Goal: Ask a question: Seek information or help from site administrators or community

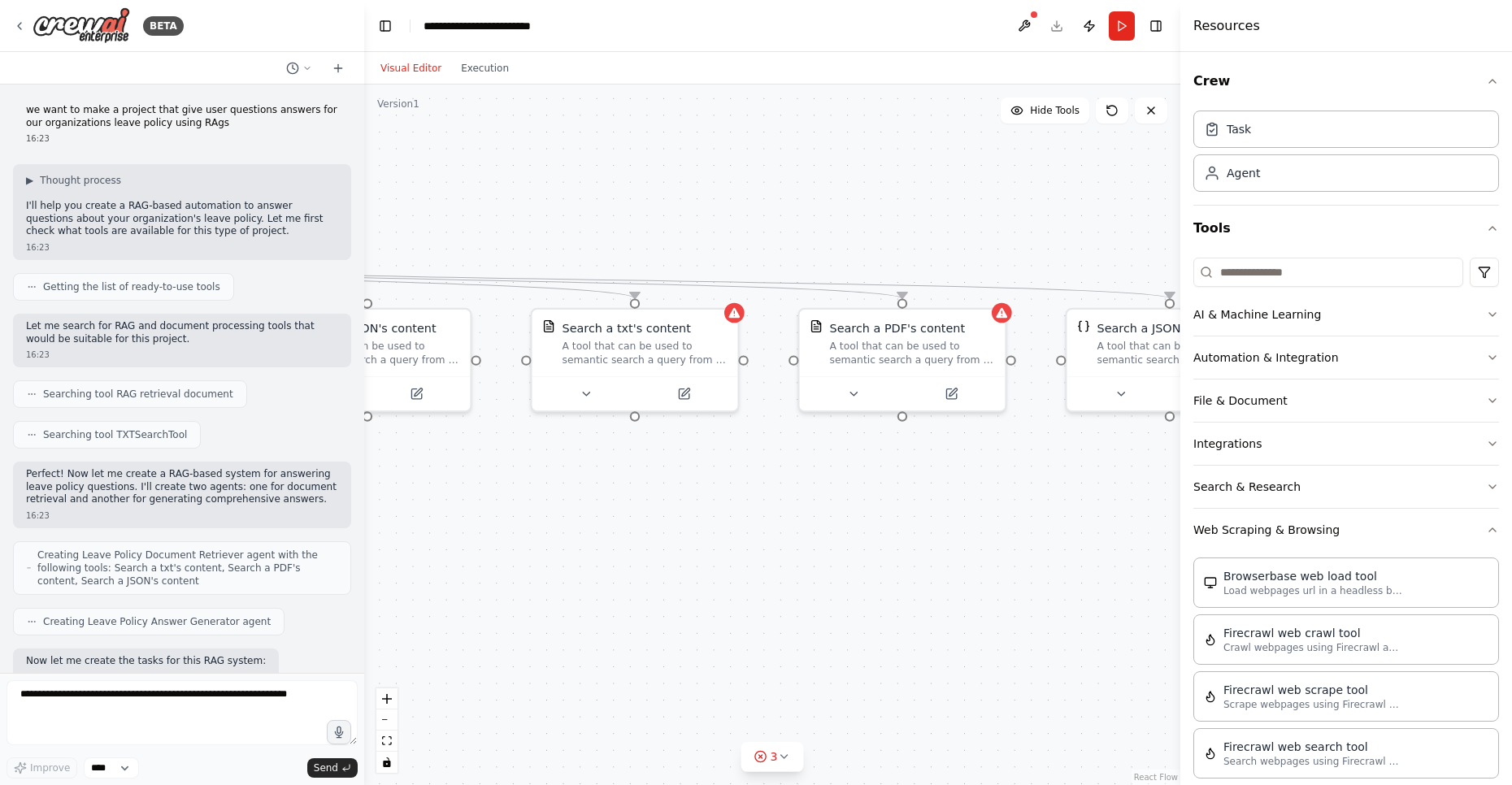
scroll to position [3525, 0]
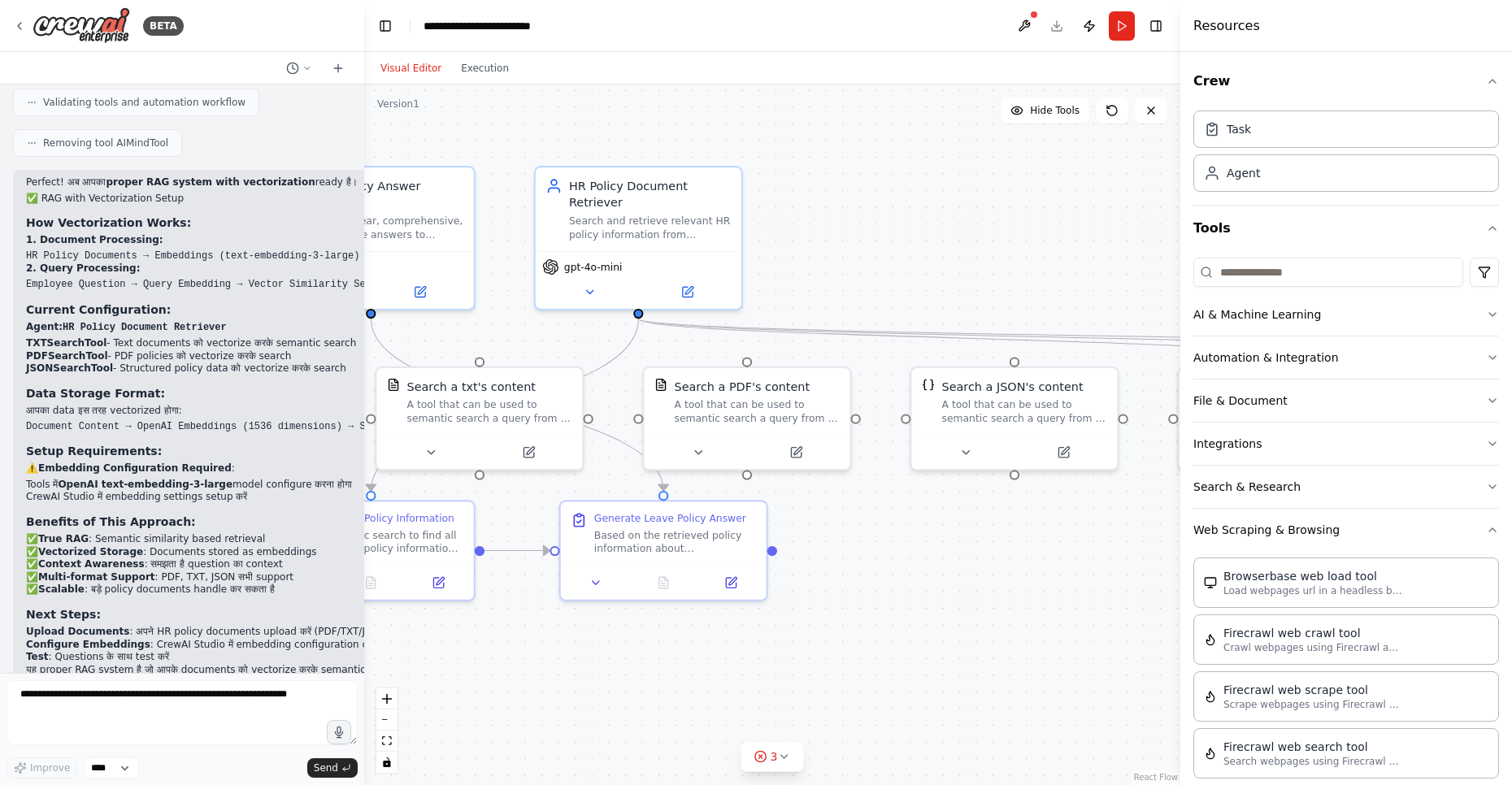
drag, startPoint x: 577, startPoint y: 228, endPoint x: 998, endPoint y: 290, distance: 425.5
click at [998, 290] on div ".deletable-edge-delete-btn { width: 20px; height: 20px; border: 0px solid #ffff…" at bounding box center [772, 435] width 816 height 700
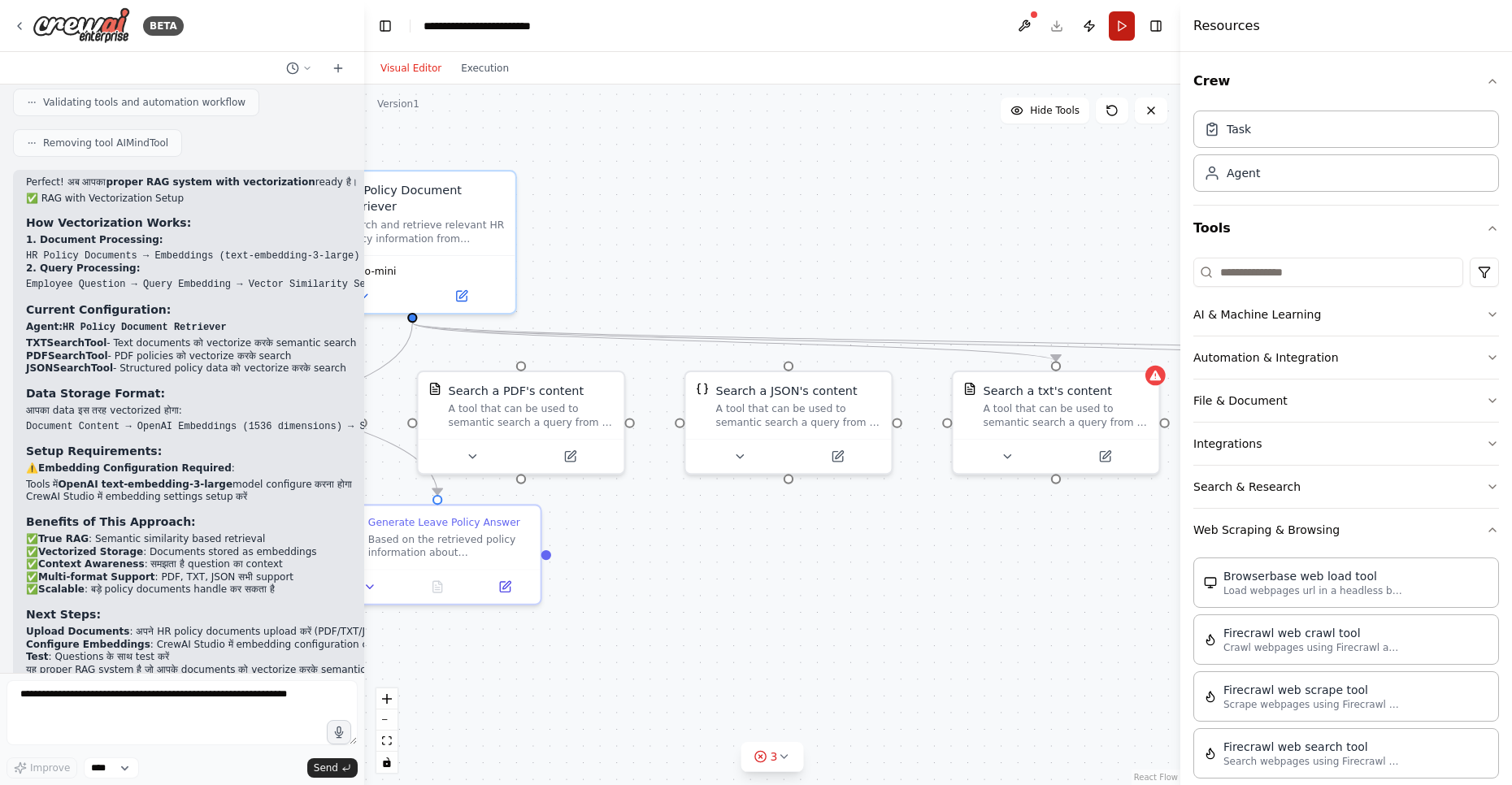
click at [1126, 29] on button "Run" at bounding box center [1121, 26] width 26 height 30
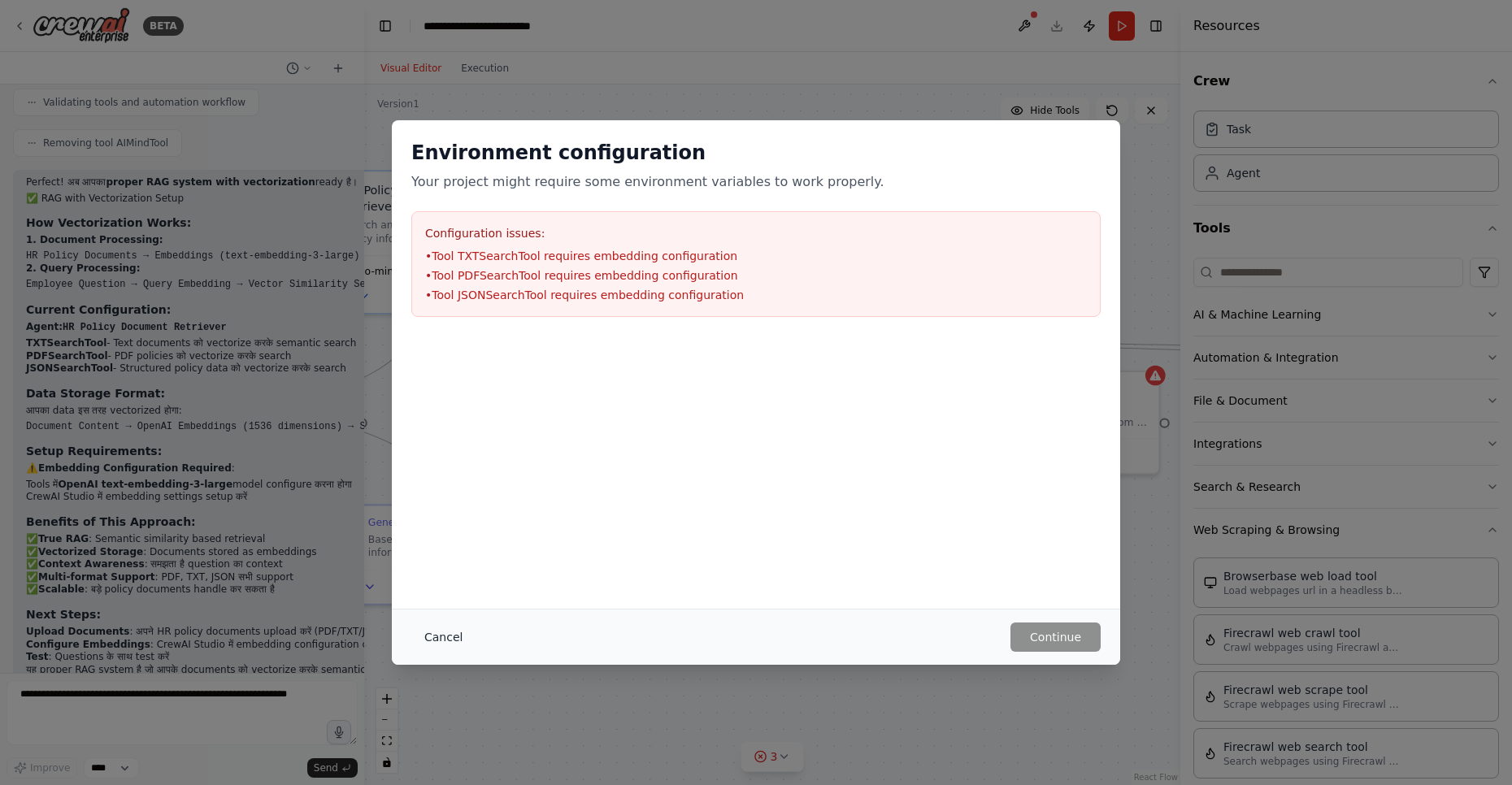
click at [431, 632] on button "Cancel" at bounding box center [443, 637] width 64 height 30
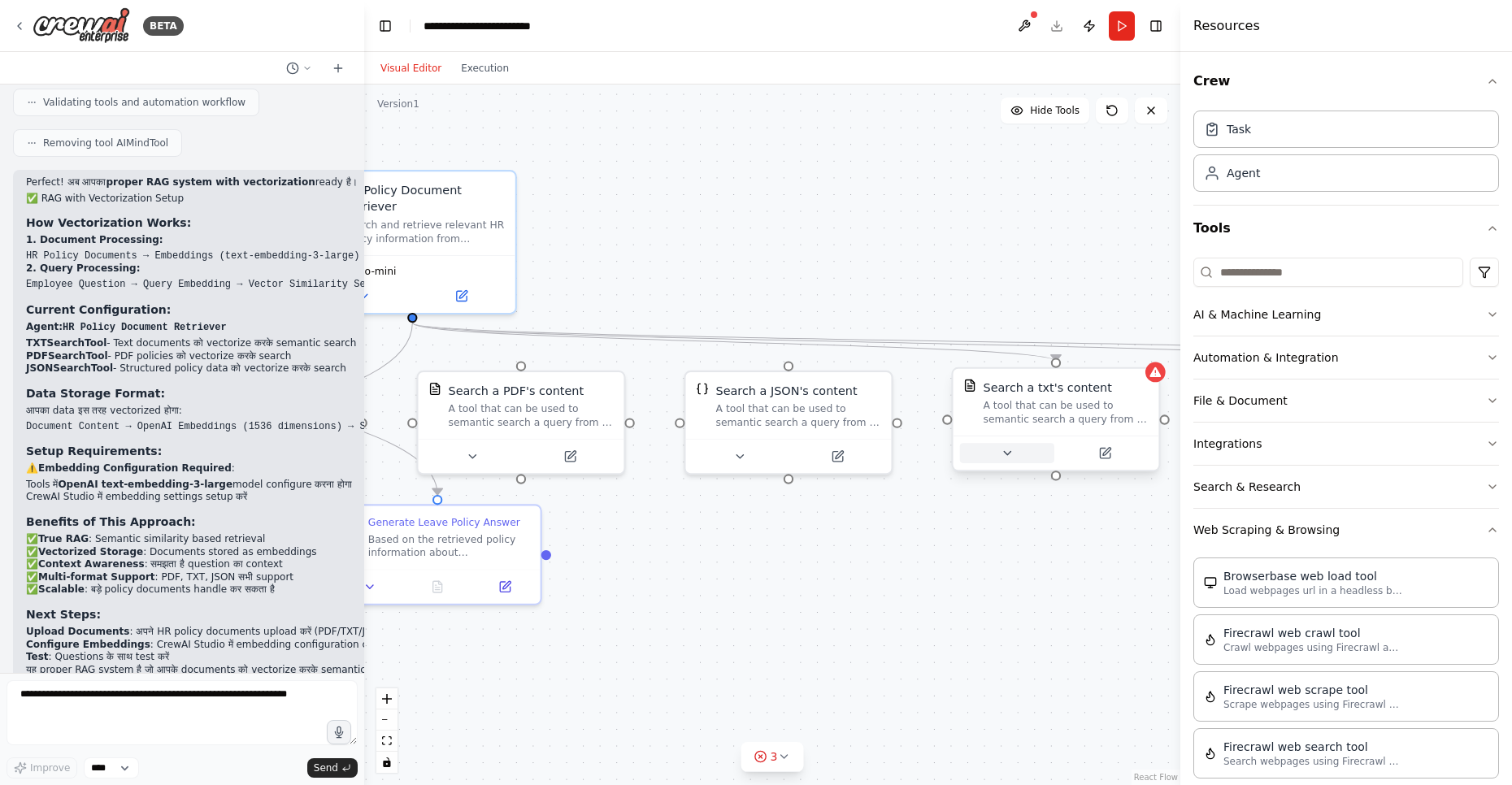
click at [1008, 455] on icon at bounding box center [1007, 453] width 13 height 13
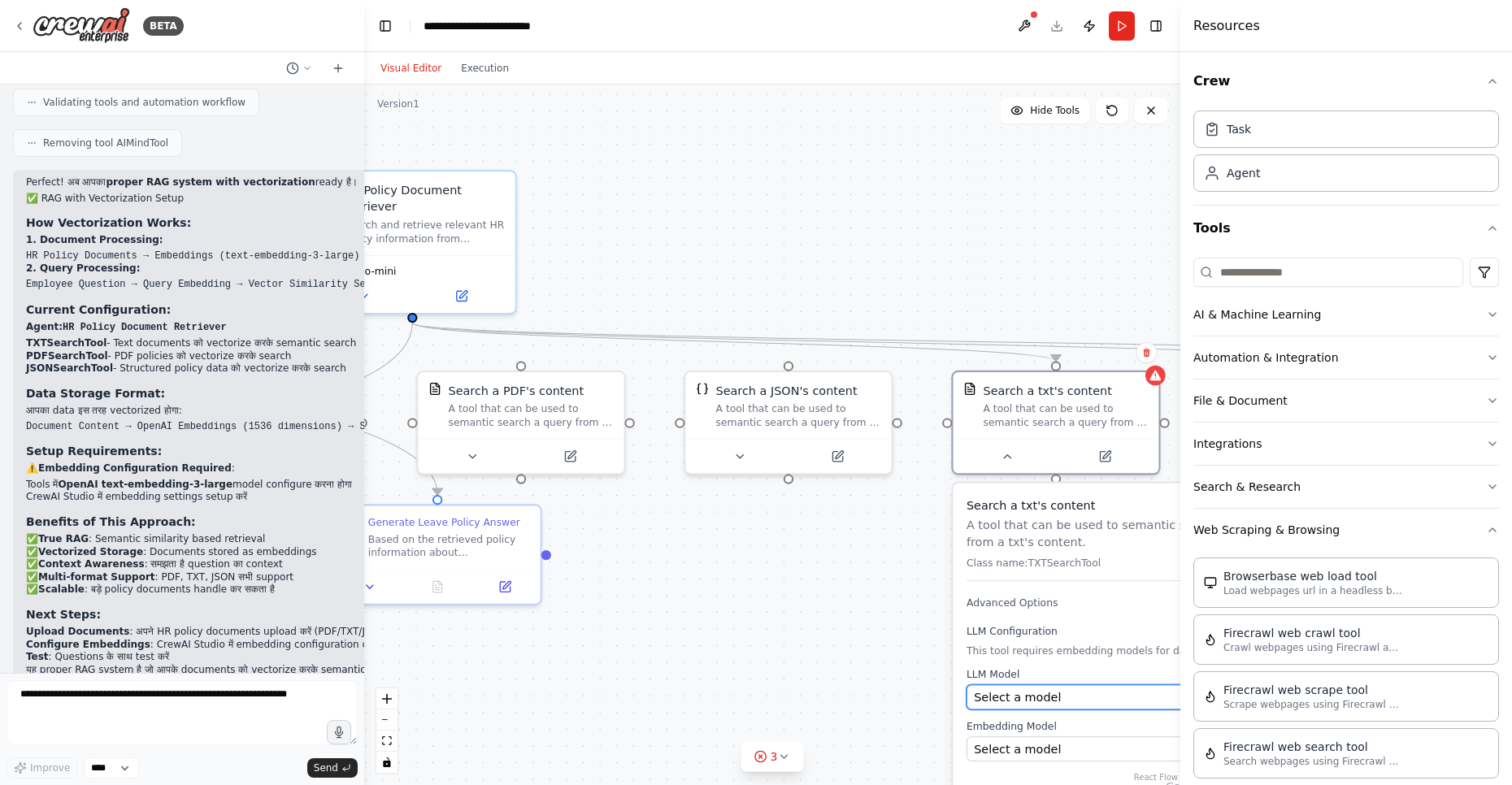
click at [1007, 696] on span "Select a model" at bounding box center [1017, 697] width 87 height 17
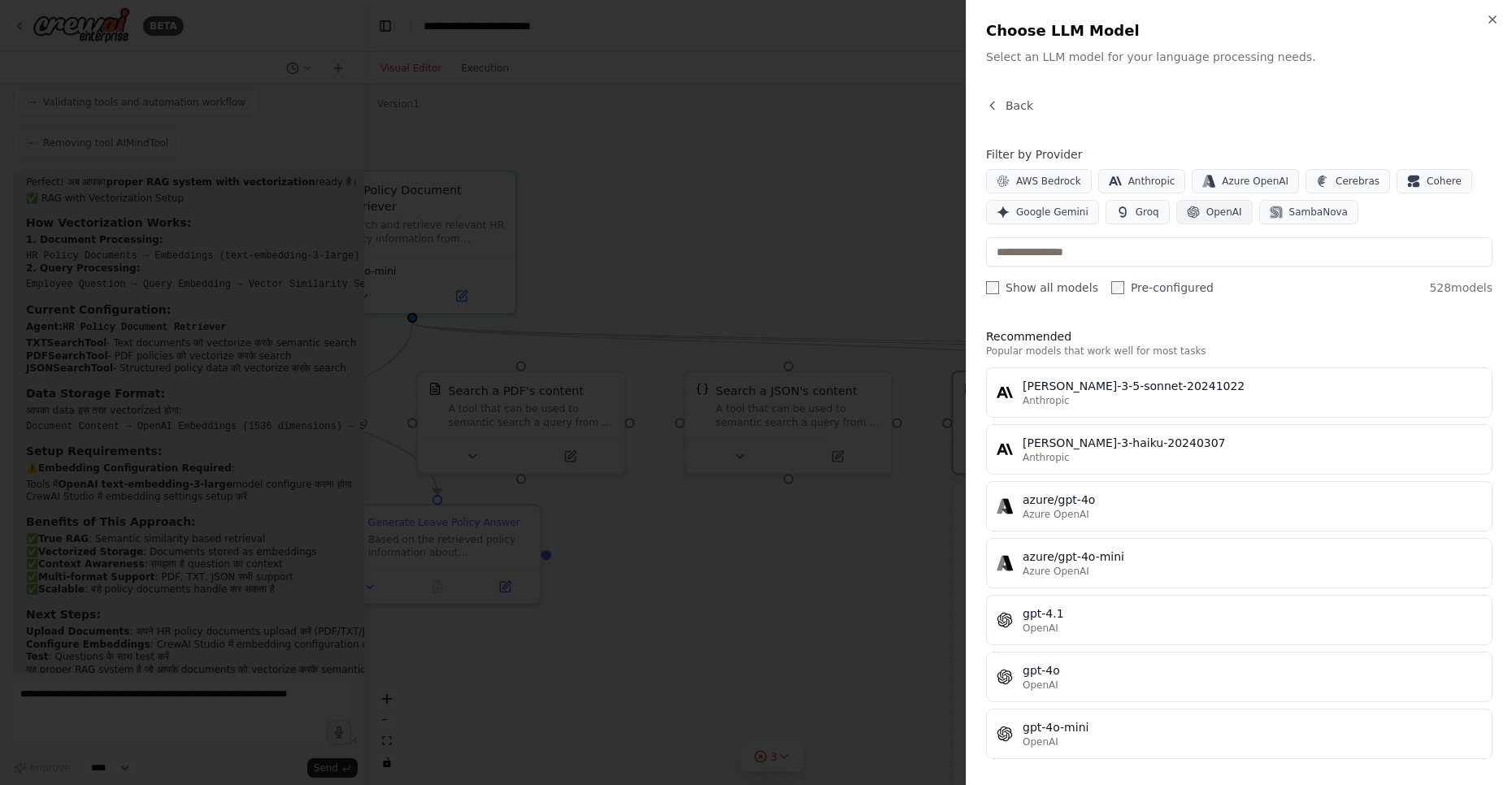
click at [1186, 212] on icon "button" at bounding box center [1192, 212] width 12 height 12
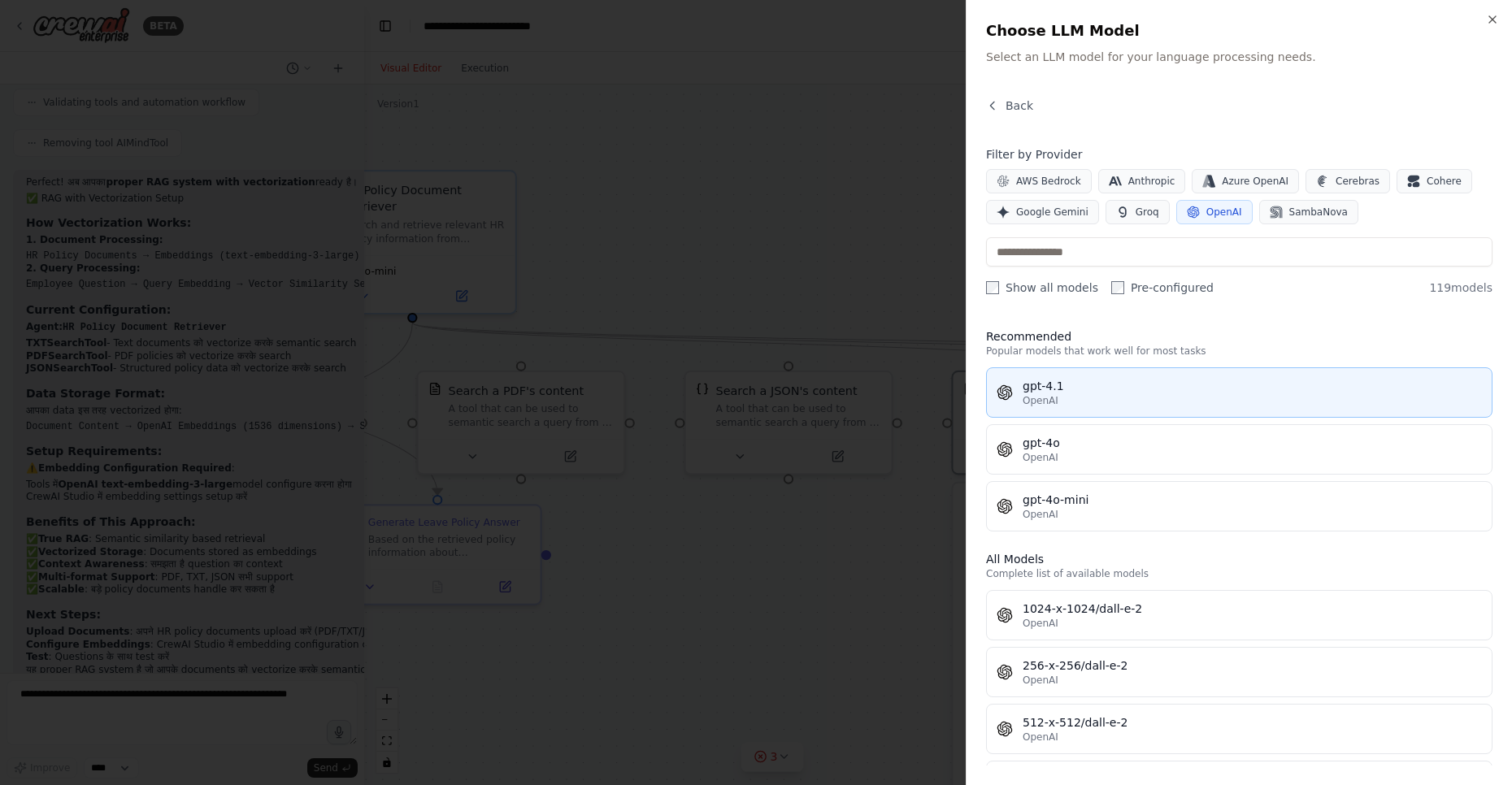
click at [1064, 386] on div "gpt-4.1" at bounding box center [1252, 386] width 460 height 16
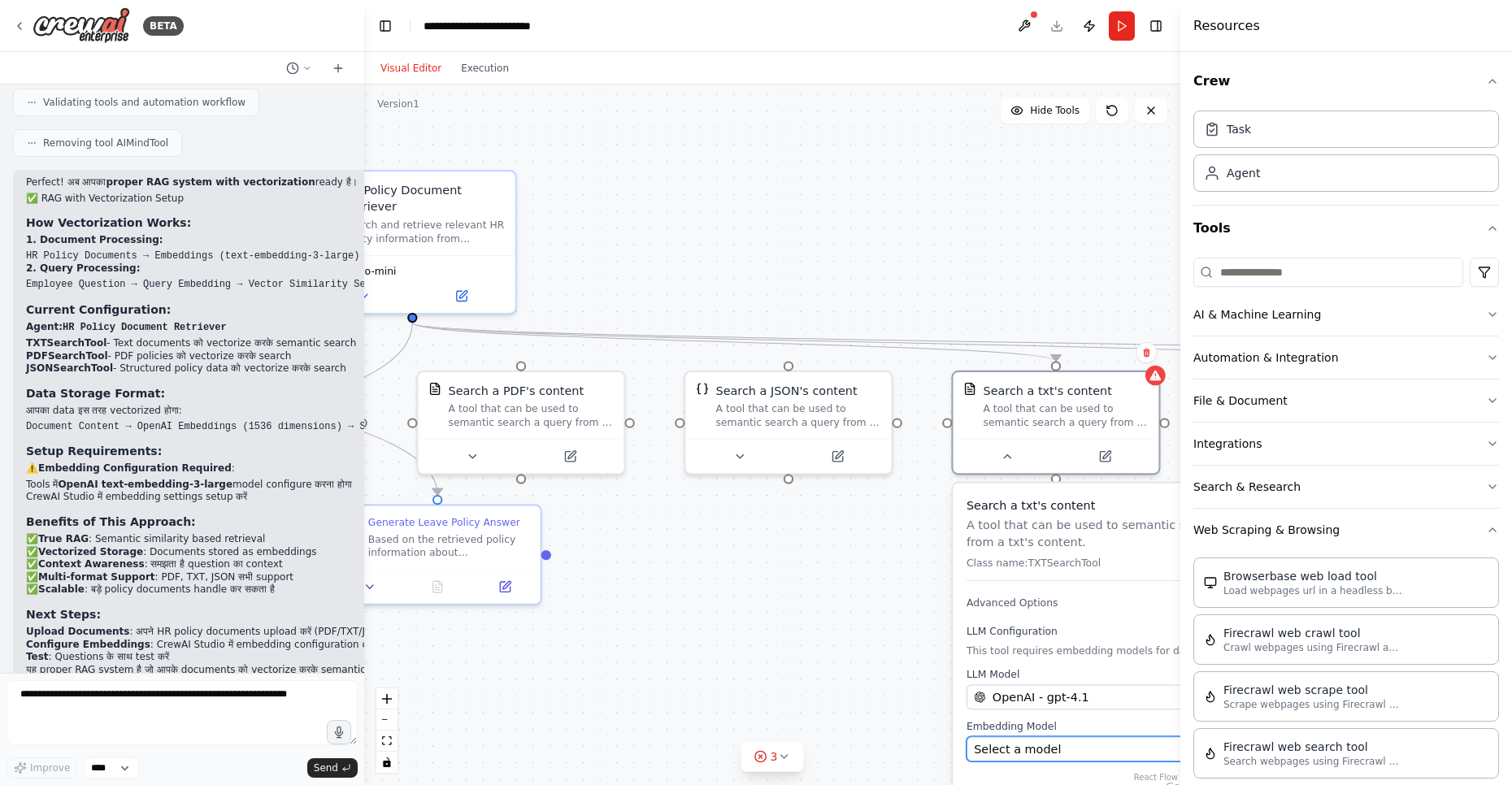
click at [1013, 752] on span "Select a model" at bounding box center [1017, 749] width 87 height 17
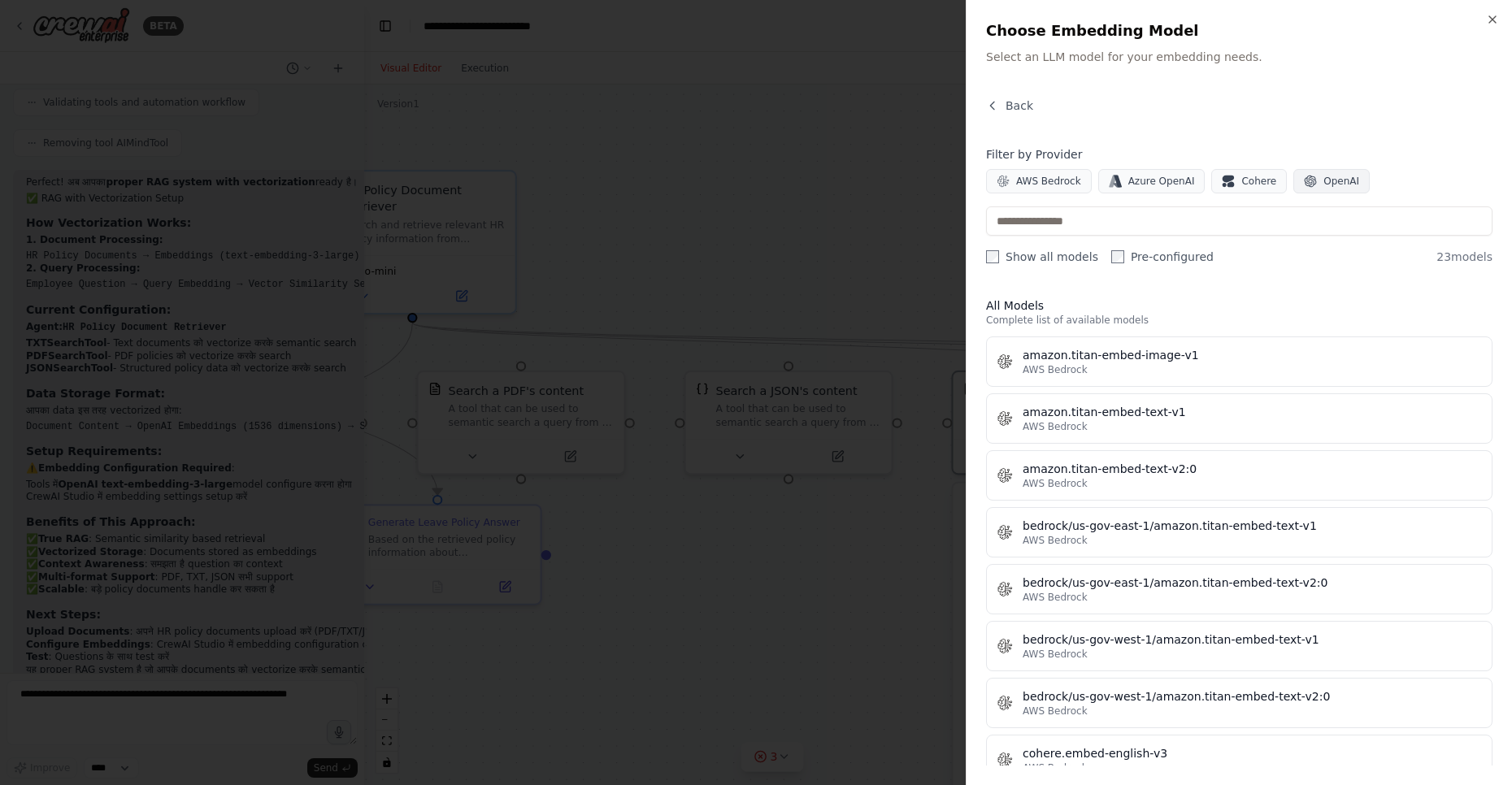
click at [1323, 182] on span "OpenAI" at bounding box center [1340, 182] width 35 height 13
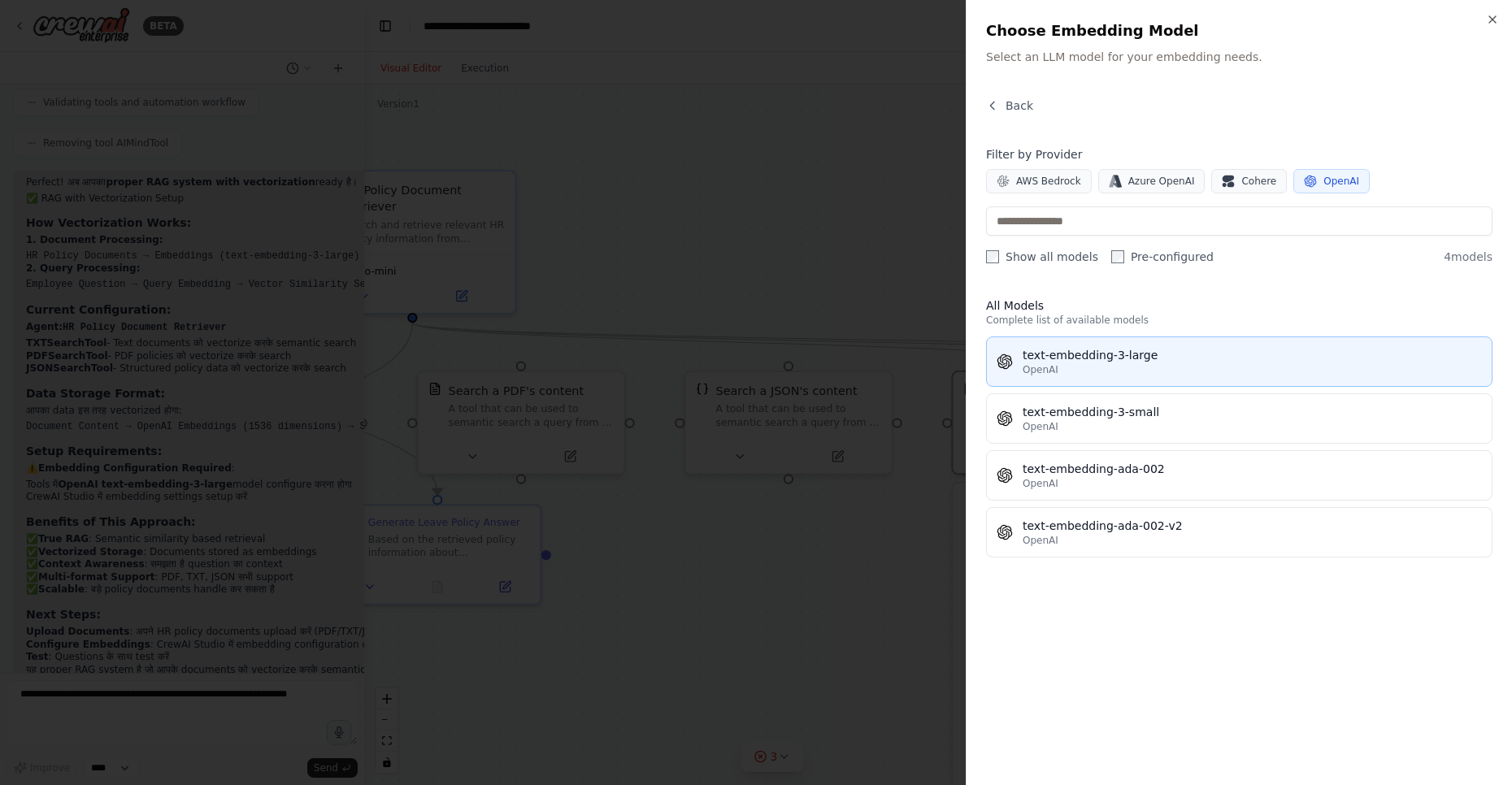
click at [1129, 359] on div "text-embedding-3-large" at bounding box center [1252, 355] width 460 height 16
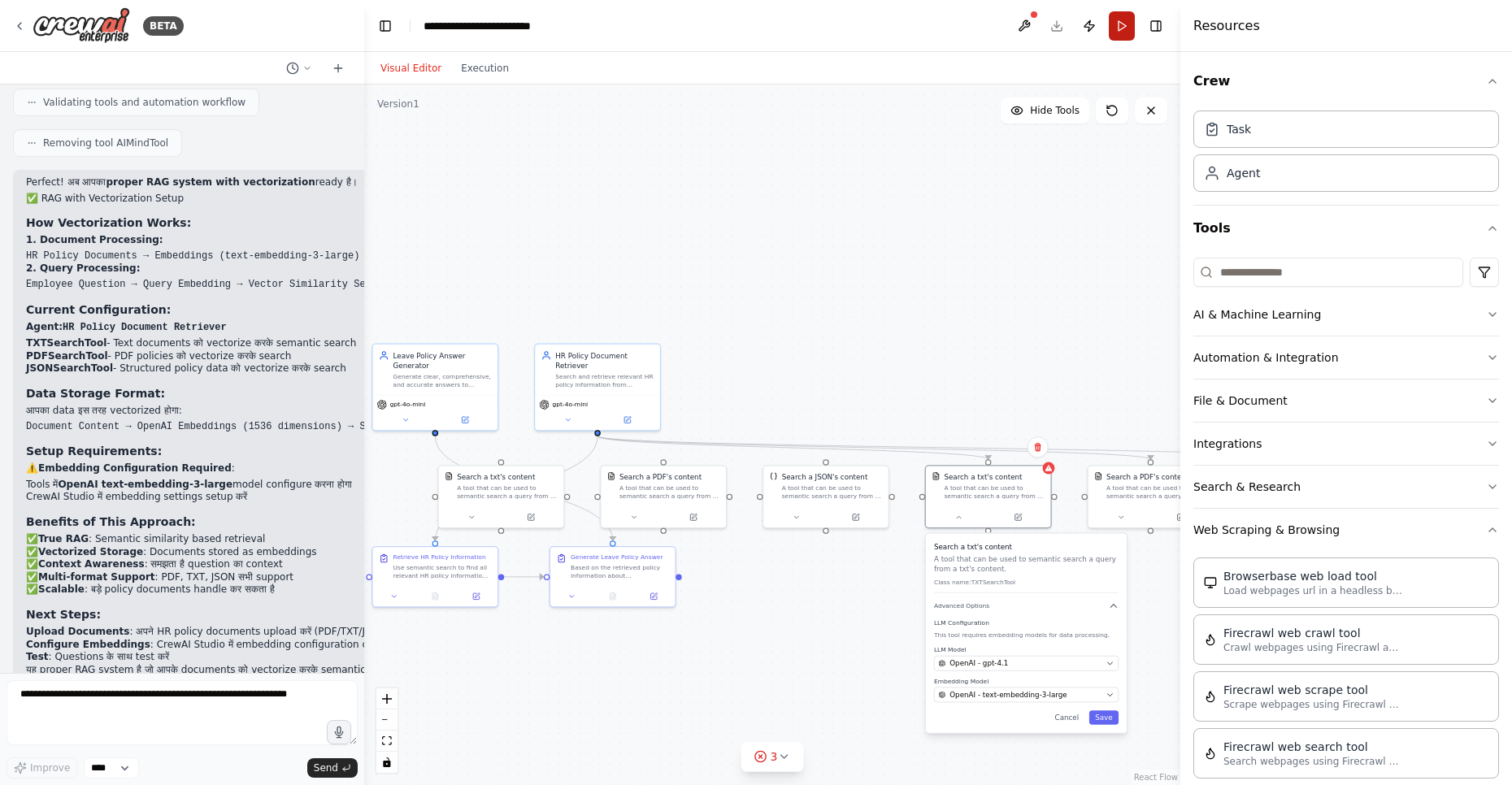
click at [1115, 39] on button "Run" at bounding box center [1121, 26] width 26 height 30
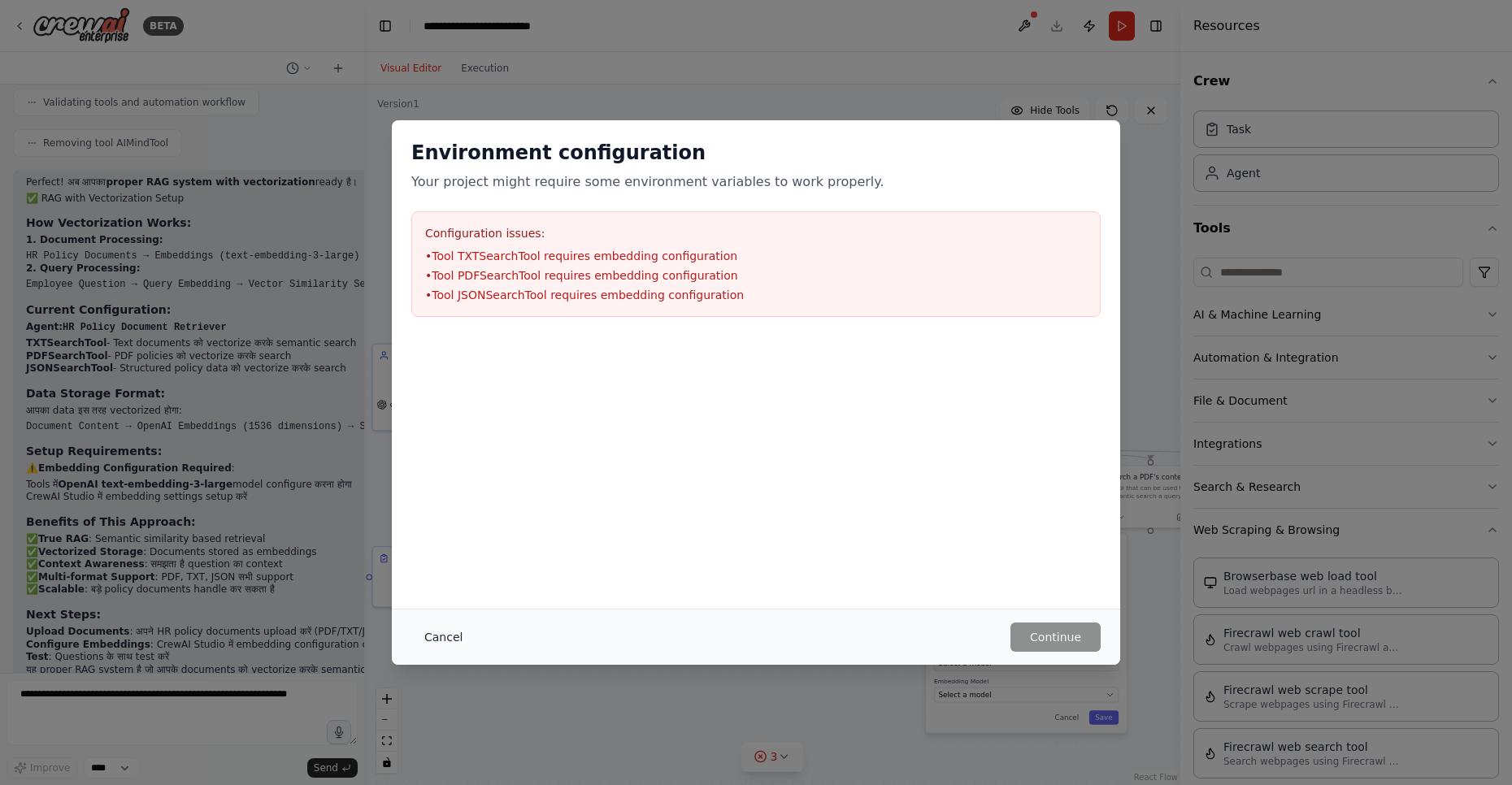
click at [447, 634] on button "Cancel" at bounding box center [443, 637] width 64 height 30
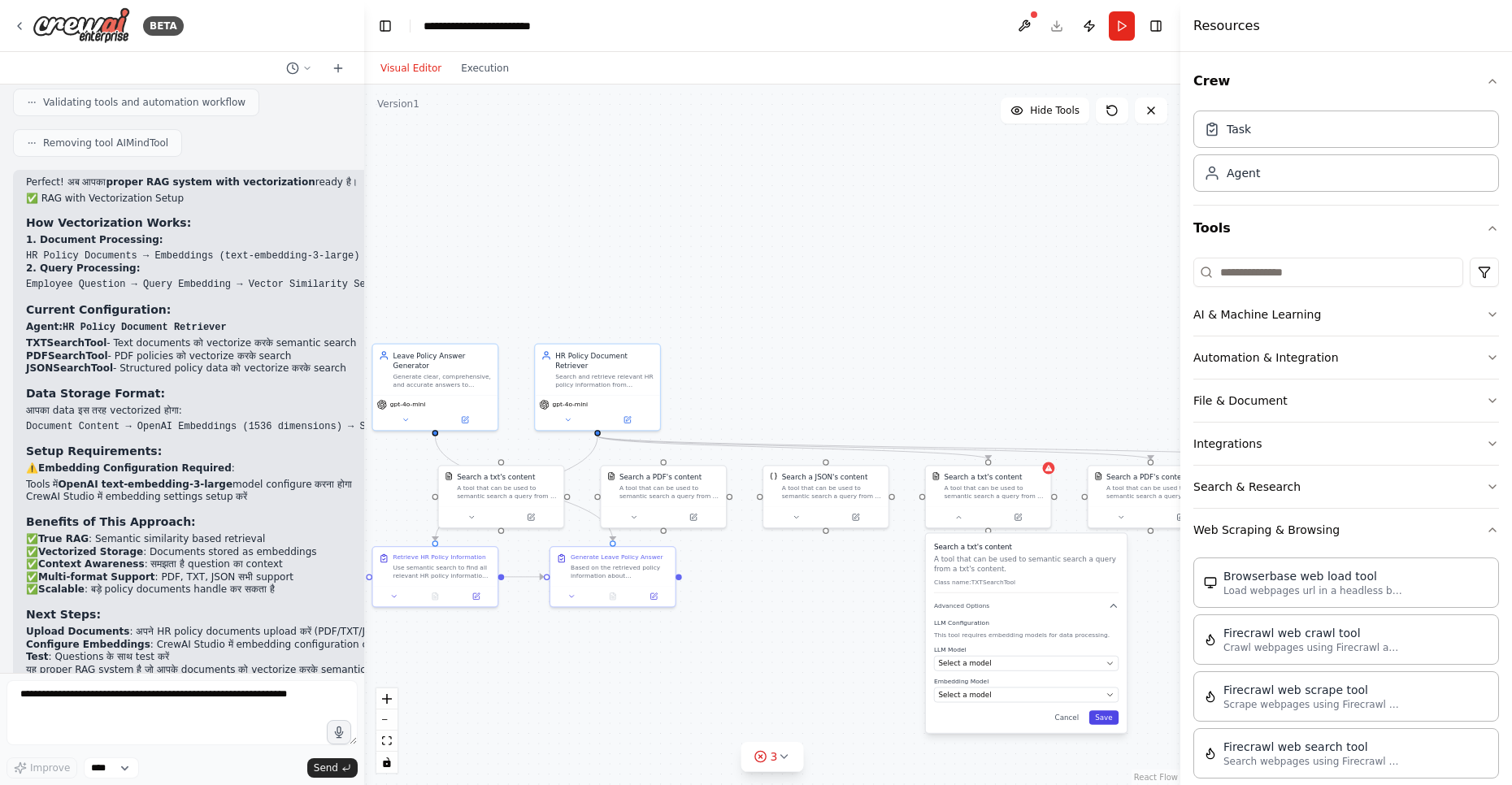
click at [1105, 720] on button "Save" at bounding box center [1104, 717] width 30 height 14
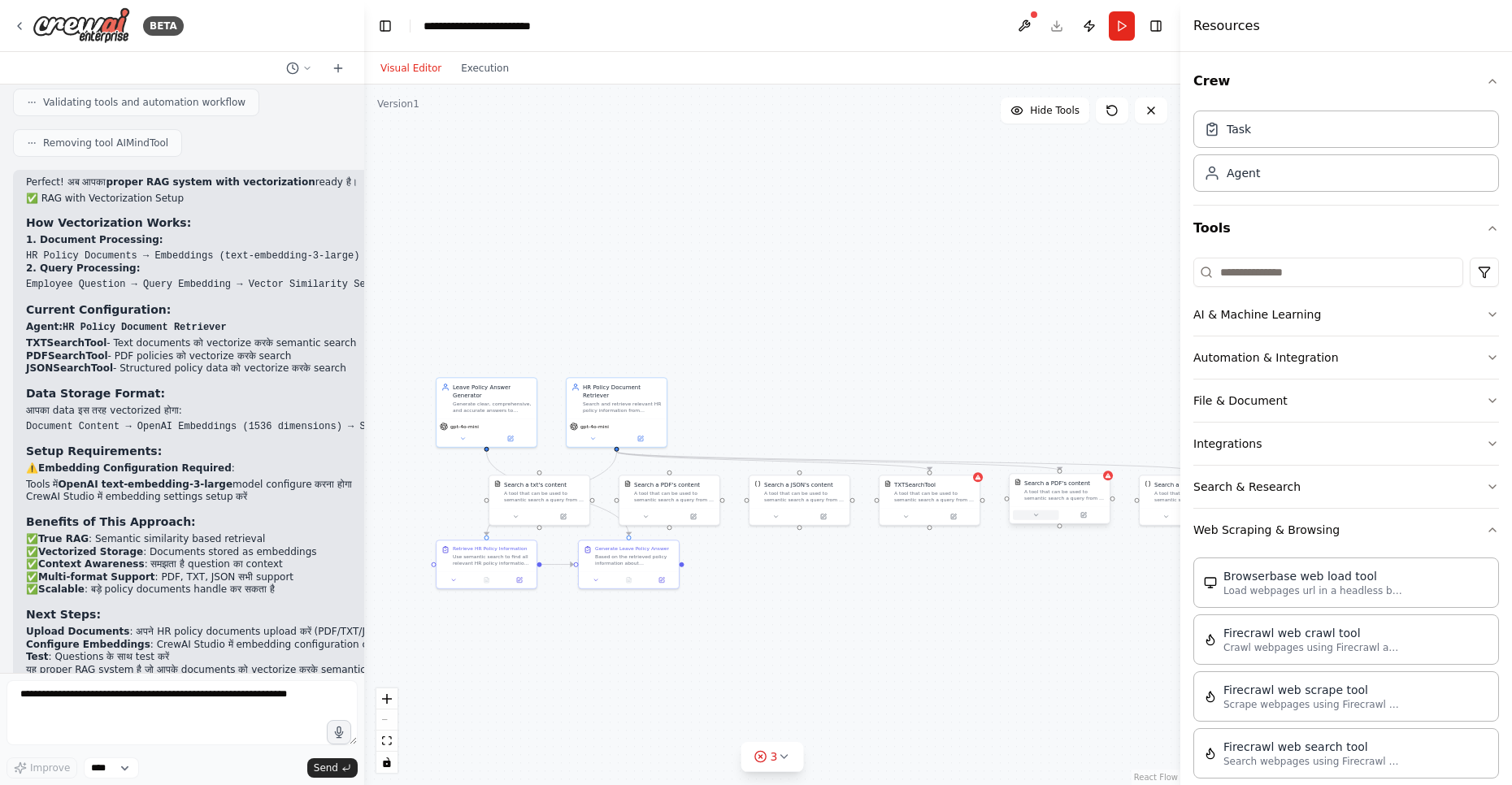
click at [1030, 519] on button at bounding box center [1036, 515] width 46 height 10
click at [1040, 635] on span "Select a model" at bounding box center [1041, 634] width 42 height 8
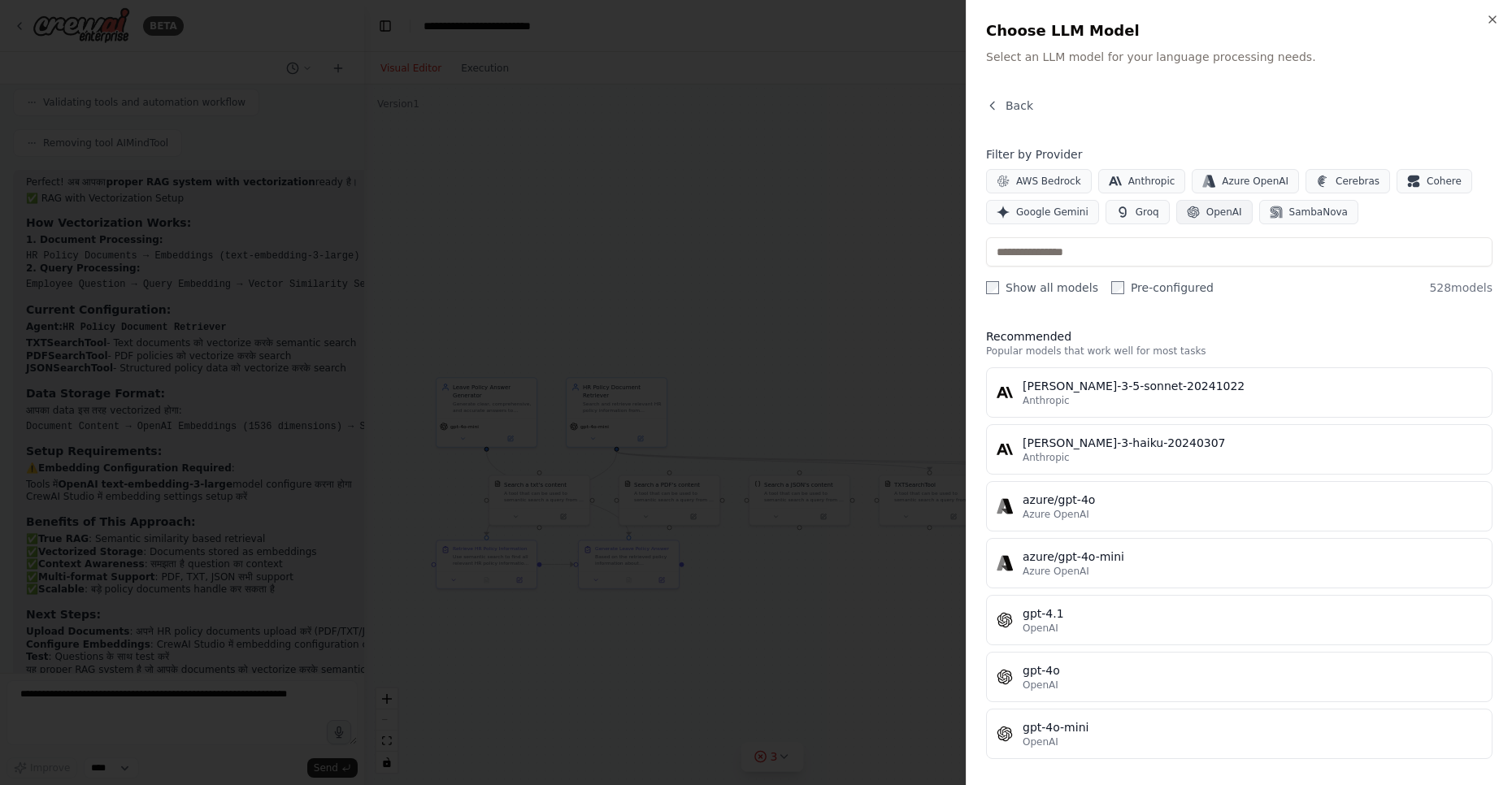
click at [1195, 211] on button "OpenAI" at bounding box center [1214, 212] width 76 height 25
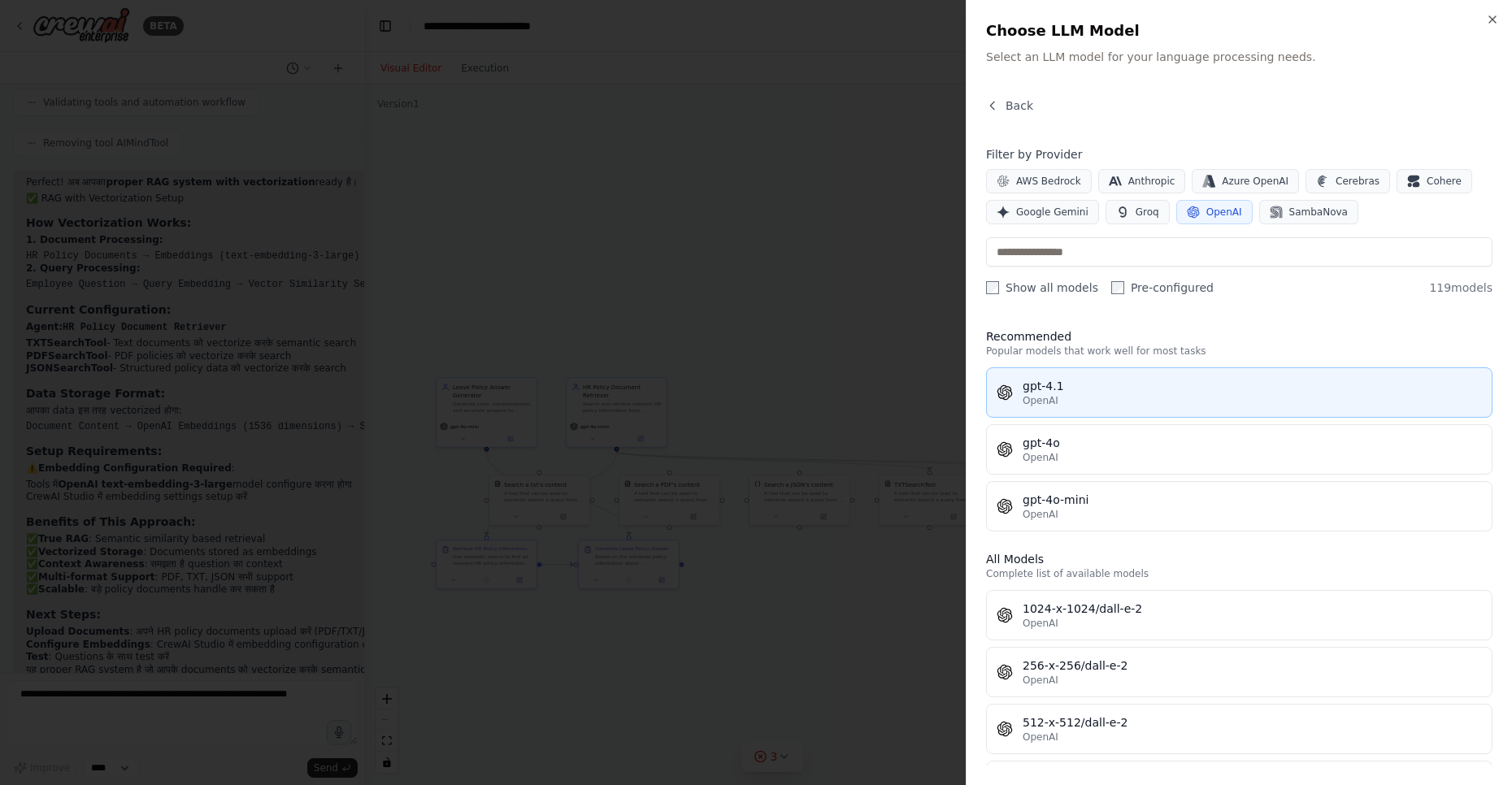
click at [1055, 403] on span "OpenAI" at bounding box center [1040, 400] width 35 height 13
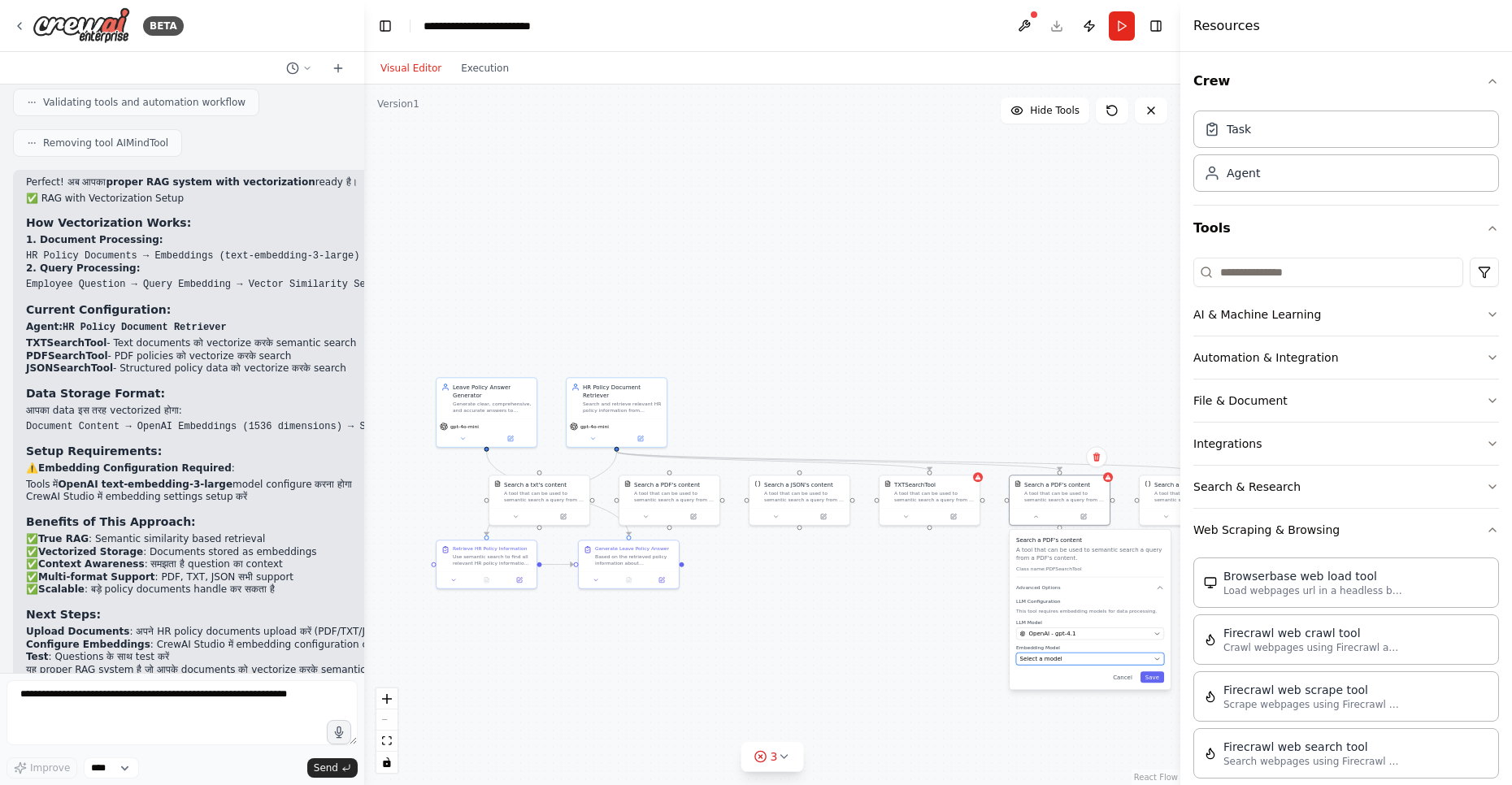
click at [1030, 662] on span "Select a model" at bounding box center [1041, 659] width 42 height 8
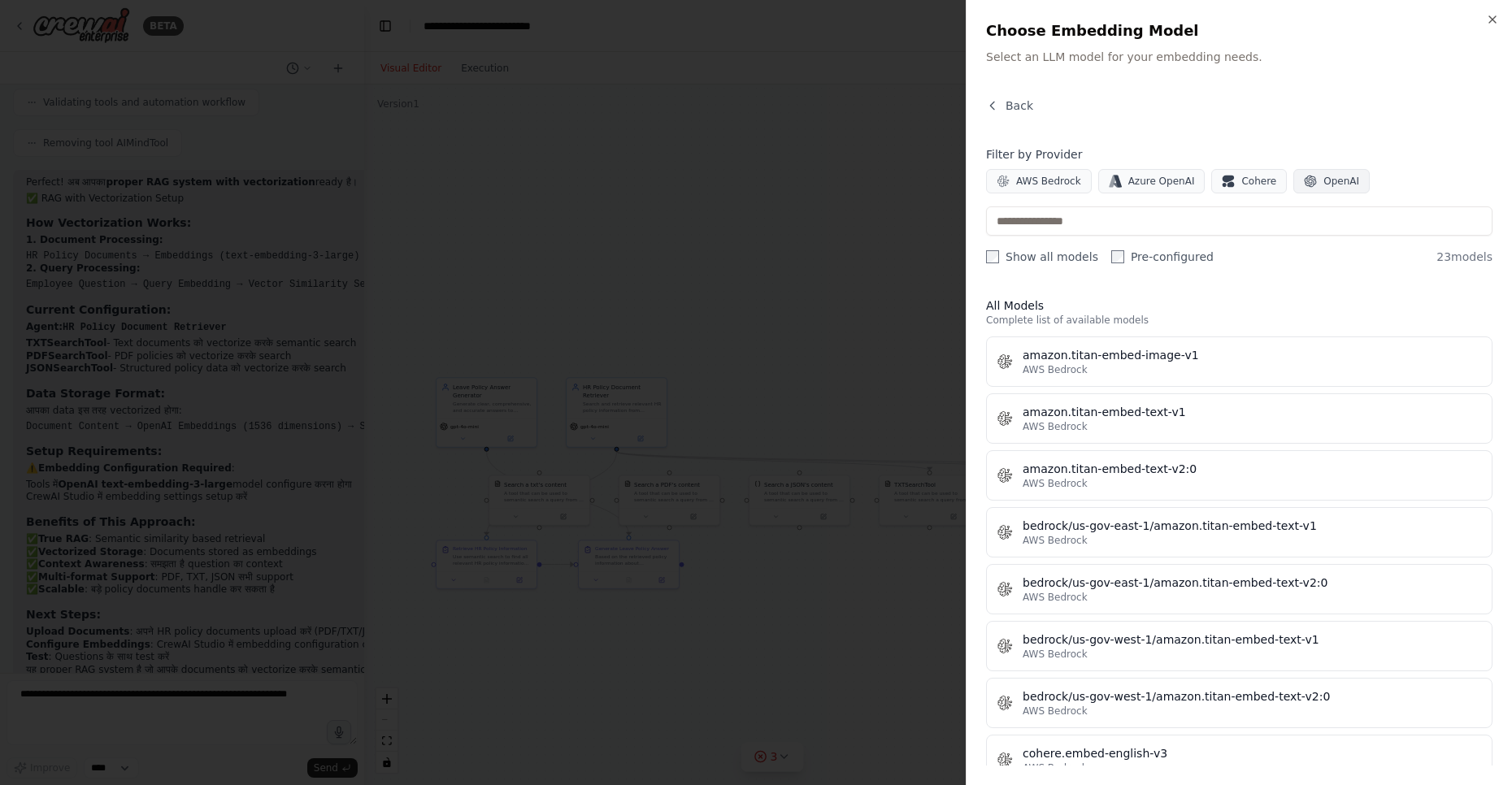
click at [1323, 180] on span "OpenAI" at bounding box center [1340, 182] width 35 height 13
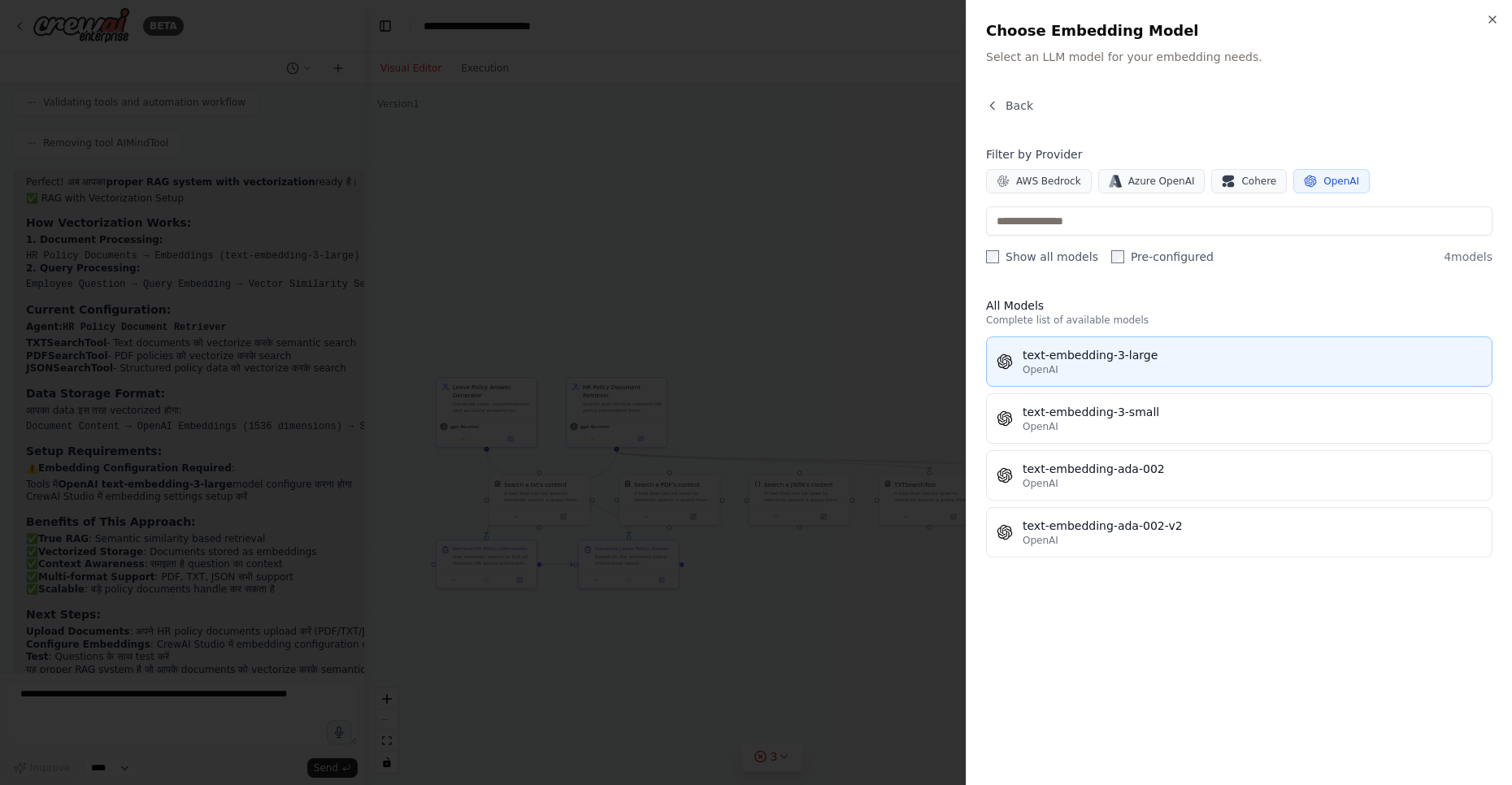
click at [1098, 355] on div "text-embedding-3-large" at bounding box center [1252, 355] width 460 height 16
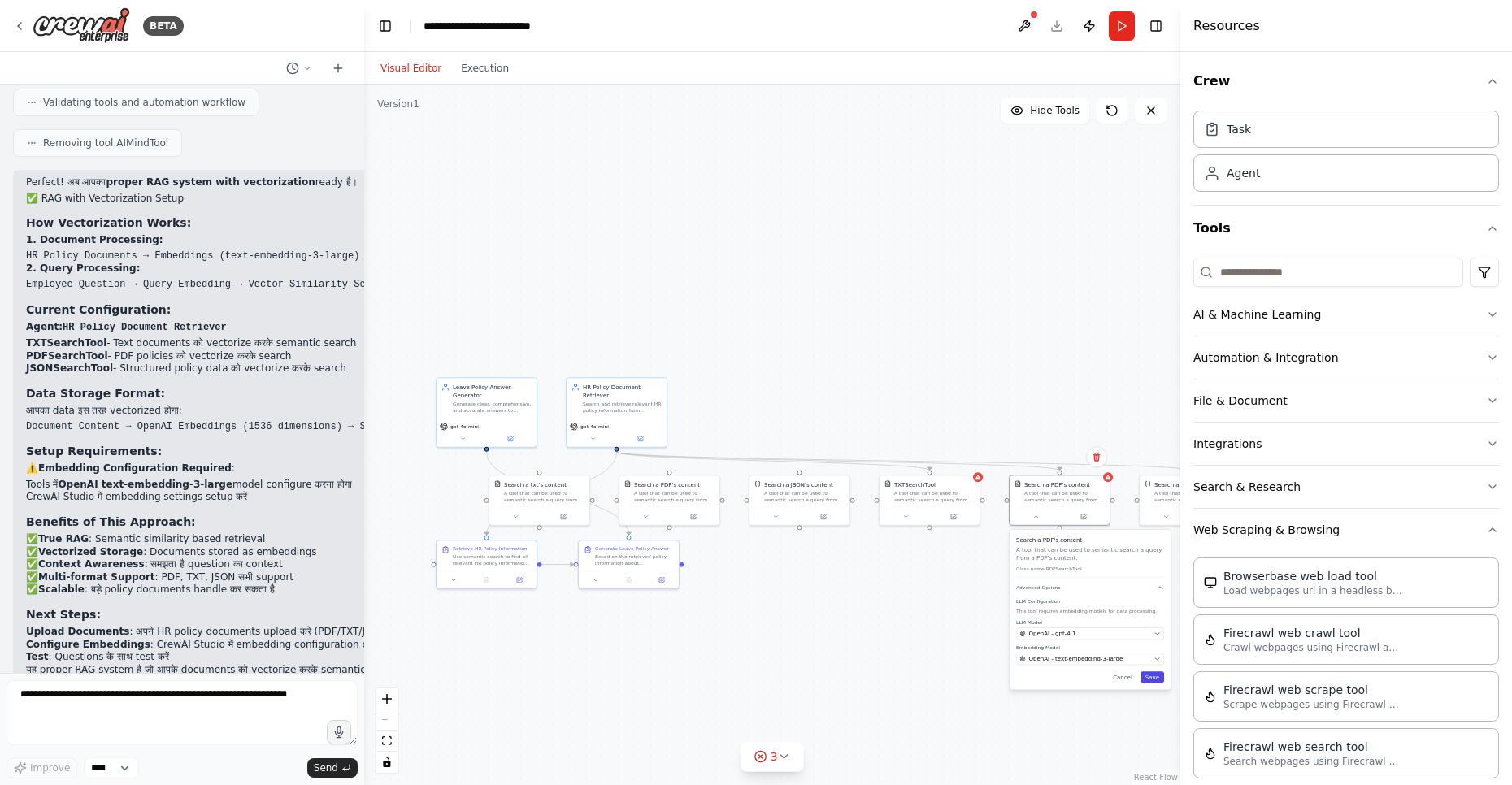
click at [1155, 680] on button "Save" at bounding box center [1152, 677] width 24 height 12
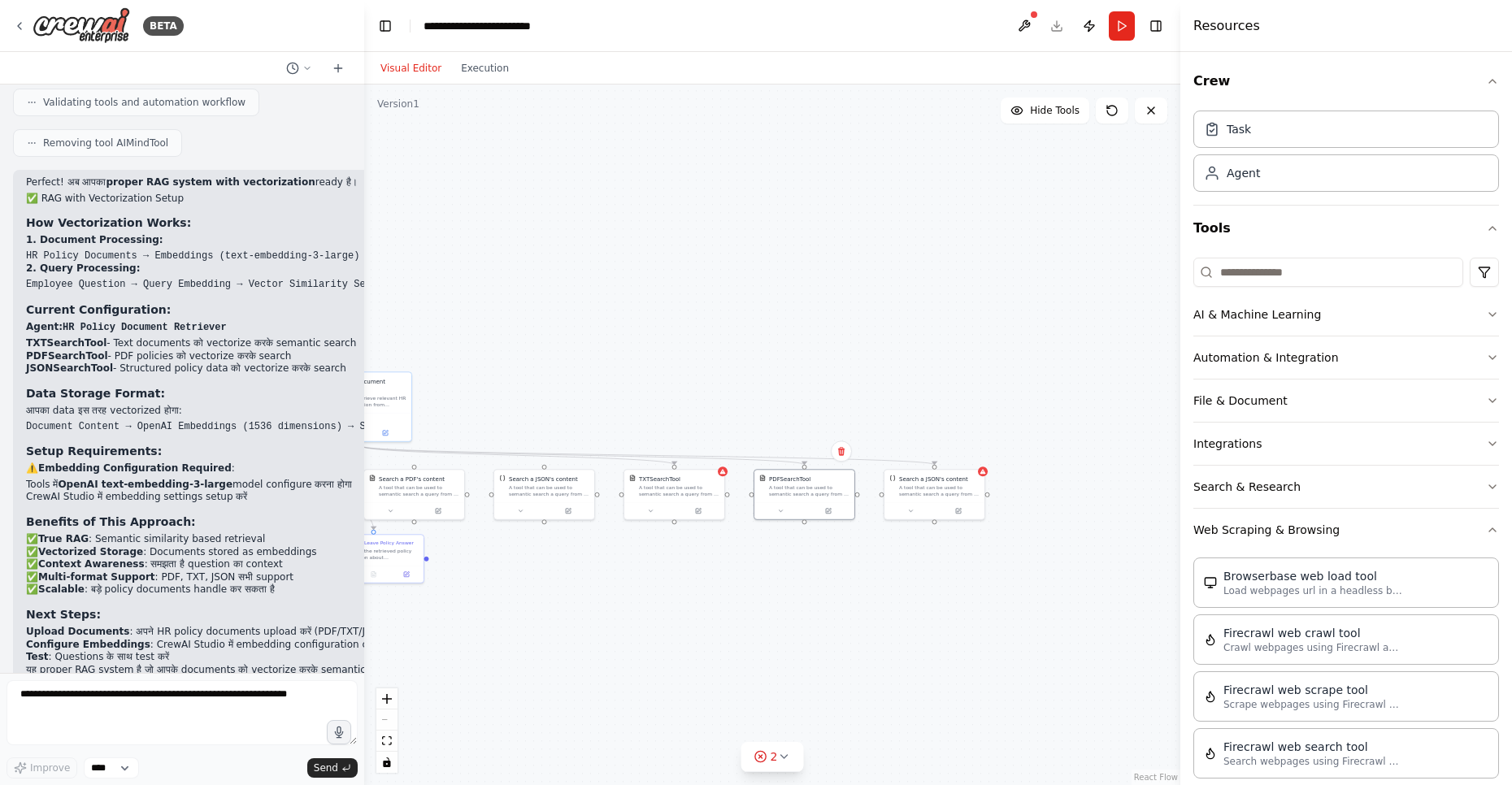
drag, startPoint x: 934, startPoint y: 574, endPoint x: 679, endPoint y: 568, distance: 255.1
click at [679, 568] on div ".deletable-edge-delete-btn { width: 20px; height: 20px; border: 0px solid #ffff…" at bounding box center [772, 435] width 816 height 700
click at [913, 513] on button at bounding box center [911, 510] width 46 height 10
click at [919, 624] on span "Select a model" at bounding box center [915, 628] width 42 height 8
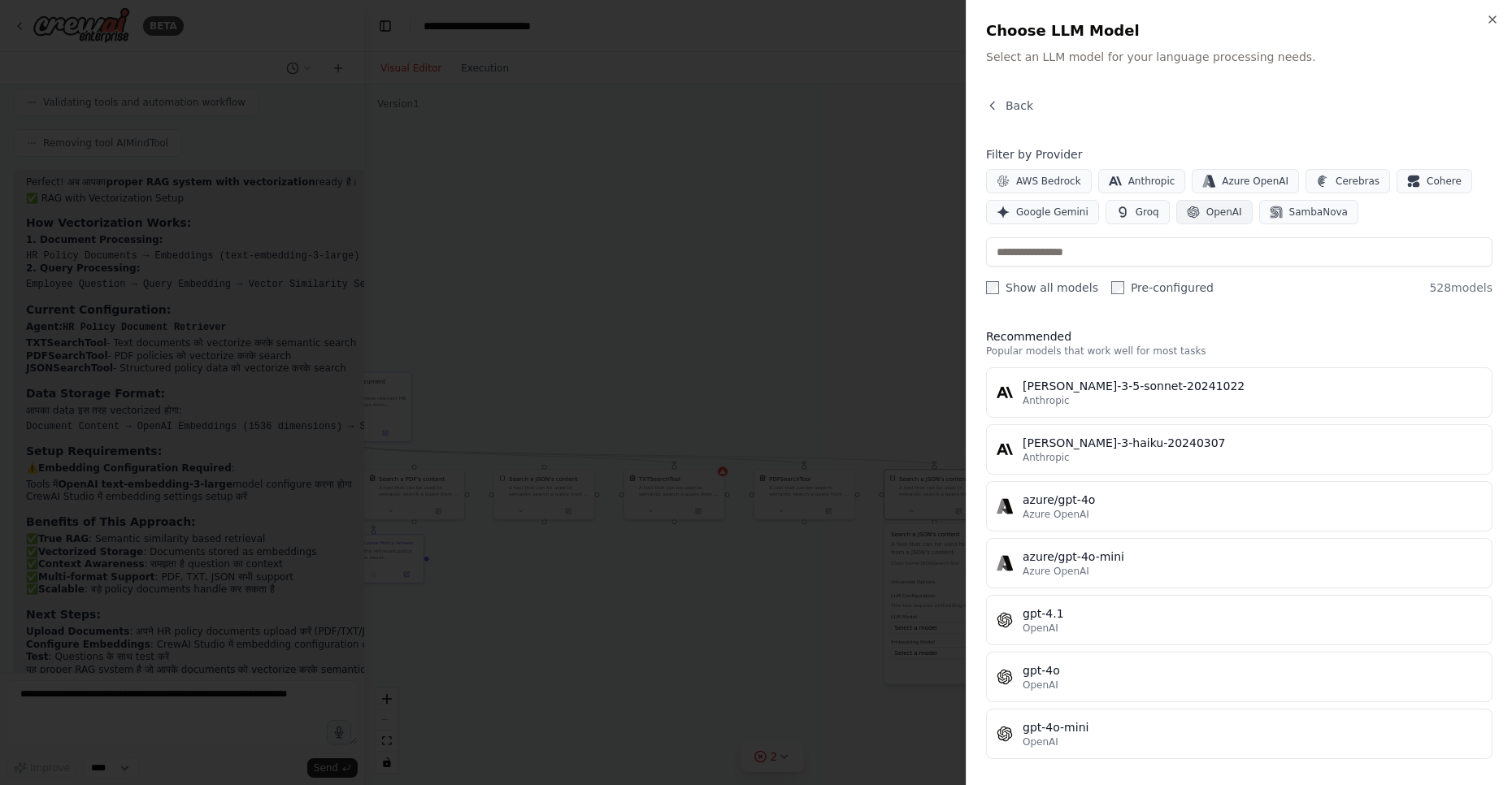
click at [1206, 215] on span "OpenAI" at bounding box center [1223, 212] width 35 height 13
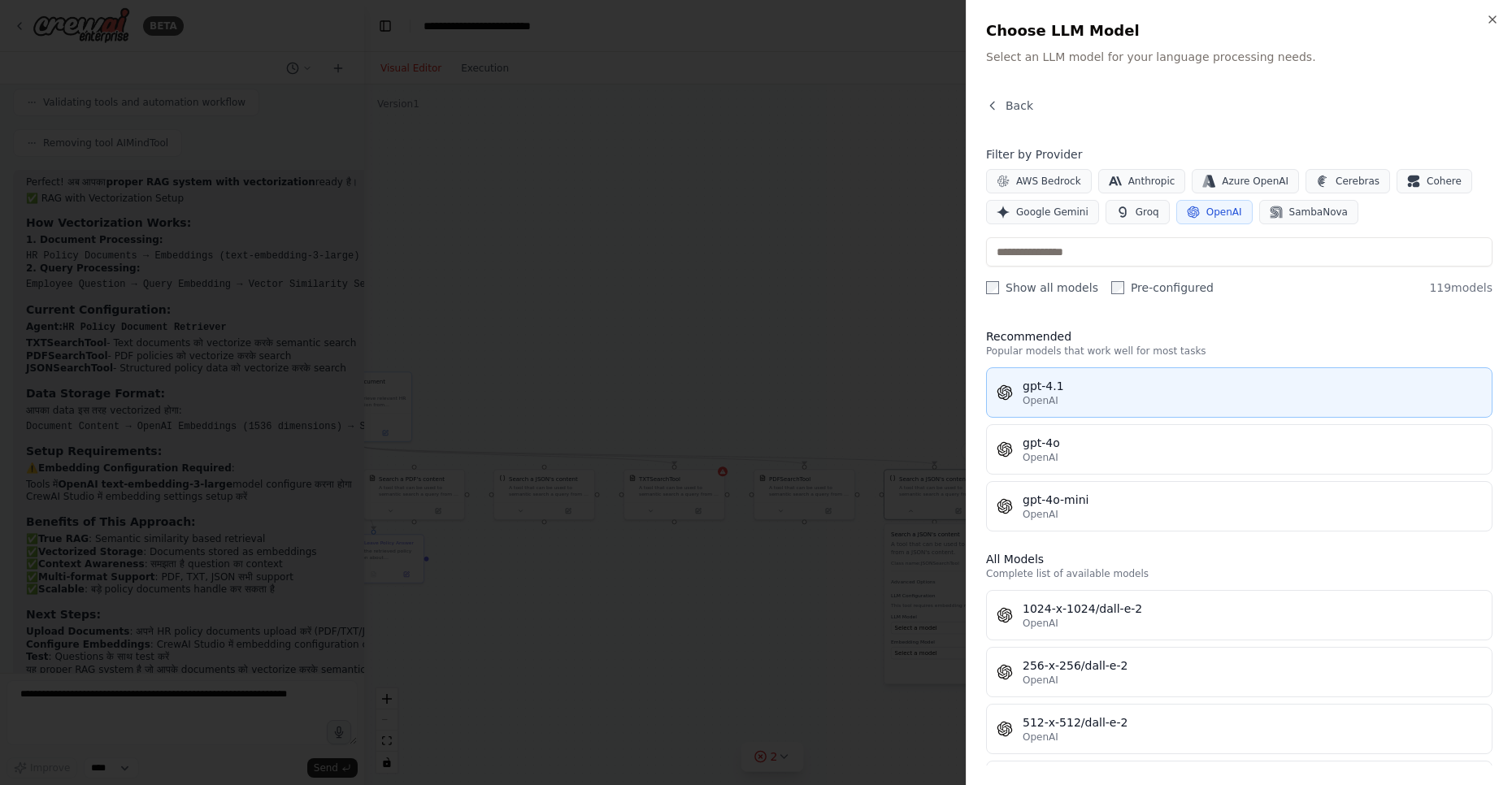
click at [1080, 387] on div "gpt-4.1" at bounding box center [1252, 386] width 460 height 16
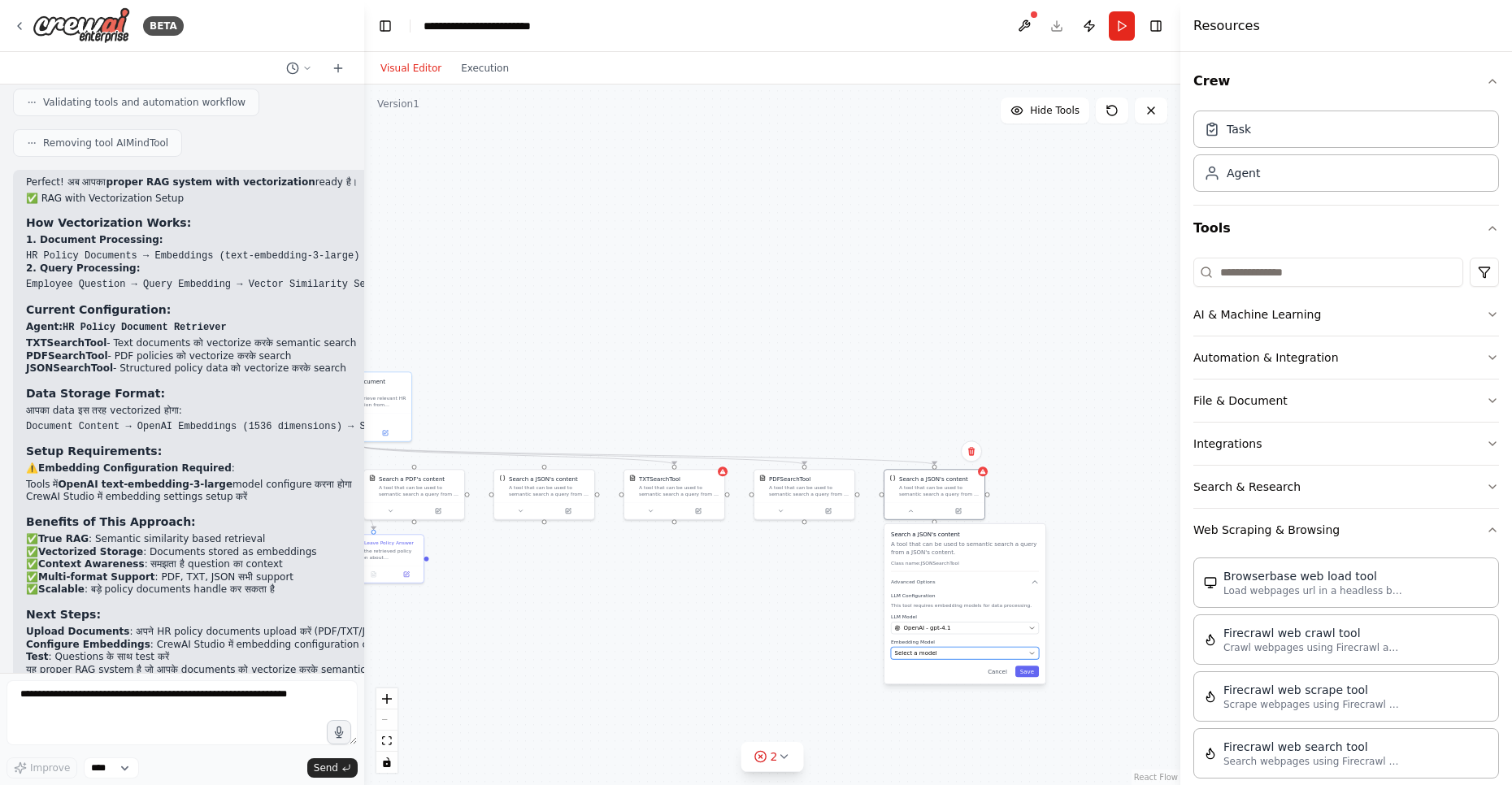
click at [931, 653] on span "Select a model" at bounding box center [915, 653] width 42 height 8
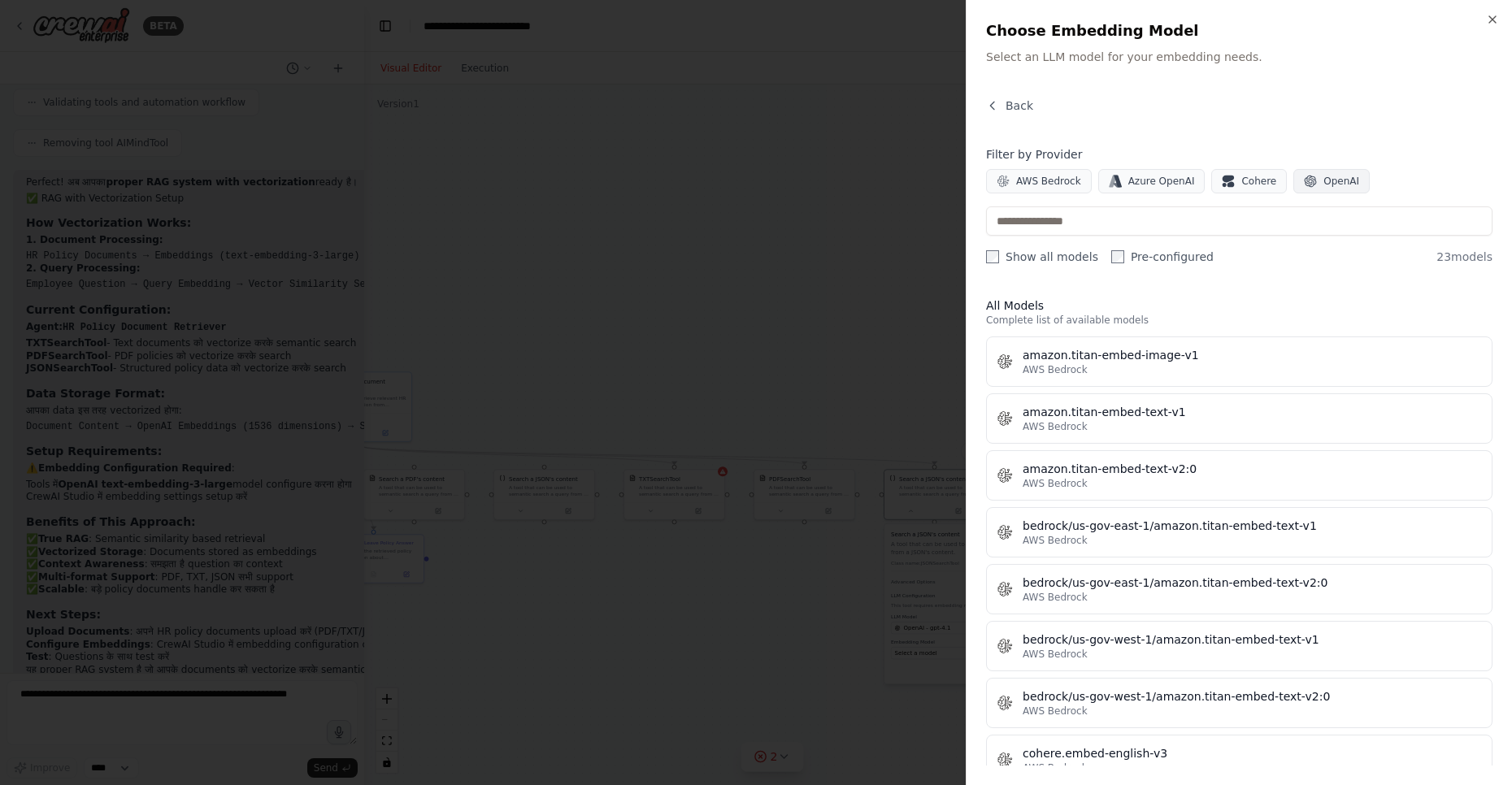
click at [1323, 177] on span "OpenAI" at bounding box center [1340, 182] width 35 height 13
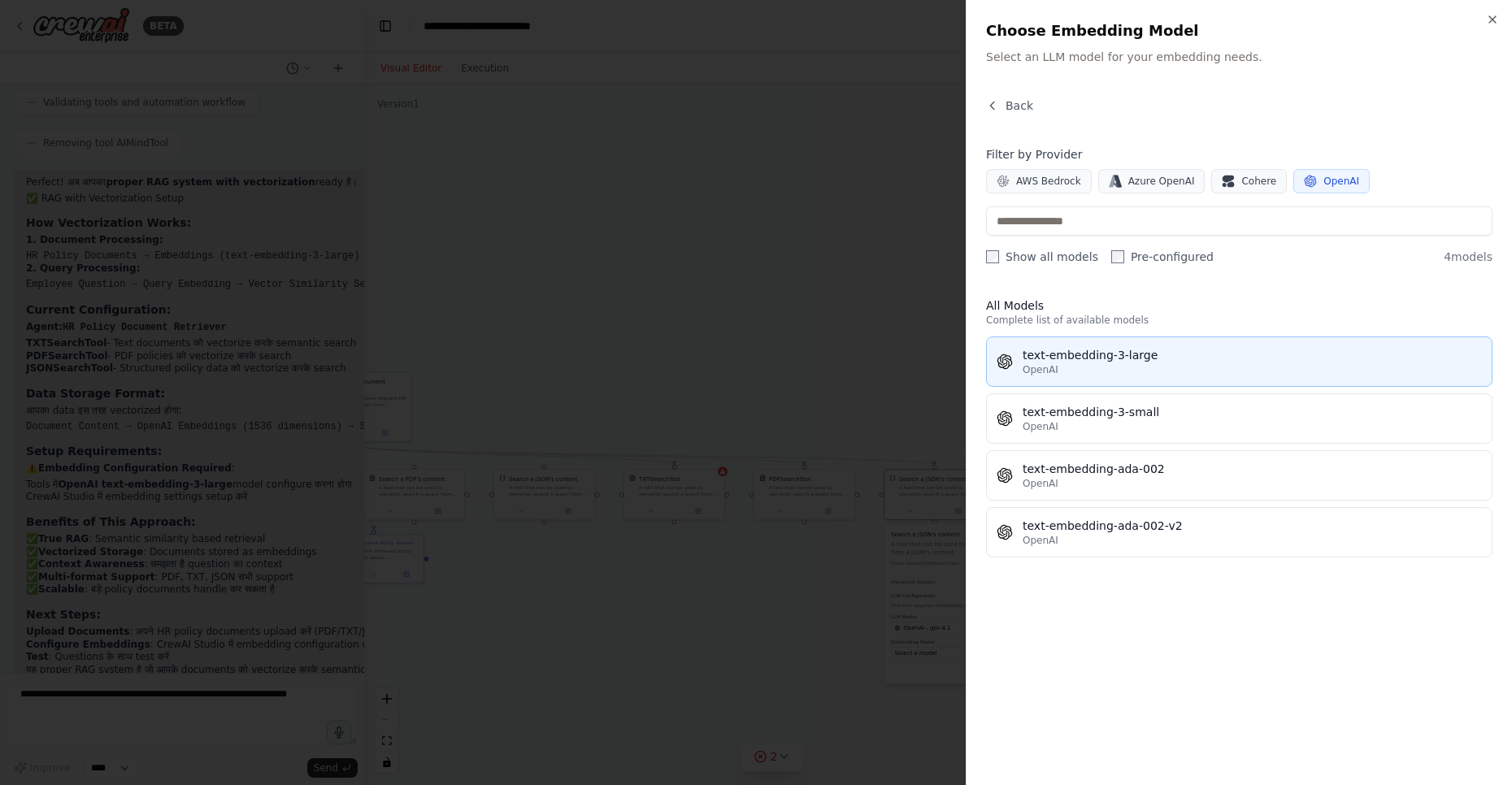
click at [1092, 369] on div "OpenAI" at bounding box center [1252, 370] width 460 height 13
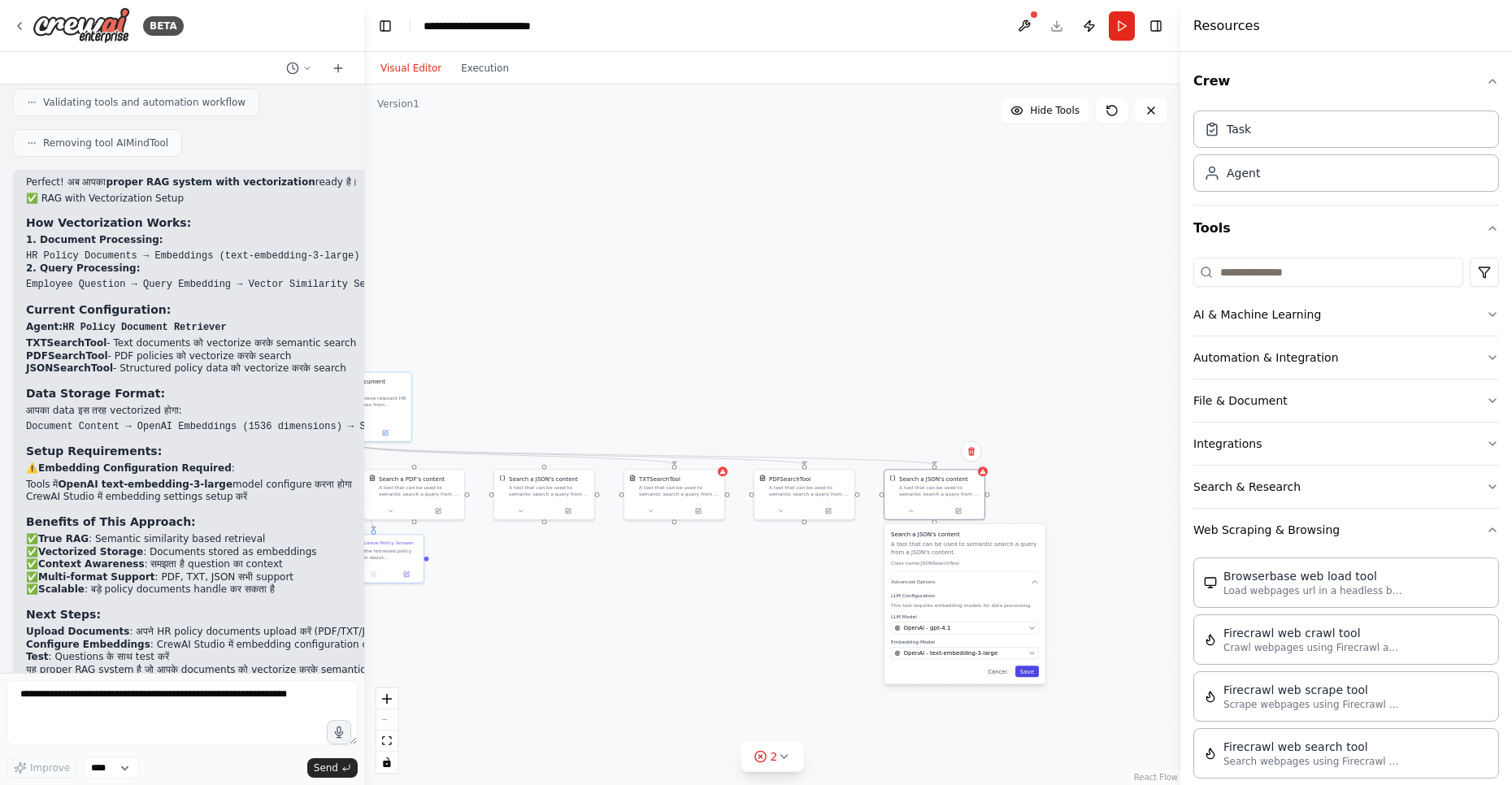
click at [1027, 674] on button "Save" at bounding box center [1027, 672] width 24 height 12
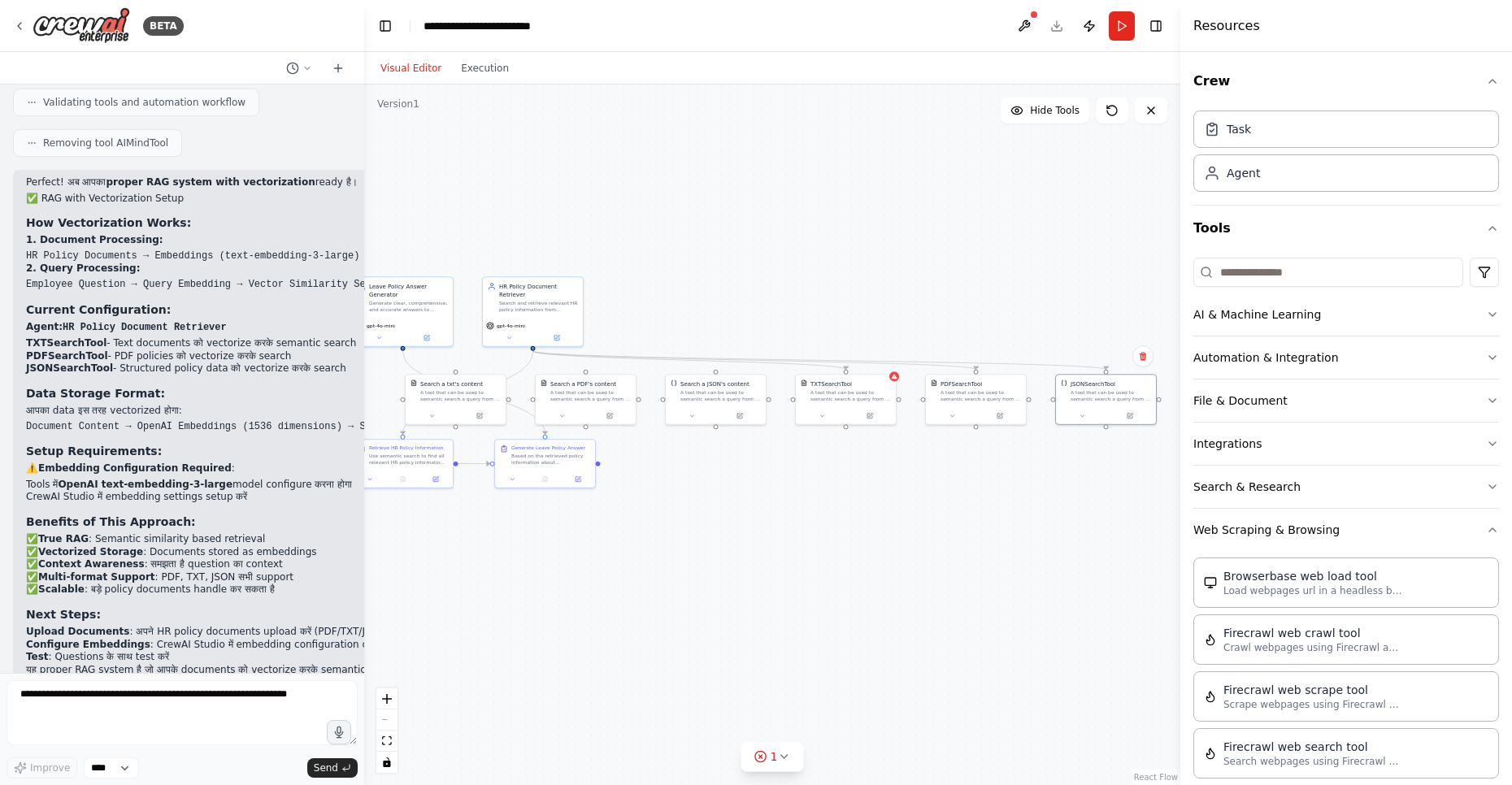
drag, startPoint x: 584, startPoint y: 596, endPoint x: 752, endPoint y: 499, distance: 194.0
click at [752, 499] on div ".deletable-edge-delete-btn { width: 20px; height: 20px; border: 0px solid #ffff…" at bounding box center [772, 435] width 816 height 700
click at [818, 413] on icon at bounding box center [820, 413] width 7 height 7
click at [850, 519] on div "Select a model" at bounding box center [869, 522] width 131 height 8
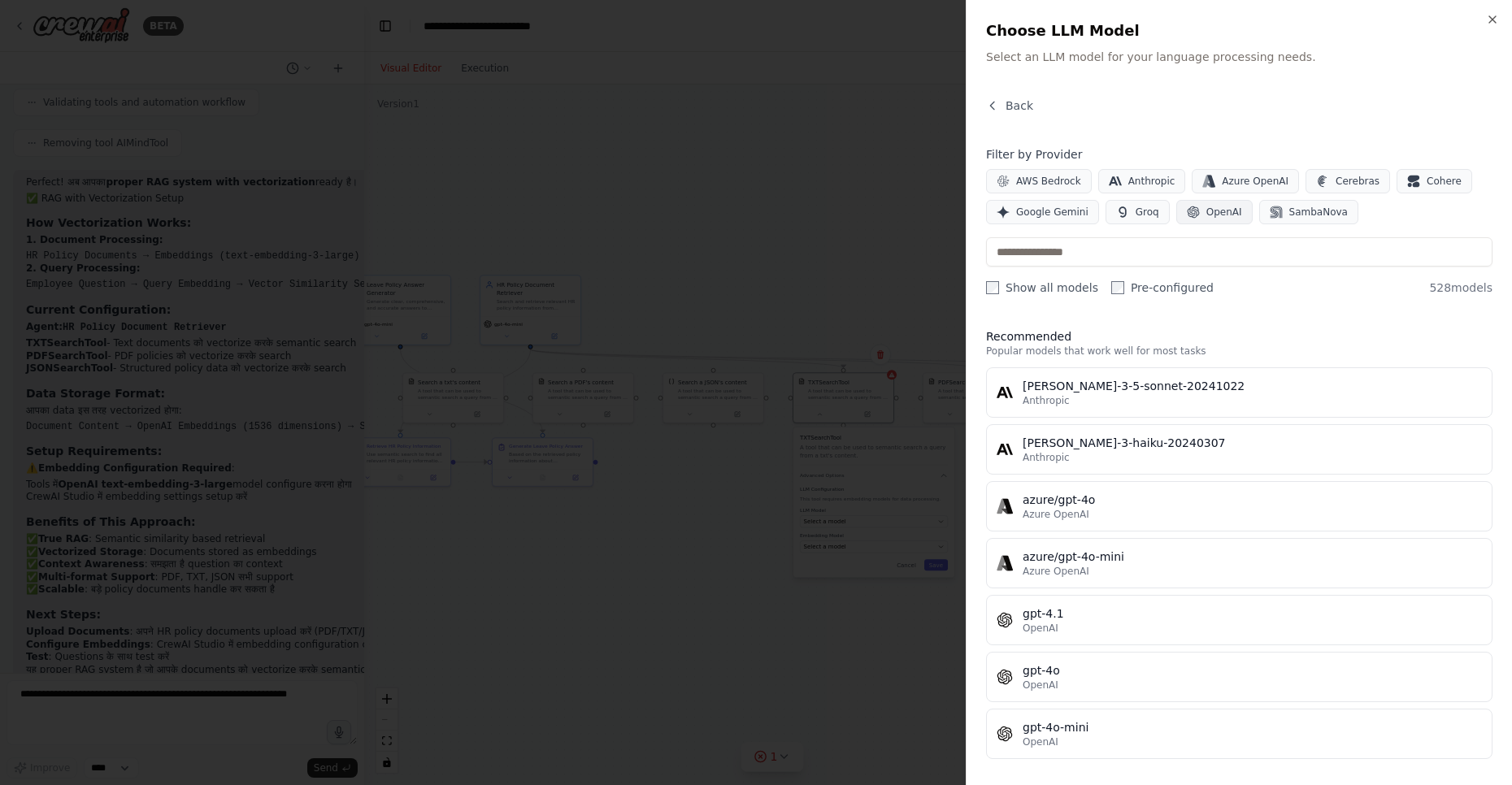
click at [1217, 215] on span "OpenAI" at bounding box center [1223, 212] width 35 height 13
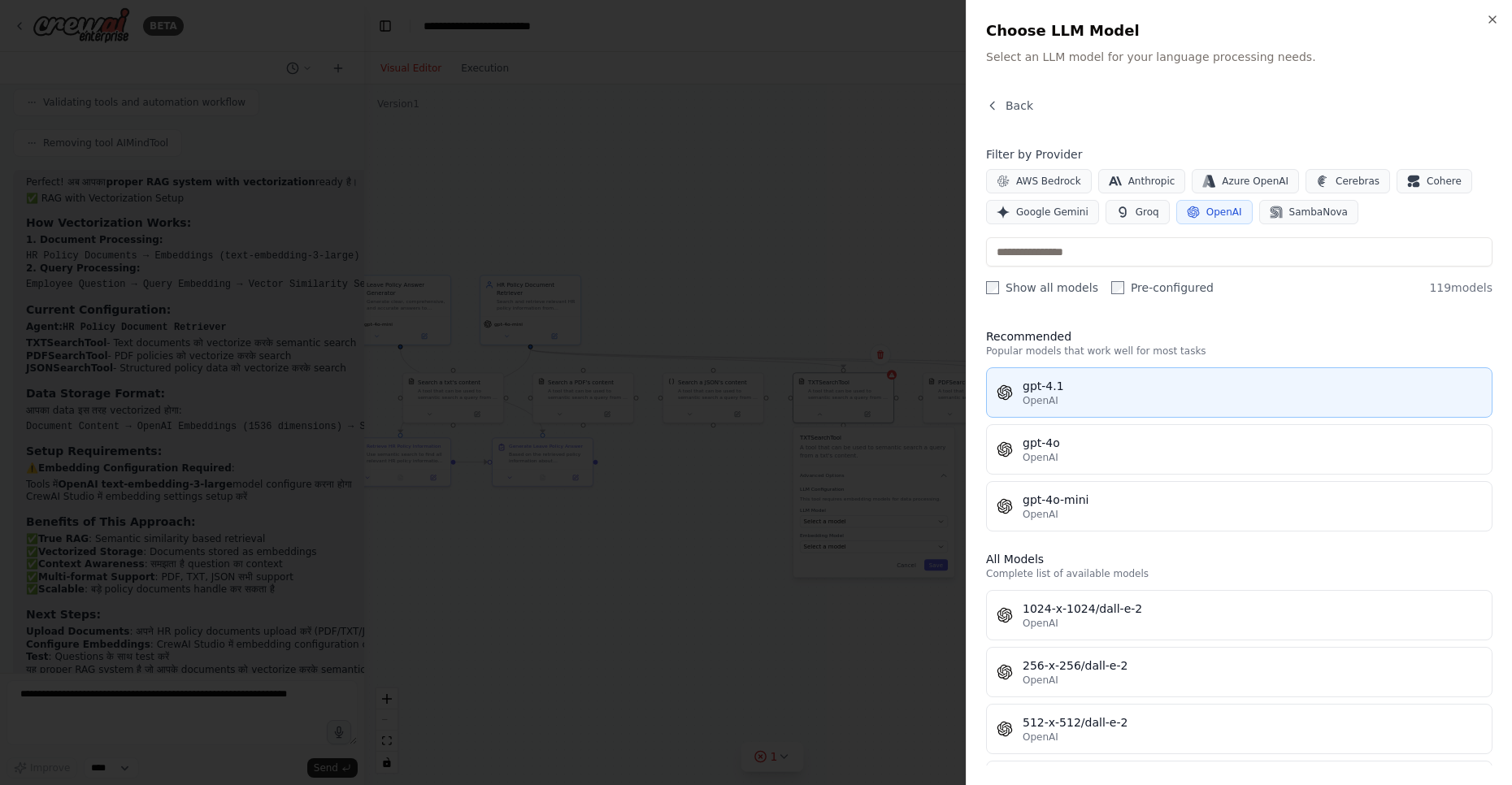
click at [1083, 395] on div "OpenAI" at bounding box center [1252, 400] width 460 height 13
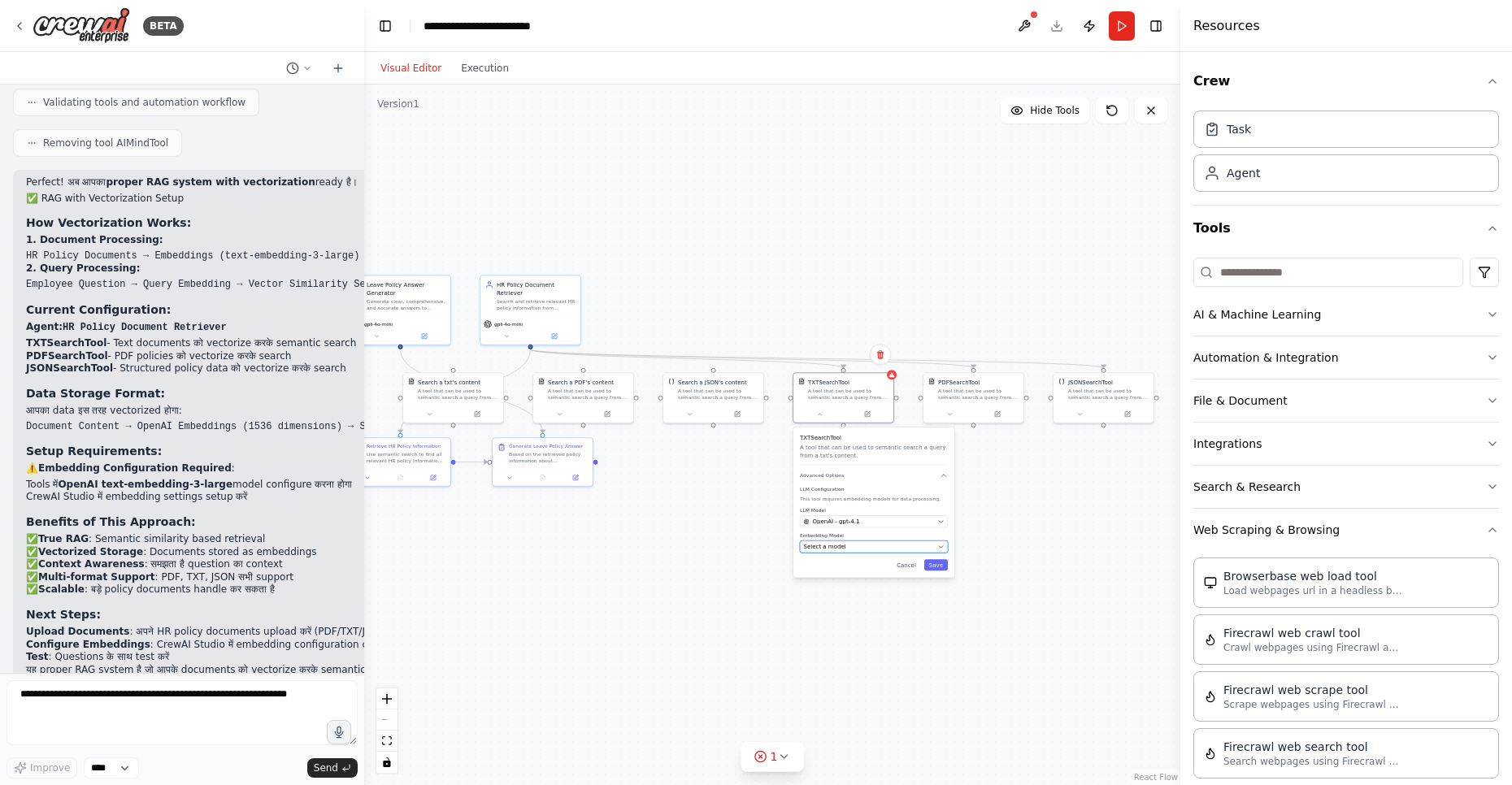
click at [838, 550] on span "Select a model" at bounding box center [825, 547] width 42 height 8
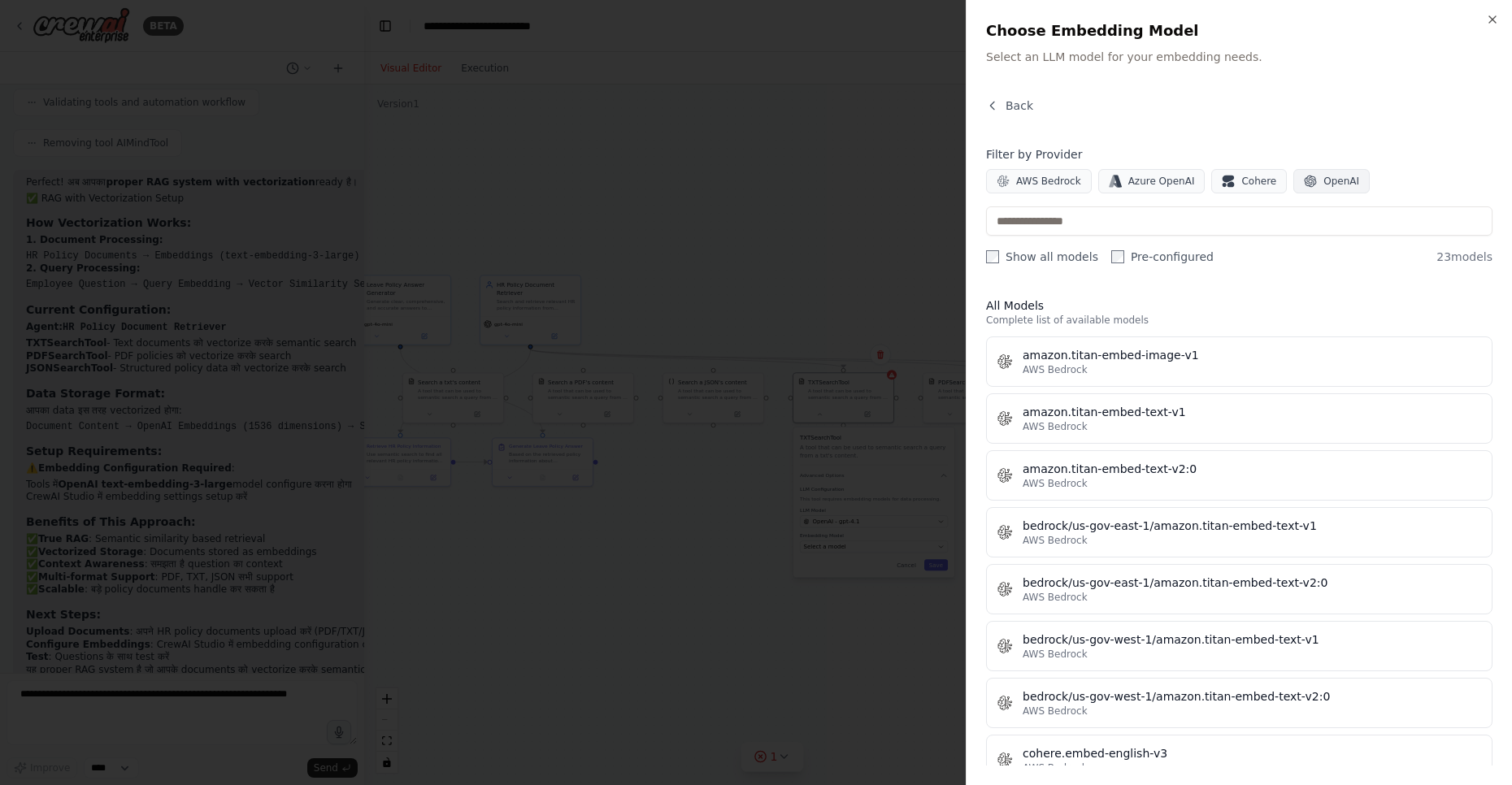
click at [1323, 181] on span "OpenAI" at bounding box center [1340, 182] width 35 height 13
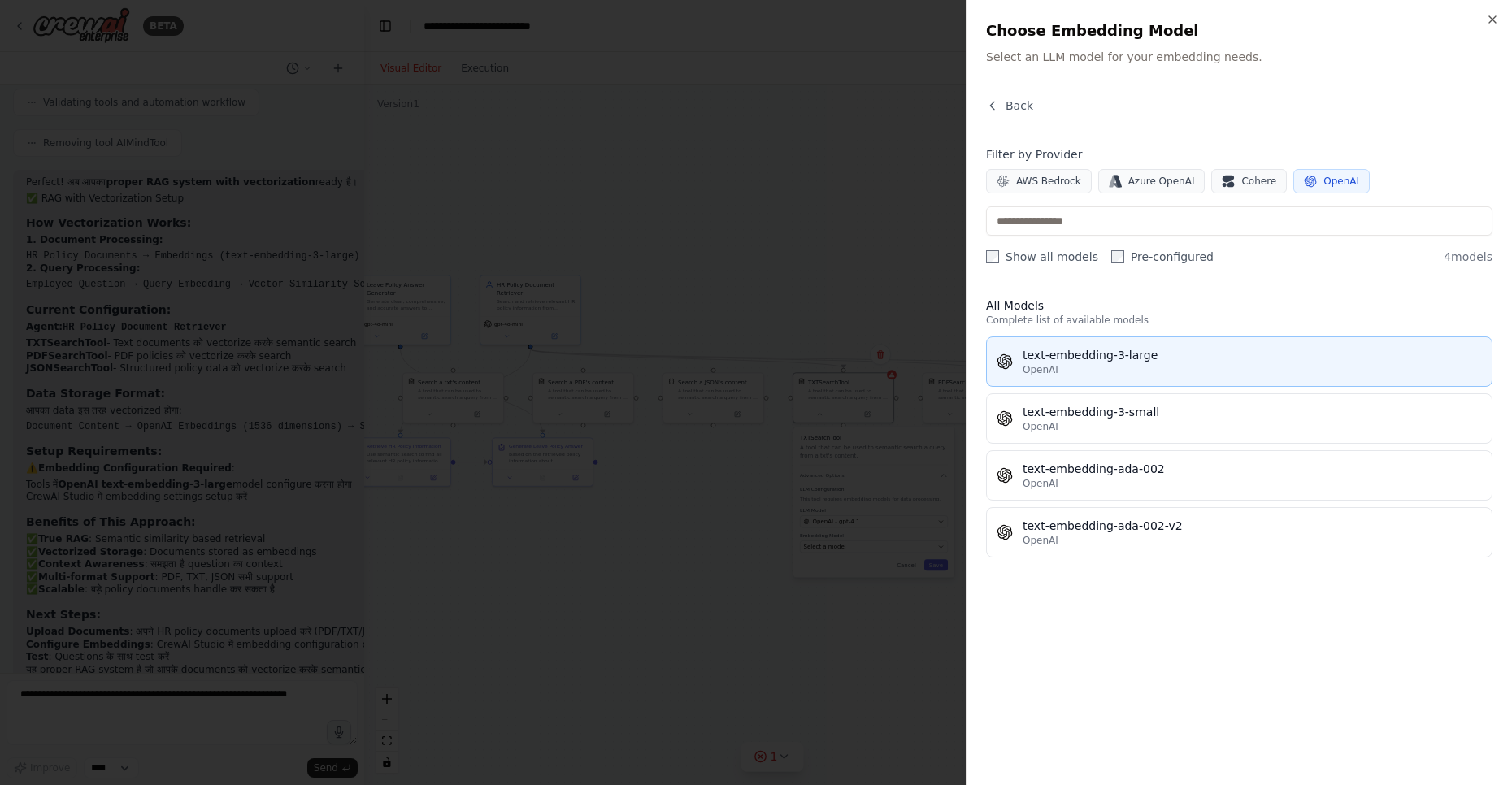
click at [1069, 362] on div "text-embedding-3-large" at bounding box center [1252, 355] width 460 height 16
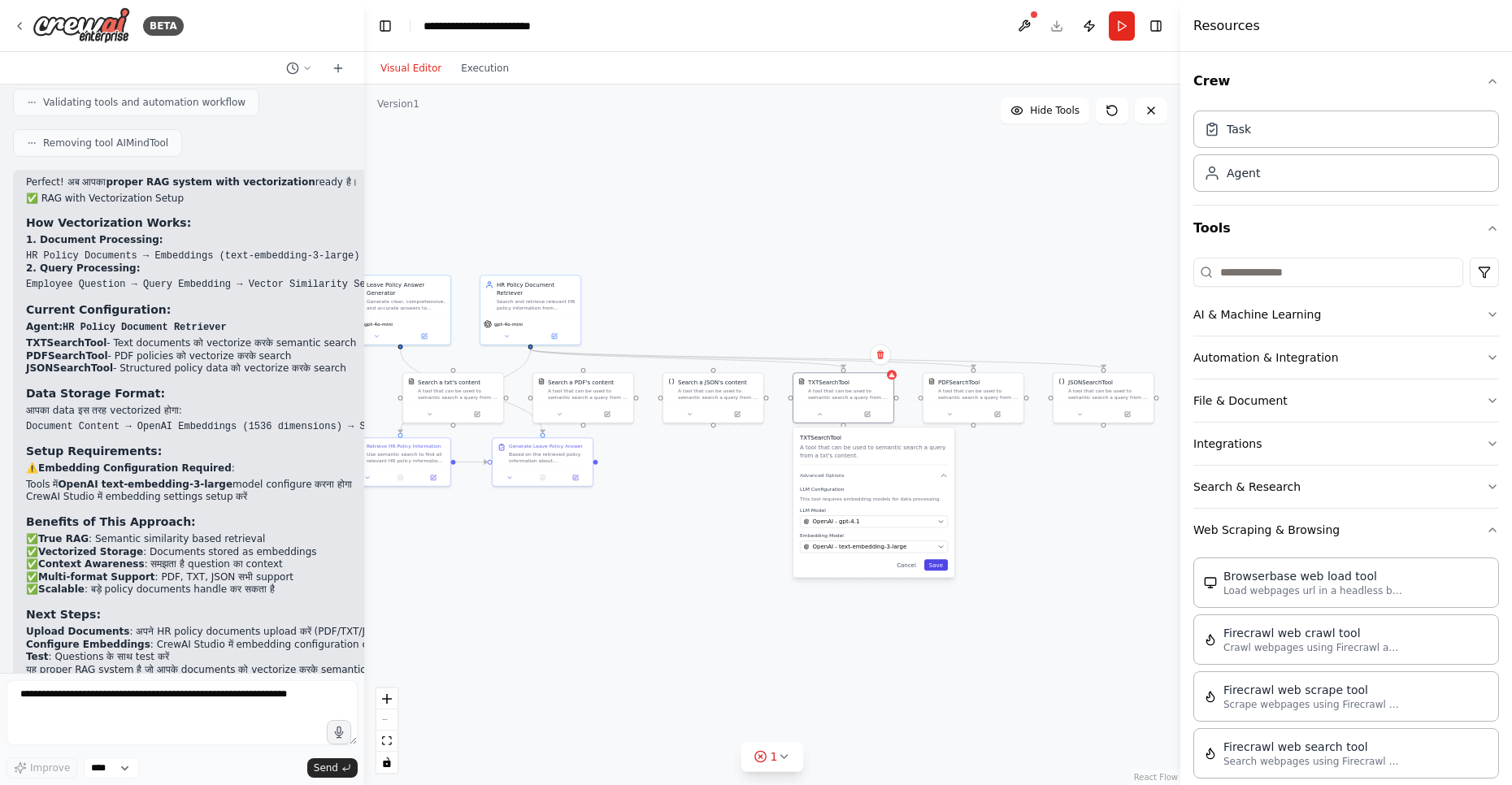
click at [930, 568] on button "Save" at bounding box center [936, 565] width 24 height 12
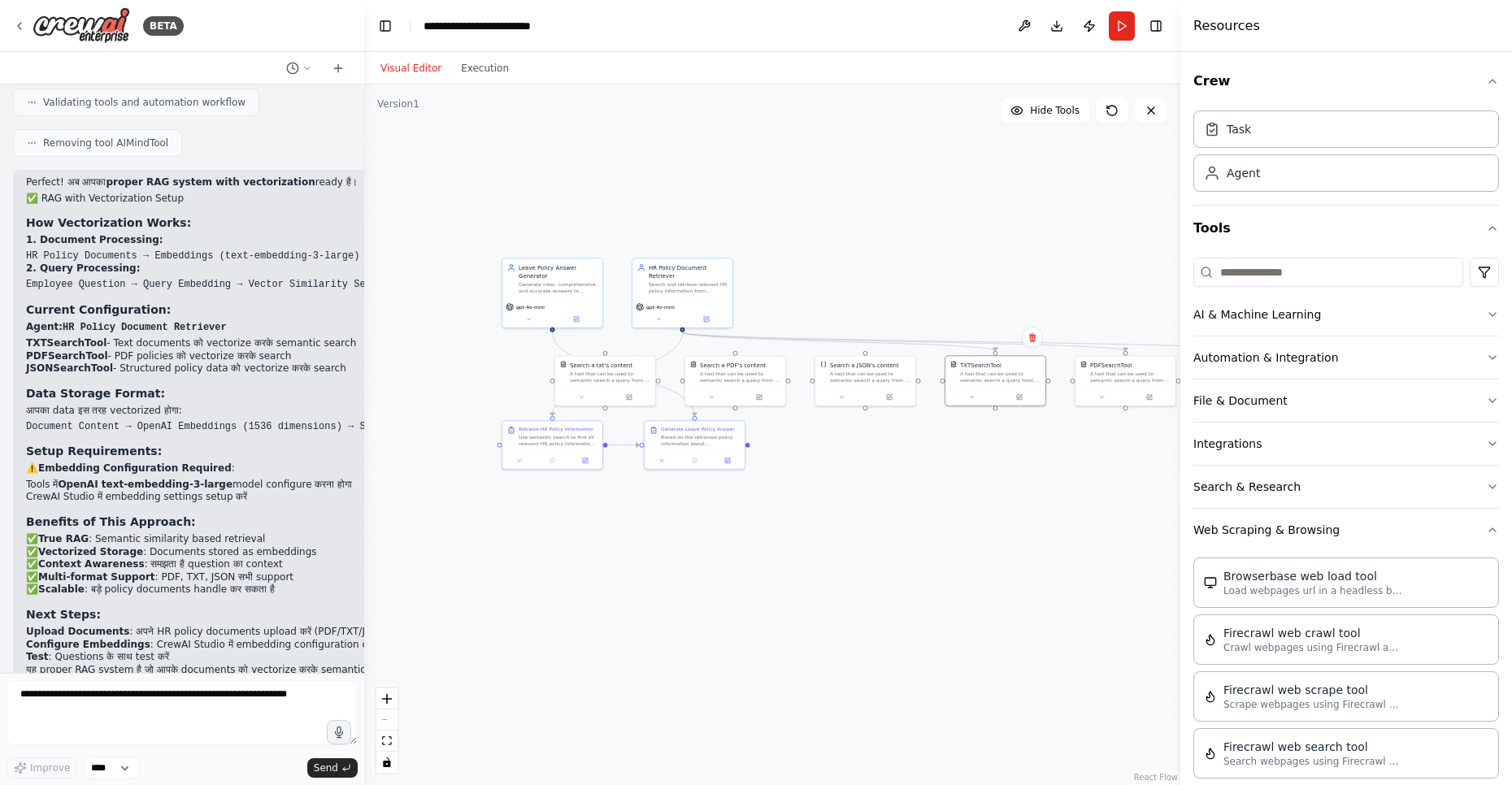
drag, startPoint x: 769, startPoint y: 292, endPoint x: 921, endPoint y: 275, distance: 152.9
click at [921, 275] on div ".deletable-edge-delete-btn { width: 20px; height: 20px; border: 0px solid #ffff…" at bounding box center [772, 435] width 816 height 700
click at [1126, 18] on button "Run" at bounding box center [1121, 26] width 26 height 30
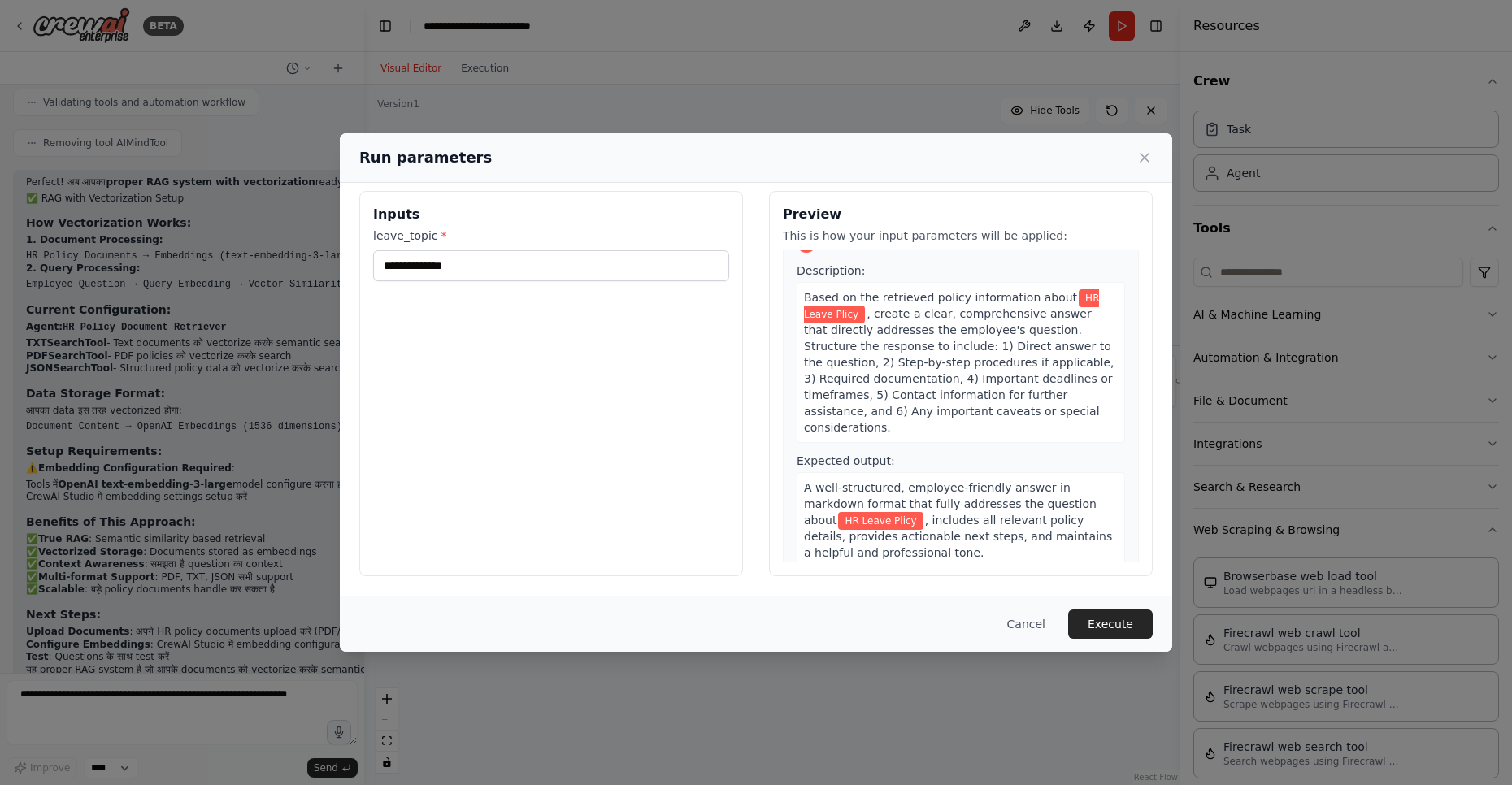
scroll to position [393, 0]
click at [1093, 623] on button "Execute" at bounding box center [1110, 624] width 85 height 30
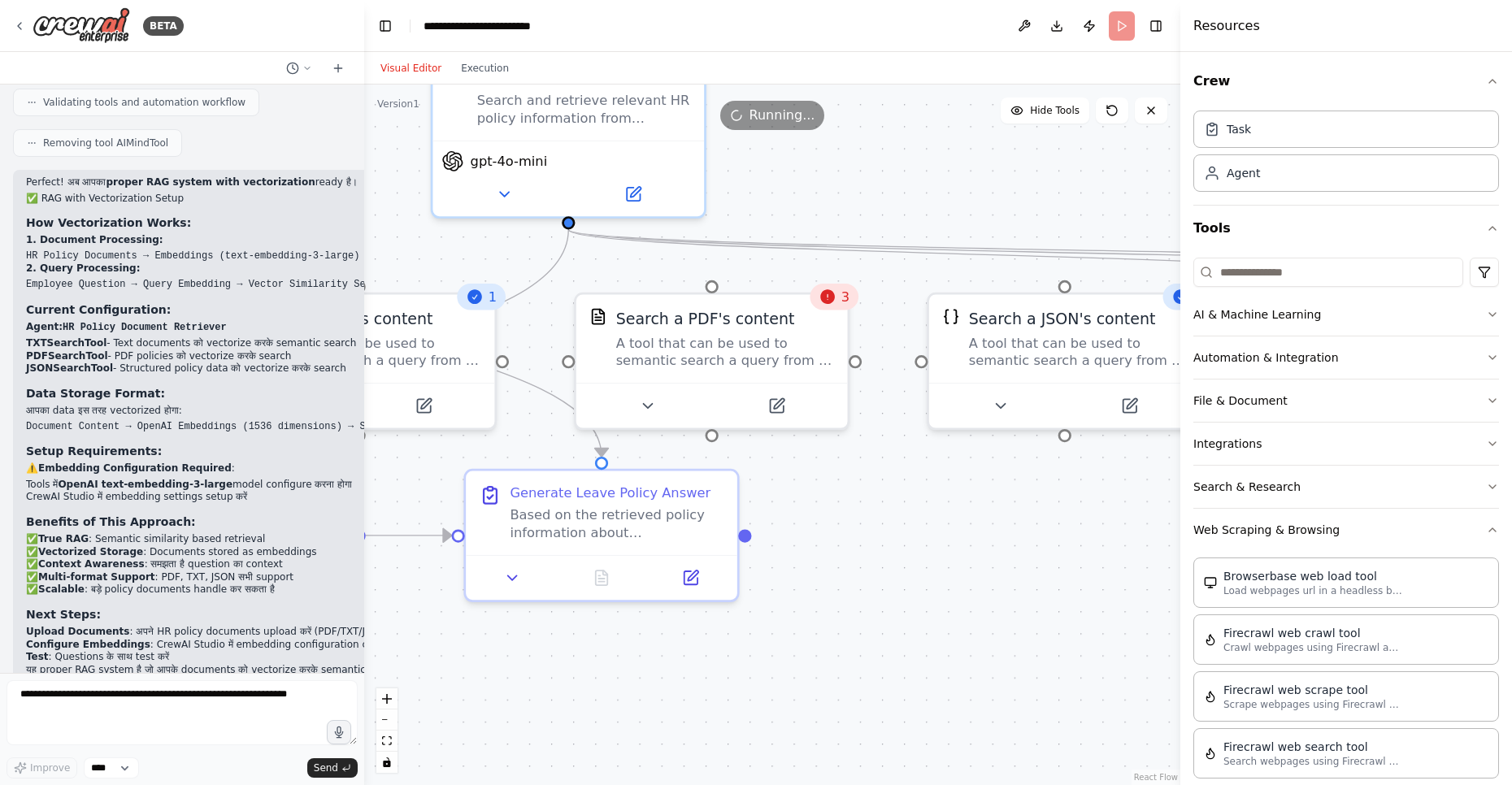
click at [827, 306] on icon at bounding box center [829, 297] width 18 height 18
click at [832, 299] on icon at bounding box center [829, 297] width 15 height 15
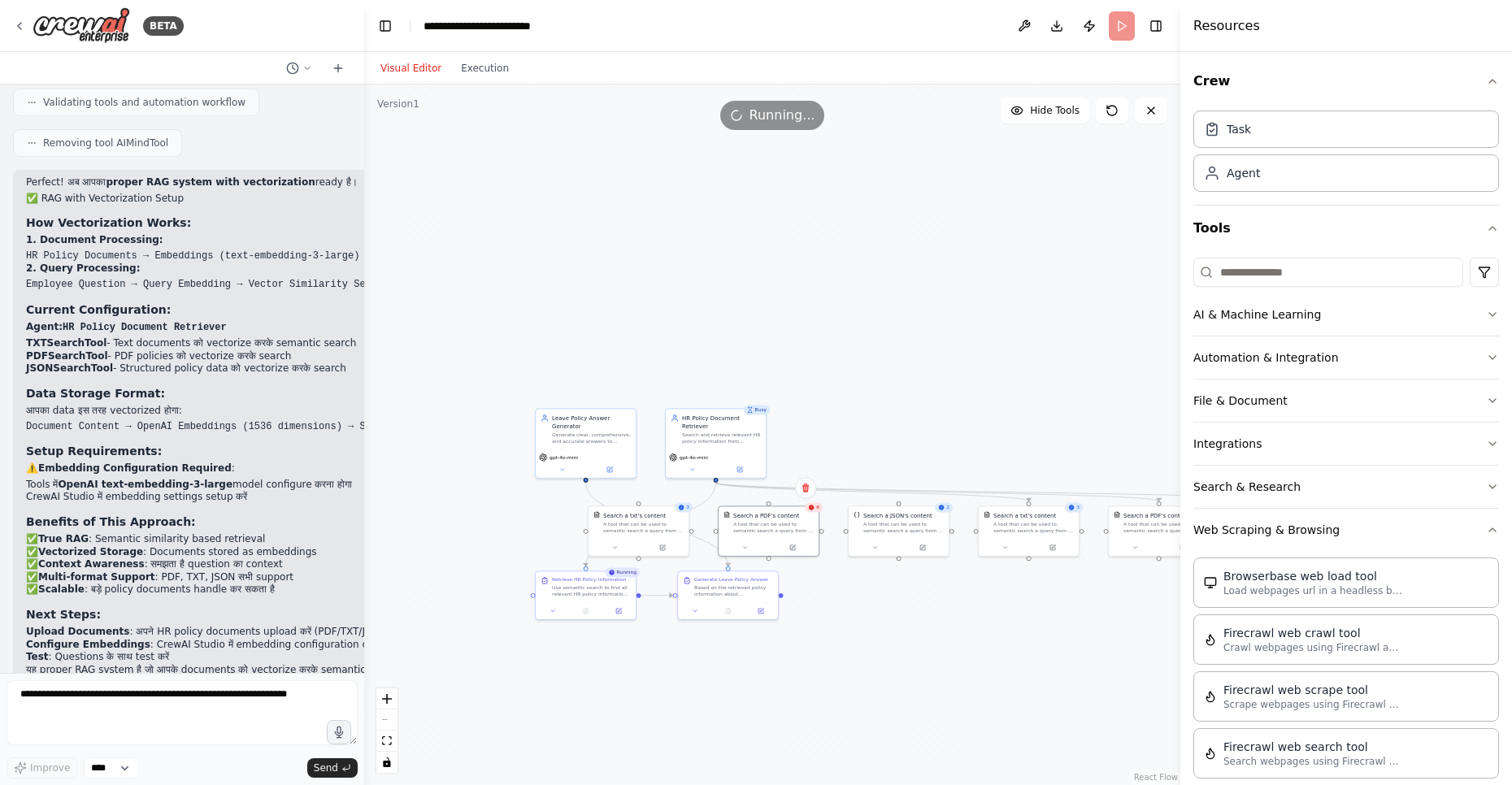
drag, startPoint x: 682, startPoint y: 515, endPoint x: 828, endPoint y: 638, distance: 190.9
click at [828, 638] on div ".deletable-edge-delete-btn { width: 20px; height: 20px; border: 0px solid #ffff…" at bounding box center [772, 435] width 816 height 700
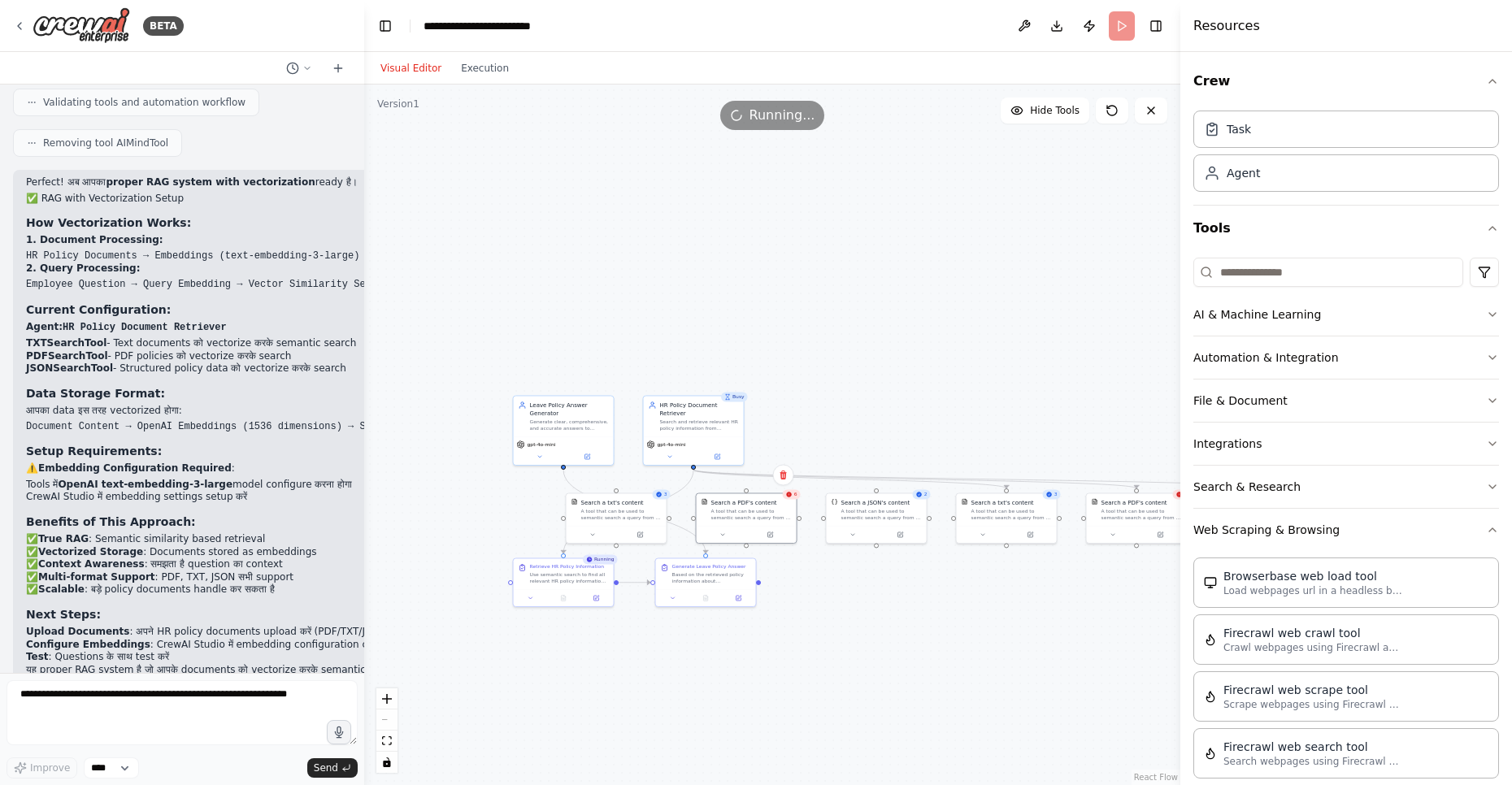
drag, startPoint x: 843, startPoint y: 489, endPoint x: 858, endPoint y: 294, distance: 195.6
click at [858, 294] on div ".deletable-edge-delete-btn { width: 20px; height: 20px; border: 0px solid #ffff…" at bounding box center [772, 435] width 816 height 700
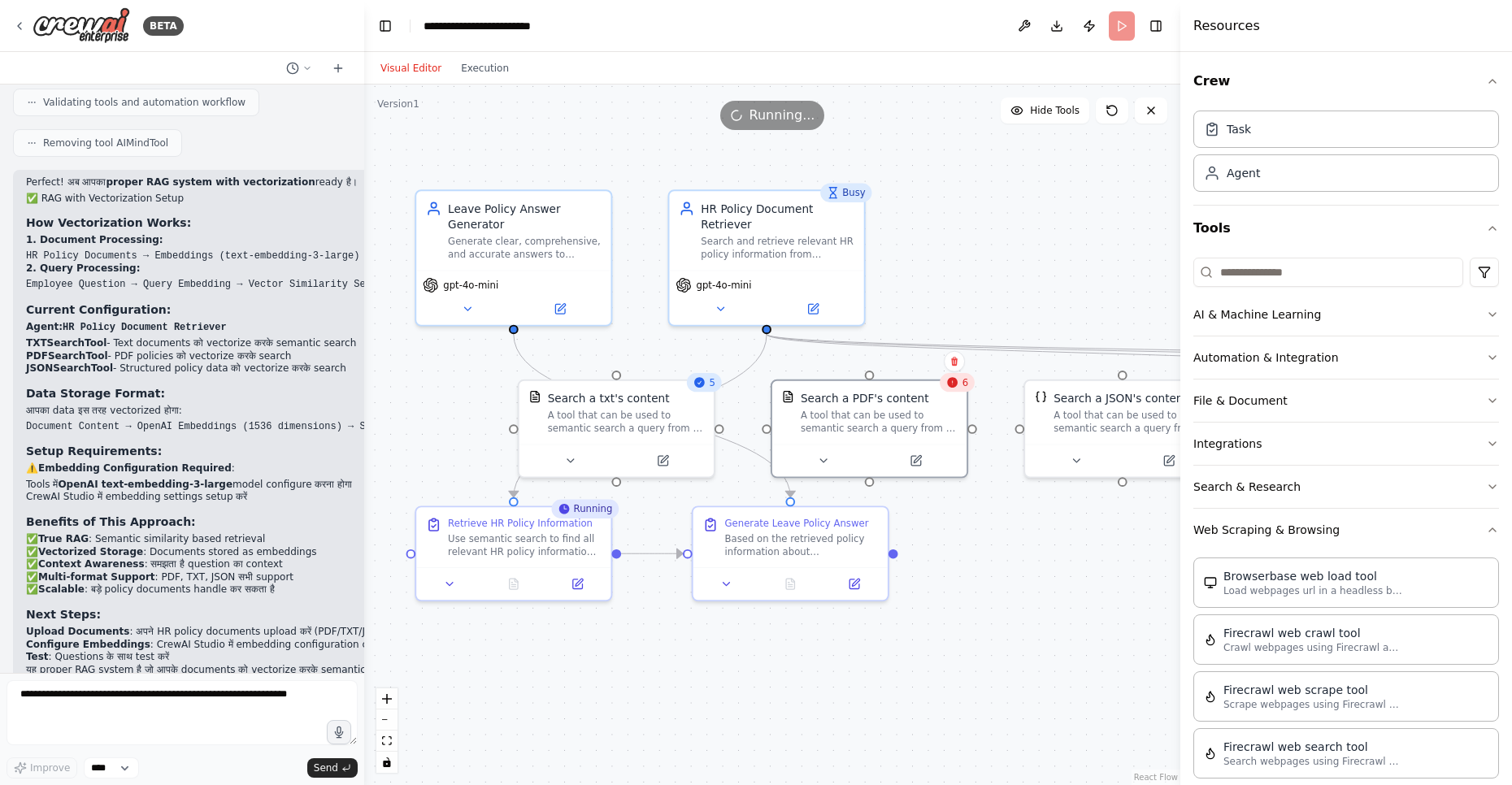
drag, startPoint x: 576, startPoint y: 395, endPoint x: 650, endPoint y: 614, distance: 231.2
click at [650, 614] on div ".deletable-edge-delete-btn { width: 20px; height: 20px; border: 0px solid #ffff…" at bounding box center [772, 435] width 816 height 700
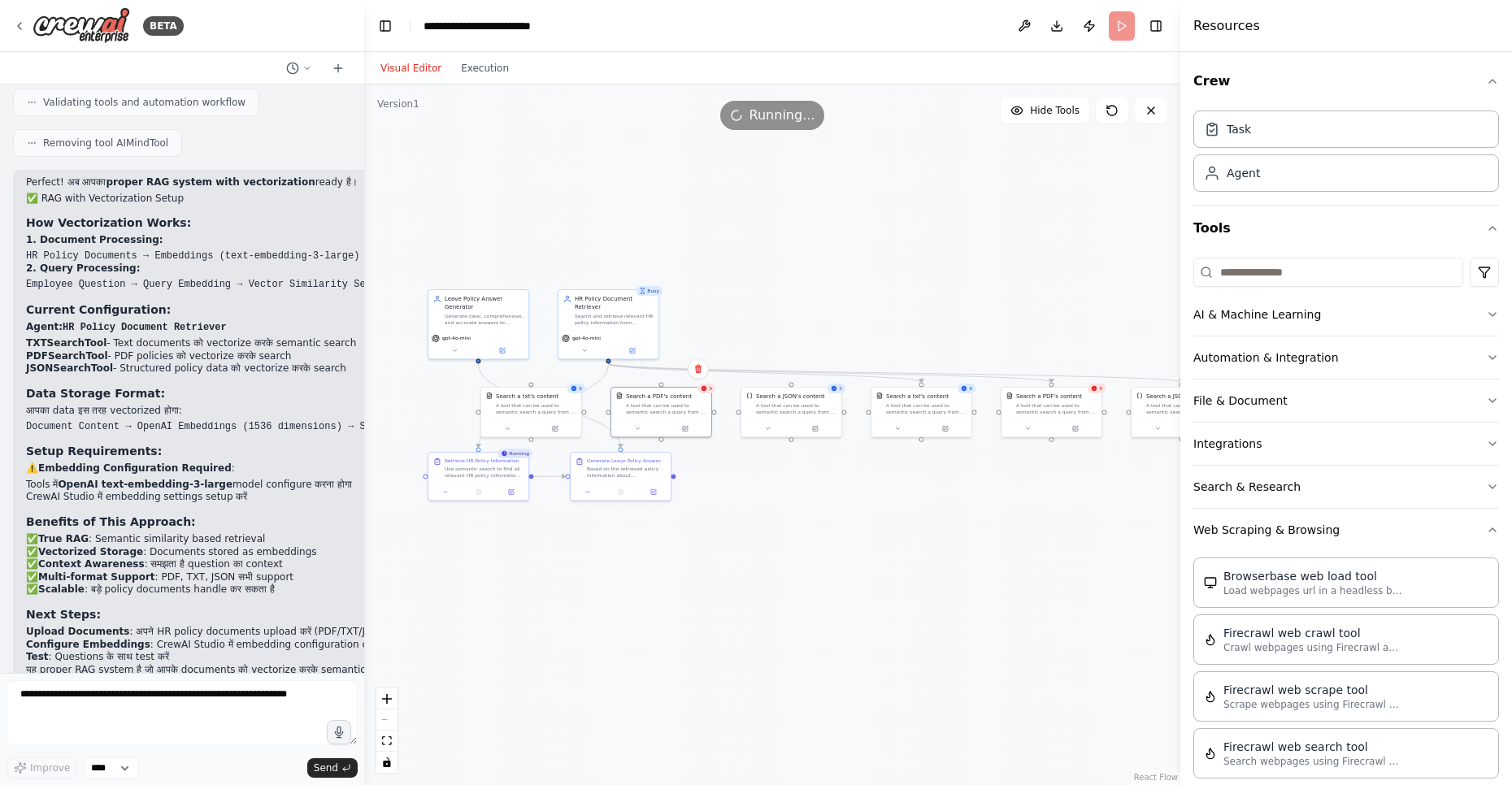
drag, startPoint x: 827, startPoint y: 593, endPoint x: 756, endPoint y: 483, distance: 130.9
click at [756, 483] on div ".deletable-edge-delete-btn { width: 20px; height: 20px; border: 0px solid #ffff…" at bounding box center [772, 435] width 816 height 700
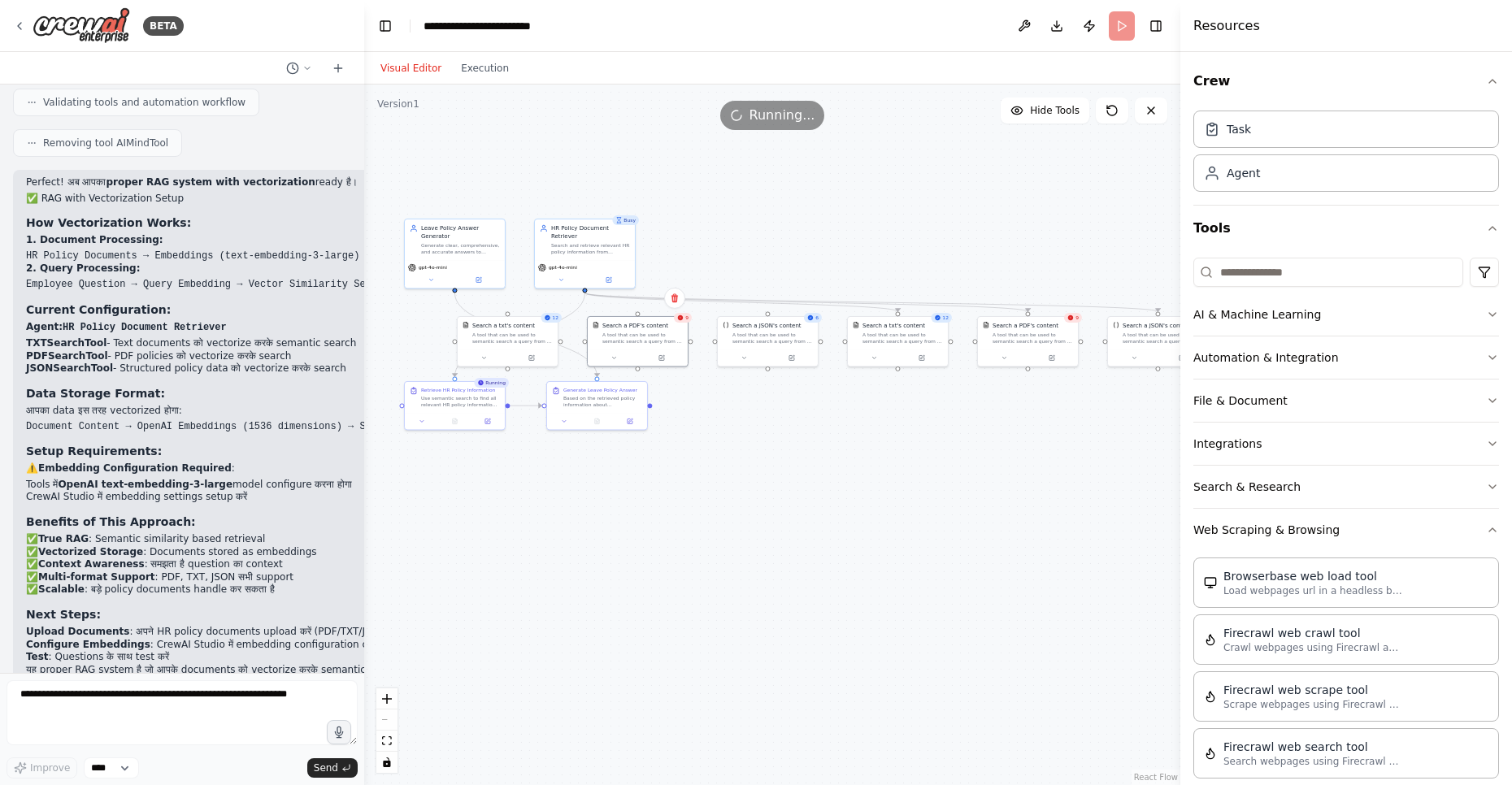
drag, startPoint x: 865, startPoint y: 505, endPoint x: 841, endPoint y: 434, distance: 74.9
click at [841, 434] on div ".deletable-edge-delete-btn { width: 20px; height: 20px; border: 0px solid #ffff…" at bounding box center [772, 435] width 816 height 700
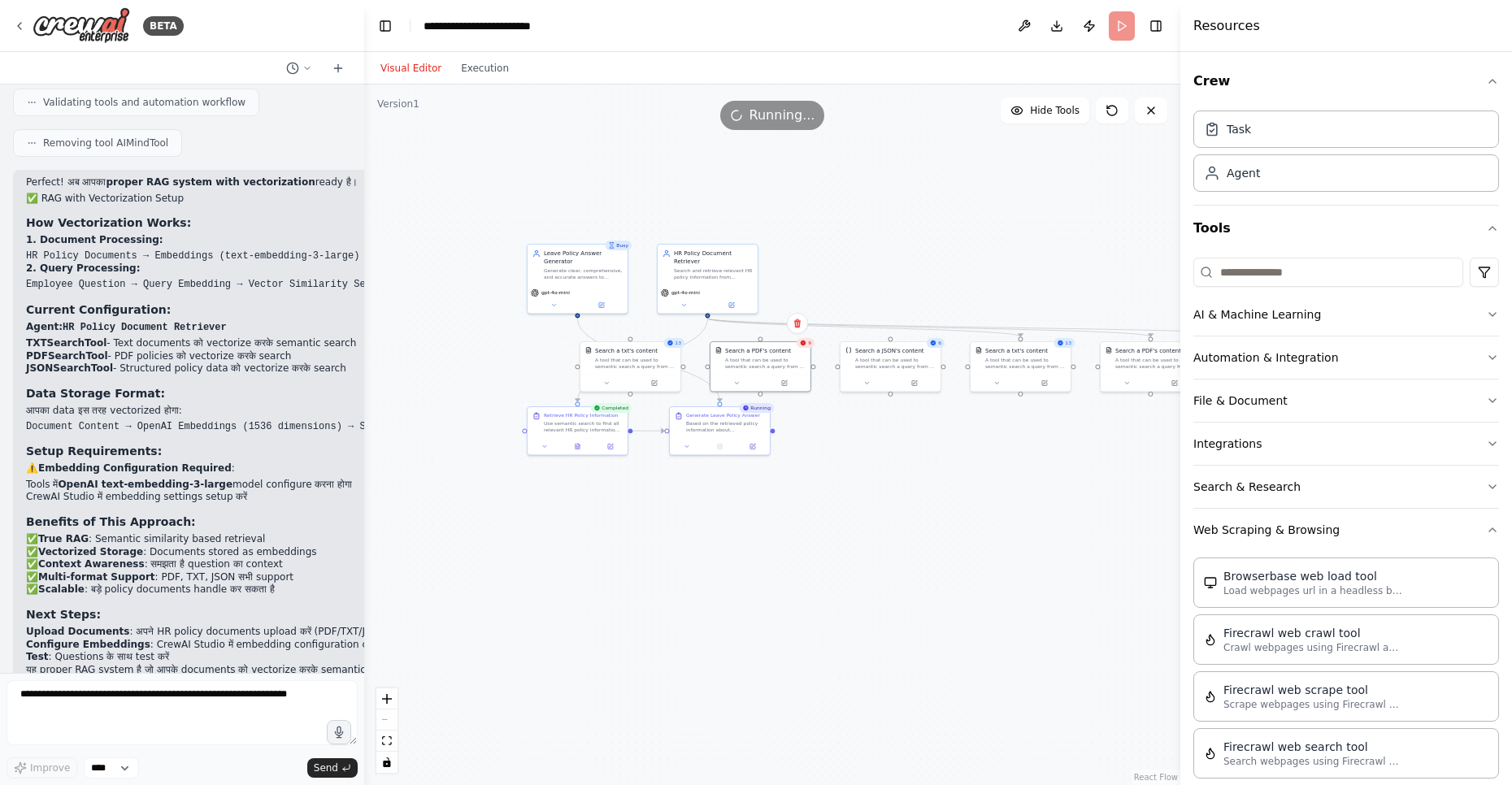
drag, startPoint x: 813, startPoint y: 412, endPoint x: 936, endPoint y: 437, distance: 125.5
click at [936, 437] on div ".deletable-edge-delete-btn { width: 20px; height: 20px; border: 0px solid #ffff…" at bounding box center [772, 435] width 816 height 700
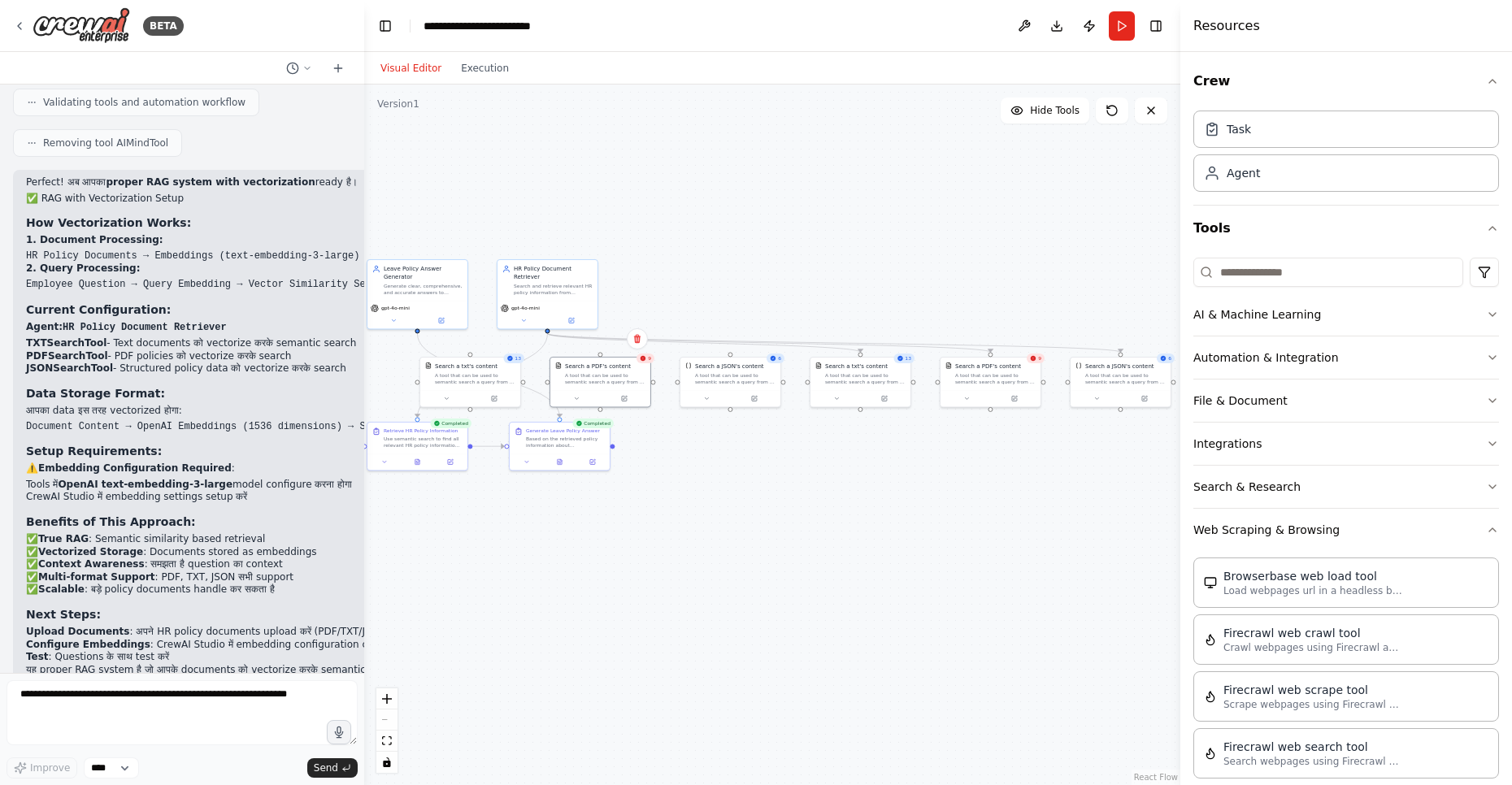
drag, startPoint x: 1016, startPoint y: 476, endPoint x: 856, endPoint y: 492, distance: 160.8
click at [856, 492] on div ".deletable-edge-delete-btn { width: 20px; height: 20px; border: 0px solid #ffff…" at bounding box center [772, 435] width 816 height 700
drag, startPoint x: 749, startPoint y: 375, endPoint x: 729, endPoint y: 524, distance: 150.3
click at [729, 524] on div "Search a JSON's content A tool that can be used to semantic search a query from…" at bounding box center [710, 510] width 100 height 33
drag, startPoint x: 628, startPoint y: 371, endPoint x: 702, endPoint y: 385, distance: 75.3
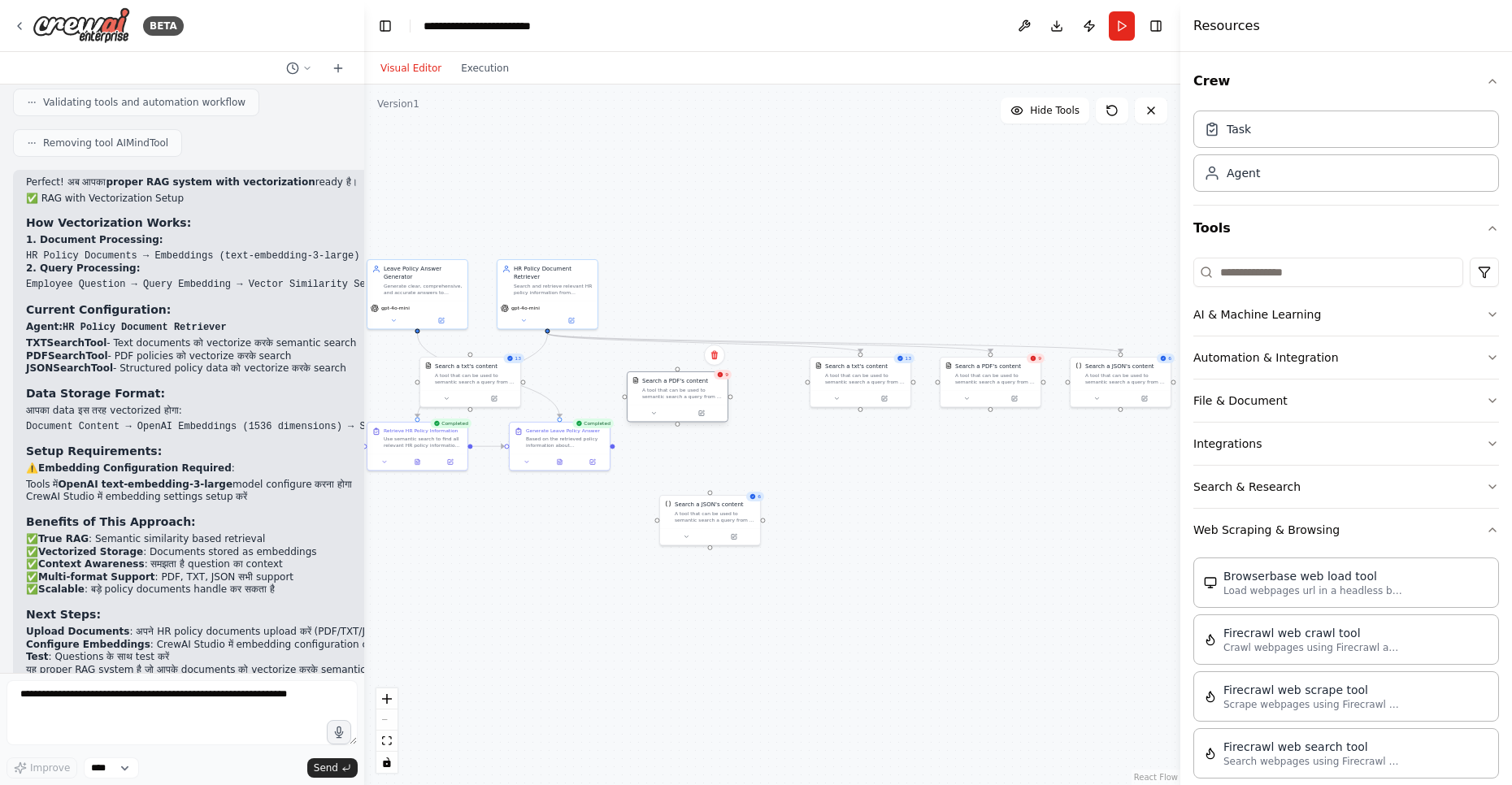
click at [702, 385] on div "Search a PDF's content A tool that can be used to semantic search a query from …" at bounding box center [682, 389] width 81 height 23
drag, startPoint x: 579, startPoint y: 533, endPoint x: 580, endPoint y: 580, distance: 47.0
click at [580, 580] on div "Generate Leave Policy Answer Based on the retrieved policy information about {l…" at bounding box center [564, 559] width 102 height 49
drag, startPoint x: 495, startPoint y: 378, endPoint x: 585, endPoint y: 404, distance: 93.7
click at [585, 404] on div "A tool that can be used to semantic search a query from a txt's content." at bounding box center [569, 401] width 81 height 13
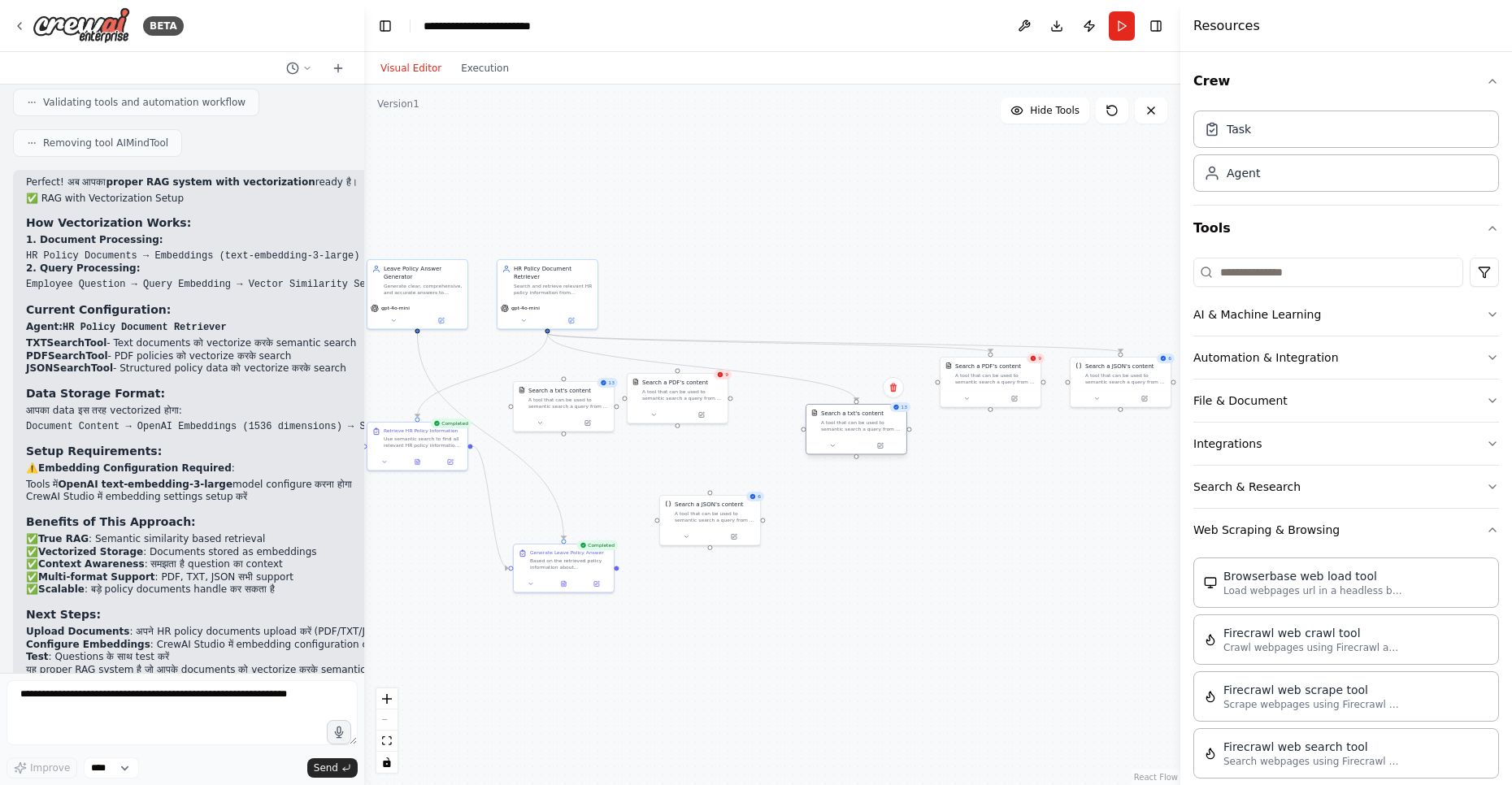
drag, startPoint x: 856, startPoint y: 388, endPoint x: 844, endPoint y: 456, distance: 69.1
click at [844, 455] on div at bounding box center [857, 446] width 100 height 17
drag, startPoint x: 1004, startPoint y: 377, endPoint x: 990, endPoint y: 473, distance: 97.0
click at [990, 454] on div "Search a PDF's content A tool that can be used to semantic search a query from …" at bounding box center [978, 437] width 100 height 33
drag, startPoint x: 1107, startPoint y: 388, endPoint x: 1058, endPoint y: 355, distance: 59.1
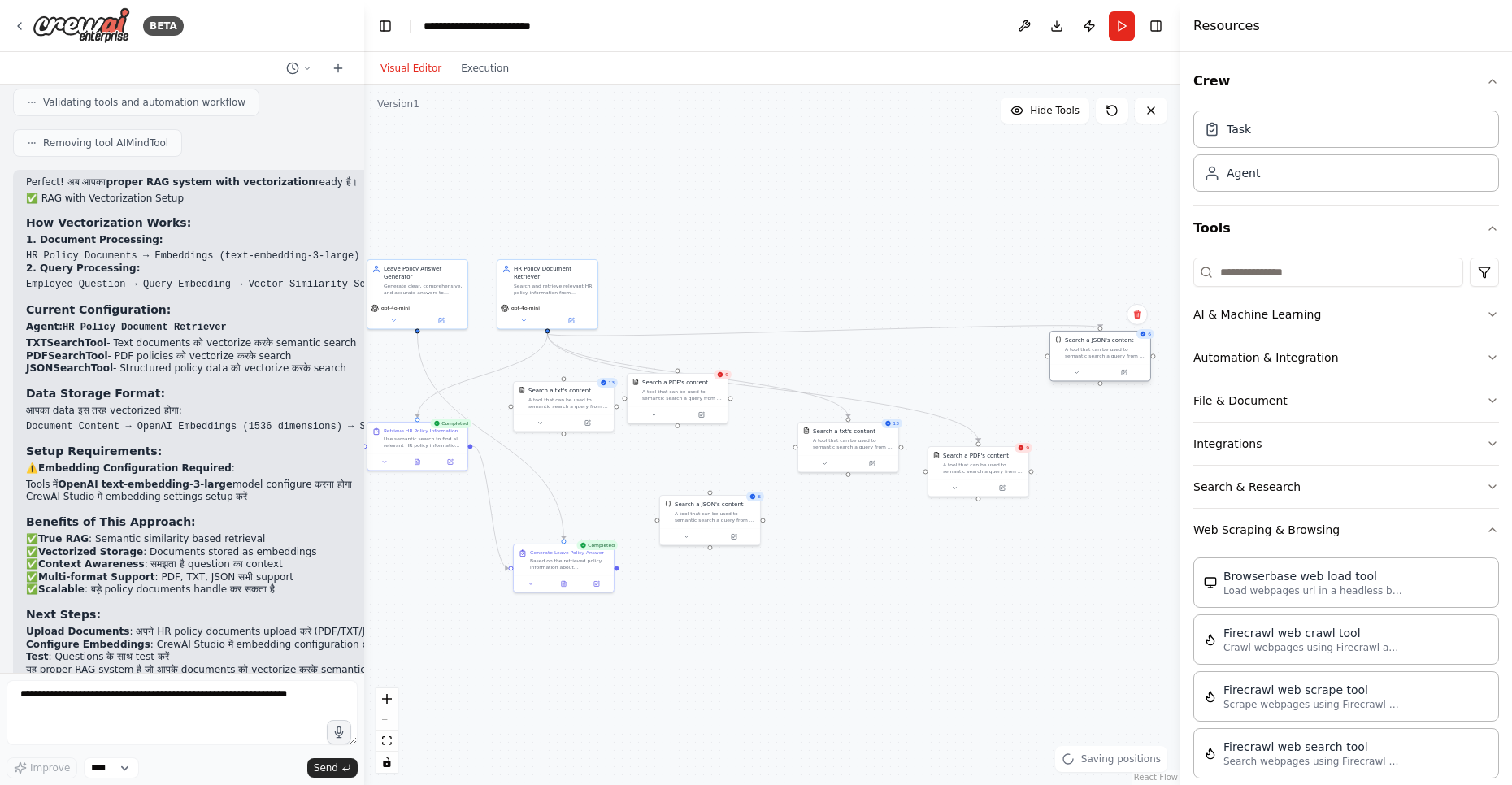
click at [1089, 362] on div "Search a JSON's content A tool that can be used to semantic search a query from…" at bounding box center [1100, 356] width 102 height 51
drag, startPoint x: 638, startPoint y: 384, endPoint x: 599, endPoint y: 465, distance: 89.9
click at [599, 465] on div "Search a PDF's content A tool that can be used to semantic search a query from …" at bounding box center [637, 470] width 90 height 23
drag, startPoint x: 712, startPoint y: 519, endPoint x: 707, endPoint y: 561, distance: 42.3
click at [707, 561] on div "A tool that can be used to semantic search a query from a JSON's content." at bounding box center [707, 556] width 81 height 13
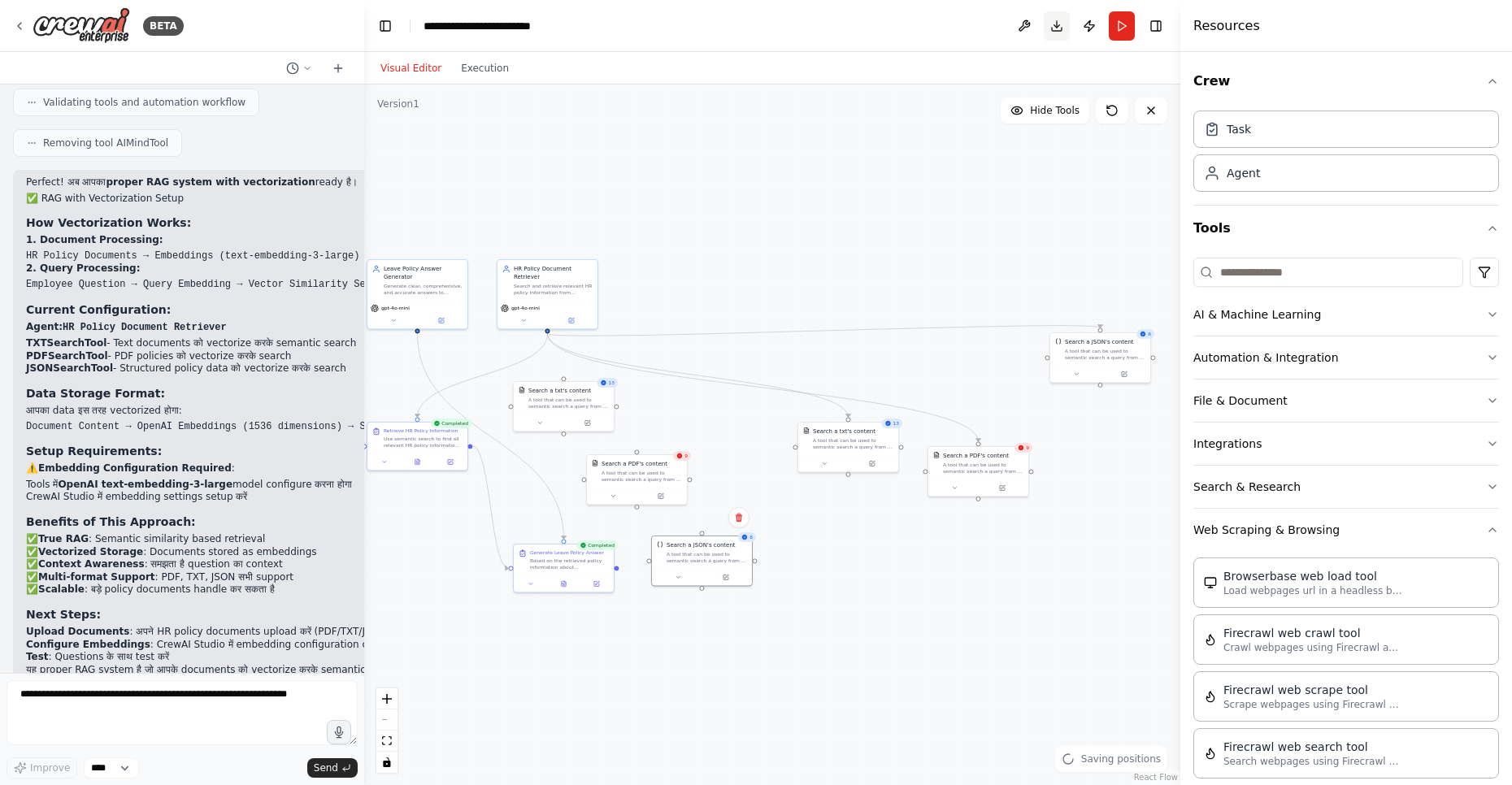
click at [1057, 26] on button "Download" at bounding box center [1057, 26] width 26 height 30
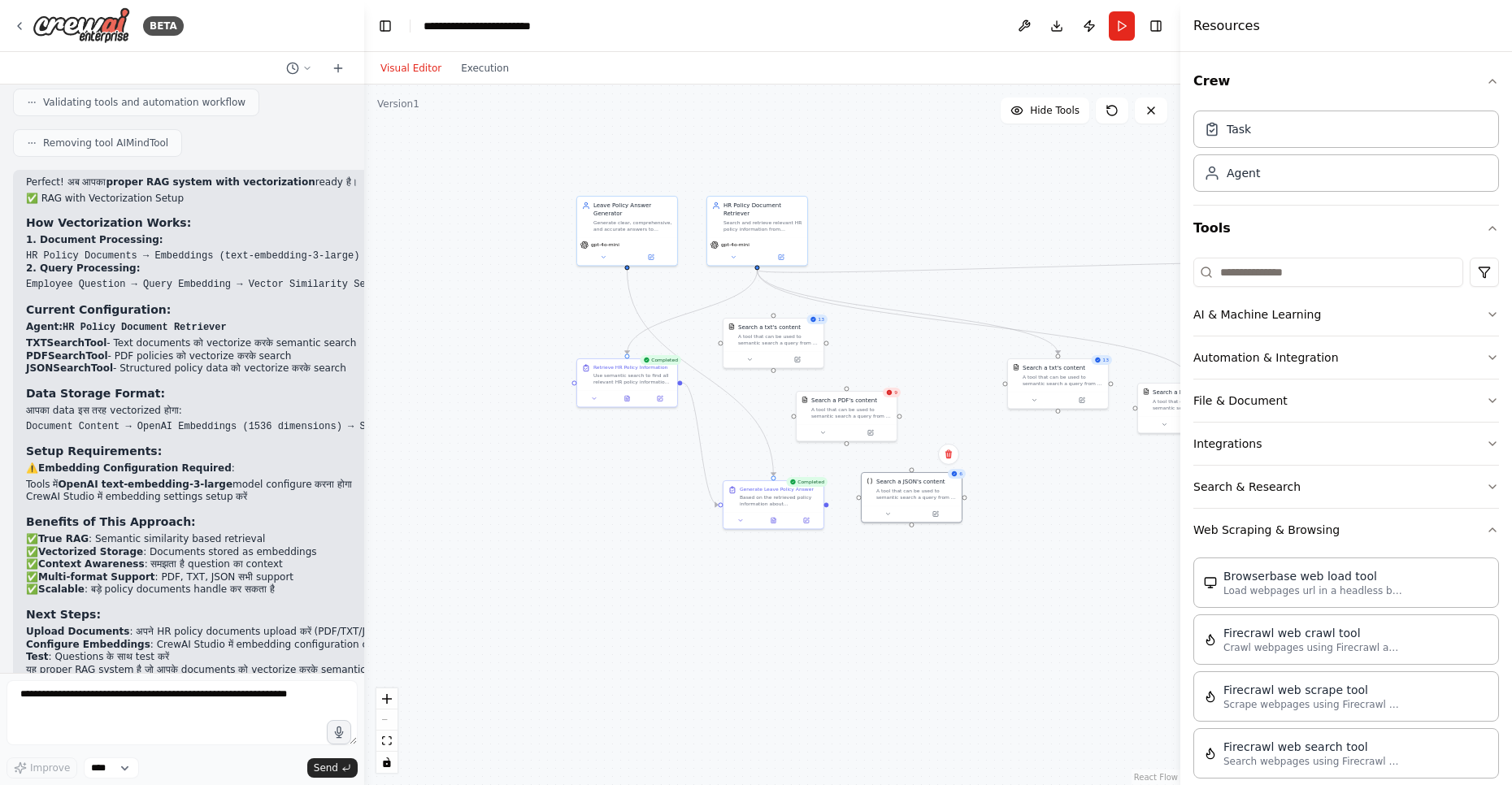
drag, startPoint x: 679, startPoint y: 305, endPoint x: 890, endPoint y: 242, distance: 220.2
click at [890, 242] on div ".deletable-edge-delete-btn { width: 20px; height: 20px; border: 0px solid #ffff…" at bounding box center [772, 435] width 816 height 700
click at [131, 716] on textarea at bounding box center [182, 712] width 351 height 65
type textarea "**********"
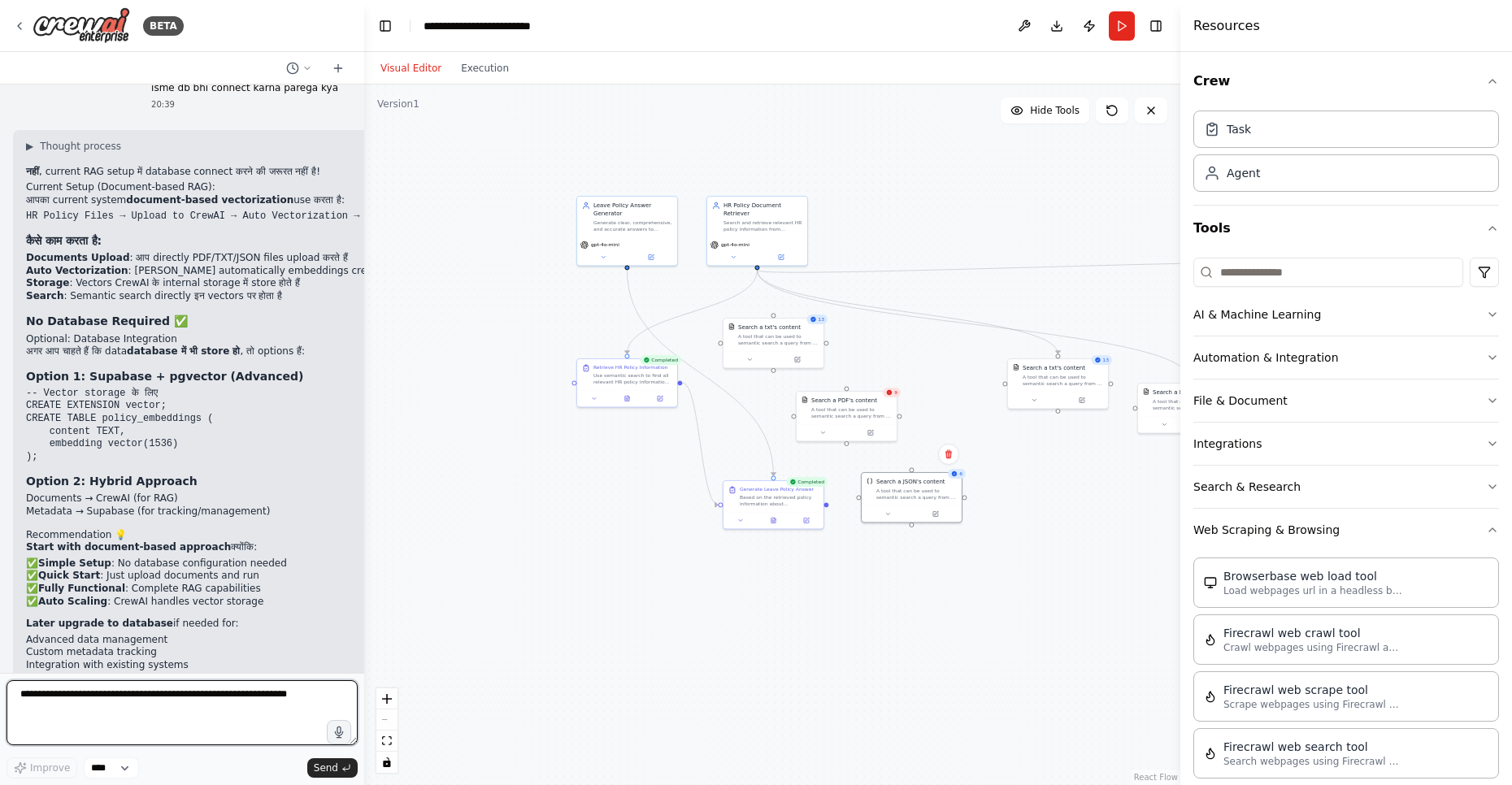
scroll to position [4241, 0]
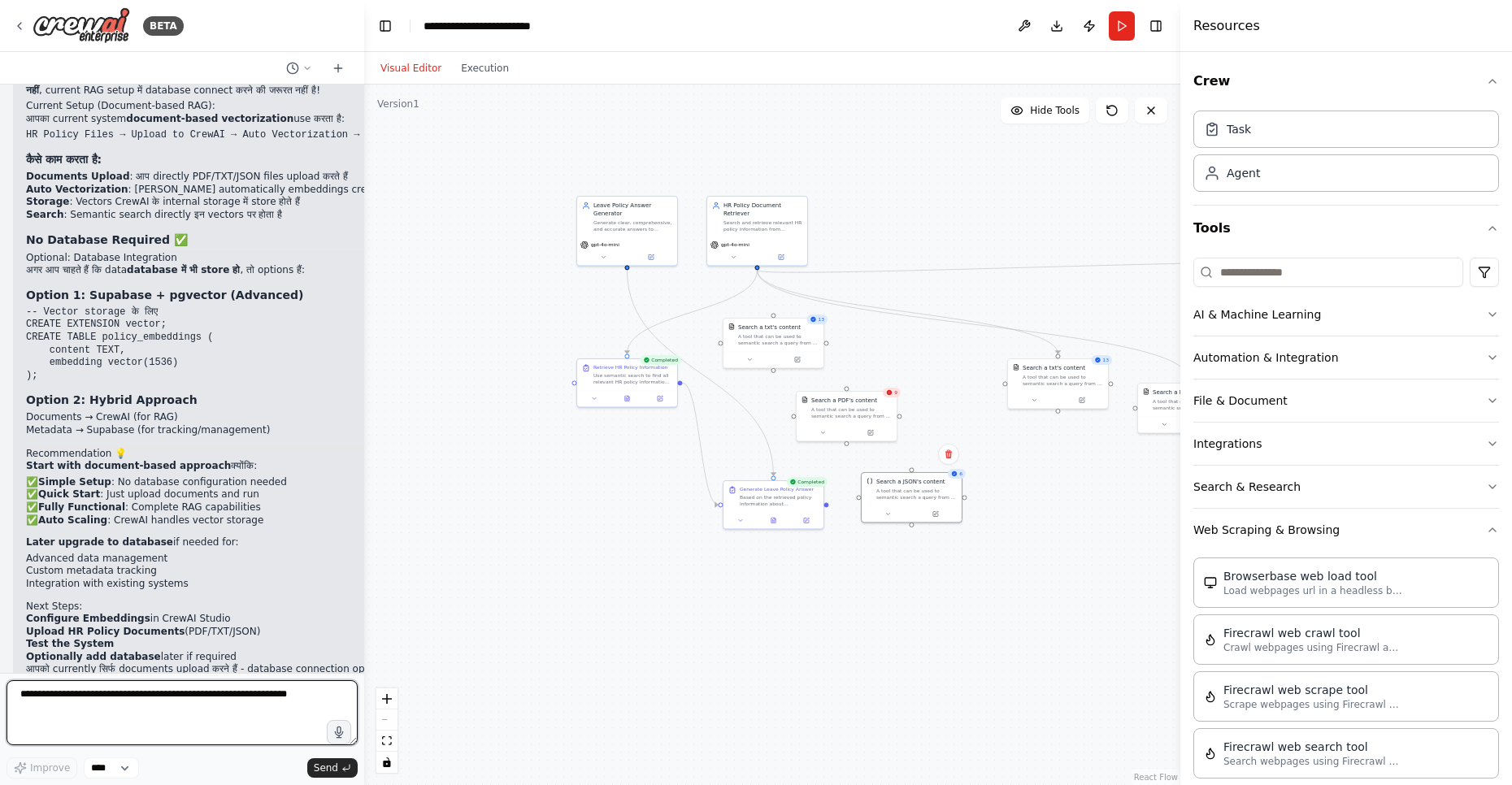
click at [198, 706] on textarea at bounding box center [182, 712] width 351 height 65
type textarea "**********"
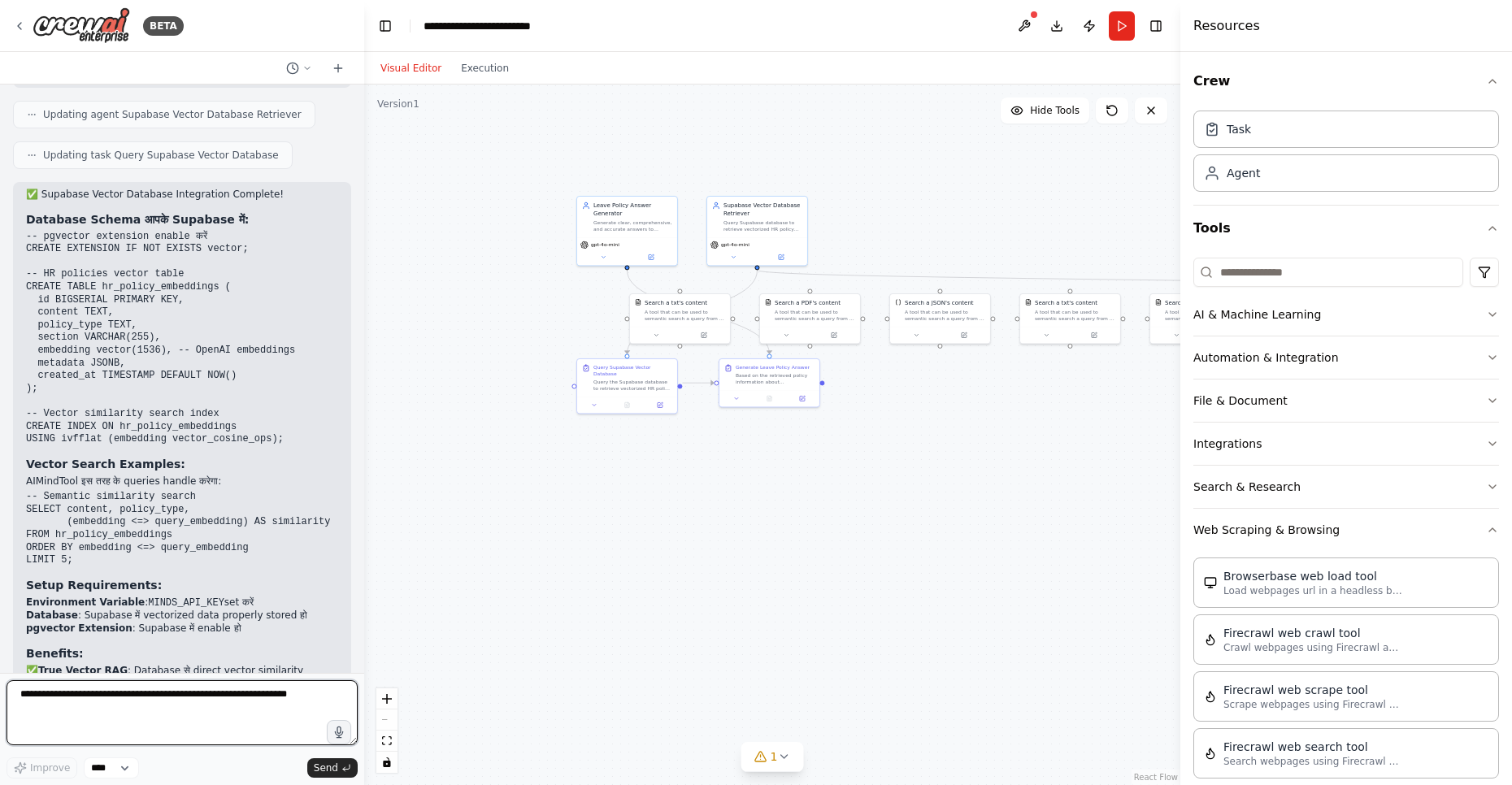
scroll to position [5253, 0]
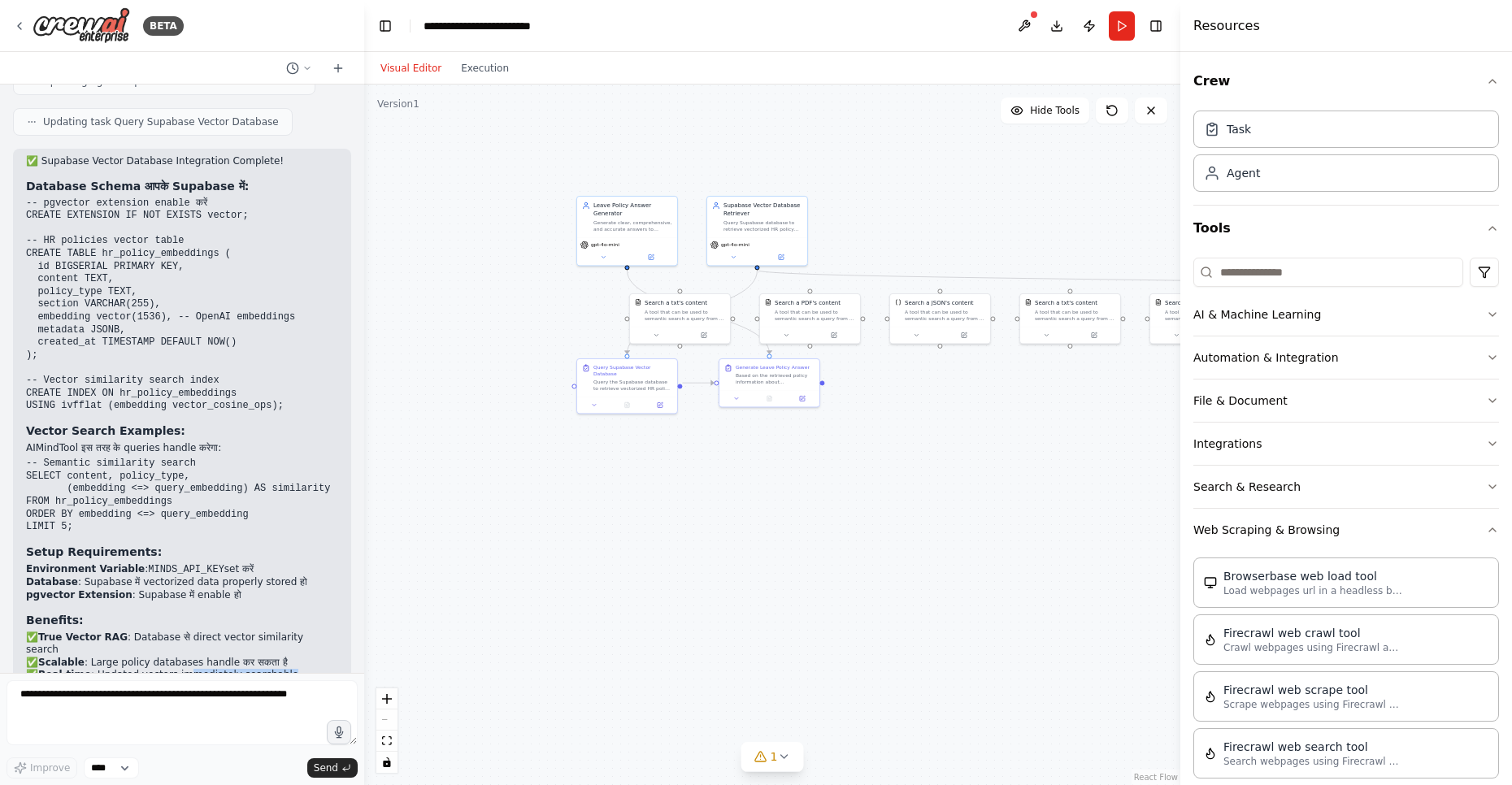
drag, startPoint x: 175, startPoint y: 612, endPoint x: 276, endPoint y: 612, distance: 101.0
click at [276, 631] on p "✅ True Vector RAG : Database से direct vector similarity search ✅ Scalable : La…" at bounding box center [183, 669] width 312 height 76
drag, startPoint x: 135, startPoint y: 630, endPoint x: 250, endPoint y: 623, distance: 115.2
click at [250, 631] on p "✅ True Vector RAG : Database से direct vector similarity search ✅ Scalable : La…" at bounding box center [183, 669] width 312 height 76
drag, startPoint x: 123, startPoint y: 637, endPoint x: 266, endPoint y: 643, distance: 143.1
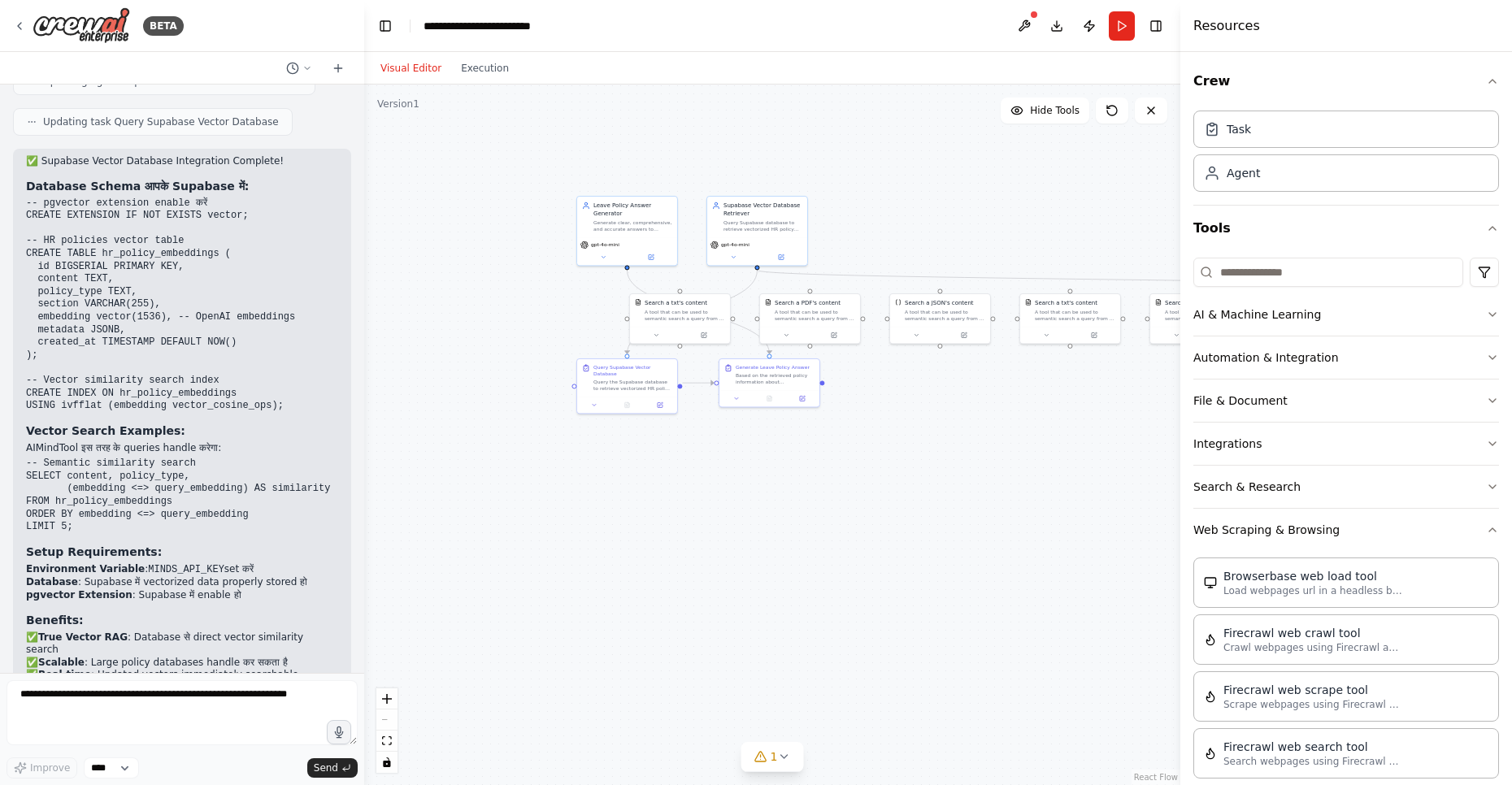
click at [266, 643] on p "✅ True Vector RAG : Database से direct vector similarity search ✅ Scalable : La…" at bounding box center [183, 669] width 312 height 76
click at [155, 564] on code "MINDS_API_KEY" at bounding box center [186, 570] width 76 height 12
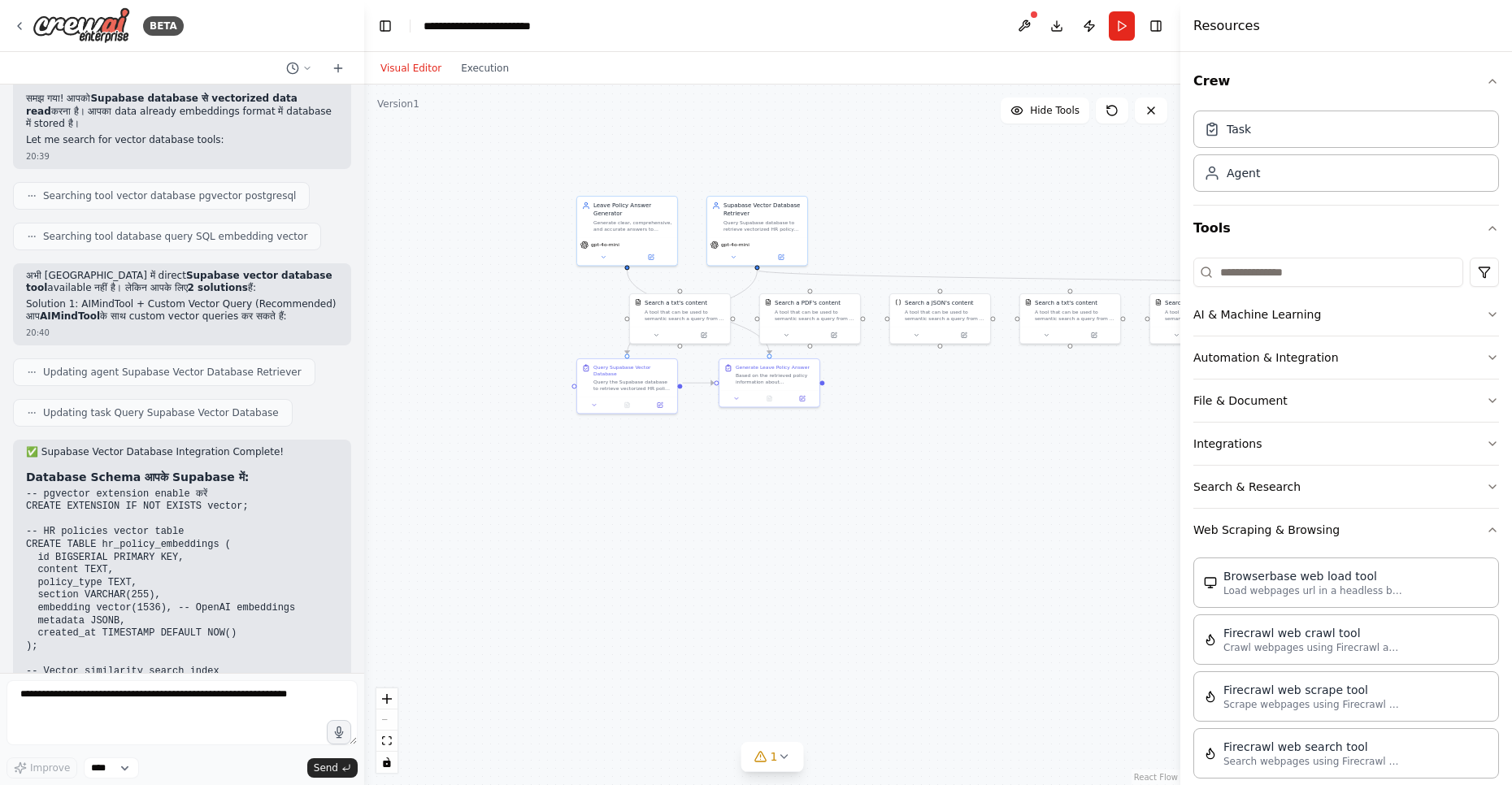
scroll to position [5058, 0]
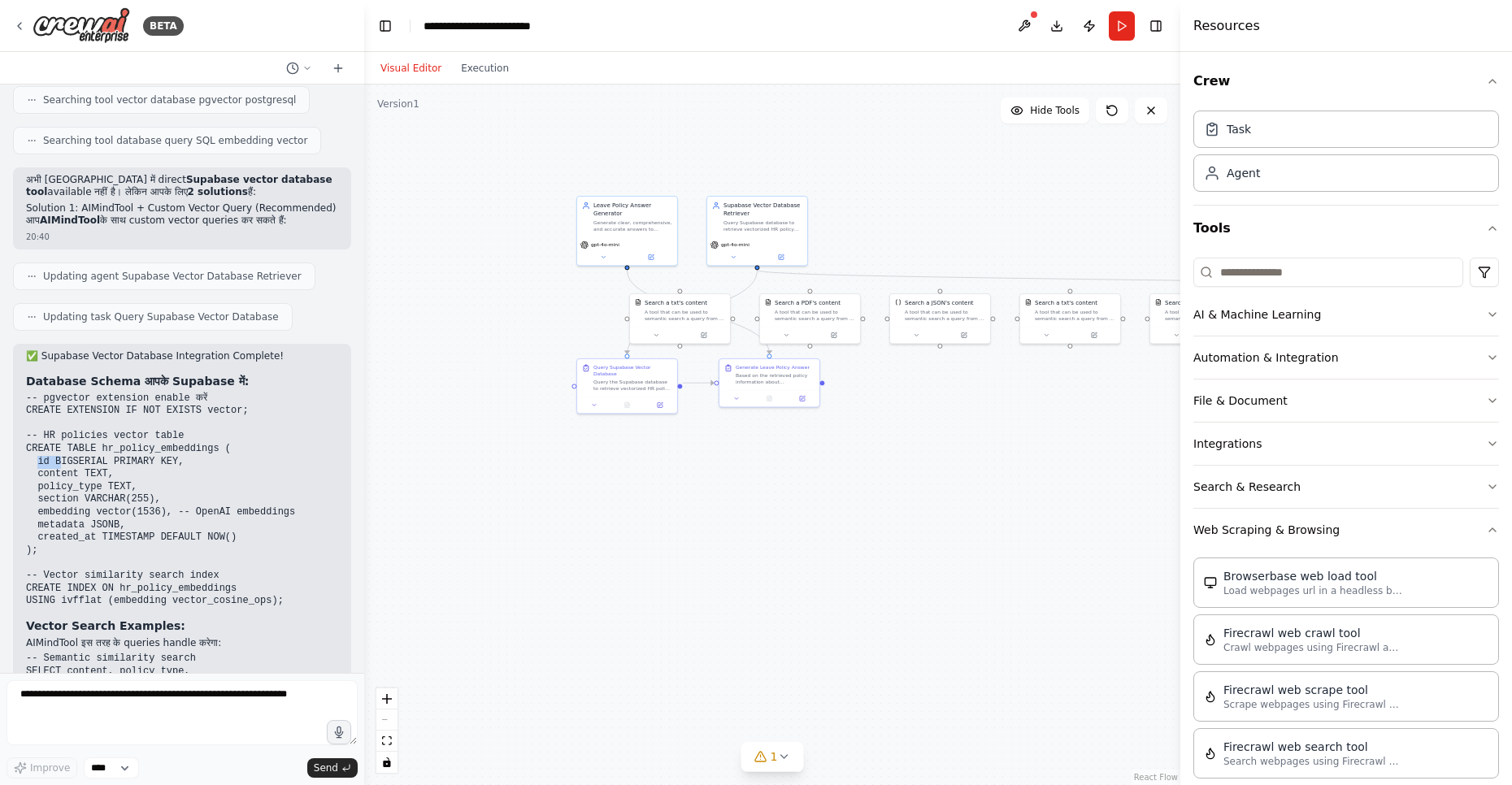
drag, startPoint x: 37, startPoint y: 405, endPoint x: 60, endPoint y: 408, distance: 23.2
click at [60, 408] on code "-- pgvector extension enable करें CREATE EXTENSION IF NOT EXISTS vector; -- HR …" at bounding box center [160, 500] width 269 height 215
click at [57, 419] on code "-- pgvector extension enable करें CREATE EXTENSION IF NOT EXISTS vector; -- HR …" at bounding box center [160, 500] width 269 height 215
click at [62, 436] on code "-- pgvector extension enable करें CREATE EXTENSION IF NOT EXISTS vector; -- HR …" at bounding box center [160, 500] width 269 height 215
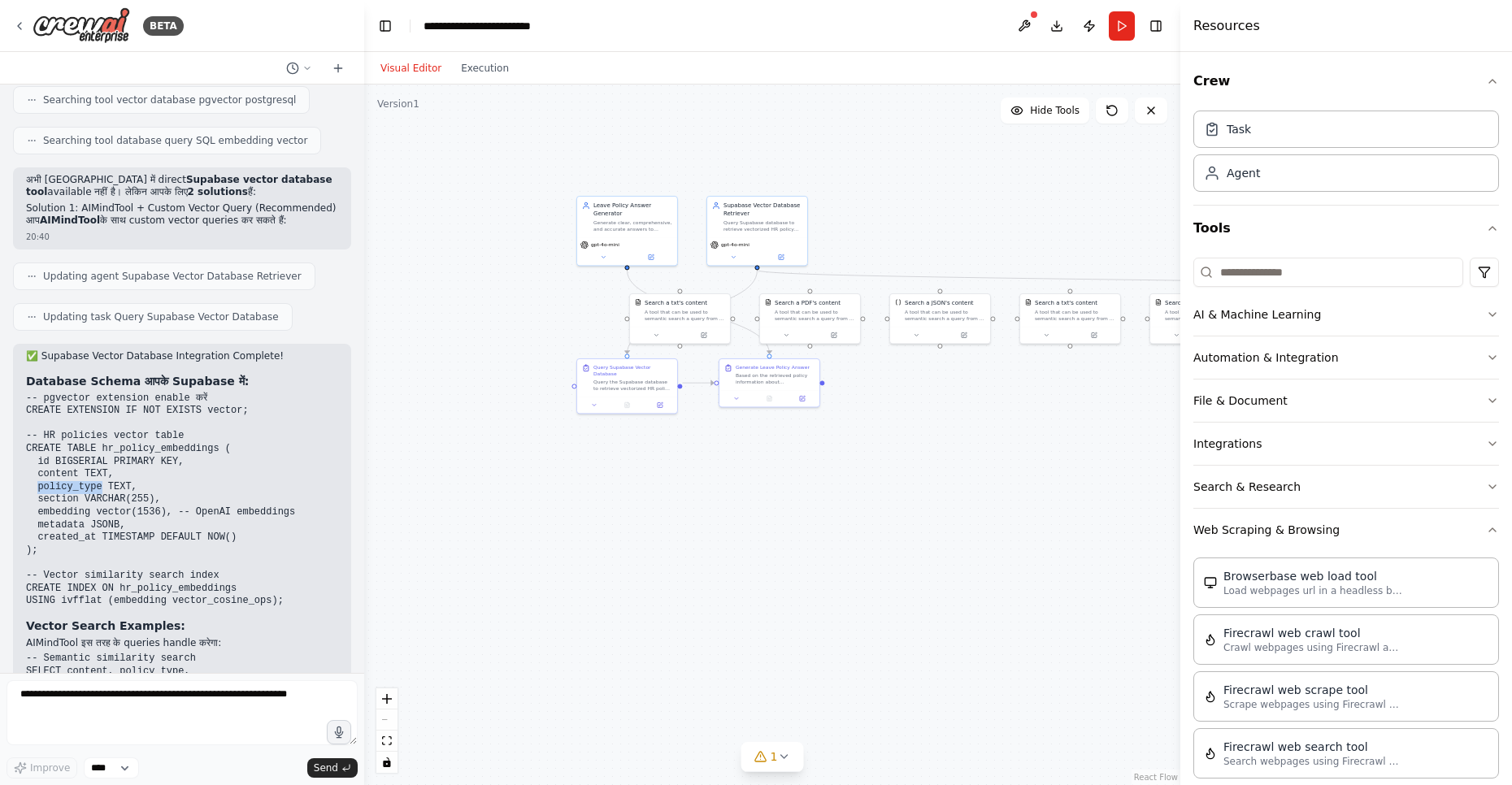
click at [62, 436] on code "-- pgvector extension enable करें CREATE EXTENSION IF NOT EXISTS vector; -- HR …" at bounding box center [160, 500] width 269 height 215
click at [65, 446] on code "-- pgvector extension enable करें CREATE EXTENSION IF NOT EXISTS vector; -- HR …" at bounding box center [160, 500] width 269 height 215
click at [63, 458] on code "-- pgvector extension enable करें CREATE EXTENSION IF NOT EXISTS vector; -- HR …" at bounding box center [160, 500] width 269 height 215
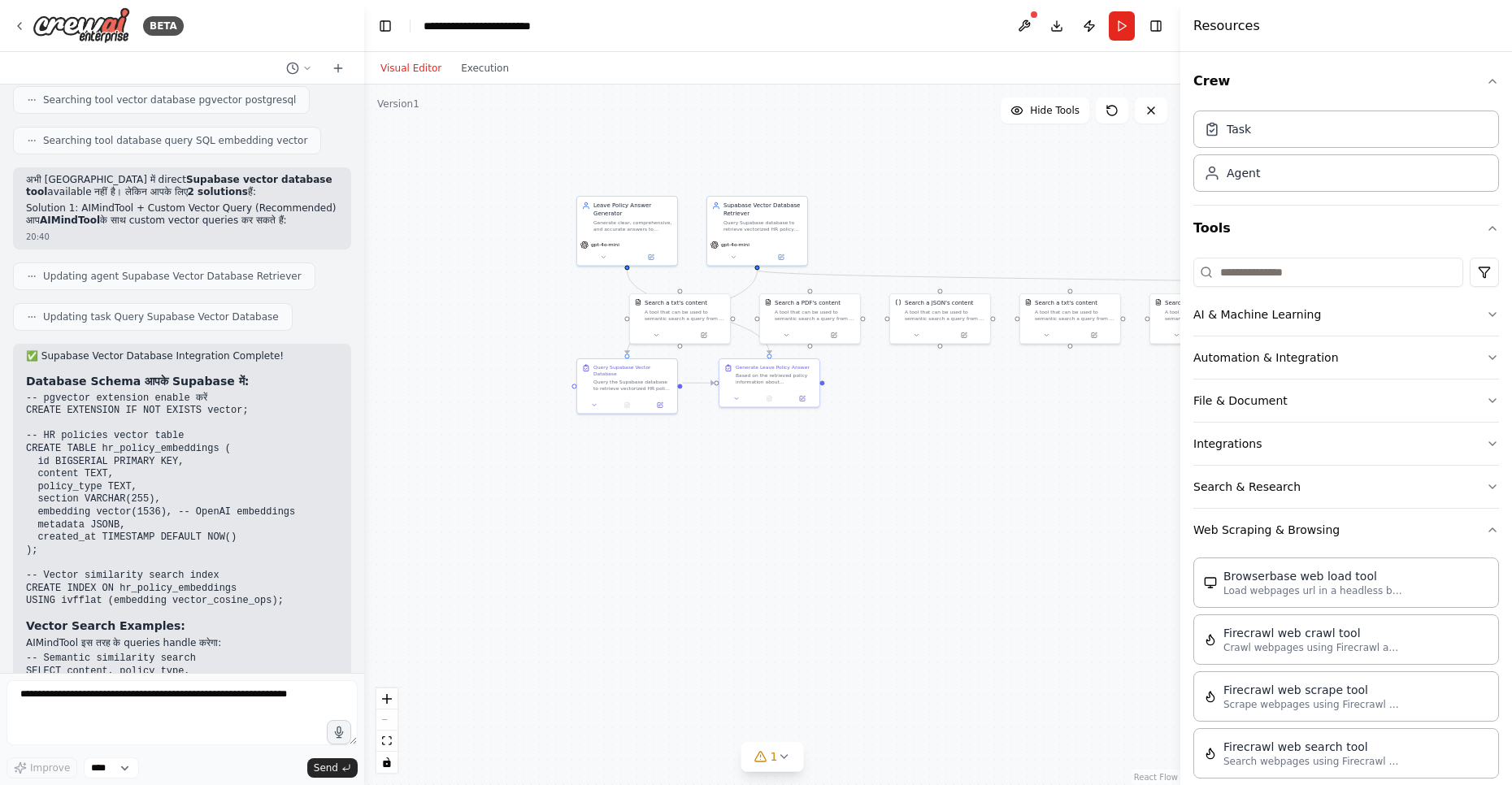
click at [118, 436] on code "-- pgvector extension enable करें CREATE EXTENSION IF NOT EXISTS vector; -- HR …" at bounding box center [160, 500] width 269 height 215
drag, startPoint x: 47, startPoint y: 525, endPoint x: 221, endPoint y: 543, distance: 174.9
click at [221, 543] on code "-- pgvector extension enable करें CREATE EXTENSION IF NOT EXISTS vector; -- HR …" at bounding box center [160, 500] width 269 height 215
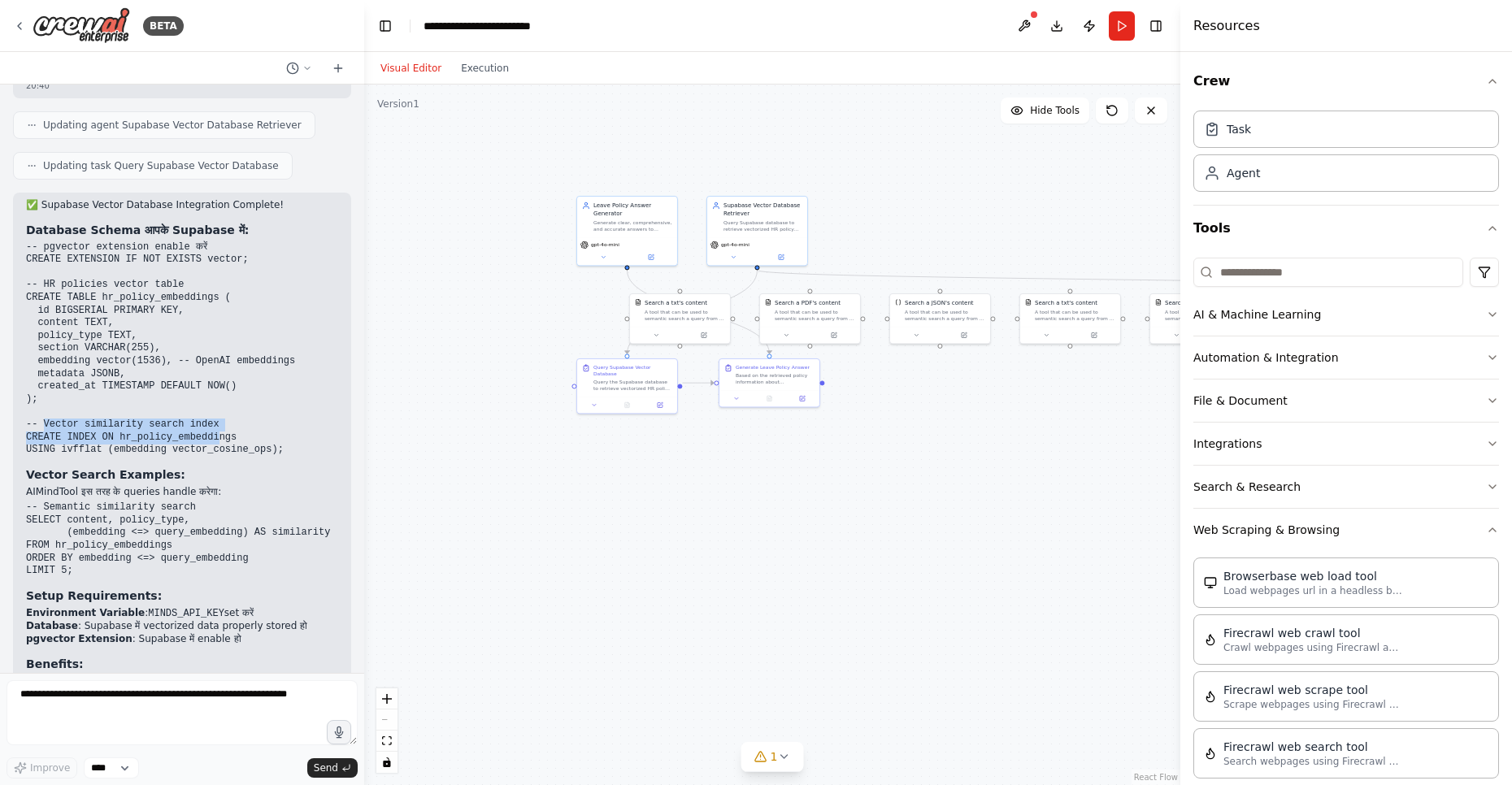
scroll to position [5253, 0]
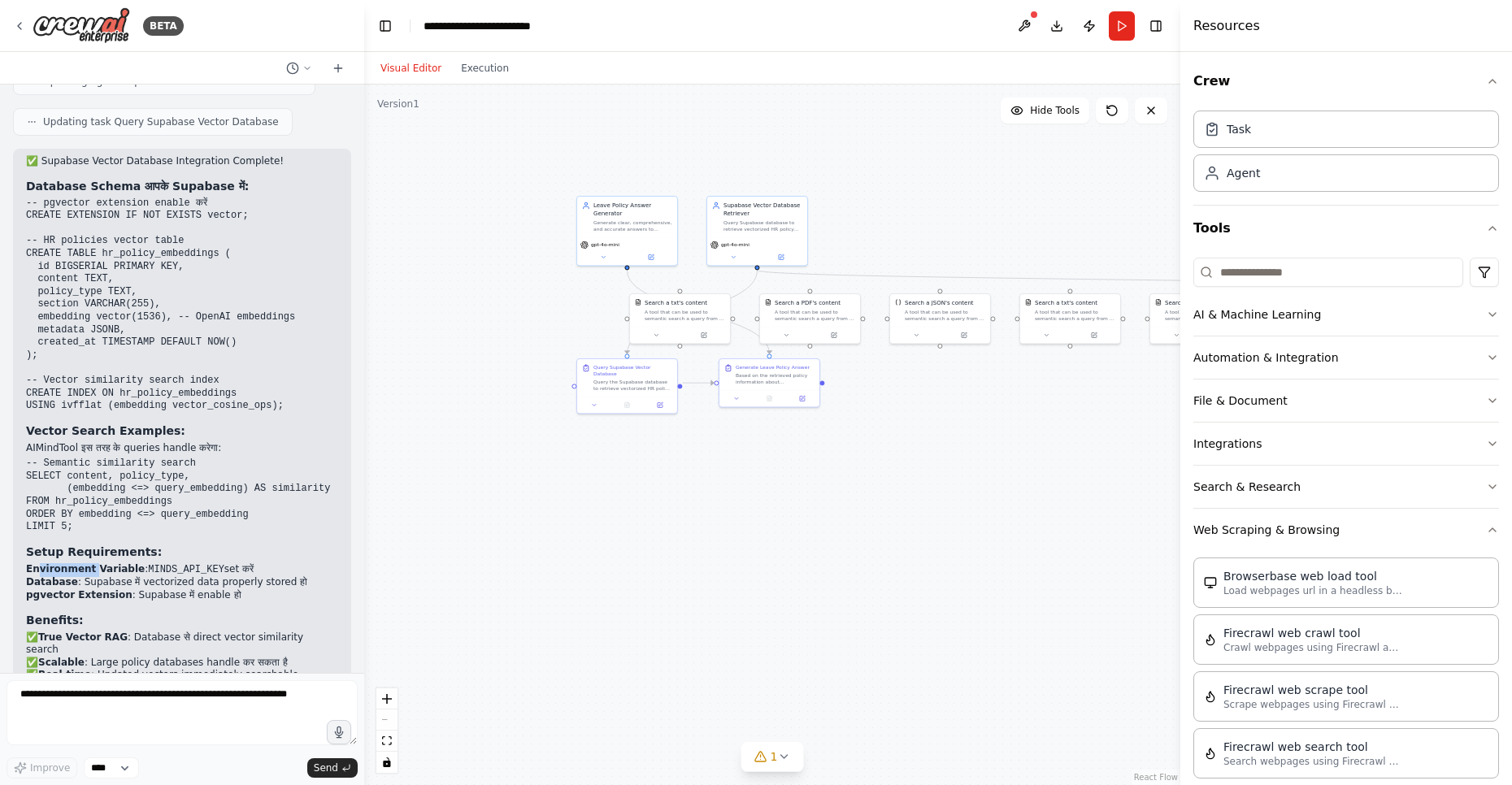
drag, startPoint x: 39, startPoint y: 519, endPoint x: 87, endPoint y: 515, distance: 48.2
click at [87, 563] on strong "Environment Variable" at bounding box center [86, 569] width 118 height 12
click at [148, 564] on code "MINDS_API_KEY" at bounding box center [186, 570] width 76 height 12
drag, startPoint x: 27, startPoint y: 519, endPoint x: 249, endPoint y: 521, distance: 222.0
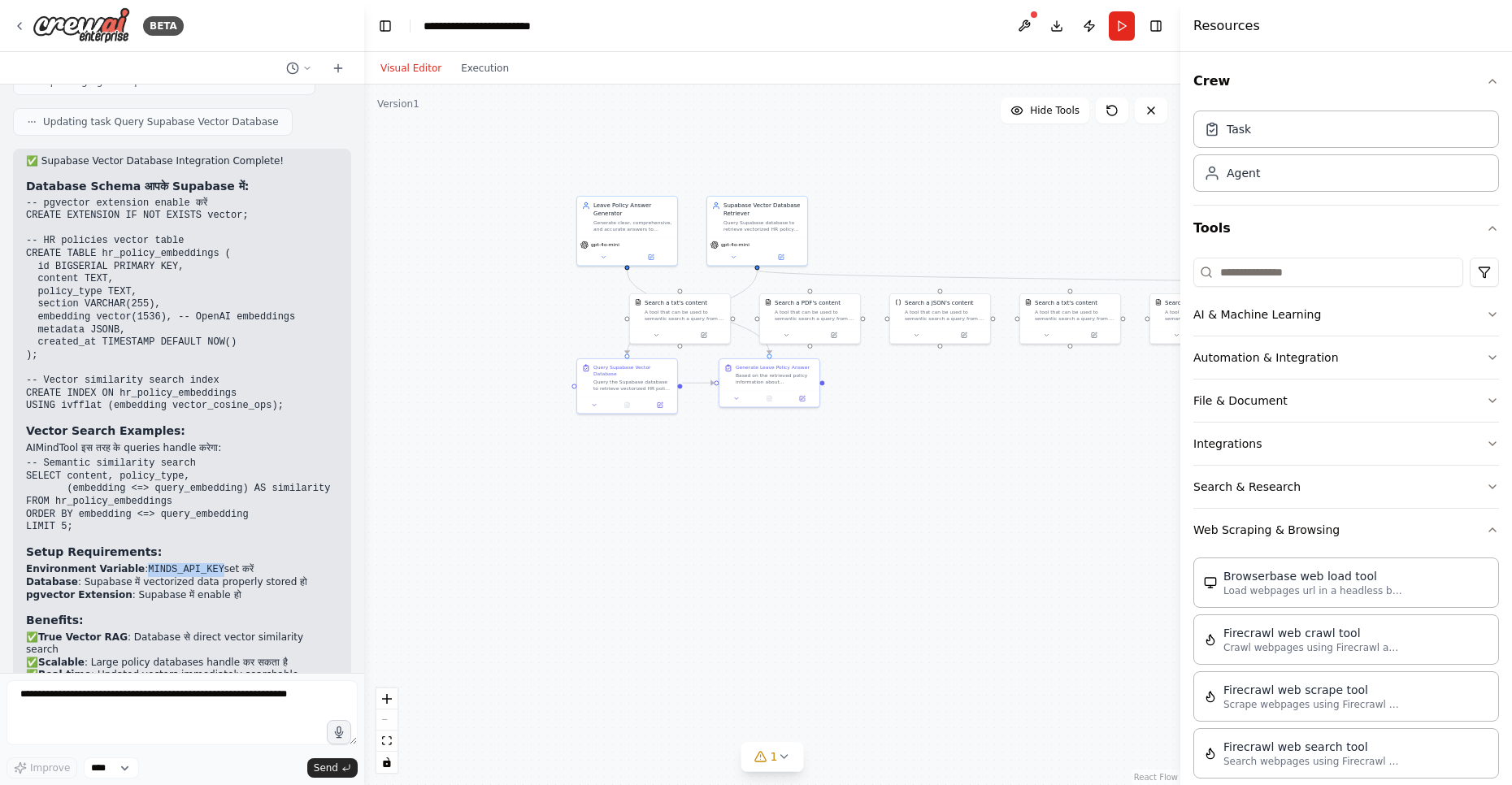
click at [249, 563] on li "Environment Variable : MINDS_API_KEY set करें" at bounding box center [183, 570] width 312 height 14
copy li "Environment Variable : MINDS_API_KEY set करें"
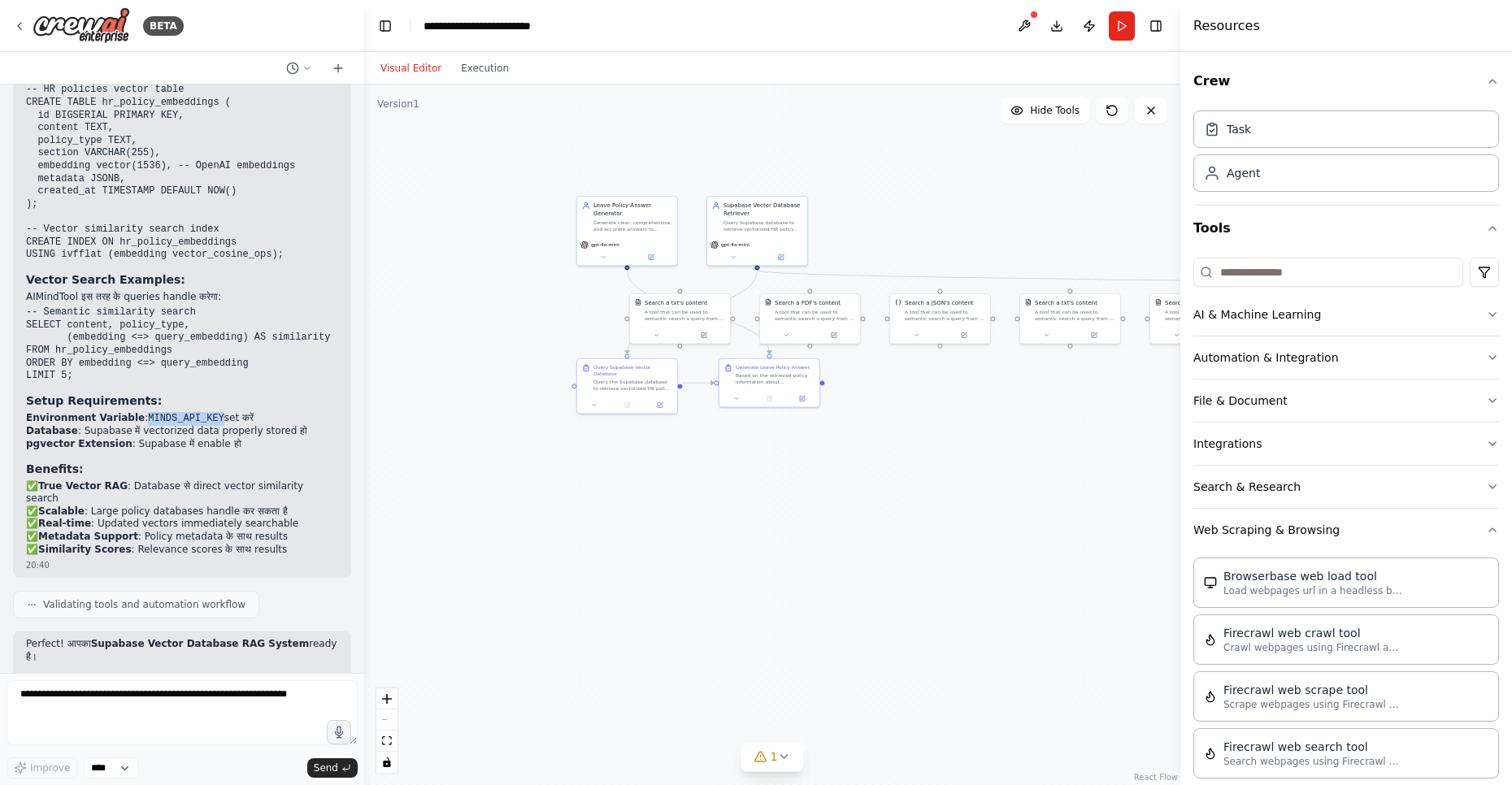
scroll to position [5448, 0]
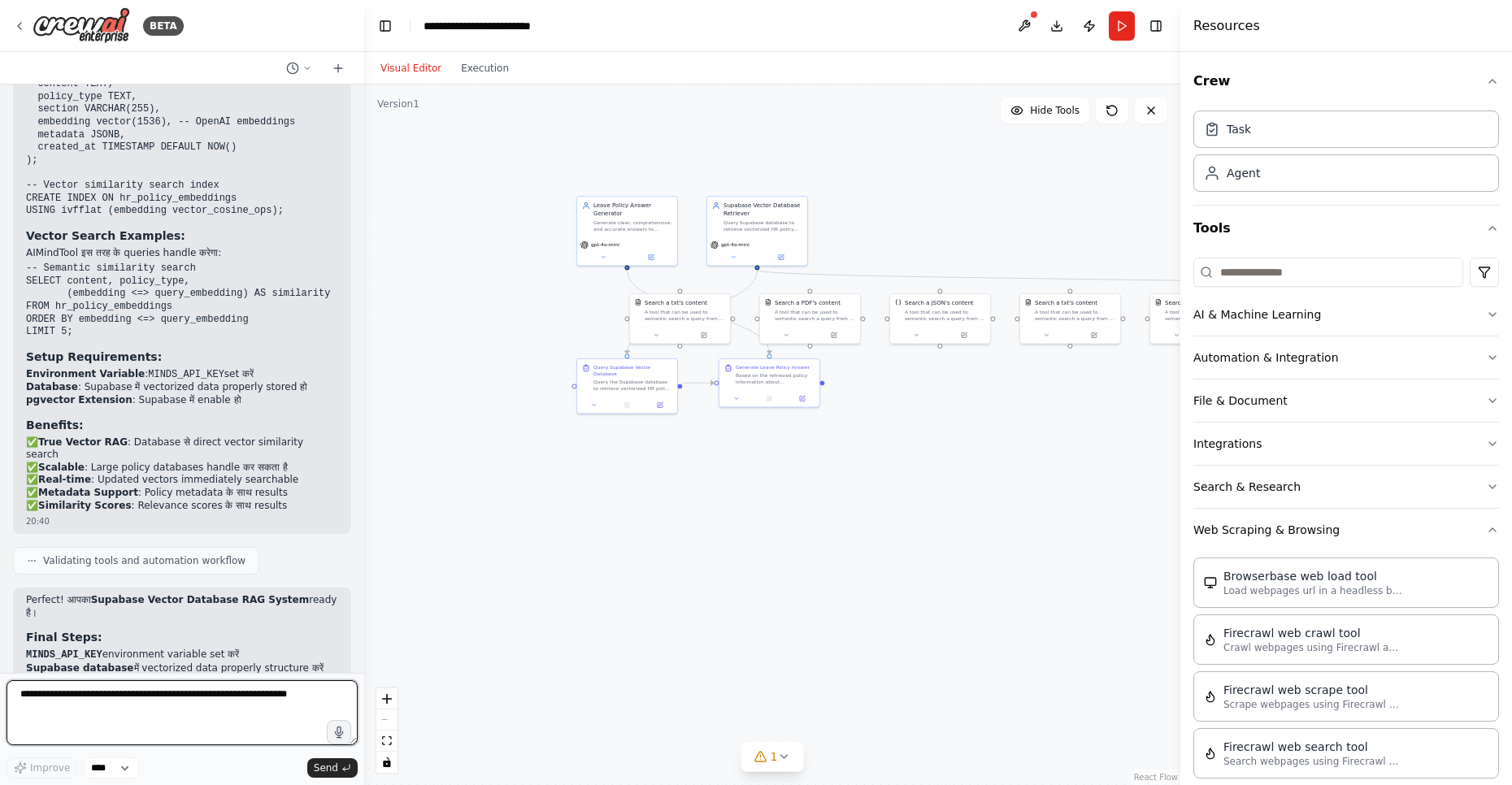
click at [80, 706] on textarea at bounding box center [182, 712] width 351 height 65
paste textarea "**********"
type textarea "**********"
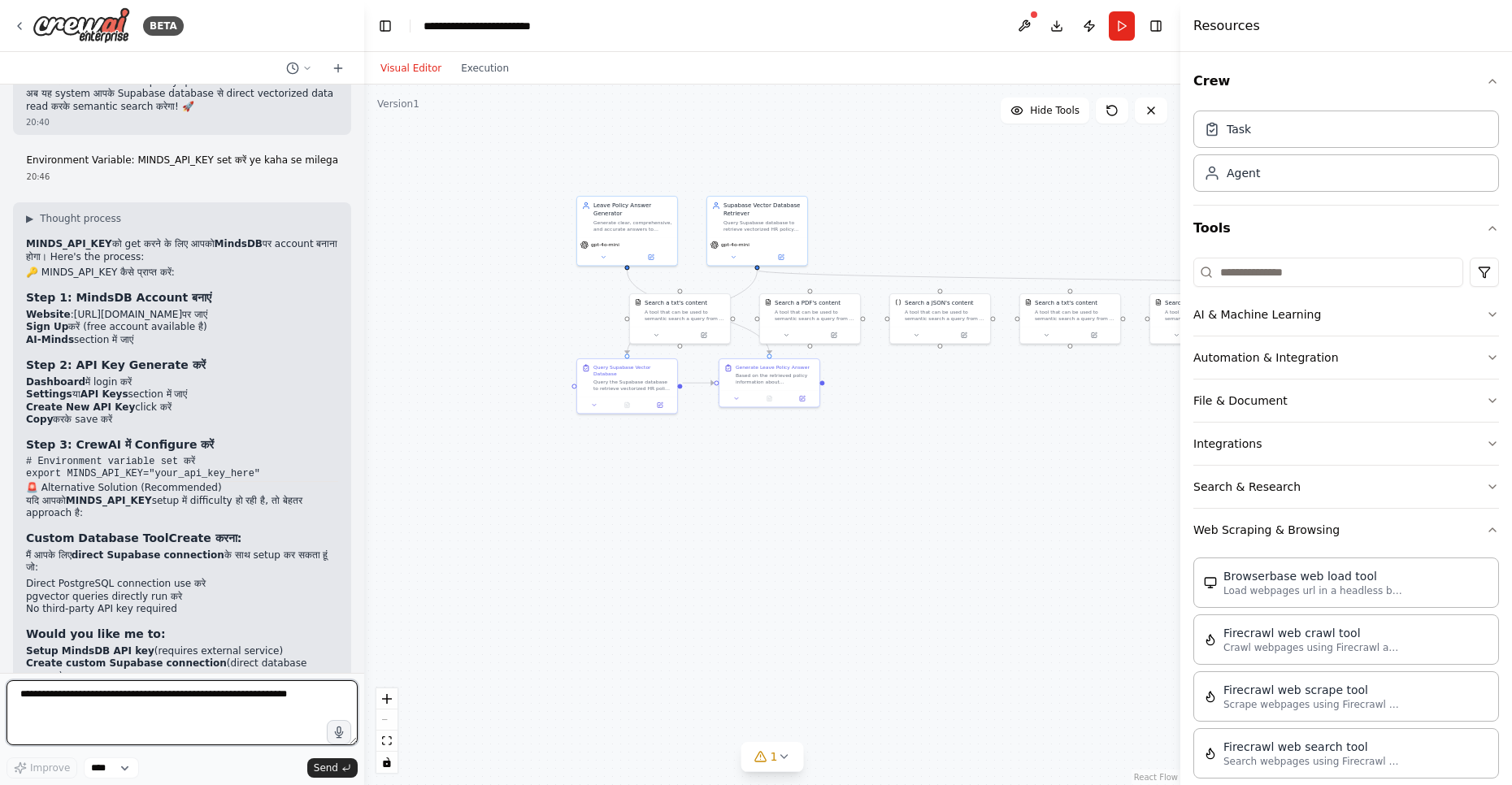
scroll to position [6082, 0]
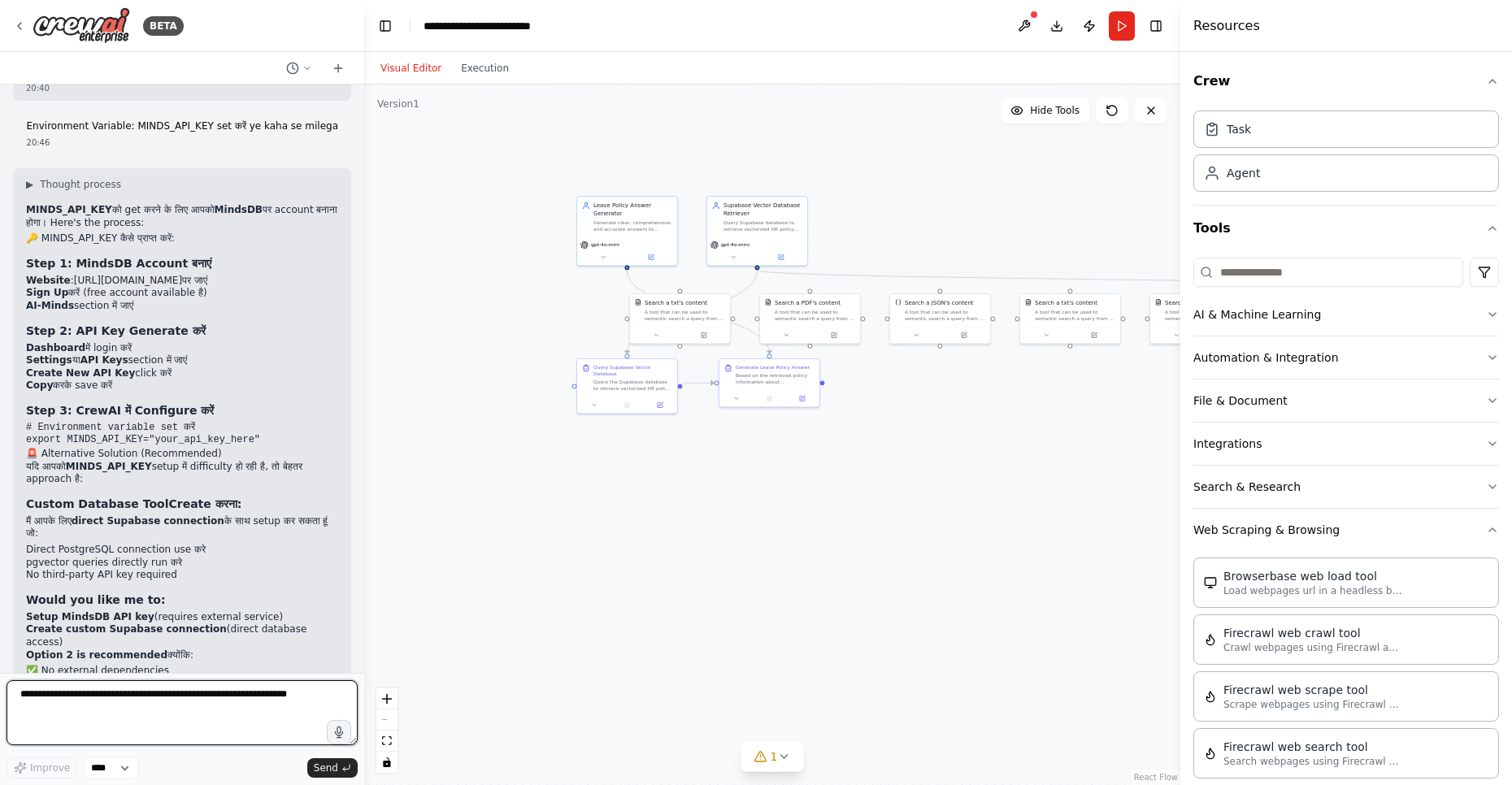
click at [160, 709] on textarea at bounding box center [182, 712] width 351 height 65
type textarea "**********"
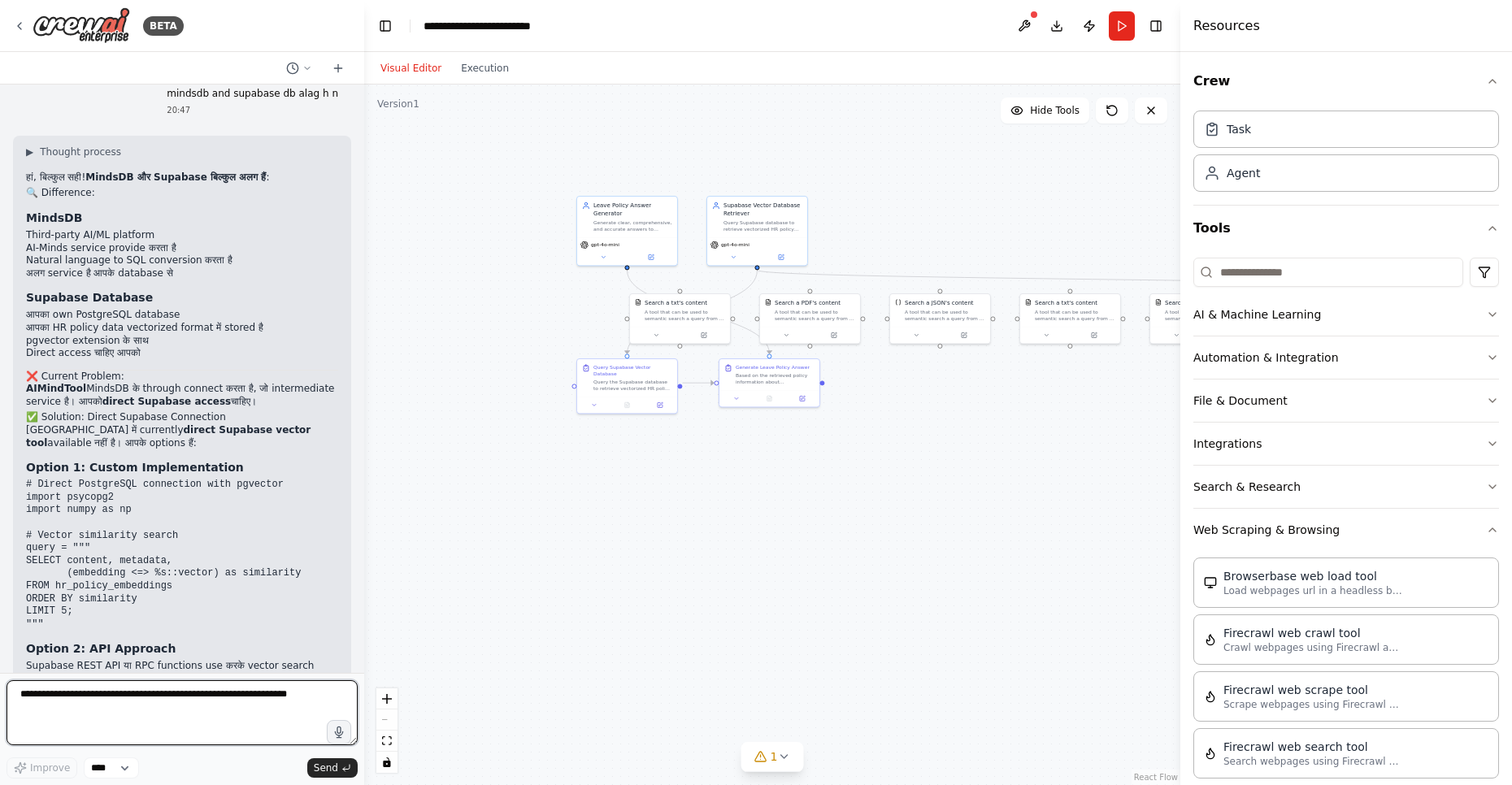
scroll to position [6676, 0]
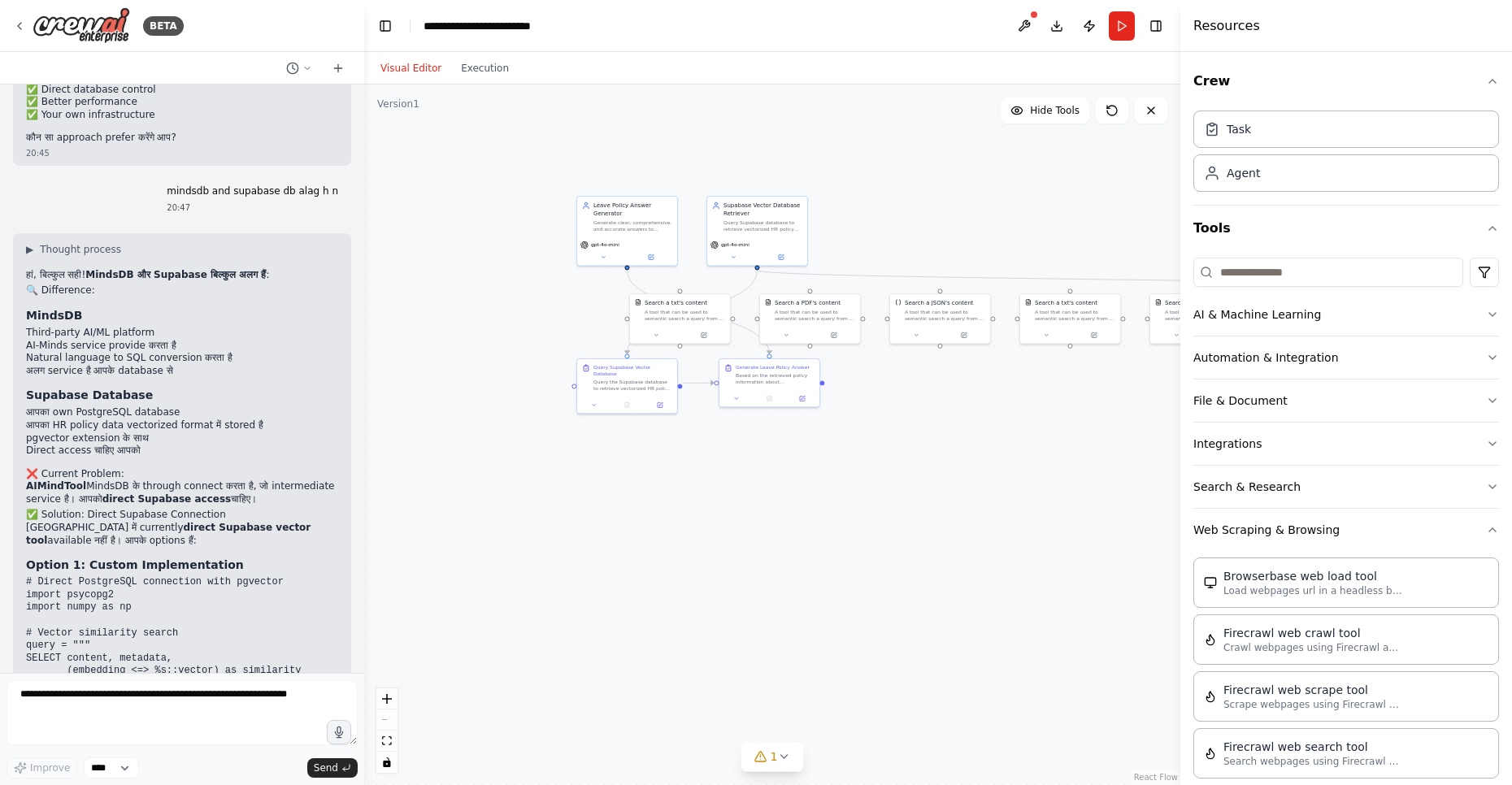
drag, startPoint x: 137, startPoint y: 427, endPoint x: 290, endPoint y: 438, distance: 153.4
click at [290, 522] on p "CrewAI में currently direct Supabase vector tool available नहीं है। आपके option…" at bounding box center [183, 534] width 312 height 25
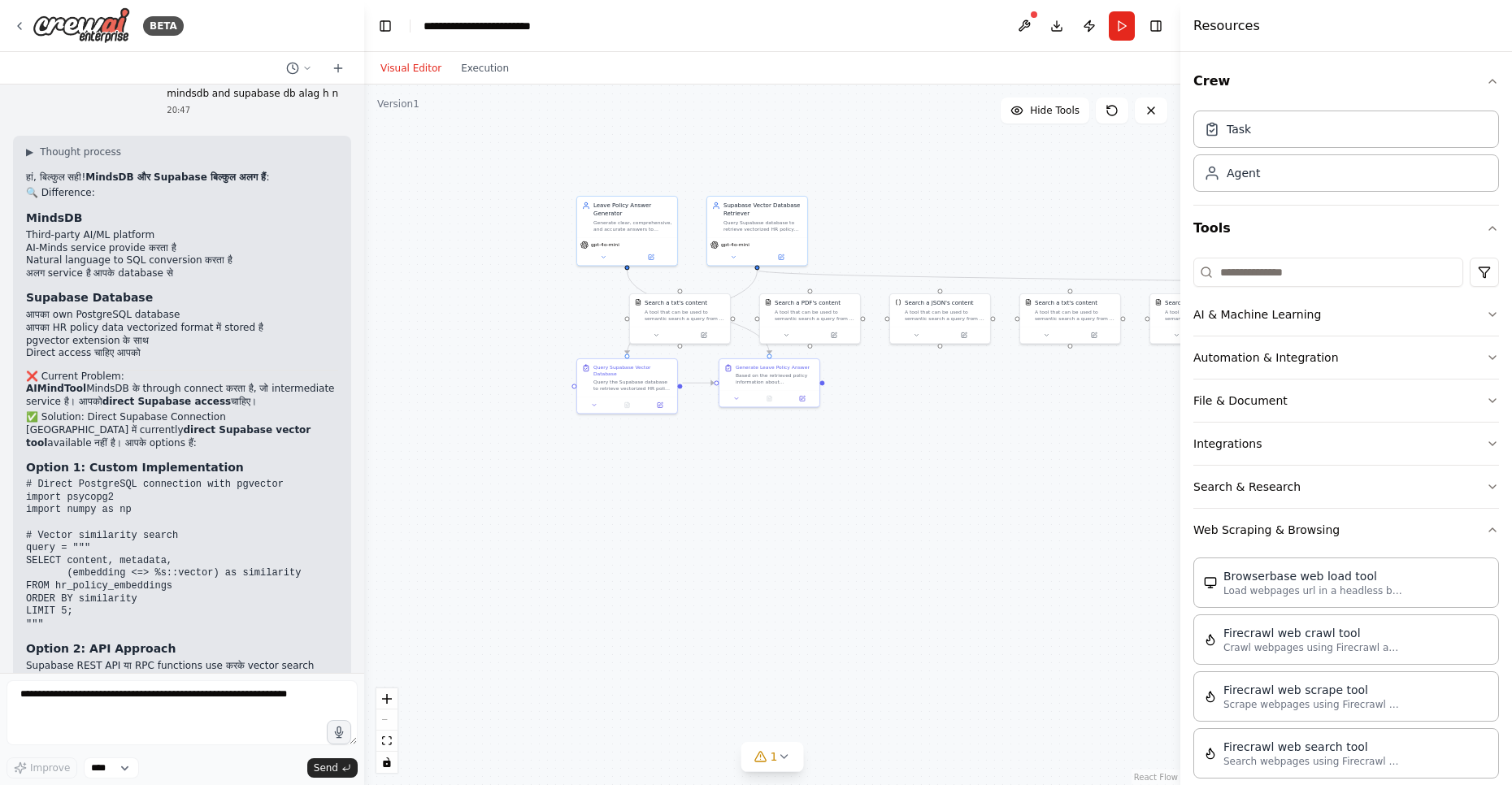
scroll to position [6871, 0]
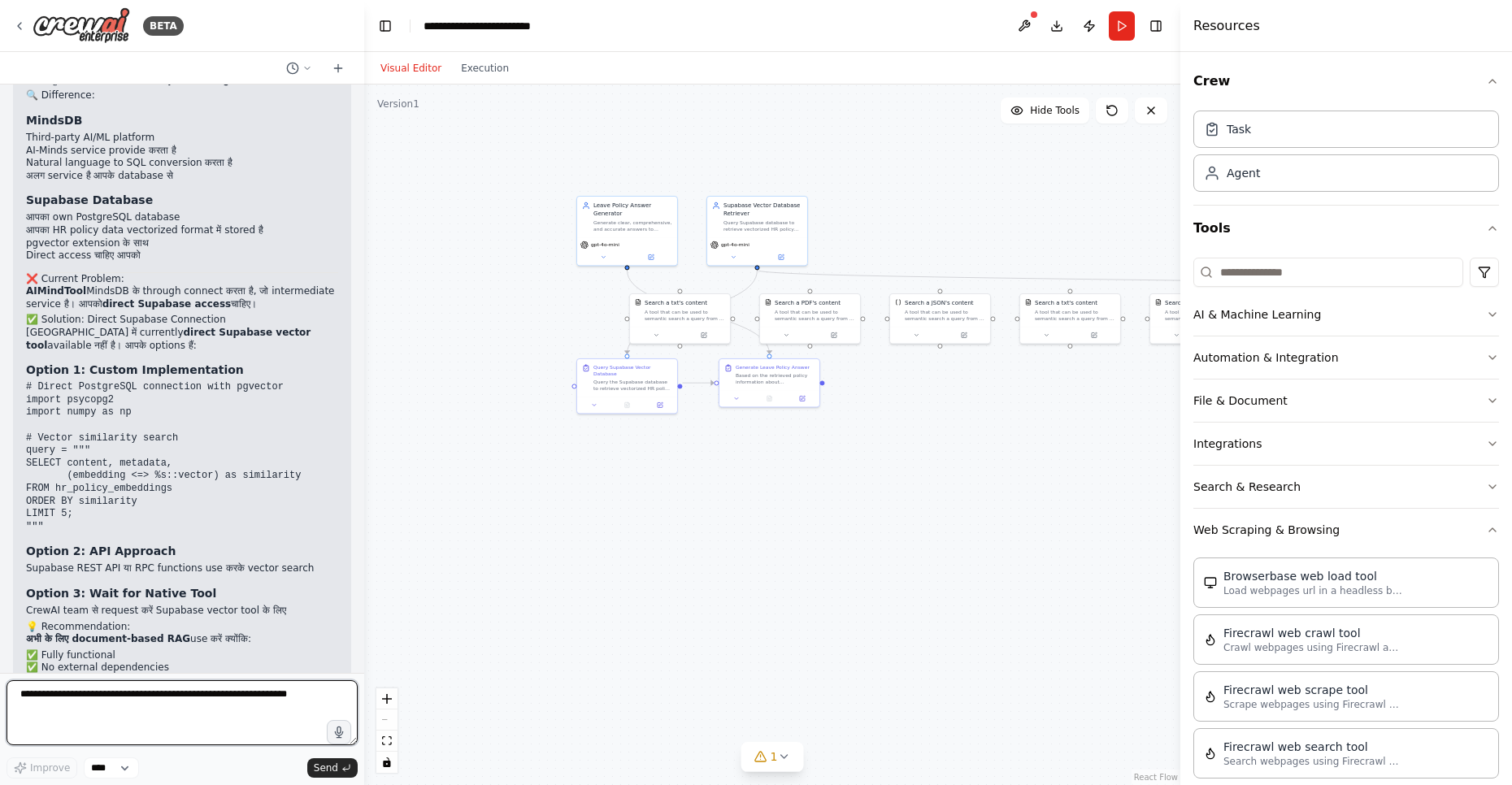
click at [127, 691] on textarea at bounding box center [182, 712] width 351 height 65
type textarea "**********"
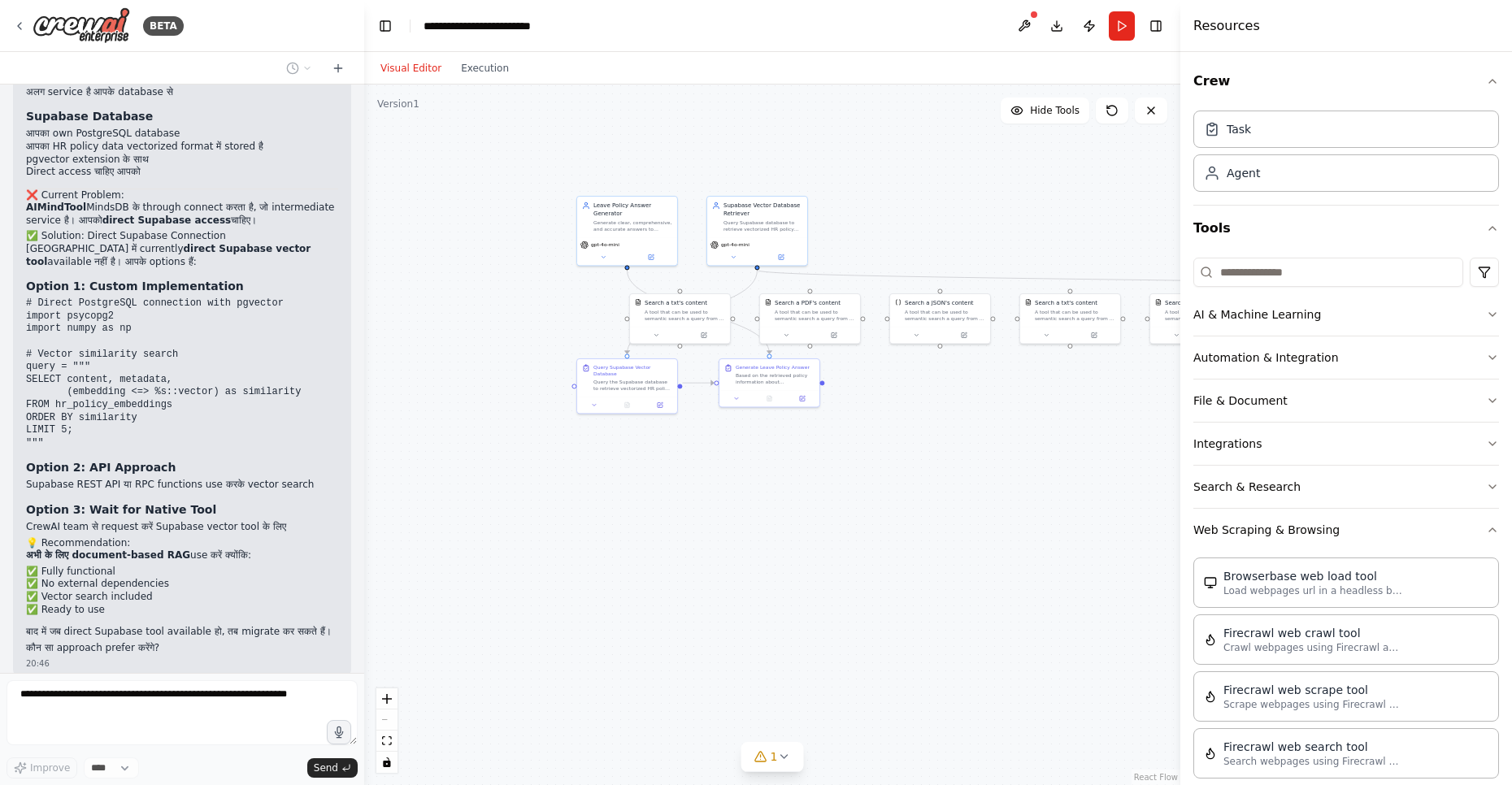
scroll to position [6967, 0]
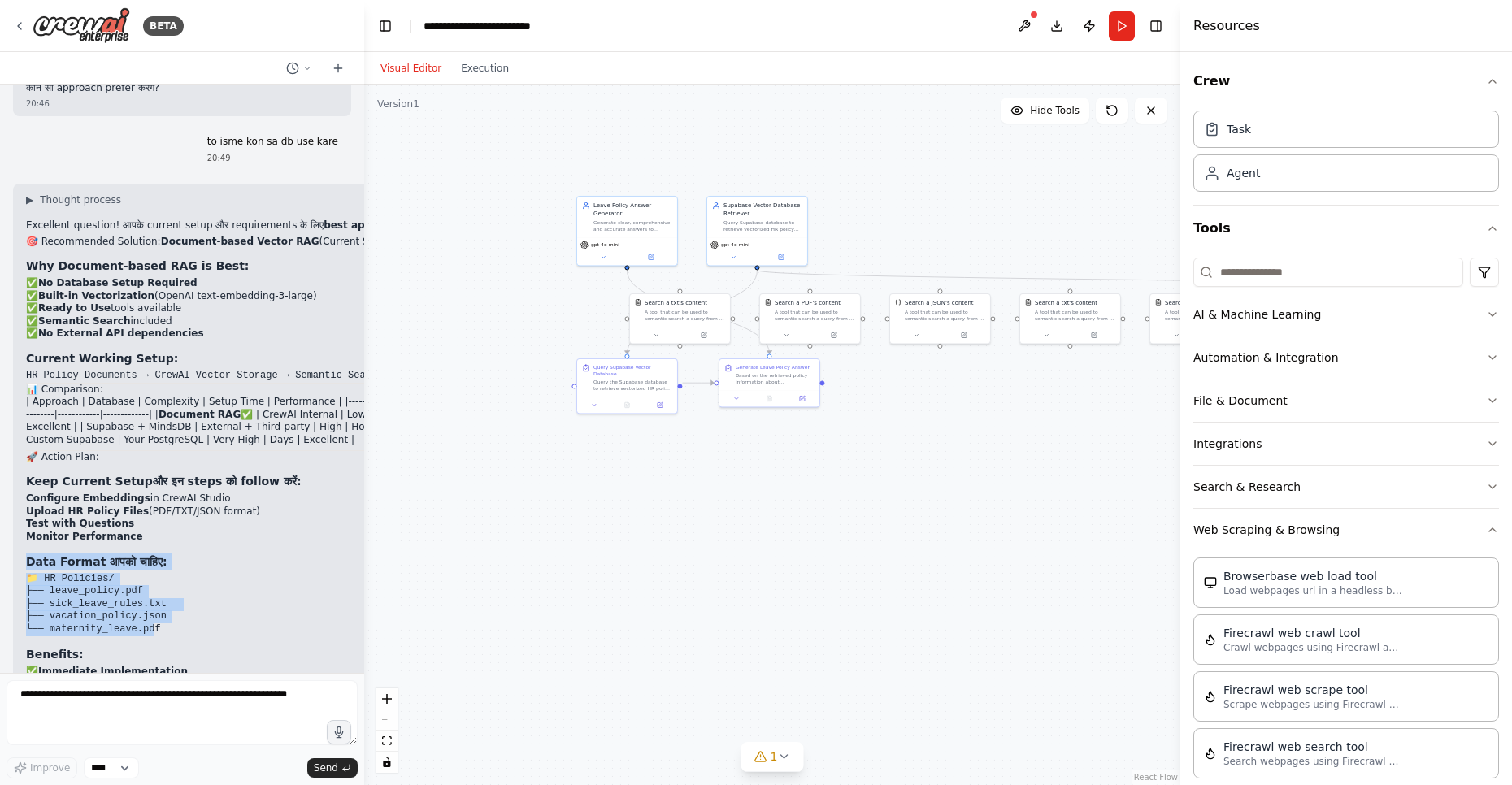
drag, startPoint x: 207, startPoint y: 480, endPoint x: 155, endPoint y: 530, distance: 72.1
click at [155, 530] on div "▶ Thought process Excellent question! आपके current setup और requirements के लिए…" at bounding box center [234, 465] width 415 height 545
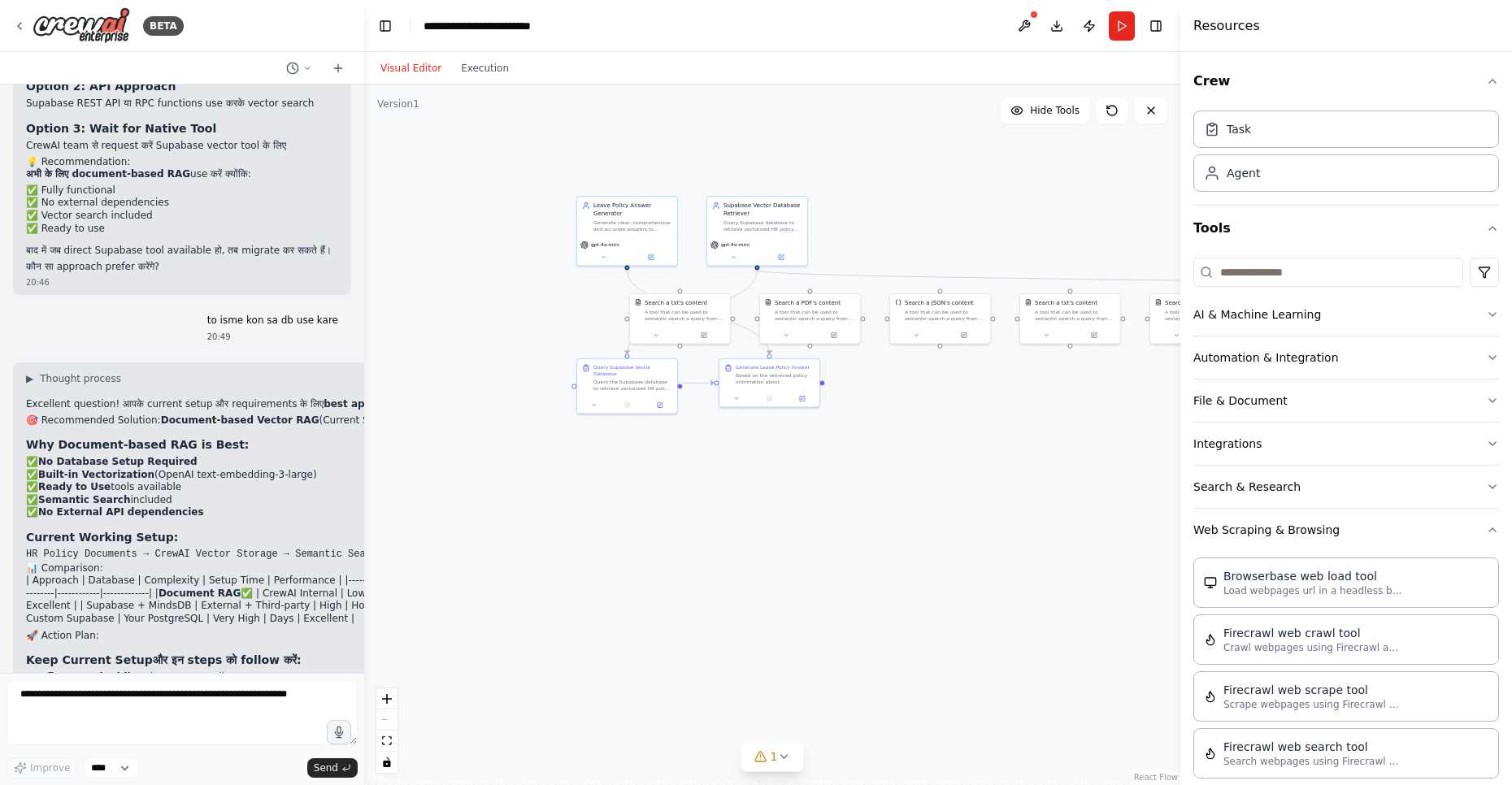
scroll to position [7433, 0]
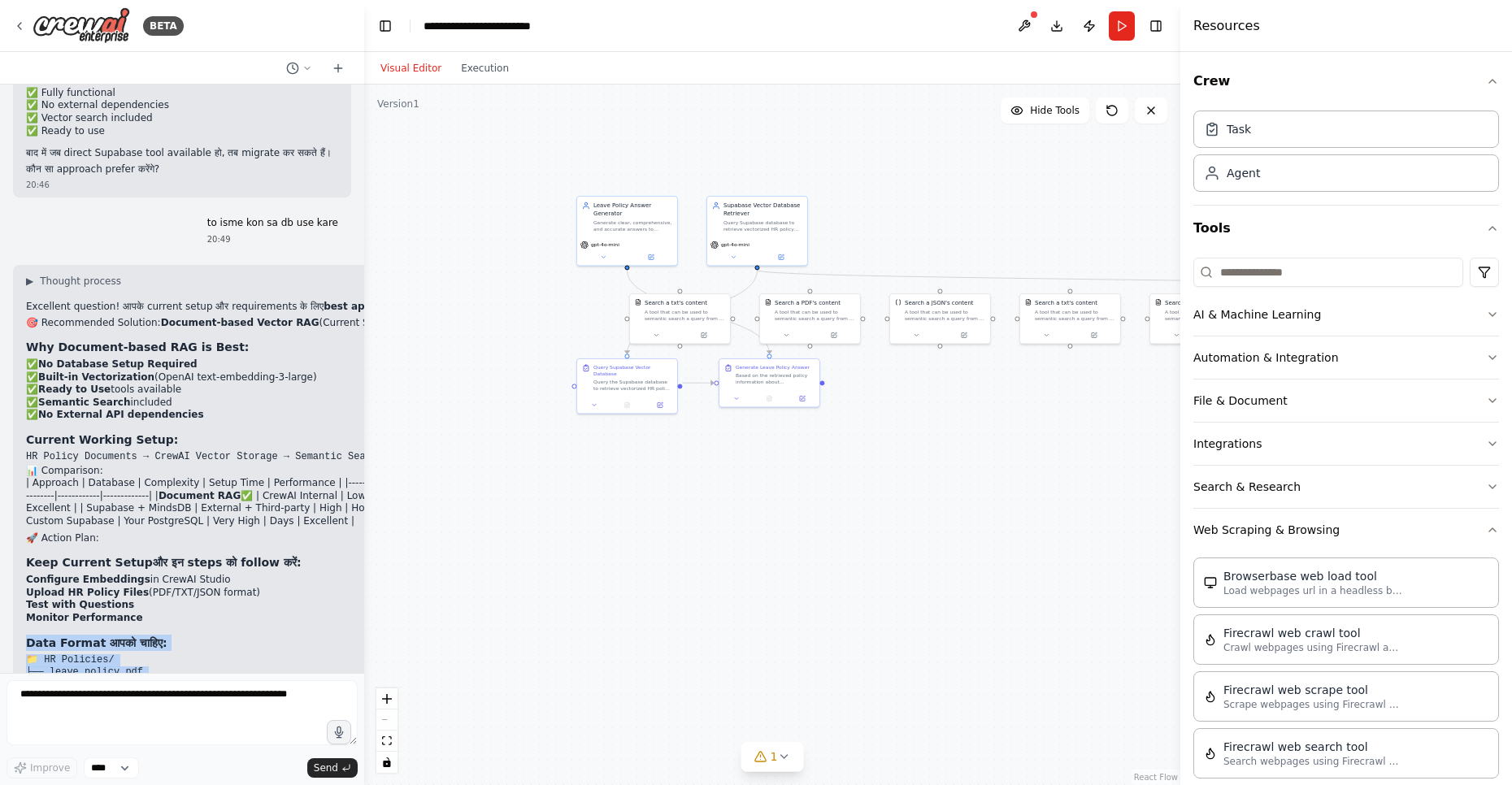
click at [172, 635] on h3 "Data Format आपको चाहिए:" at bounding box center [234, 643] width 415 height 16
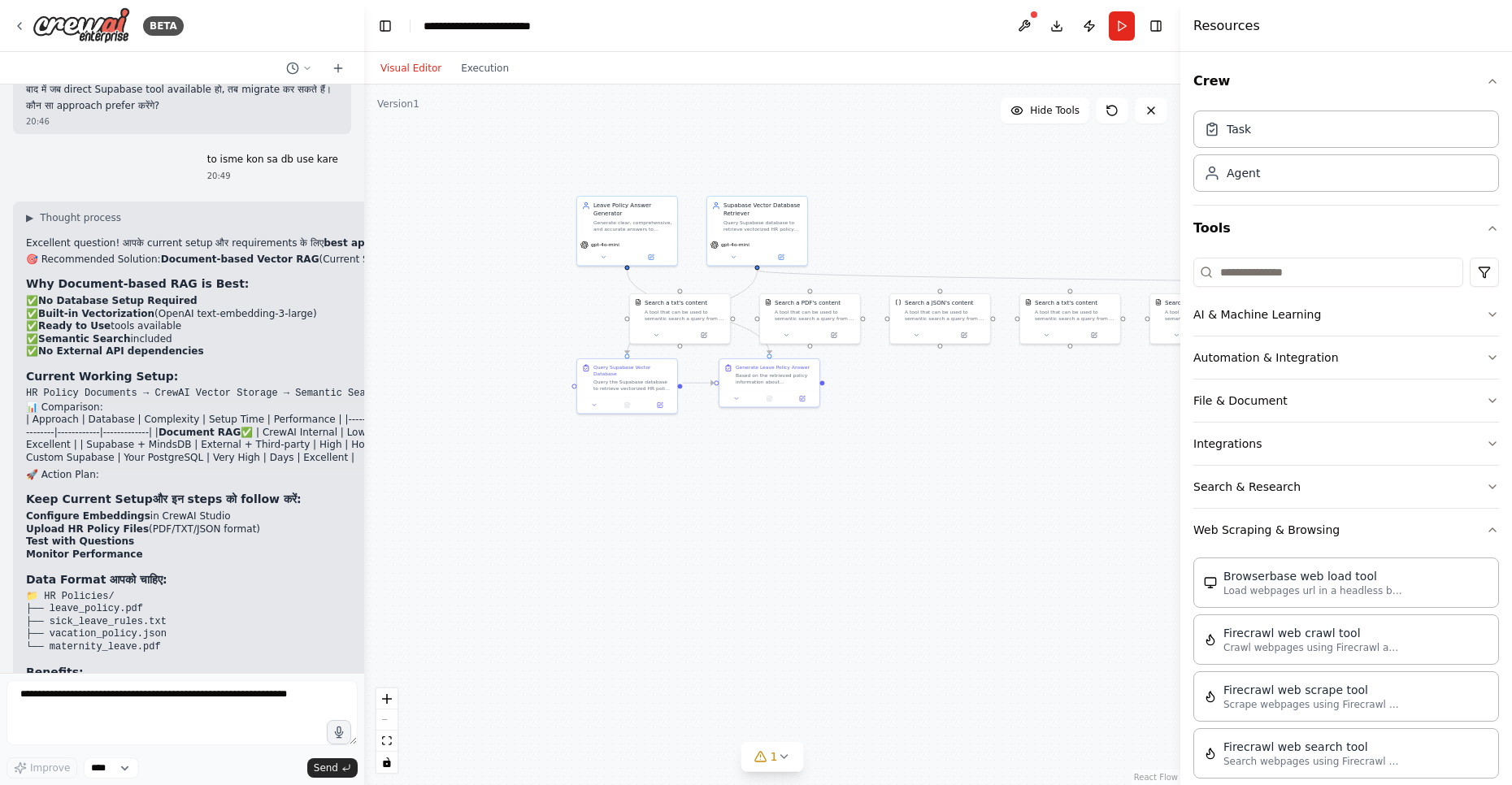
scroll to position [7531, 0]
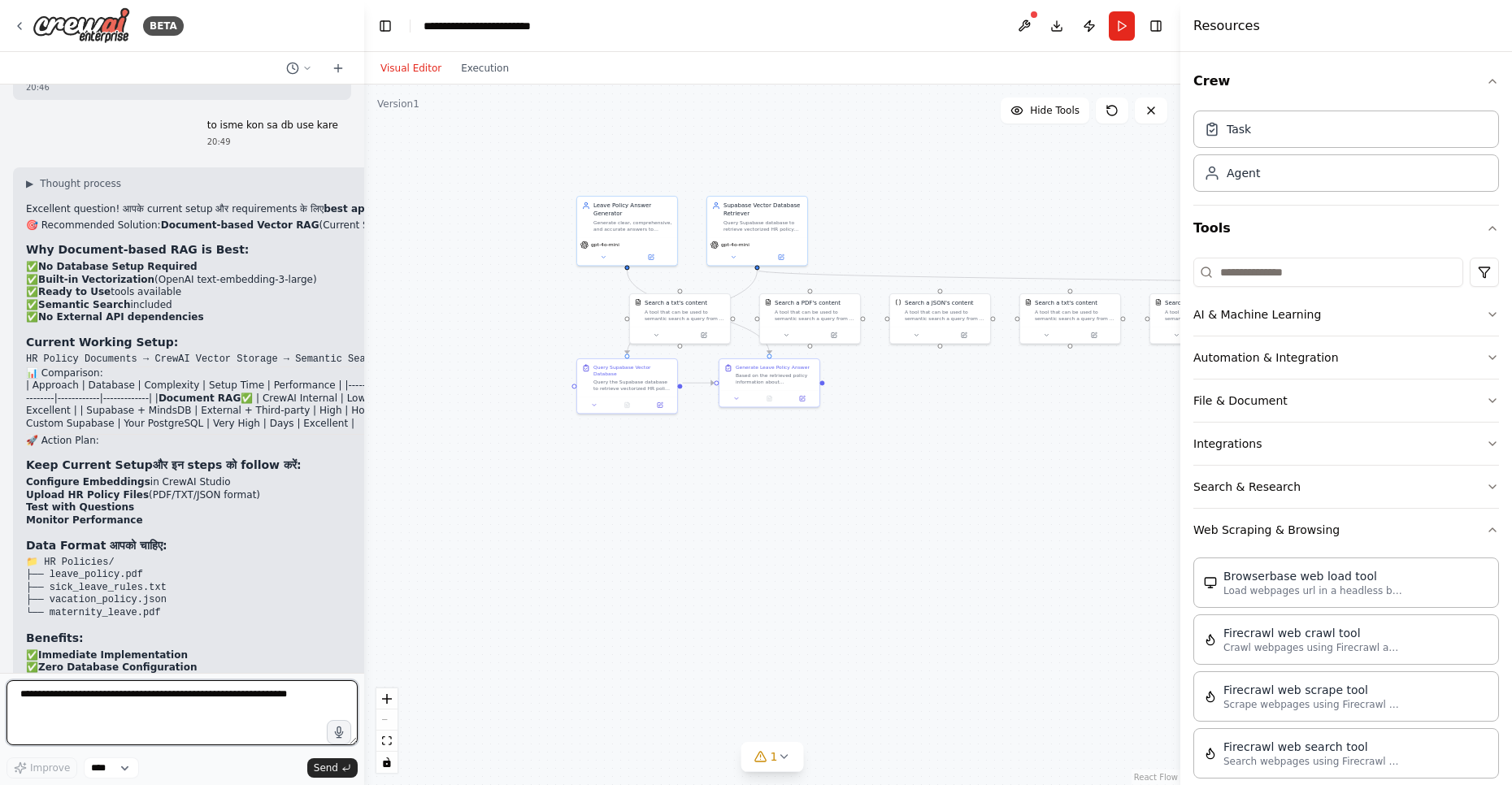
click at [141, 706] on textarea at bounding box center [182, 712] width 351 height 65
type textarea "**********"
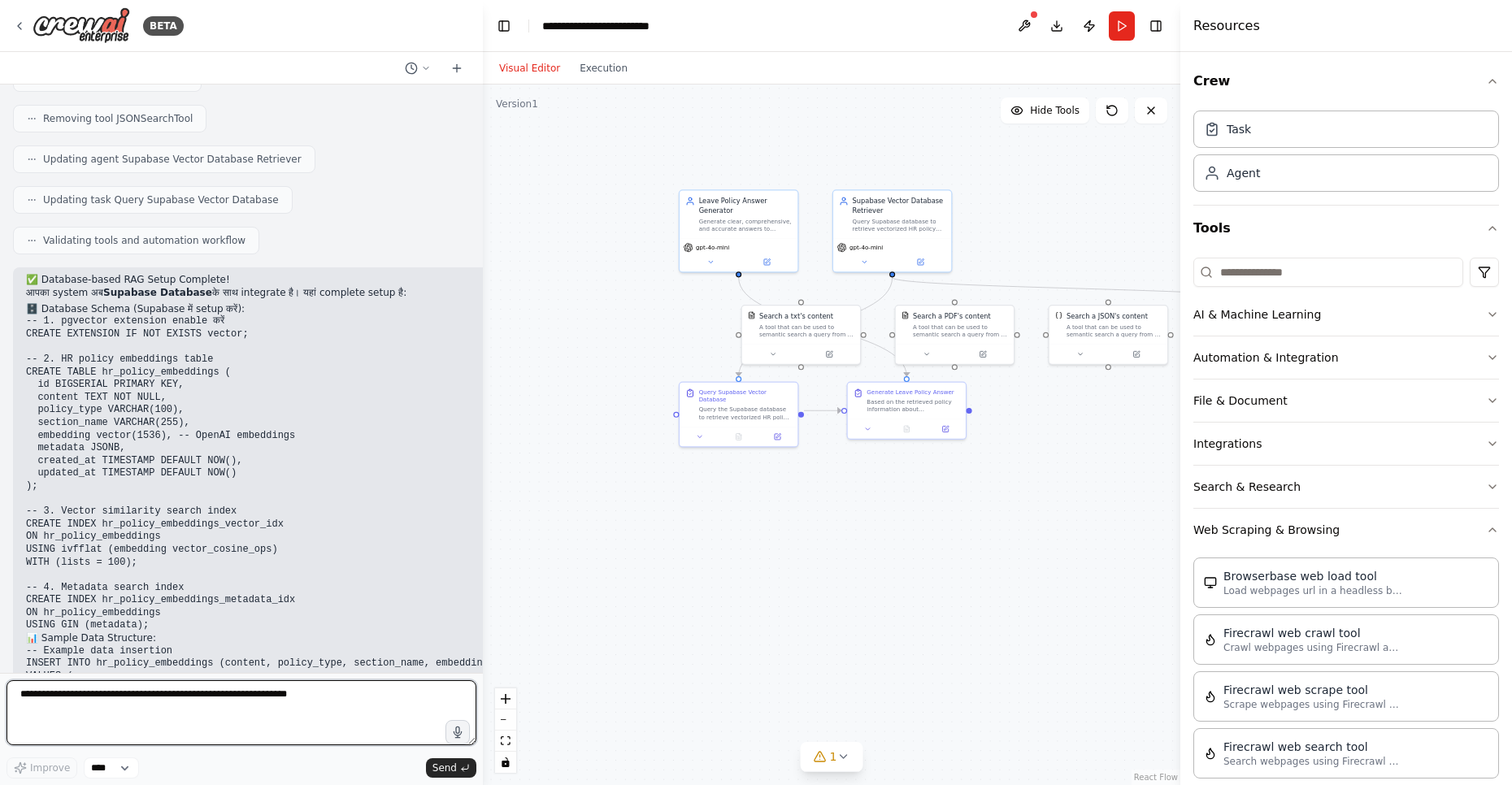
scroll to position [8154, 0]
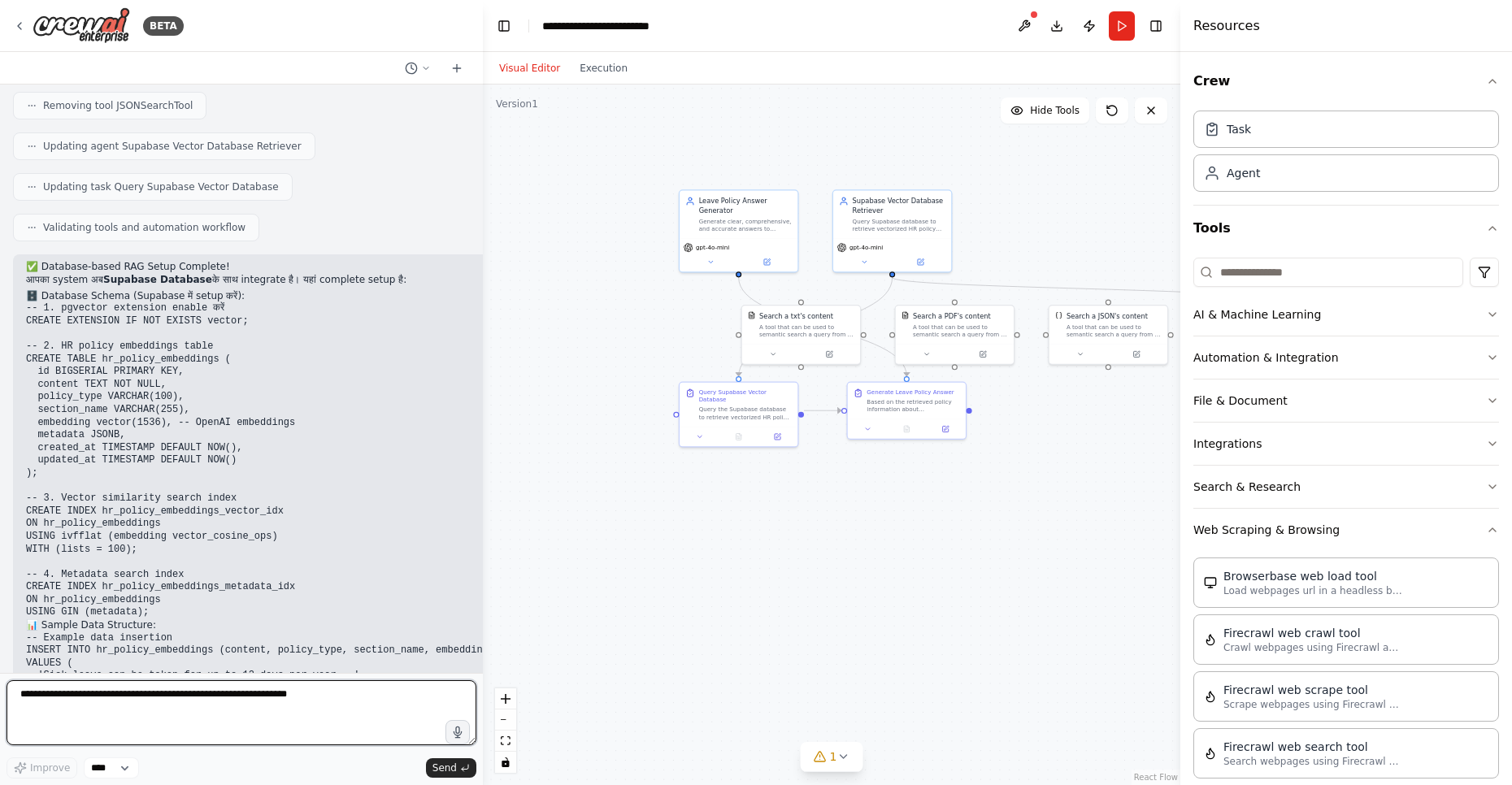
drag, startPoint x: 363, startPoint y: 206, endPoint x: 483, endPoint y: 215, distance: 120.3
click at [483, 215] on div "BETA we want to make a project that give user questions answers for our organiz…" at bounding box center [756, 392] width 1512 height 785
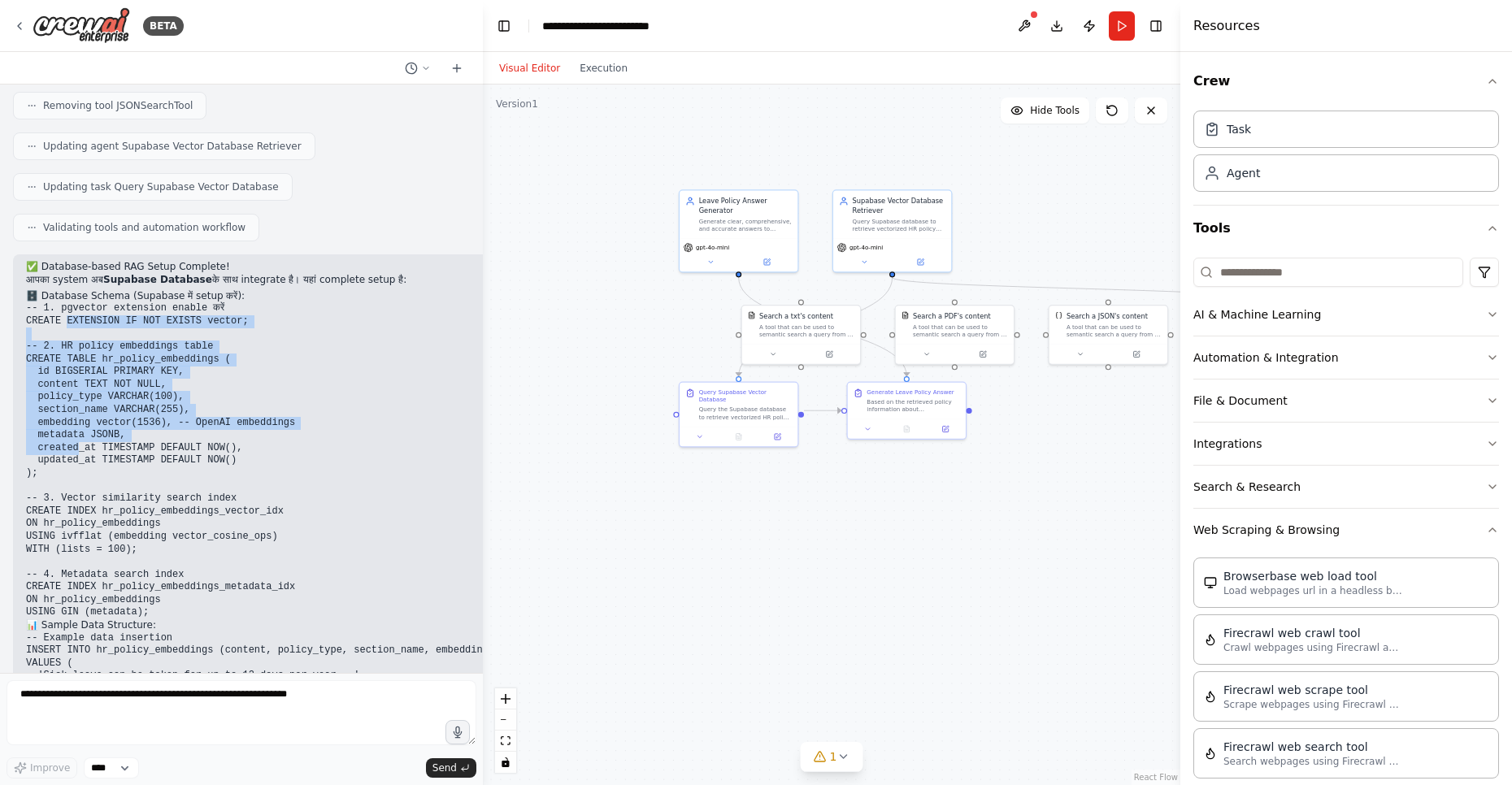
drag, startPoint x: 68, startPoint y: 192, endPoint x: 81, endPoint y: 320, distance: 128.7
click at [81, 320] on code "-- 1. pgvector extension enable करें CREATE EXTENSION IF NOT EXISTS vector; -- …" at bounding box center [164, 460] width 275 height 316
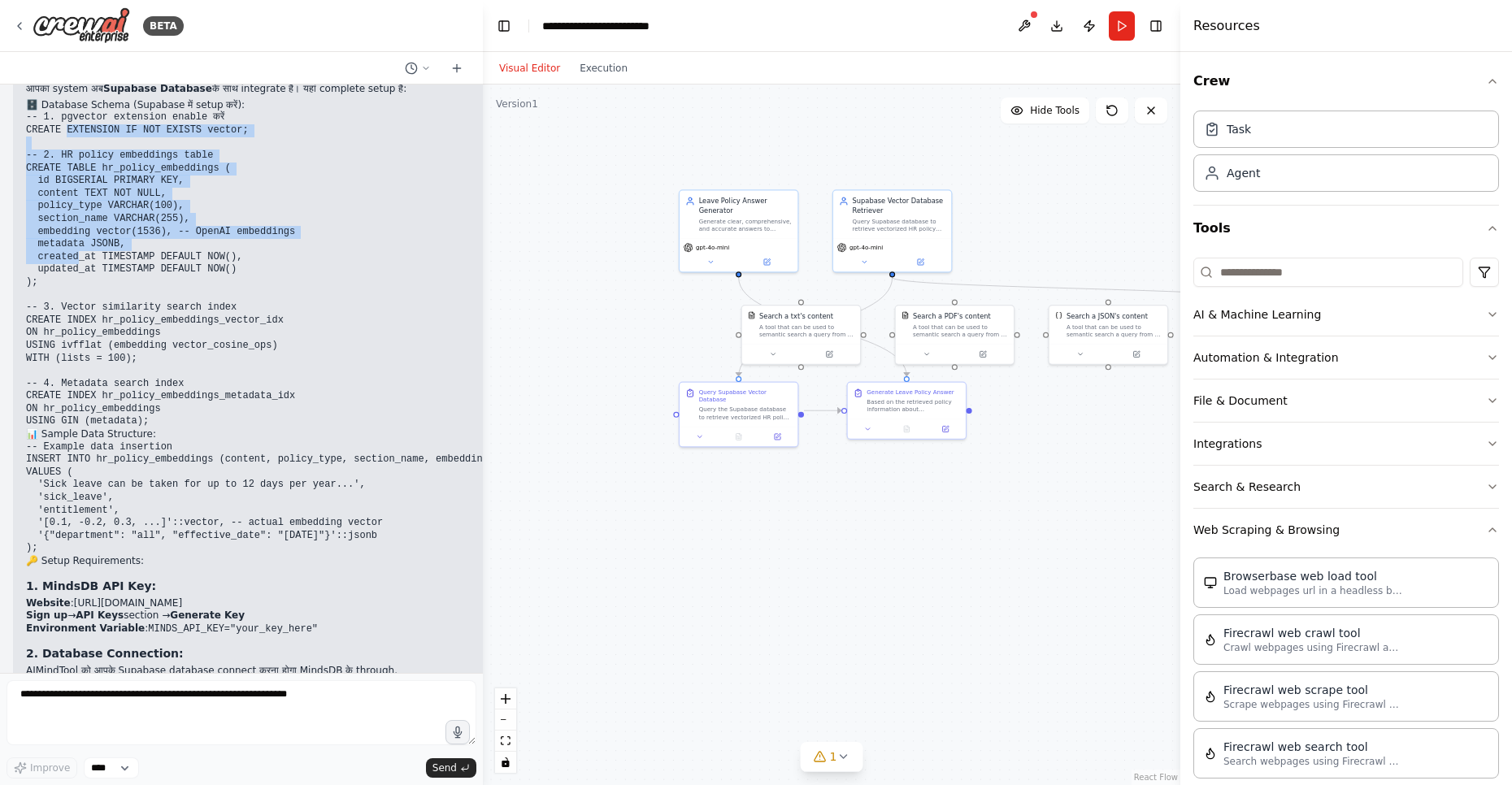
scroll to position [8447, 0]
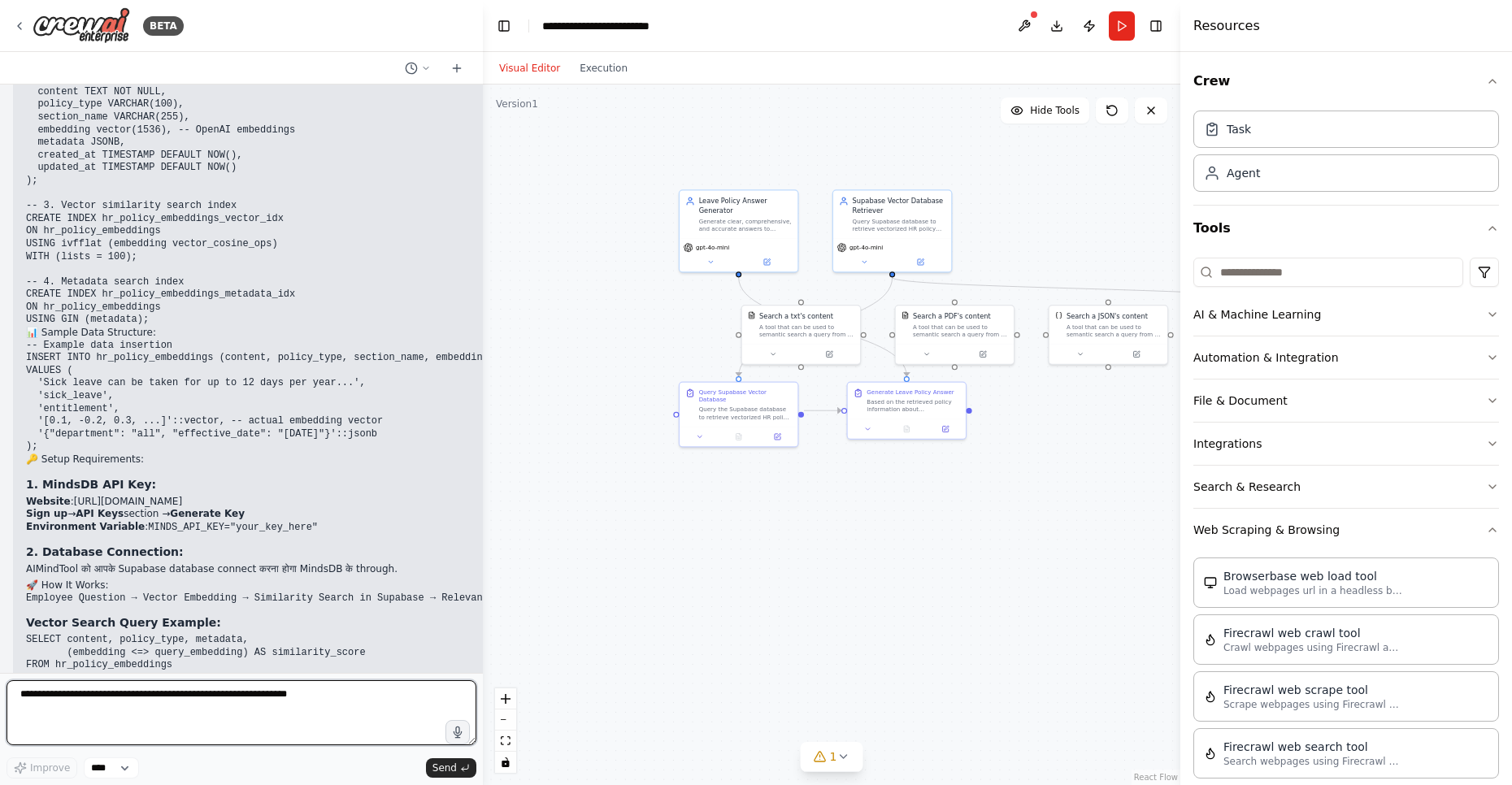
click at [130, 713] on textarea at bounding box center [241, 712] width 469 height 65
type textarea "**********"
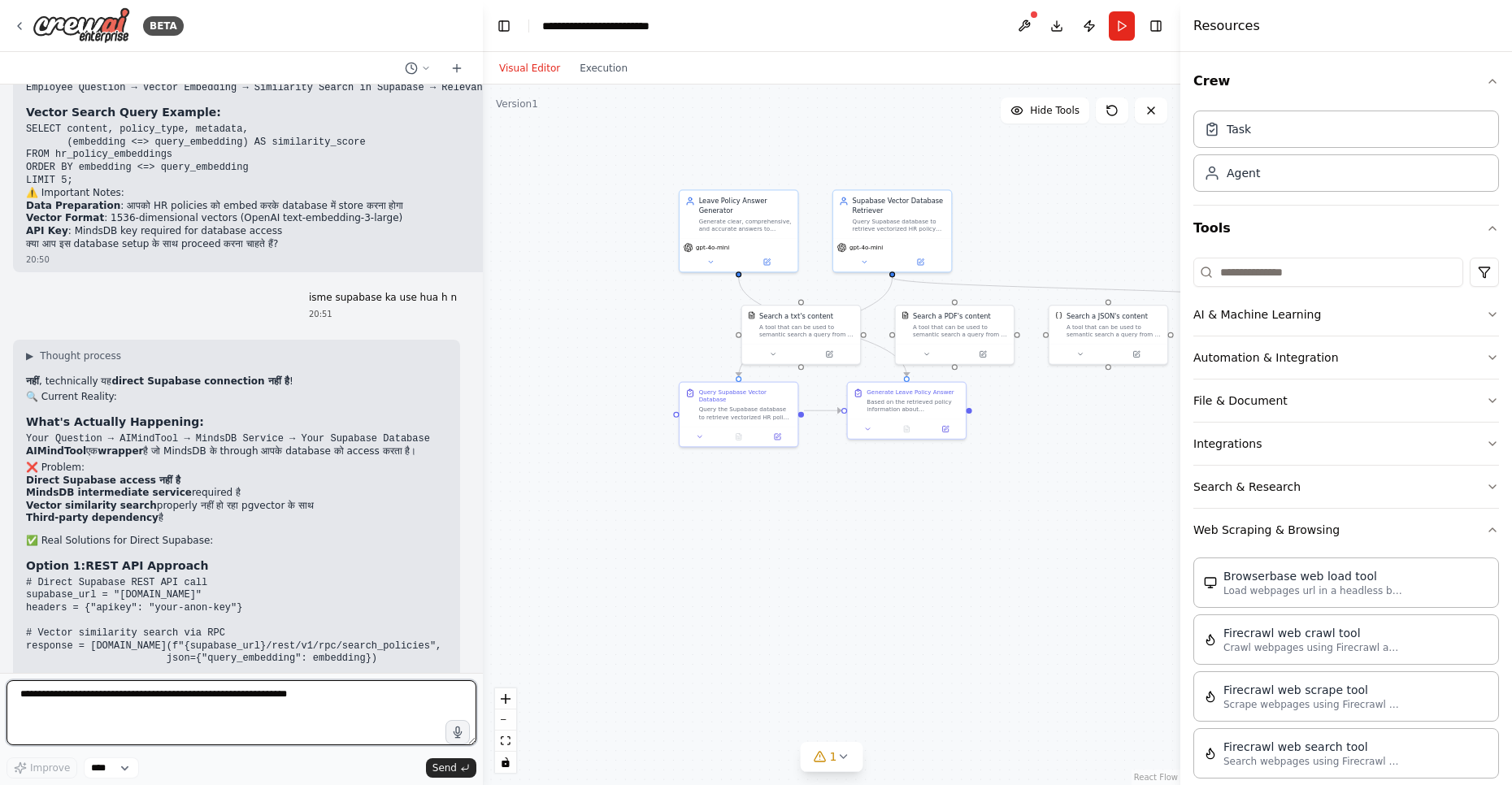
scroll to position [8937, 0]
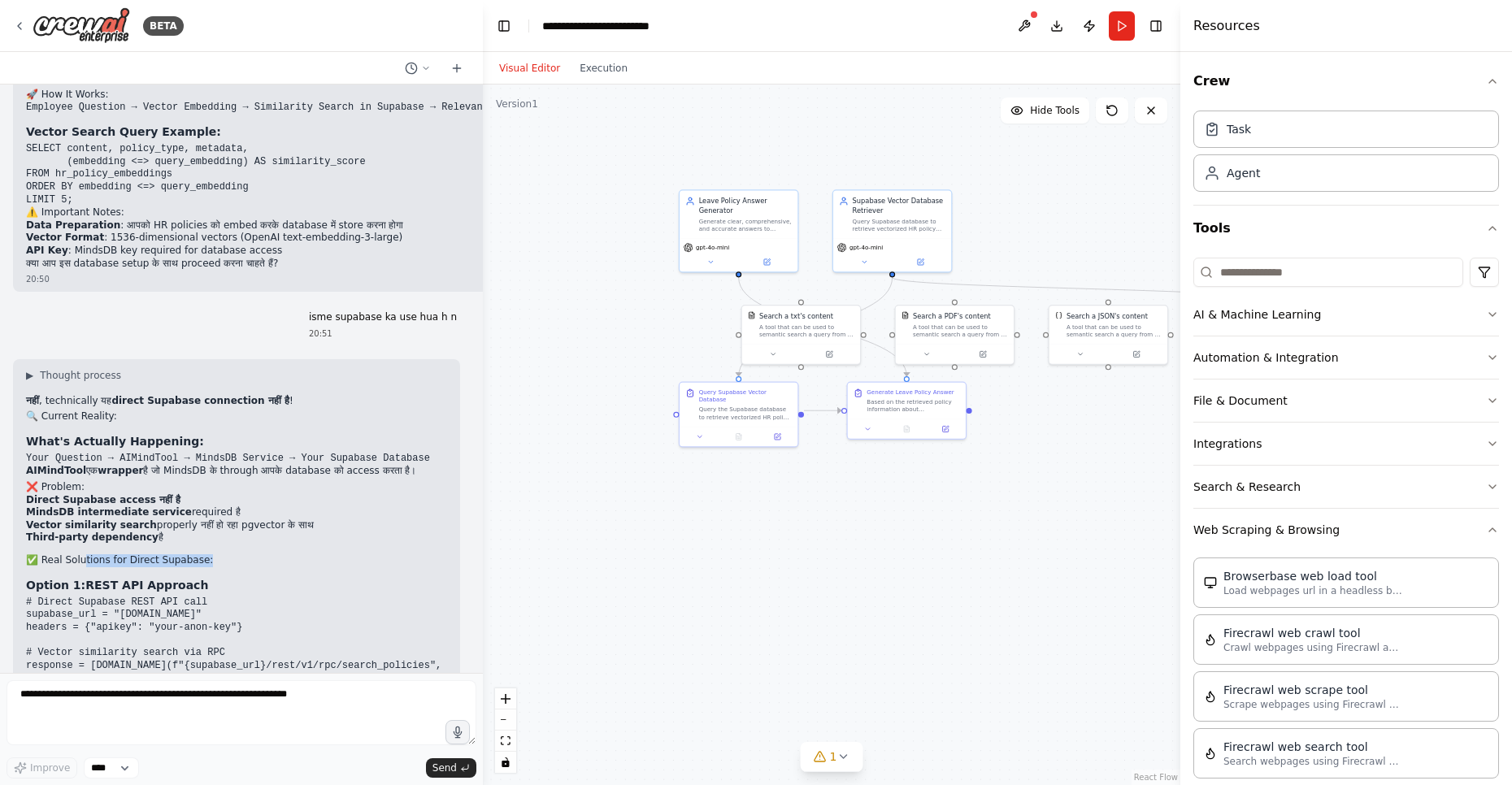
drag, startPoint x: 86, startPoint y: 441, endPoint x: 207, endPoint y: 435, distance: 121.1
click at [207, 554] on h2 "✅ Real Solutions for Direct Supabase:" at bounding box center [237, 561] width 421 height 13
drag, startPoint x: 113, startPoint y: 464, endPoint x: 172, endPoint y: 457, distance: 59.4
click at [172, 579] on strong "REST API Approach" at bounding box center [146, 585] width 123 height 13
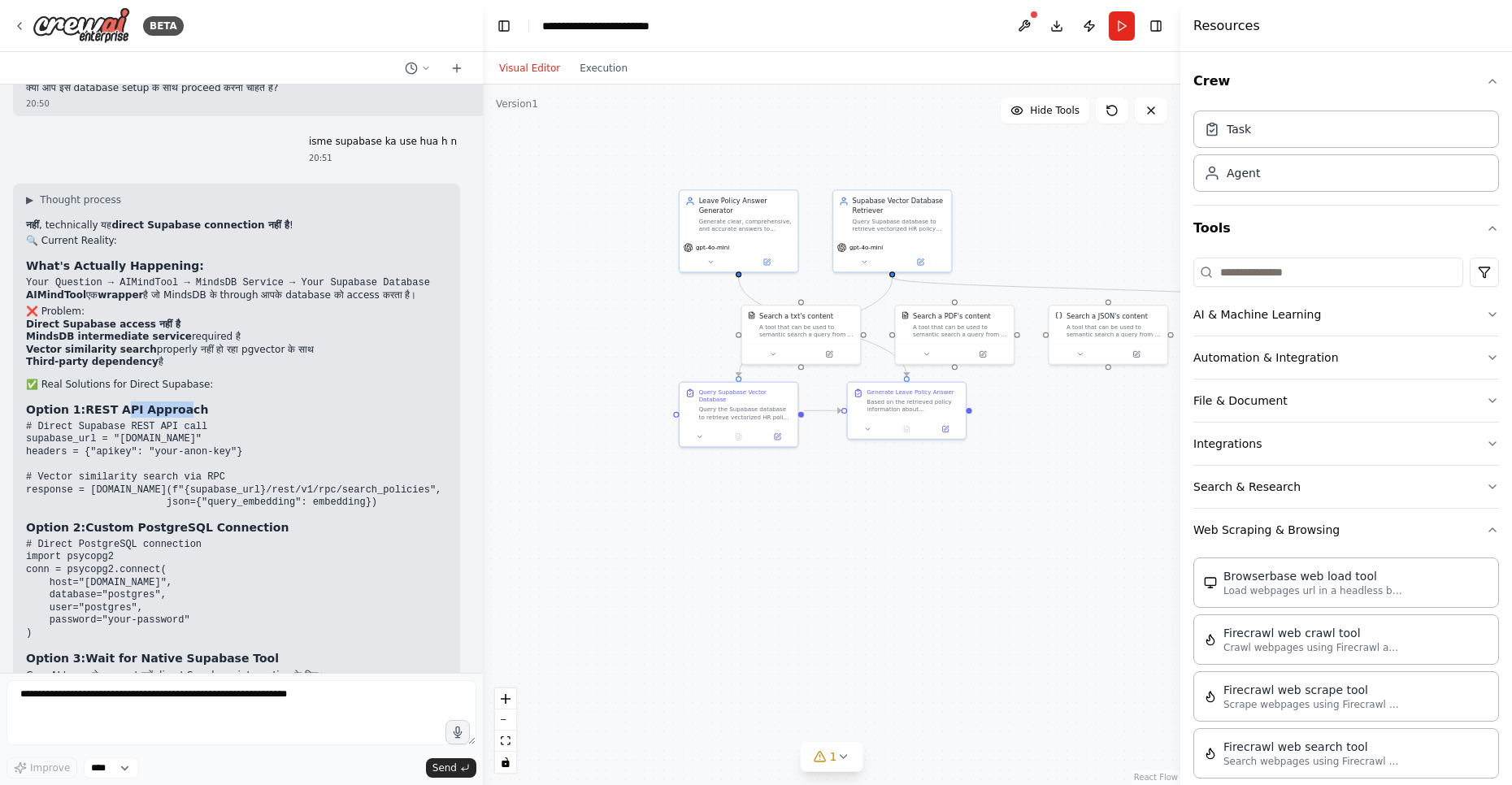
scroll to position [9132, 0]
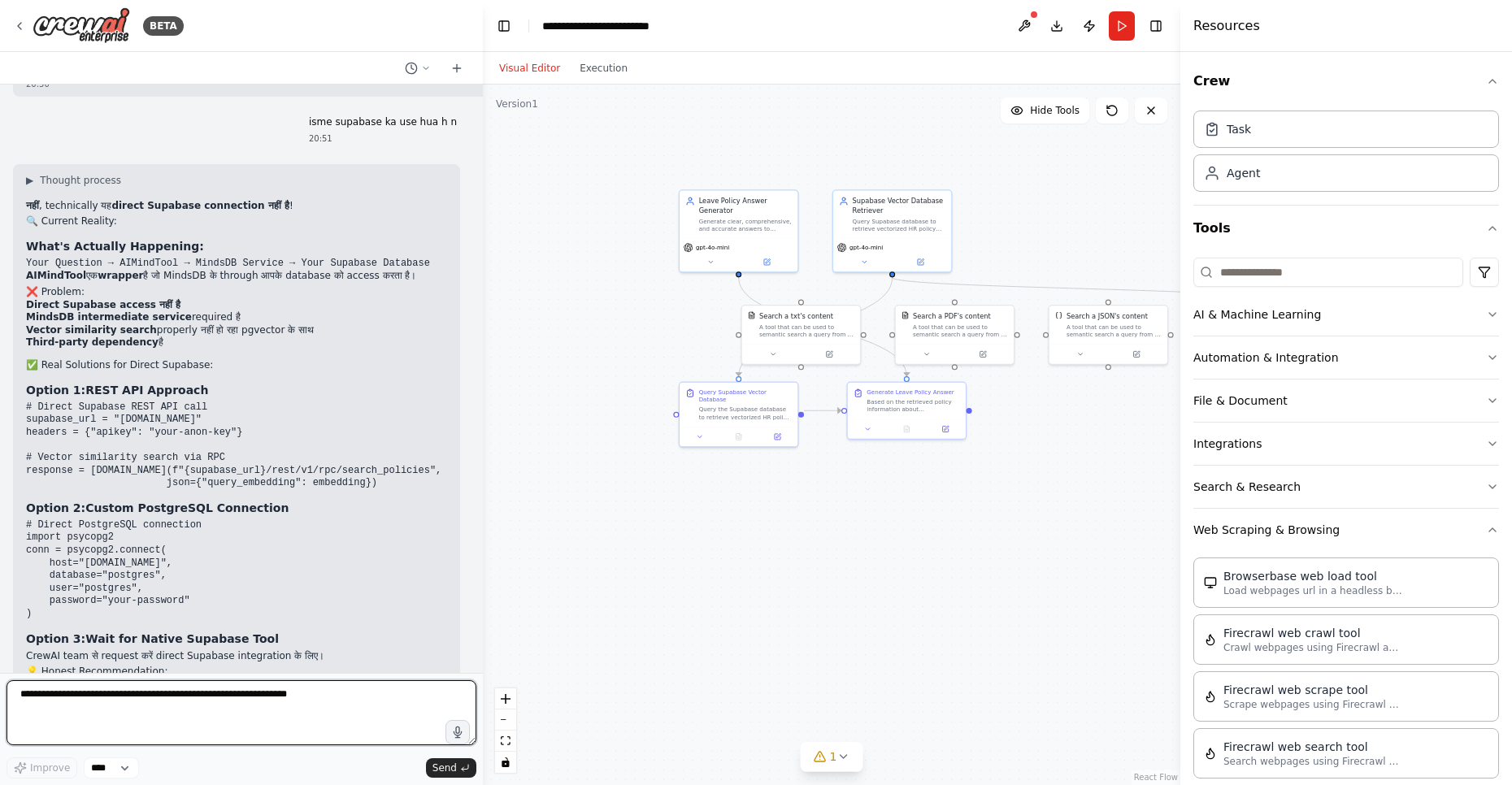
click at [140, 718] on textarea at bounding box center [241, 712] width 469 height 65
type textarea "**********"
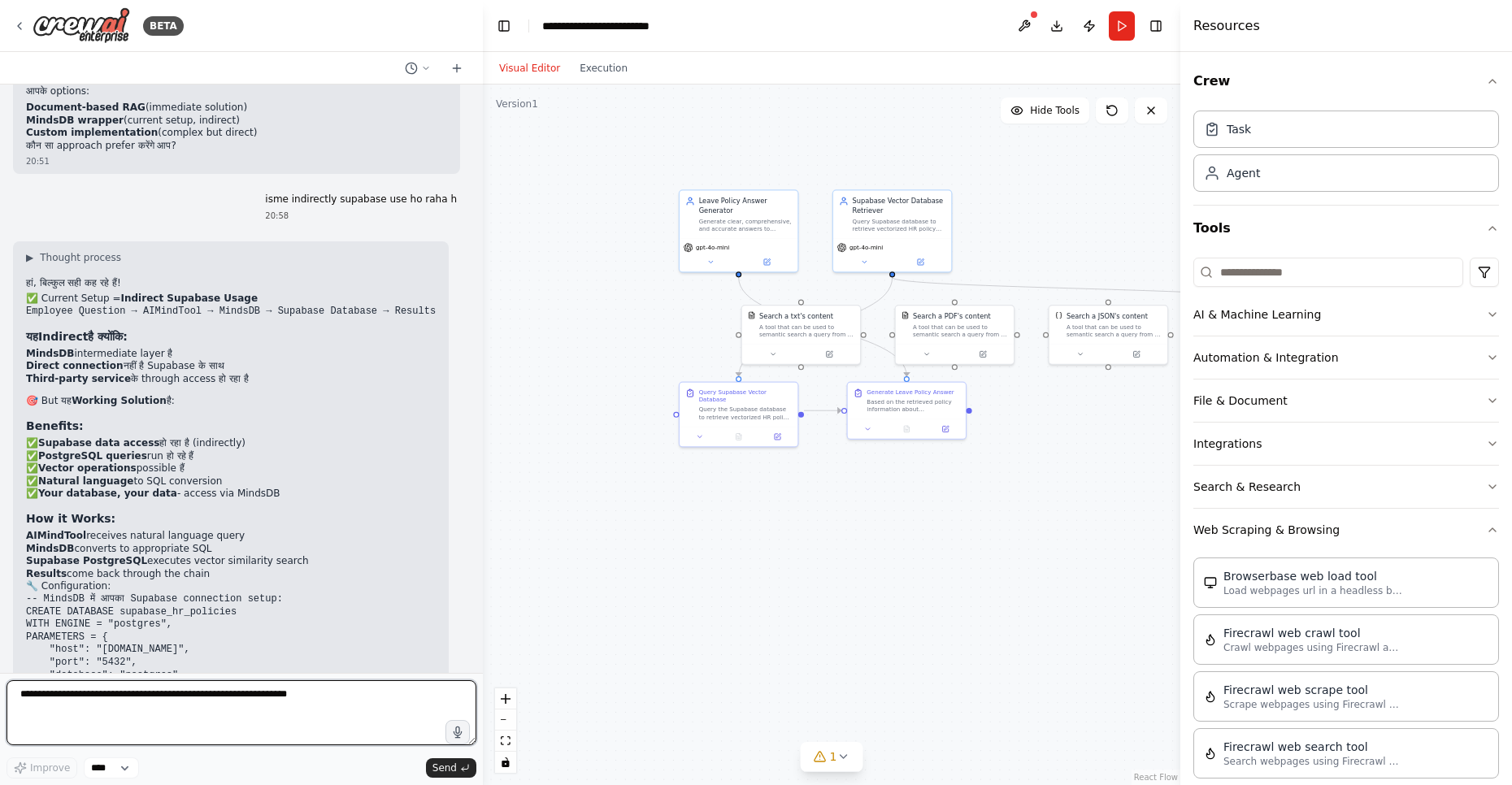
scroll to position [9757, 0]
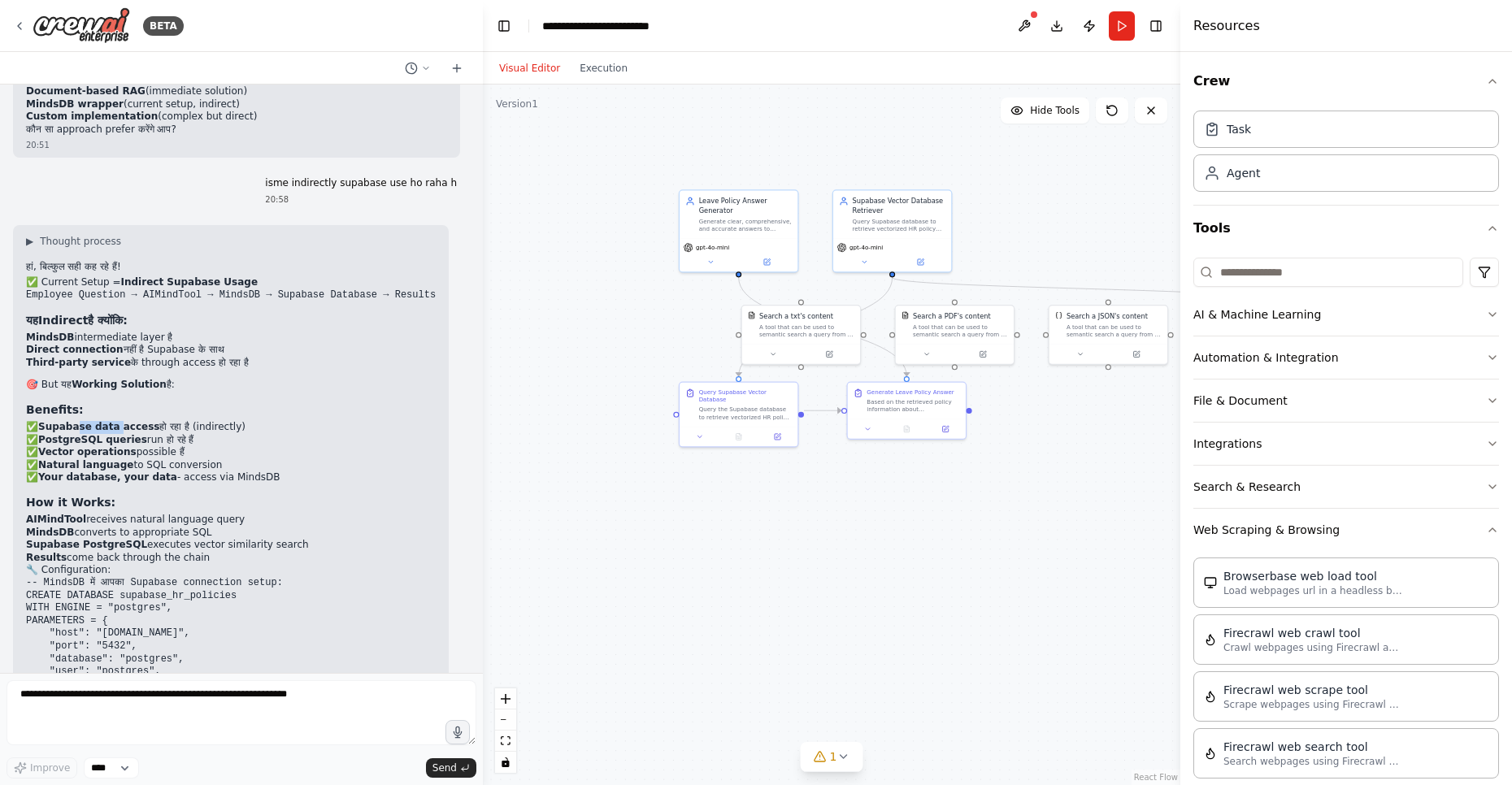
drag, startPoint x: 76, startPoint y: 306, endPoint x: 111, endPoint y: 307, distance: 35.0
click at [111, 421] on strong "Supabase data access" at bounding box center [98, 427] width 121 height 12
drag, startPoint x: 60, startPoint y: 321, endPoint x: 106, endPoint y: 318, distance: 46.1
click at [106, 434] on strong "PostgreSQL queries" at bounding box center [92, 440] width 109 height 12
drag, startPoint x: 51, startPoint y: 332, endPoint x: 181, endPoint y: 327, distance: 130.1
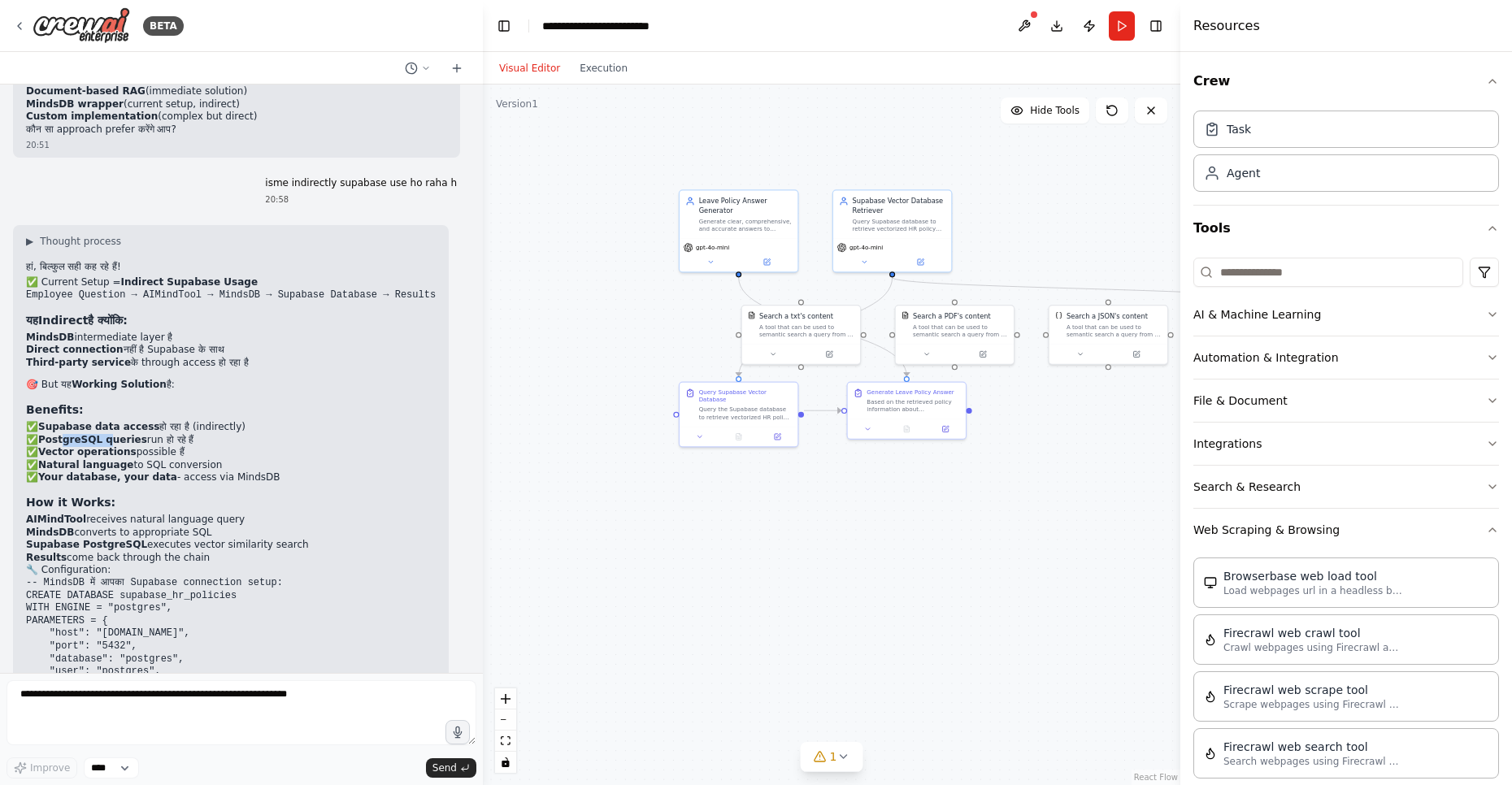
click at [181, 421] on p "✅ Supabase data access हो रहा है (indirectly) ✅ PostgreSQL queries run हो रहे ह…" at bounding box center [231, 452] width 409 height 63
drag, startPoint x: 73, startPoint y: 344, endPoint x: 184, endPoint y: 340, distance: 111.1
click at [184, 421] on p "✅ Supabase data access हो रहा है (indirectly) ✅ PostgreSQL queries run हो रहे ह…" at bounding box center [231, 452] width 409 height 63
drag, startPoint x: 76, startPoint y: 354, endPoint x: 279, endPoint y: 567, distance: 294.2
click at [279, 567] on div "▶ Thought process हां, बिल्कुल सही कह रहे हैं! ✅ Current Setup = Indirect Supab…" at bounding box center [231, 498] width 409 height 526
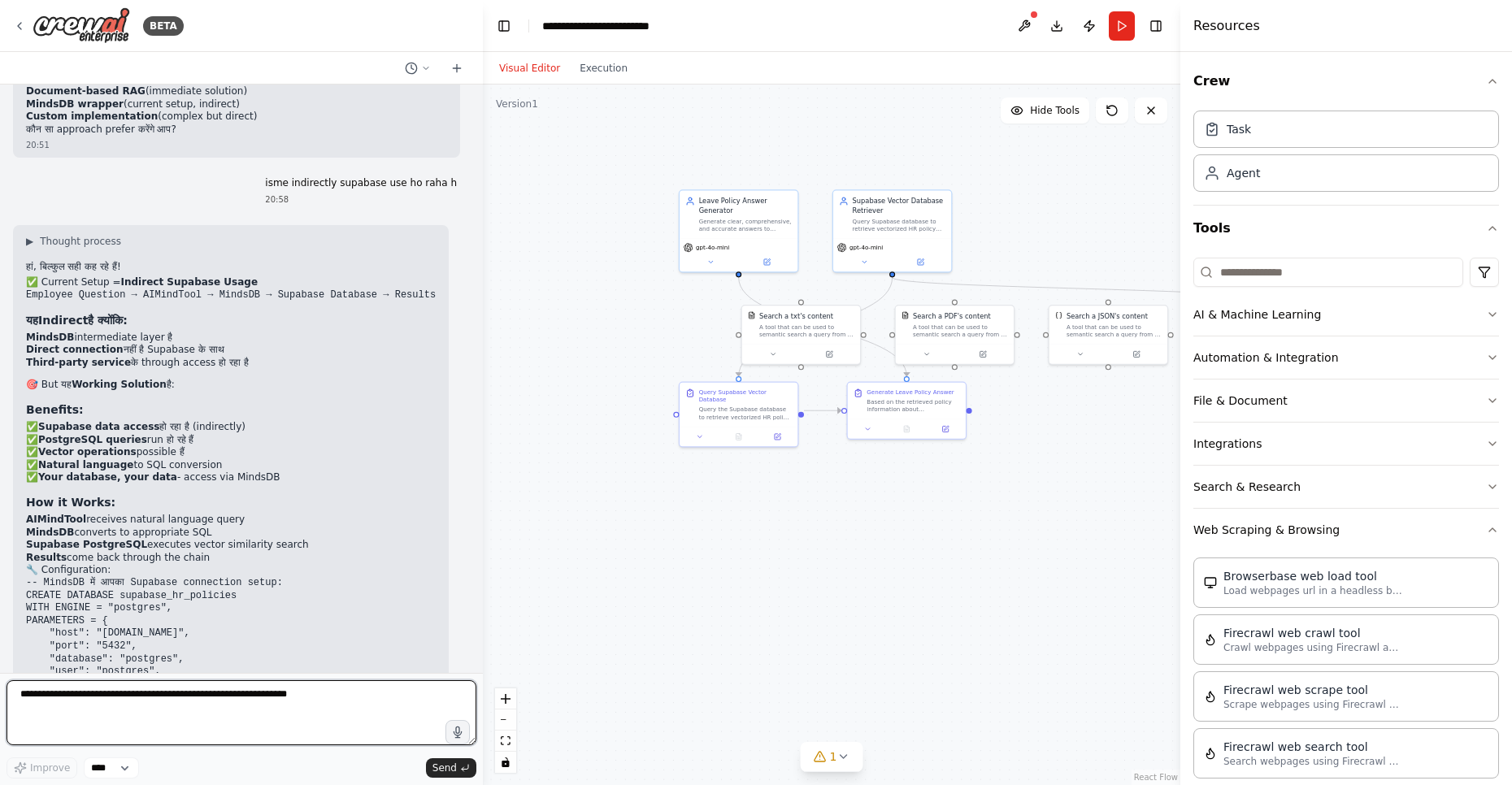
click at [131, 704] on textarea at bounding box center [241, 712] width 469 height 65
type textarea "**********"
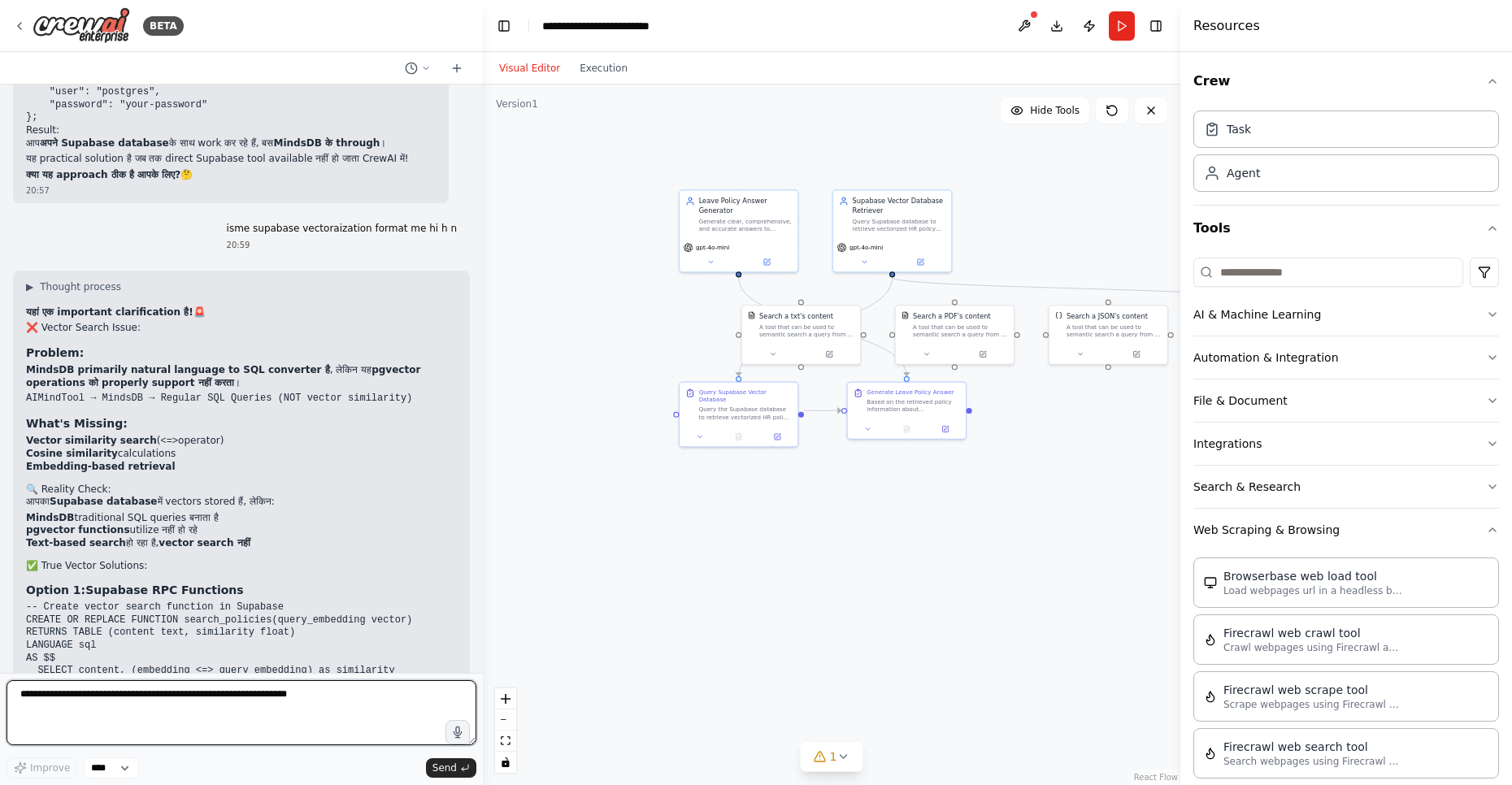
scroll to position [10429, 0]
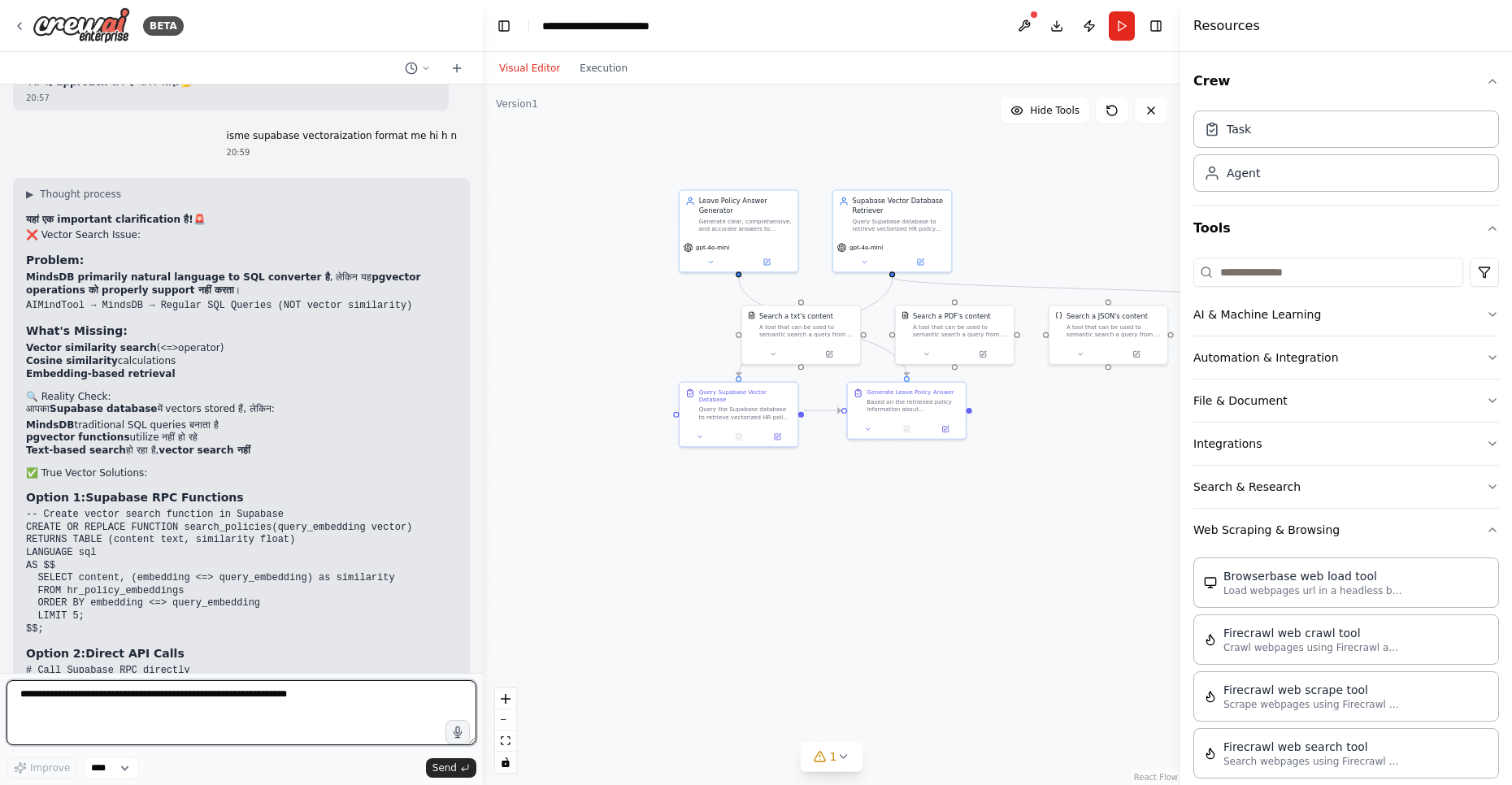
click at [164, 704] on textarea at bounding box center [241, 712] width 469 height 65
type textarea "**********"
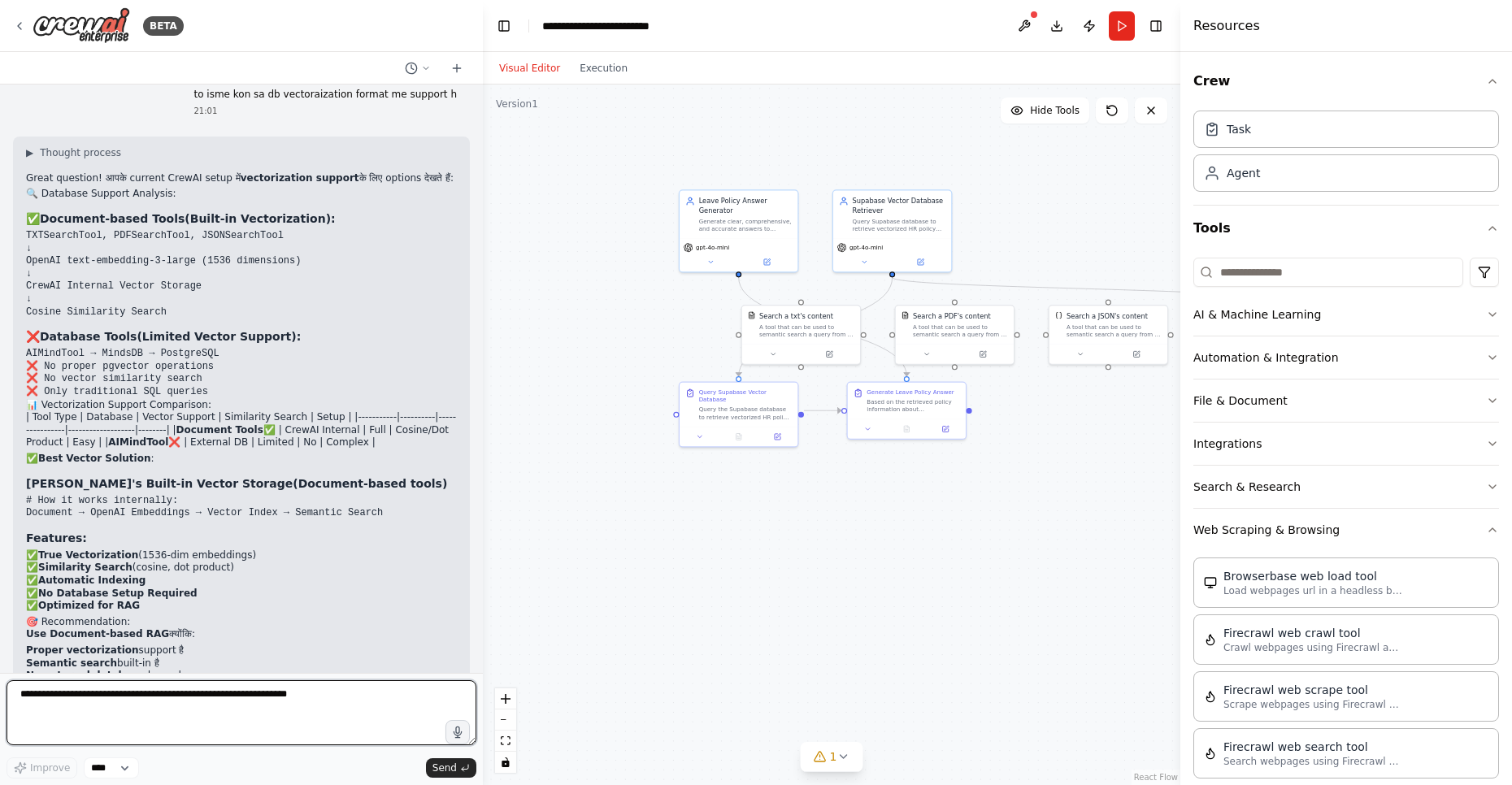
scroll to position [11185, 0]
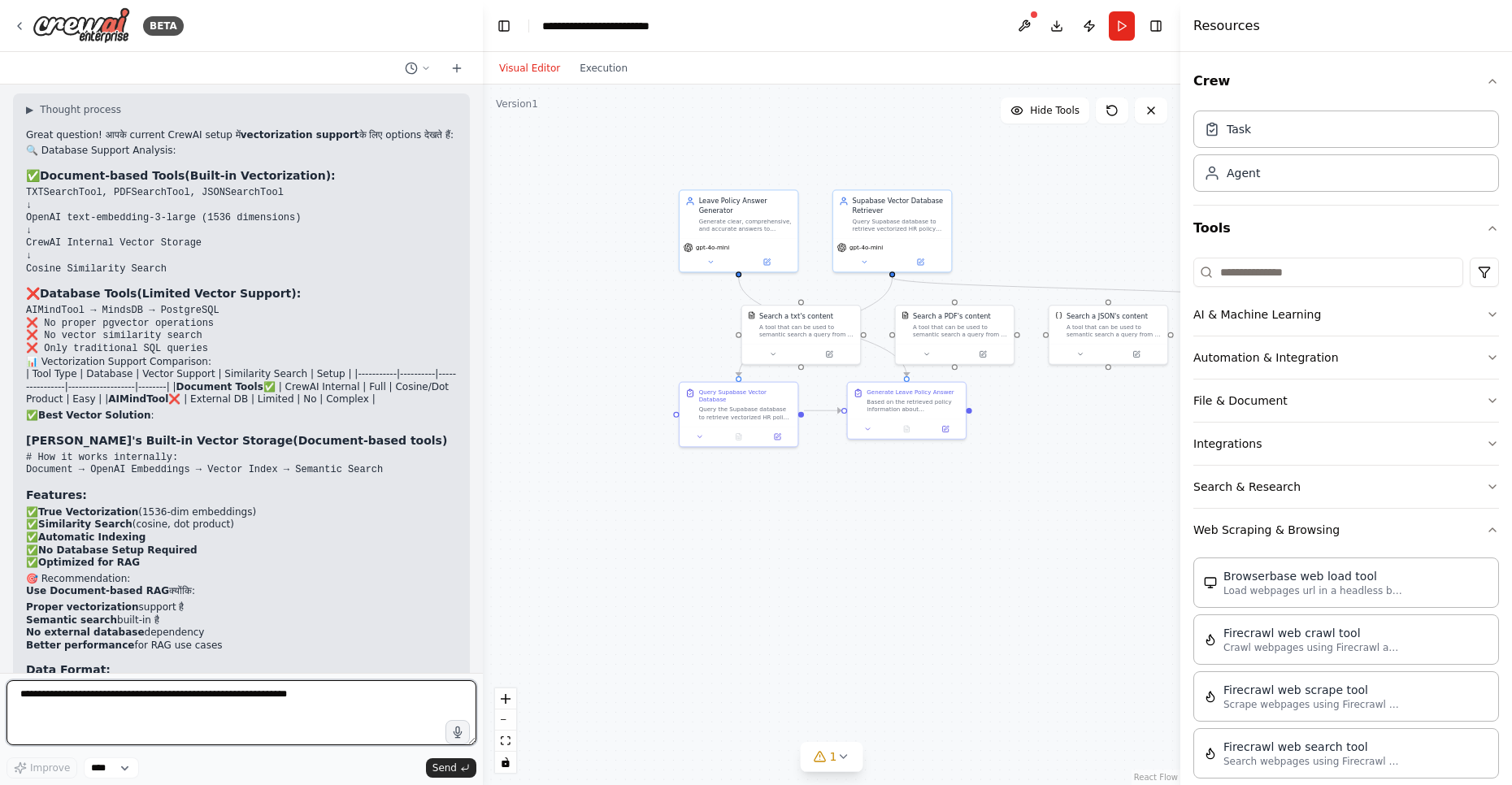
click at [141, 710] on textarea at bounding box center [241, 712] width 469 height 65
type textarea "**********"
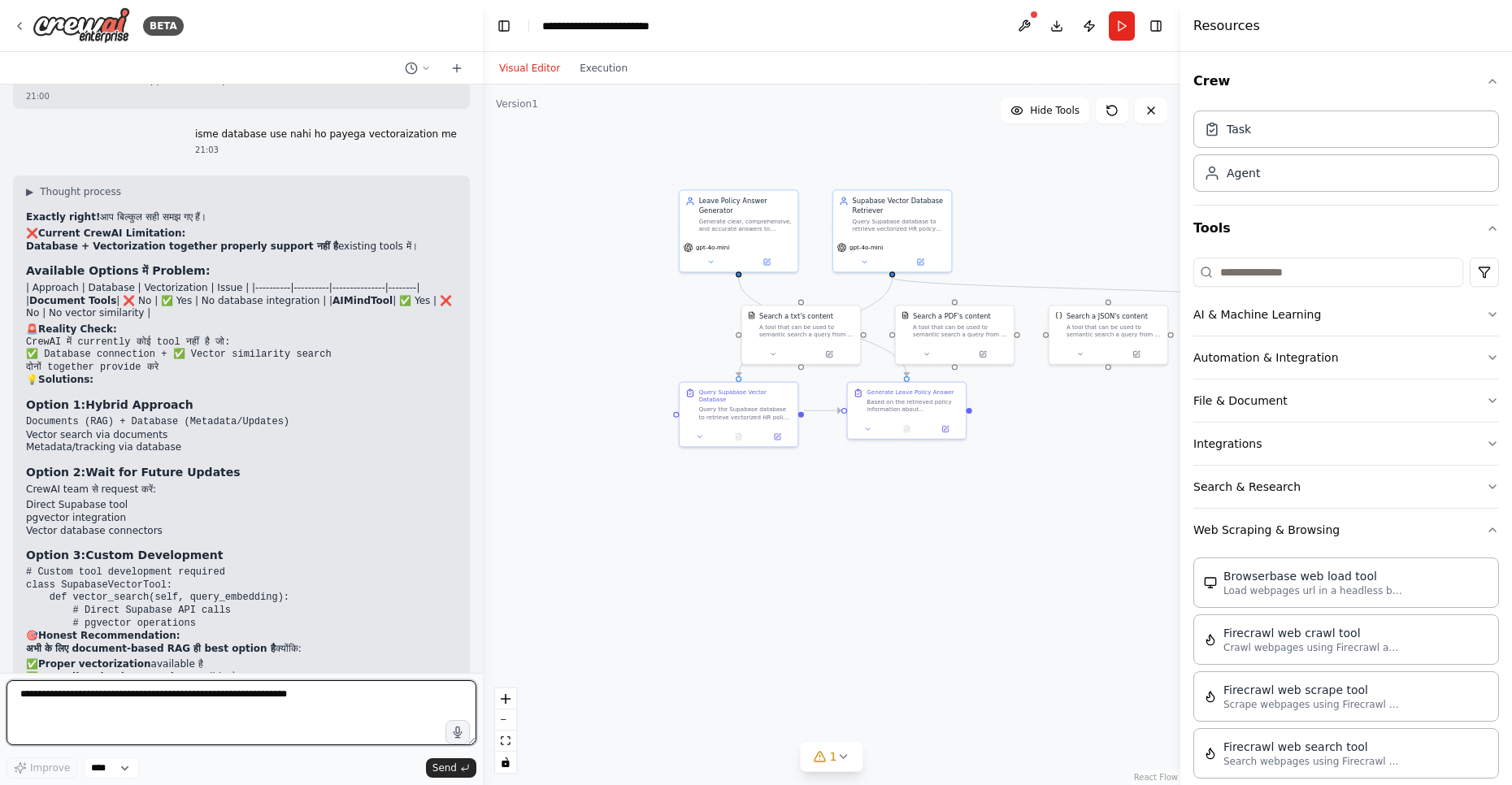
scroll to position [11761, 0]
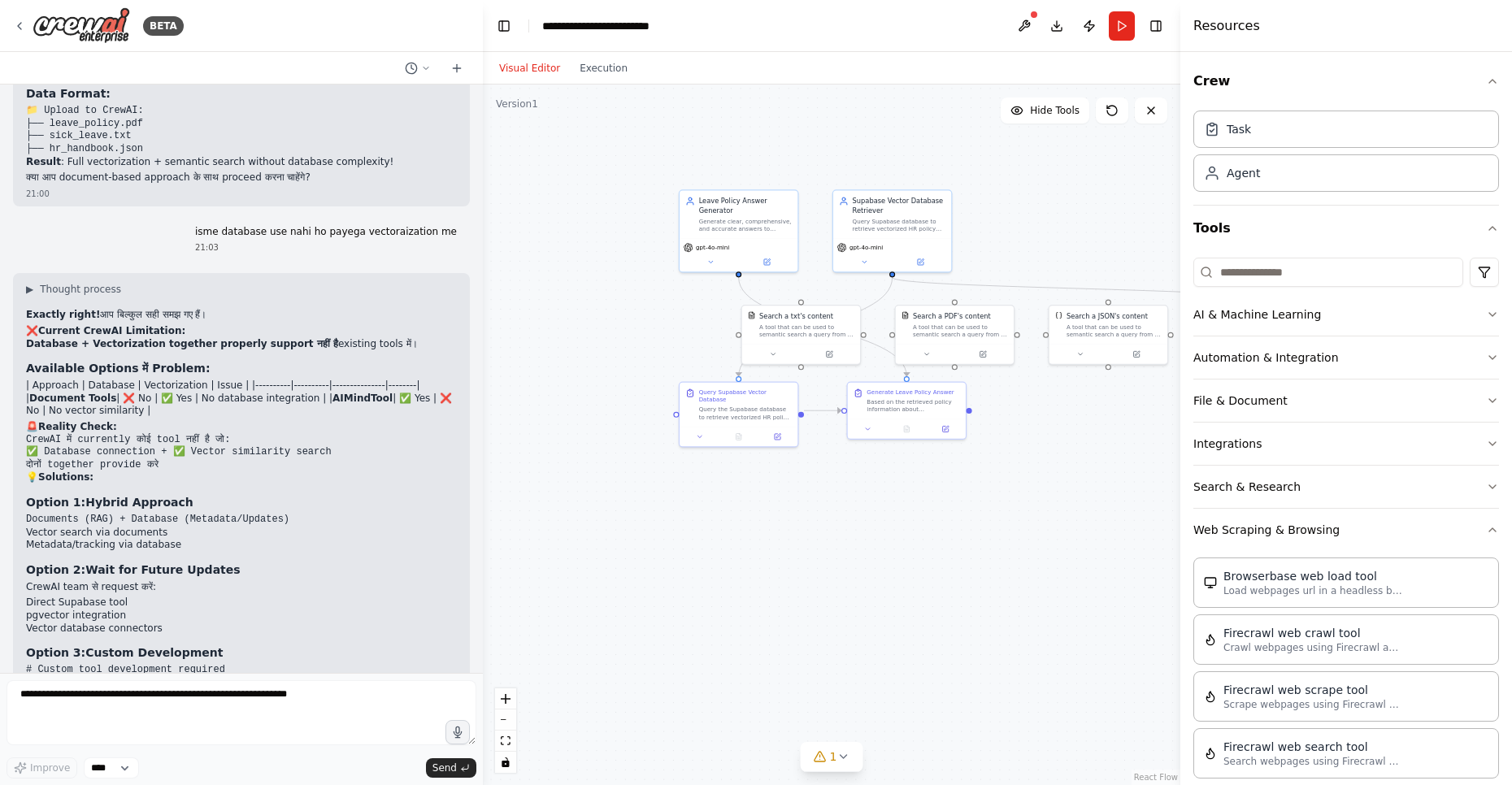
click at [86, 496] on strong "Hybrid Approach" at bounding box center [139, 502] width 108 height 13
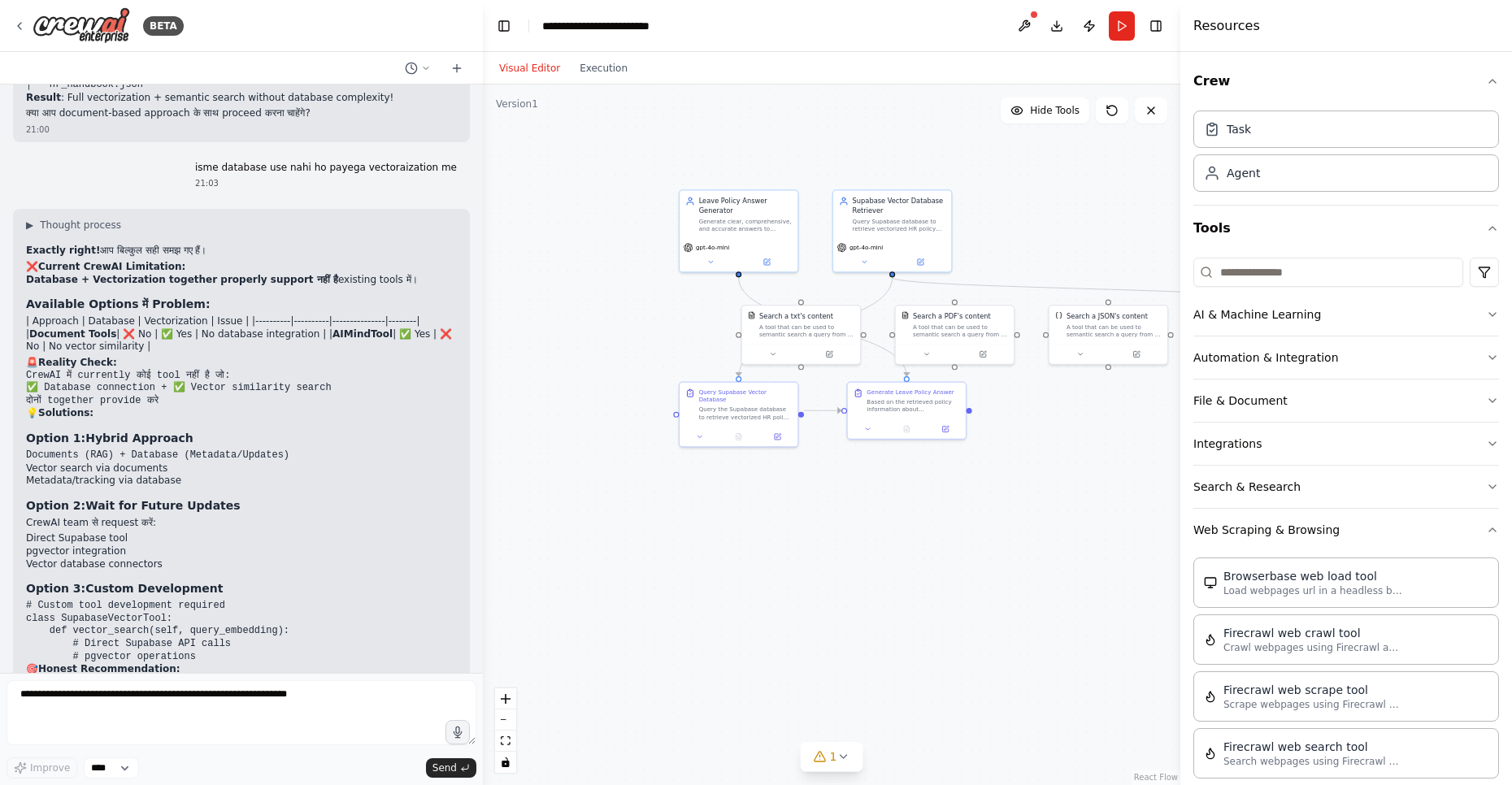
scroll to position [11859, 0]
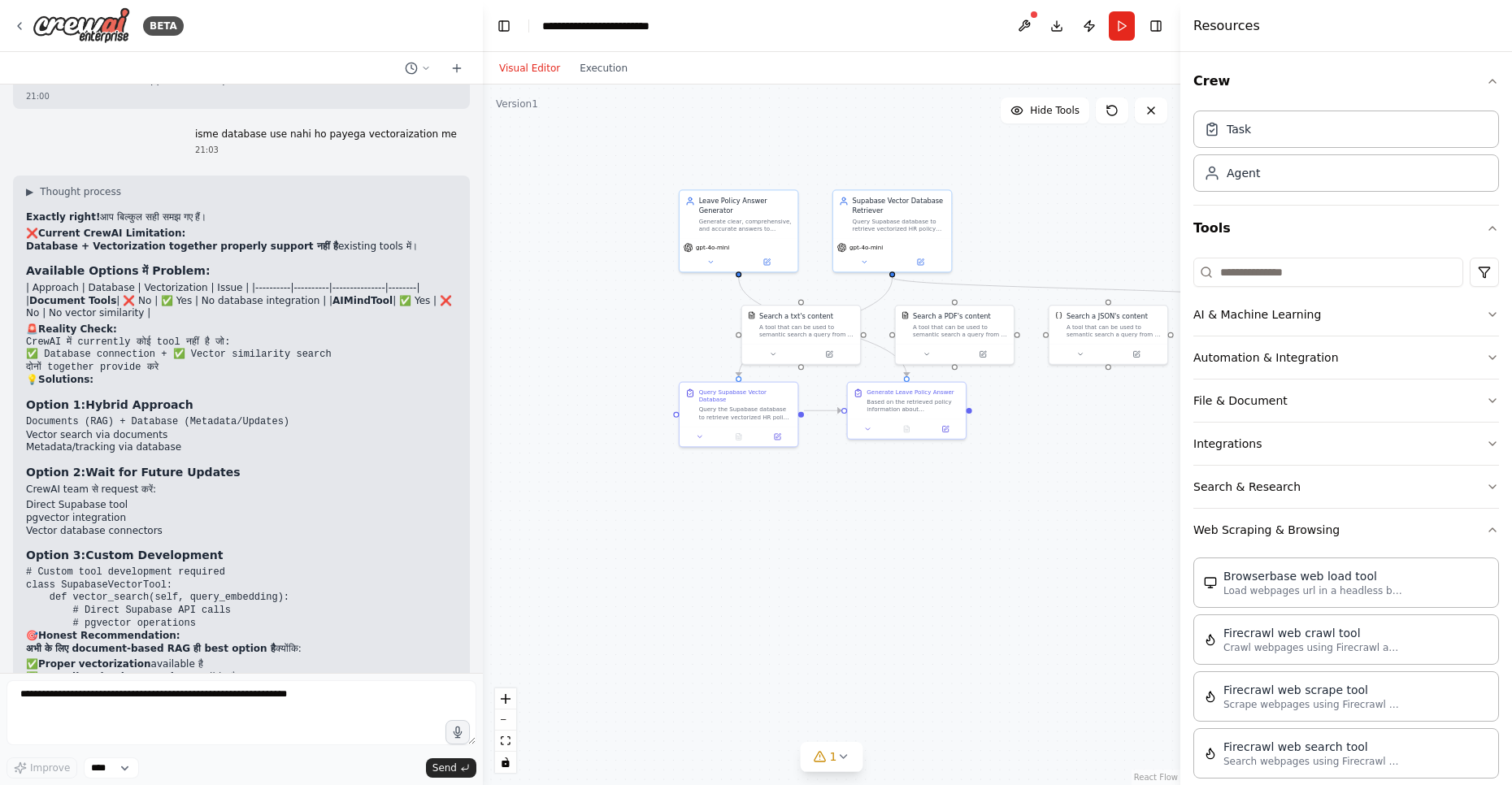
drag, startPoint x: 60, startPoint y: 617, endPoint x: 175, endPoint y: 617, distance: 115.0
click at [175, 735] on p "क्या आप document-based approach के साथ proceed करेंगे या custom database soluti…" at bounding box center [242, 747] width 431 height 25
click at [136, 702] on textarea at bounding box center [241, 712] width 469 height 65
paste textarea "**********"
drag, startPoint x: 58, startPoint y: 617, endPoint x: 178, endPoint y: 619, distance: 120.0
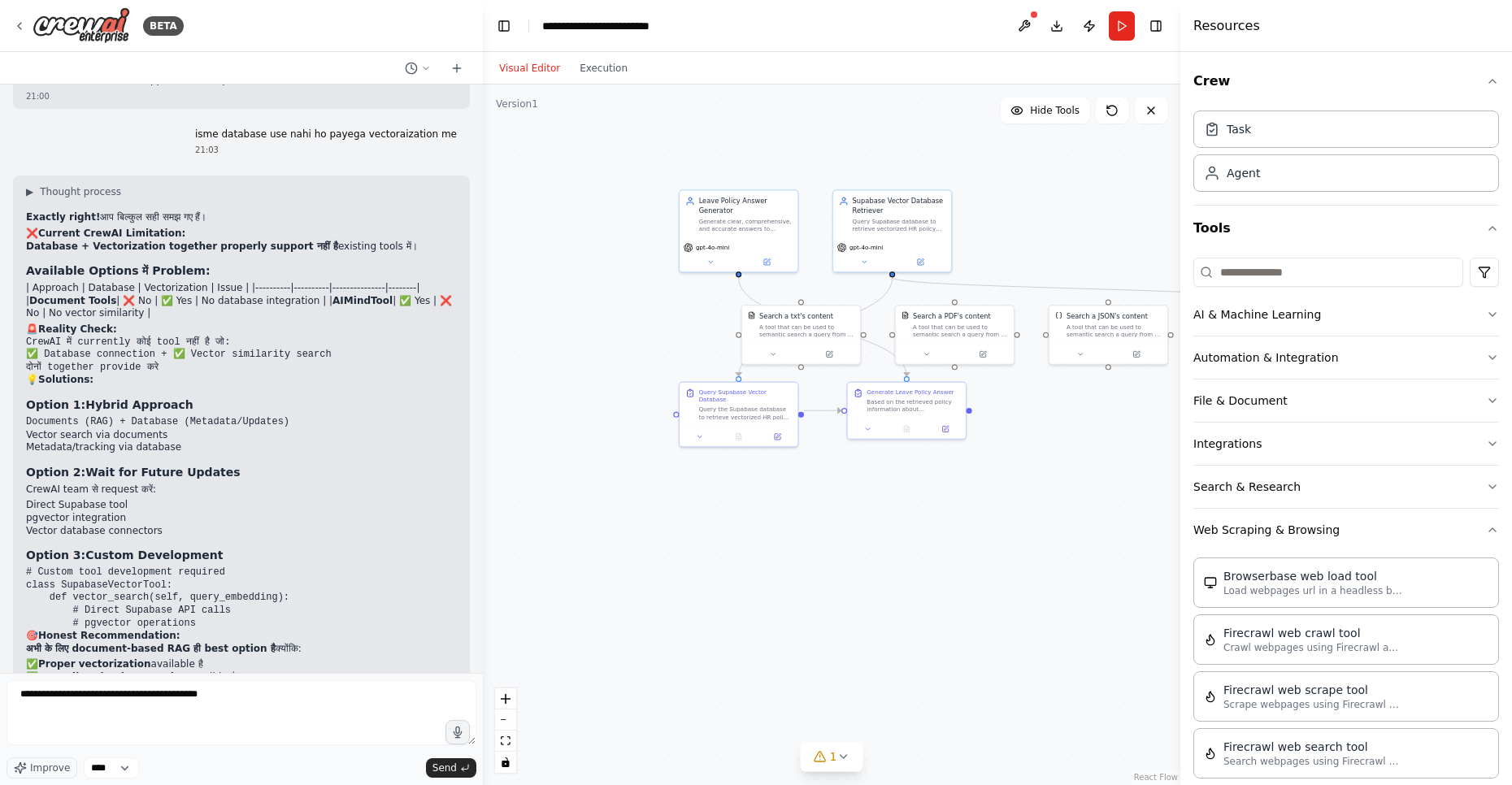
click at [178, 735] on p "क्या आप document-based approach के साथ proceed करेंगे या custom database soluti…" at bounding box center [242, 747] width 431 height 25
copy p "document-based approach"
click at [168, 687] on textarea "**********" at bounding box center [241, 712] width 469 height 65
paste textarea
type textarea "**********"
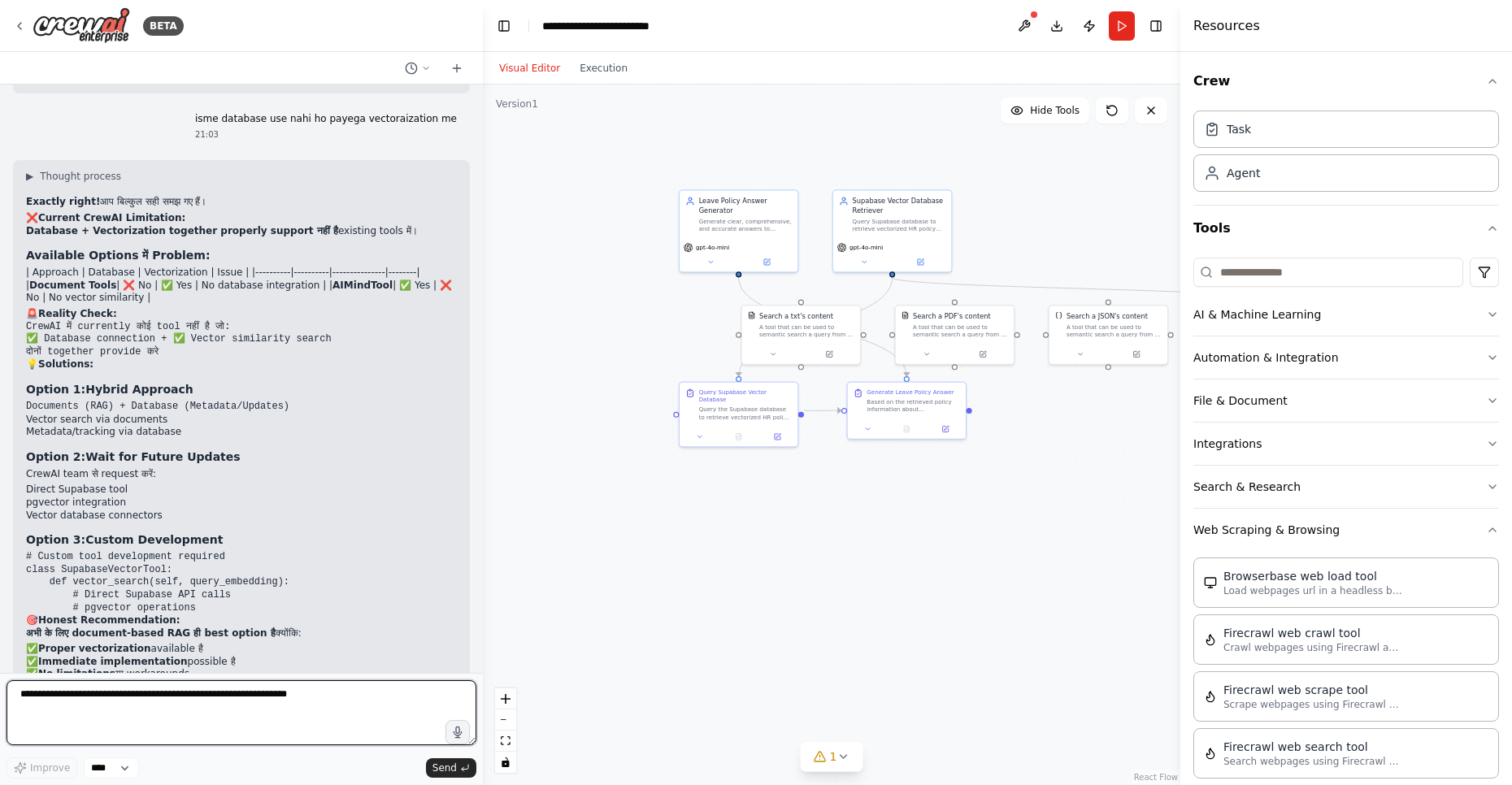
scroll to position [11907, 0]
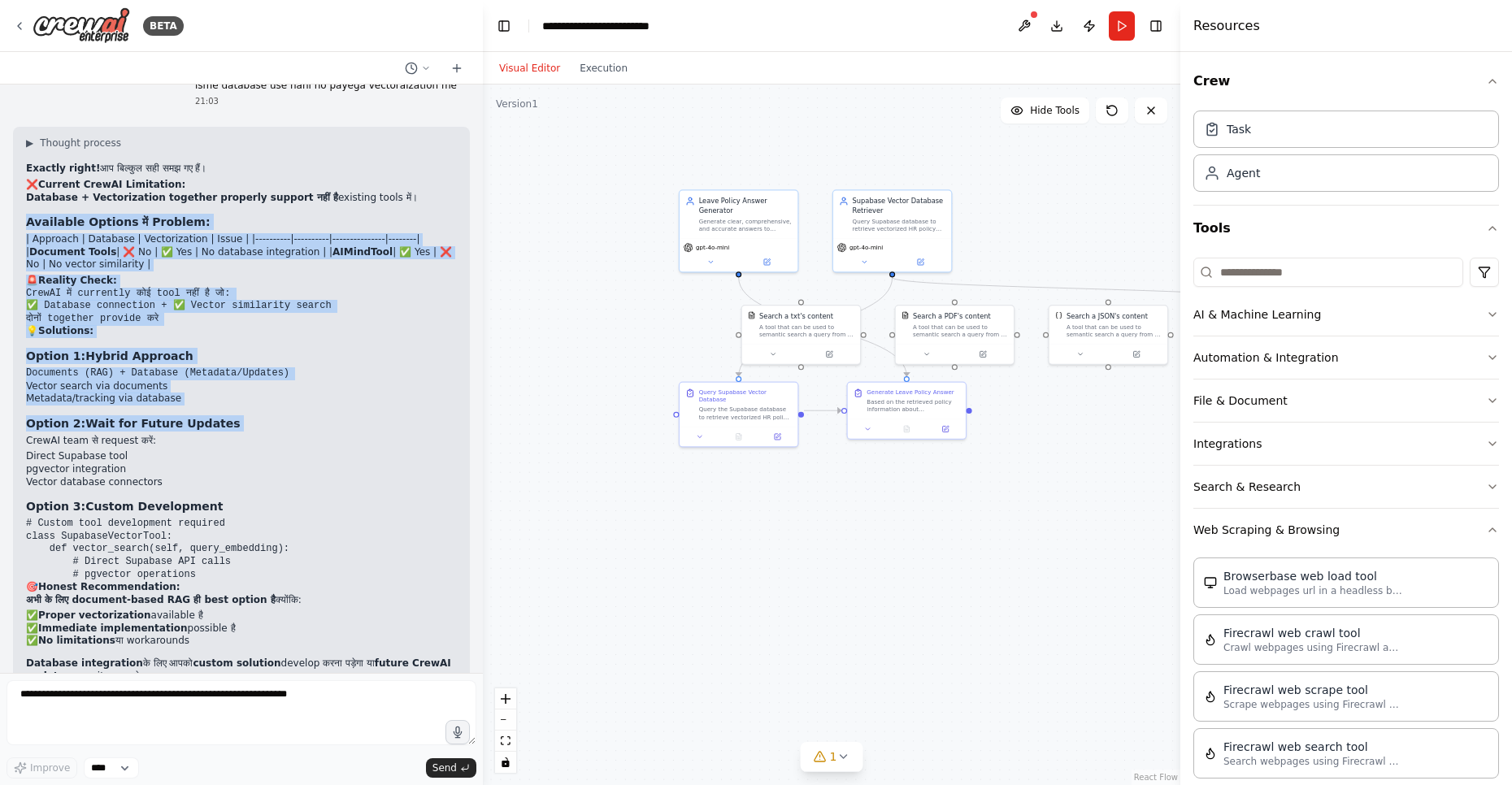
drag, startPoint x: 25, startPoint y: 100, endPoint x: 95, endPoint y: 312, distance: 223.3
click at [95, 311] on div "▶ Thought process Exactly right! आप बिल्कुल सही समझ गए हैं। ❌ Current CrewAI Li…" at bounding box center [242, 430] width 457 height 607
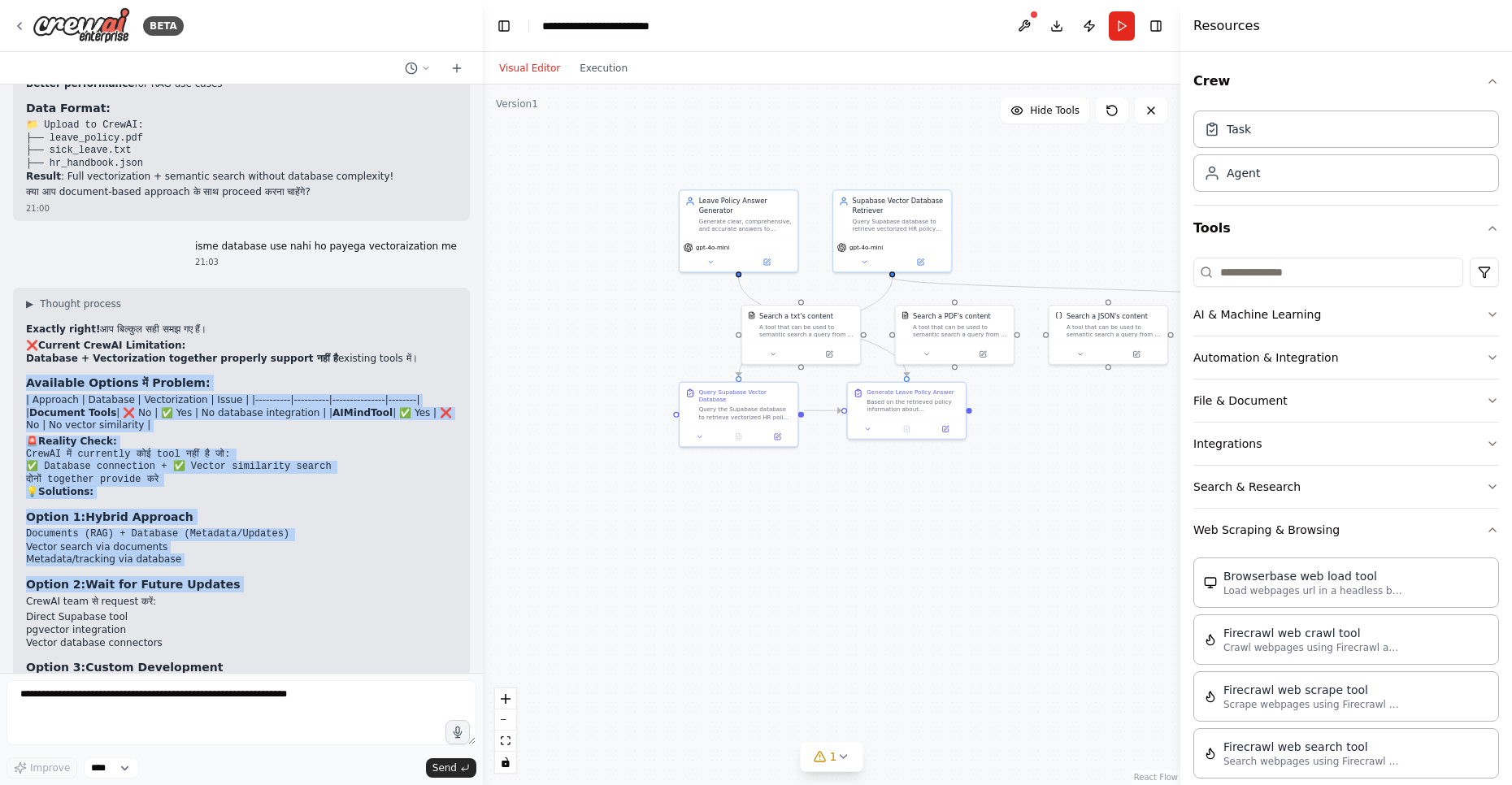
scroll to position [11713, 0]
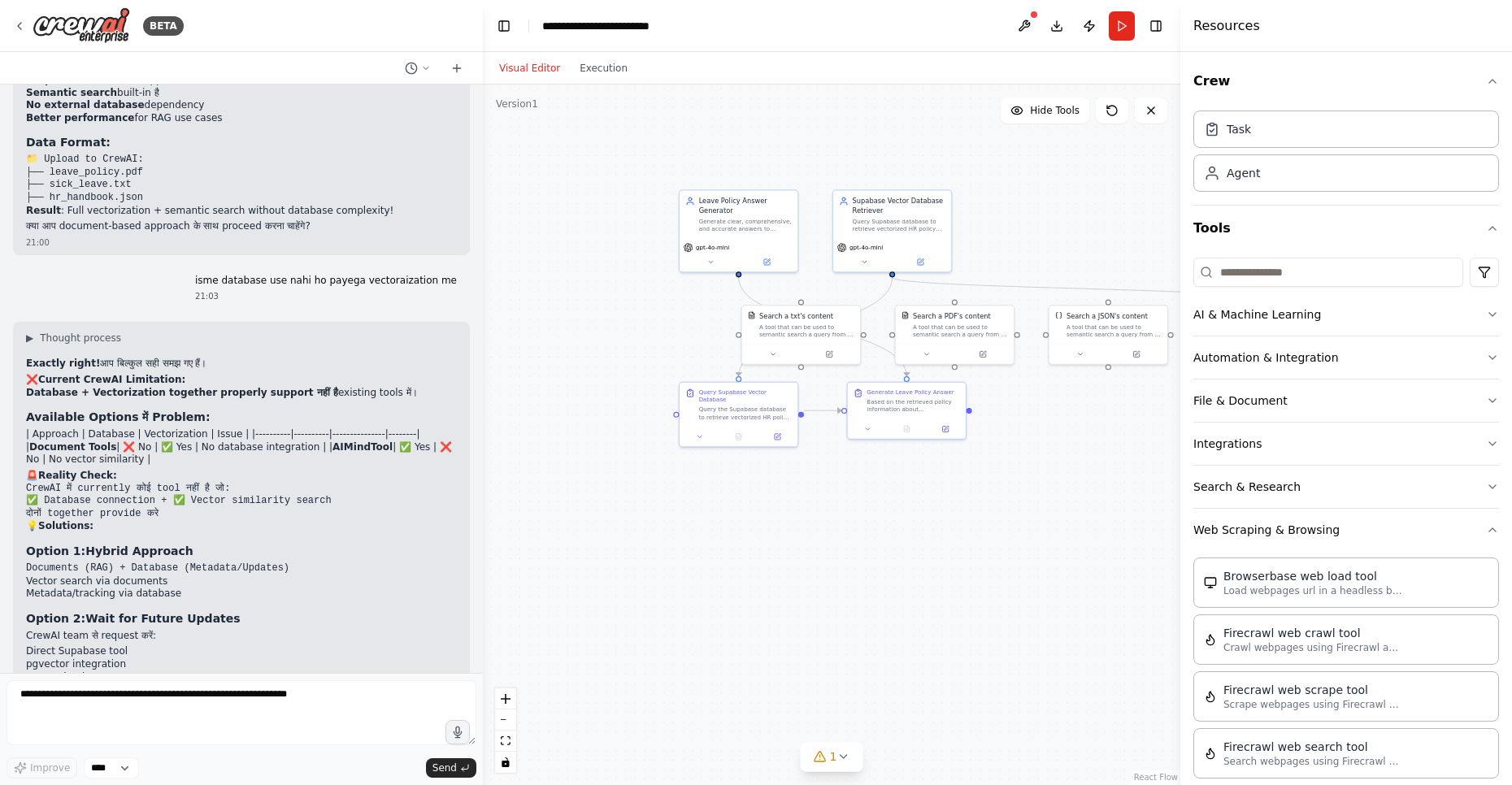
click at [92, 387] on p "Database + Vectorization together properly support नहीं है existing tools में।" at bounding box center [242, 394] width 431 height 13
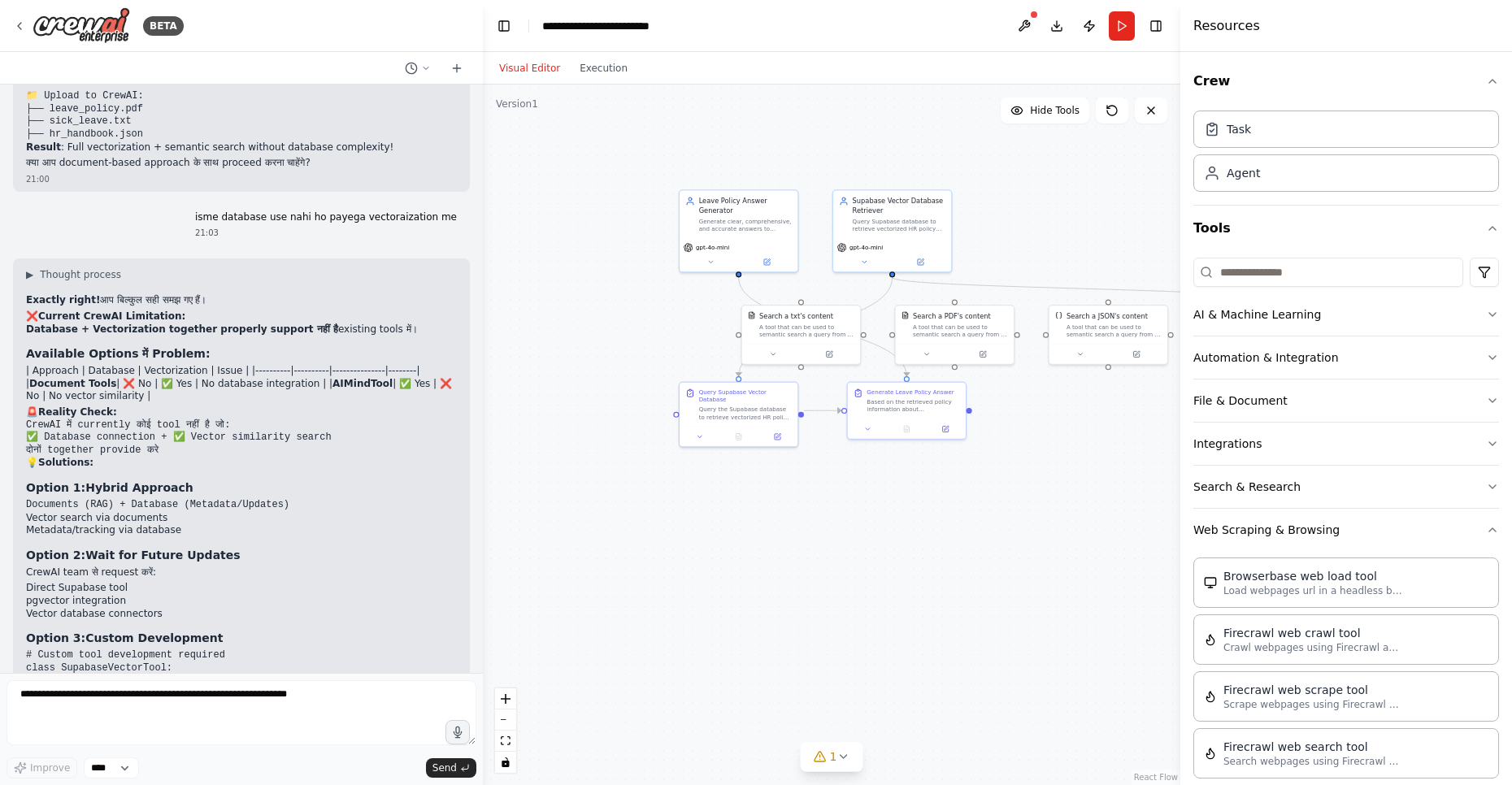
scroll to position [11810, 0]
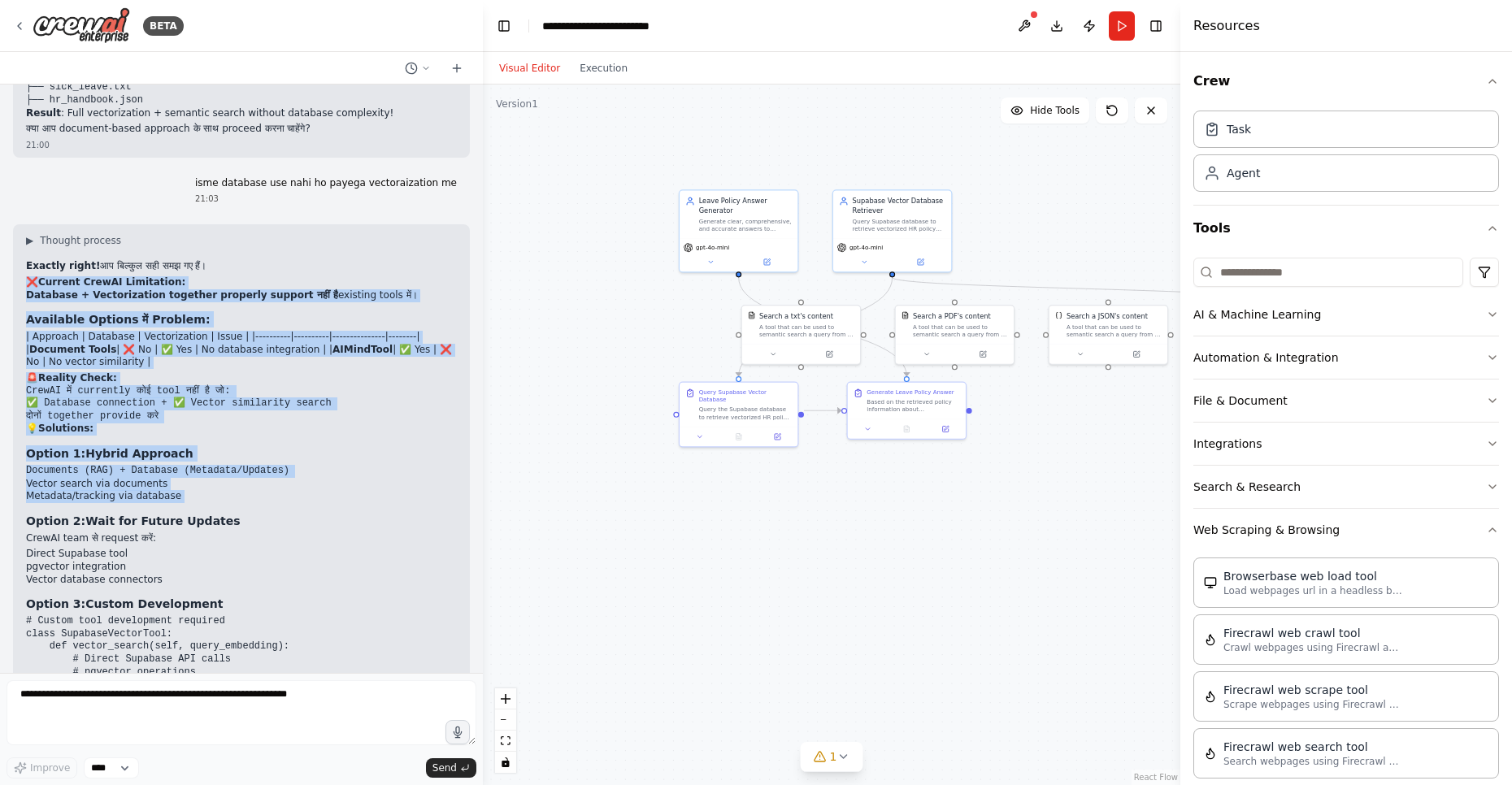
drag, startPoint x: 28, startPoint y: 162, endPoint x: 133, endPoint y: 384, distance: 245.6
click at [133, 384] on div "▶ Thought process Exactly right! आप बिल्कुल सही समझ गए हैं। ❌ Current CrewAI Li…" at bounding box center [242, 521] width 431 height 575
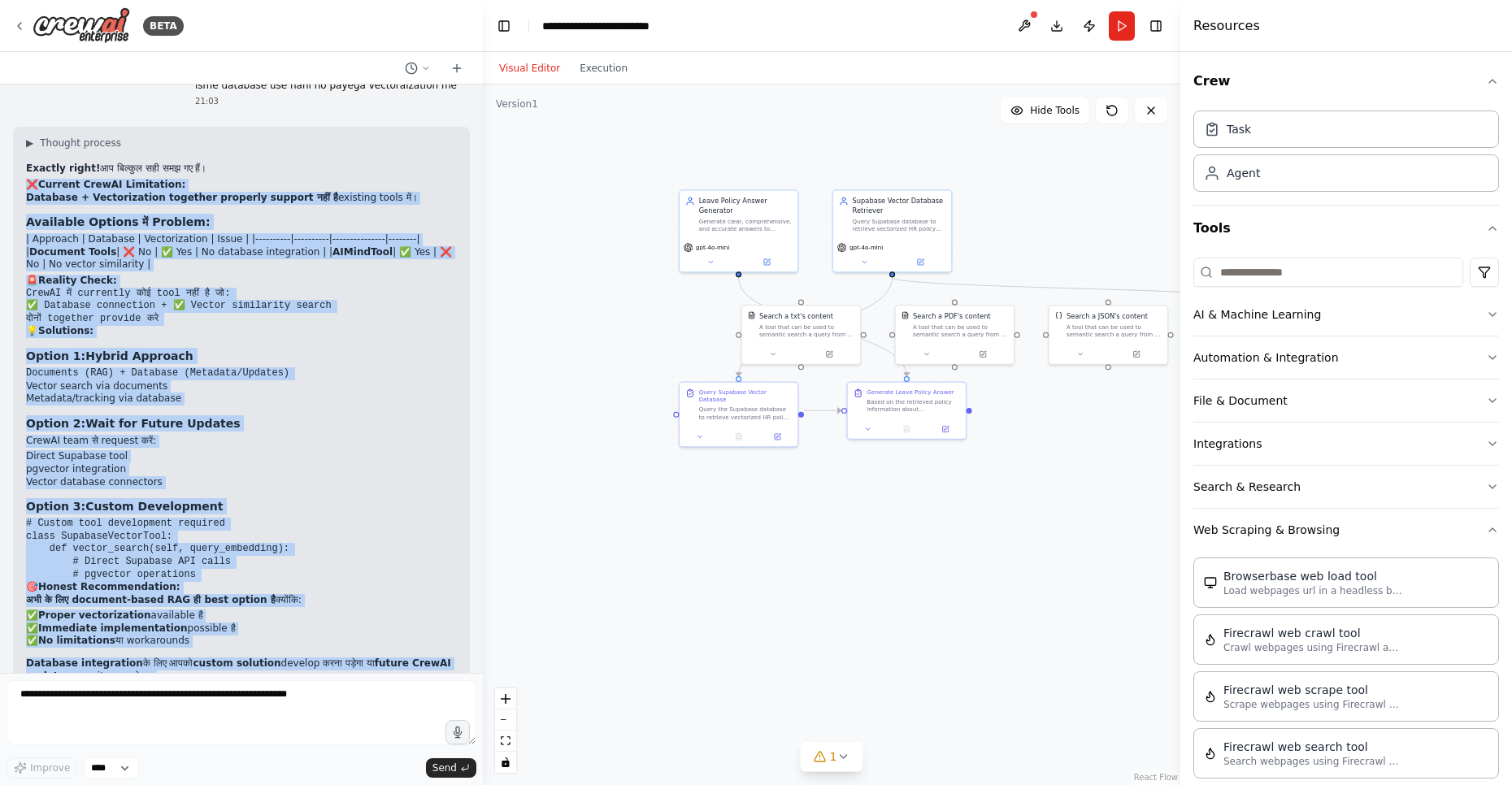
click at [122, 686] on p "क्या आप document-based approach के साथ proceed करेंगे या custom database soluti…" at bounding box center [242, 698] width 431 height 25
copy div "❌ Loremip DoloRS Ametconsec: Adipisci + Elitseddoeius temporin utlabore etdolor…"
click at [161, 450] on li "Direct Supabase tool" at bounding box center [242, 457] width 431 height 13
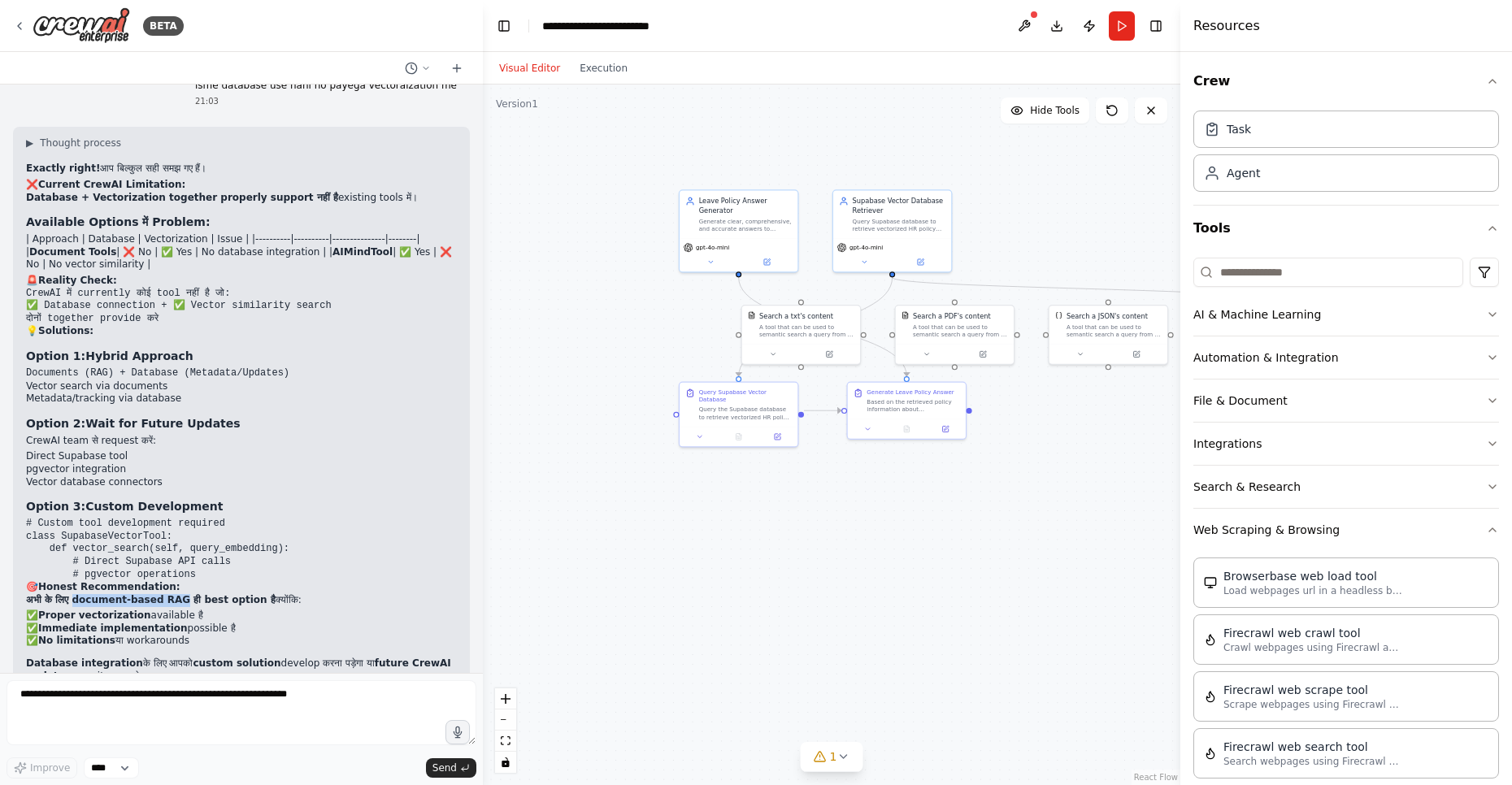
drag, startPoint x: 71, startPoint y: 479, endPoint x: 169, endPoint y: 479, distance: 98.0
click at [169, 594] on strong "अभी के लिए document-based RAG ही best option है" at bounding box center [151, 600] width 250 height 12
copy strong "document-based RAG"
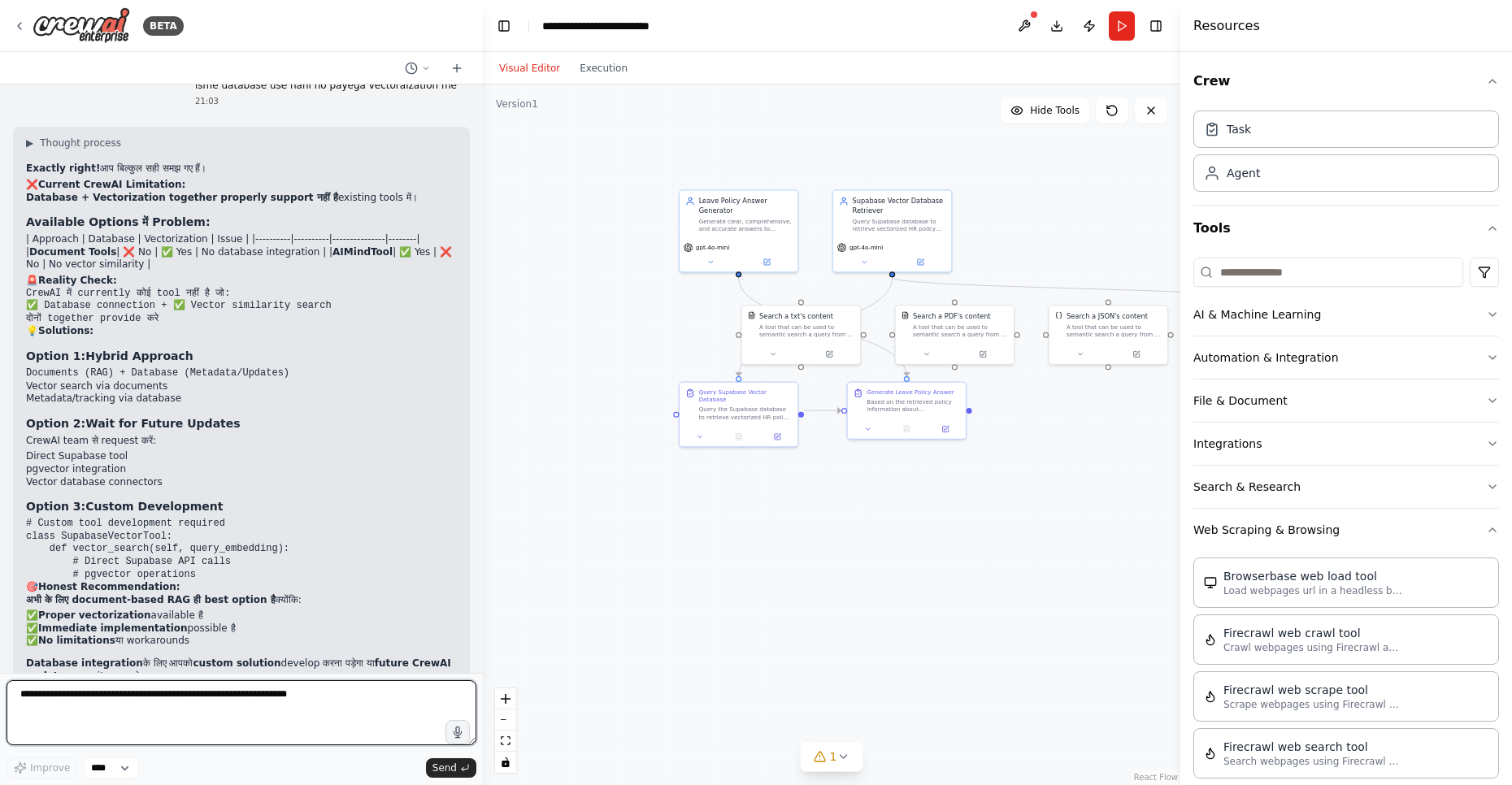
click at [147, 696] on textarea at bounding box center [241, 712] width 469 height 65
paste textarea "**********"
type textarea "**********"
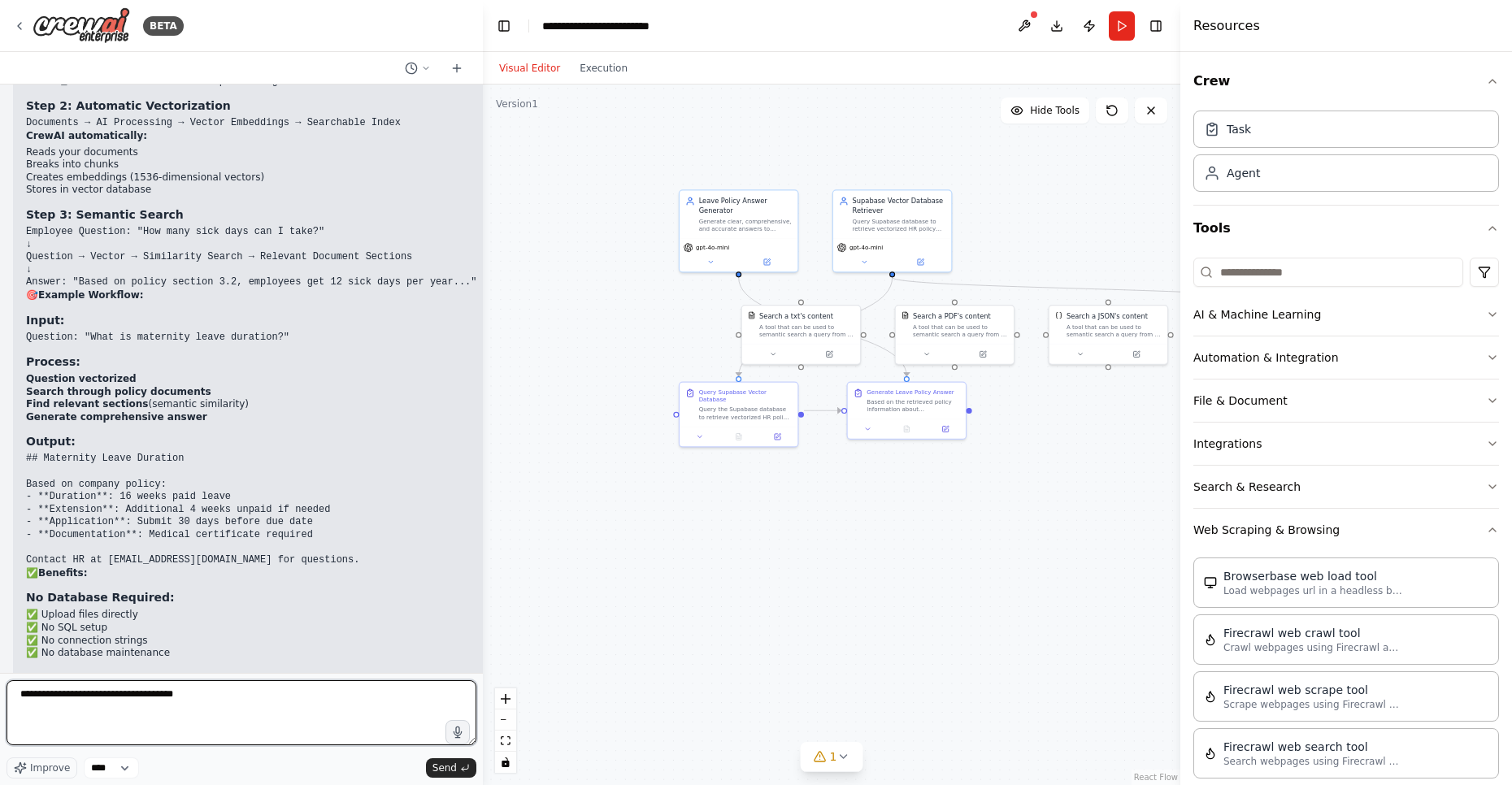
scroll to position [12980, 0]
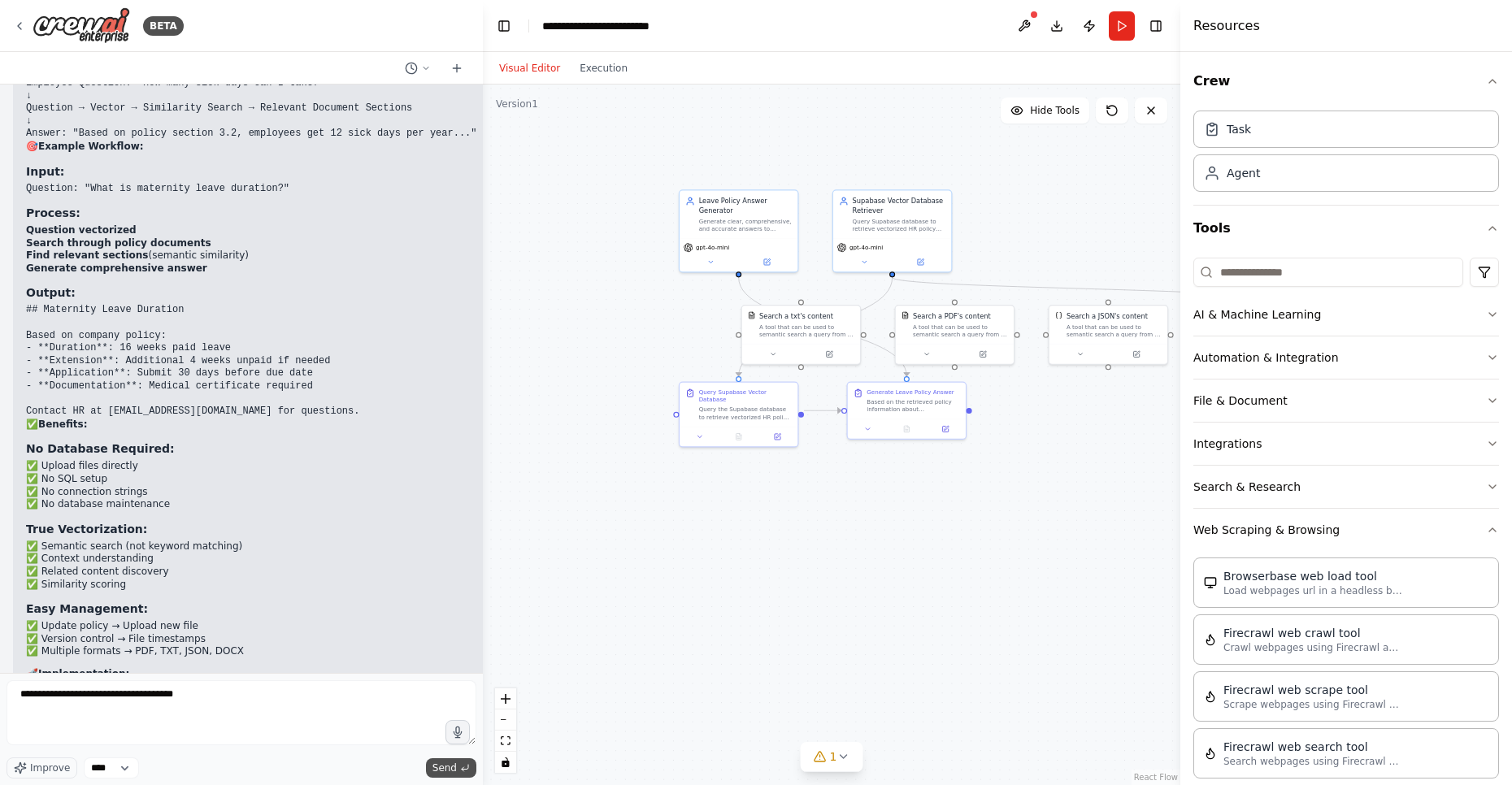
click at [447, 769] on span "Send" at bounding box center [445, 768] width 25 height 13
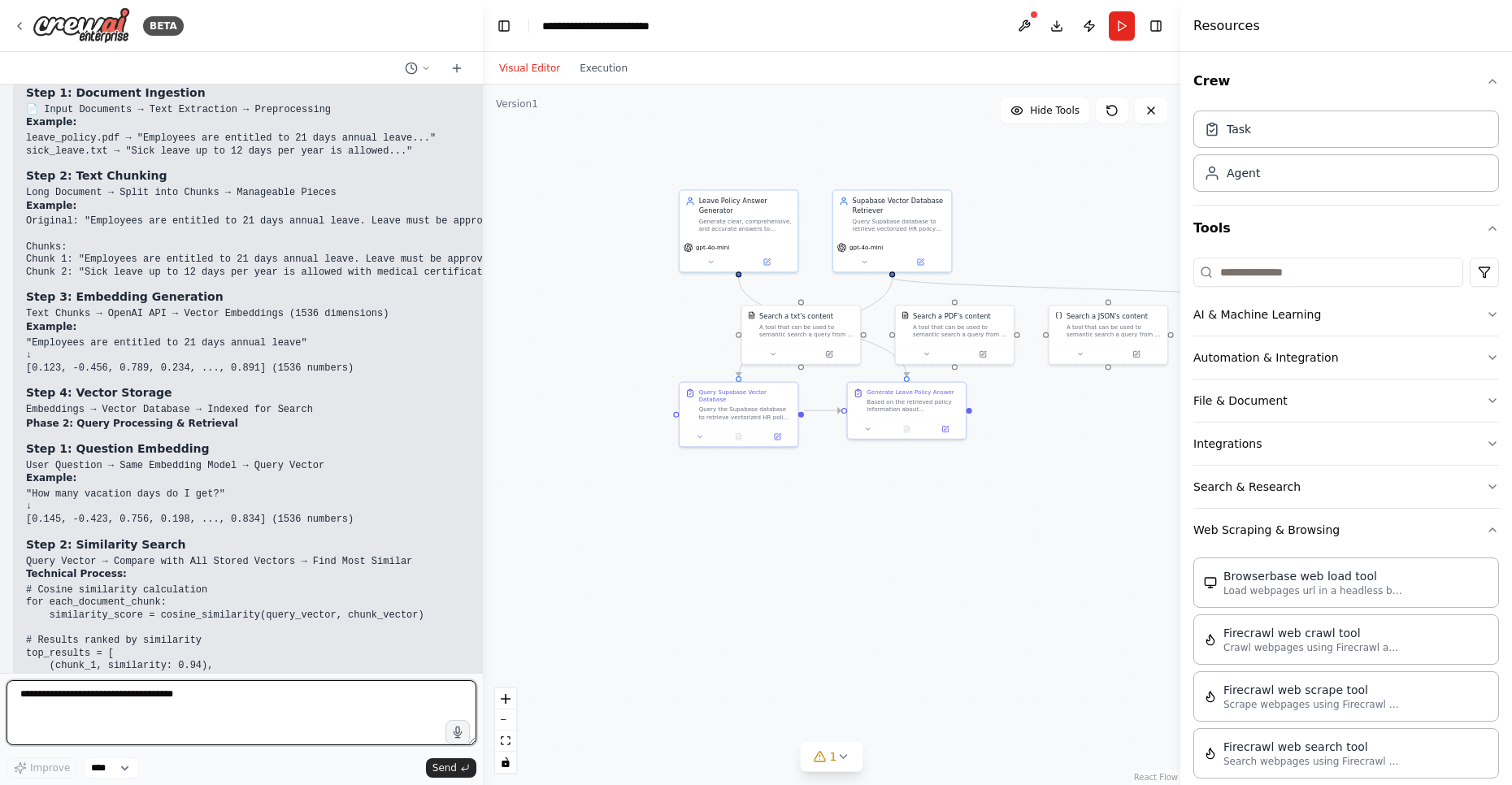
scroll to position [14151, 0]
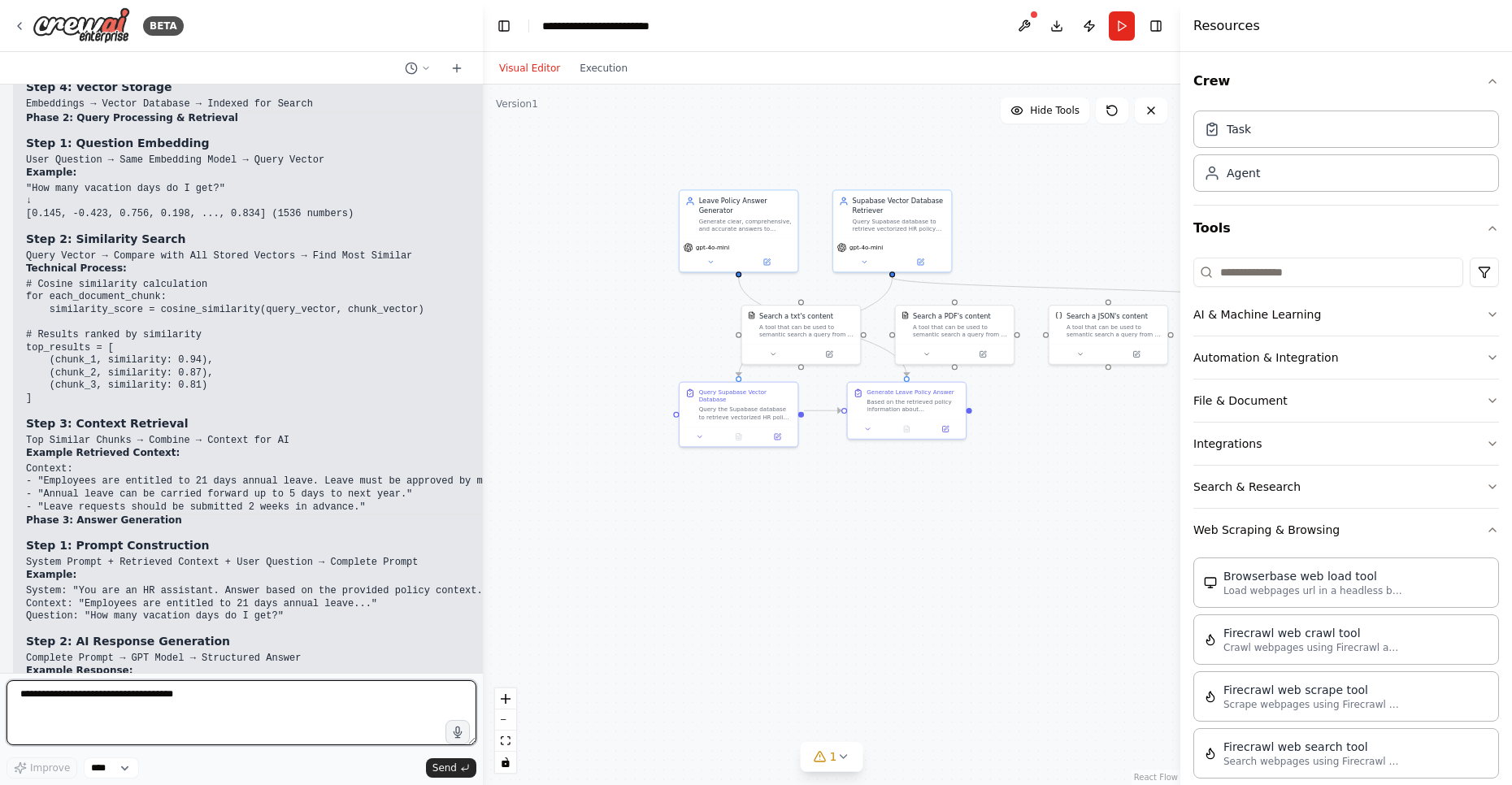
click at [133, 723] on textarea "**********" at bounding box center [241, 712] width 469 height 65
paste textarea "**********"
type textarea "**********"
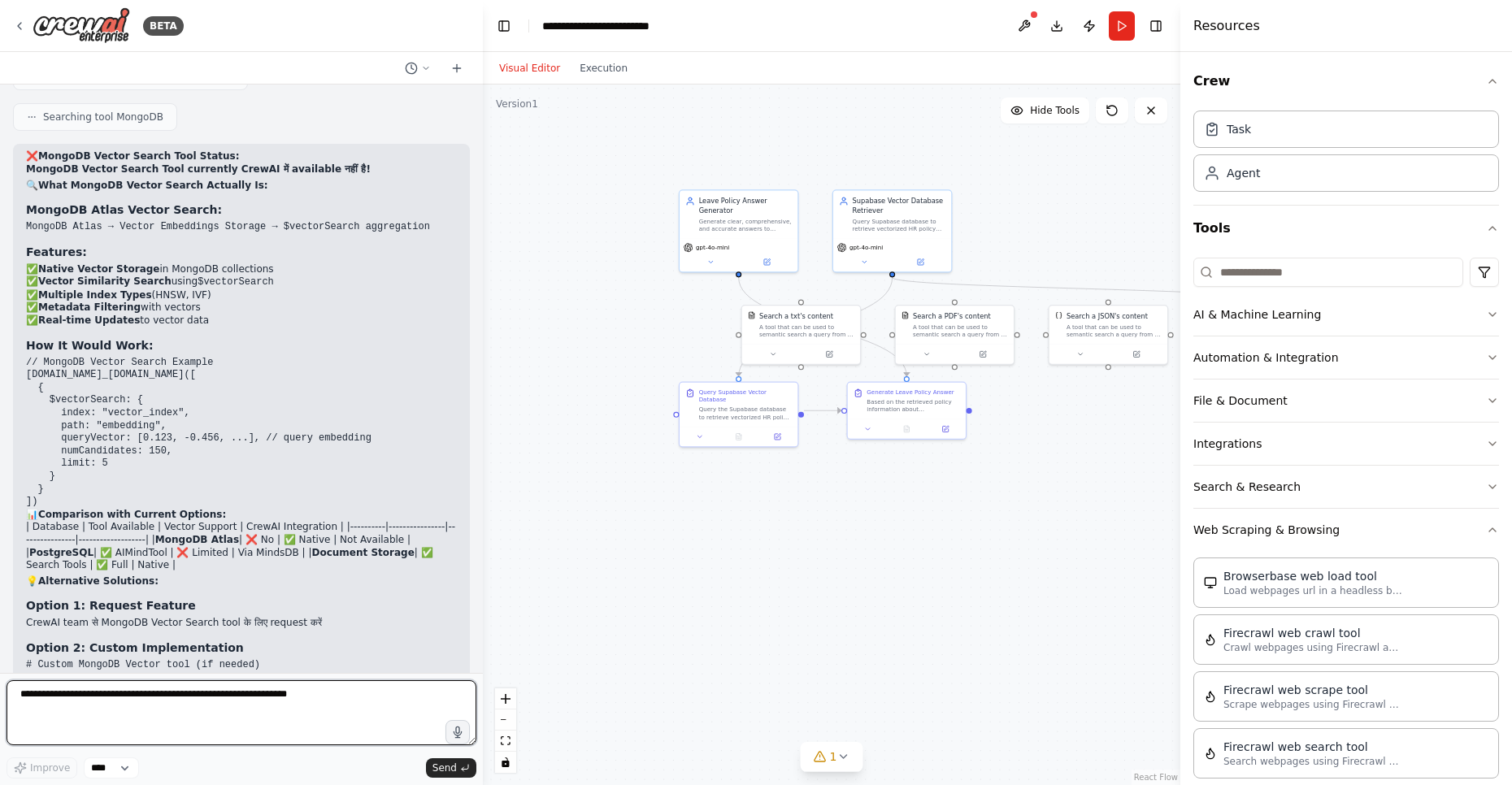
scroll to position [15574, 0]
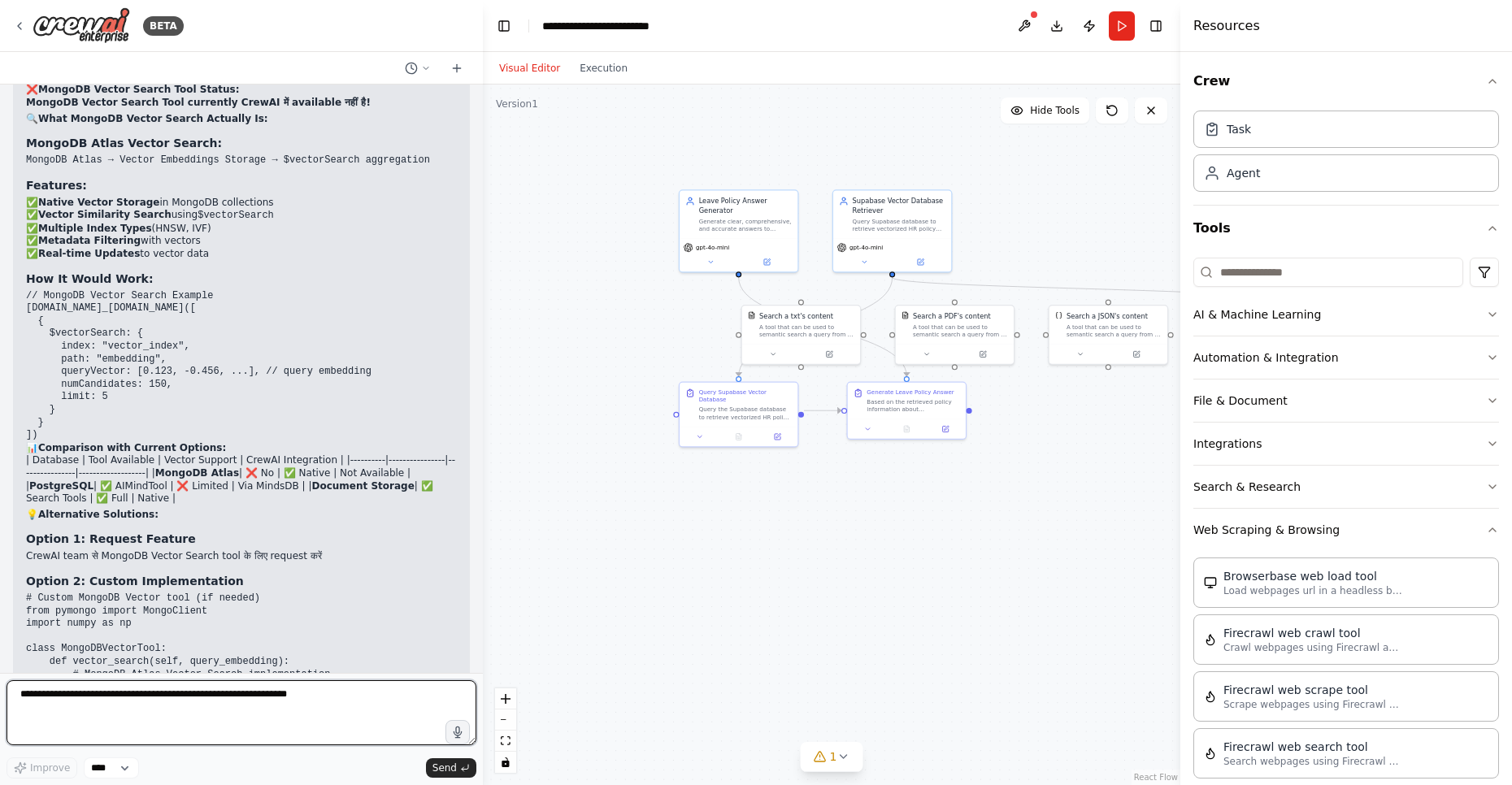
click at [257, 699] on textarea at bounding box center [241, 712] width 469 height 65
paste textarea "**********"
type textarea "**********"
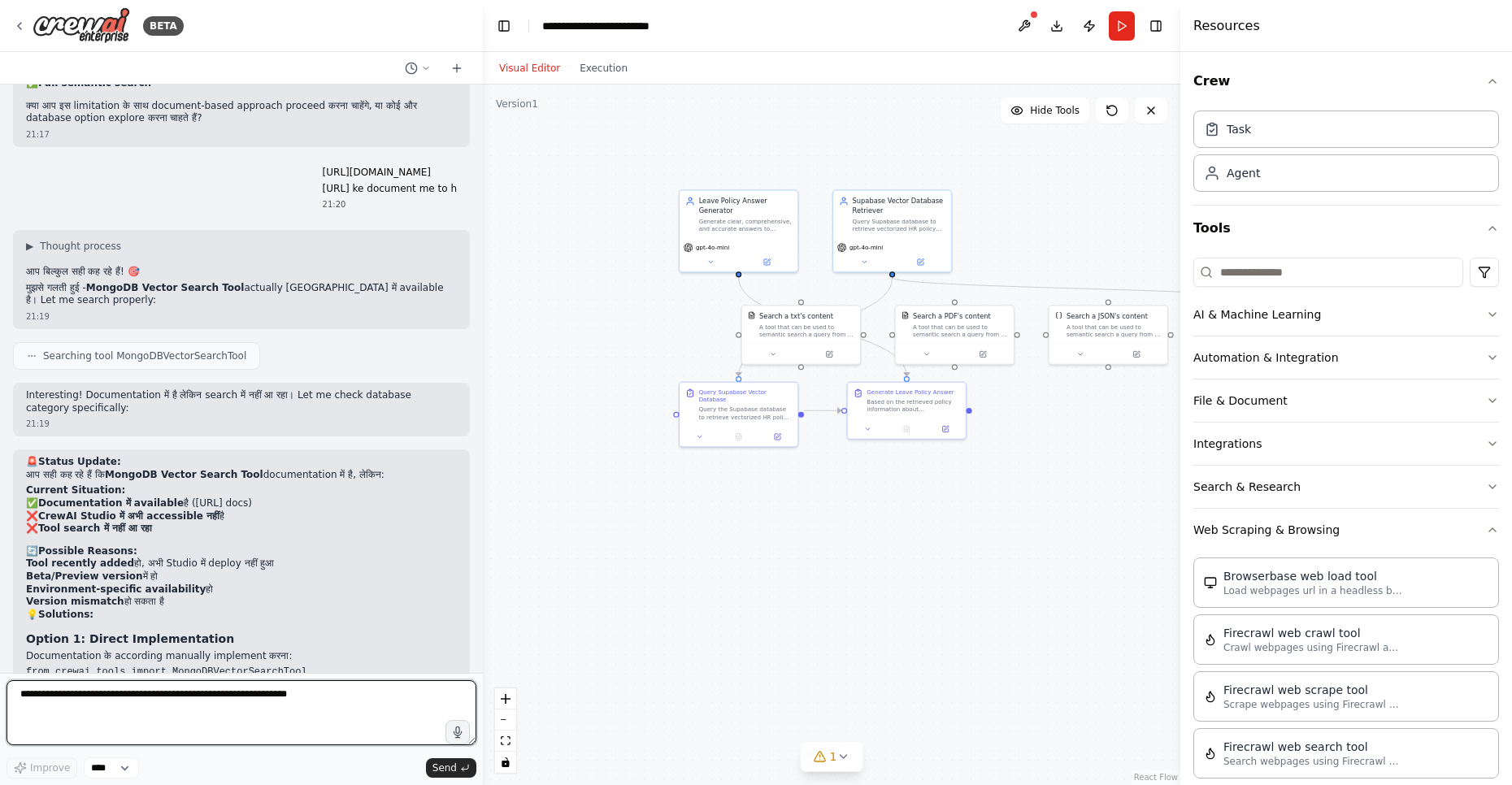
scroll to position [16339, 0]
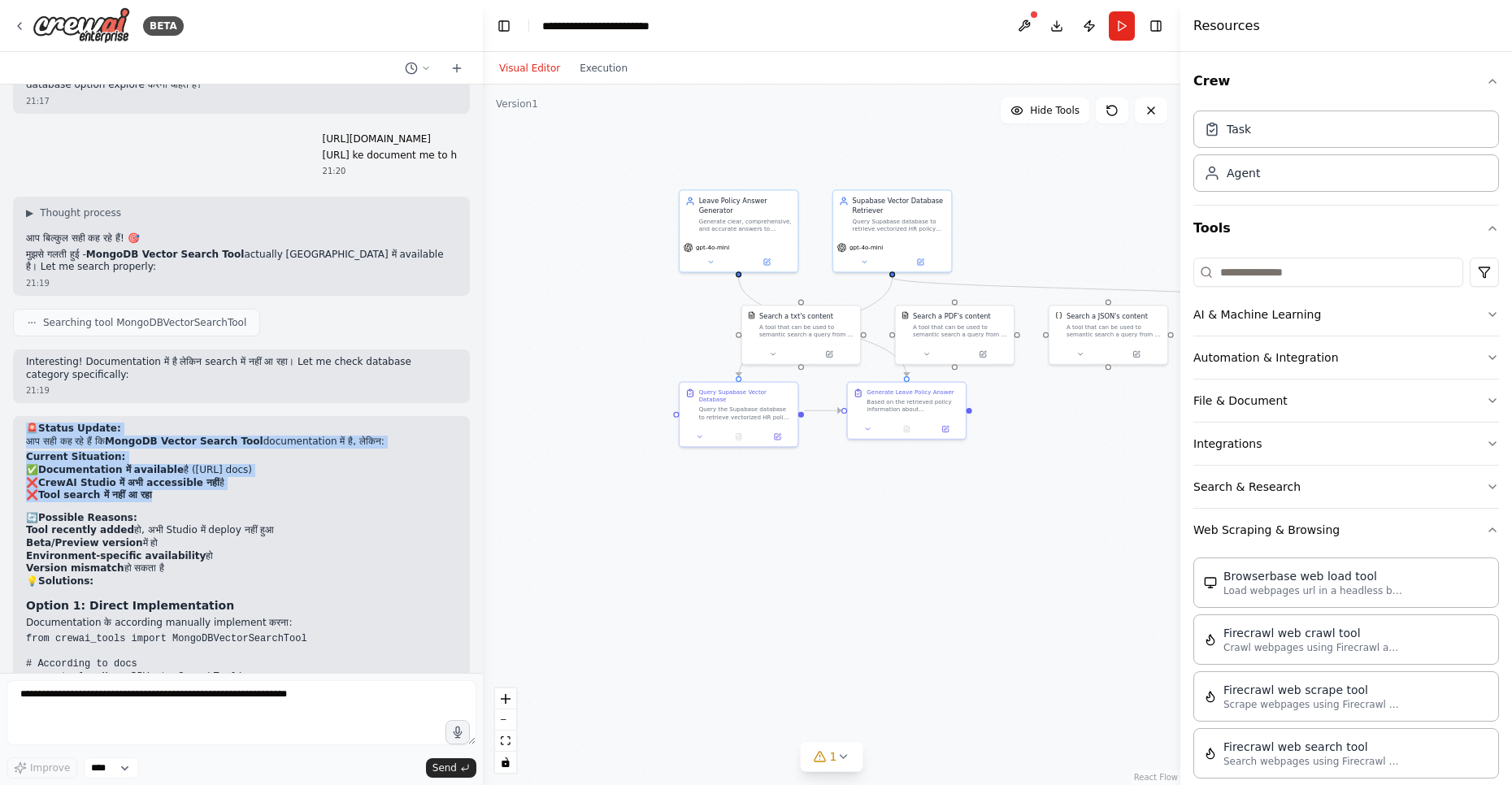
drag, startPoint x: 29, startPoint y: 321, endPoint x: 181, endPoint y: 391, distance: 167.3
click at [181, 423] on div "🚨 Status Update: आप सही कह रहे हैं कि MongoDB Vector Search Tool documentation …" at bounding box center [242, 682] width 431 height 519
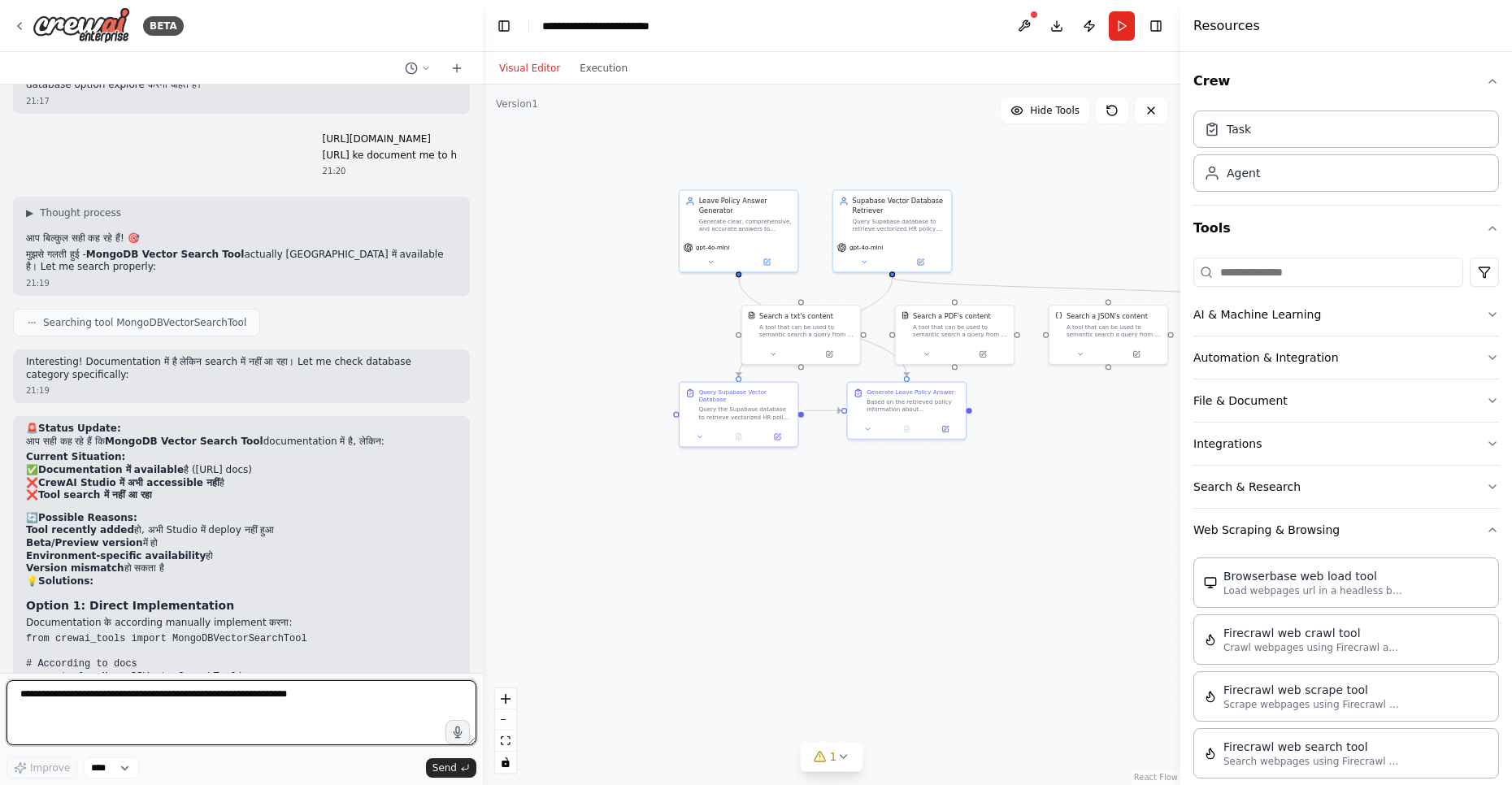
click at [188, 699] on textarea at bounding box center [241, 712] width 469 height 65
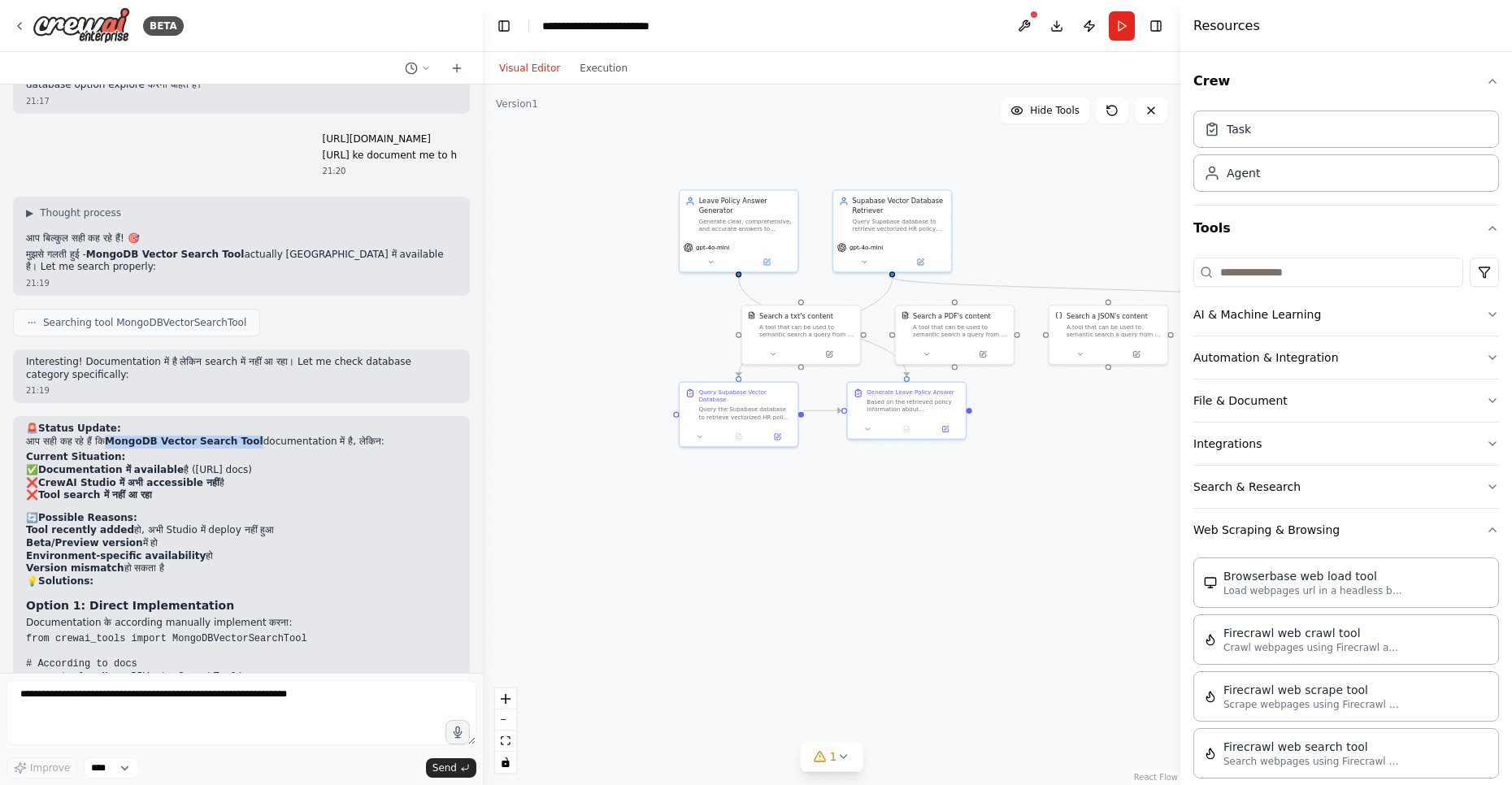
drag, startPoint x: 107, startPoint y: 330, endPoint x: 240, endPoint y: 334, distance: 133.1
click at [240, 436] on strong "MongoDB Vector Search Tool" at bounding box center [184, 441] width 159 height 12
copy strong "MongoDB Vector Search Tool"
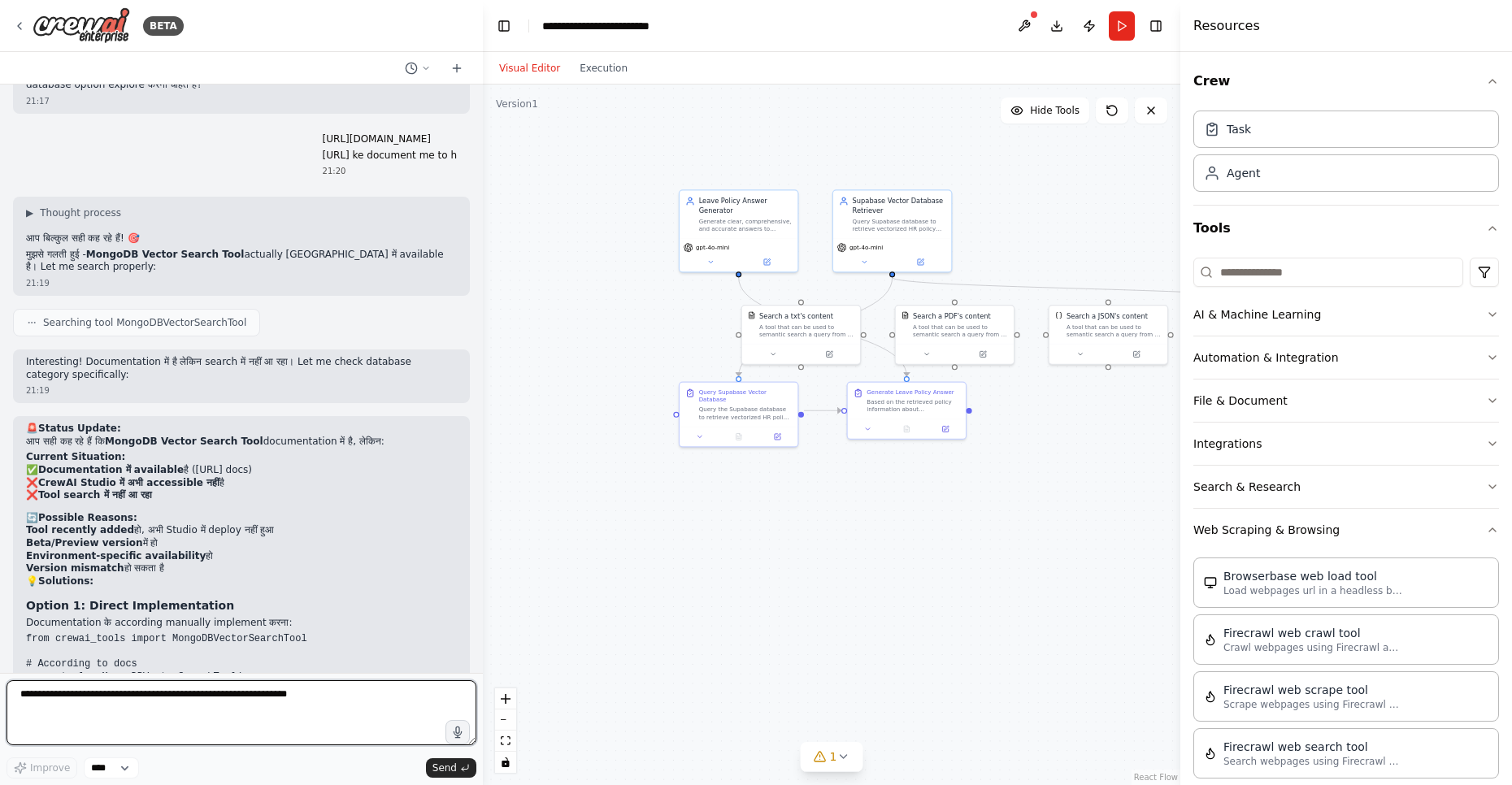
click at [170, 702] on textarea at bounding box center [241, 712] width 469 height 65
paste textarea "**********"
type textarea "**********"
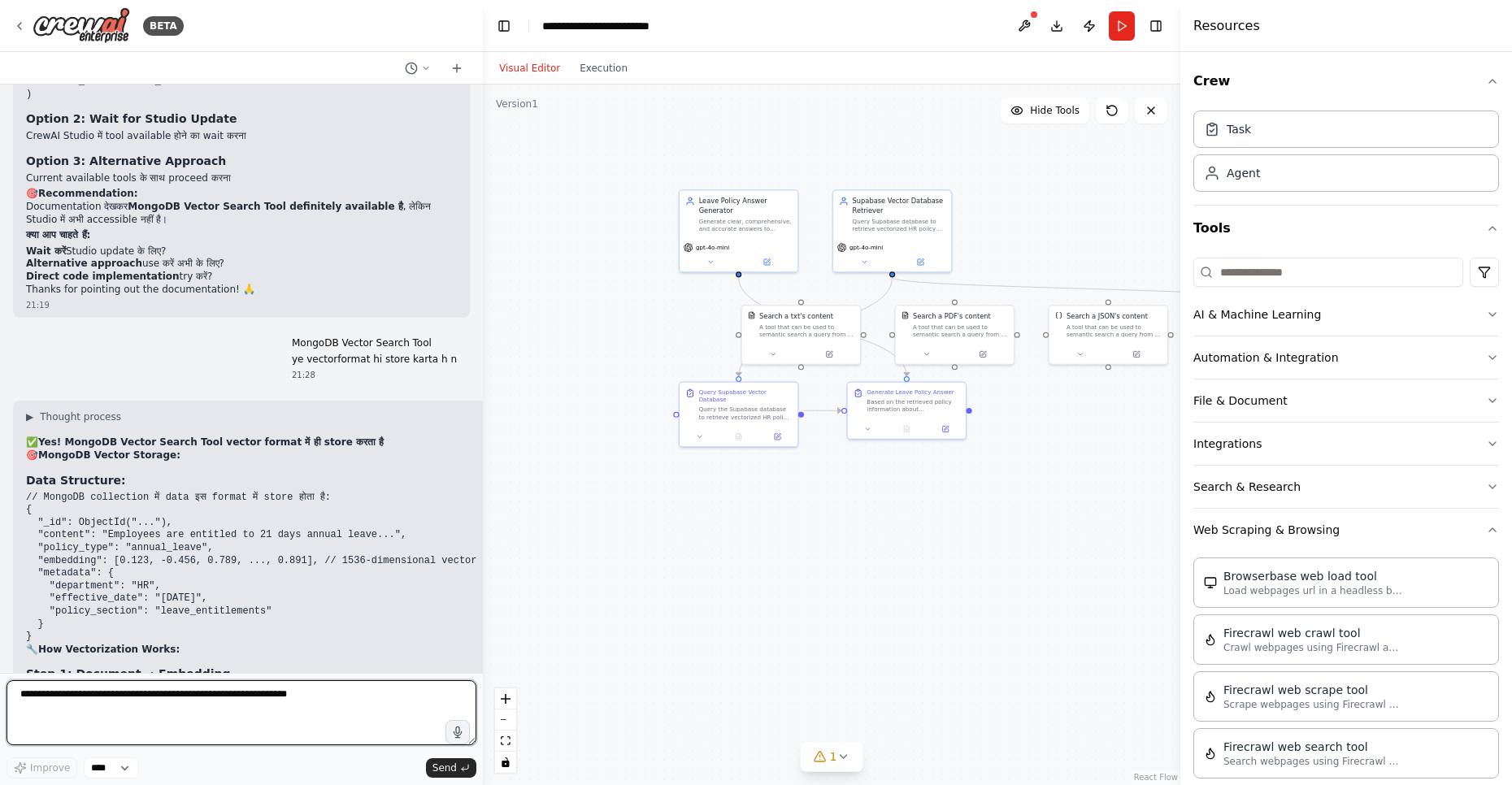
scroll to position [16914, 0]
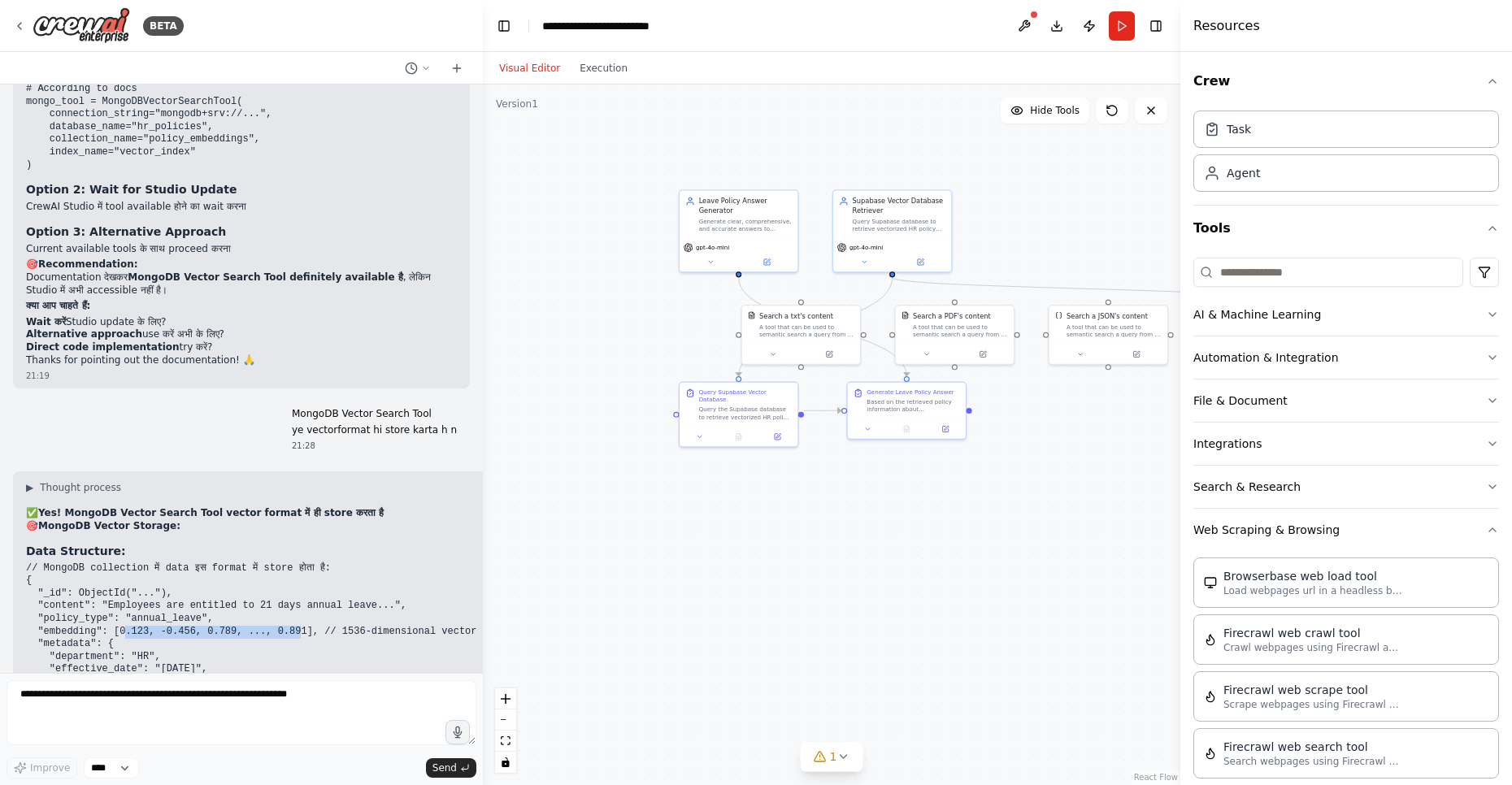
drag, startPoint x: 125, startPoint y: 520, endPoint x: 301, endPoint y: 522, distance: 176.0
click at [301, 562] on code "// MongoDB collection में data इस format में store होता है: { "_id": ObjectId("…" at bounding box center [252, 638] width 451 height 151
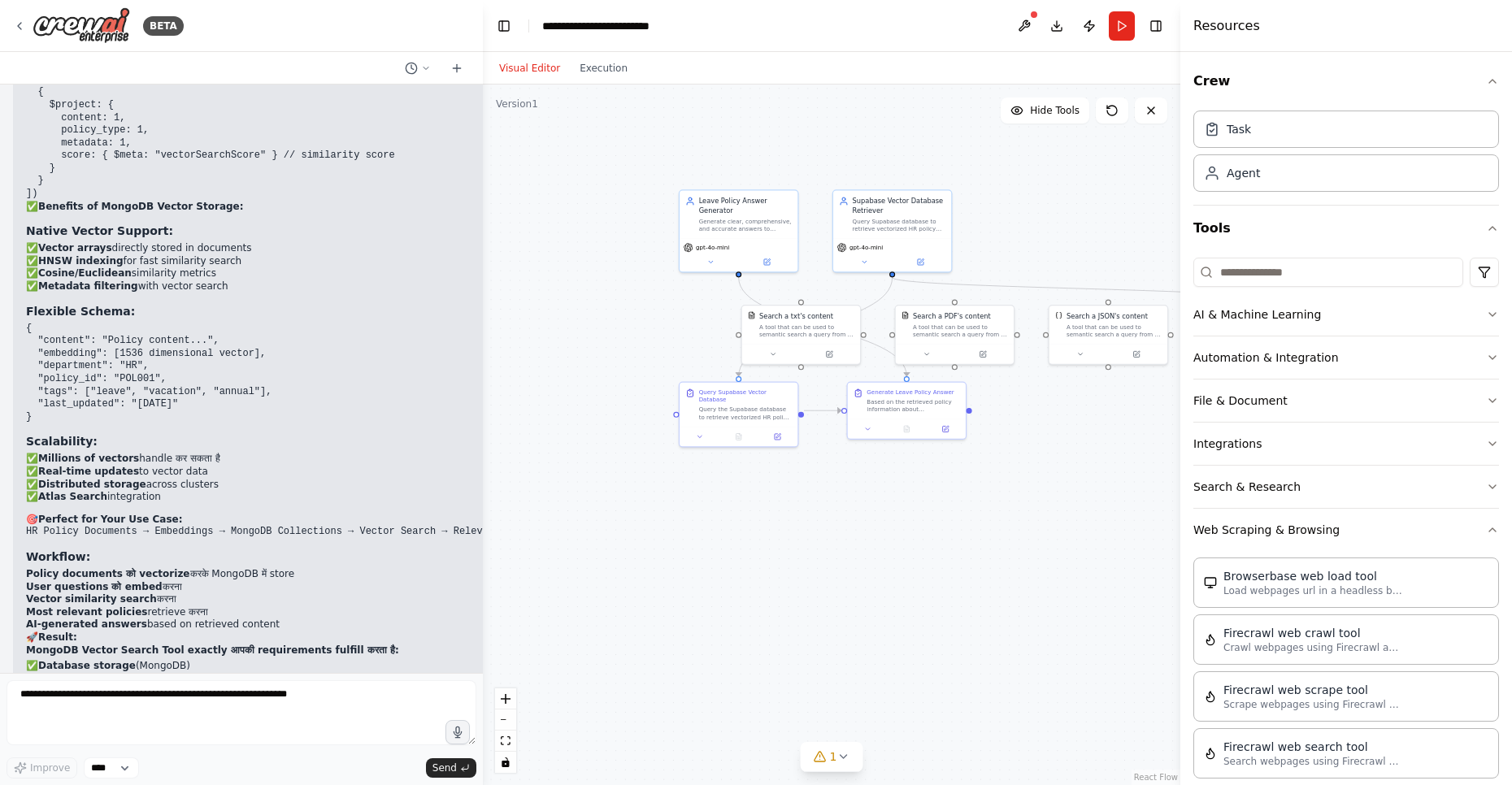
scroll to position [17987, 0]
click at [118, 716] on textarea at bounding box center [241, 712] width 469 height 65
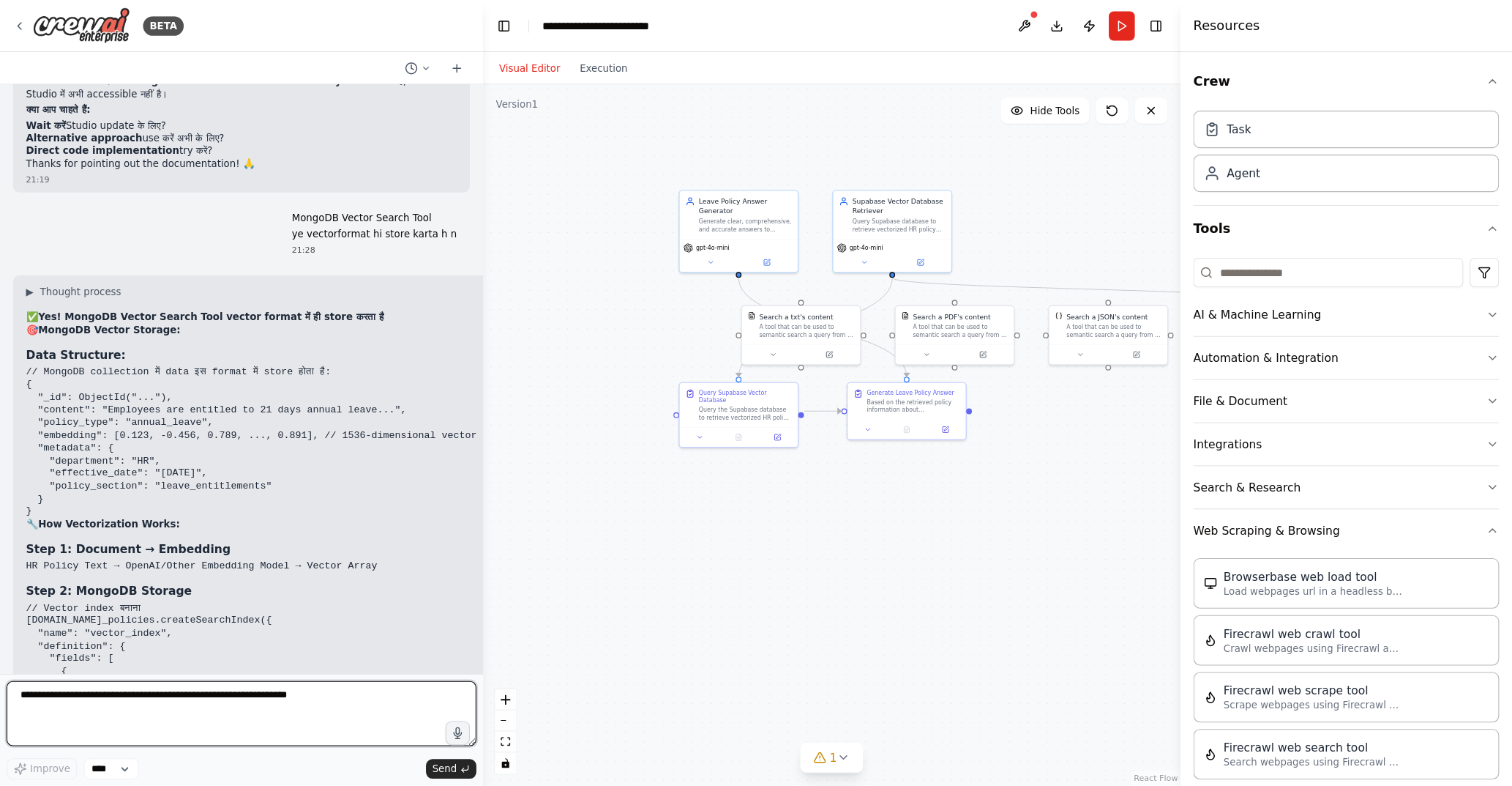
scroll to position [15419, 0]
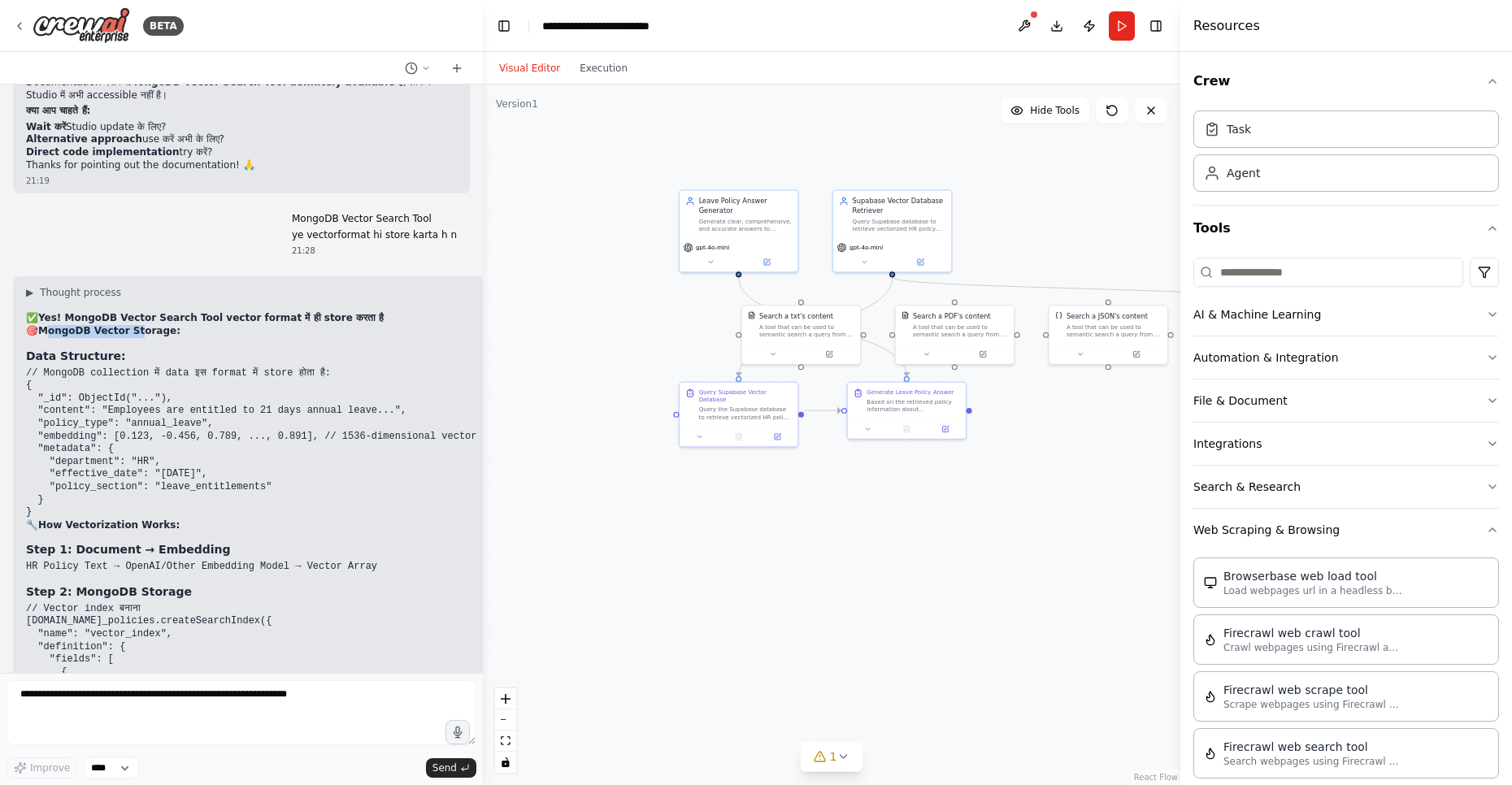
drag, startPoint x: 50, startPoint y: 222, endPoint x: 110, endPoint y: 219, distance: 60.1
click at [132, 325] on strong "MongoDB Vector Storage:" at bounding box center [109, 330] width 142 height 12
click at [99, 312] on strong "Yes! MongoDB Vector Search Tool vector format में ही store करता है" at bounding box center [210, 318] width 345 height 12
drag, startPoint x: 62, startPoint y: 211, endPoint x: 197, endPoint y: 210, distance: 135.0
click at [197, 312] on strong "Yes! MongoDB Vector Search Tool vector format में ही store करता है" at bounding box center [210, 318] width 345 height 12
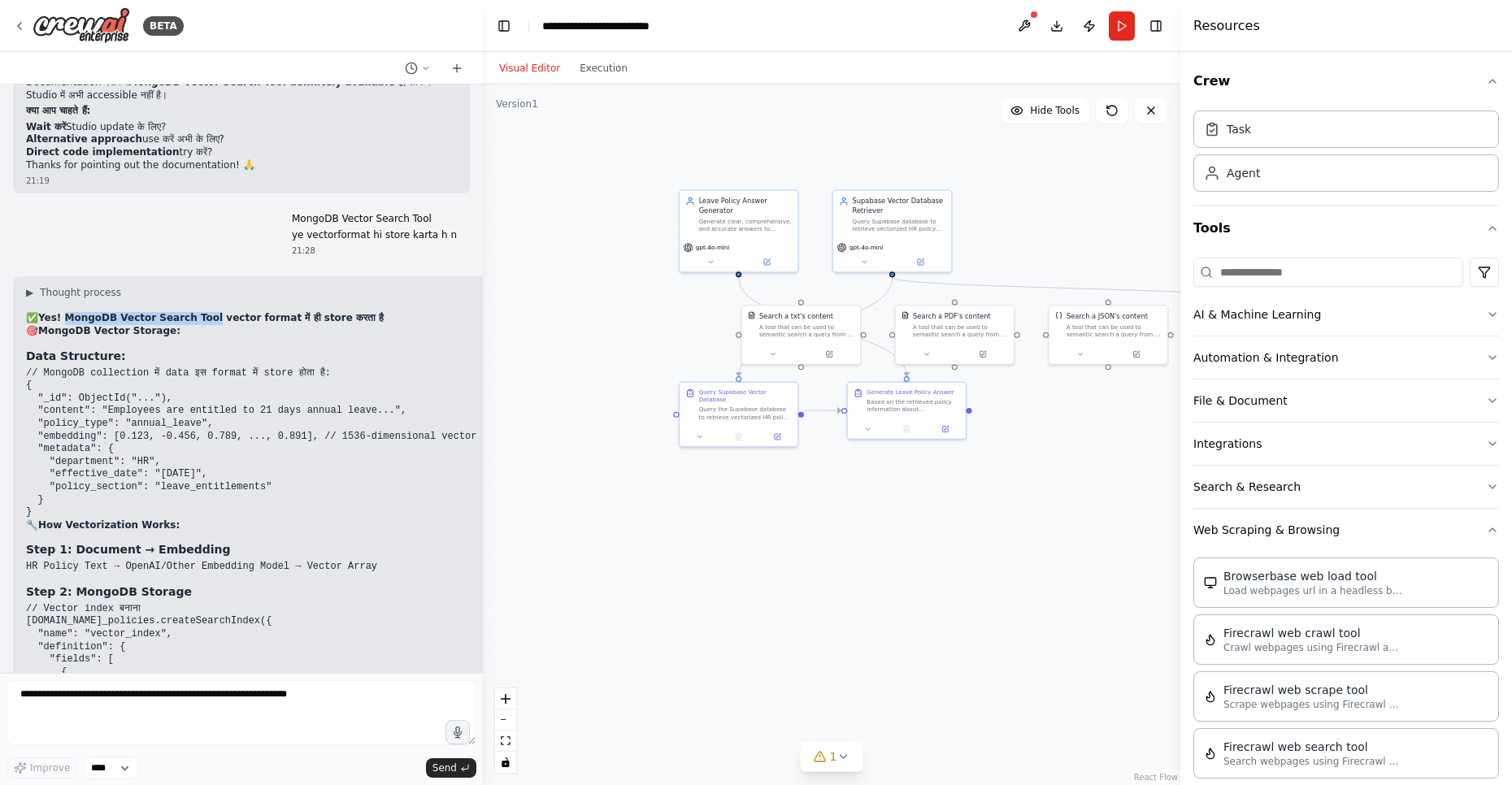
copy strong "MongoDB Vector Search Tool"
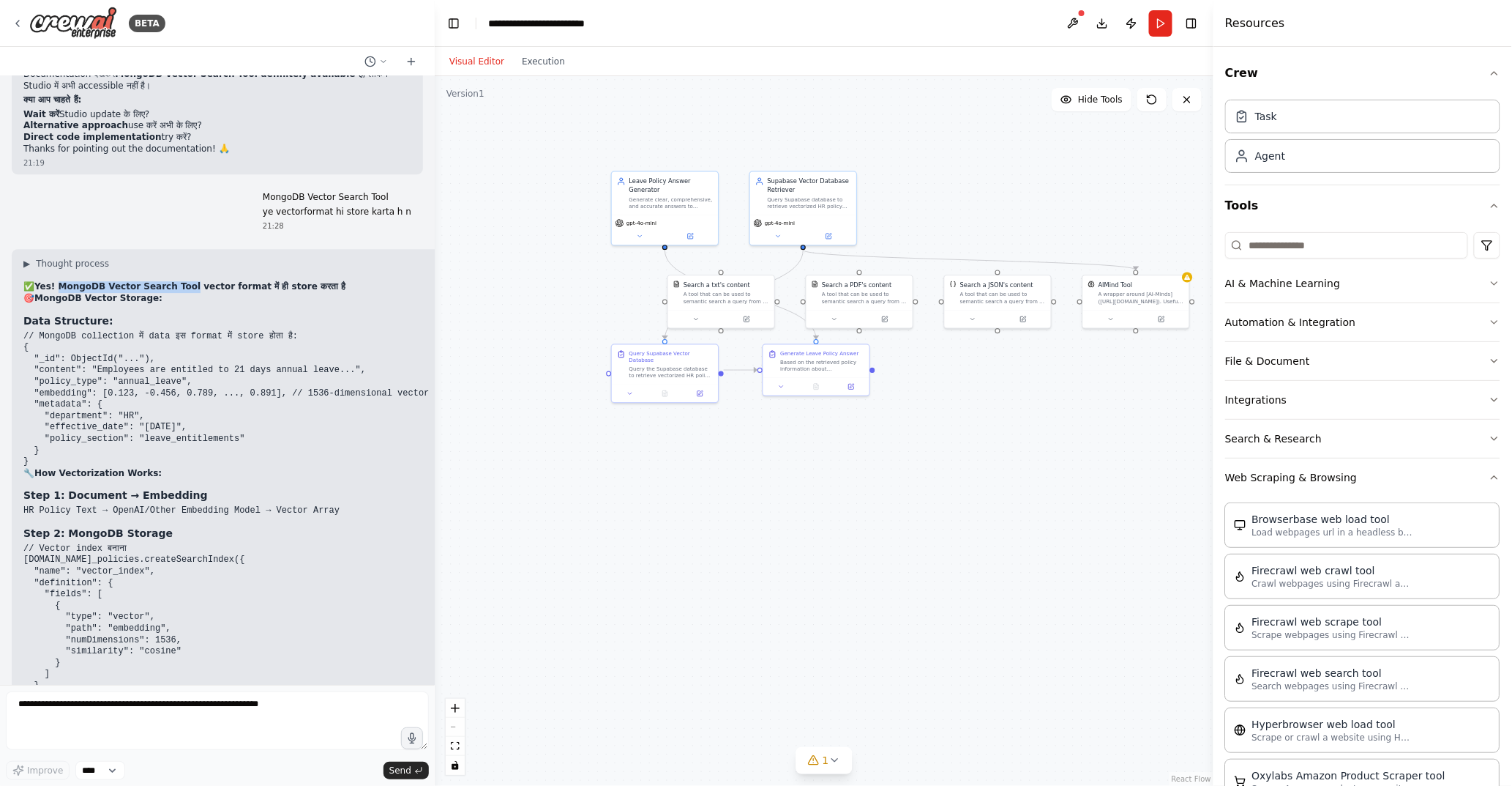
scroll to position [16142, 0]
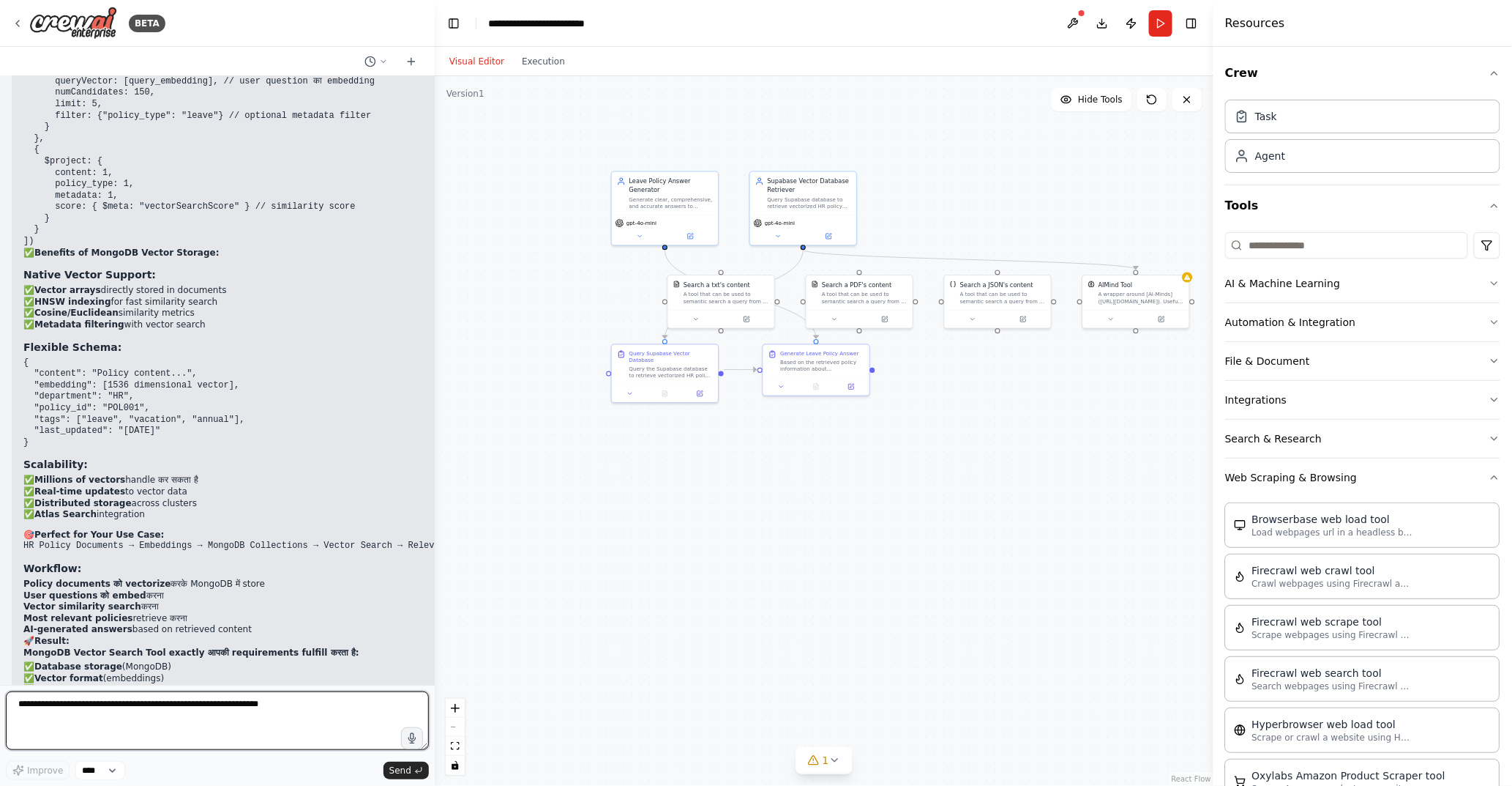
click at [148, 707] on textarea at bounding box center [217, 720] width 423 height 59
paste textarea "**********"
type textarea "**********"
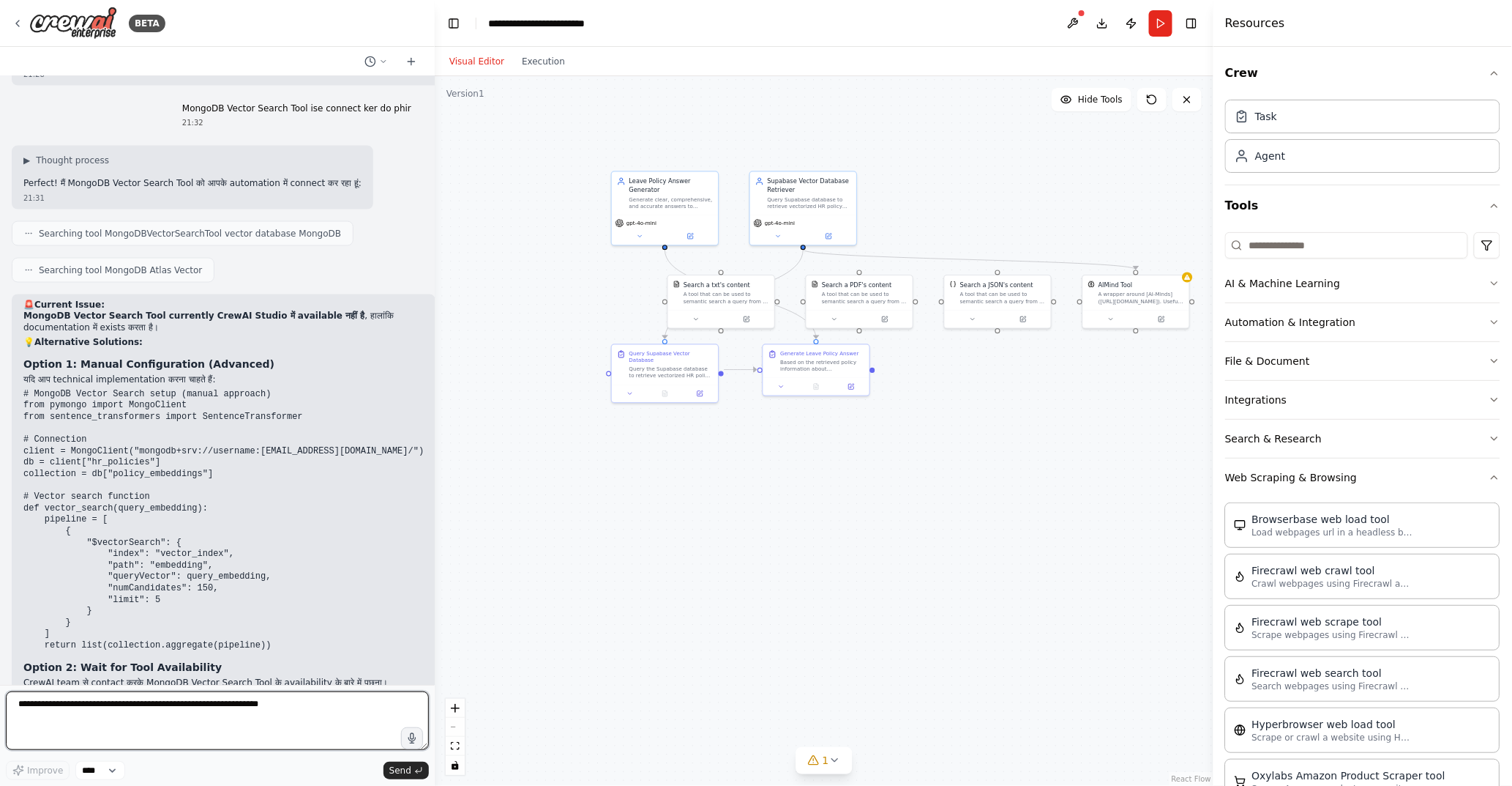
scroll to position [16915, 0]
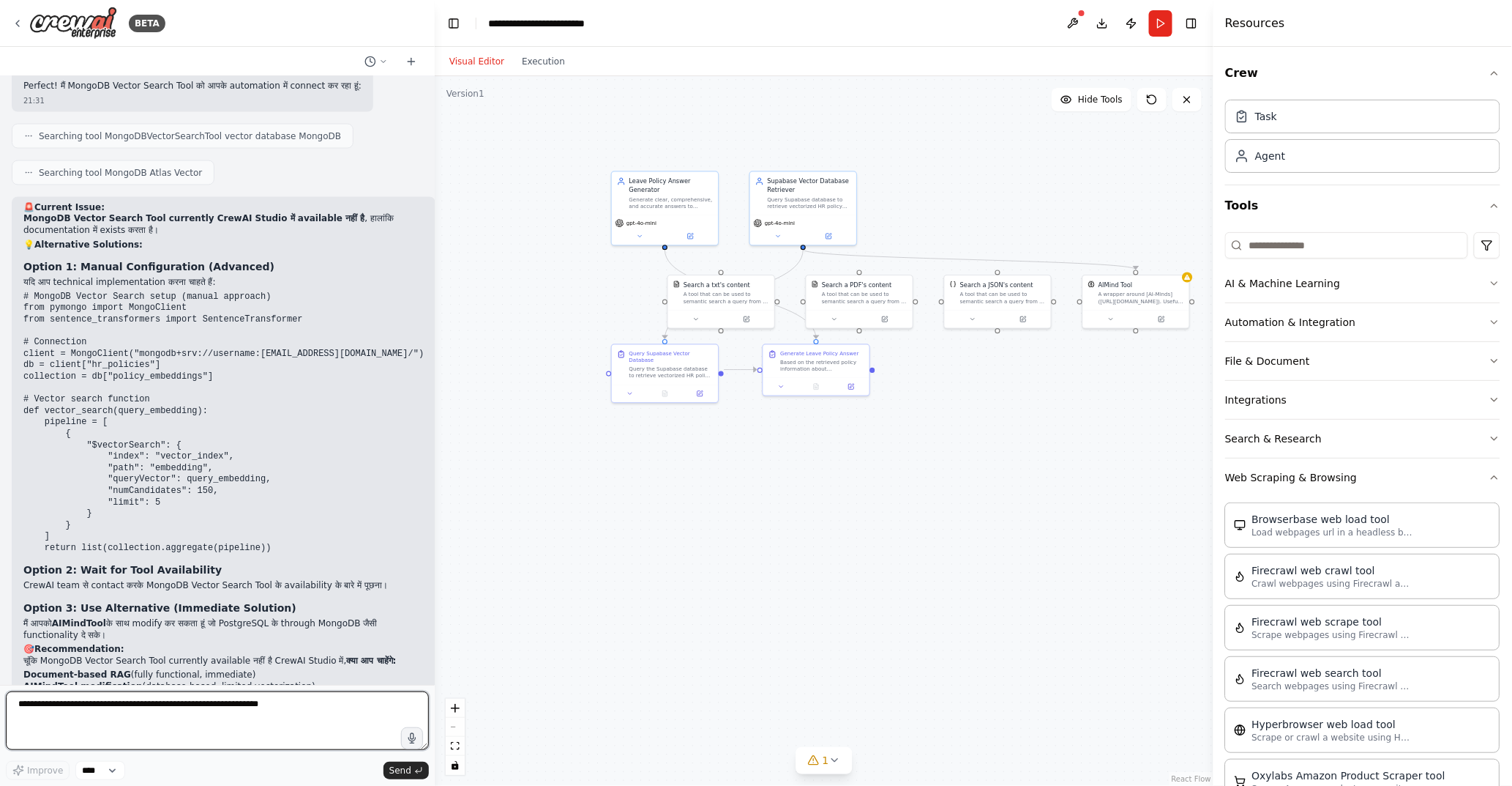
click at [190, 707] on textarea at bounding box center [217, 720] width 423 height 59
type textarea "**********"
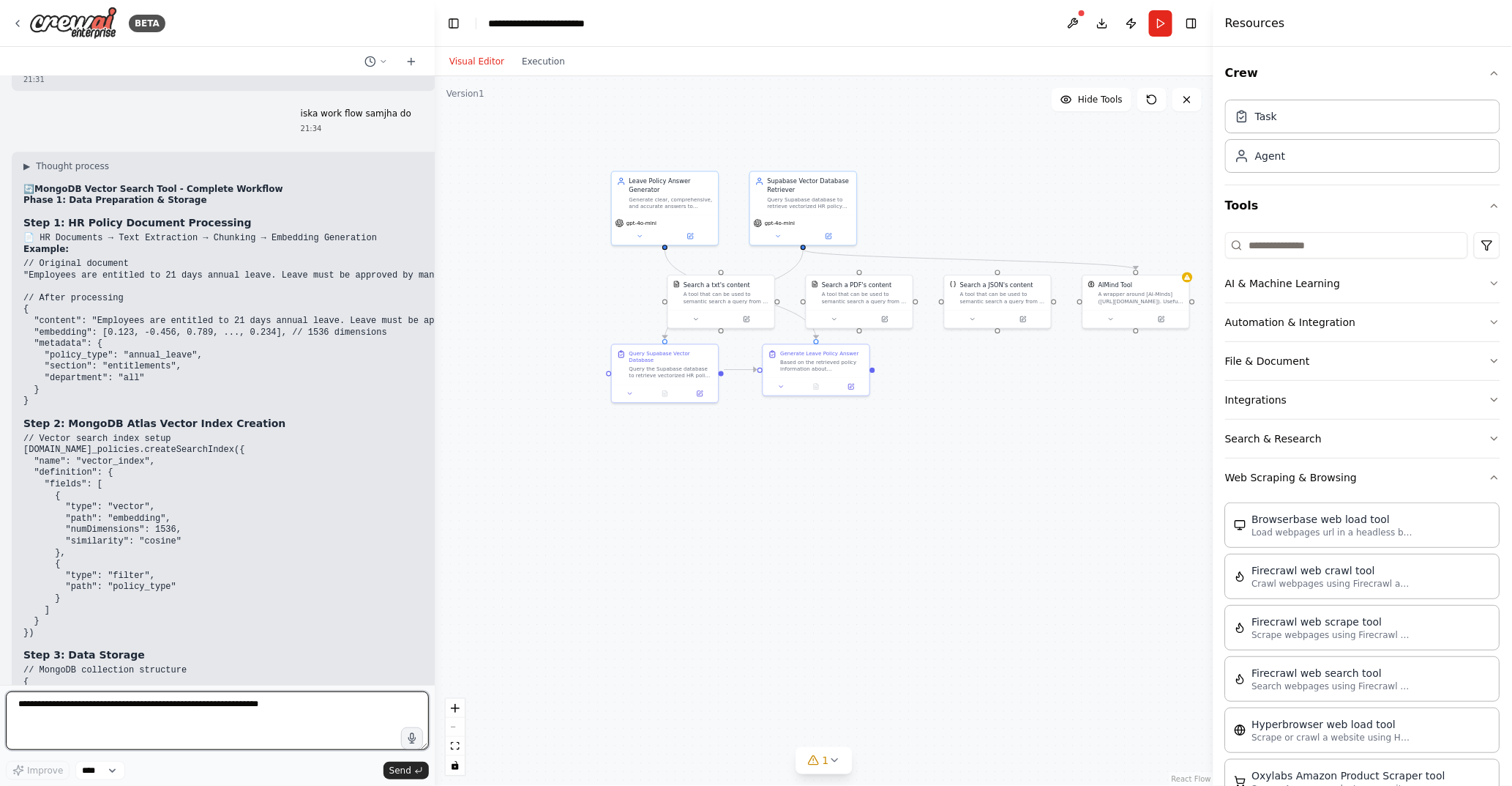
scroll to position [17619, 0]
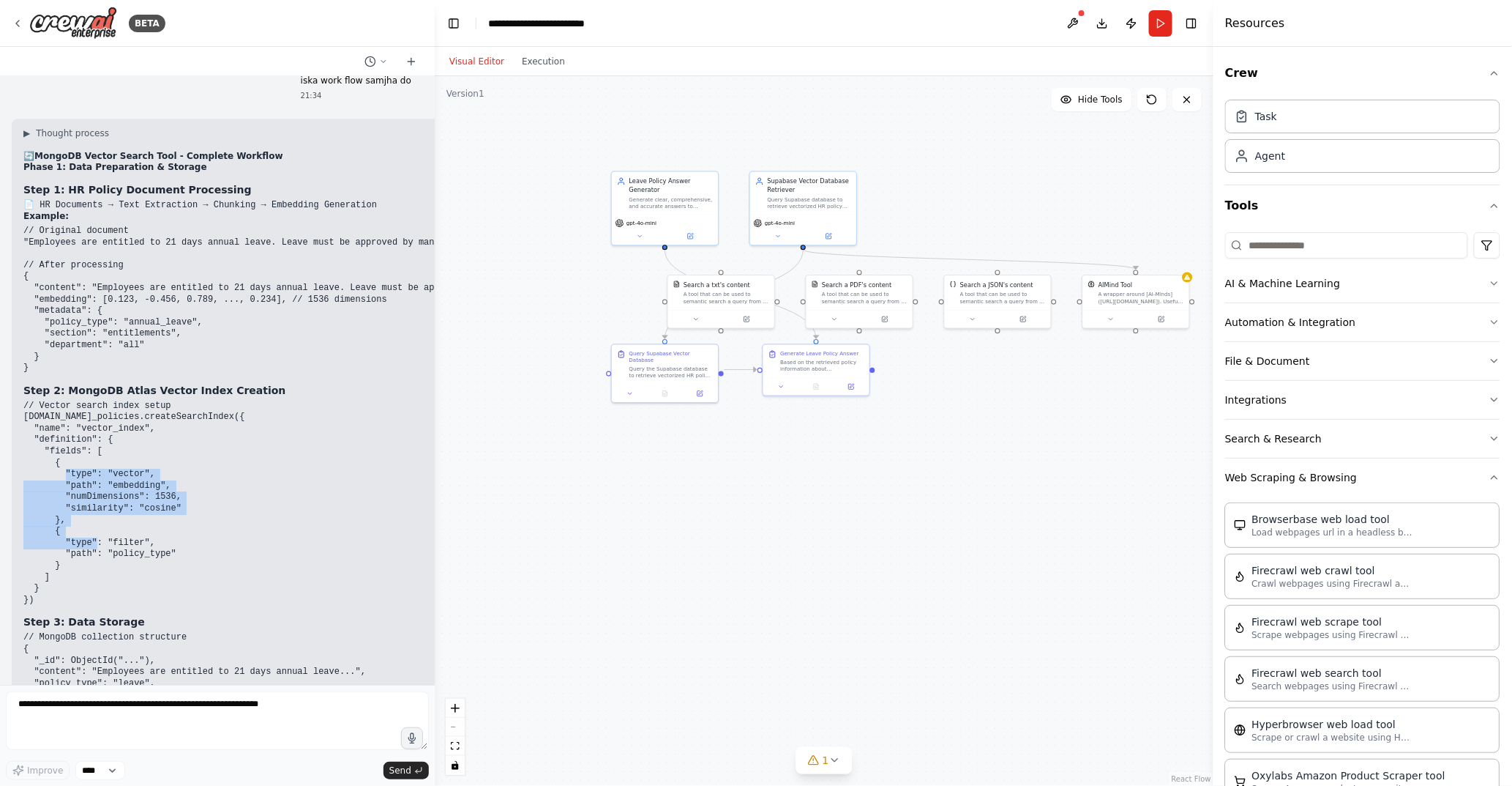
drag, startPoint x: 113, startPoint y: 383, endPoint x: 138, endPoint y: 456, distance: 77.2
click at [138, 456] on code "// Vector search index setup [DOMAIN_NAME]_policies.createSearchIndex({ "name":…" at bounding box center [134, 503] width 221 height 204
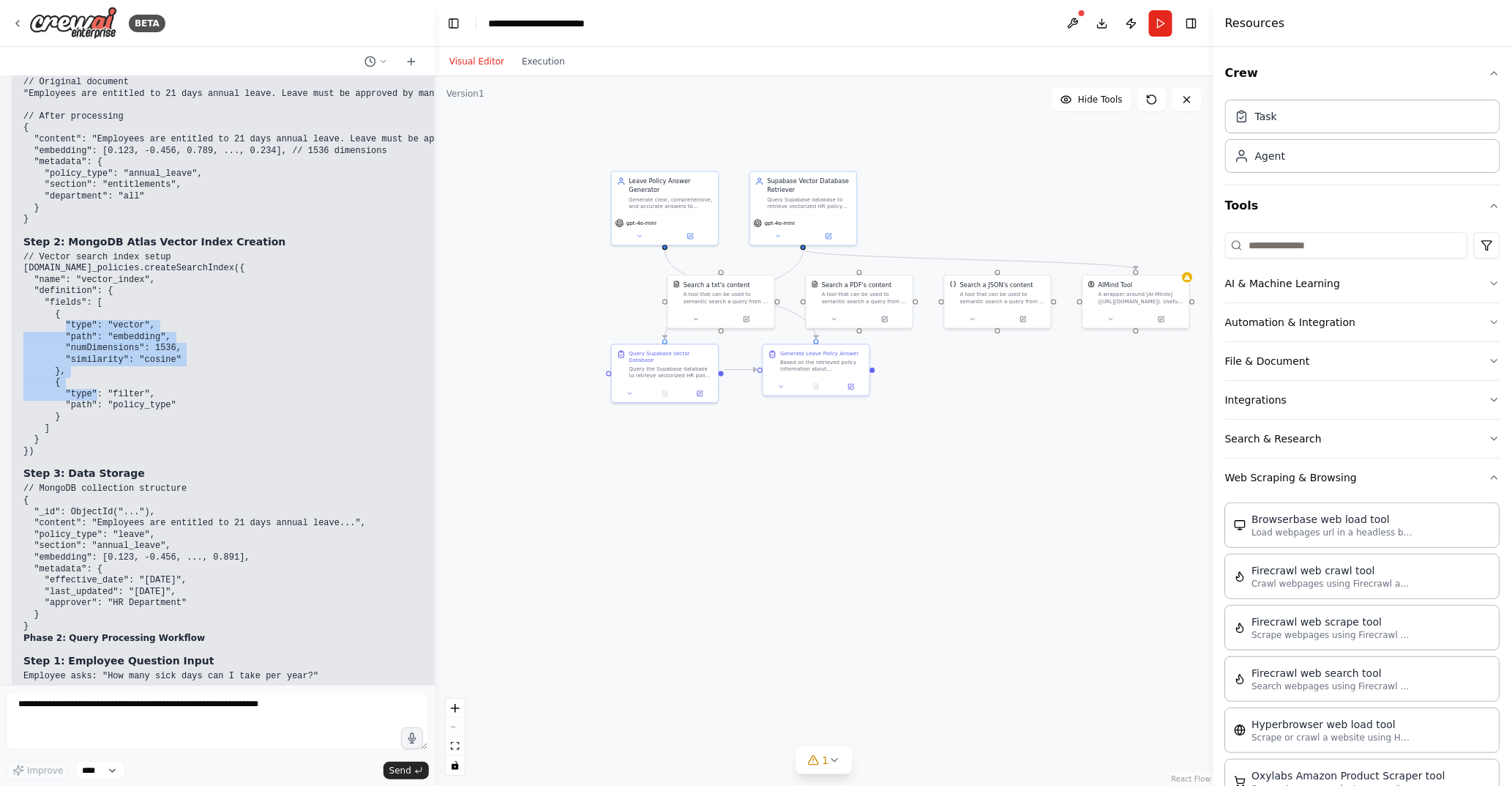
scroll to position [17814, 0]
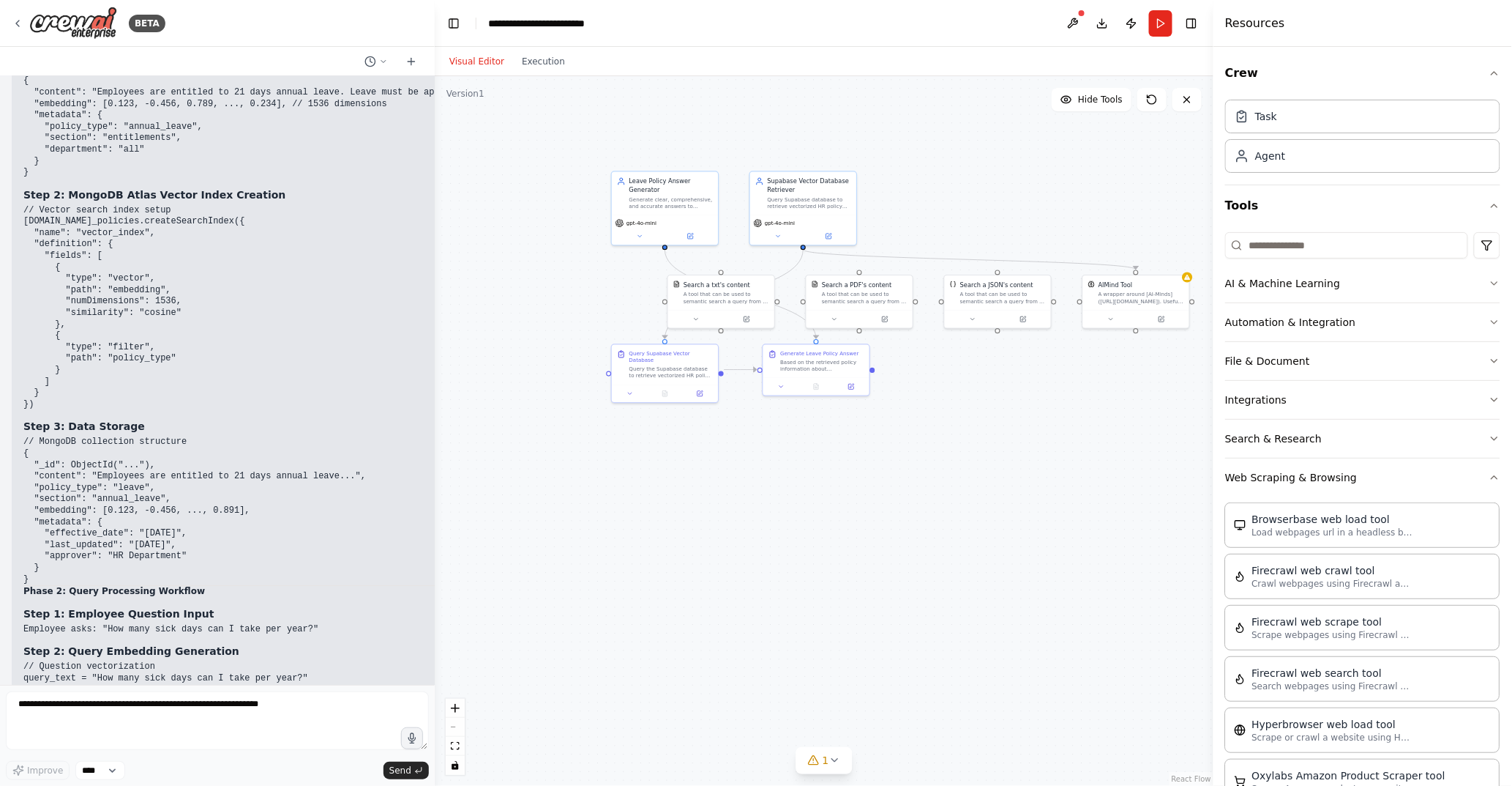
click at [58, 436] on code "// MongoDB collection structure { "_id": ObjectId("..."), "content": "Employees…" at bounding box center [195, 510] width 343 height 147
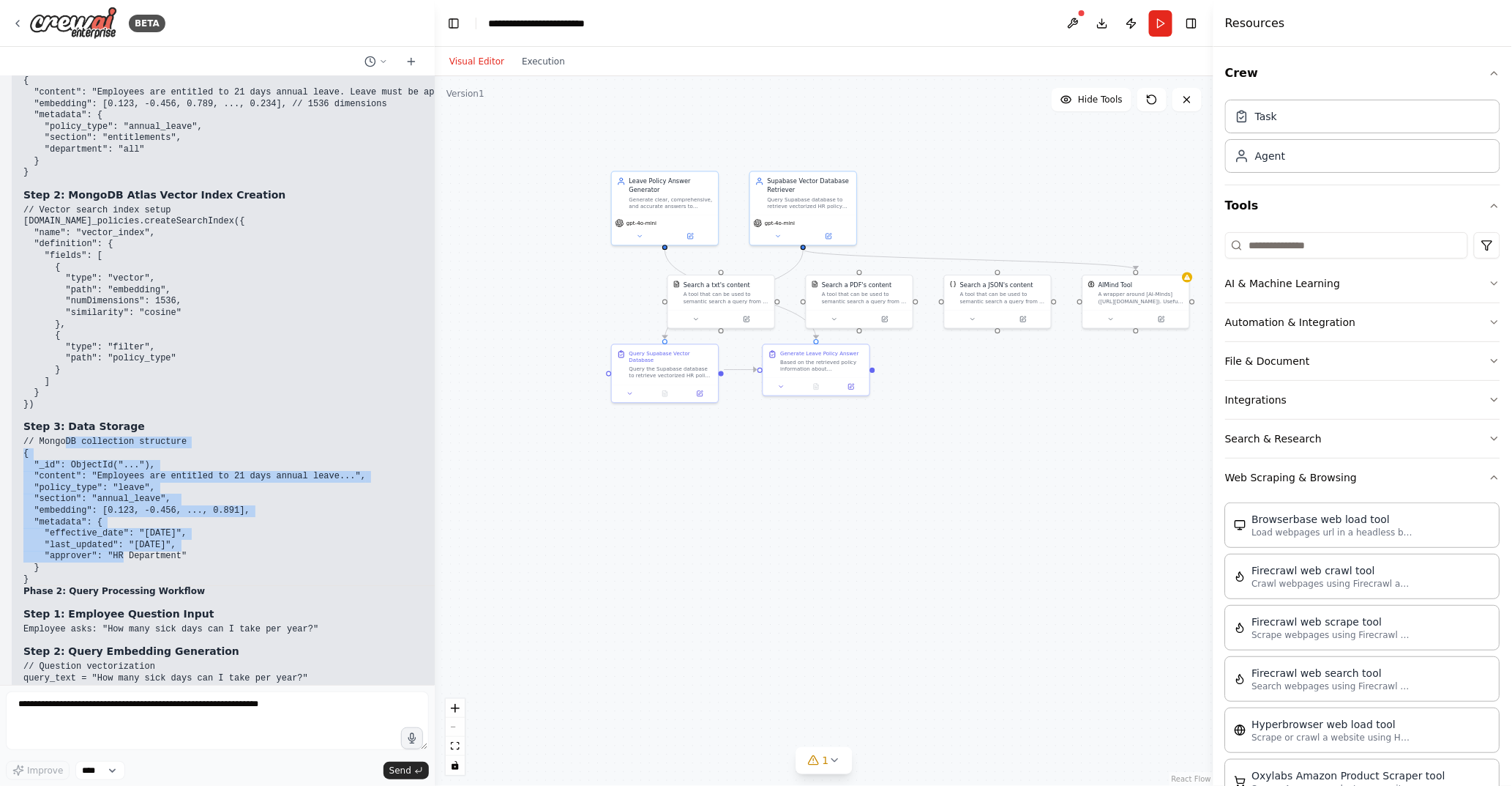
drag, startPoint x: 67, startPoint y: 356, endPoint x: 83, endPoint y: 464, distance: 109.2
click at [83, 464] on code "// MongoDB collection structure { "_id": ObjectId("..."), "content": "Employees…" at bounding box center [195, 510] width 343 height 147
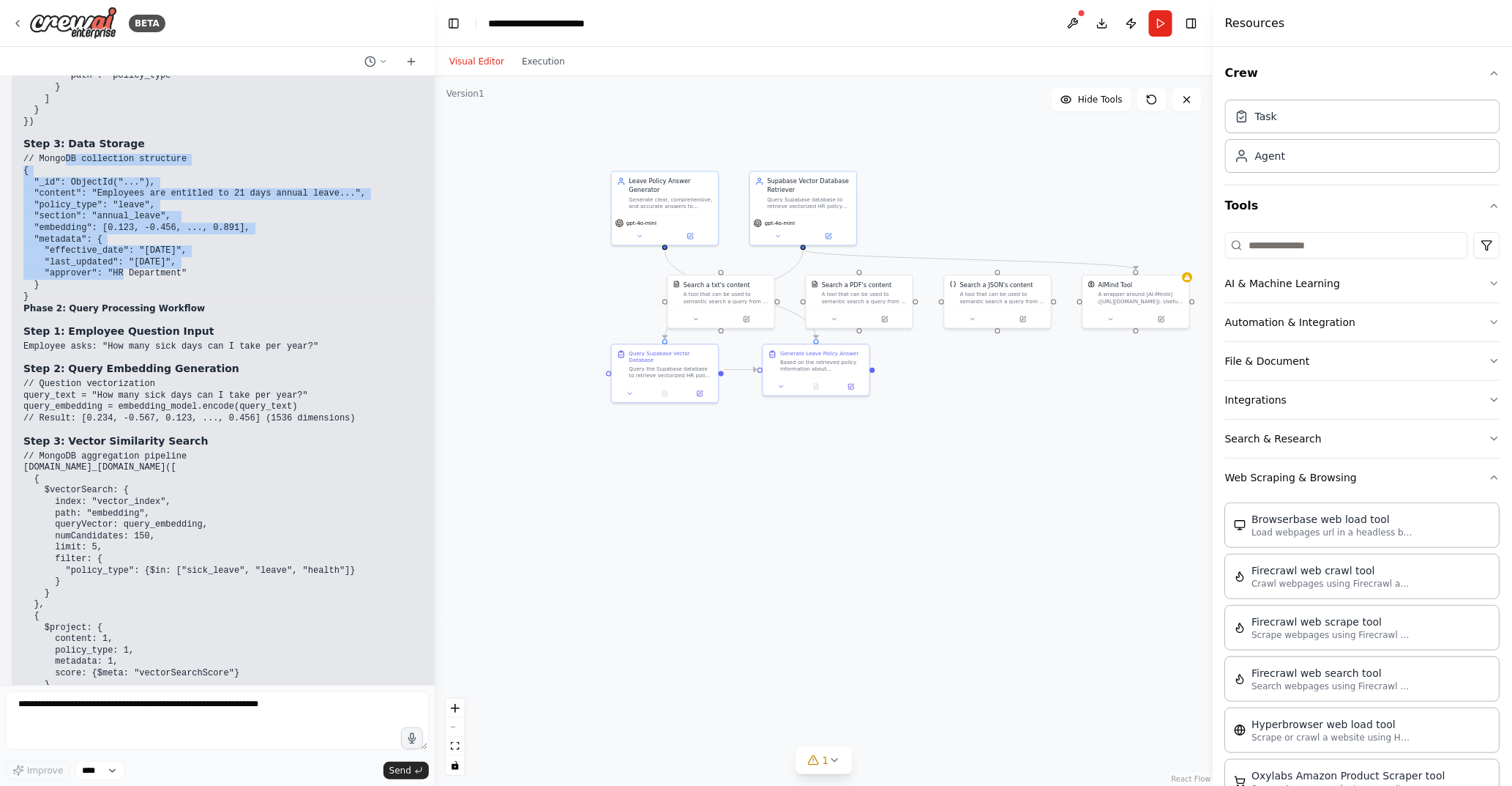
scroll to position [18108, 0]
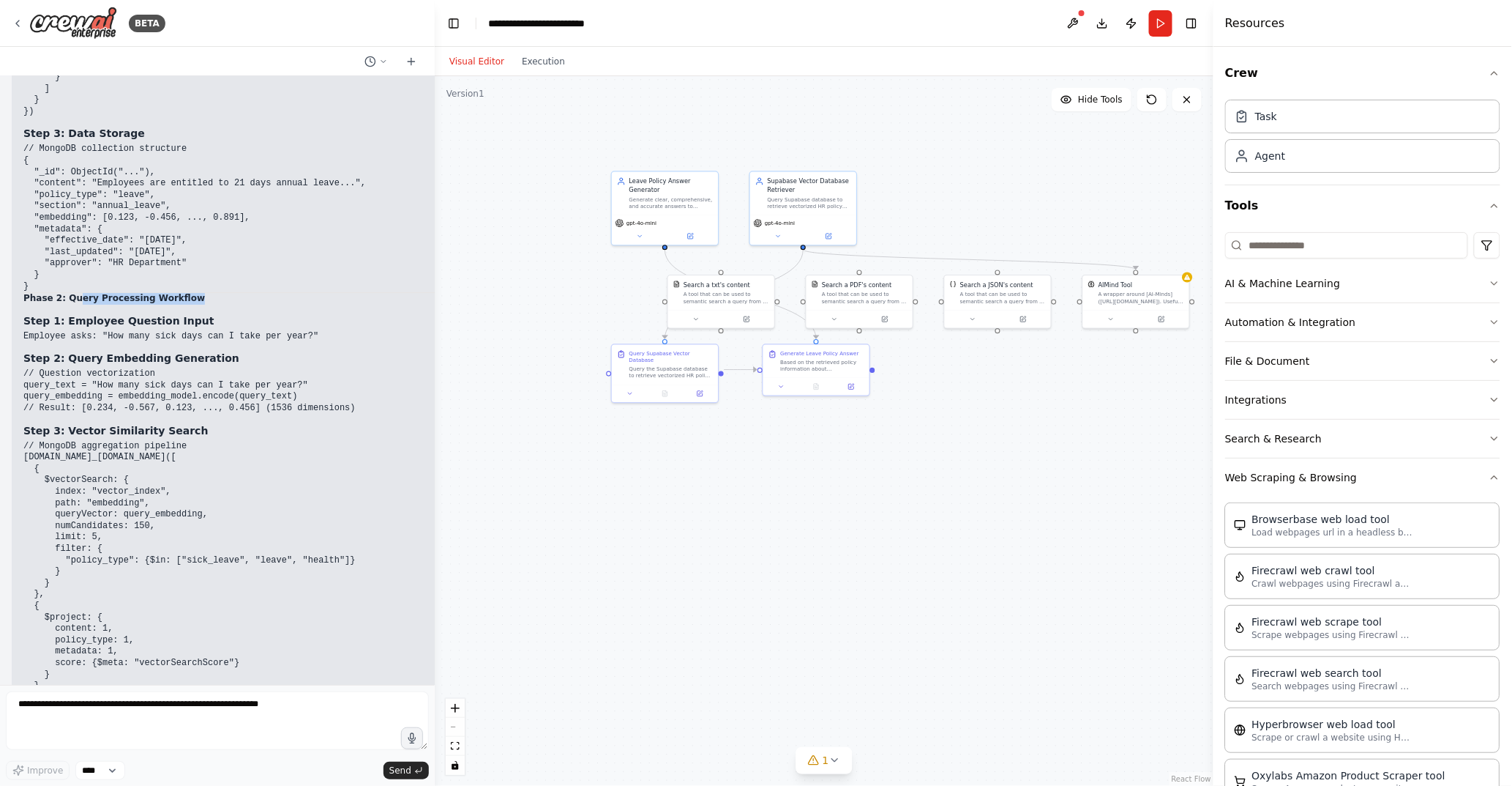
drag, startPoint x: 73, startPoint y: 210, endPoint x: 174, endPoint y: 210, distance: 101.0
click at [174, 293] on strong "Phase 2: Query Processing Workflow" at bounding box center [114, 298] width 181 height 10
drag, startPoint x: 123, startPoint y: 247, endPoint x: 184, endPoint y: 247, distance: 61.0
click at [184, 331] on code "Employee asks: "How many sick days can I take per year?"" at bounding box center [171, 336] width 295 height 10
drag, startPoint x: 64, startPoint y: 392, endPoint x: 94, endPoint y: 466, distance: 79.8
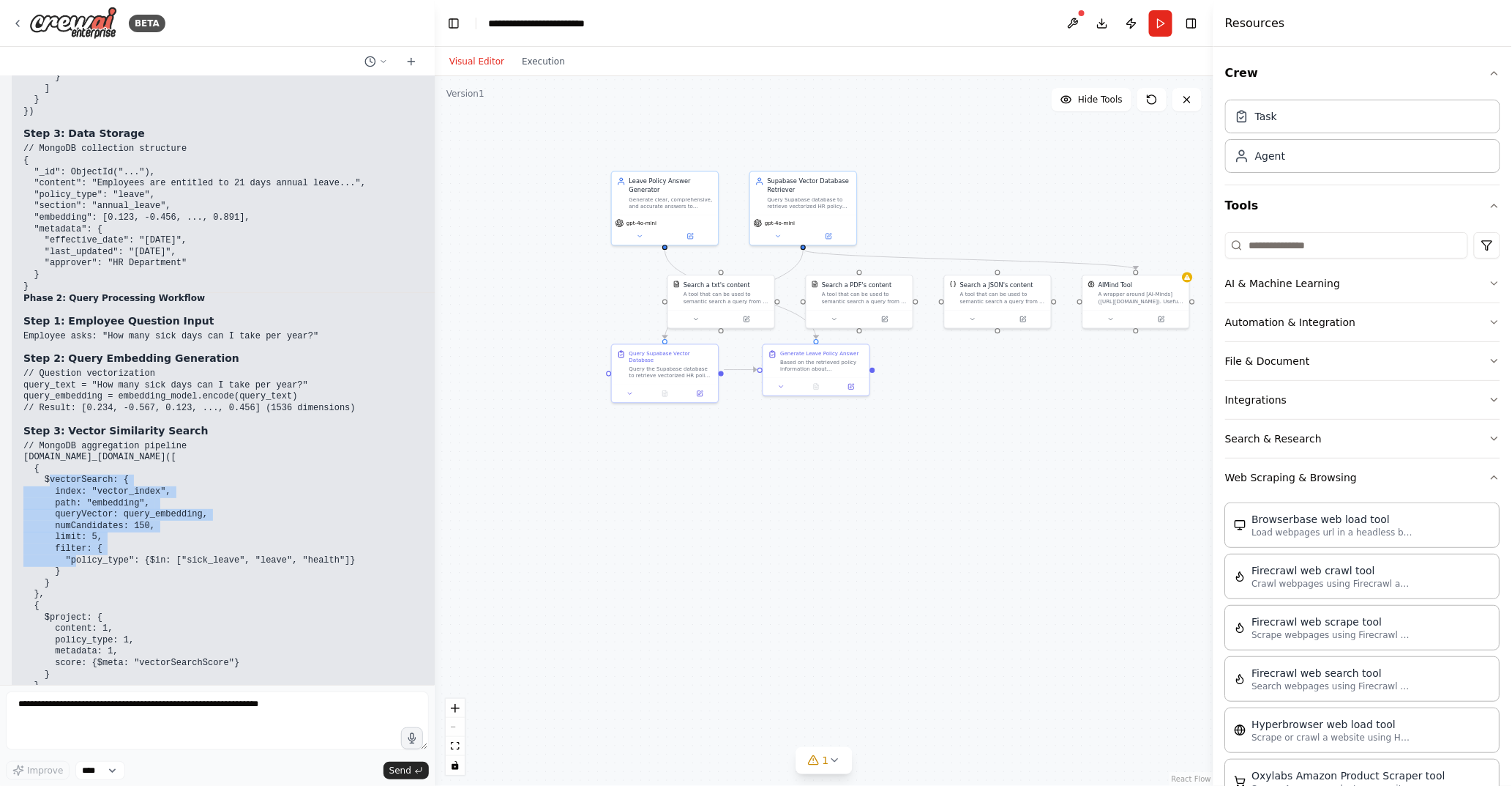
click at [94, 466] on pre "// MongoDB aggregation pipeline [DOMAIN_NAME]_[DOMAIN_NAME]([ { $vectorSearch: …" at bounding box center [282, 572] width 517 height 263
click at [281, 470] on code "// MongoDB aggregation pipeline [DOMAIN_NAME]_[DOMAIN_NAME]([ { $vectorSearch: …" at bounding box center [190, 571] width 332 height 262
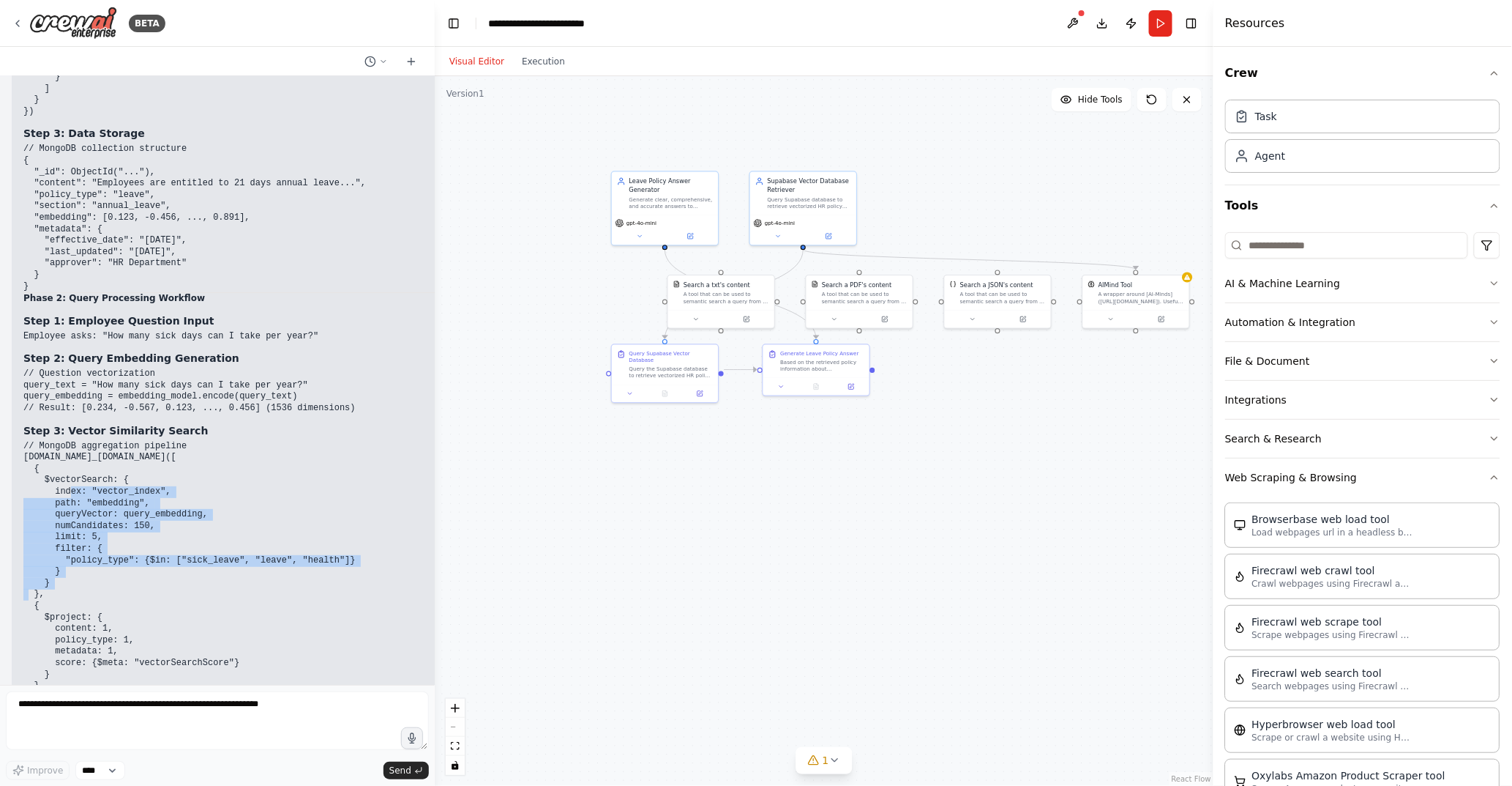
drag, startPoint x: 93, startPoint y: 422, endPoint x: 105, endPoint y: 500, distance: 78.9
click at [105, 500] on pre "// MongoDB aggregation pipeline [DOMAIN_NAME]_[DOMAIN_NAME]([ { $vectorSearch: …" at bounding box center [282, 572] width 517 height 263
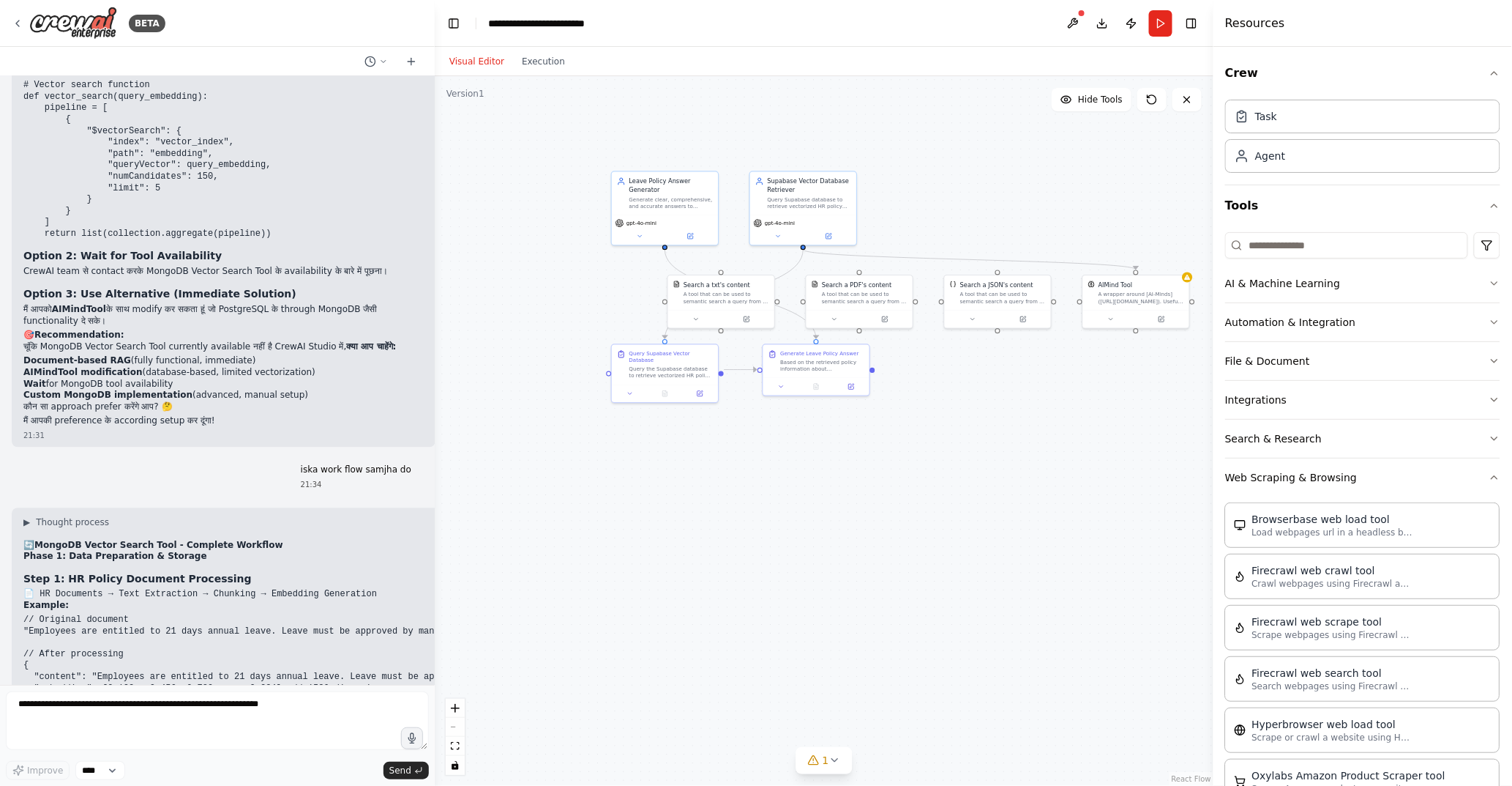
scroll to position [17229, 0]
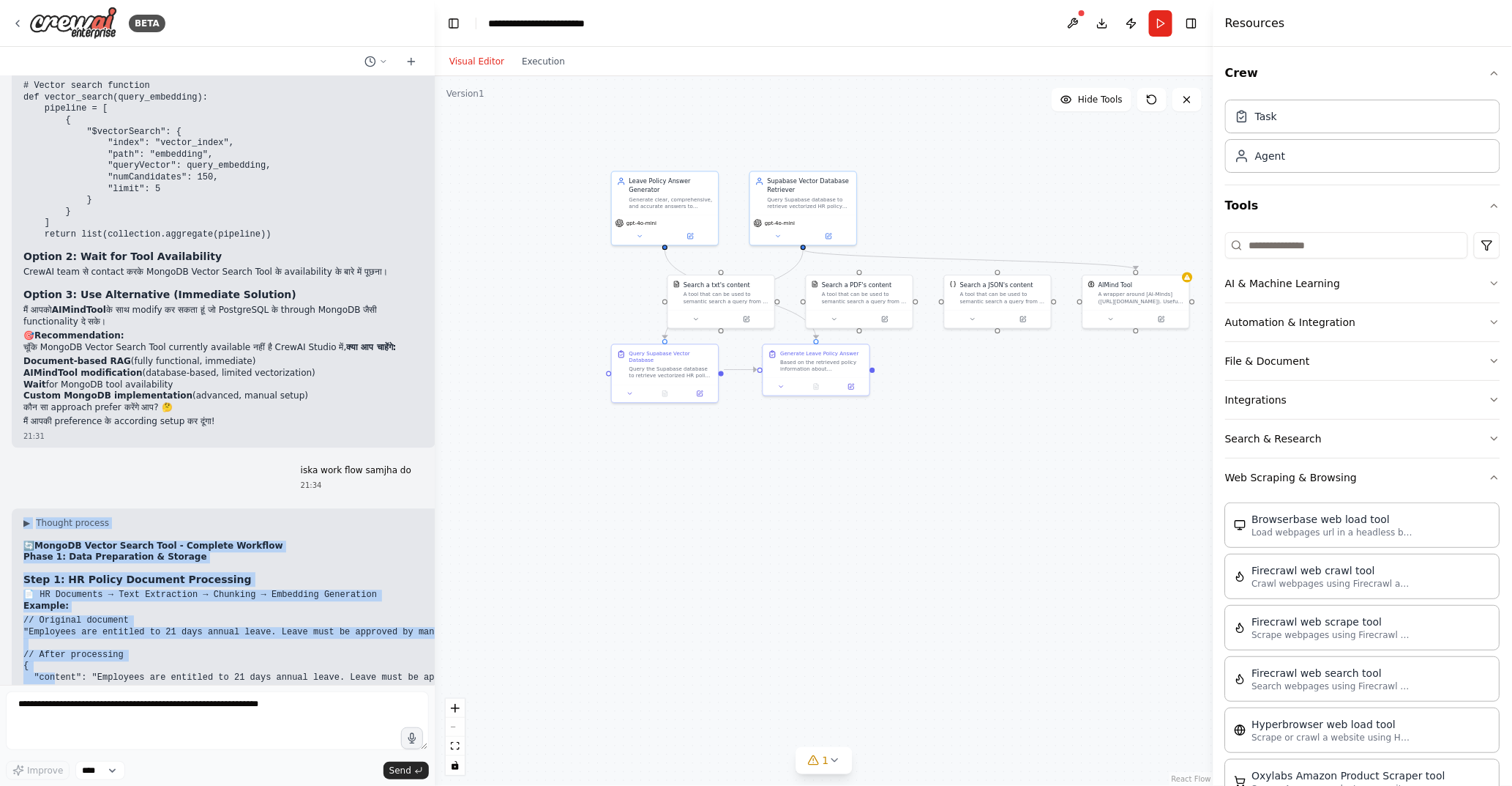
drag, startPoint x: 16, startPoint y: 434, endPoint x: 53, endPoint y: 590, distance: 160.3
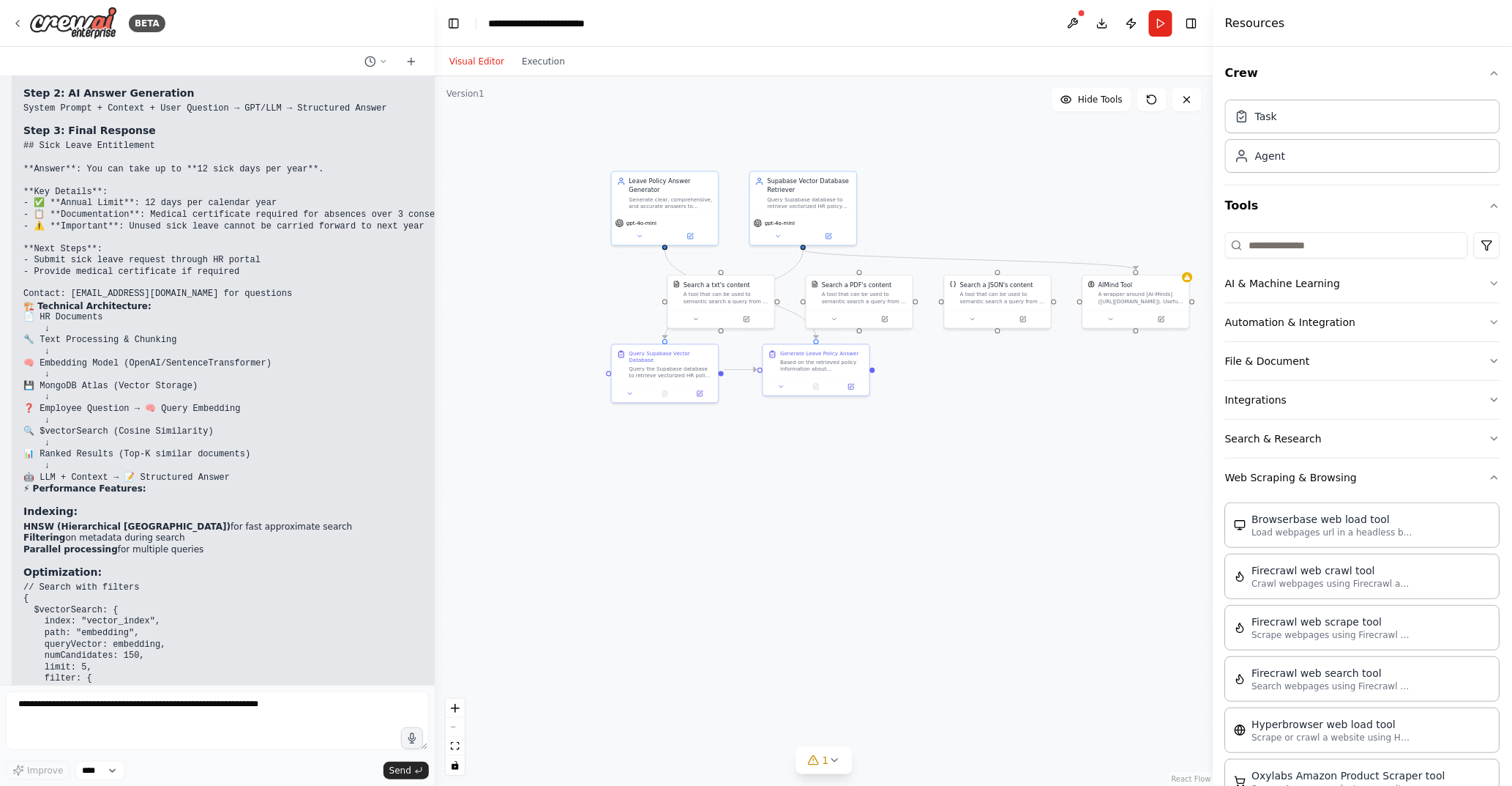
scroll to position [19182, 0]
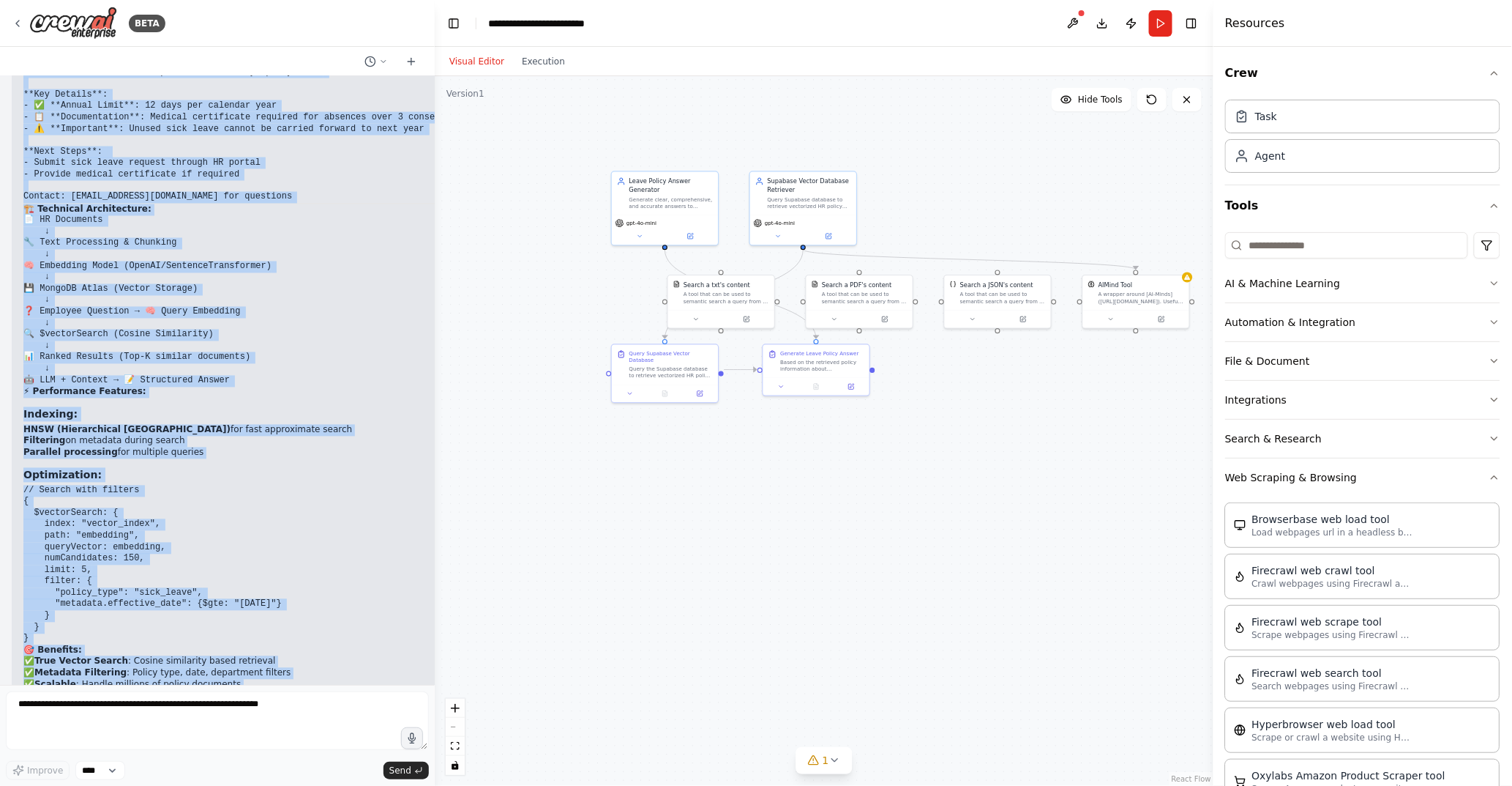
click at [144, 707] on p "क्या यह workflow clear है? 🚀" at bounding box center [282, 737] width 517 height 12
copy div "▶ Loremip dolorsi 🔄 AmetcON Adipis Elitse Doei - Temporin Utlabore Etdol 9: Mag…"
click at [252, 485] on pre "// Search with filters { $vectorSearch: { index: "vector_index", path: "embeddi…" at bounding box center [282, 565] width 517 height 160
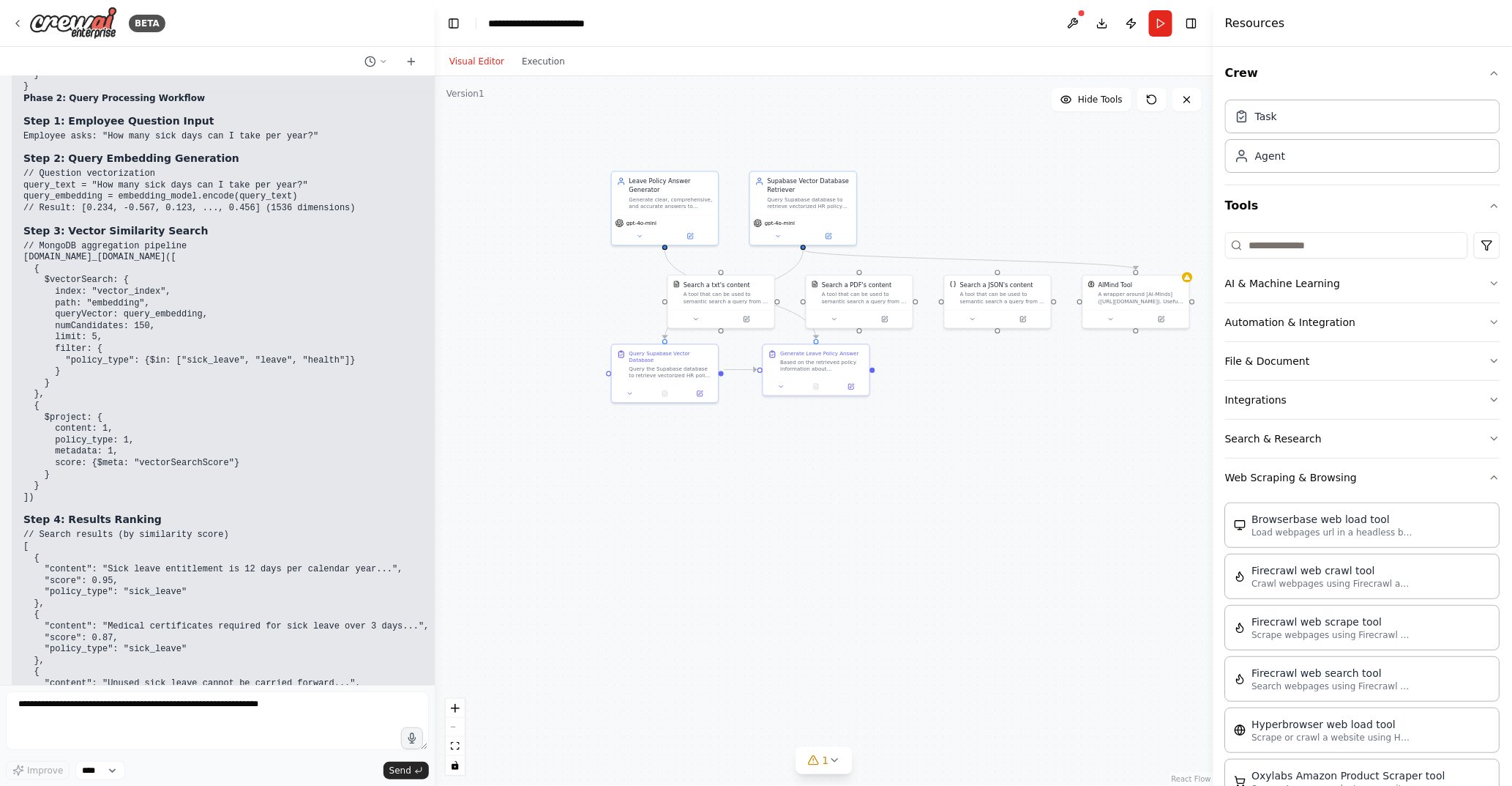
scroll to position [18303, 0]
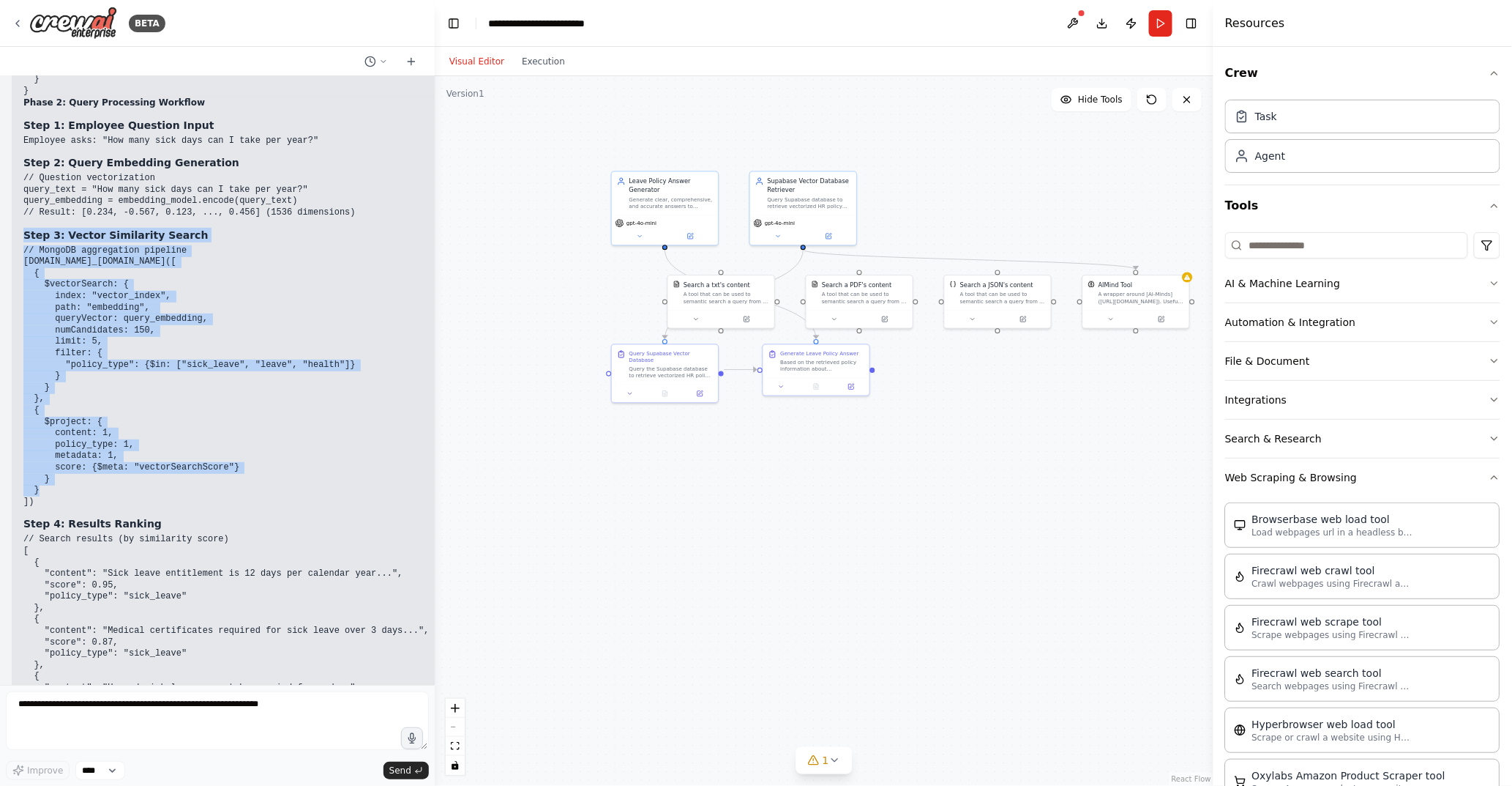
drag, startPoint x: 20, startPoint y: 145, endPoint x: 71, endPoint y: 410, distance: 269.9
click at [71, 410] on div "▶ Thought process 🔄 MongoDB Vector Search Tool - Complete Workflow Phase 1: Dat…" at bounding box center [282, 538] width 541 height 2207
copy div "Step 3: Vector Similarity Search // MongoDB aggregation pipeline [DOMAIN_NAME]_…"
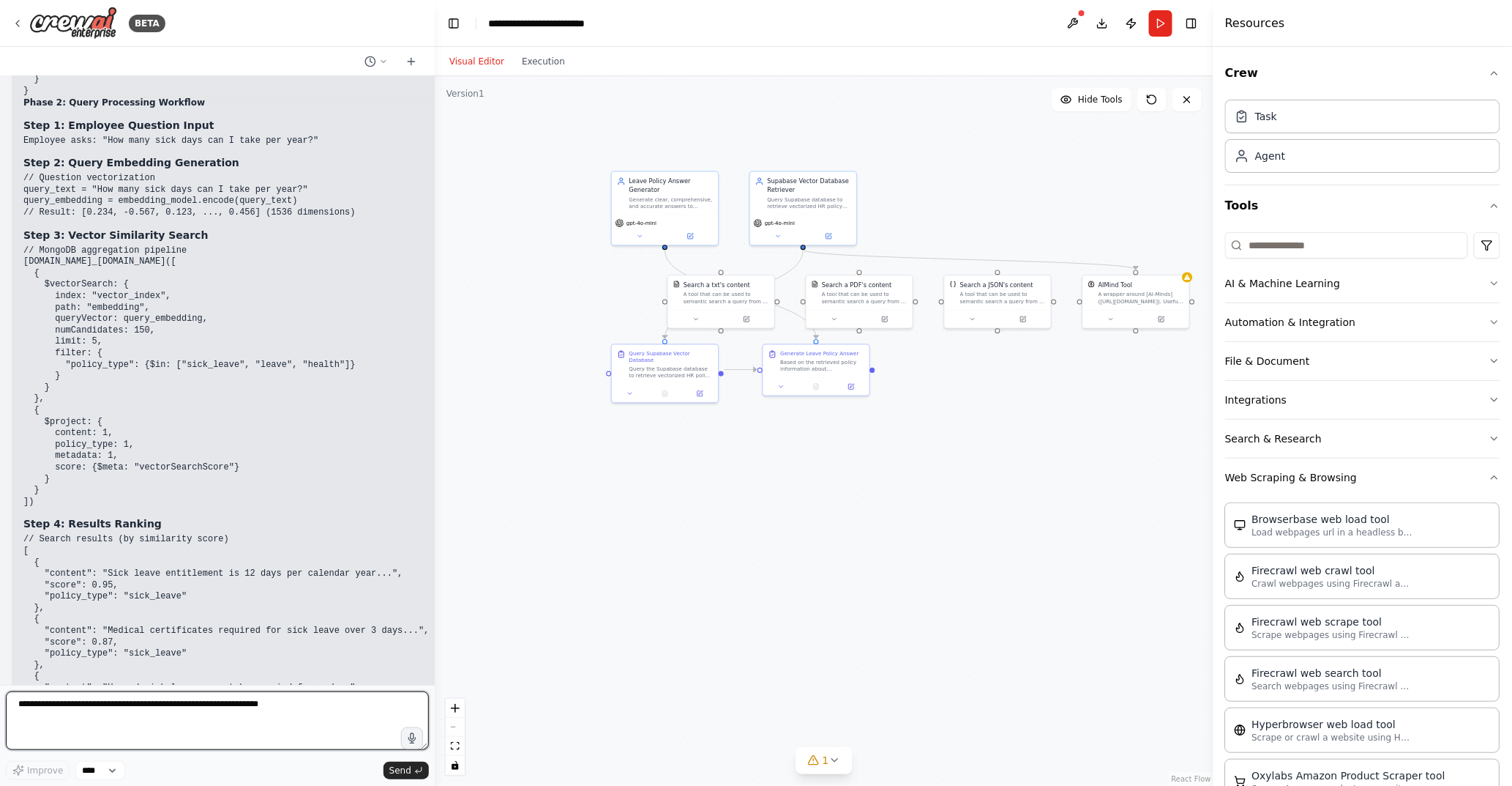
click at [104, 707] on textarea at bounding box center [217, 720] width 423 height 59
paste textarea "**********"
type textarea "**********"
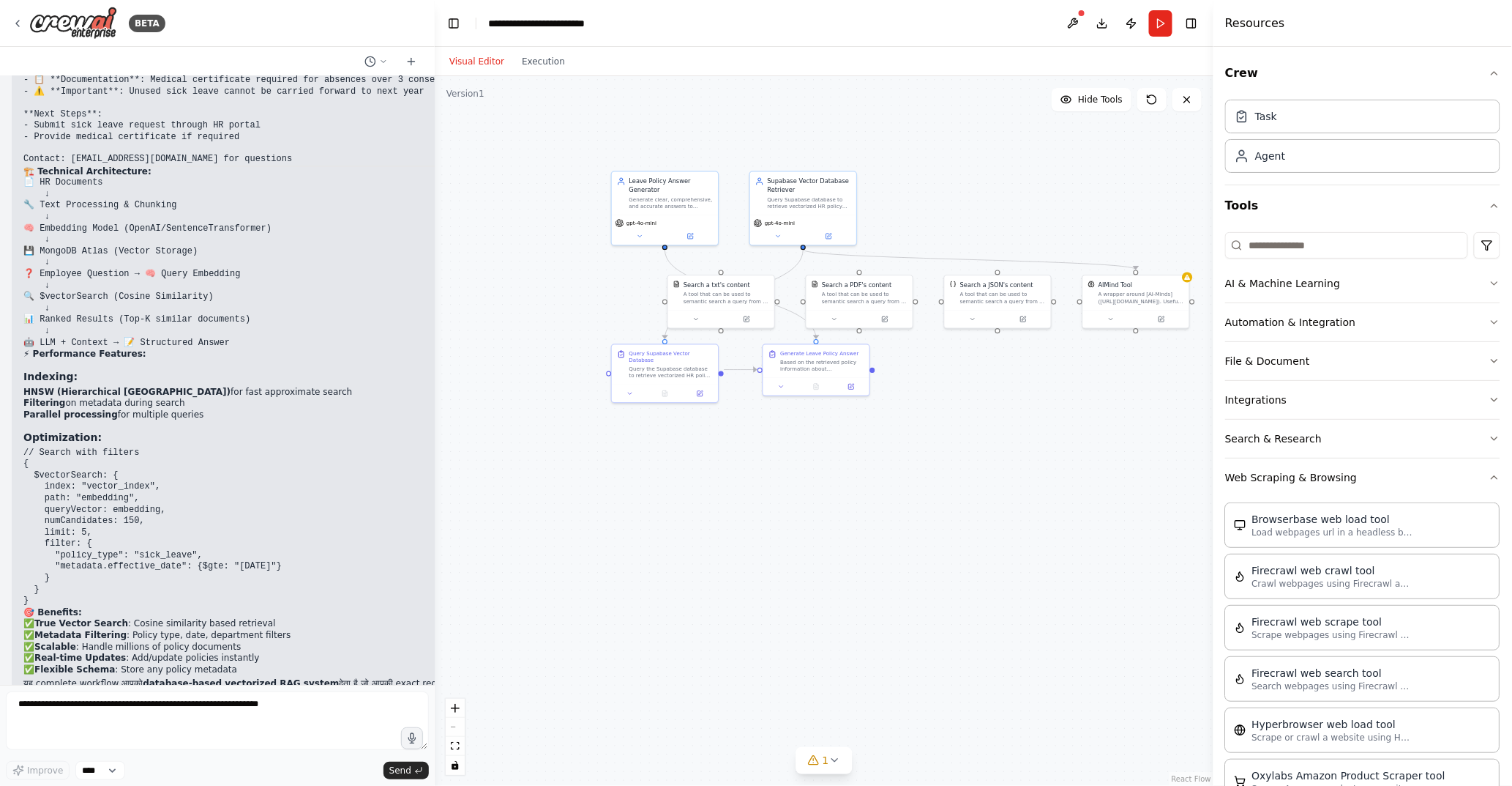
scroll to position [19317, 0]
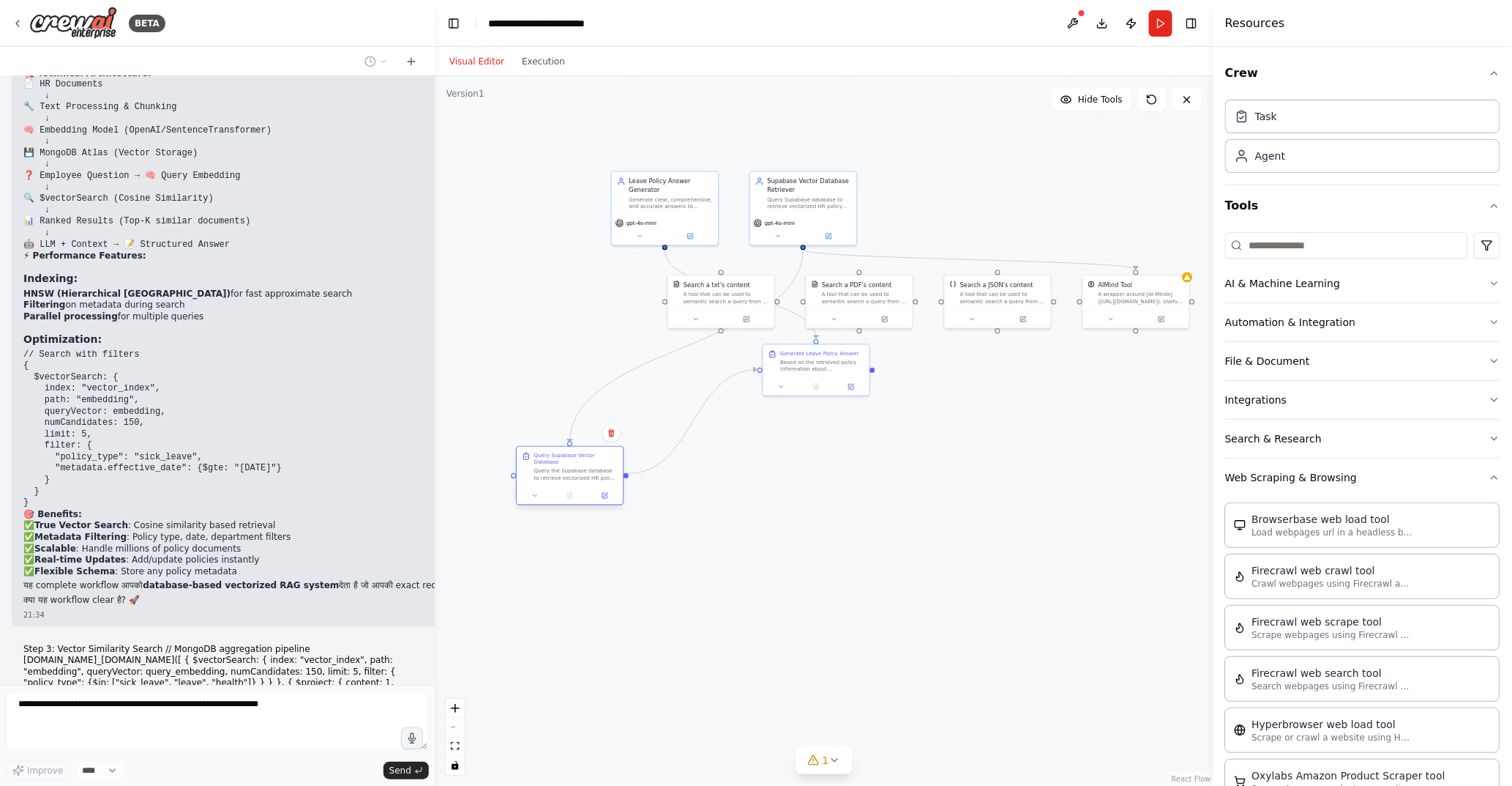
drag, startPoint x: 692, startPoint y: 354, endPoint x: 595, endPoint y: 467, distance: 148.9
click at [595, 467] on div "Query Supabase Vector Database Query the Supabase database to retrieve vectoriz…" at bounding box center [577, 467] width 84 height 30
click at [803, 567] on div ".deletable-edge-delete-btn { width: 20px; height: 20px; border: 0px solid #ffff…" at bounding box center [824, 431] width 779 height 710
drag, startPoint x: 800, startPoint y: 356, endPoint x: 762, endPoint y: 571, distance: 218.3
click at [762, 571] on div "Based on the retrieved policy information about {leave_topic}, create a clear, …" at bounding box center [783, 571] width 84 height 14
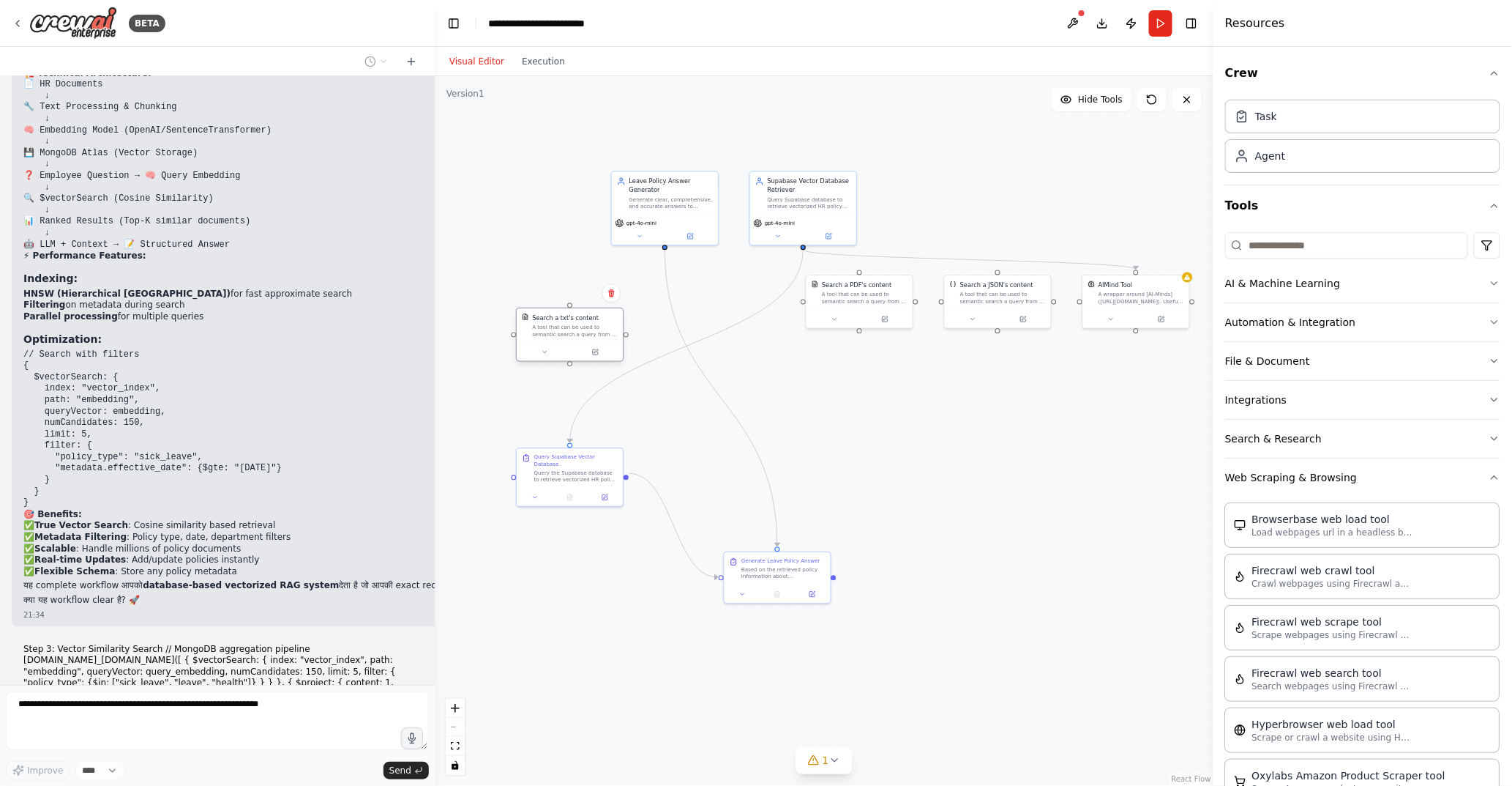
drag, startPoint x: 731, startPoint y: 293, endPoint x: 575, endPoint y: 327, distance: 159.7
click at [575, 327] on div "A tool that can be used to semantic search a query from a txt's content." at bounding box center [575, 330] width 86 height 14
drag, startPoint x: 838, startPoint y: 301, endPoint x: 811, endPoint y: 420, distance: 122.0
click at [811, 420] on div "A tool that can be used to semantic search a query from a PDF's content." at bounding box center [835, 417] width 86 height 14
drag, startPoint x: 952, startPoint y: 322, endPoint x: 929, endPoint y: 425, distance: 105.5
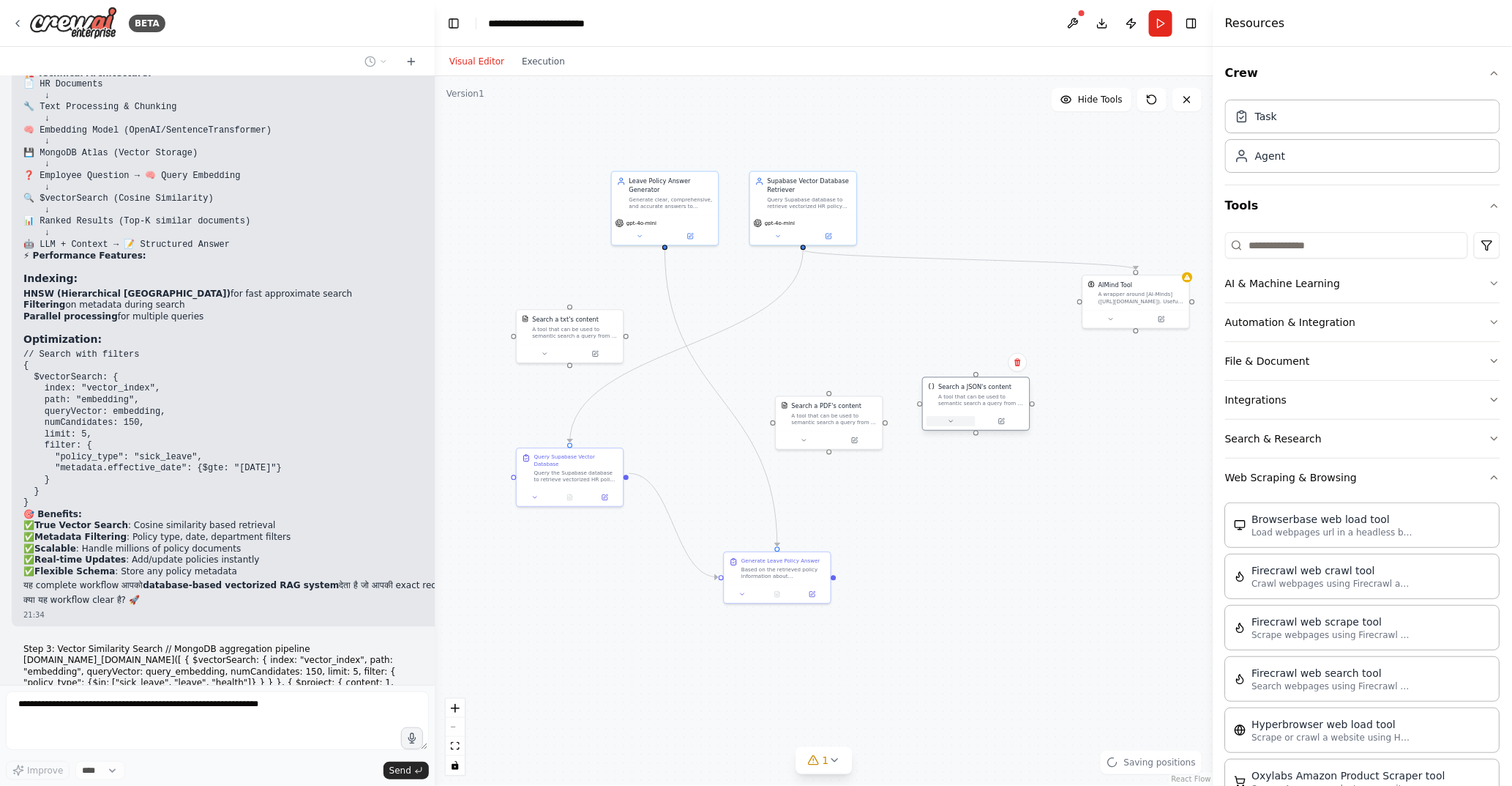
click at [929, 425] on button at bounding box center [951, 422] width 49 height 10
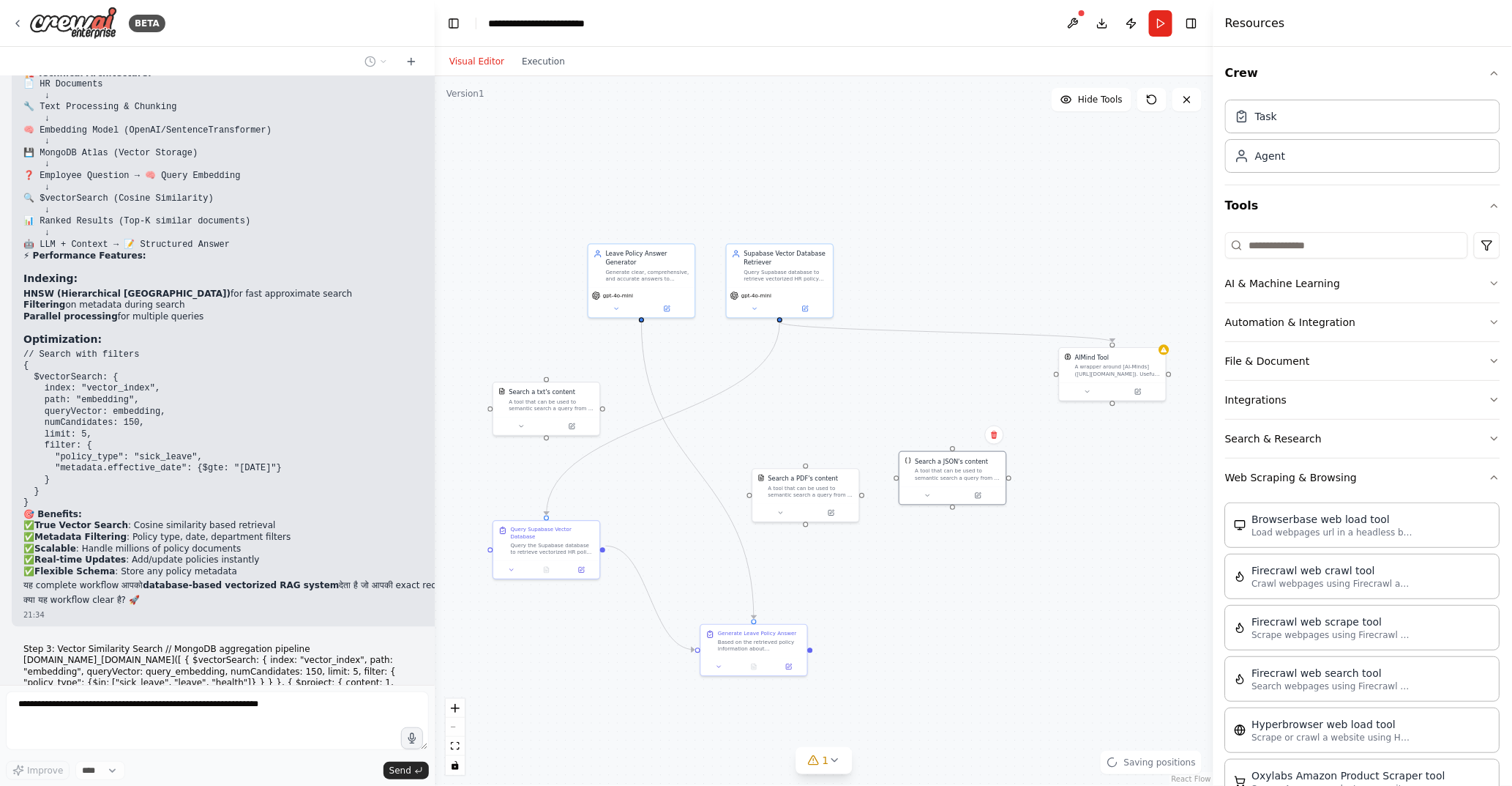
drag, startPoint x: 1077, startPoint y: 304, endPoint x: 1054, endPoint y: 377, distance: 76.5
click at [1054, 377] on div ".deletable-edge-delete-btn { width: 20px; height: 20px; border: 0px solid #ffff…" at bounding box center [824, 431] width 779 height 710
drag, startPoint x: 1091, startPoint y: 383, endPoint x: 1077, endPoint y: 444, distance: 62.6
click at [1077, 444] on div "A wrapper around [AI-Minds]([URL][DOMAIN_NAME]). Useful for when you need answe…" at bounding box center [1105, 446] width 86 height 14
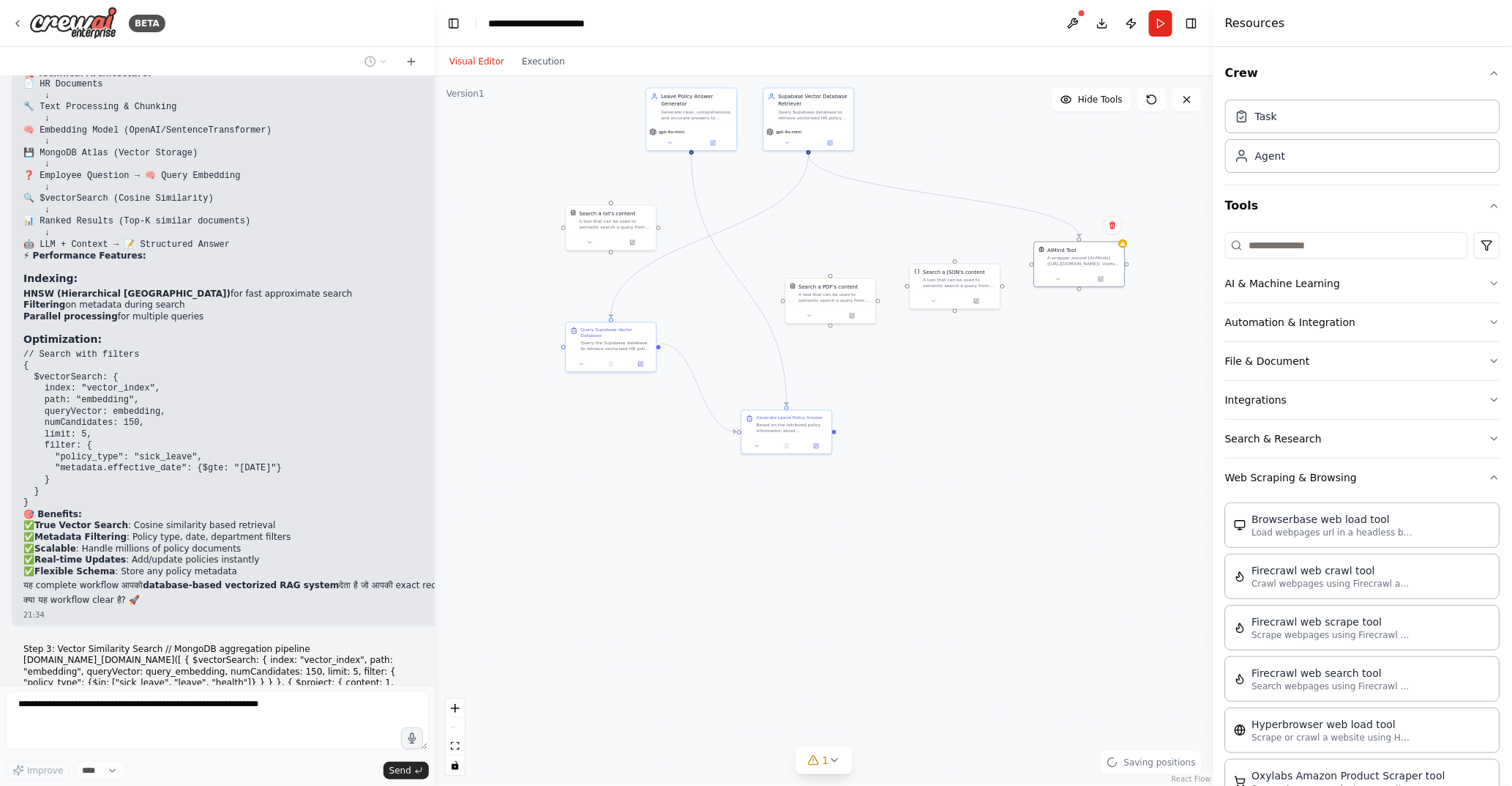
drag, startPoint x: 725, startPoint y: 450, endPoint x: 737, endPoint y: 309, distance: 141.5
click at [737, 309] on div ".deletable-edge-delete-btn { width: 20px; height: 20px; border: 0px solid #ffff…" at bounding box center [824, 431] width 779 height 710
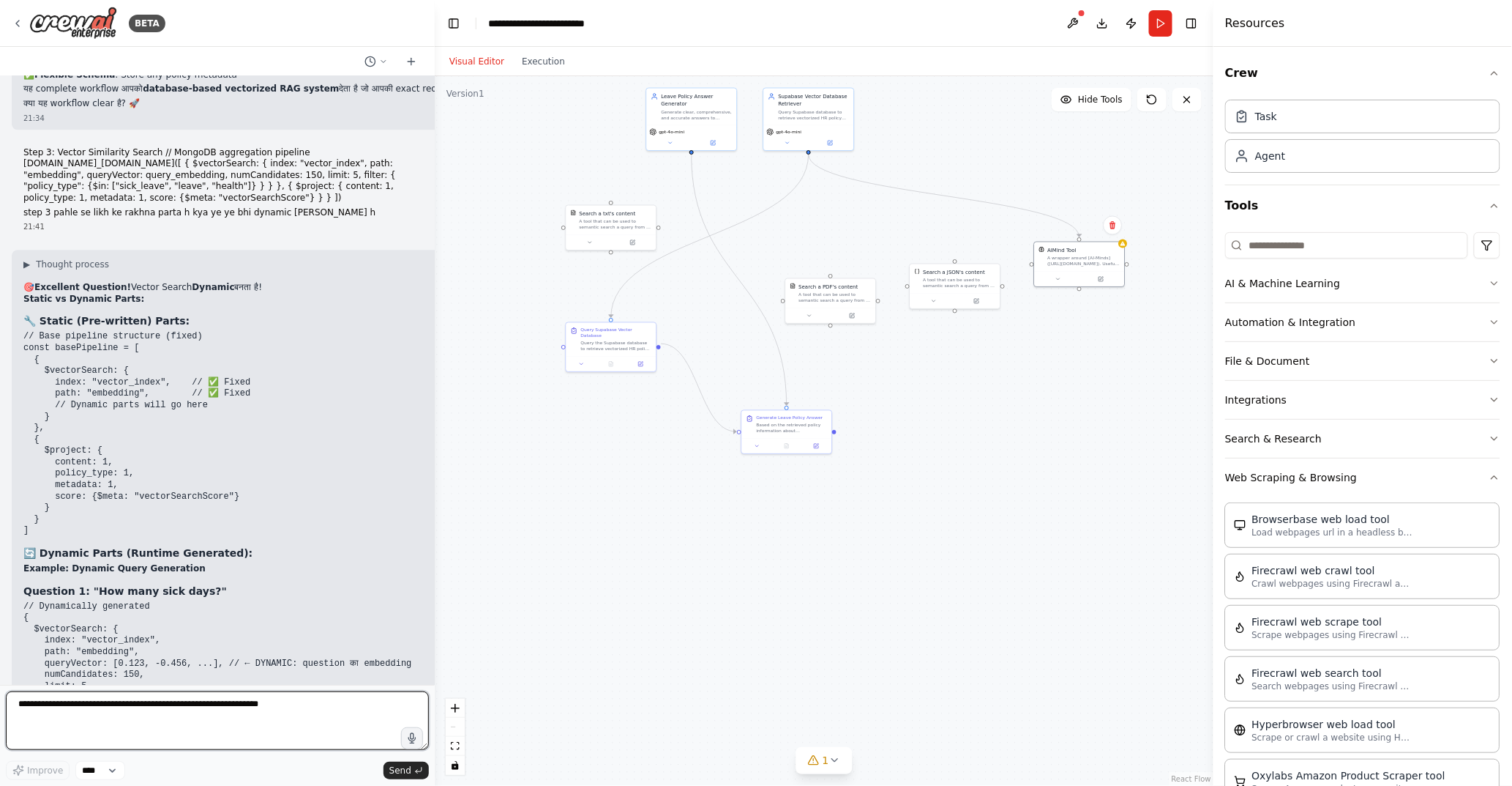
scroll to position [19853, 0]
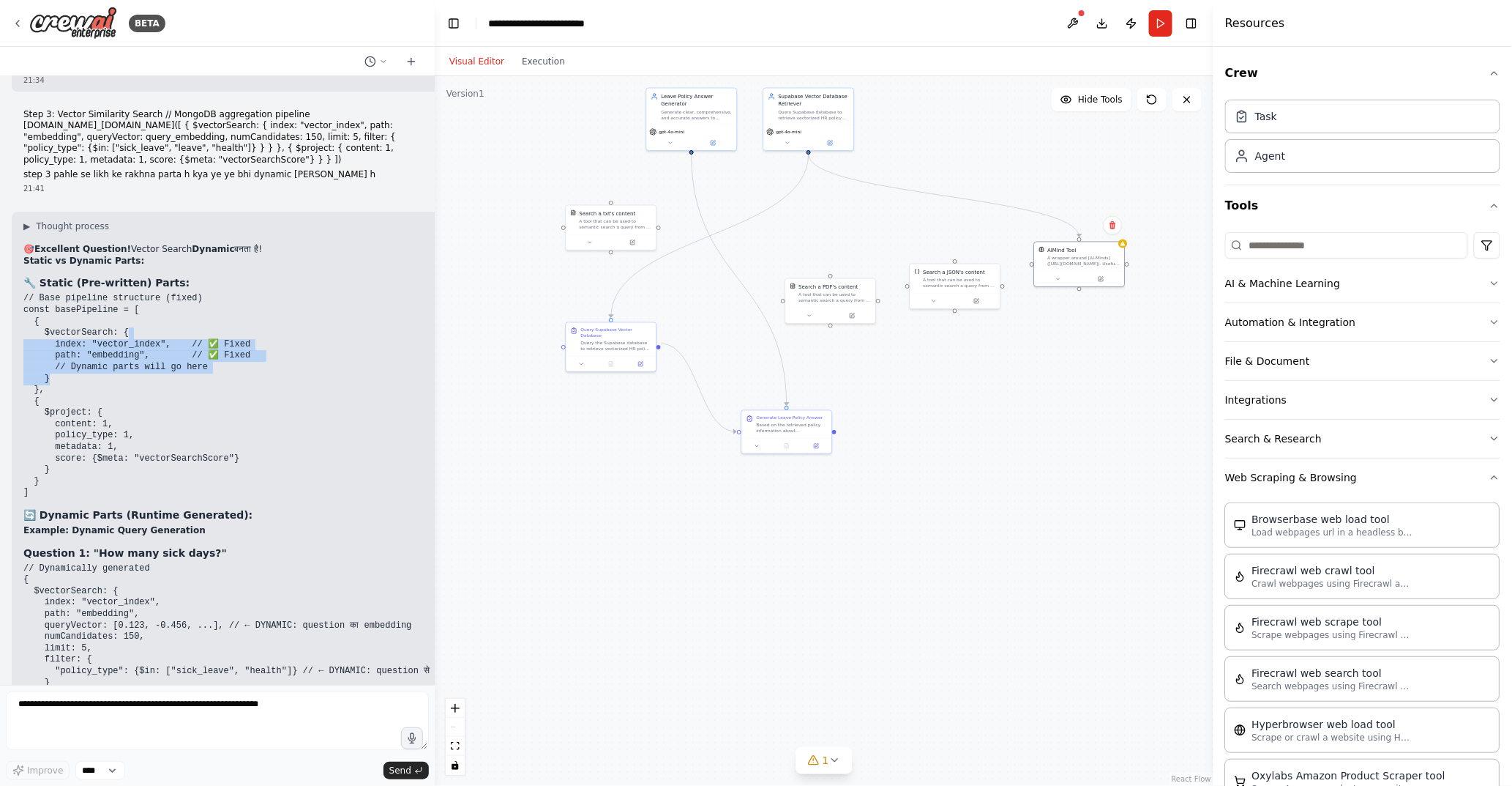
drag, startPoint x: 128, startPoint y: 239, endPoint x: 139, endPoint y: 282, distance: 44.4
click at [139, 293] on pre "// Base pipeline structure (fixed) const basePipeline = [ { $vectorSearch: { in…" at bounding box center [253, 396] width 459 height 206
drag, startPoint x: 150, startPoint y: 416, endPoint x: 214, endPoint y: 422, distance: 64.3
drag, startPoint x: 78, startPoint y: 472, endPoint x: 134, endPoint y: 471, distance: 56.0
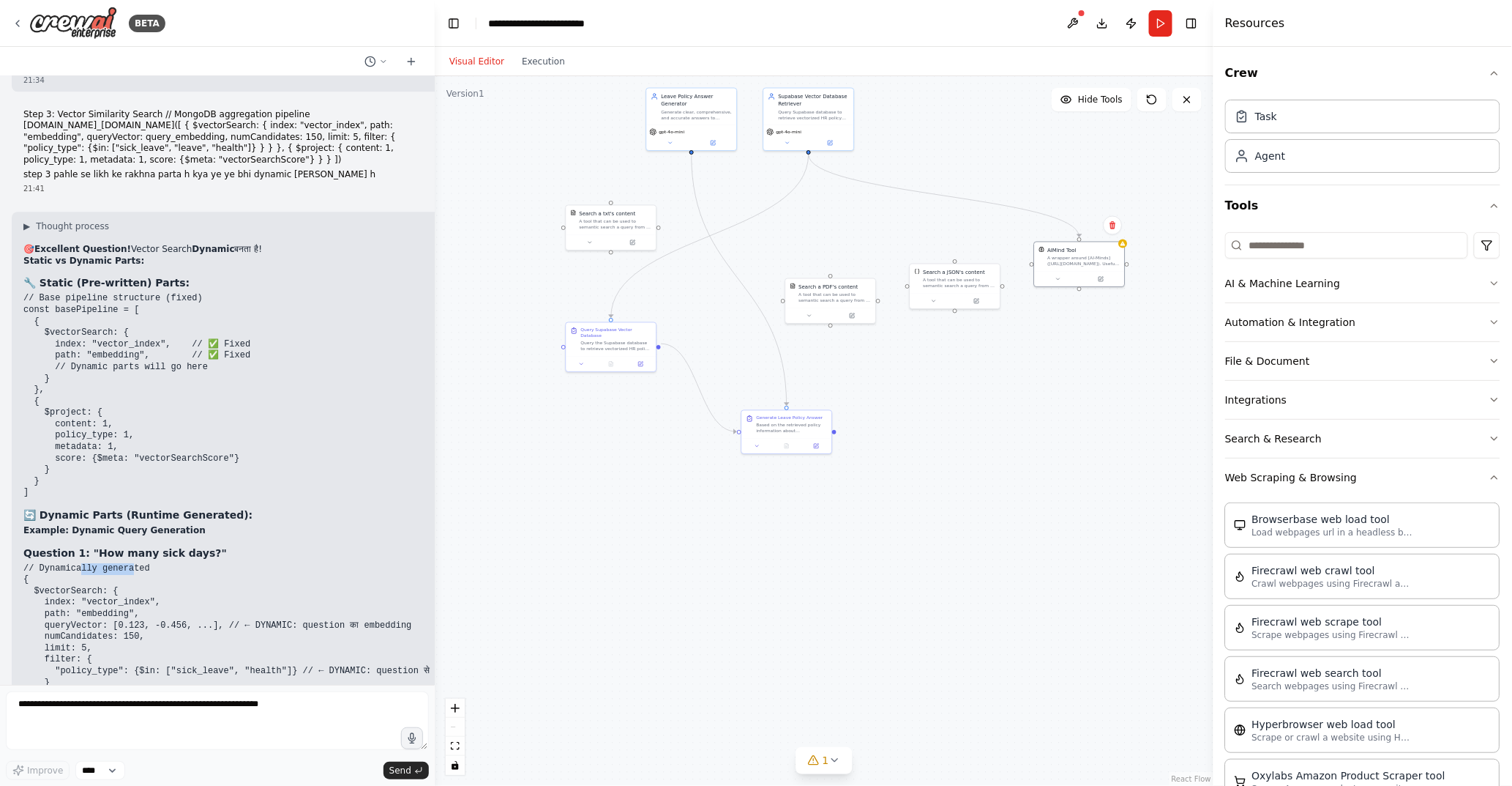
click at [134, 563] on code "// Dynamically generated { $vectorSearch: { index: "vector_index", path: "embed…" at bounding box center [245, 636] width 444 height 147
drag, startPoint x: 103, startPoint y: 558, endPoint x: 110, endPoint y: 537, distance: 22.1
click at [110, 563] on pre "// Dynamically generated { $vectorSearch: { index: "vector_index", path: "embed…" at bounding box center [253, 637] width 459 height 149
click at [79, 563] on code "// Dynamically generated { $vectorSearch: { index: "vector_index", path: "embed…" at bounding box center [245, 636] width 444 height 147
click at [112, 563] on pre "// Dynamically generated { $vectorSearch: { index: "vector_index", path: "embed…" at bounding box center [253, 637] width 459 height 149
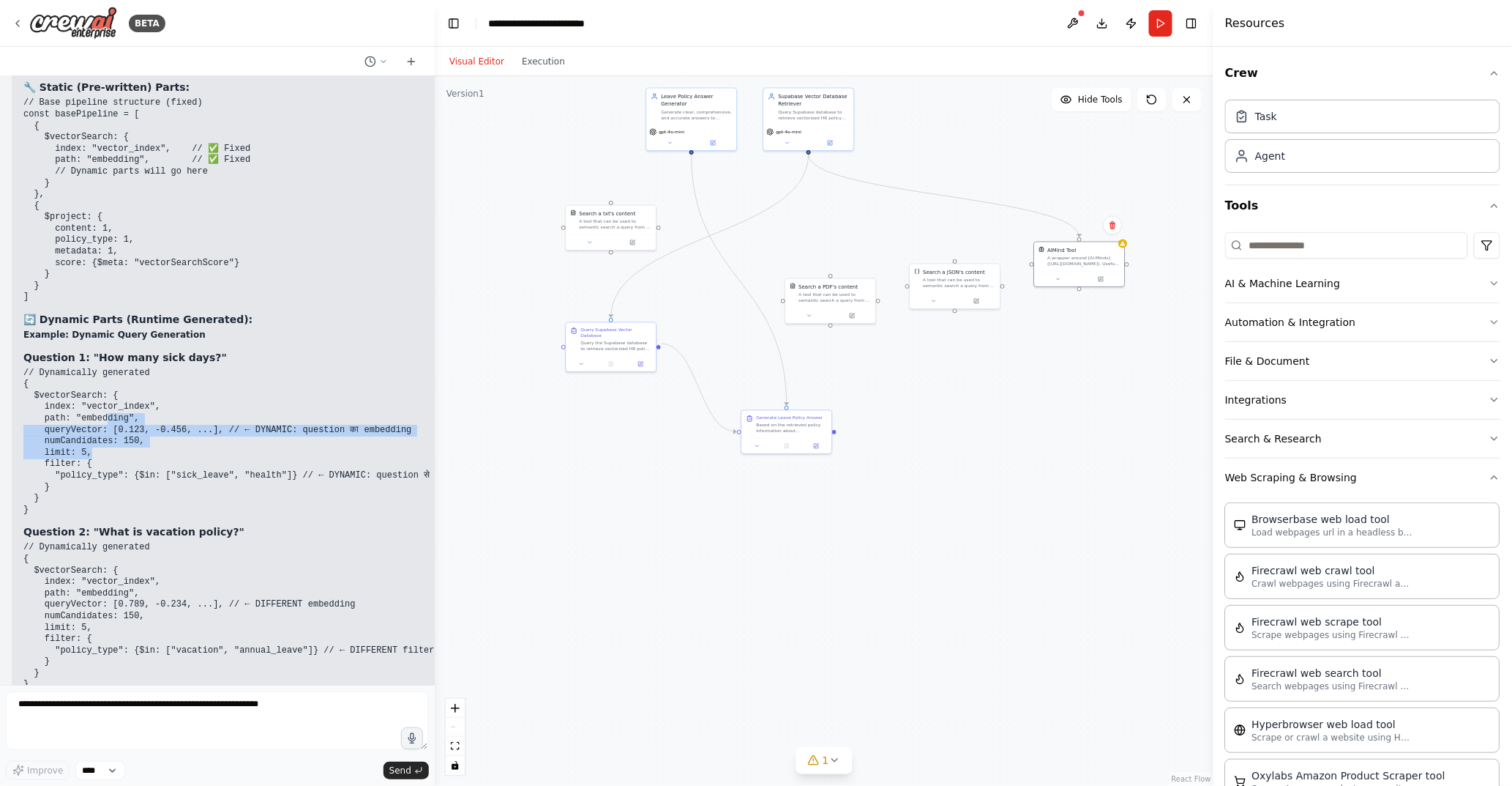
scroll to position [20146, 0]
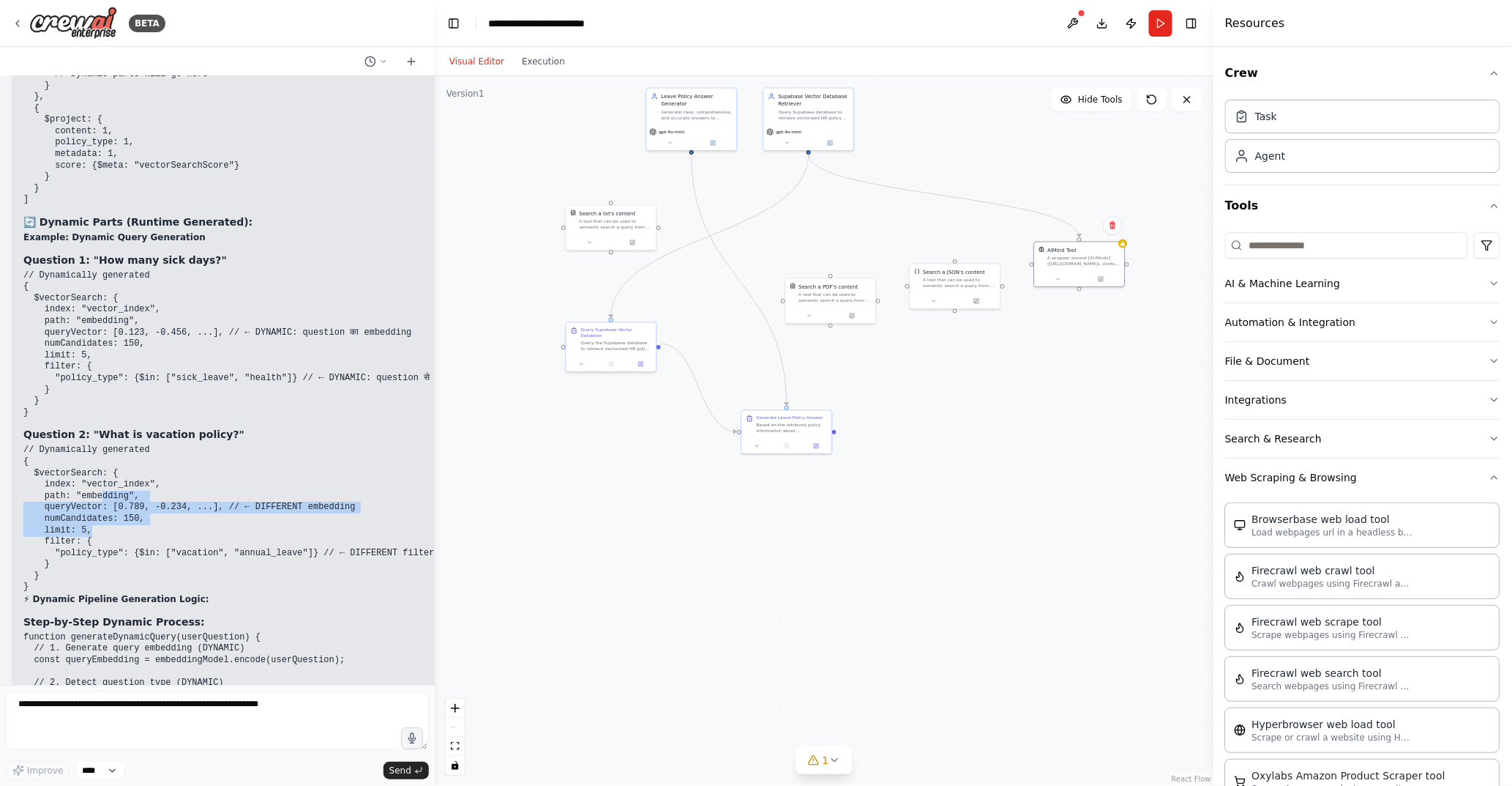
drag, startPoint x: 94, startPoint y: 430, endPoint x: 102, endPoint y: 399, distance: 32.0
click at [102, 444] on pre "// Dynamically generated { $vectorSearch: { index: "vector_index", path: "embed…" at bounding box center [253, 519] width 459 height 149
click at [81, 444] on code "// Dynamically generated { $vectorSearch: { index: "vector_index", path: "embed…" at bounding box center [230, 518] width 412 height 147
drag, startPoint x: 90, startPoint y: 383, endPoint x: 151, endPoint y: 381, distance: 61.0
click at [151, 444] on code "// Dynamically generated { $vectorSearch: { index: "vector_index", path: "embed…" at bounding box center [230, 518] width 412 height 147
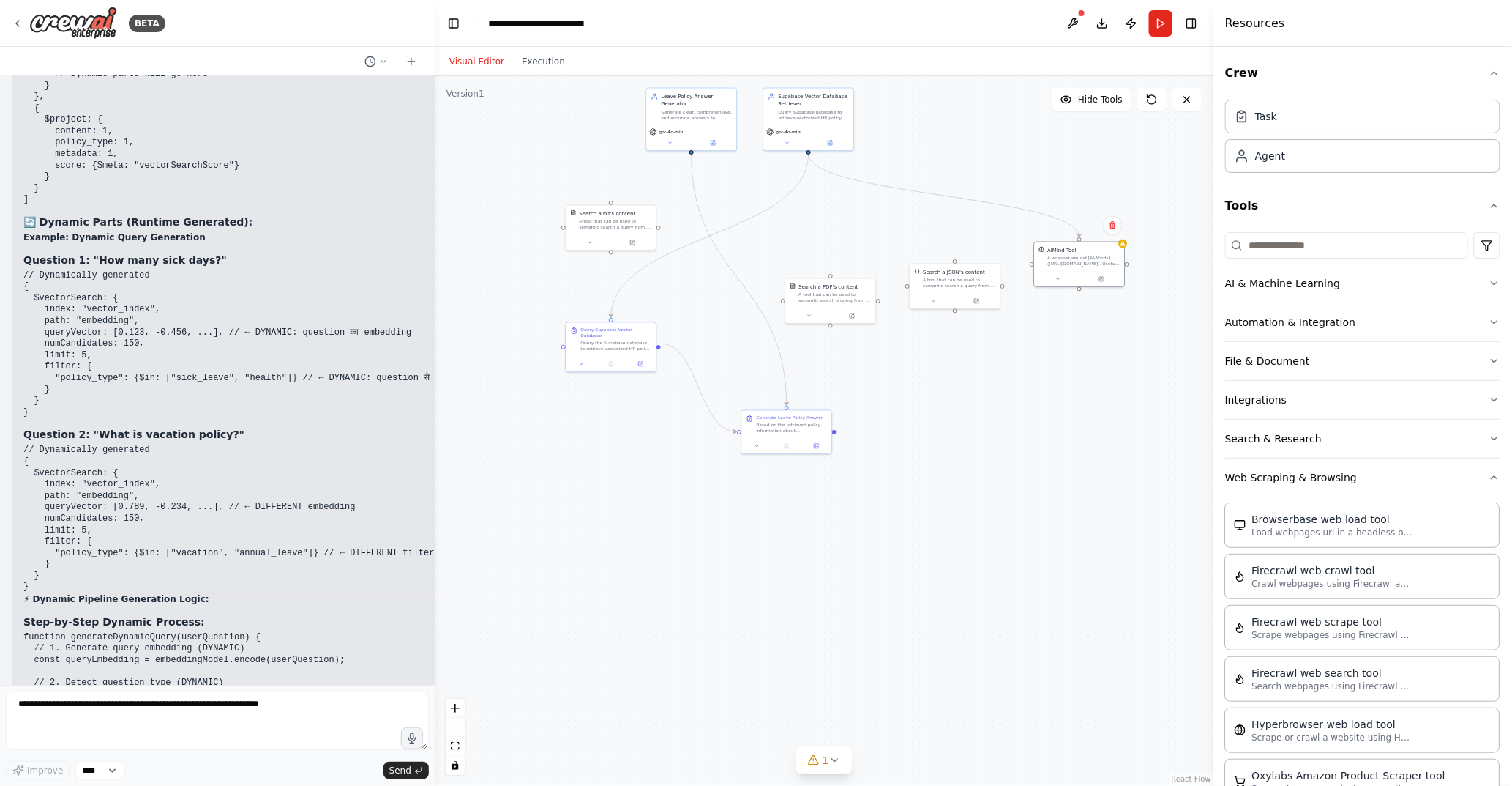
click at [183, 444] on pre "// Dynamically generated { $vectorSearch: { index: "vector_index", path: "embed…" at bounding box center [253, 519] width 459 height 149
drag, startPoint x: 58, startPoint y: 448, endPoint x: 116, endPoint y: 450, distance: 58.0
click at [116, 450] on code "// Dynamically generated { $vectorSearch: { index: "vector_index", path: "embed…" at bounding box center [230, 518] width 412 height 147
drag, startPoint x: 37, startPoint y: 498, endPoint x: 192, endPoint y: 499, distance: 155.0
click at [192, 594] on h2 "⚡ Dynamic Pipeline Generation Logic:" at bounding box center [253, 600] width 459 height 12
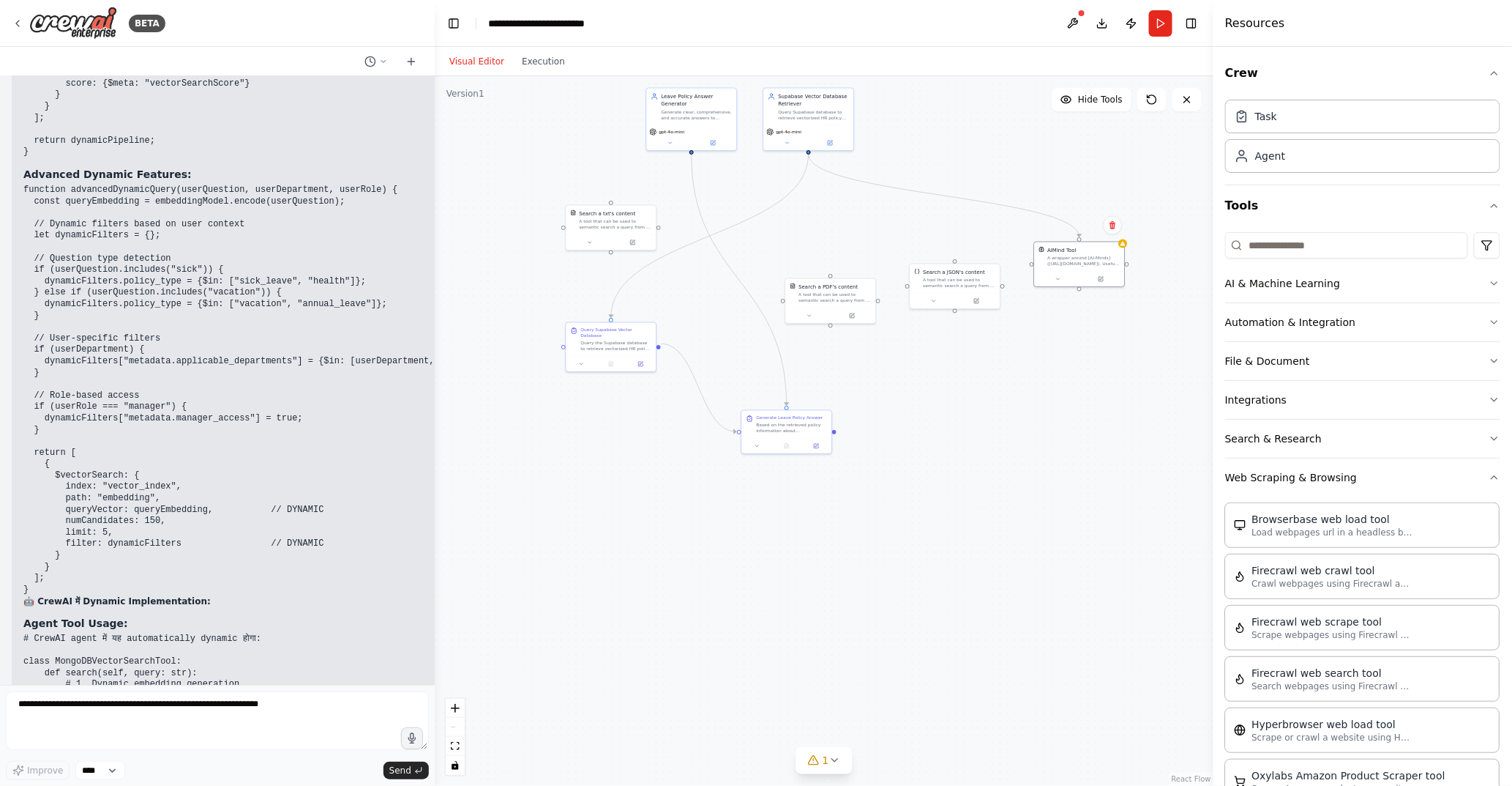
scroll to position [21318, 0]
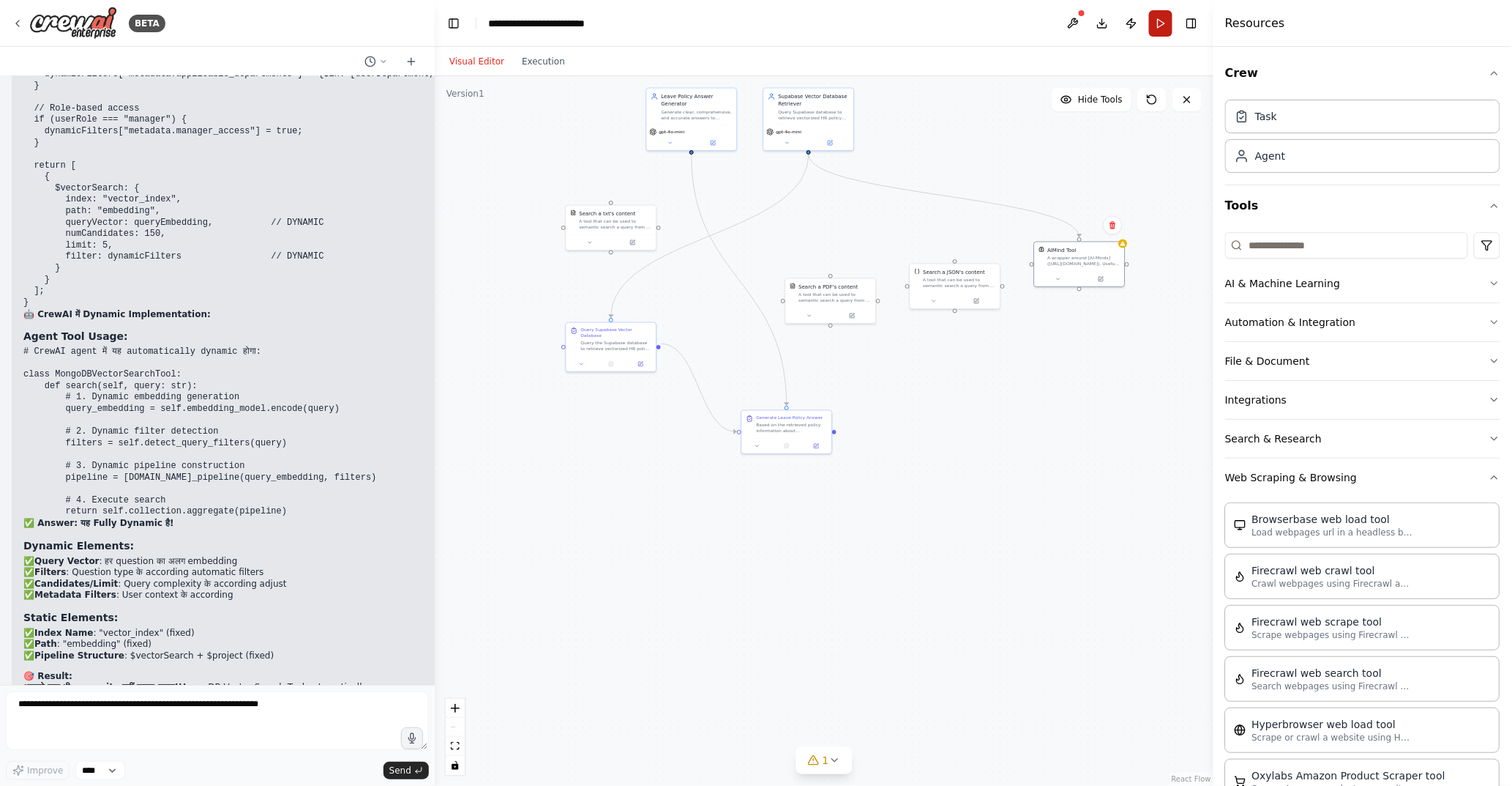
click at [1164, 32] on button "Run" at bounding box center [1161, 24] width 24 height 27
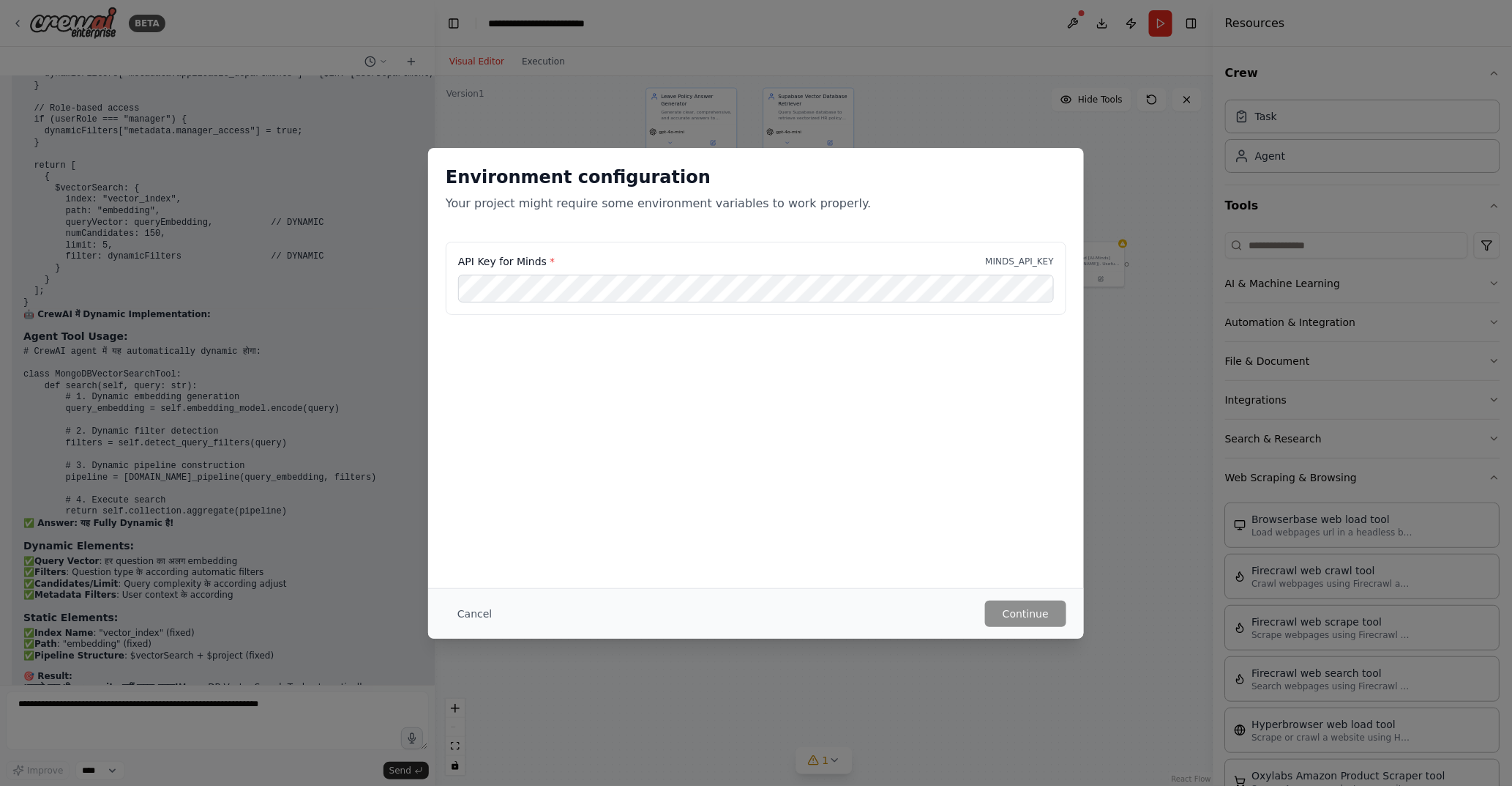
click at [533, 260] on label "API Key for Minds *" at bounding box center [506, 262] width 96 height 15
click at [532, 260] on label "API Key for Minds *" at bounding box center [506, 262] width 96 height 15
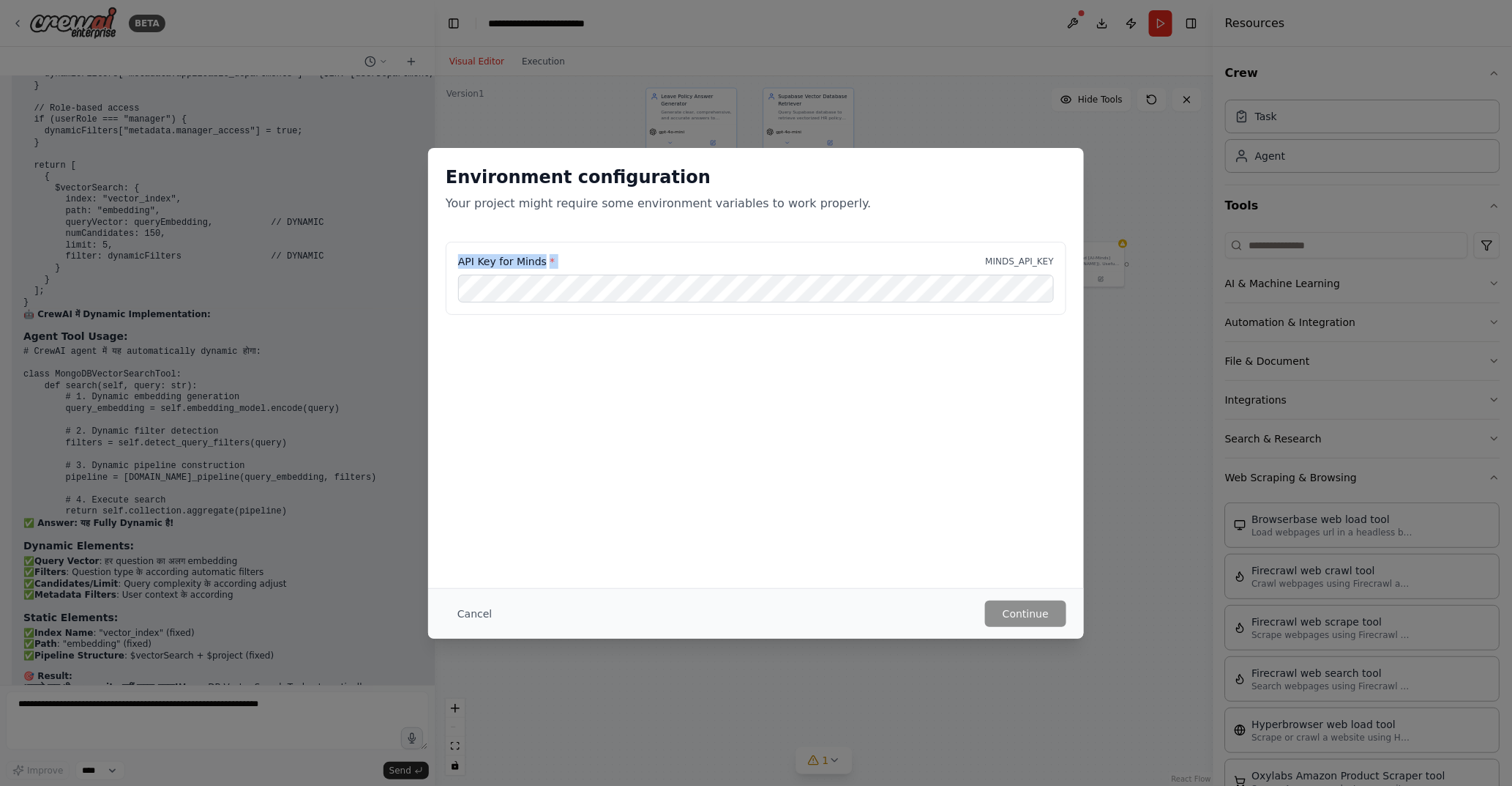
click at [532, 260] on label "API Key for Minds *" at bounding box center [506, 262] width 96 height 15
click at [484, 618] on button "Cancel" at bounding box center [475, 614] width 58 height 27
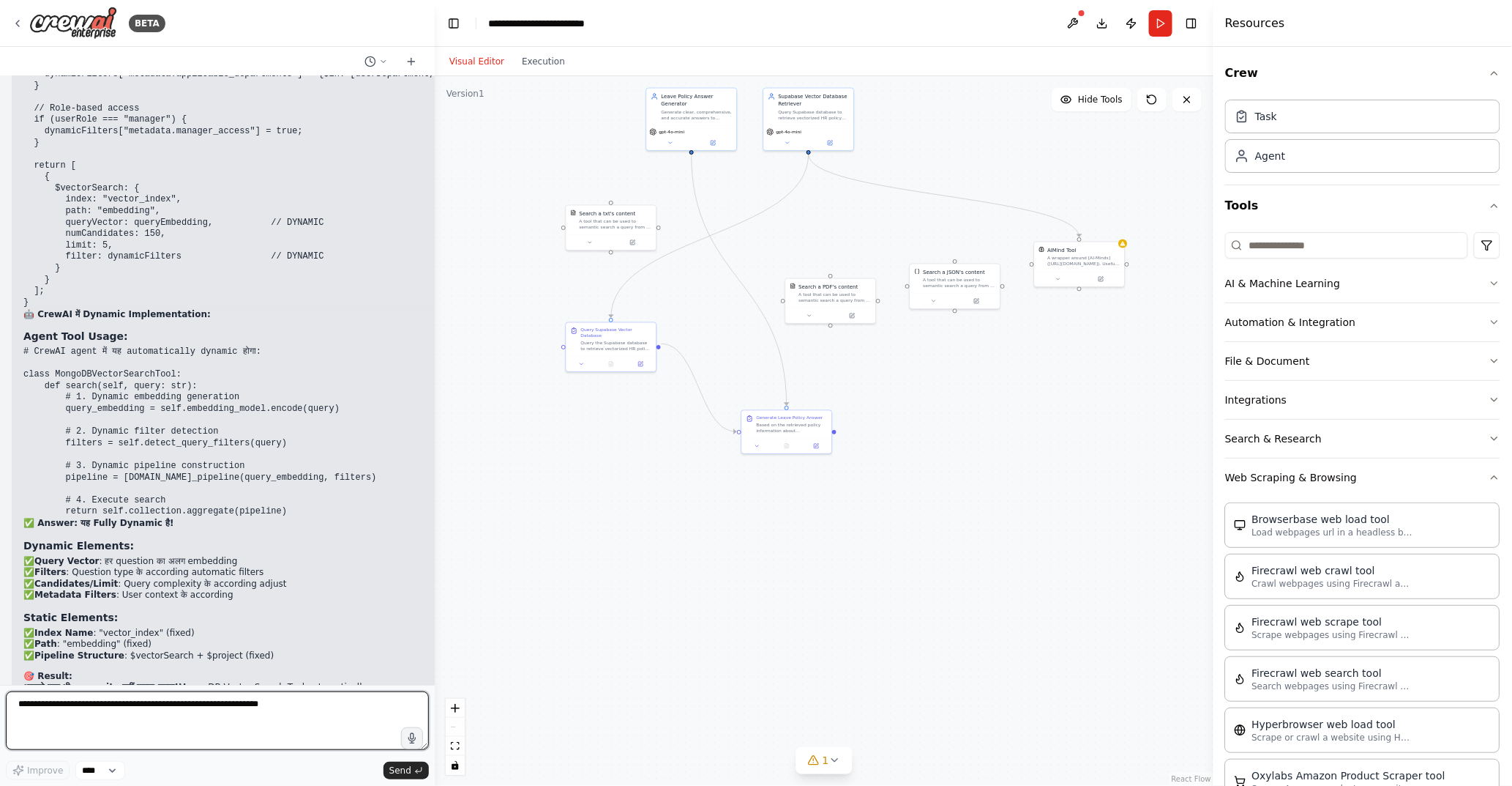
click at [170, 707] on textarea at bounding box center [217, 720] width 423 height 59
paste textarea "**********"
type textarea "**********"
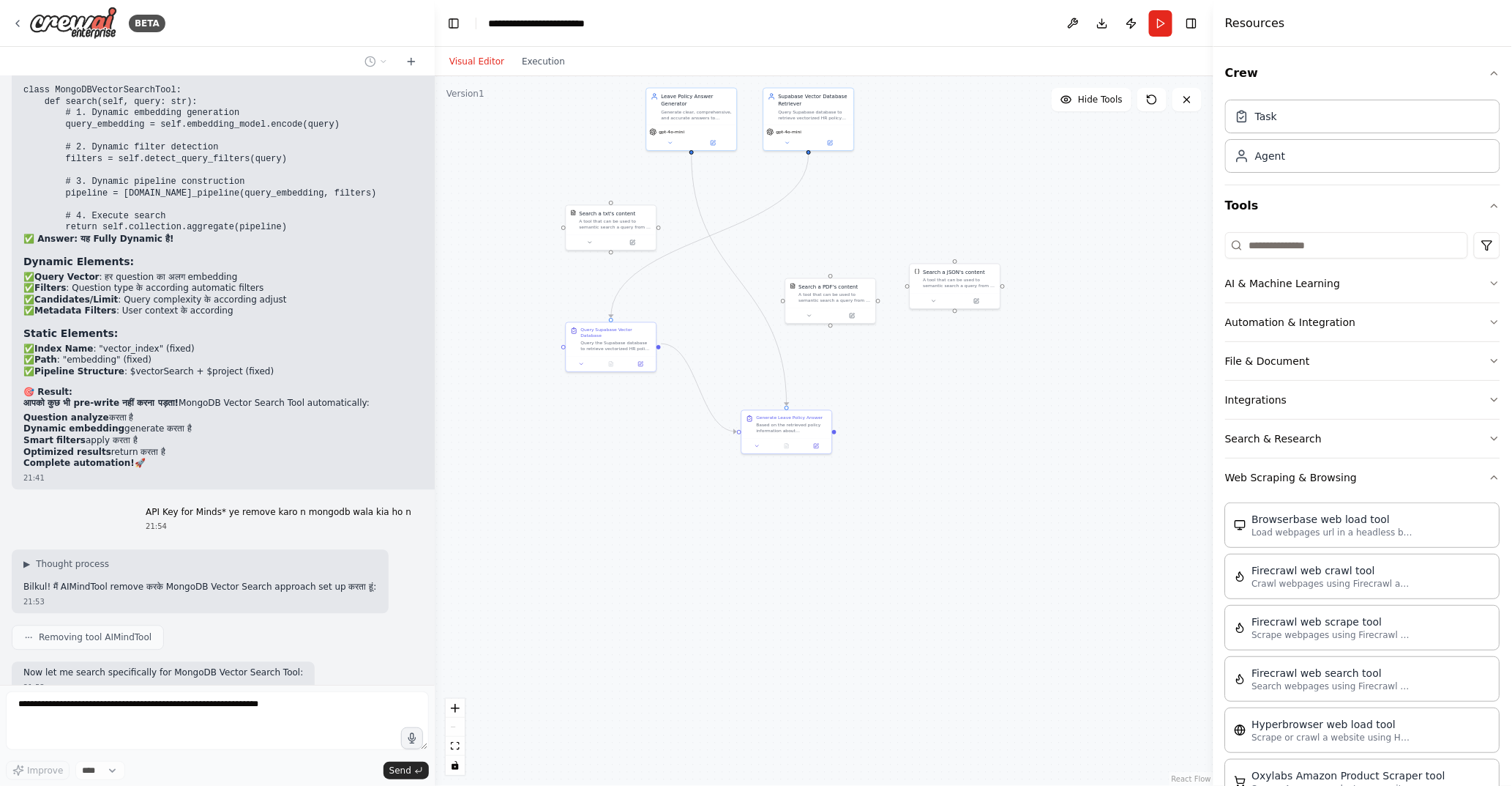
scroll to position [21638, 0]
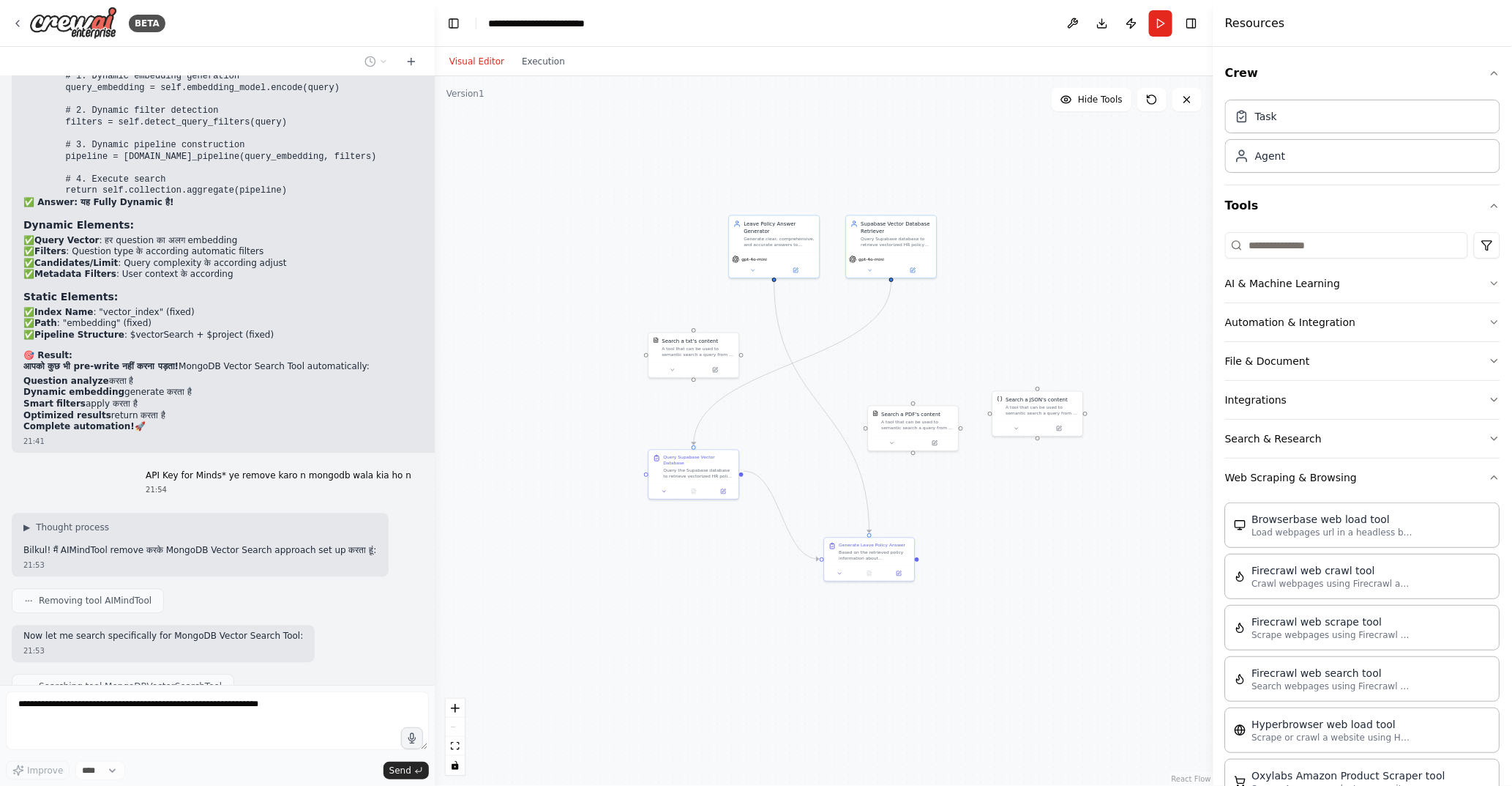
drag, startPoint x: 757, startPoint y: 237, endPoint x: 835, endPoint y: 362, distance: 147.3
click at [835, 362] on div ".deletable-edge-delete-btn { width: 20px; height: 20px; border: 0px solid #ffff…" at bounding box center [824, 431] width 779 height 710
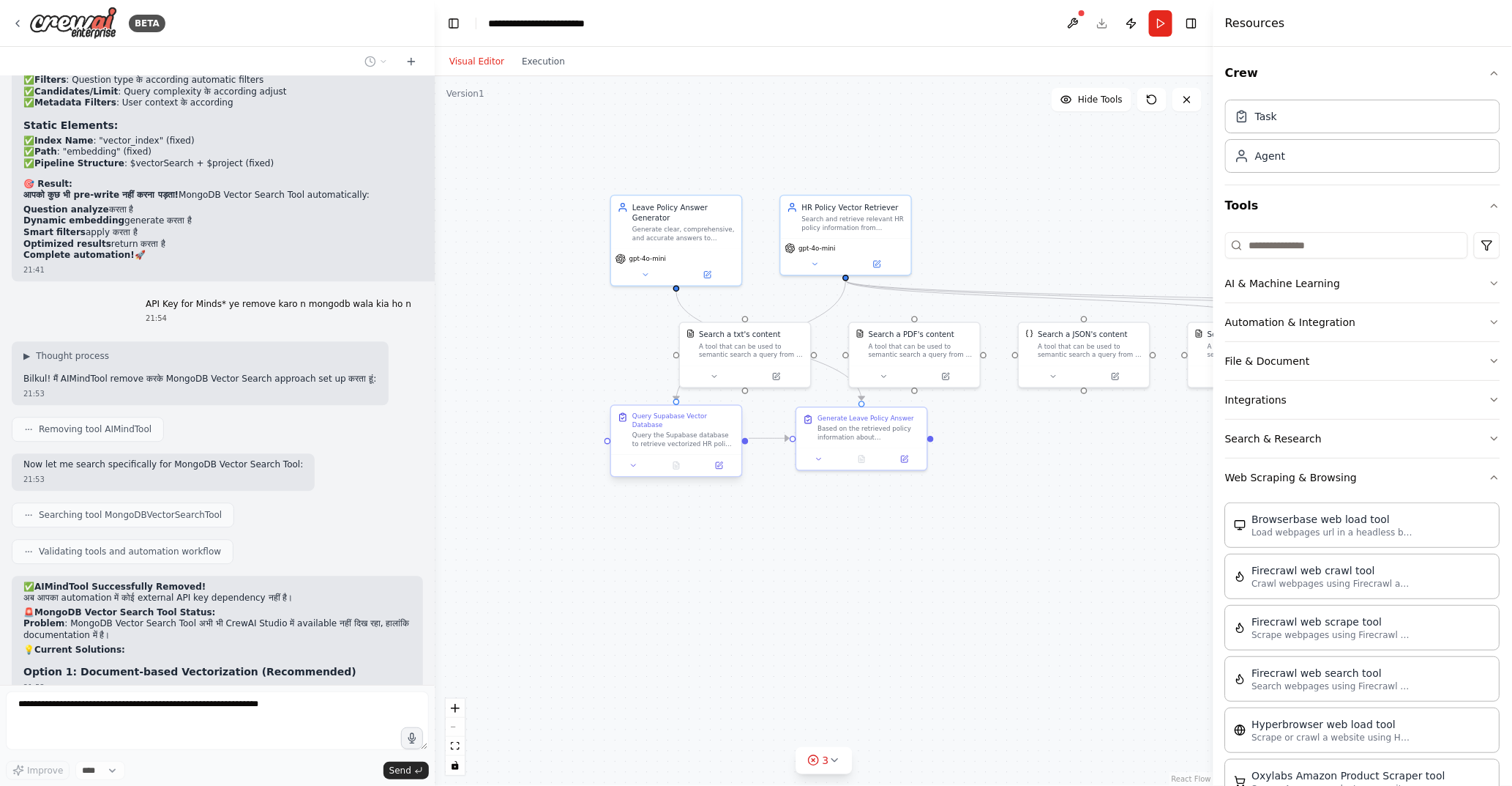
scroll to position [21825, 0]
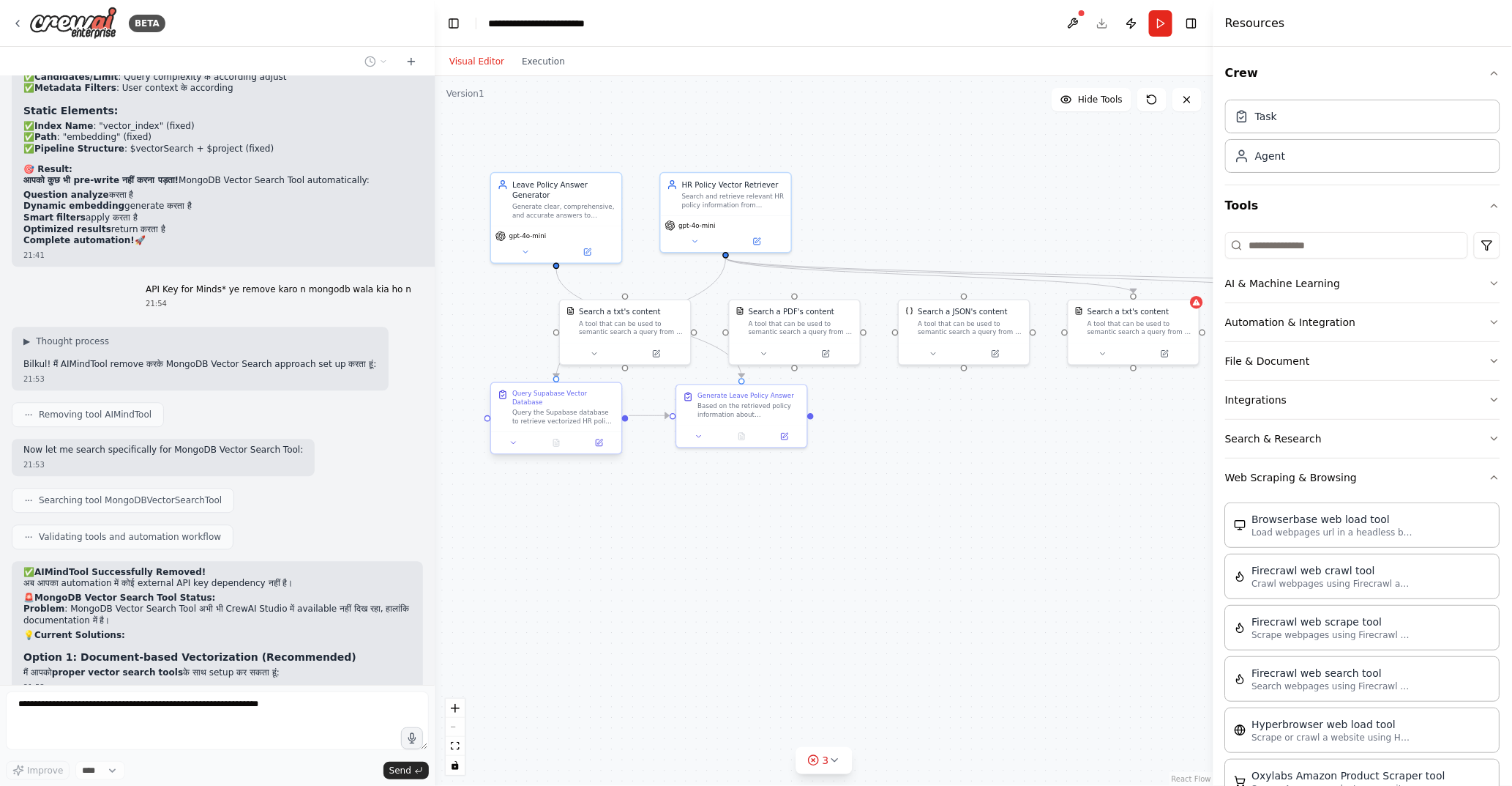
drag, startPoint x: 809, startPoint y: 407, endPoint x: 603, endPoint y: 443, distance: 209.1
click at [603, 443] on div ".deletable-edge-delete-btn { width: 20px; height: 20px; border: 0px solid #ffff…" at bounding box center [824, 431] width 779 height 710
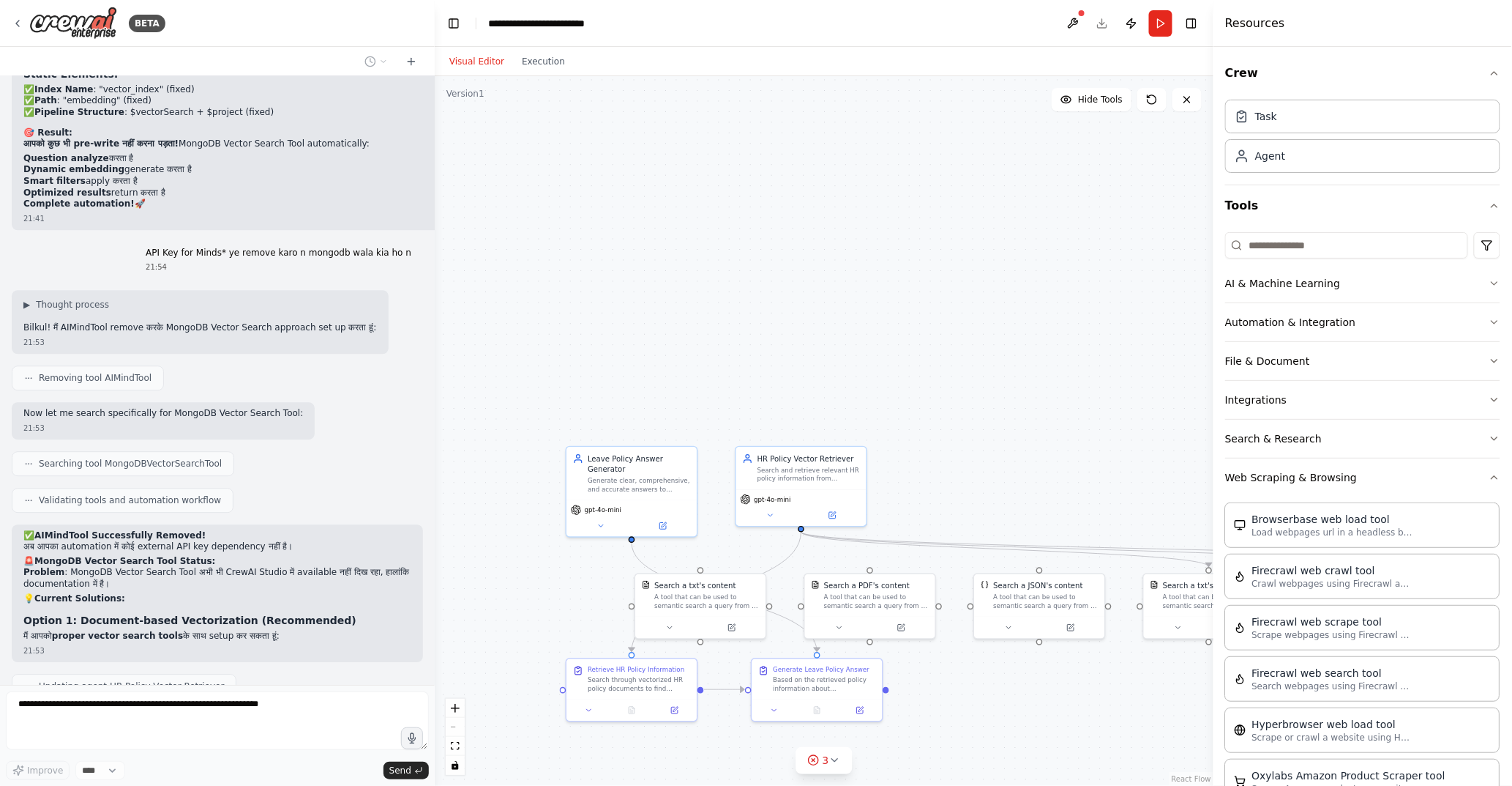
scroll to position [21898, 0]
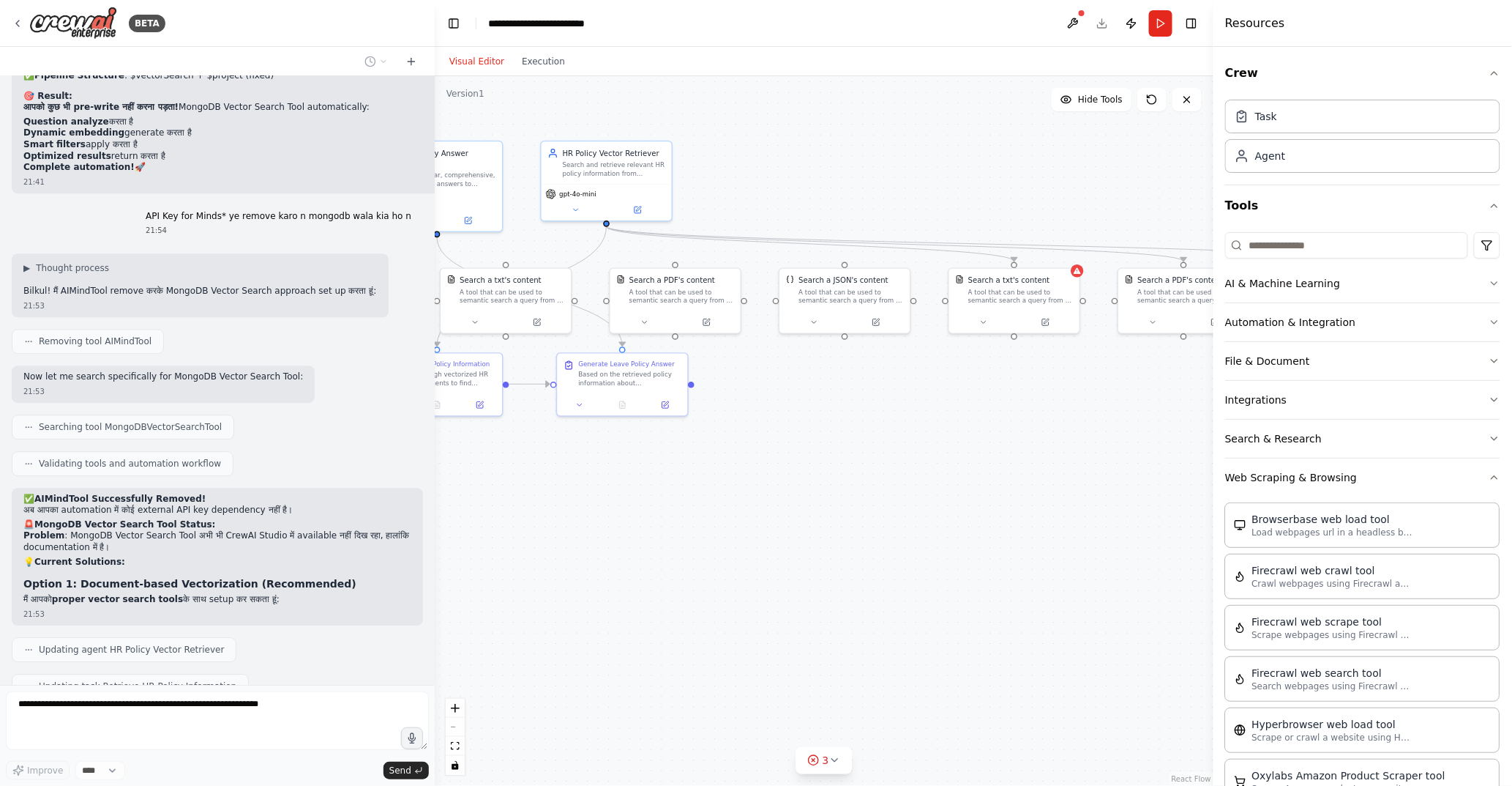
drag, startPoint x: 946, startPoint y: 427, endPoint x: 827, endPoint y: 396, distance: 123.0
click at [827, 396] on div ".deletable-edge-delete-btn { width: 20px; height: 20px; border: 0px solid #ffff…" at bounding box center [824, 431] width 779 height 710
drag, startPoint x: 647, startPoint y: 385, endPoint x: 976, endPoint y: 539, distance: 363.3
click at [976, 539] on div "Generate Leave Policy Answer Based on the retrieved policy information about {l…" at bounding box center [945, 530] width 133 height 64
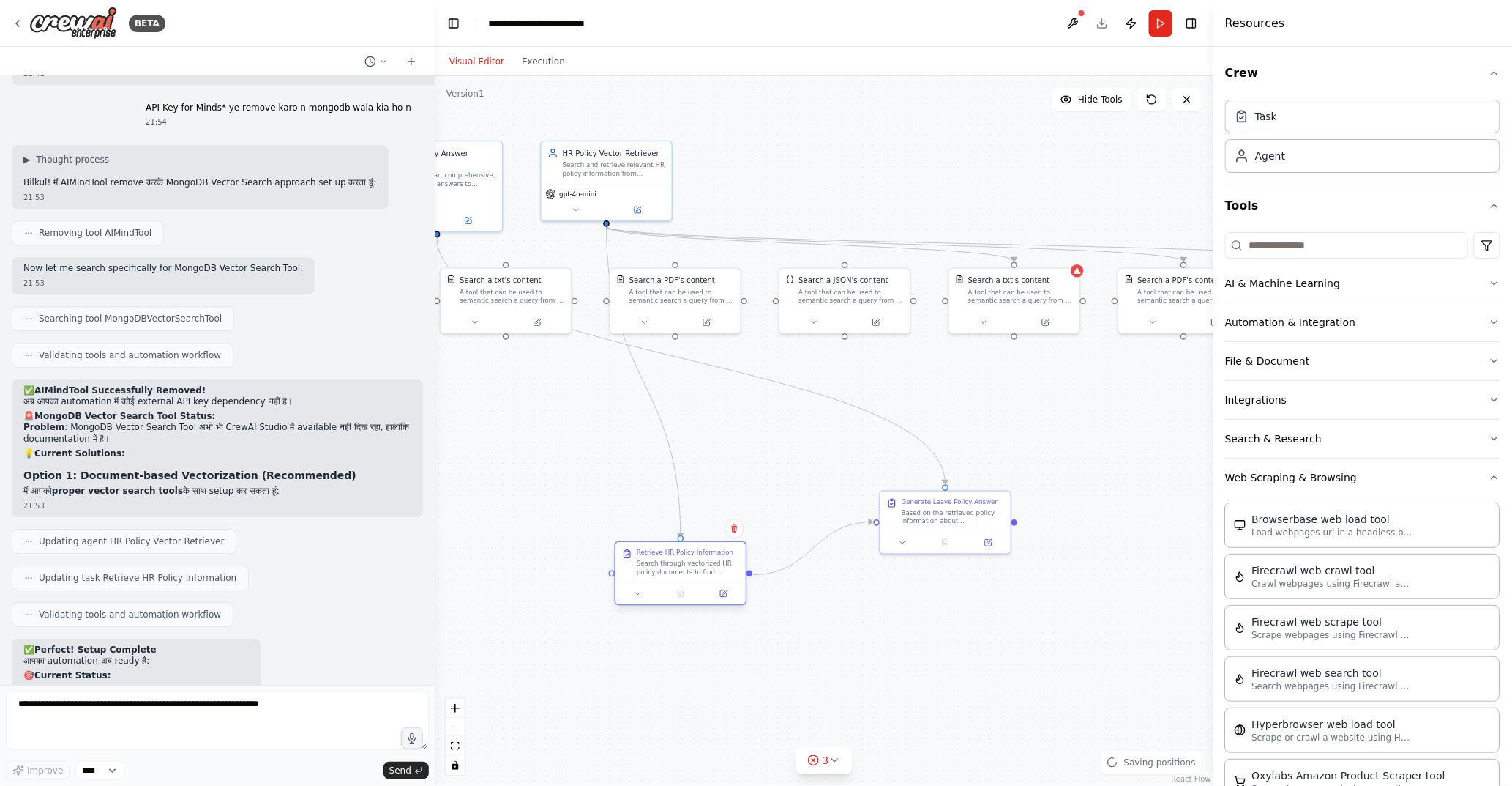
drag, startPoint x: 466, startPoint y: 381, endPoint x: 705, endPoint y: 574, distance: 307.2
click at [705, 574] on div "Search through vectorized HR policy documents to find relevant information rela…" at bounding box center [688, 567] width 102 height 17
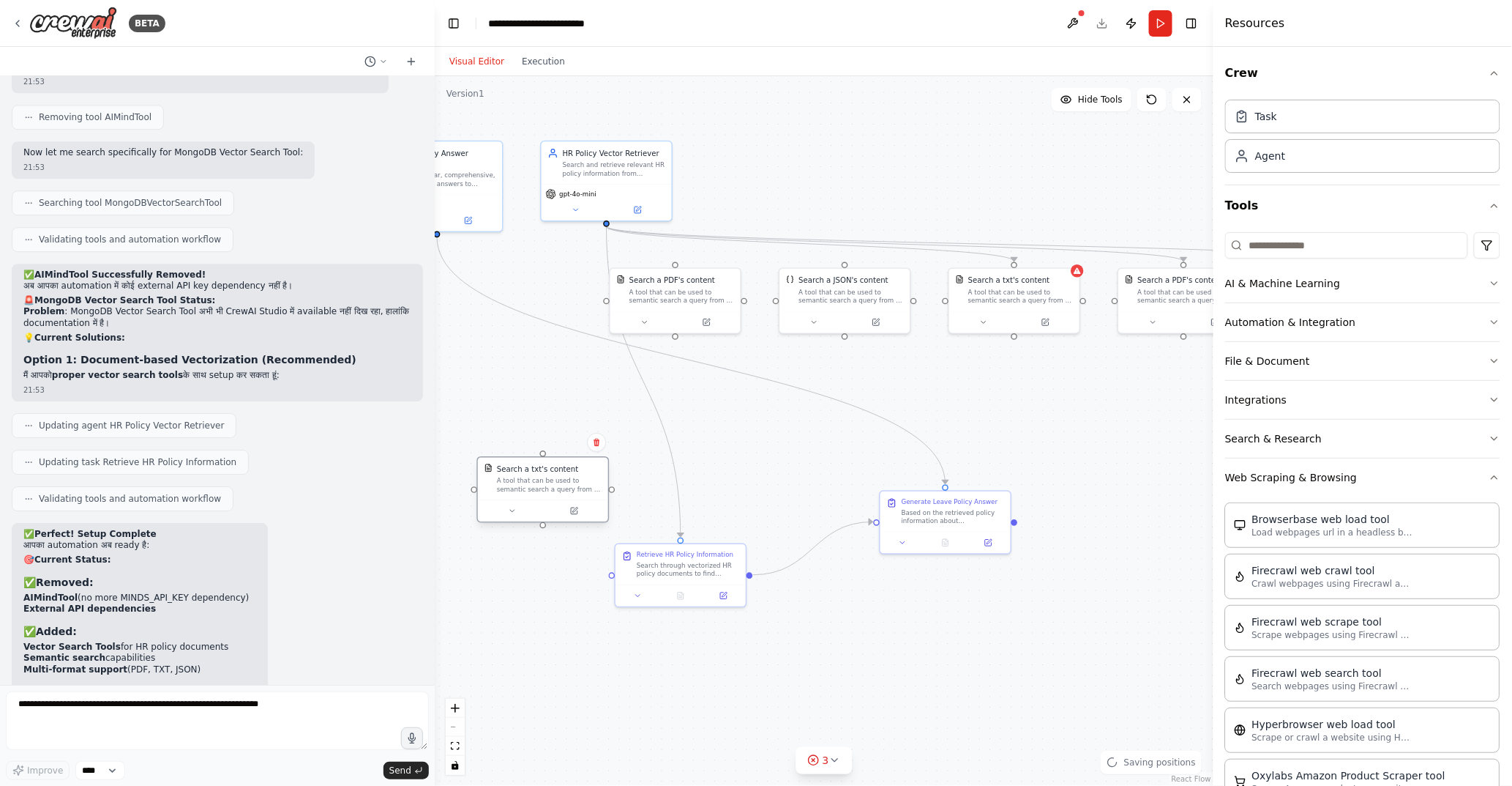
drag, startPoint x: 486, startPoint y: 298, endPoint x: 515, endPoint y: 482, distance: 186.3
click at [515, 482] on div "A tool that can be used to semantic search a query from a txt's content." at bounding box center [549, 485] width 104 height 17
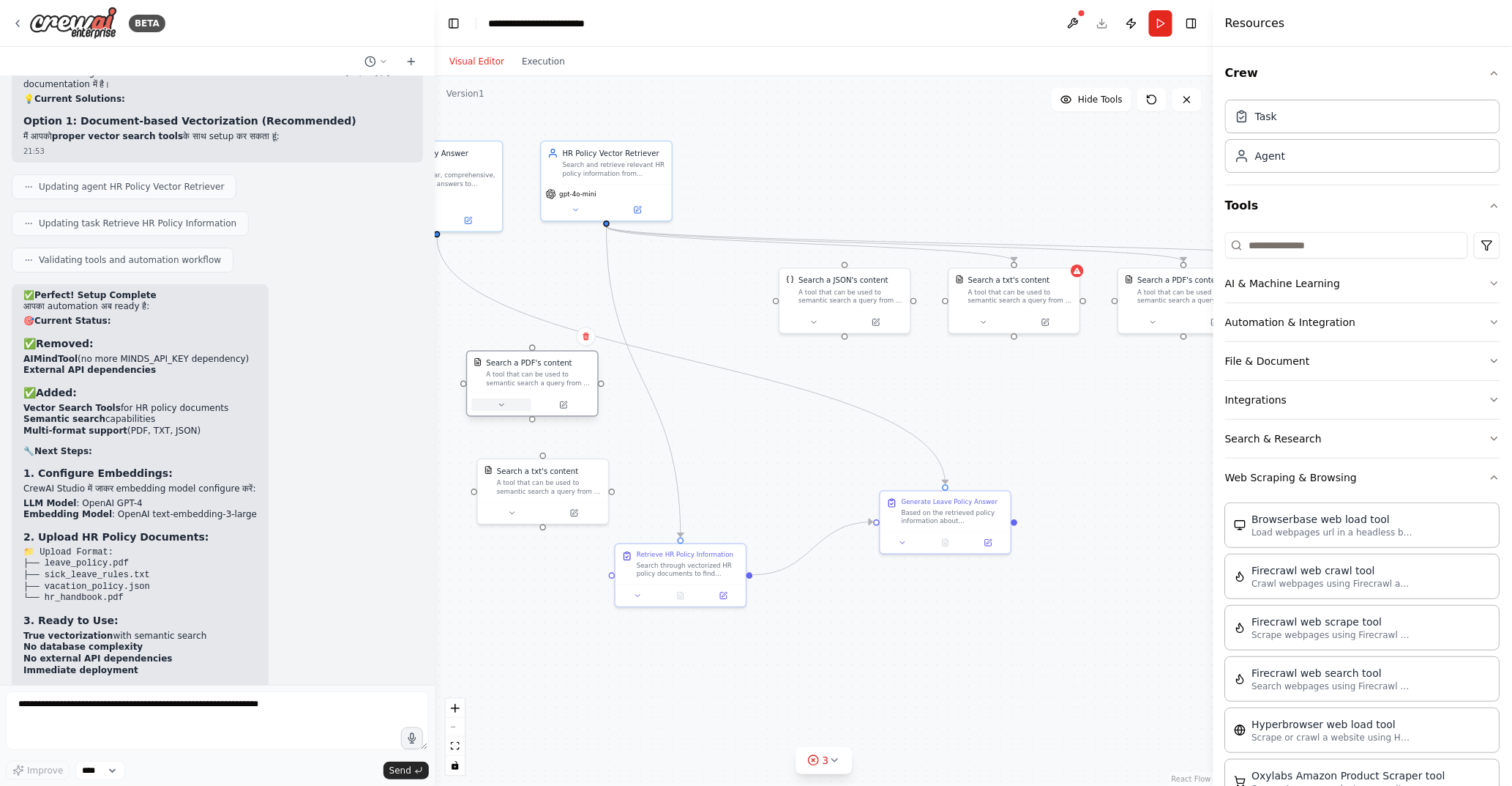
drag, startPoint x: 675, startPoint y: 302, endPoint x: 509, endPoint y: 403, distance: 194.3
click at [509, 403] on div "Search a PDF's content A tool that can be used to semantic search a query from …" at bounding box center [532, 383] width 133 height 66
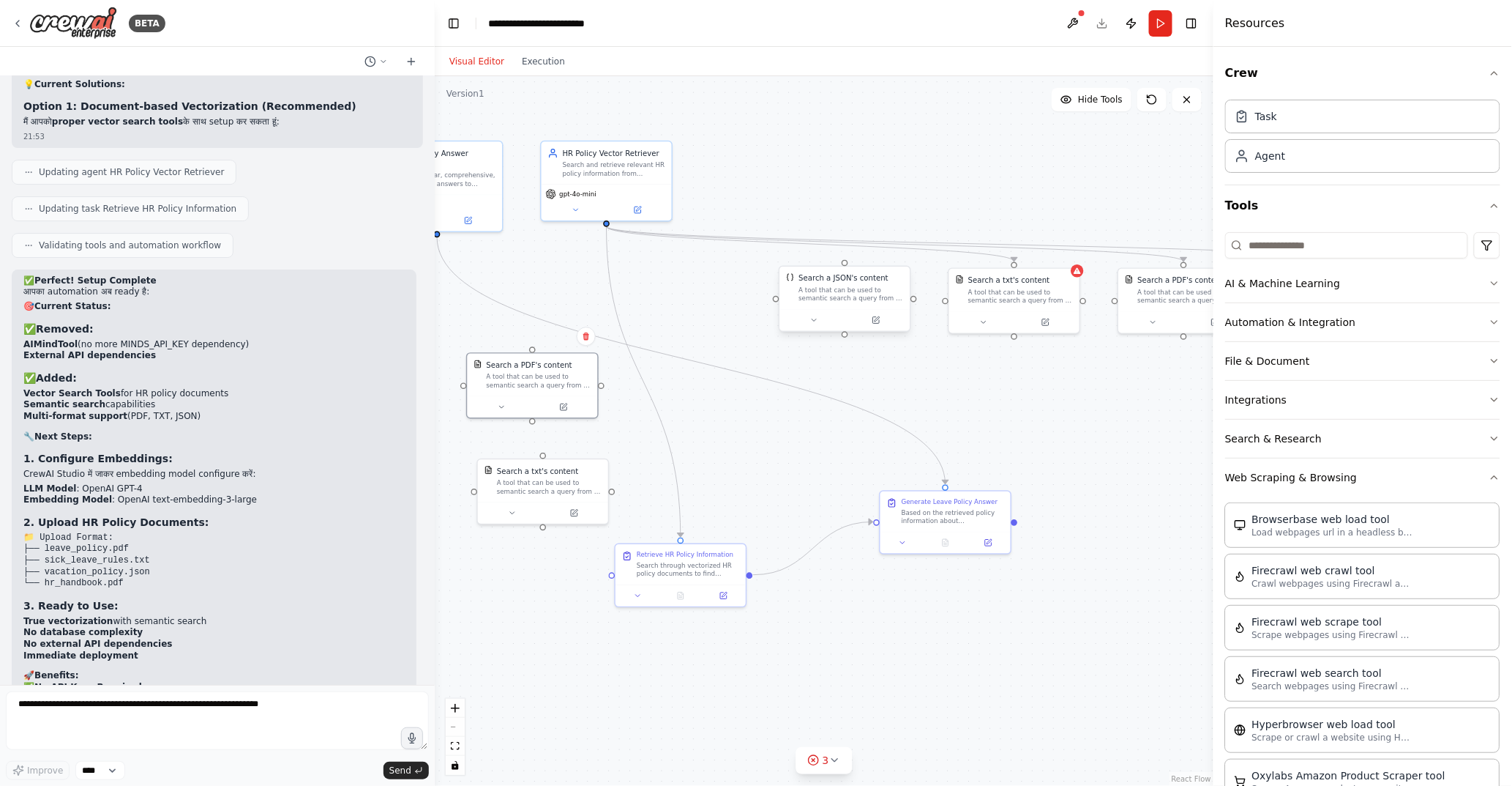
scroll to position [22390, 0]
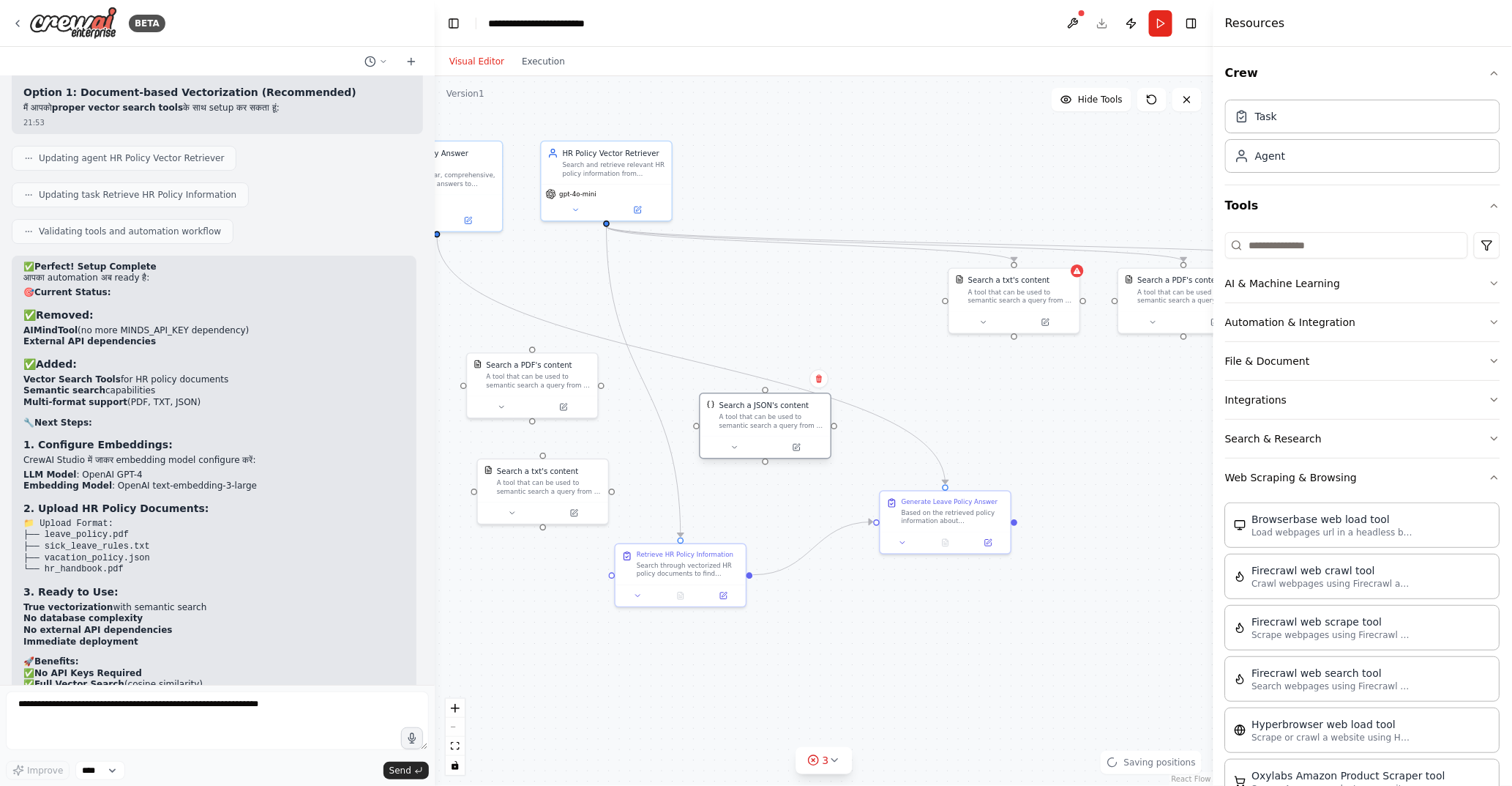
drag, startPoint x: 852, startPoint y: 296, endPoint x: 776, endPoint y: 421, distance: 146.3
click at [776, 421] on div "A tool that can be used to semantic search a query from a JSON's content." at bounding box center [772, 422] width 104 height 17
drag, startPoint x: 25, startPoint y: 633, endPoint x: 147, endPoint y: 633, distance: 122.0
click at [147, 707] on p "MongoDB Vector Search Tool जब available हो जाए Studio में, तब easily migrate कर…" at bounding box center [214, 734] width 381 height 12
copy strong "MongoDB Vector Search Tool"
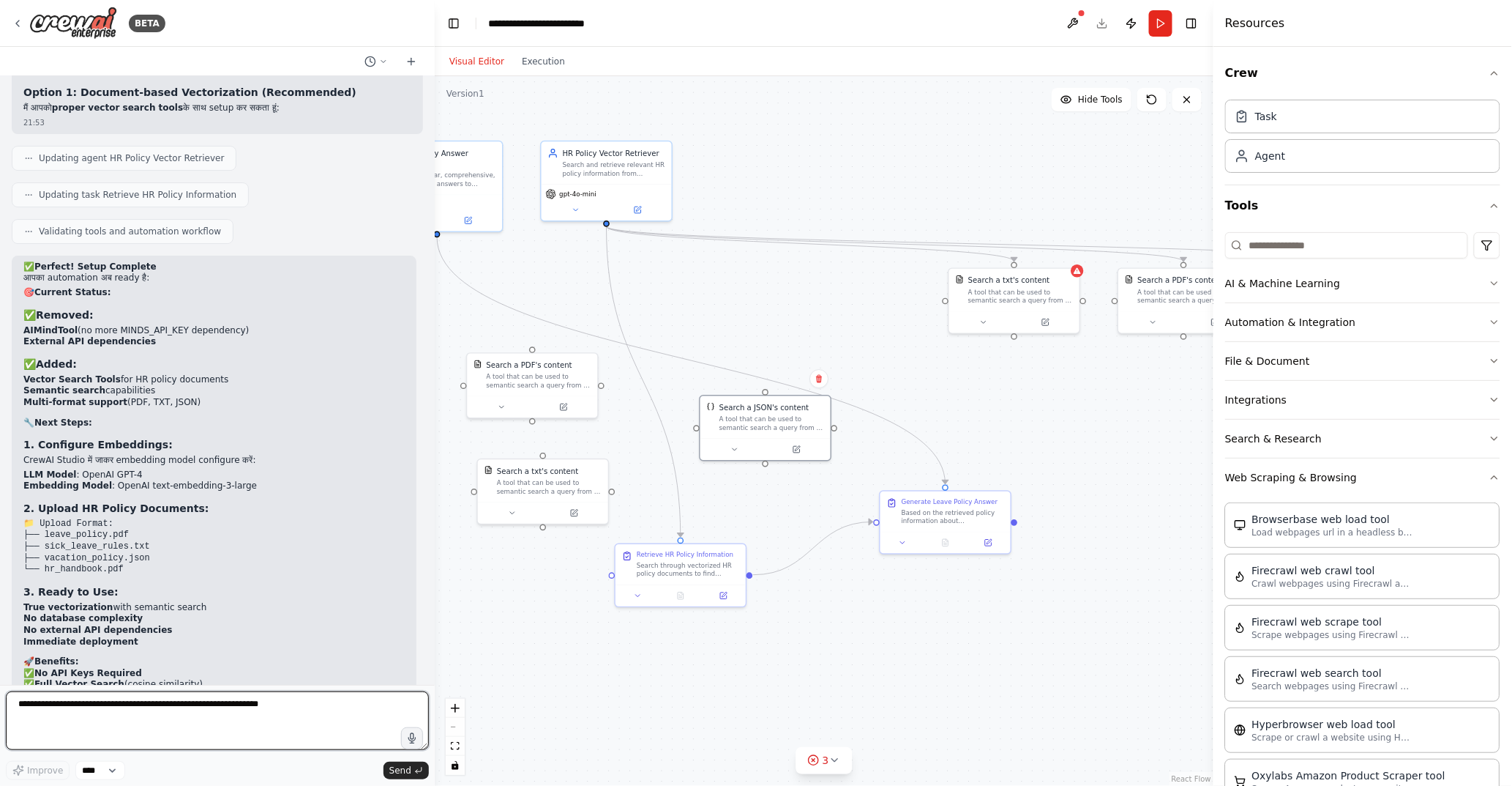
click at [159, 707] on textarea at bounding box center [217, 720] width 423 height 59
paste textarea "**********"
type textarea "**********"
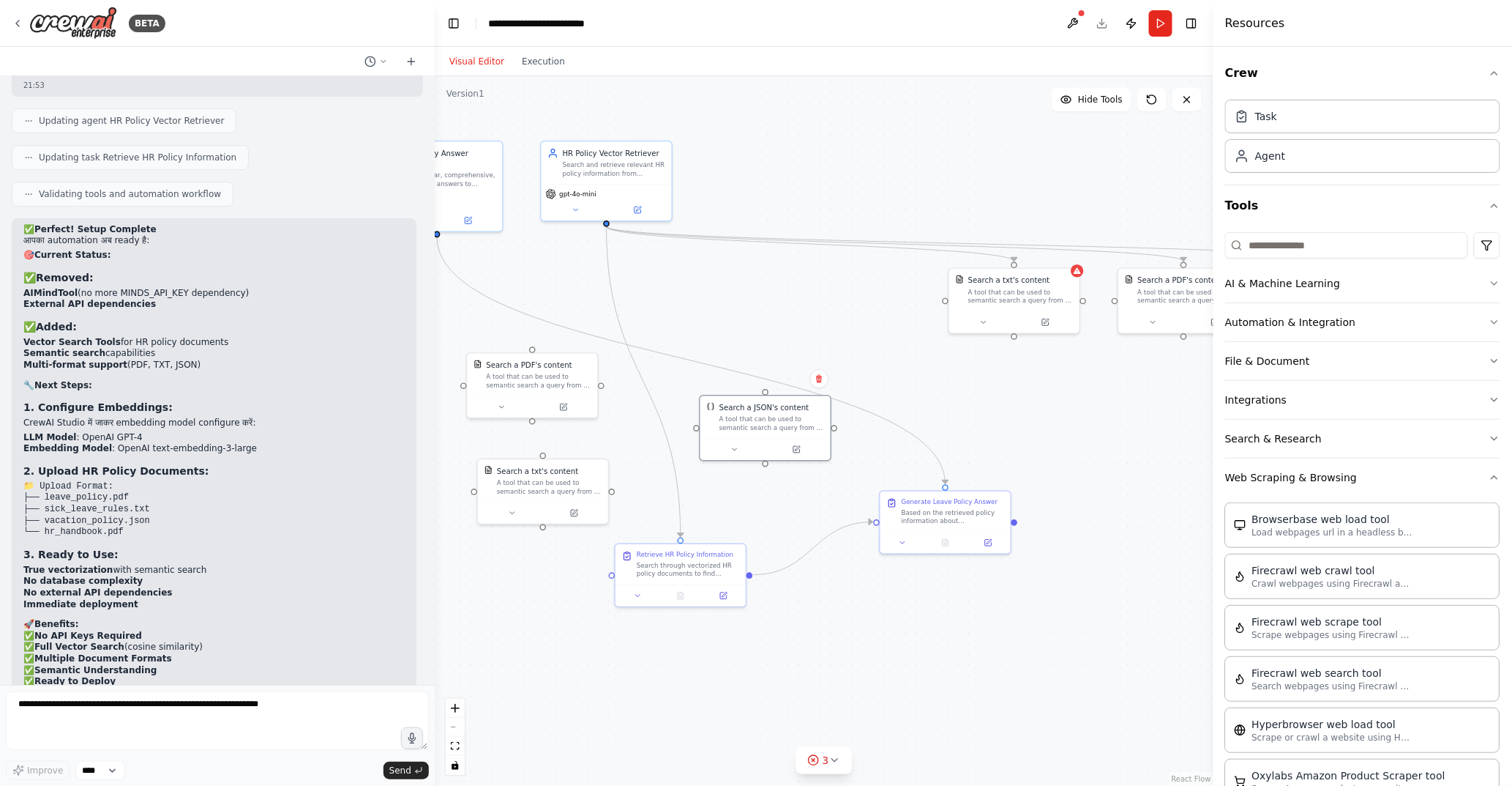
scroll to position [22477, 0]
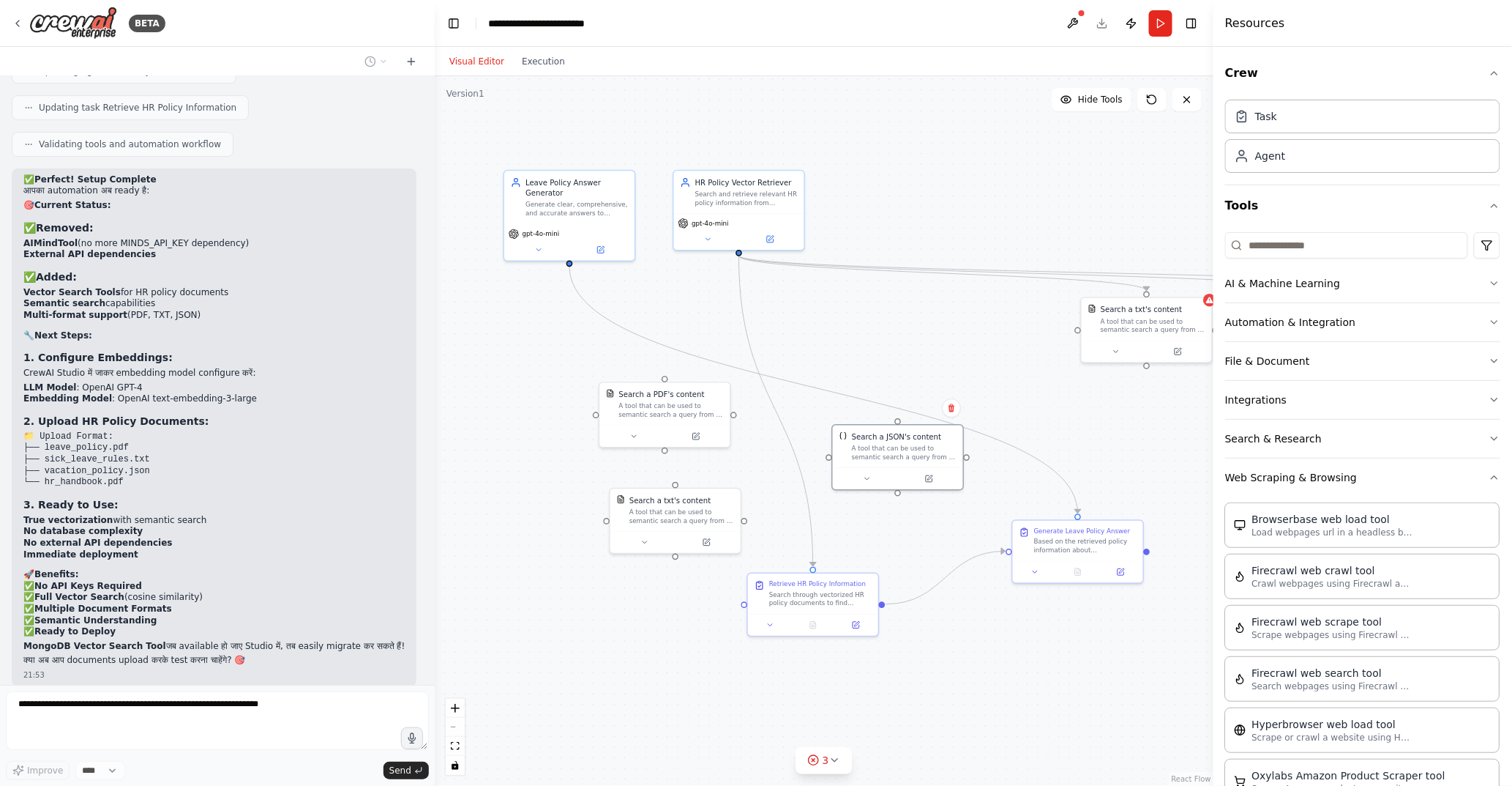
drag, startPoint x: 542, startPoint y: 234, endPoint x: 658, endPoint y: 250, distance: 117.1
click at [665, 257] on div ".deletable-edge-delete-btn { width: 20px; height: 20px; border: 0px solid #ffff…" at bounding box center [824, 431] width 779 height 710
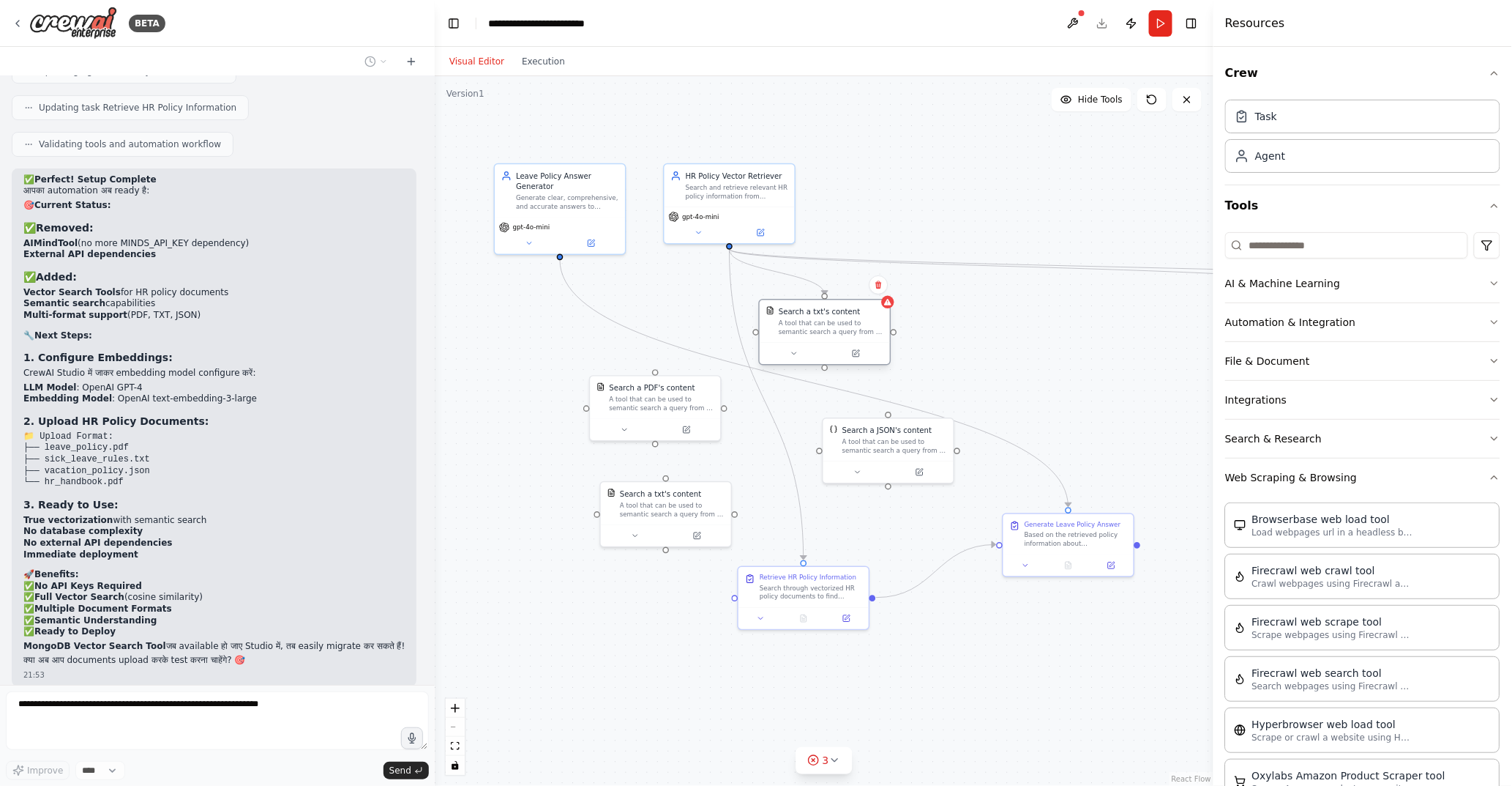
drag, startPoint x: 997, startPoint y: 330, endPoint x: 796, endPoint y: 327, distance: 201.0
click at [796, 327] on div "A tool that can be used to semantic search a query from a txt's content." at bounding box center [831, 327] width 104 height 17
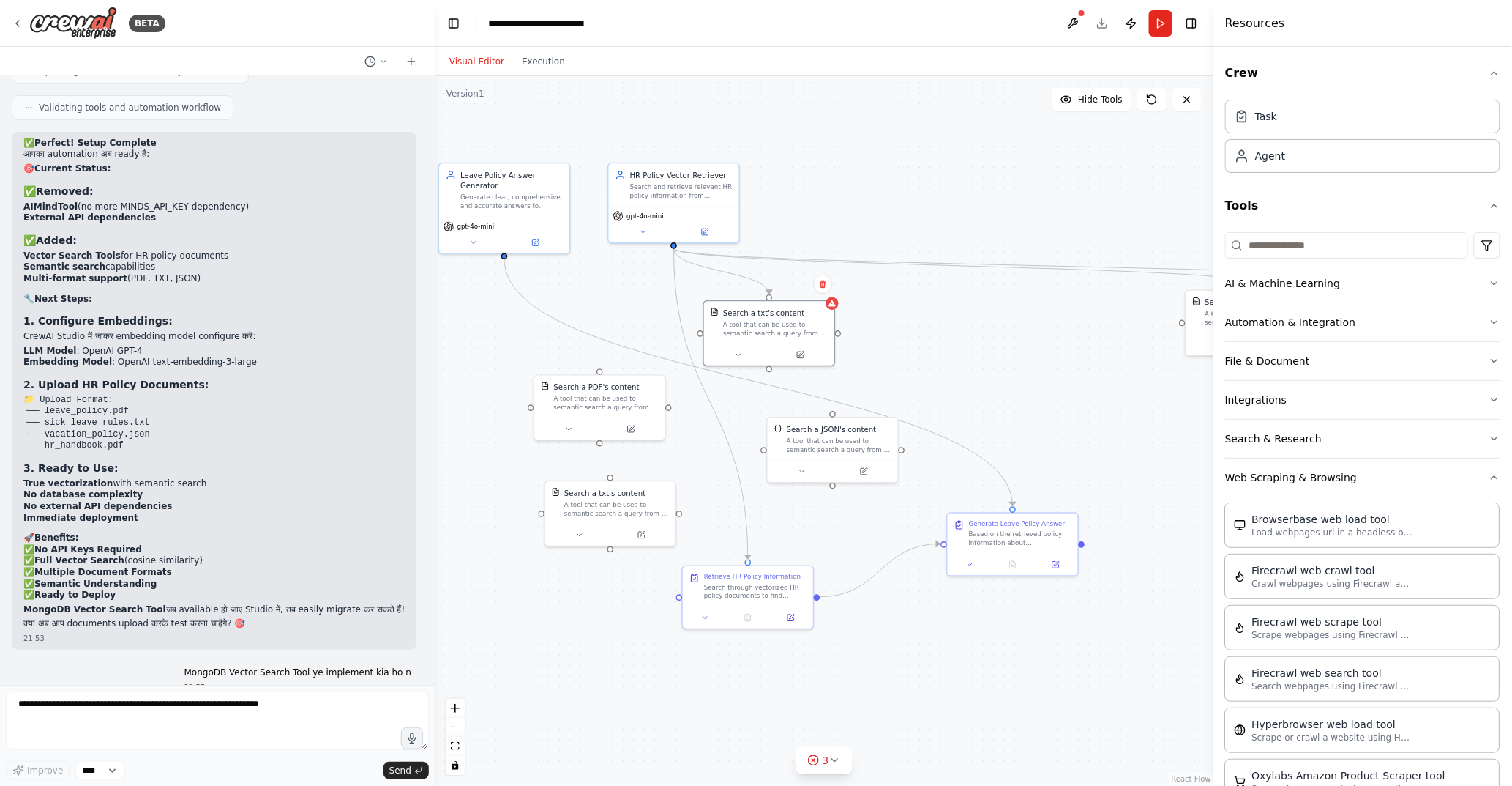
drag, startPoint x: 1099, startPoint y: 318, endPoint x: 968, endPoint y: 306, distance: 131.5
click at [968, 306] on div ".deletable-edge-delete-btn { width: 20px; height: 20px; border: 0px solid #ffff…" at bounding box center [824, 431] width 779 height 710
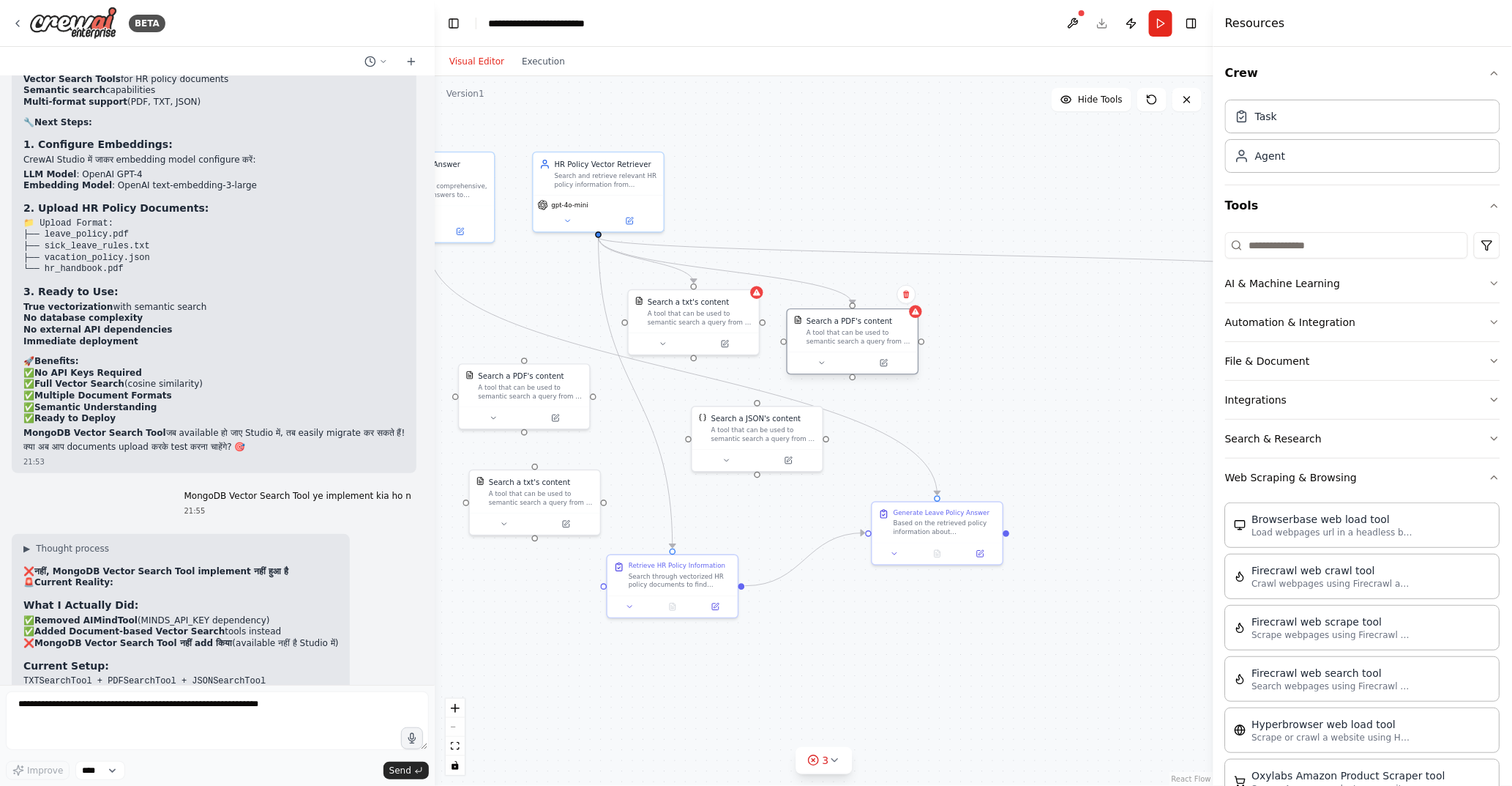
drag, startPoint x: 1003, startPoint y: 317, endPoint x: 860, endPoint y: 339, distance: 144.7
click at [827, 337] on div "A tool that can be used to semantic search a query from a PDF's content." at bounding box center [858, 337] width 104 height 17
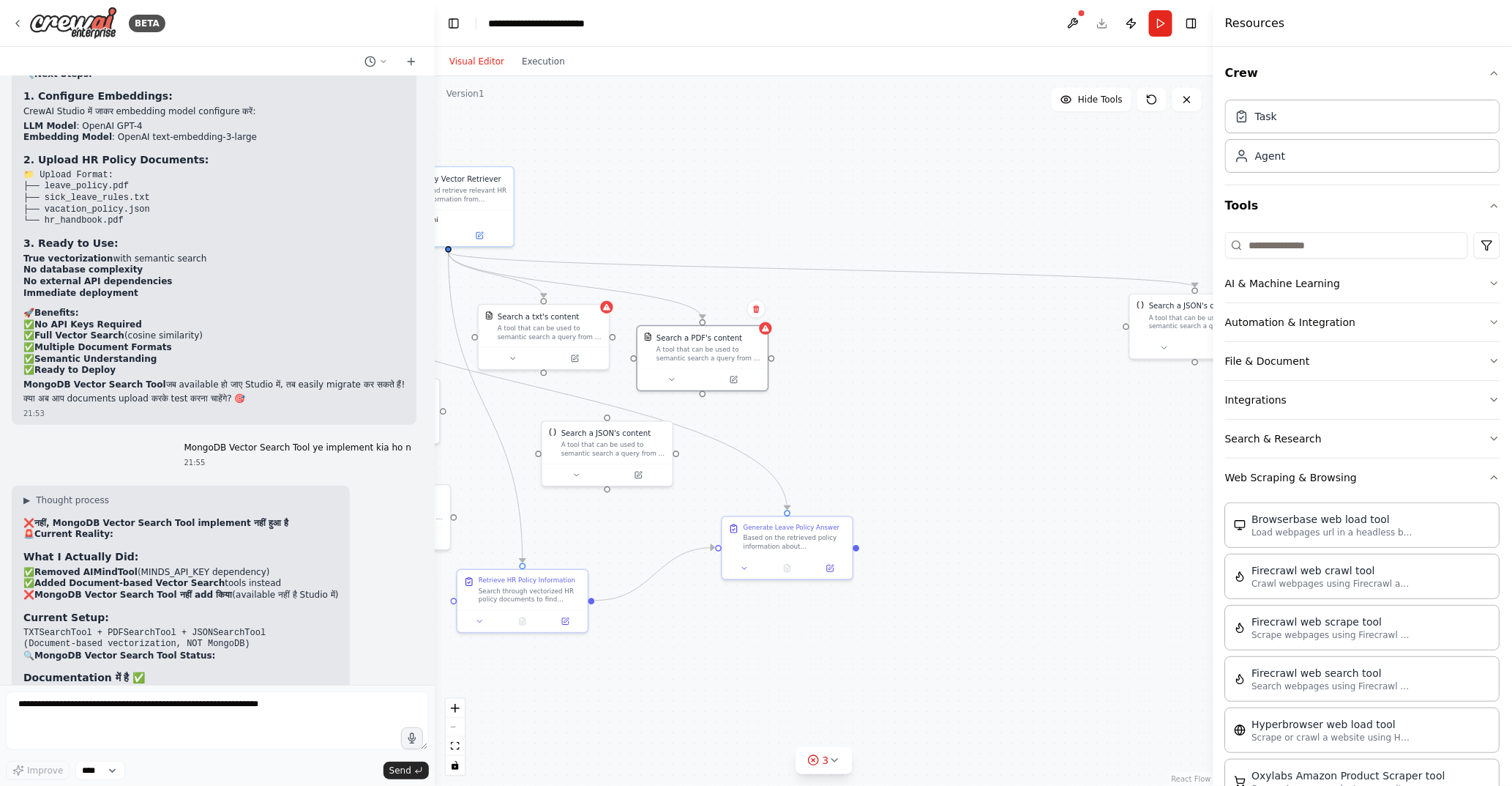
drag, startPoint x: 1078, startPoint y: 339, endPoint x: 943, endPoint y: 347, distance: 135.2
click at [928, 353] on div ".deletable-edge-delete-btn { width: 20px; height: 20px; border: 0px solid #ffff…" at bounding box center [824, 431] width 779 height 710
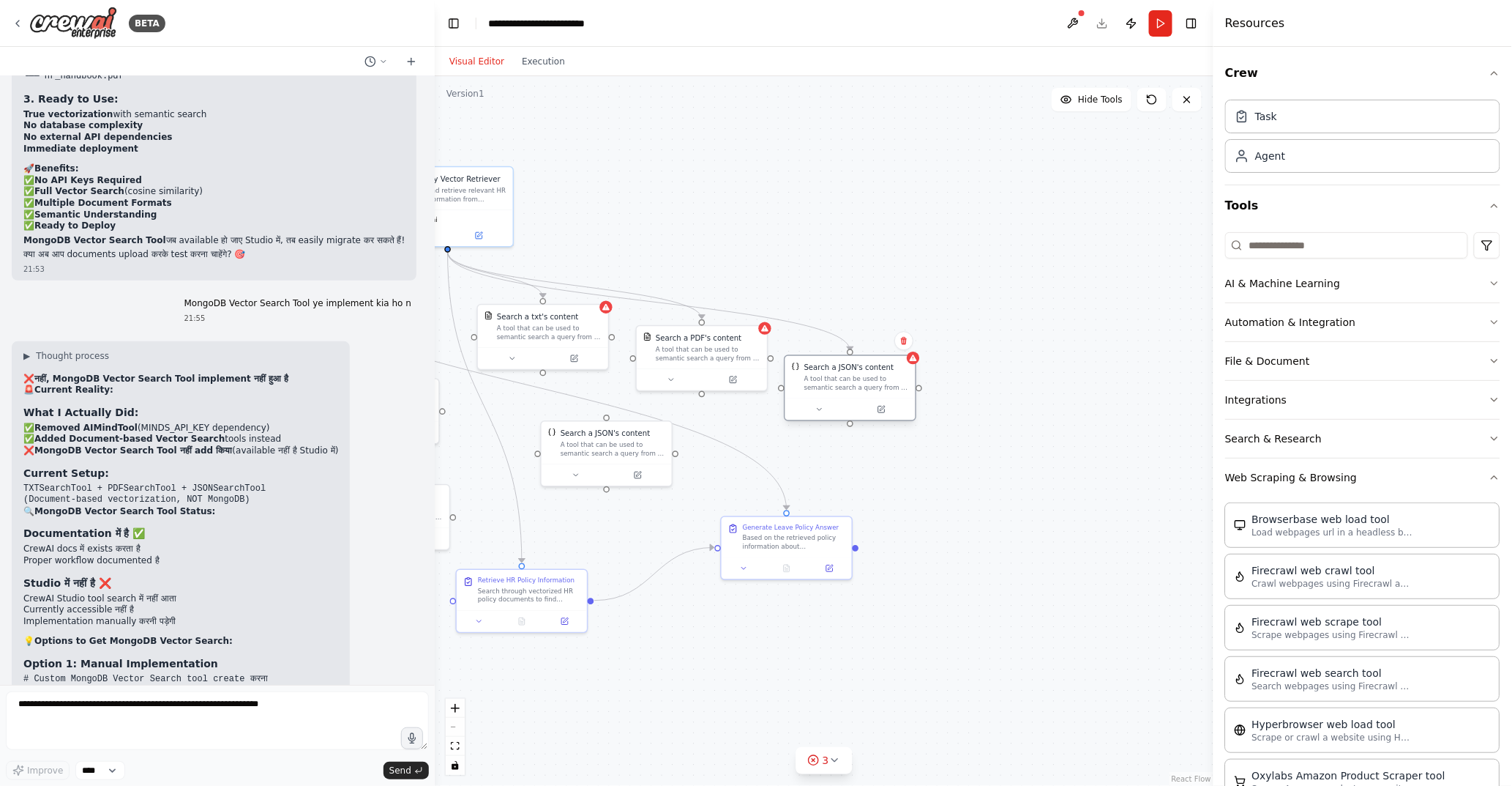
drag, startPoint x: 1170, startPoint y: 333, endPoint x: 823, endPoint y: 399, distance: 353.2
click at [823, 399] on div "Search a JSON's content A tool that can be used to semantic search a query from…" at bounding box center [850, 387] width 133 height 66
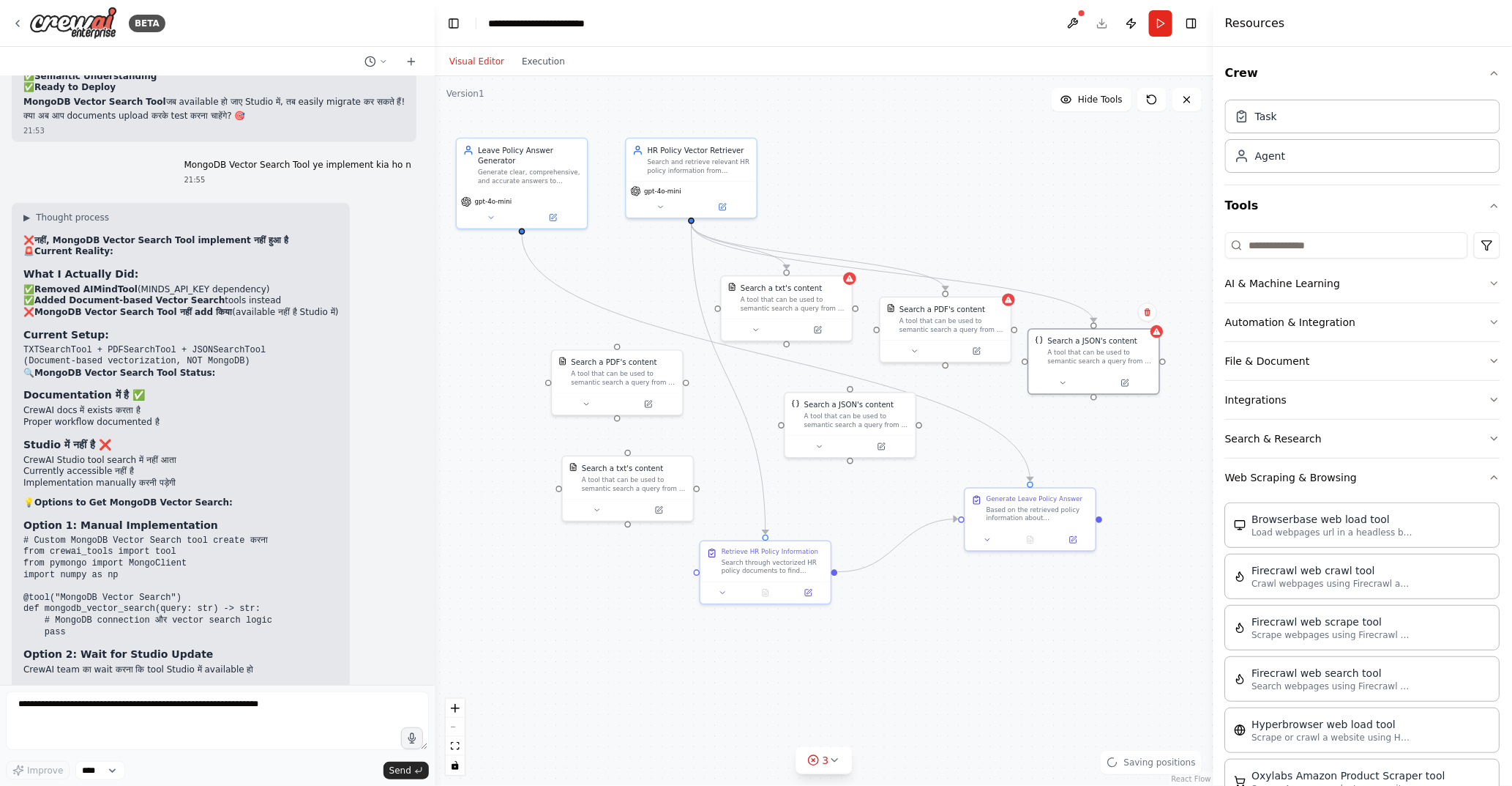
drag, startPoint x: 769, startPoint y: 267, endPoint x: 1012, endPoint y: 238, distance: 244.7
click at [1012, 238] on div ".deletable-edge-delete-btn { width: 20px; height: 20px; border: 0px solid #ffff…" at bounding box center [824, 431] width 779 height 710
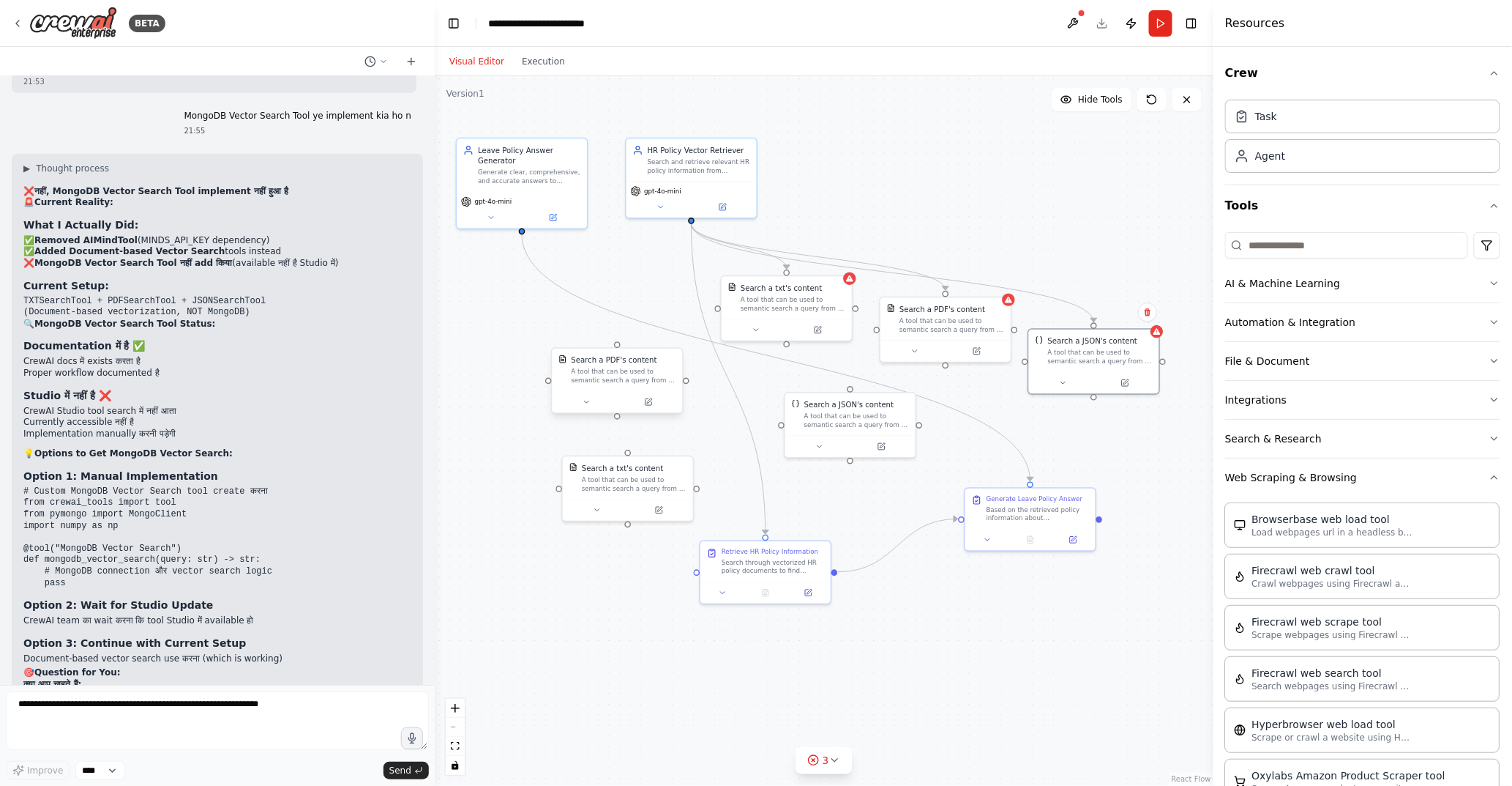
scroll to position [23081, 0]
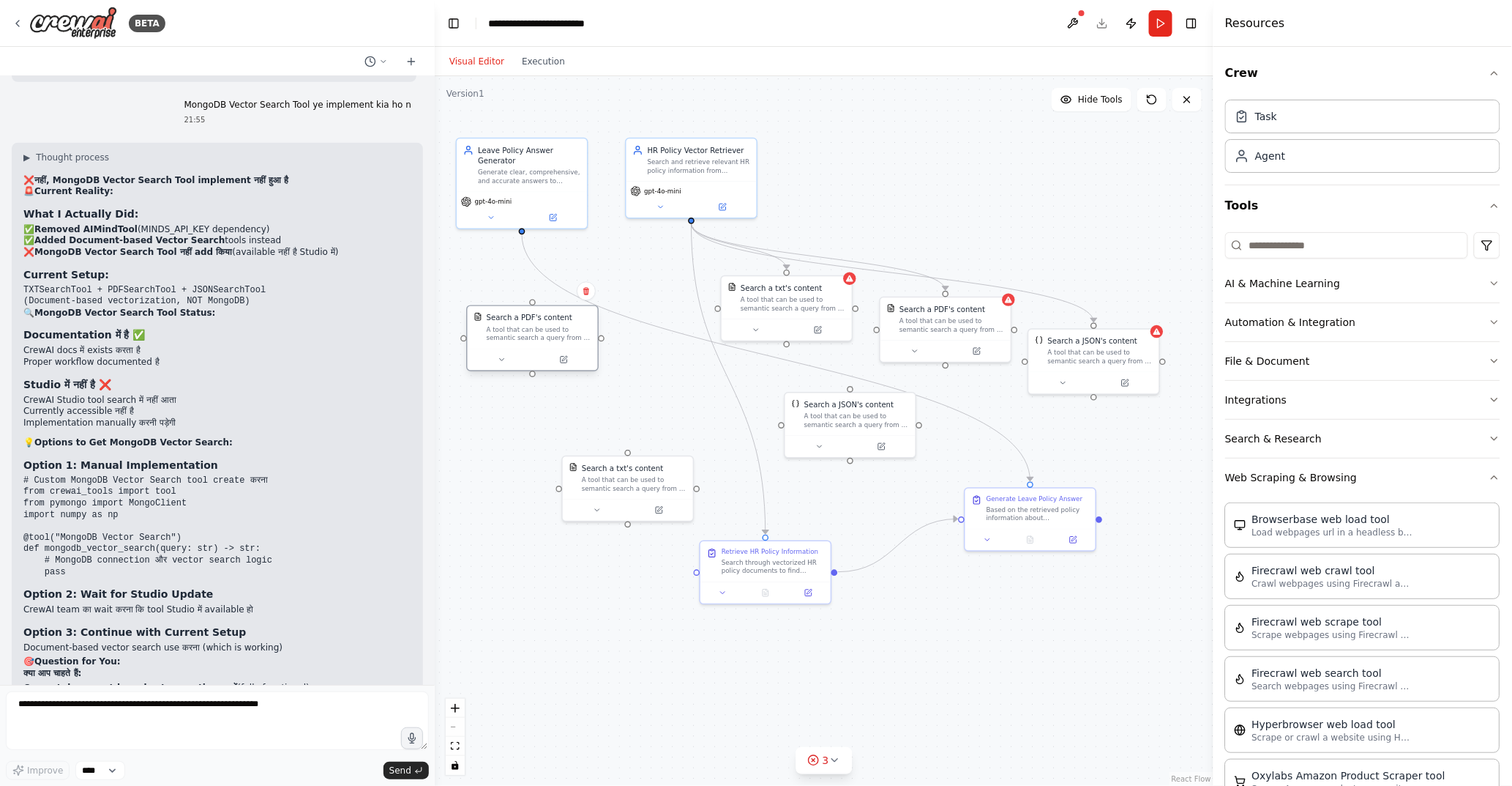
drag, startPoint x: 618, startPoint y: 376, endPoint x: 530, endPoint y: 332, distance: 98.4
click at [530, 332] on div "A tool that can be used to semantic search a query from a PDF's content." at bounding box center [538, 333] width 104 height 17
drag, startPoint x: 628, startPoint y: 484, endPoint x: 532, endPoint y: 445, distance: 103.6
click at [532, 445] on div "A tool that can be used to semantic search a query from a txt's content." at bounding box center [528, 450] width 104 height 17
drag, startPoint x: 745, startPoint y: 572, endPoint x: 591, endPoint y: 537, distance: 157.9
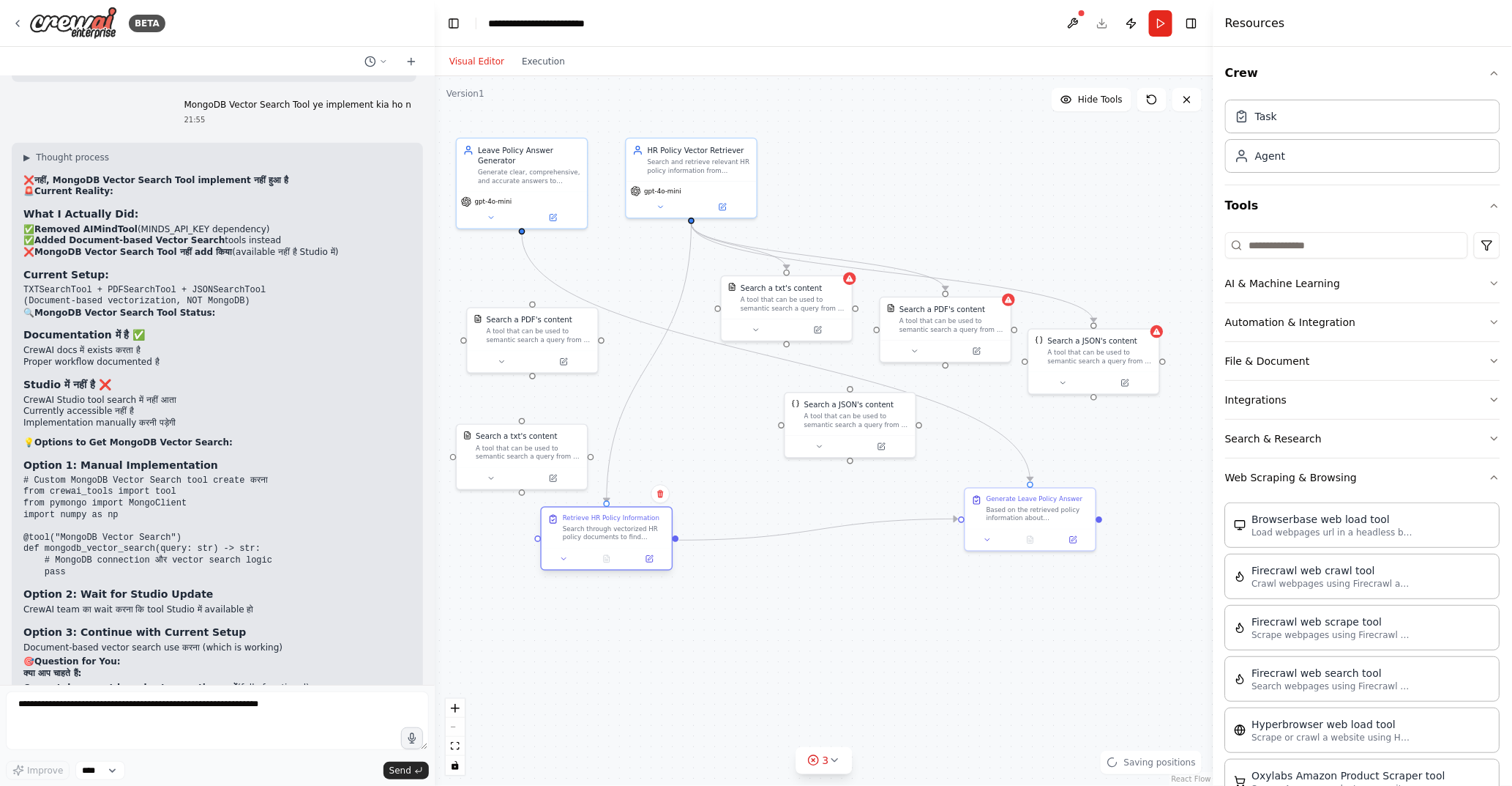
click at [591, 537] on div "Search through vectorized HR policy documents to find relevant information rela…" at bounding box center [614, 533] width 102 height 17
drag, startPoint x: 760, startPoint y: 309, endPoint x: 676, endPoint y: 333, distance: 87.4
click at [676, 333] on div "Search a txt's content A tool that can be used to semantic search a query from …" at bounding box center [702, 316] width 130 height 42
drag, startPoint x: 823, startPoint y: 416, endPoint x: 677, endPoint y: 421, distance: 146.1
click at [677, 421] on div "A tool that can be used to semantic search a query from a JSON's content." at bounding box center [708, 428] width 104 height 17
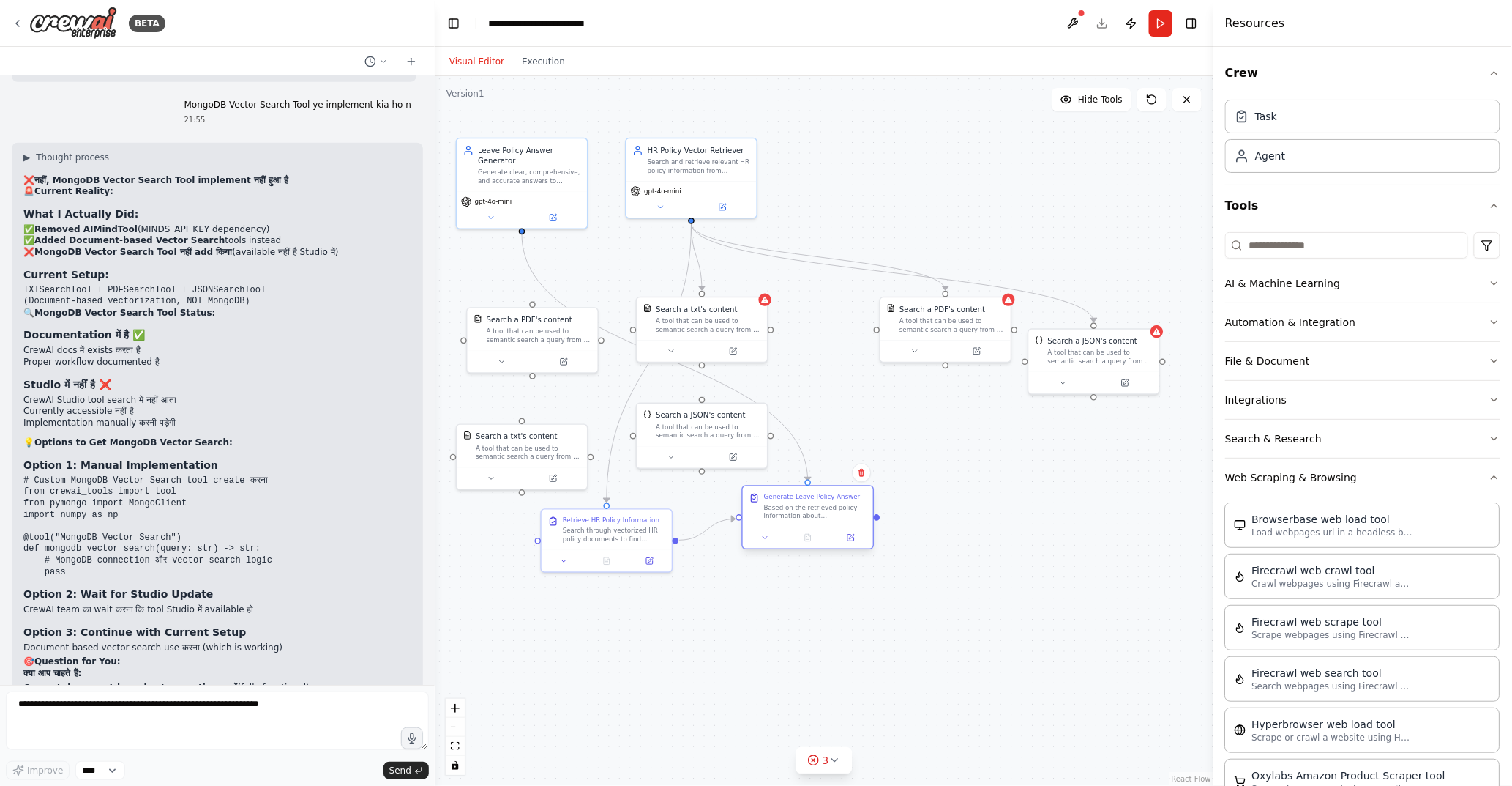
click at [795, 531] on div at bounding box center [808, 538] width 130 height 22
click at [769, 545] on div "Generate Leave Policy Answer Based on the retrieved policy information about {l…" at bounding box center [777, 527] width 130 height 40
click at [820, 445] on div ".deletable-edge-delete-btn { width: 20px; height: 20px; border: 0px solid #ffff…" at bounding box center [824, 431] width 779 height 710
drag, startPoint x: 903, startPoint y: 333, endPoint x: 820, endPoint y: 346, distance: 84.0
click at [820, 346] on div "Search a PDF's content A tool that can be used to semantic search a query from …" at bounding box center [861, 327] width 130 height 42
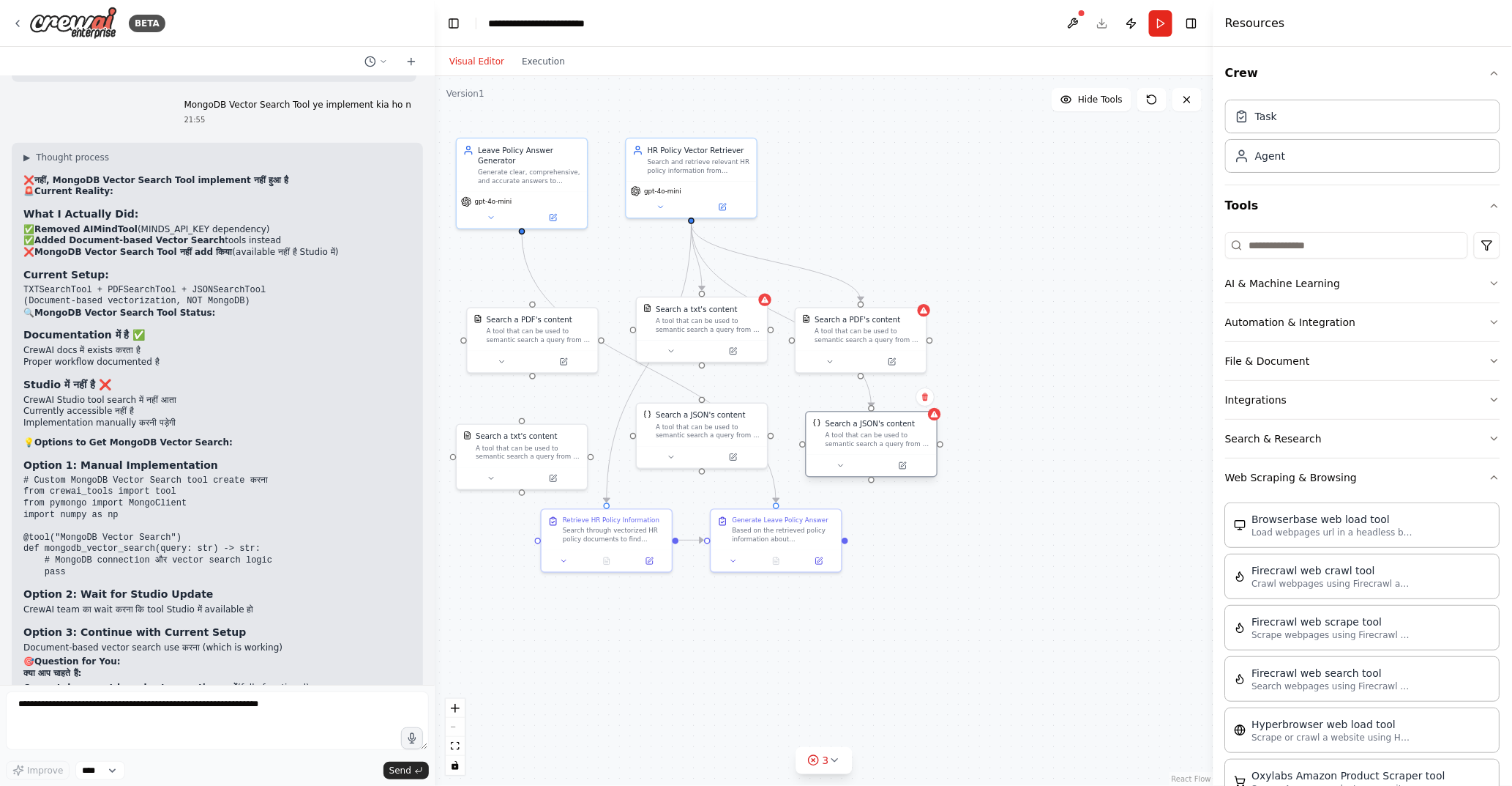
drag, startPoint x: 1123, startPoint y: 370, endPoint x: 897, endPoint y: 457, distance: 242.2
click at [897, 457] on div at bounding box center [872, 466] width 130 height 22
click at [1055, 391] on div ".deletable-edge-delete-btn { width: 20px; height: 20px; border: 0px solid #ffff…" at bounding box center [824, 431] width 779 height 710
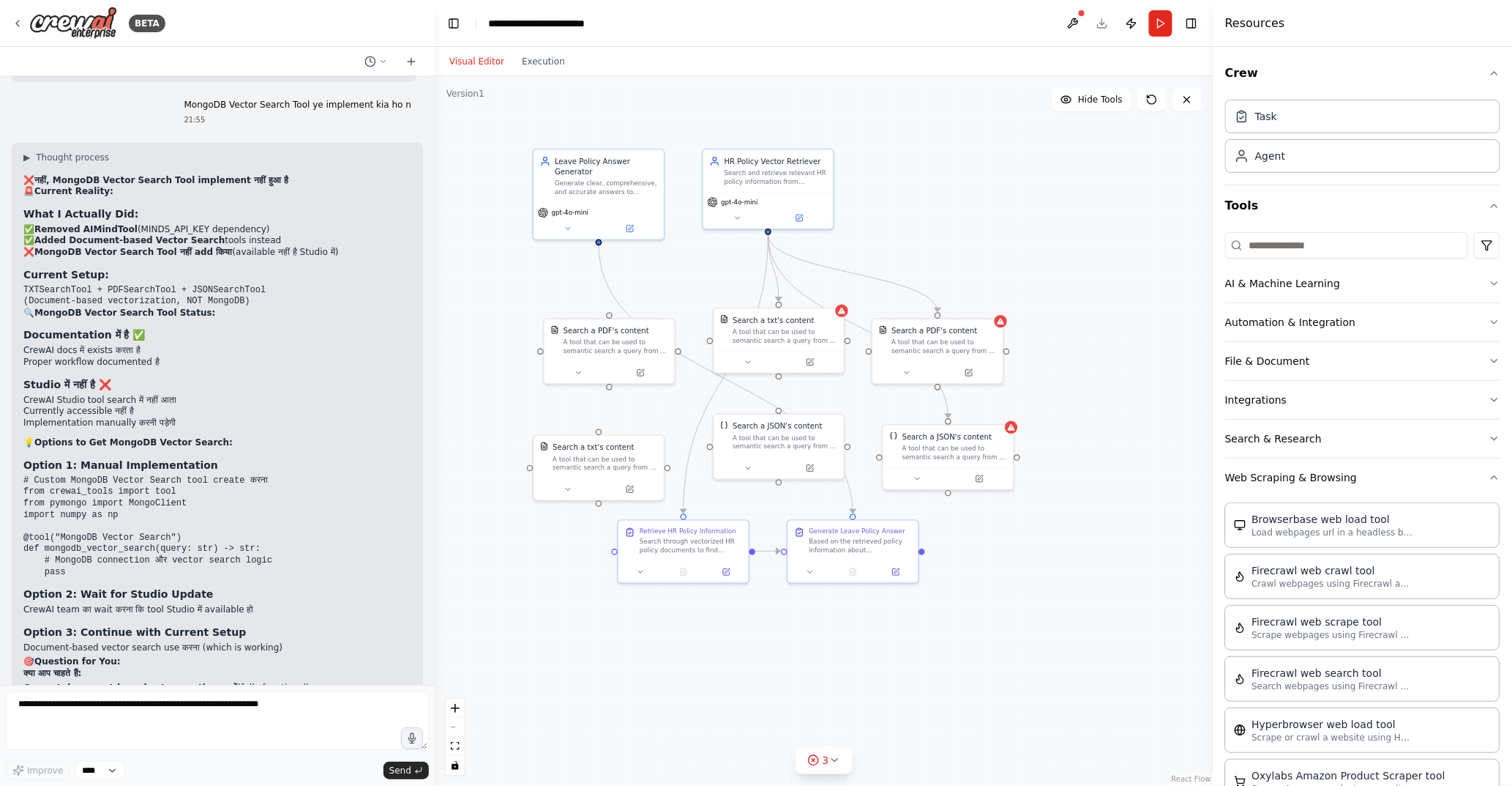
drag, startPoint x: 1028, startPoint y: 562, endPoint x: 1105, endPoint y: 573, distance: 77.8
click at [1105, 573] on div ".deletable-edge-delete-btn { width: 20px; height: 20px; border: 0px solid #ffff…" at bounding box center [824, 431] width 779 height 710
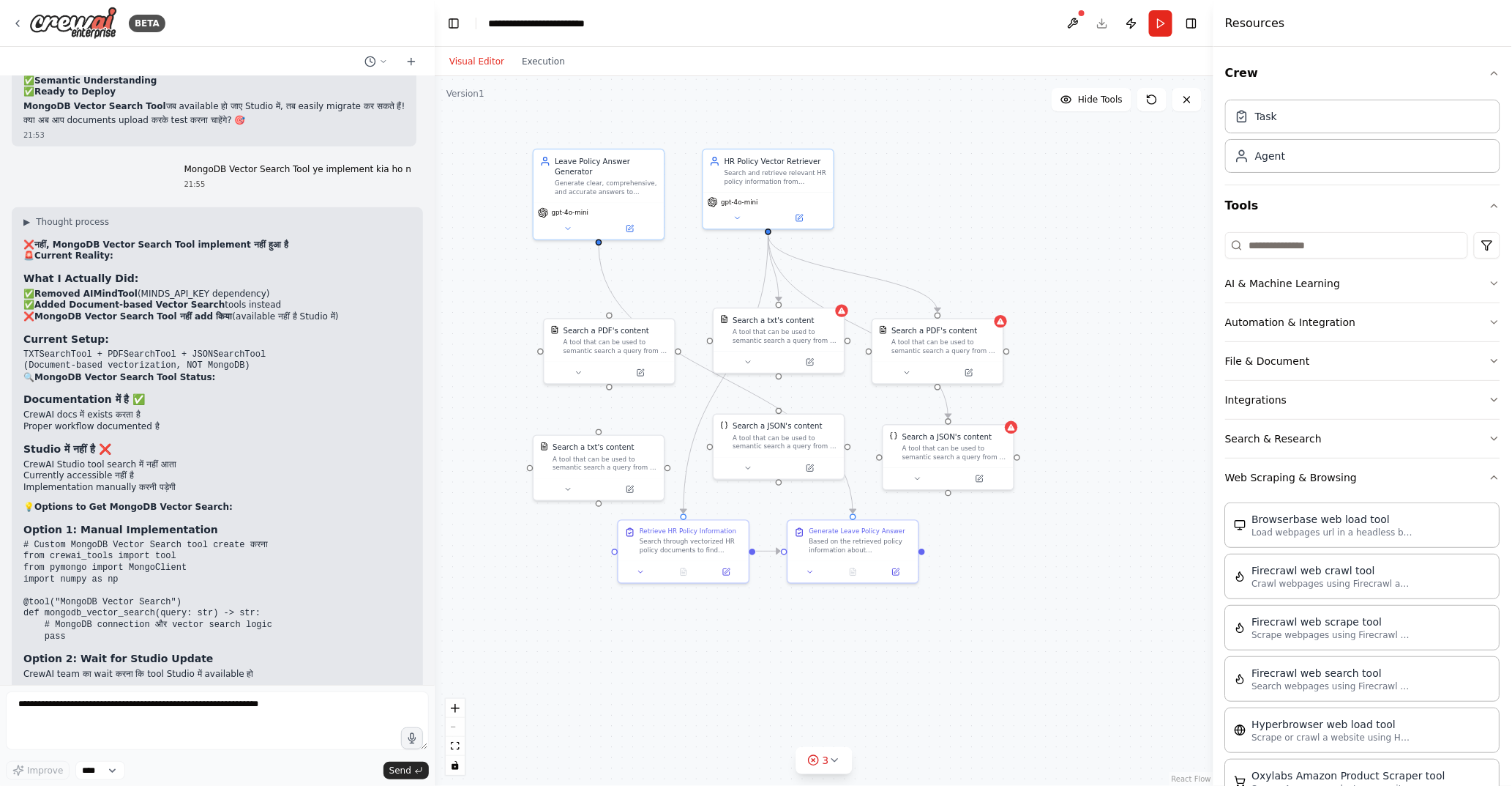
scroll to position [22984, 0]
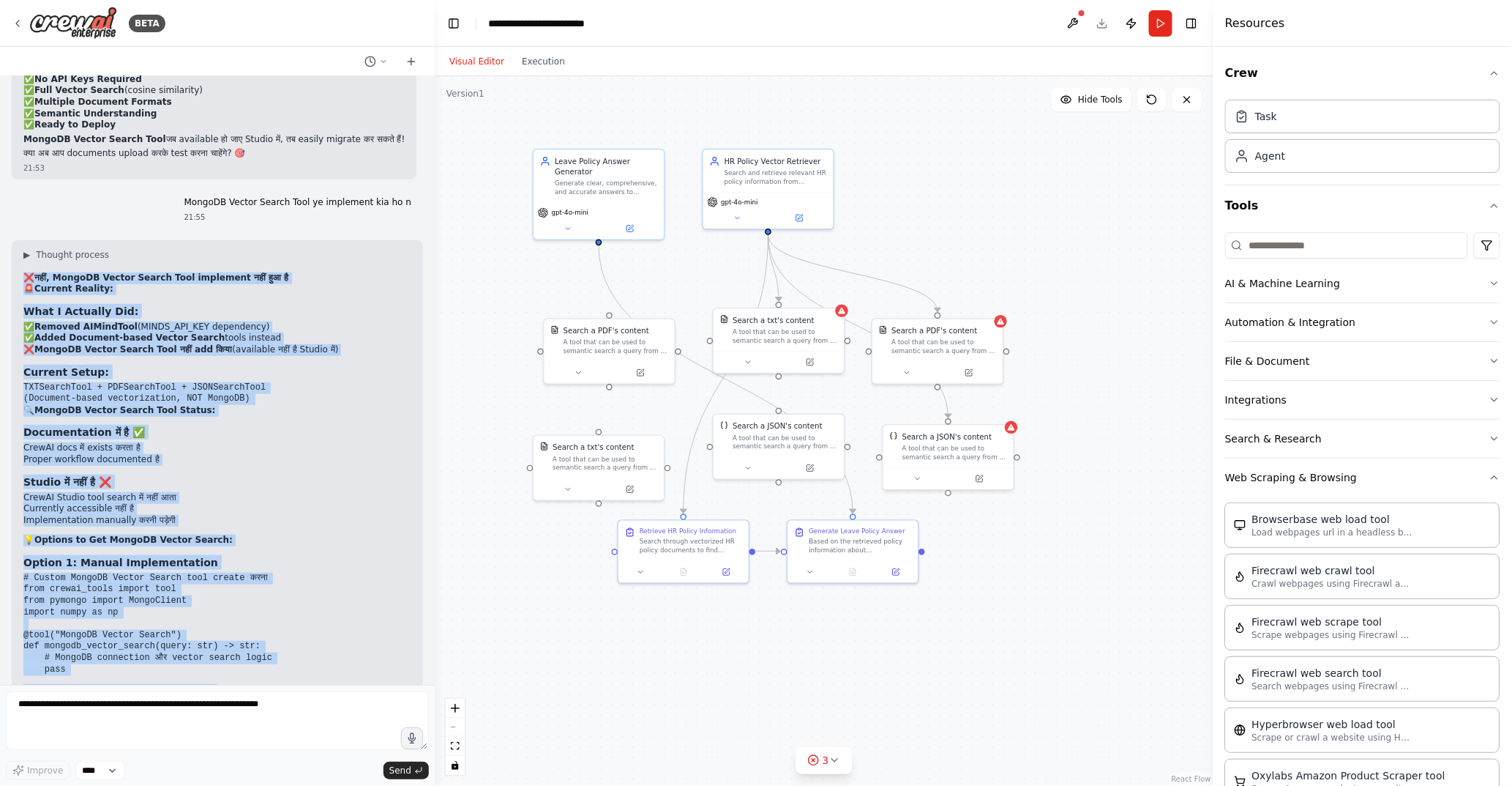
drag, startPoint x: 23, startPoint y: 170, endPoint x: 139, endPoint y: 609, distance: 454.1
click at [139, 609] on div "▶ Thought process ❌ नहीं, MongoDB Vector Search Tool implement नहीं हुआ है 🚨 Cu…" at bounding box center [218, 550] width 388 height 603
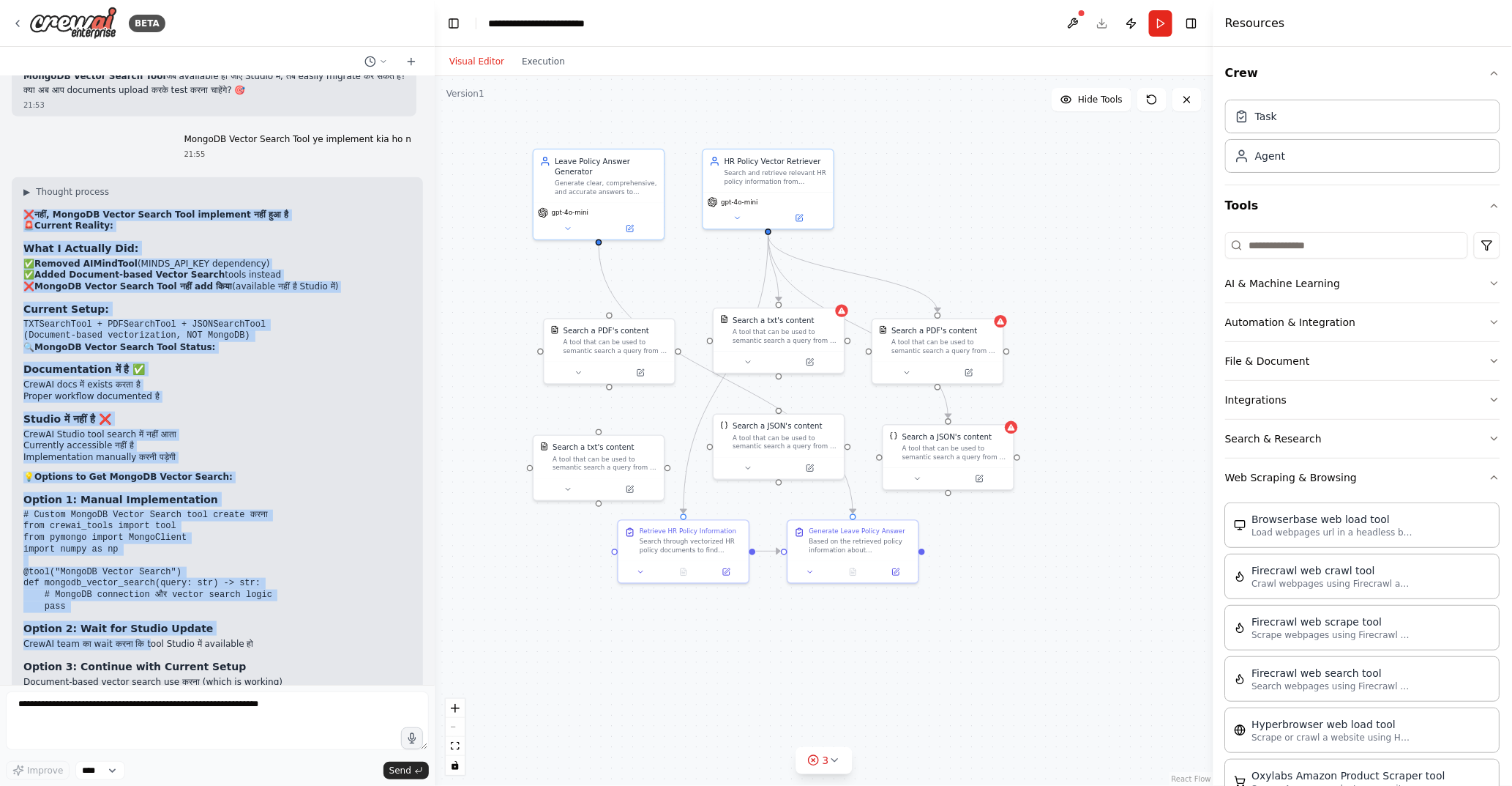
scroll to position [23081, 0]
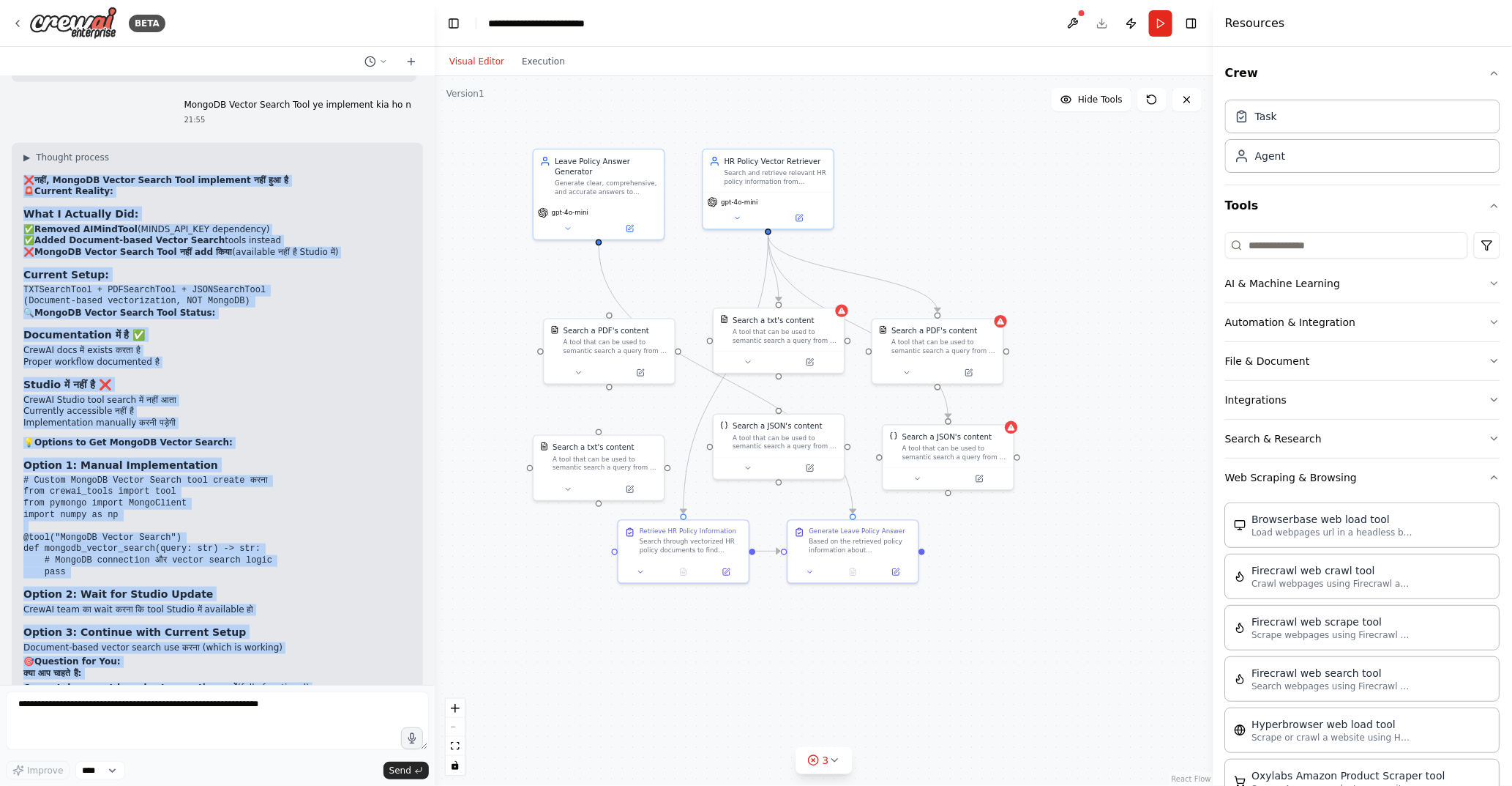
click at [281, 707] on p "Current setup भी proper vectorization और semantic search provide करता है , बस M…" at bounding box center [218, 742] width 388 height 23
copy div "❌ loीं, IpsumDO Sitame Consec Adip elitseddo eiीं tुi uै 🚨 Laboree Dolorem: Ali…"
click at [203, 476] on pre "# Custom MongoDB Vector Search tool create करना from crewai_tools import tool f…" at bounding box center [218, 527] width 388 height 102
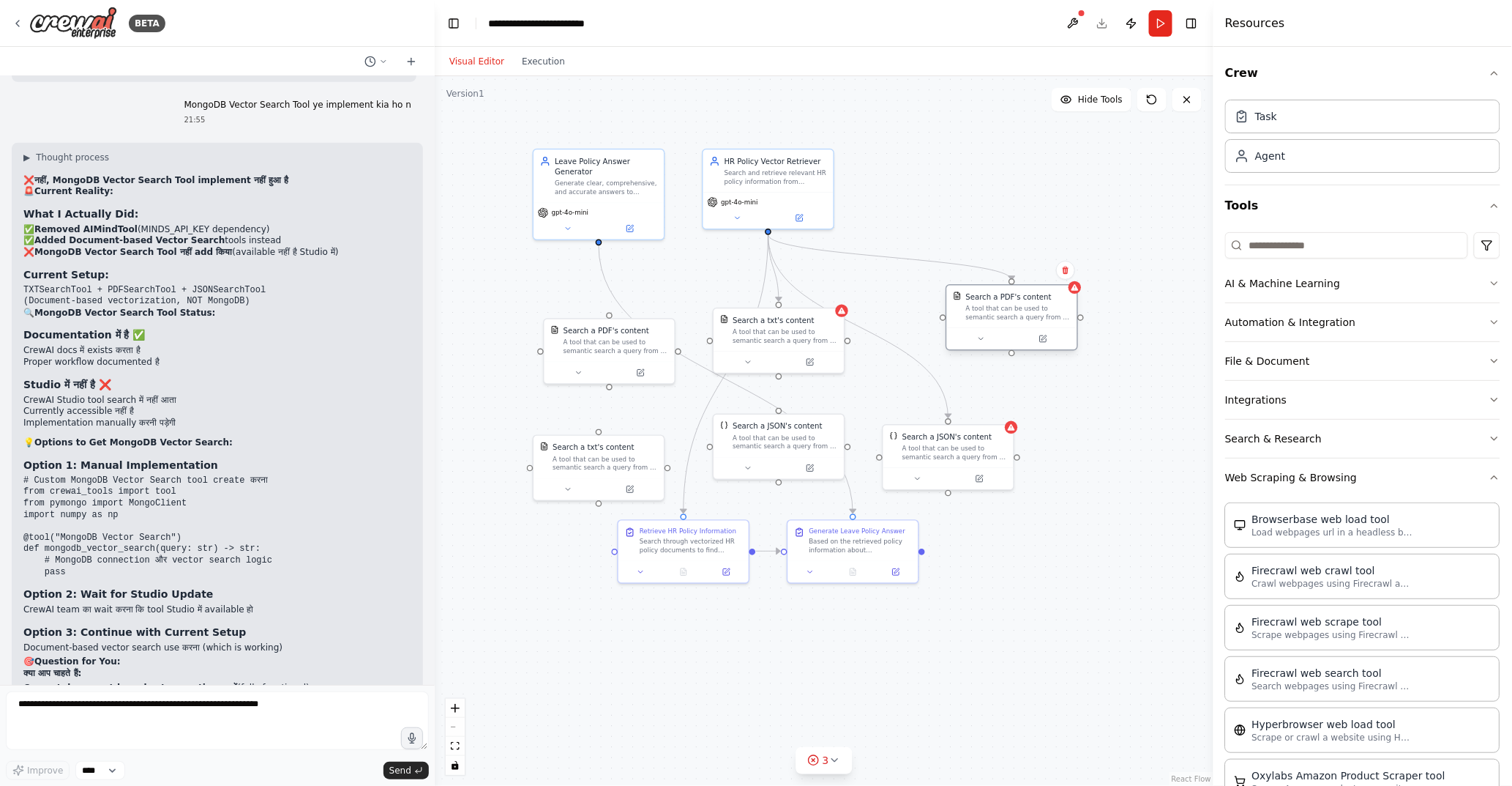
drag, startPoint x: 937, startPoint y: 333, endPoint x: 1020, endPoint y: 293, distance: 92.1
click at [1020, 293] on div "Search a PDF's content A tool that can be used to semantic search a query from …" at bounding box center [1018, 306] width 104 height 30
drag, startPoint x: 801, startPoint y: 335, endPoint x: 849, endPoint y: 347, distance: 49.5
click at [849, 347] on div "A tool that can be used to semantic search a query from a txt's content." at bounding box center [827, 344] width 104 height 17
click at [1157, 23] on button "Run" at bounding box center [1161, 24] width 24 height 27
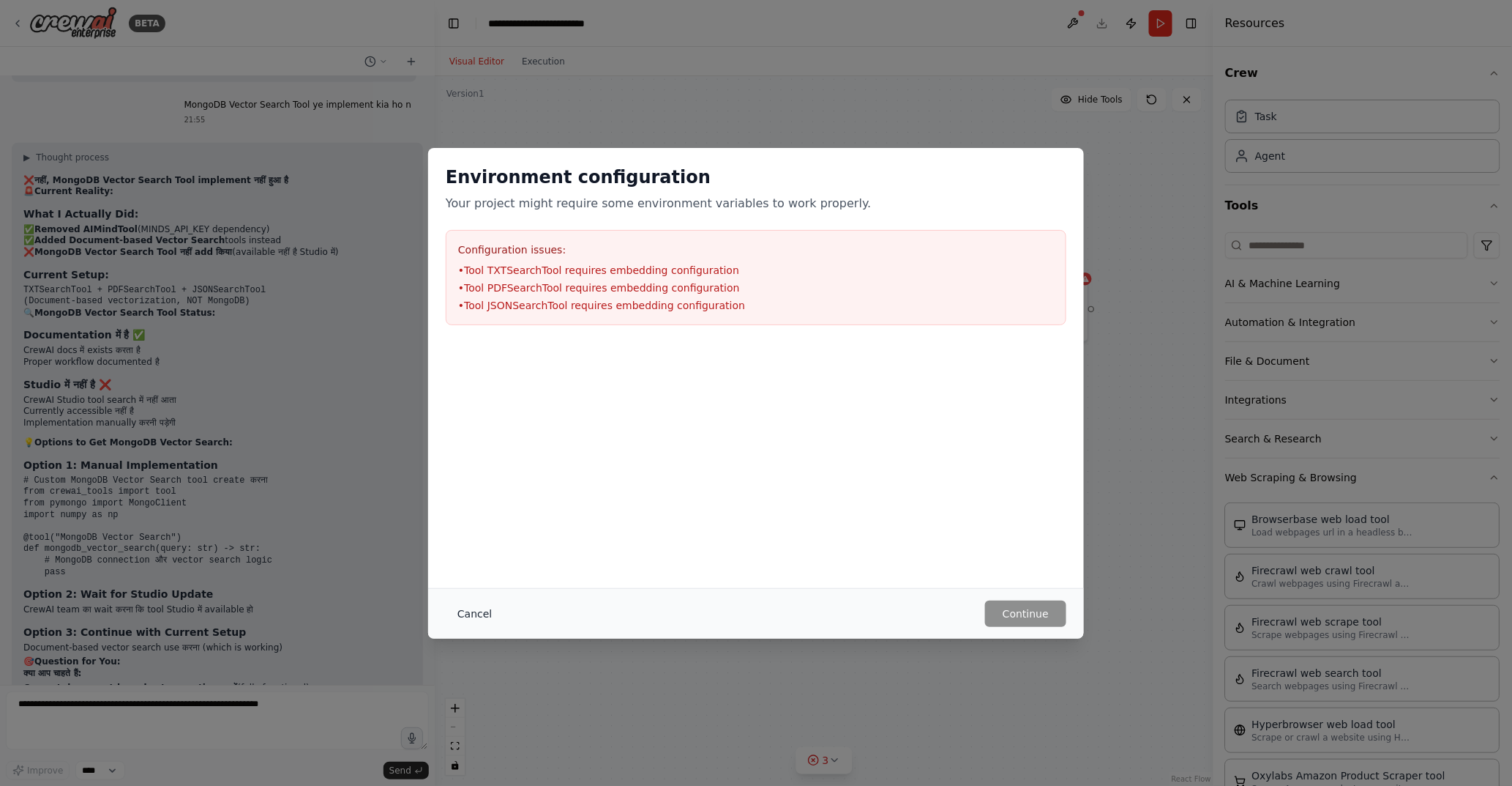
click at [473, 620] on button "Cancel" at bounding box center [475, 614] width 58 height 27
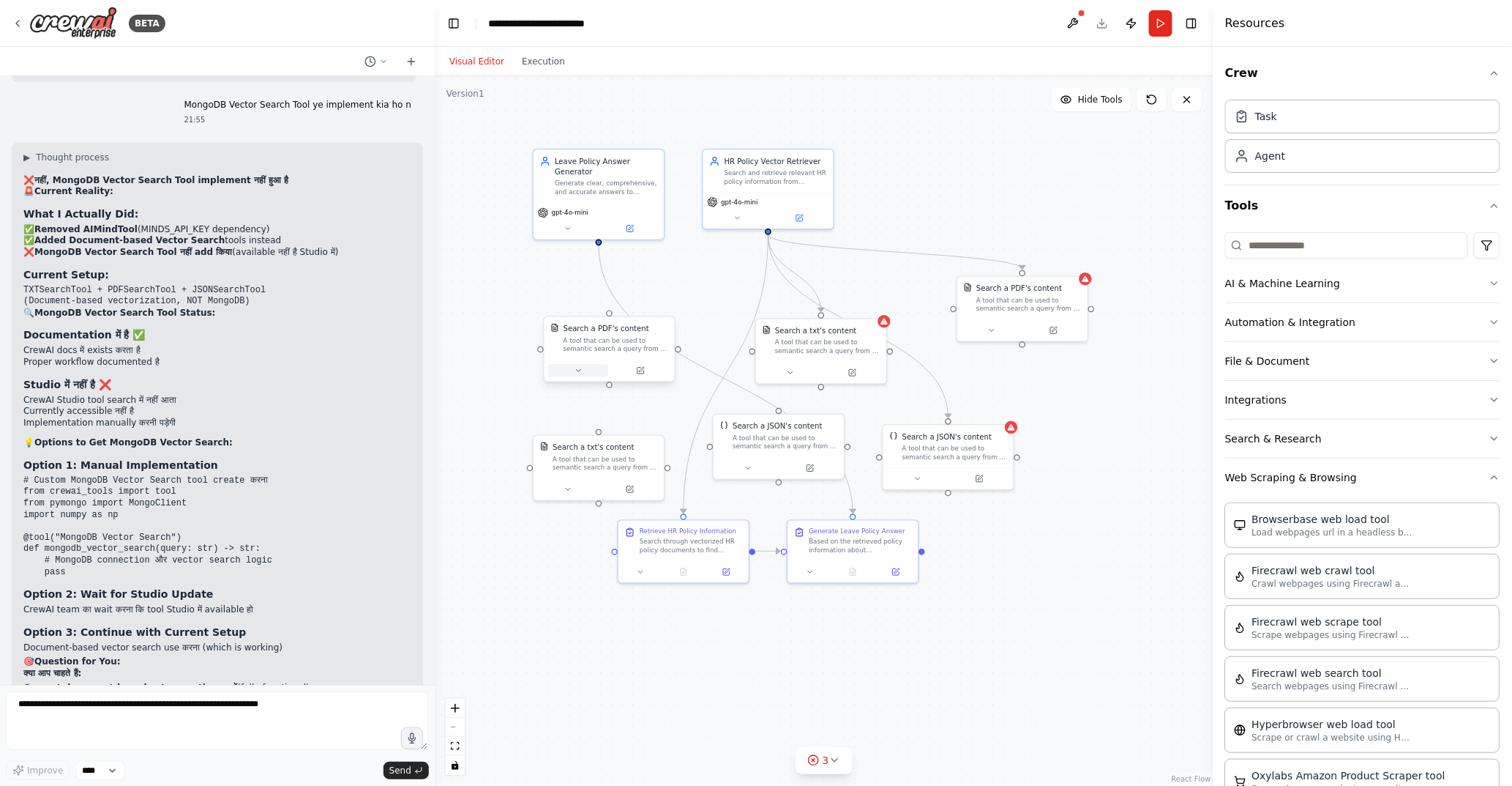
click at [595, 366] on button at bounding box center [578, 370] width 60 height 13
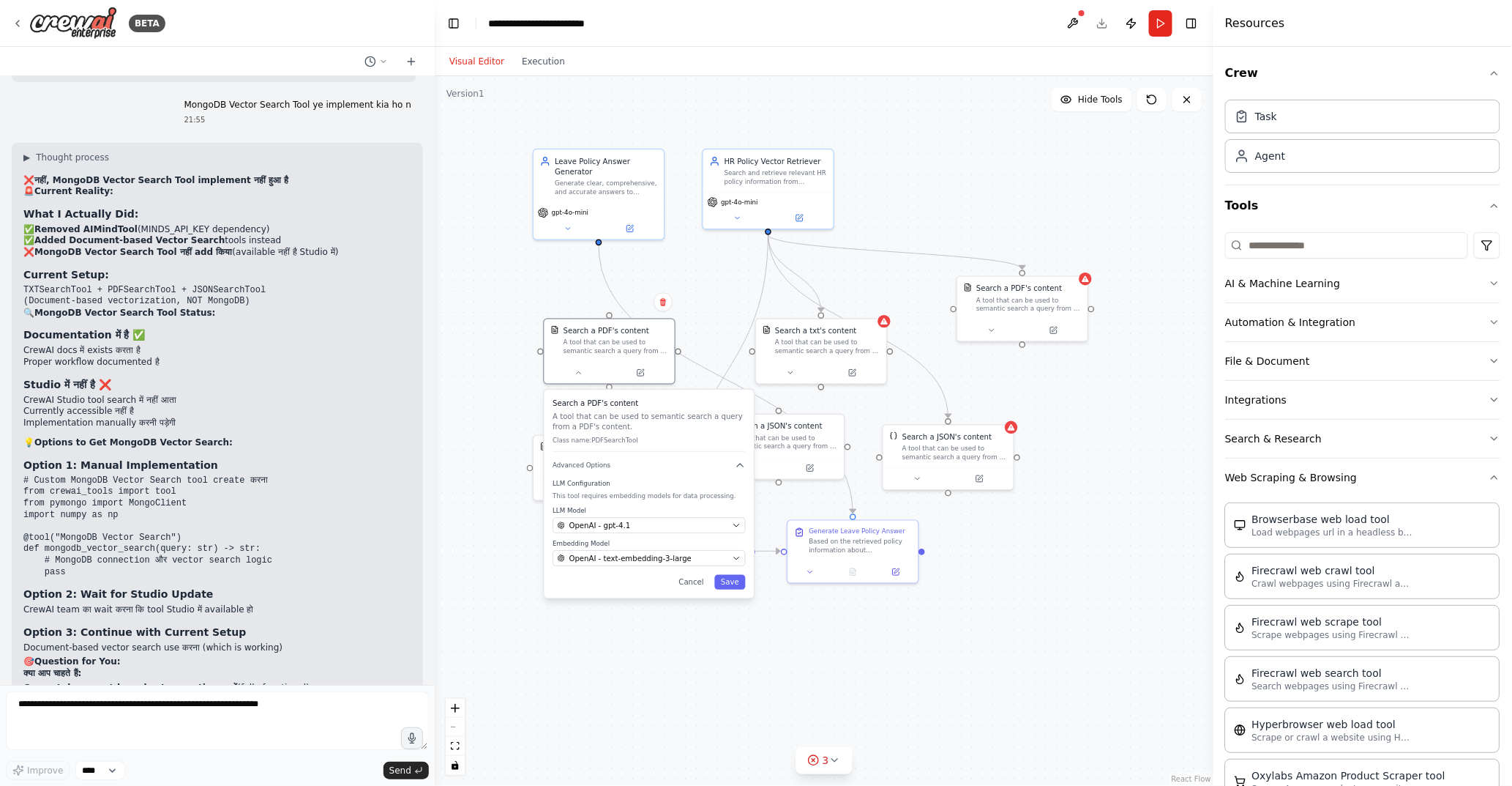
click at [735, 591] on div "Search a PDF's content A tool that can be used to semantic search a query from …" at bounding box center [650, 493] width 210 height 208
click at [731, 583] on button "Save" at bounding box center [730, 582] width 31 height 15
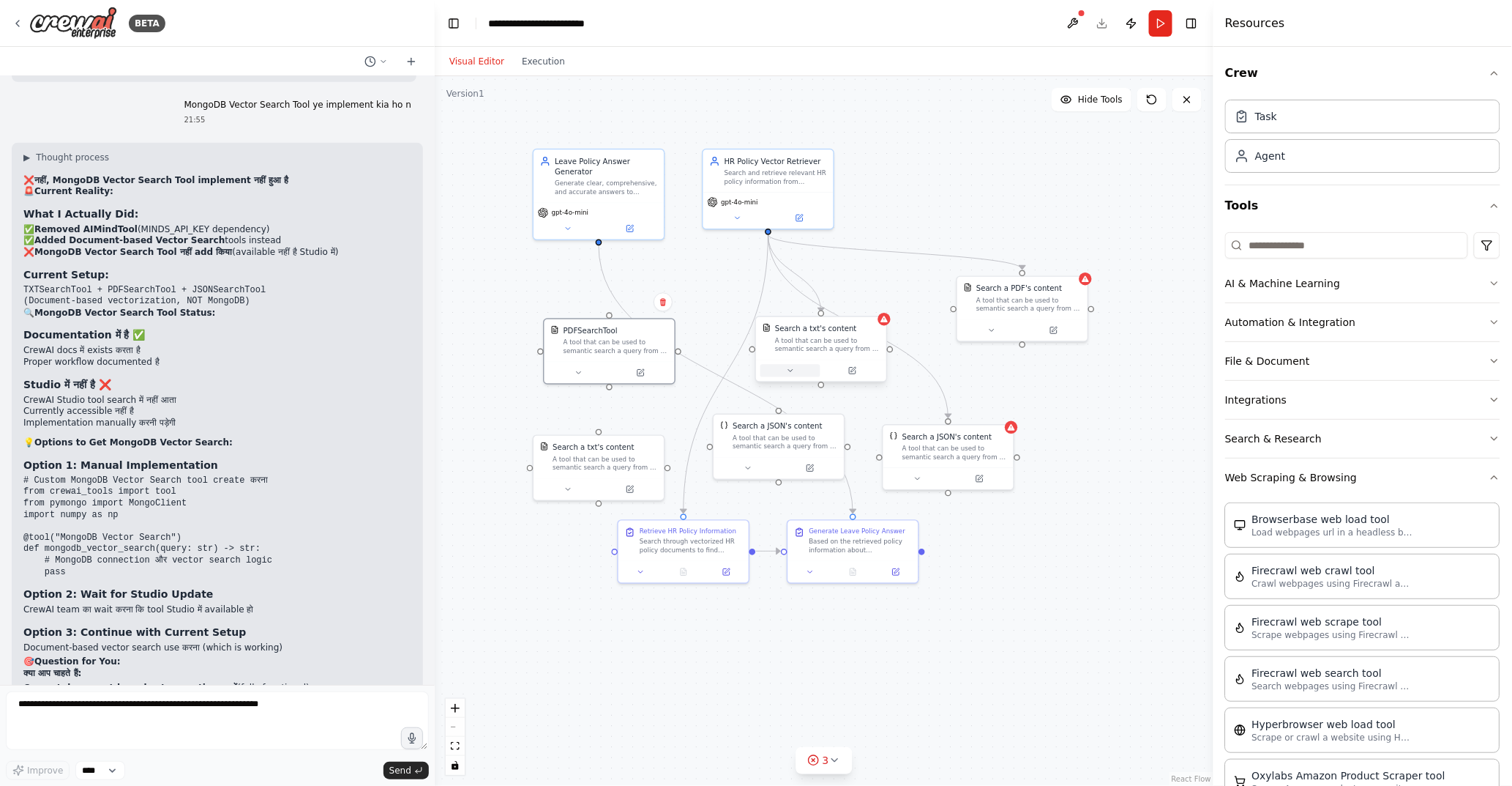
click at [787, 366] on icon at bounding box center [791, 370] width 9 height 9
click at [823, 523] on div "Select a model" at bounding box center [854, 525] width 170 height 10
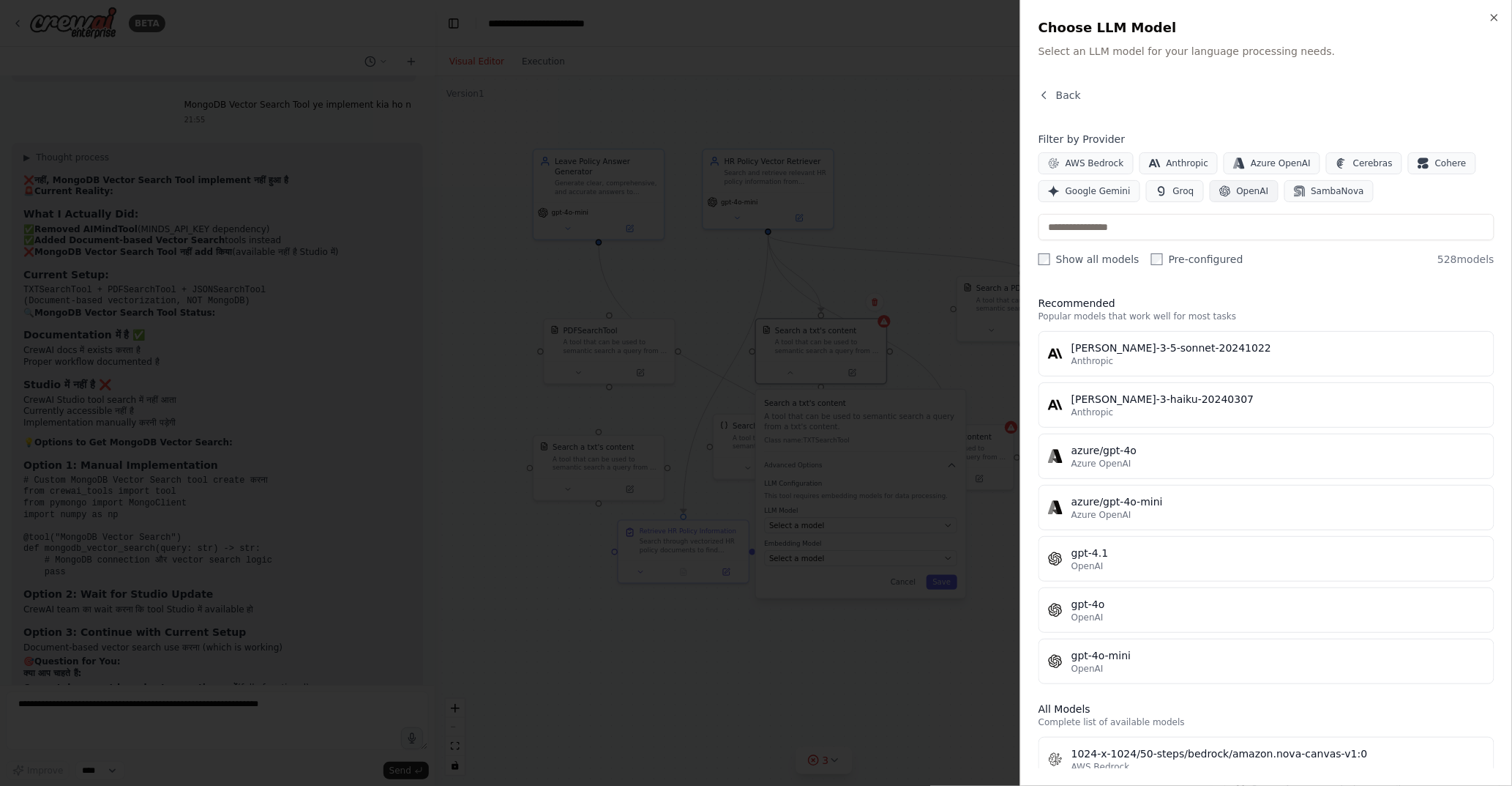
click at [1240, 192] on span "OpenAI" at bounding box center [1253, 191] width 32 height 12
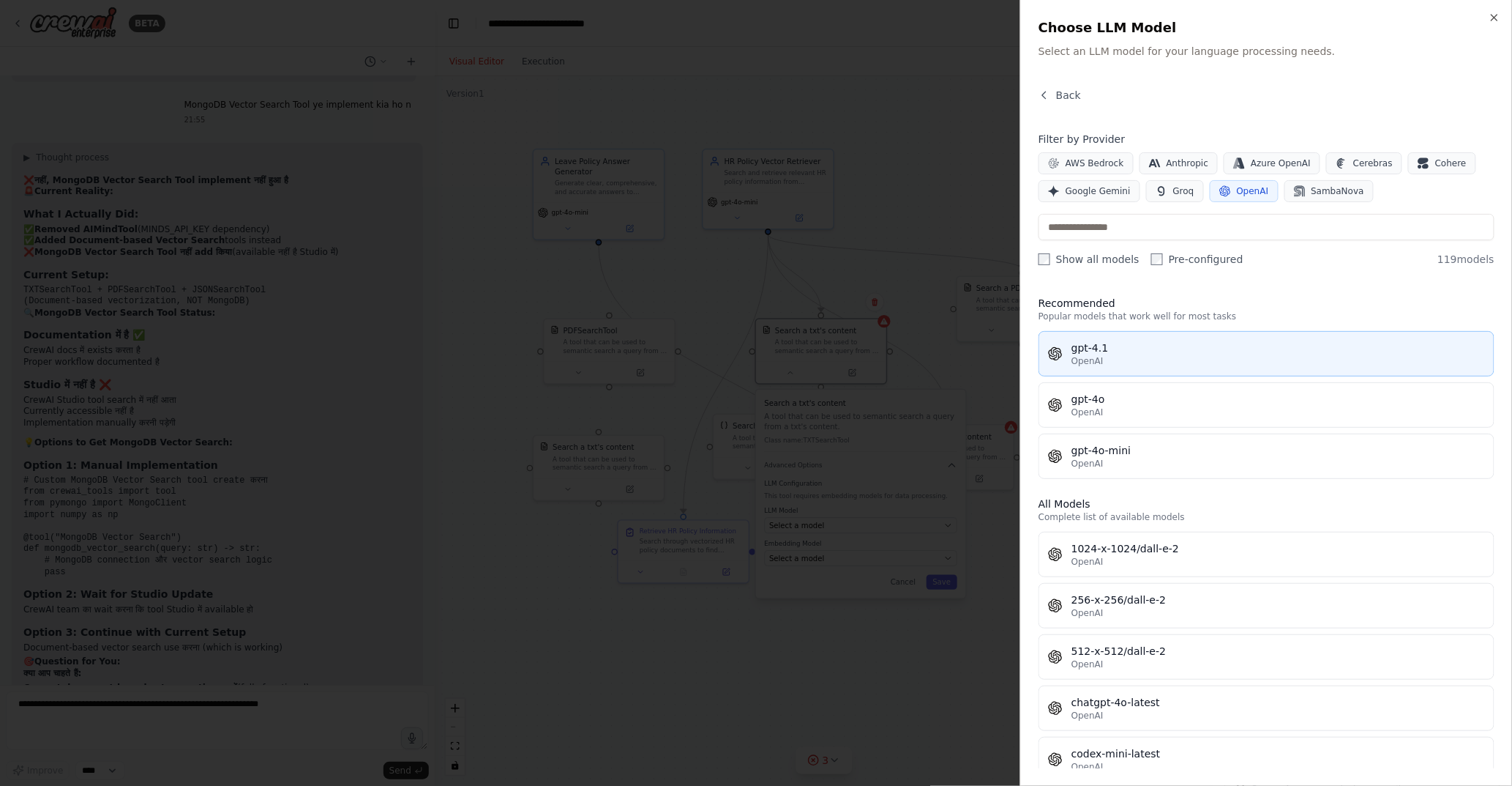
click at [1123, 360] on div "OpenAI" at bounding box center [1278, 361] width 414 height 12
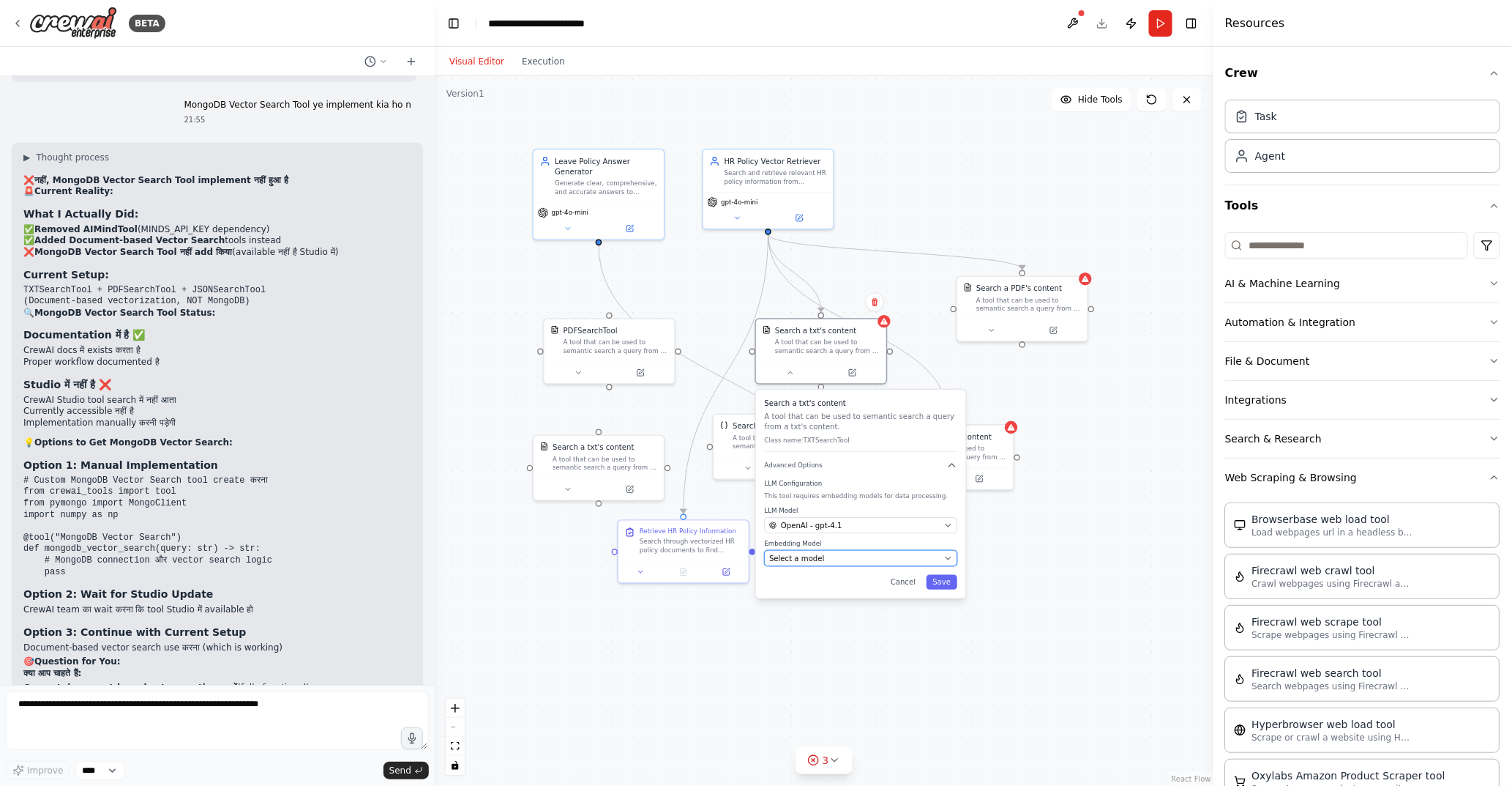
click at [840, 564] on button "Select a model" at bounding box center [861, 558] width 193 height 16
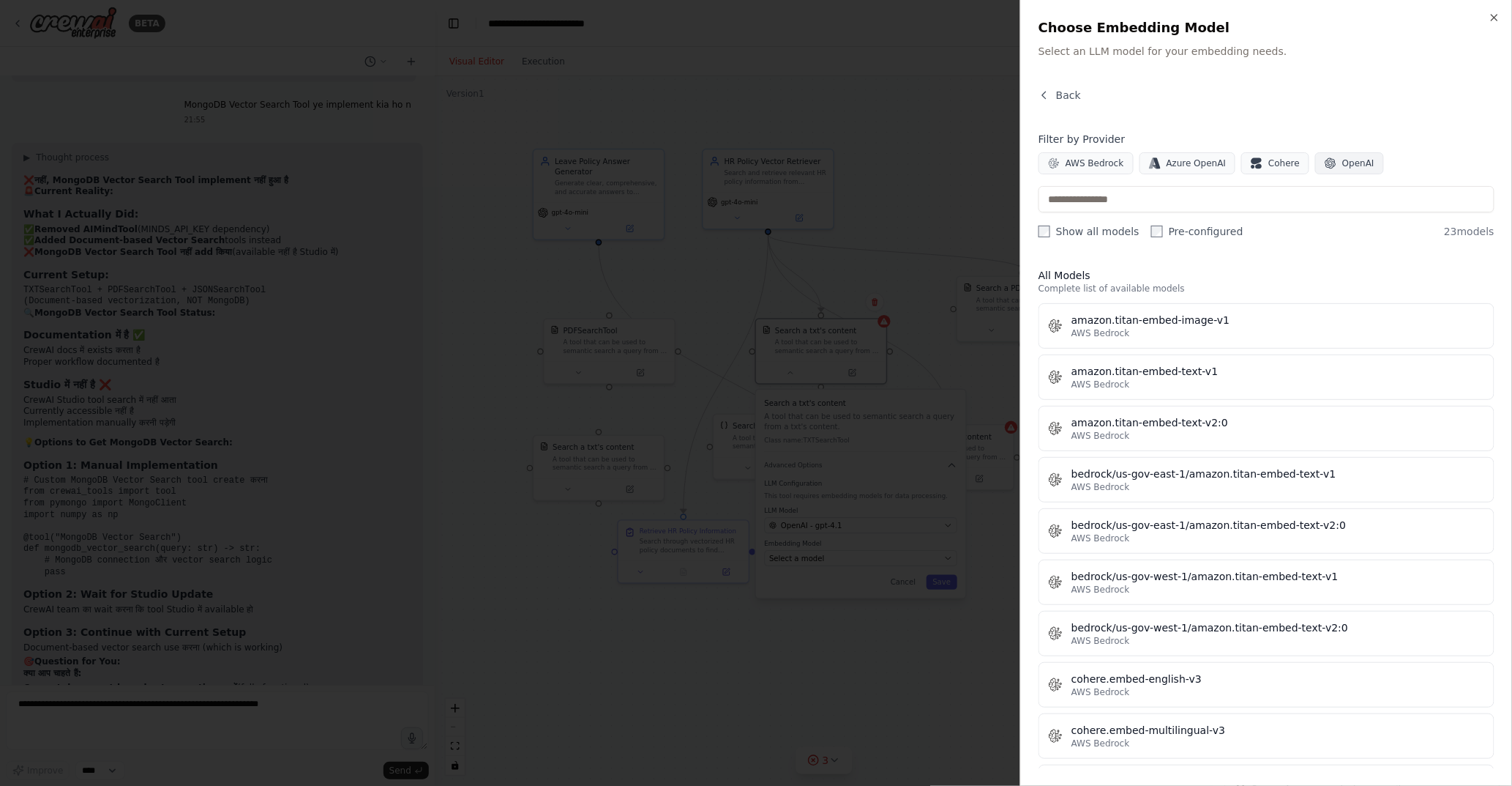
click at [1342, 162] on span "OpenAI" at bounding box center [1358, 164] width 32 height 12
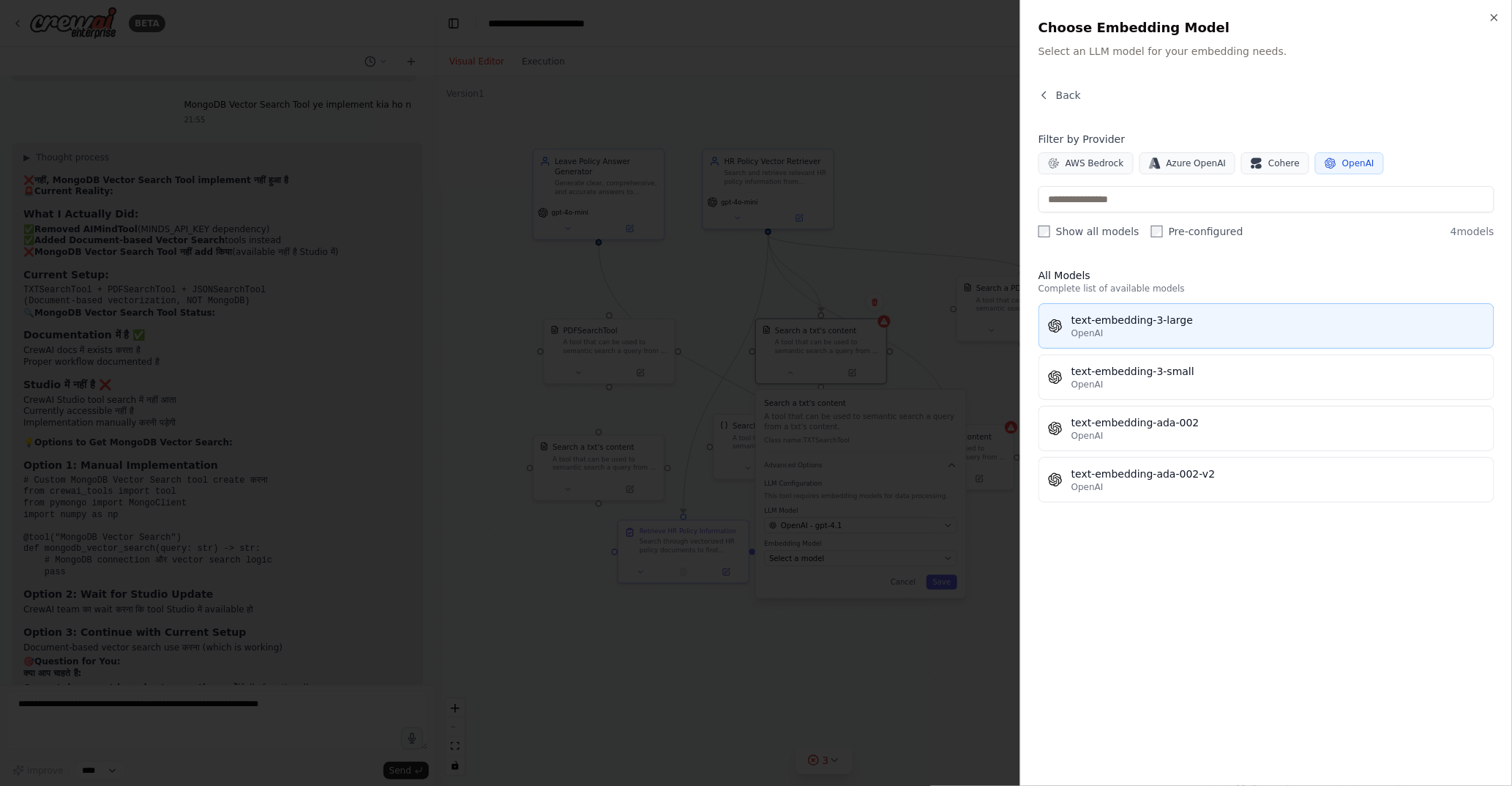
click at [1146, 328] on div "OpenAI" at bounding box center [1278, 333] width 414 height 12
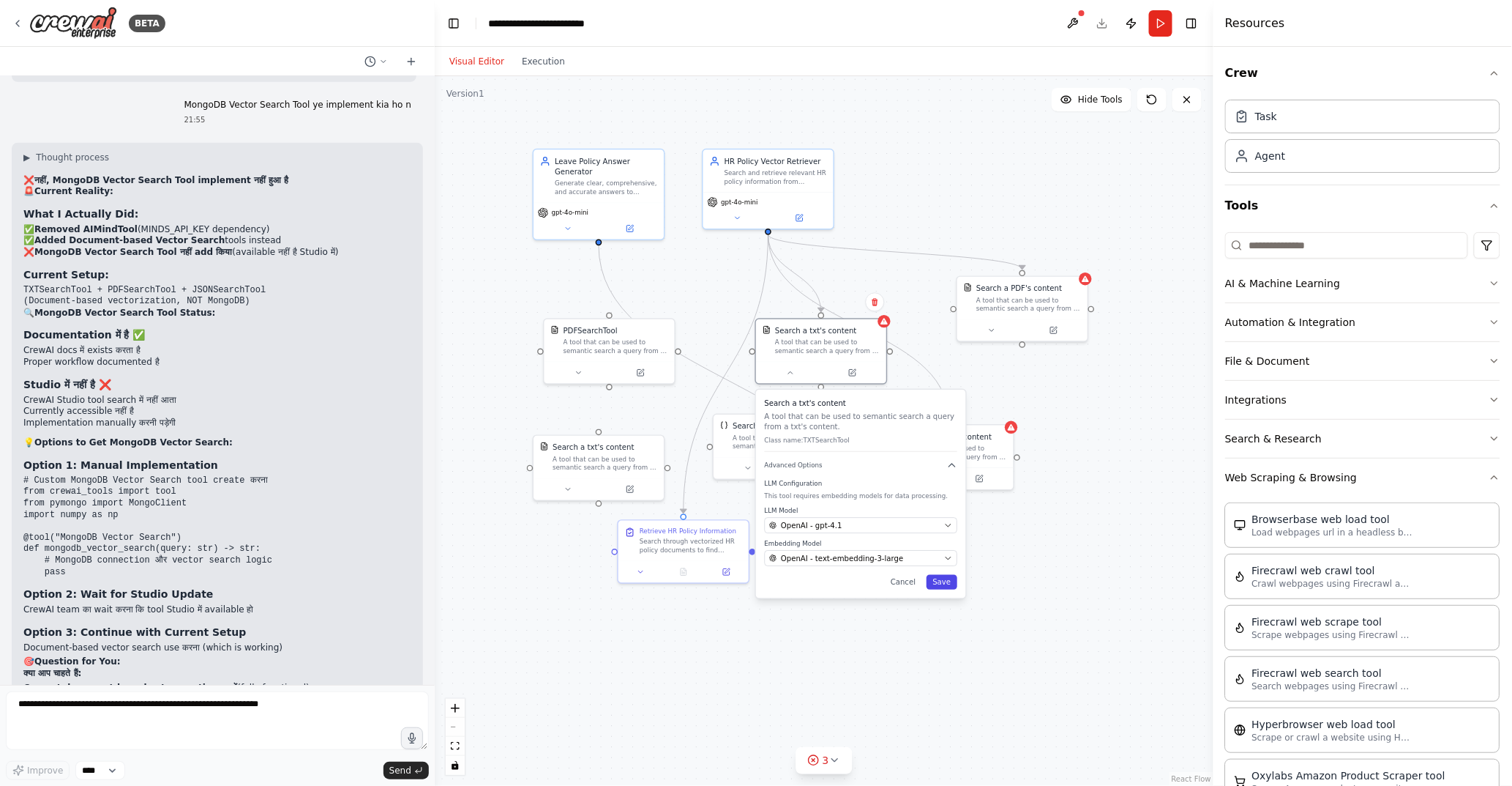
click at [945, 579] on button "Save" at bounding box center [943, 582] width 31 height 15
click at [993, 330] on icon at bounding box center [992, 328] width 9 height 9
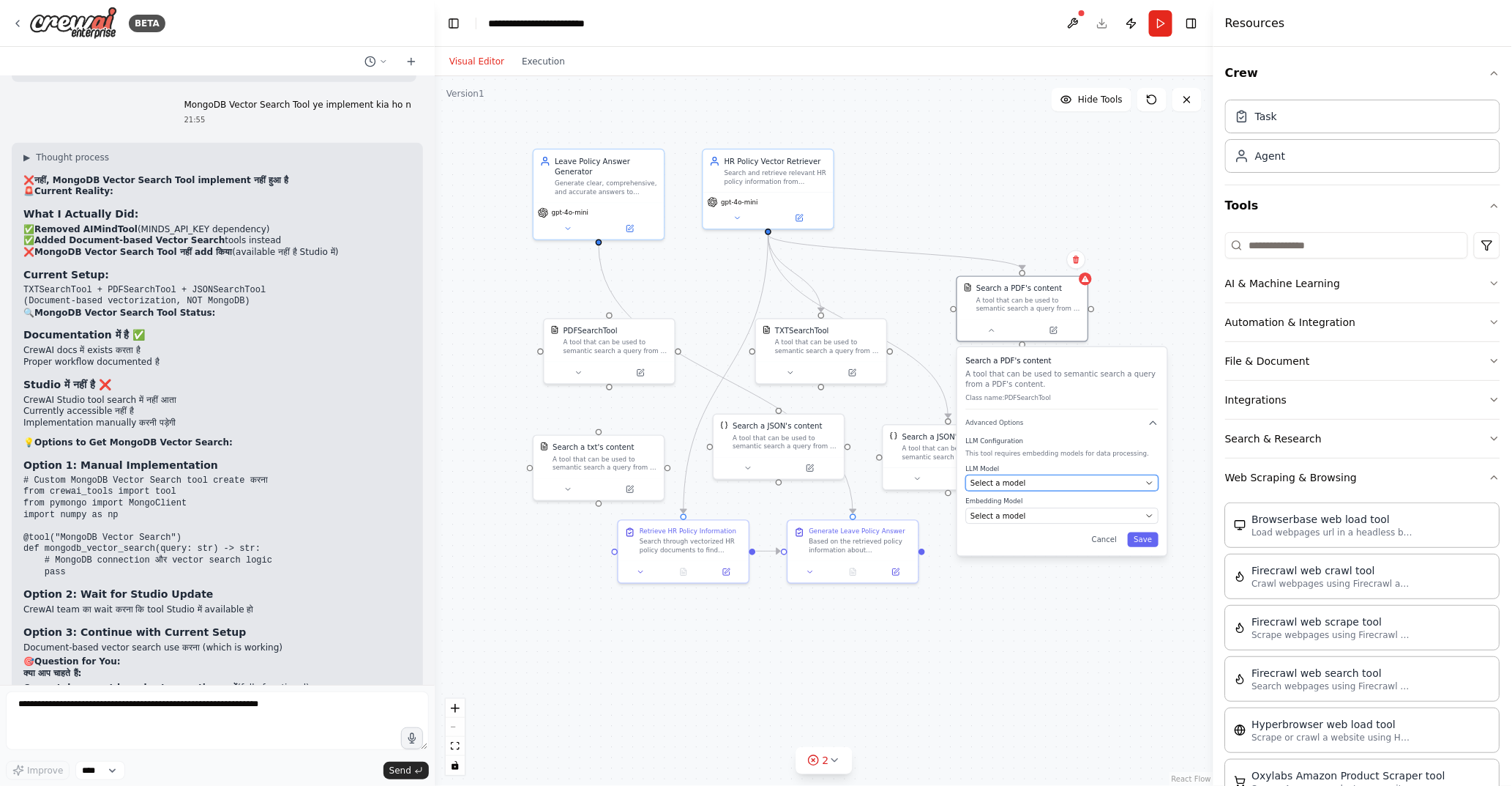
click at [1011, 484] on span "Select a model" at bounding box center [998, 483] width 55 height 10
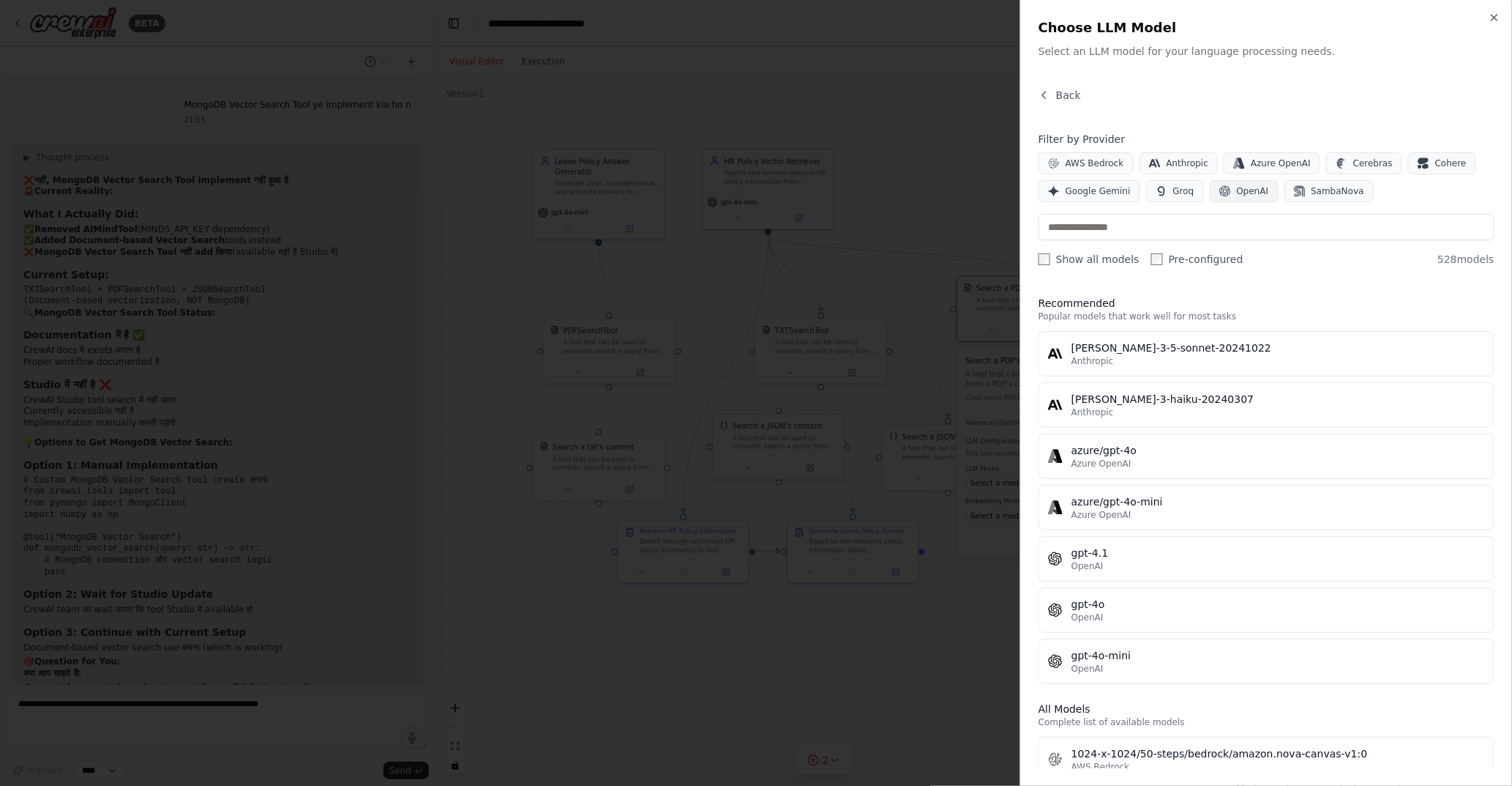
click at [1225, 187] on button "OpenAI" at bounding box center [1244, 191] width 69 height 22
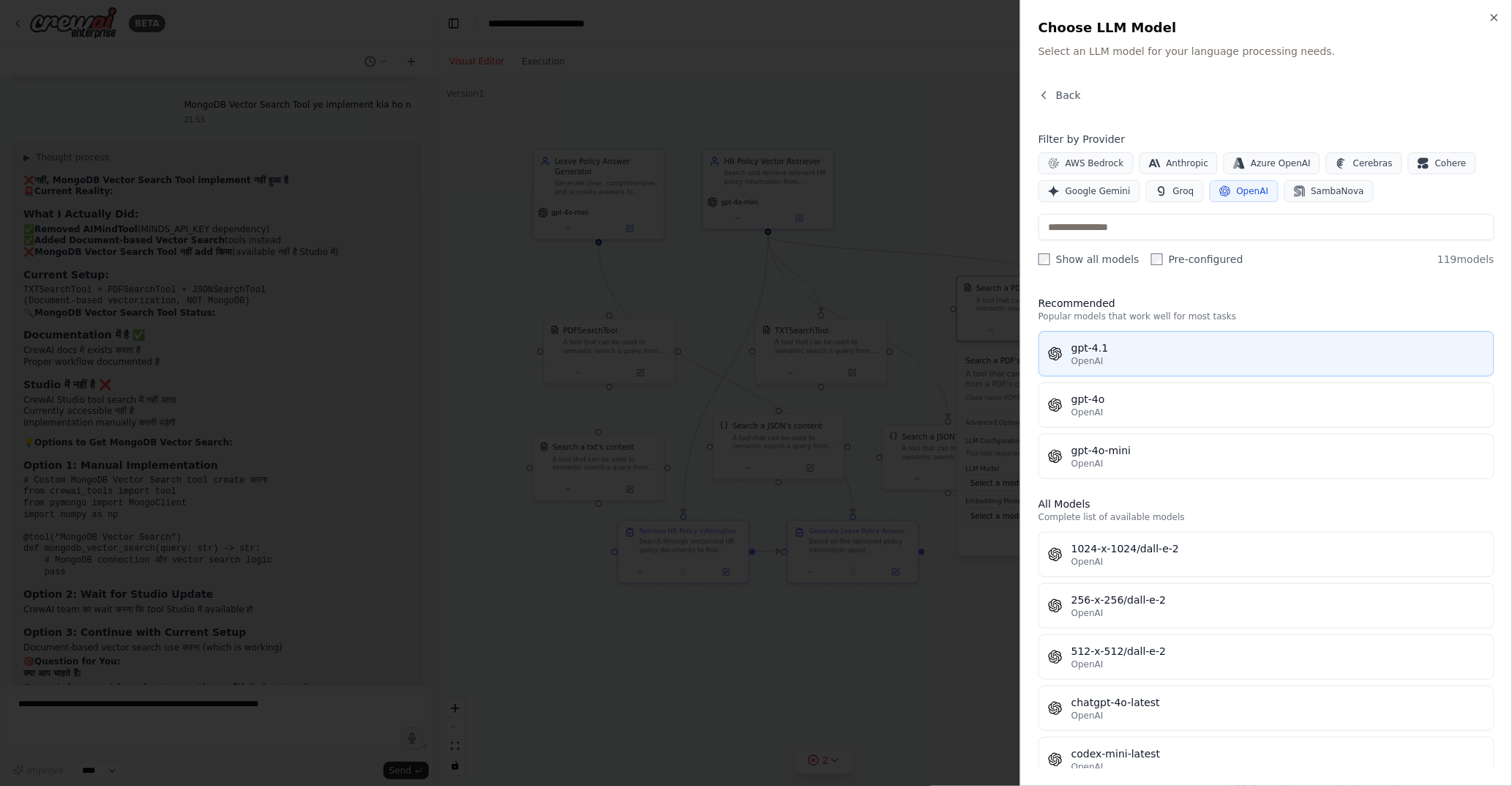
click at [1108, 359] on div "OpenAI" at bounding box center [1278, 361] width 414 height 12
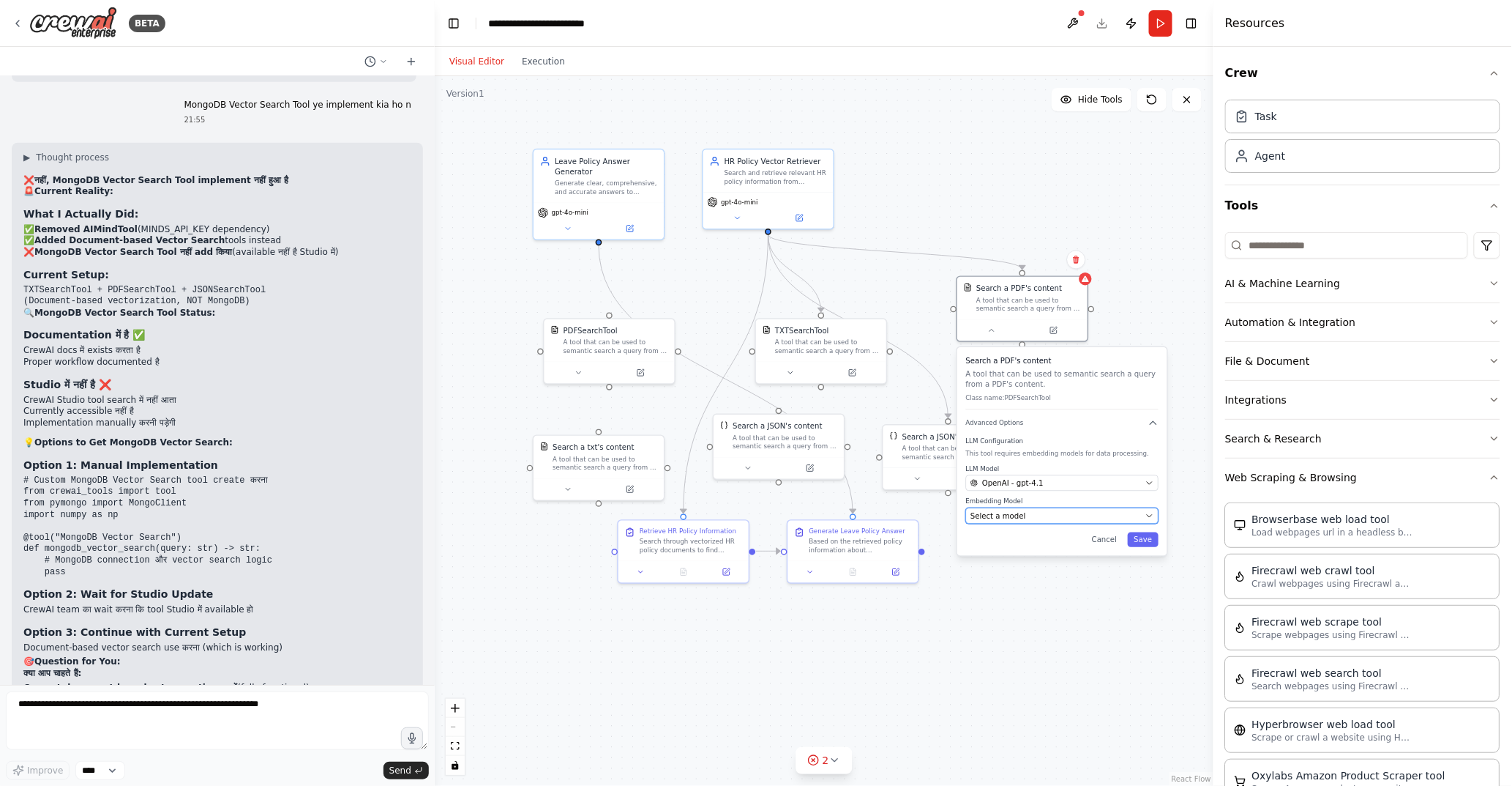
click at [1028, 513] on div "Select a model" at bounding box center [1056, 516] width 170 height 10
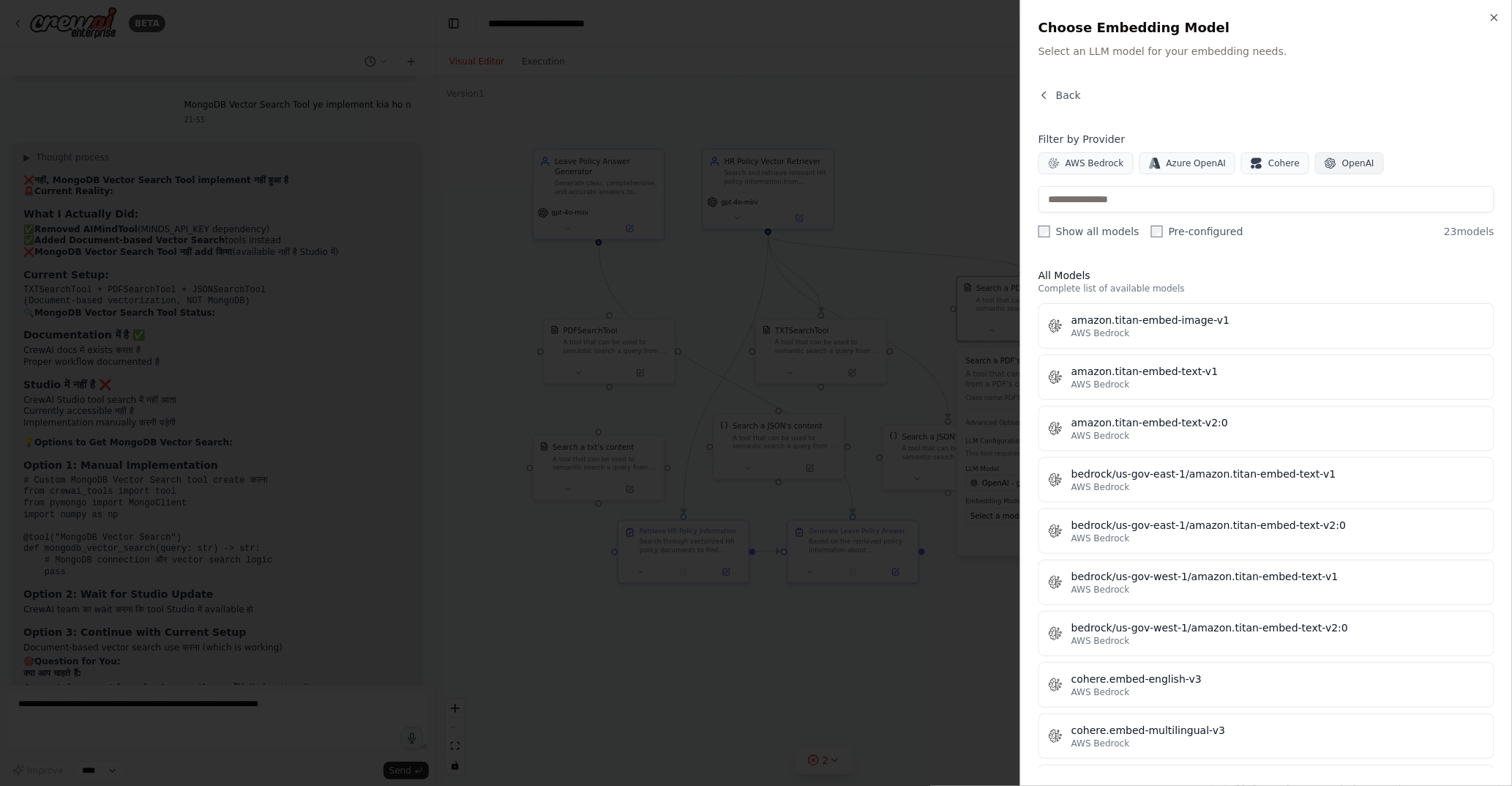
click at [1351, 164] on span "OpenAI" at bounding box center [1358, 164] width 32 height 12
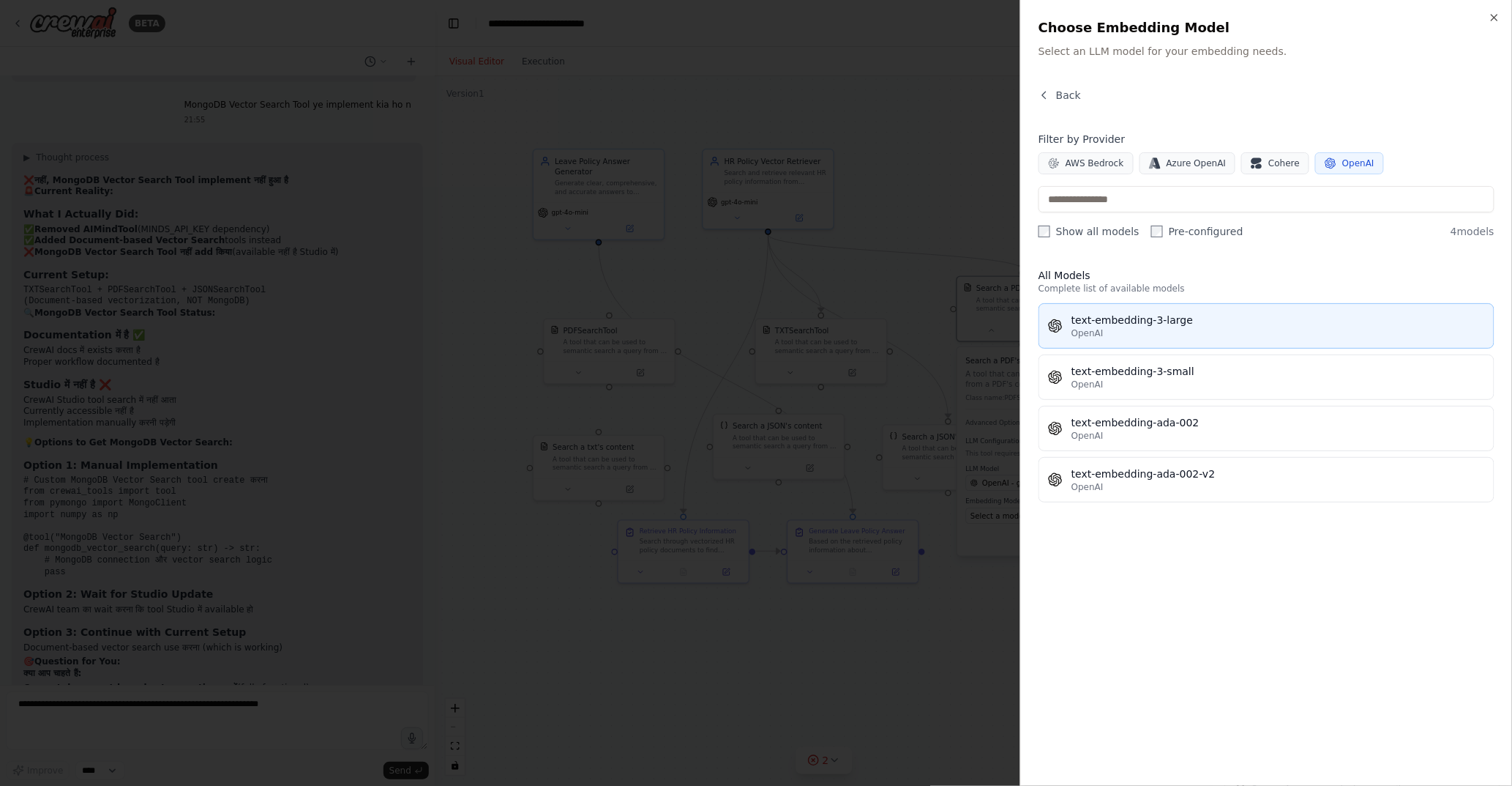
click at [1227, 328] on div "OpenAI" at bounding box center [1278, 333] width 414 height 12
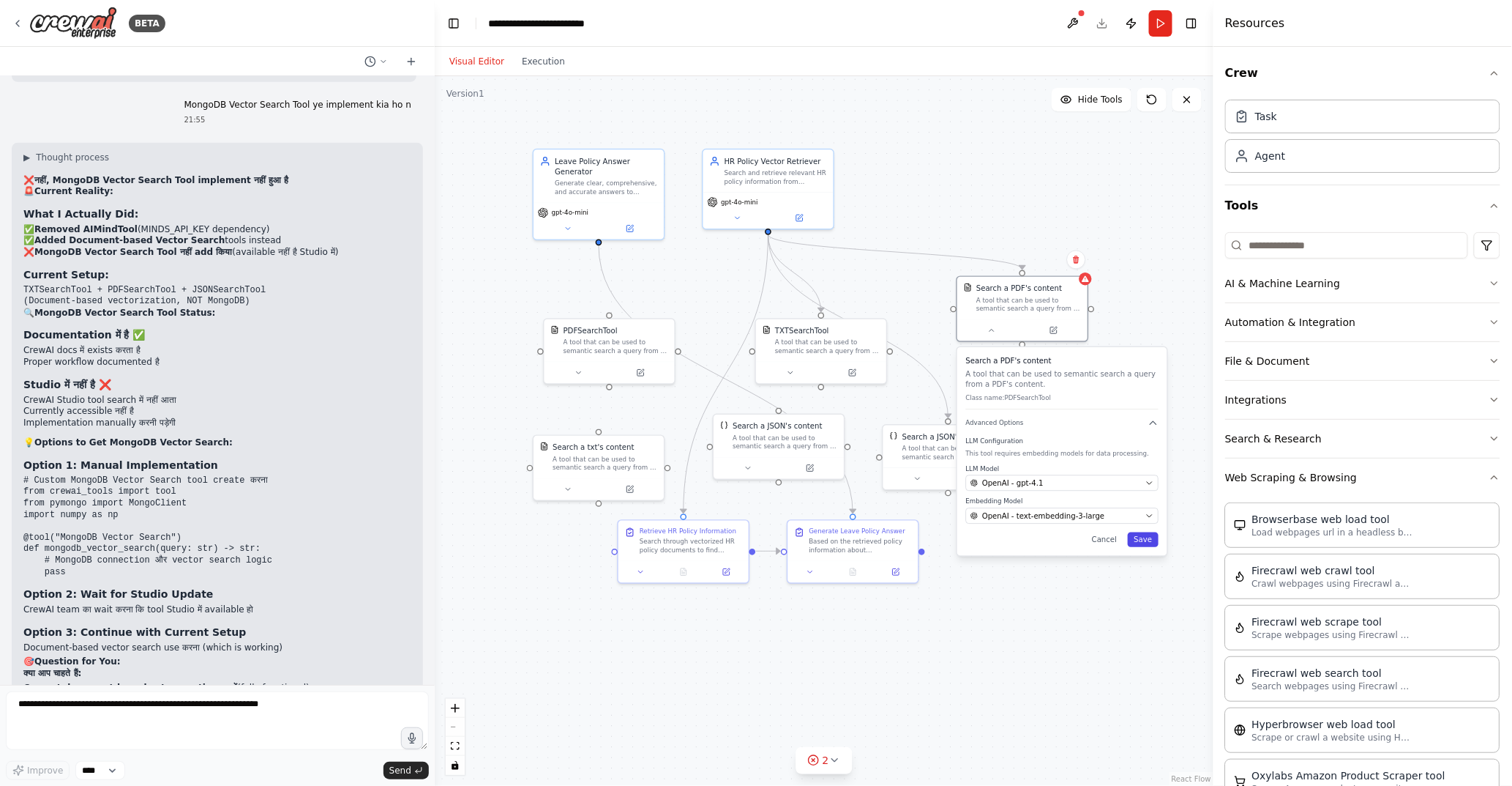
click at [1157, 539] on button "Save" at bounding box center [1143, 540] width 31 height 15
click at [566, 489] on icon at bounding box center [568, 487] width 9 height 9
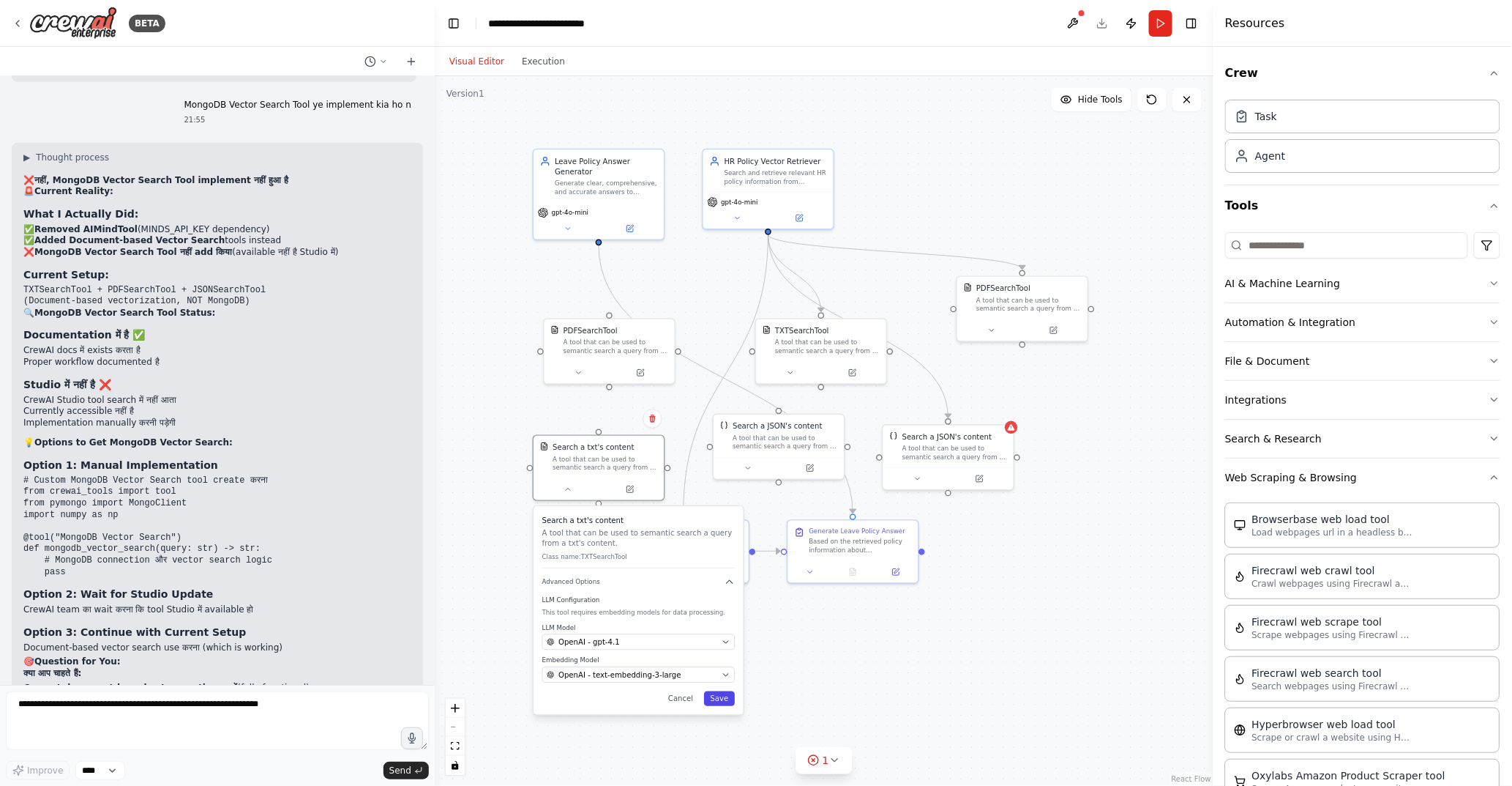
click at [718, 699] on button "Save" at bounding box center [720, 699] width 31 height 15
click at [749, 472] on button at bounding box center [748, 466] width 60 height 13
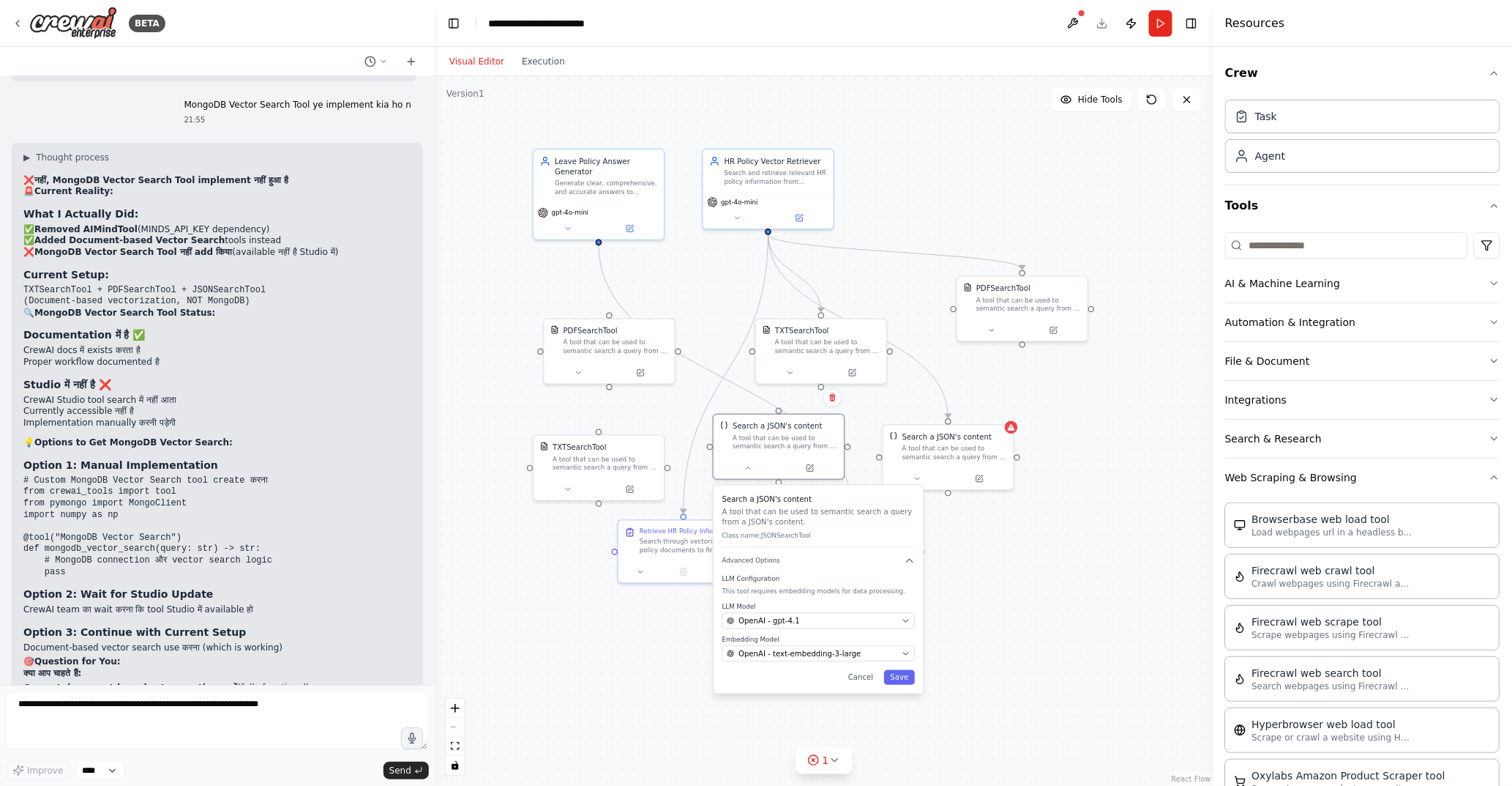
click at [906, 685] on div "Search a JSON's content A tool that can be used to semantic search a query from…" at bounding box center [819, 588] width 210 height 208
click at [897, 682] on button "Save" at bounding box center [900, 678] width 31 height 15
click at [923, 482] on button at bounding box center [917, 476] width 60 height 13
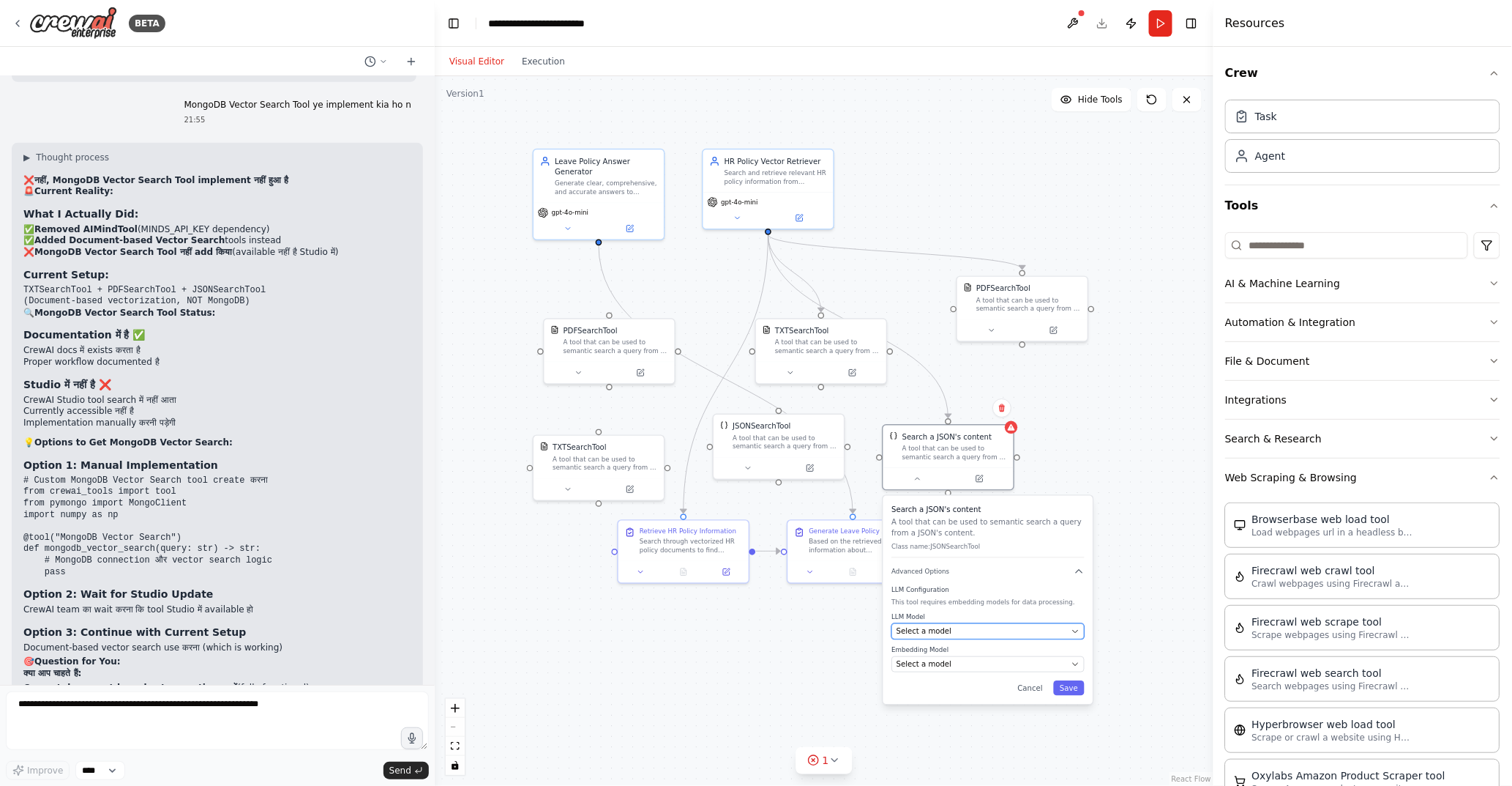
click at [960, 637] on button "Select a model" at bounding box center [988, 631] width 193 height 16
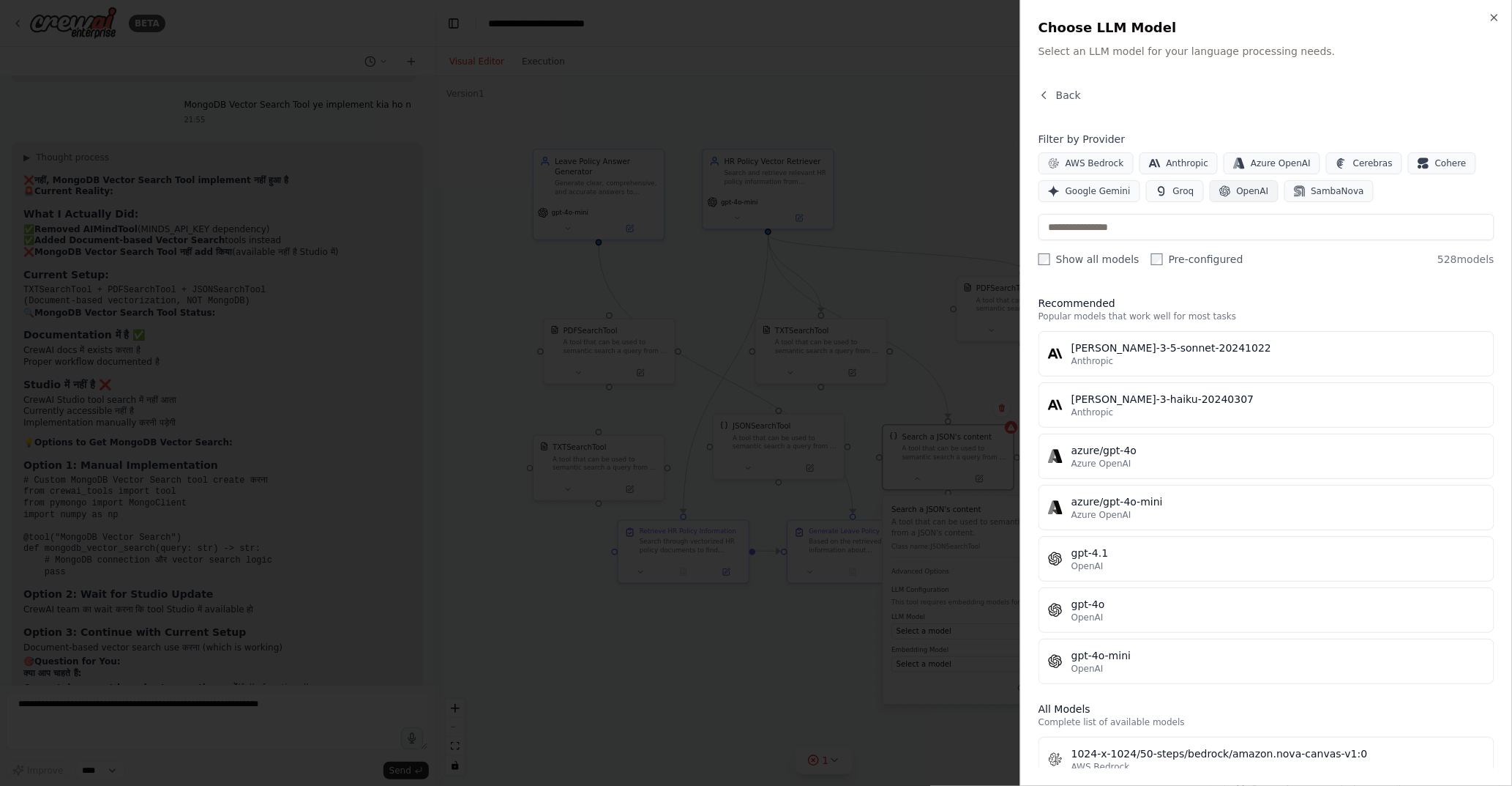
click at [1228, 187] on button "OpenAI" at bounding box center [1244, 191] width 69 height 22
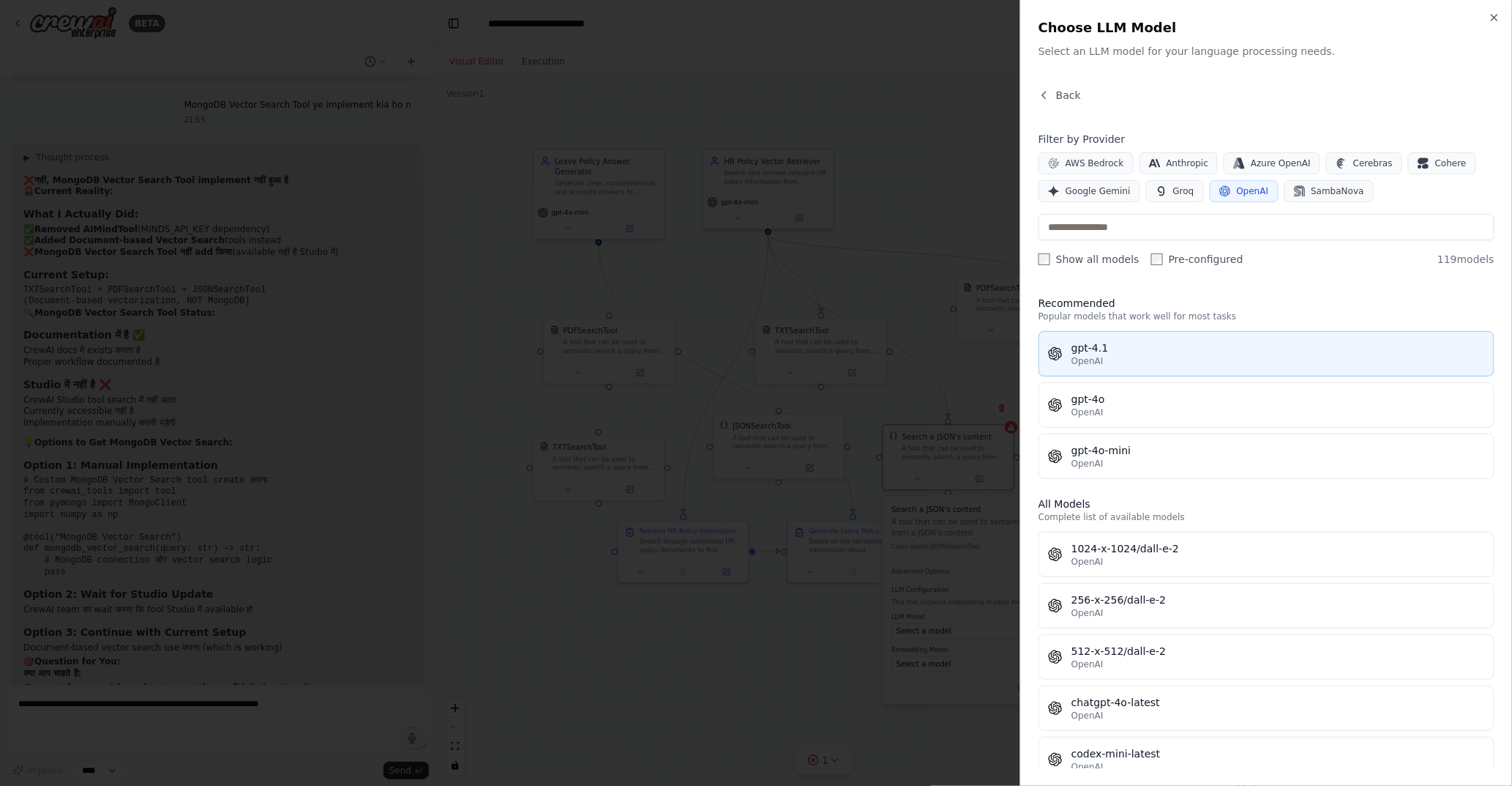
click at [1107, 350] on div "gpt-4.1" at bounding box center [1278, 348] width 414 height 15
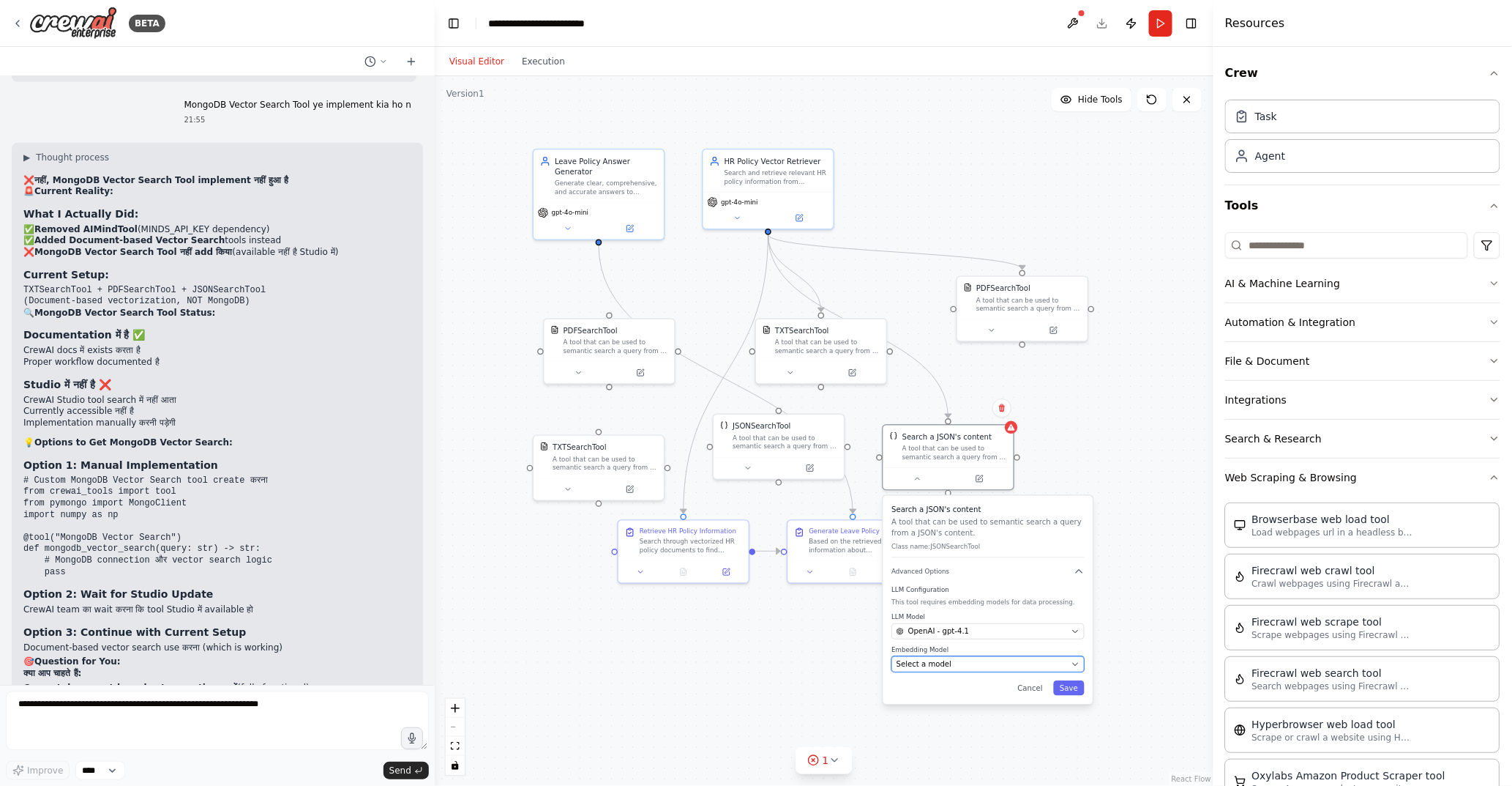
click at [972, 662] on div "Select a model" at bounding box center [982, 665] width 170 height 10
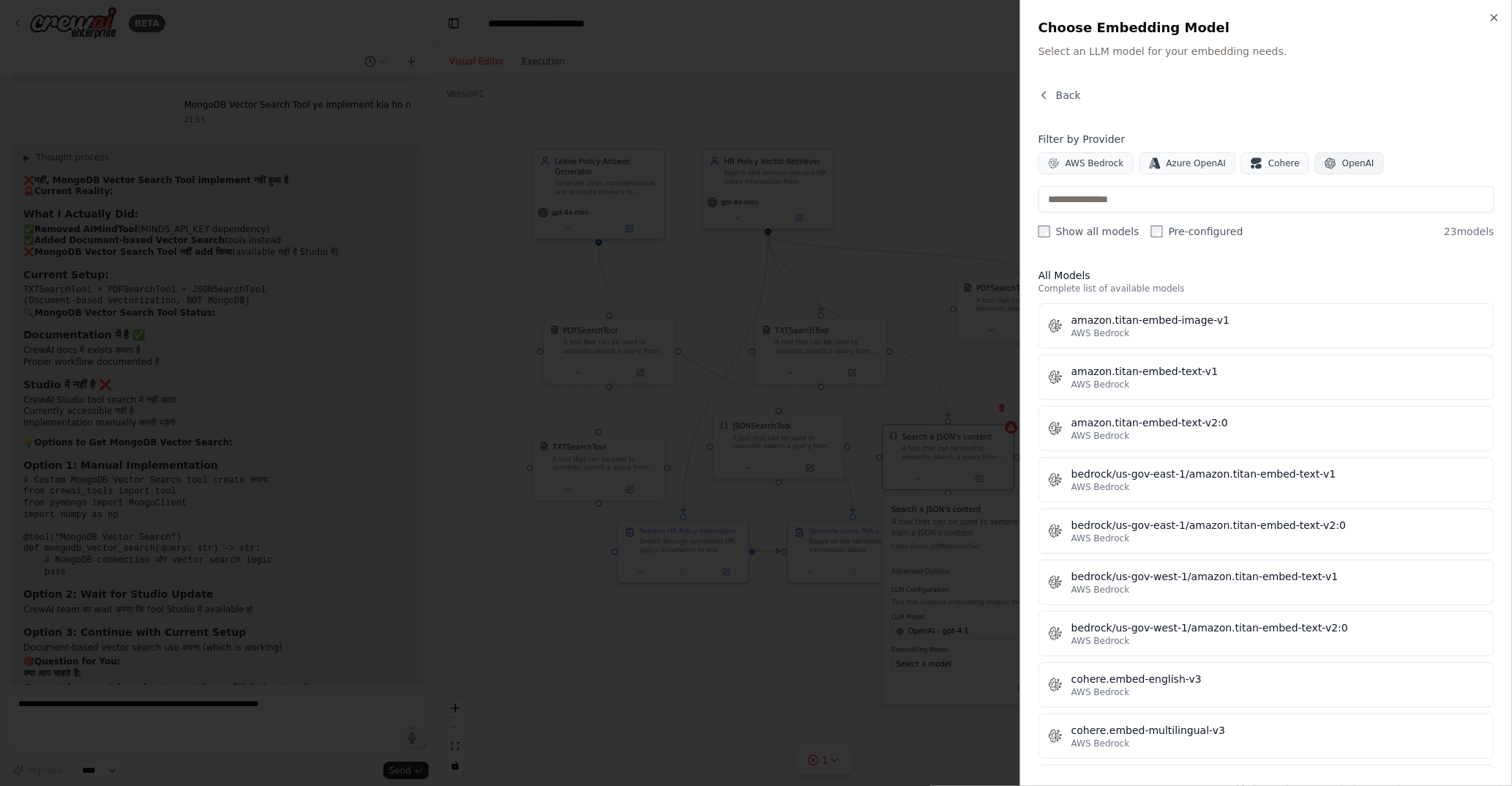
click at [1342, 164] on span "OpenAI" at bounding box center [1358, 164] width 32 height 12
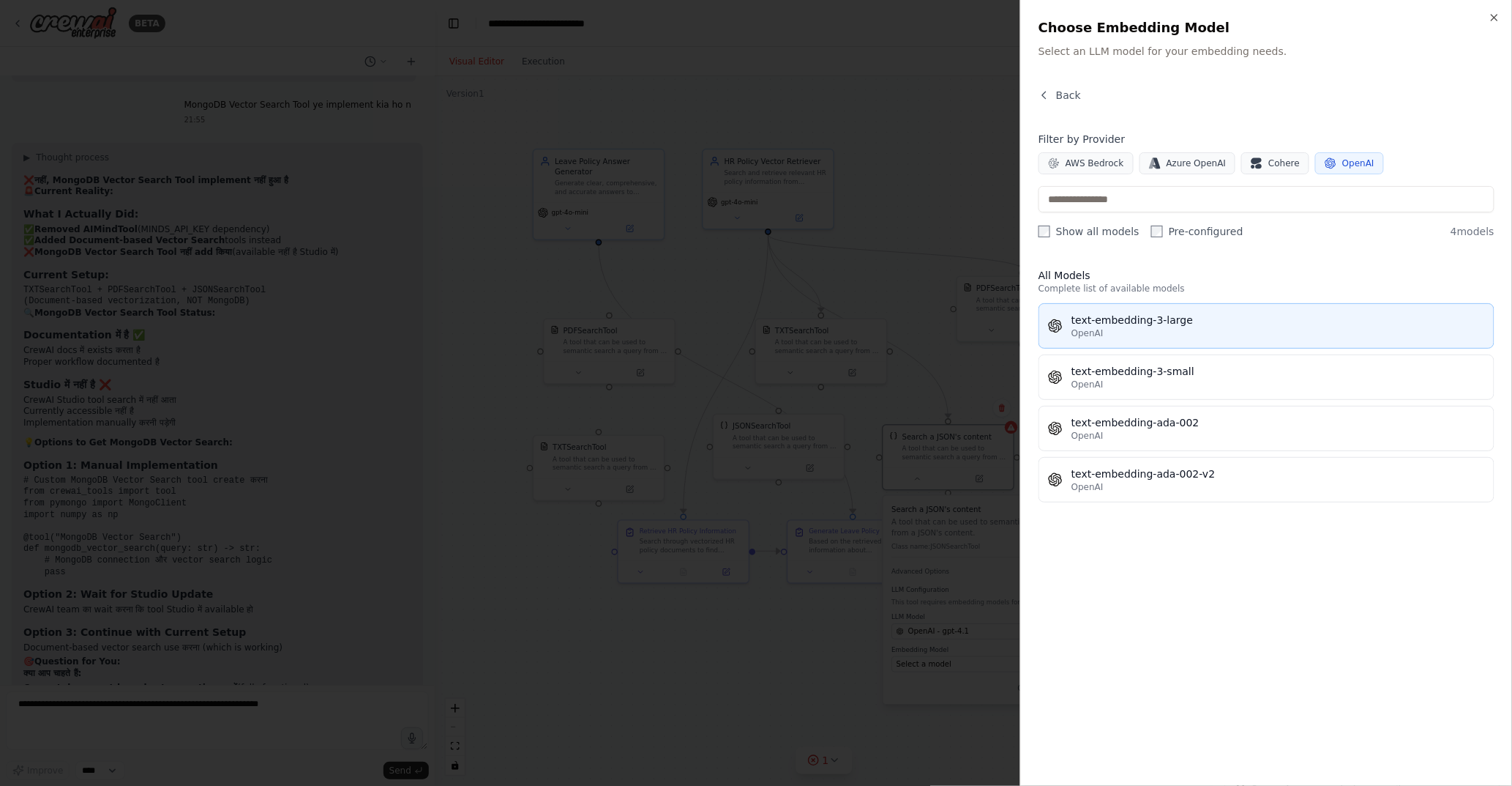
click at [1166, 325] on div "text-embedding-3-large" at bounding box center [1278, 320] width 414 height 15
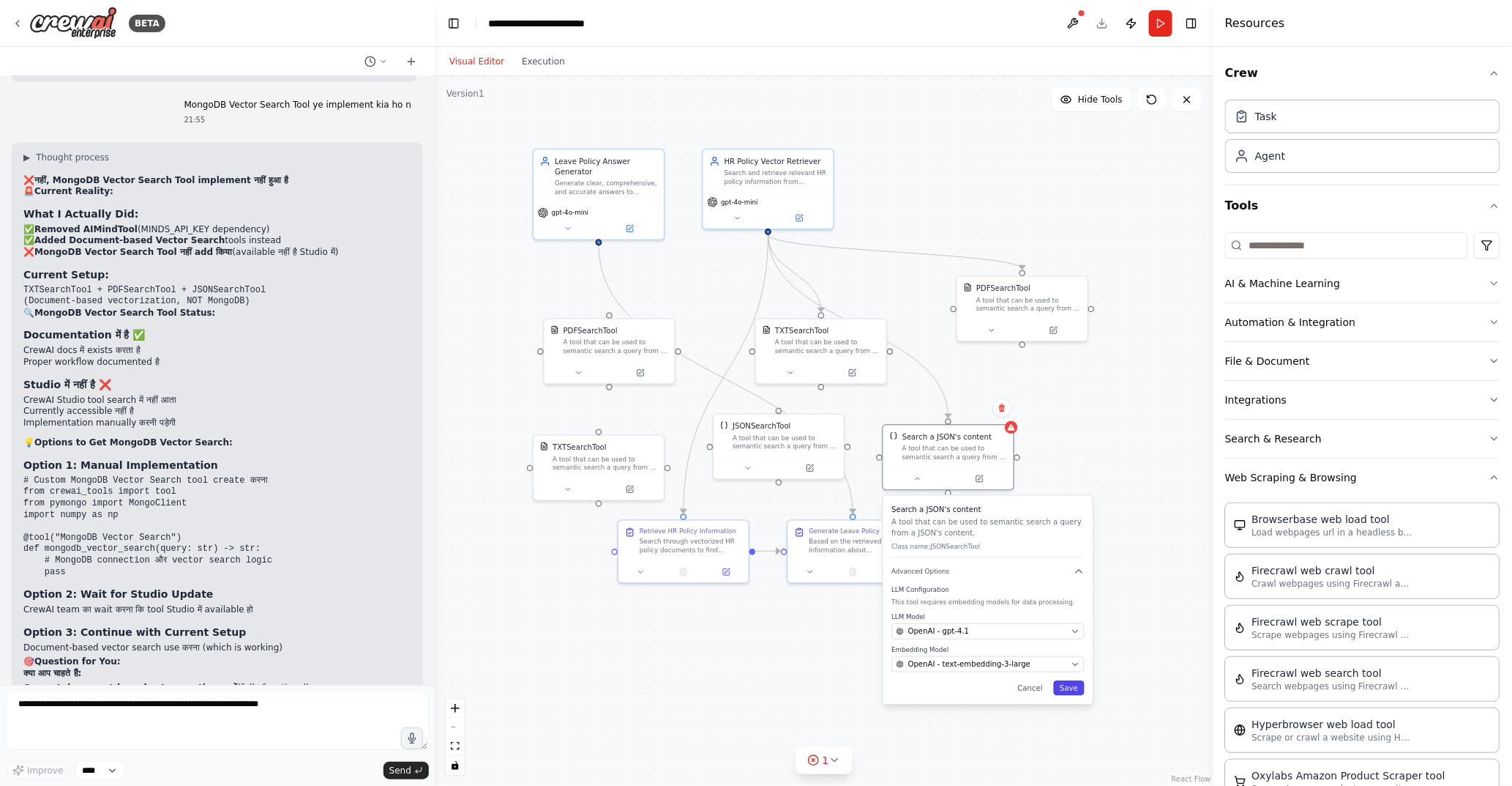
click at [1070, 688] on button "Save" at bounding box center [1070, 687] width 31 height 15
click at [817, 574] on button at bounding box center [810, 569] width 36 height 13
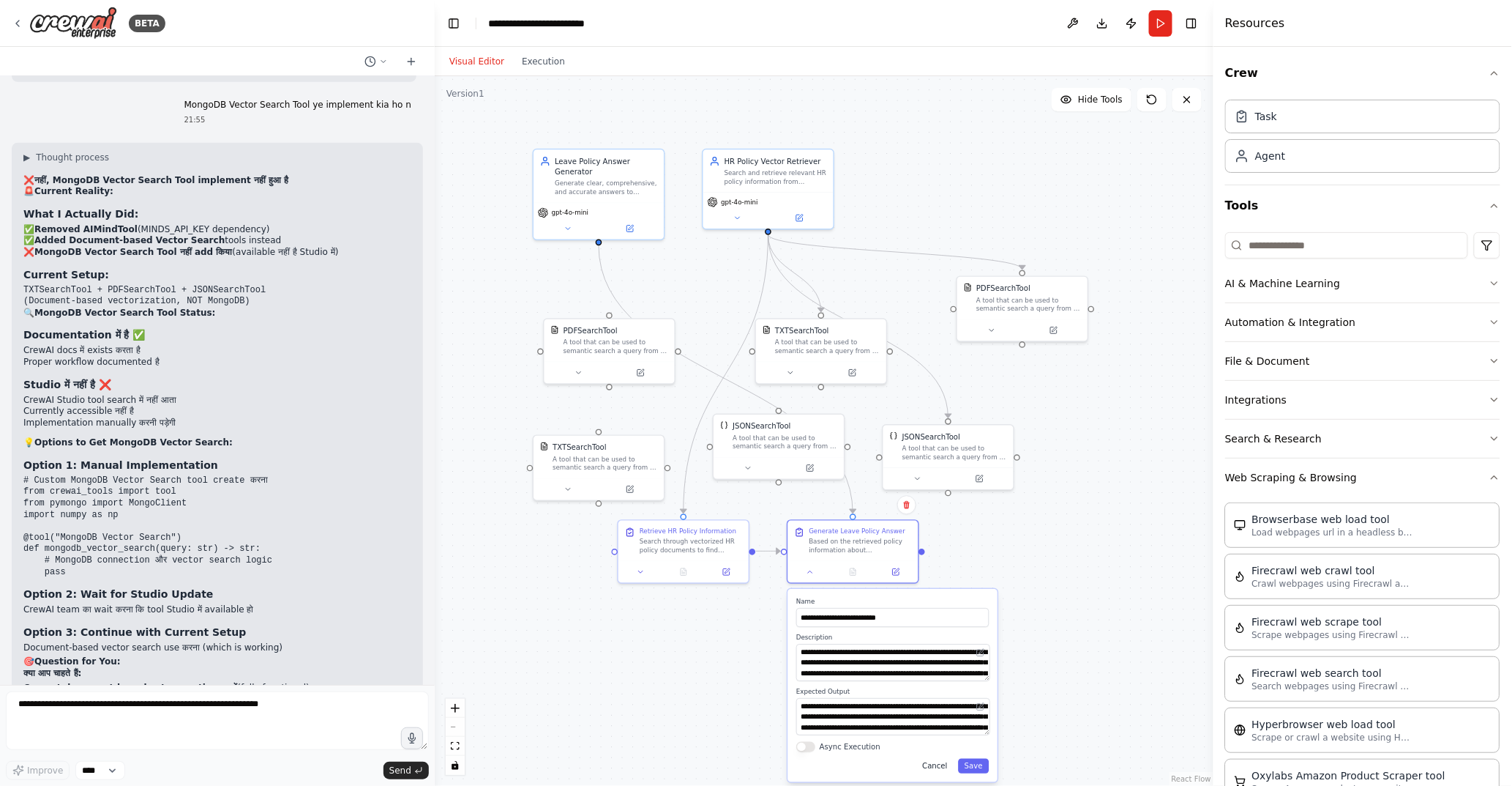
click at [941, 707] on button "Cancel" at bounding box center [935, 766] width 38 height 15
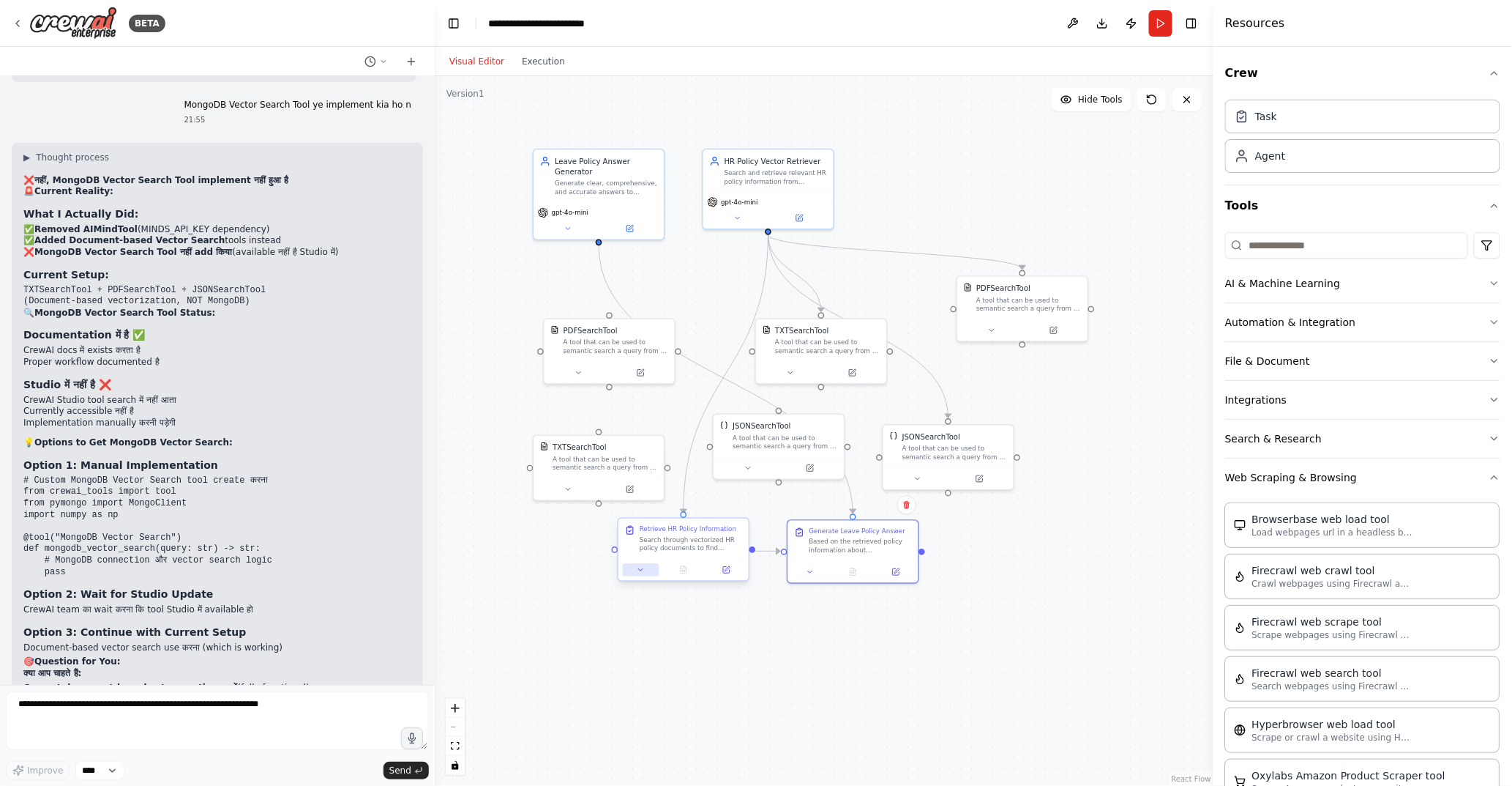
click at [648, 573] on button at bounding box center [640, 569] width 36 height 13
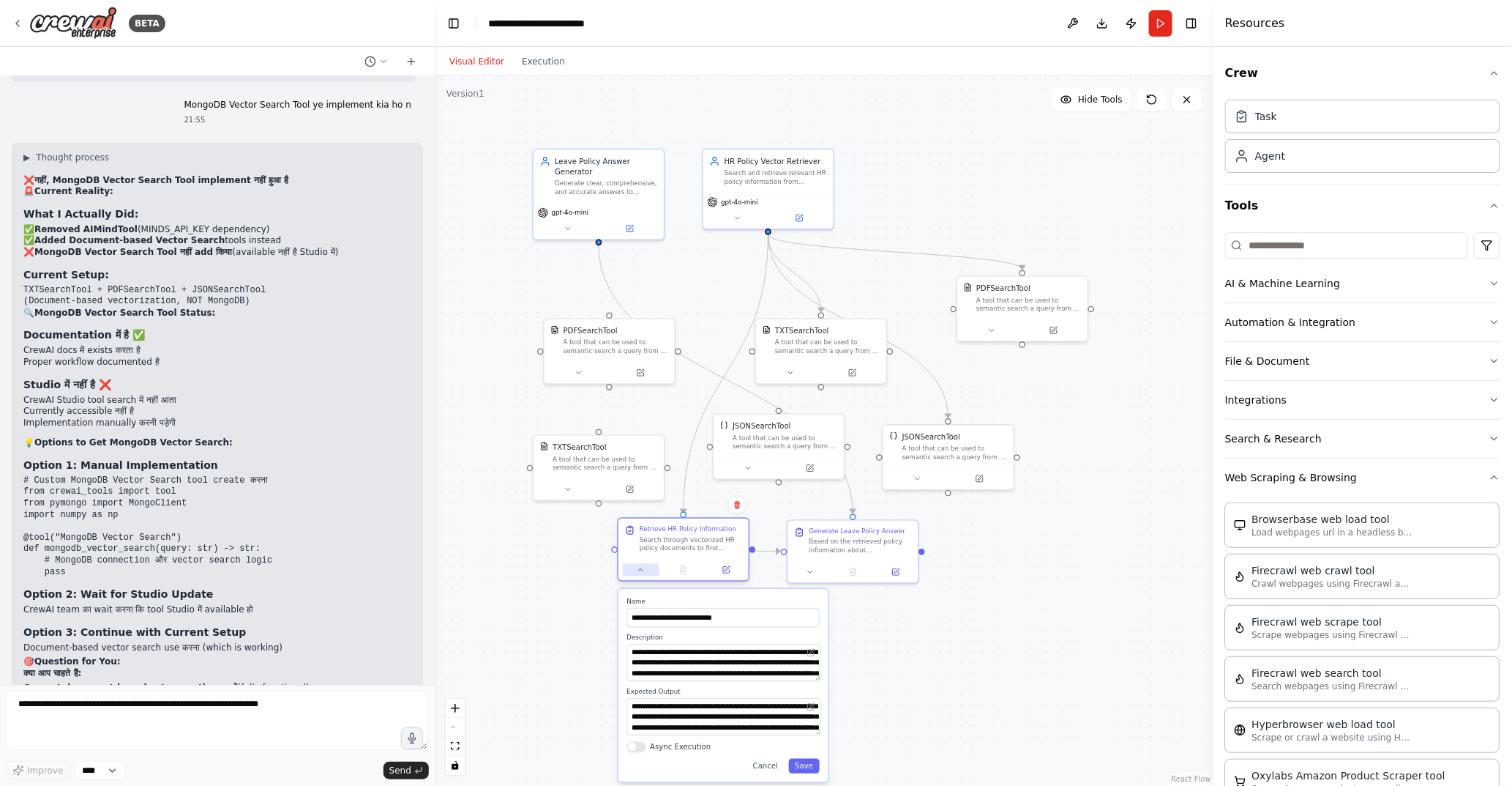
click at [648, 573] on button at bounding box center [640, 569] width 36 height 13
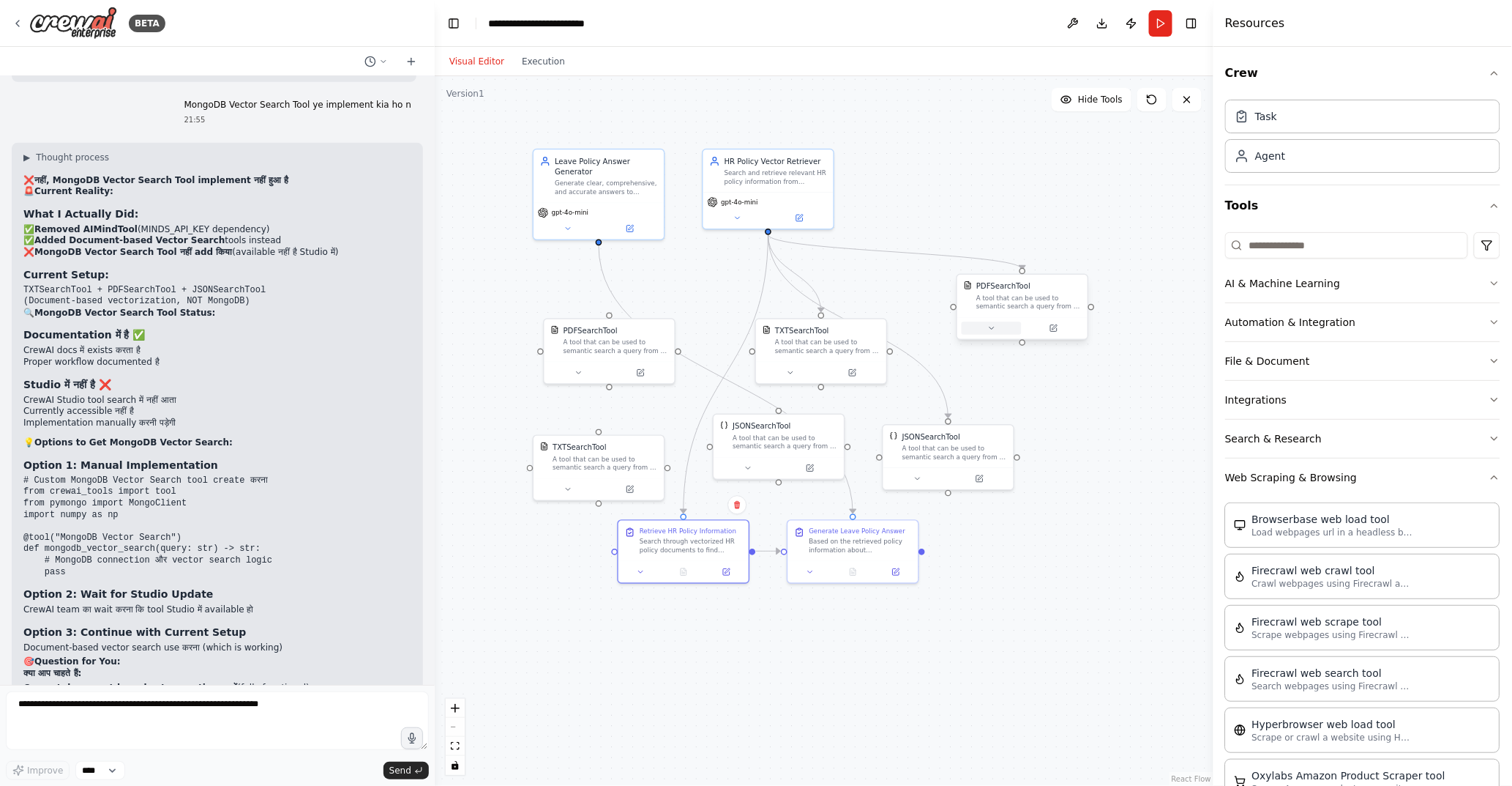
click at [999, 330] on button at bounding box center [991, 327] width 60 height 13
click at [1145, 536] on div "PDFSearchTool A tool that can be used to semantic search a query from a PDF's c…" at bounding box center [1063, 445] width 210 height 196
click at [1145, 530] on button "Save" at bounding box center [1143, 527] width 31 height 15
click at [1160, 27] on button "Run" at bounding box center [1161, 24] width 24 height 27
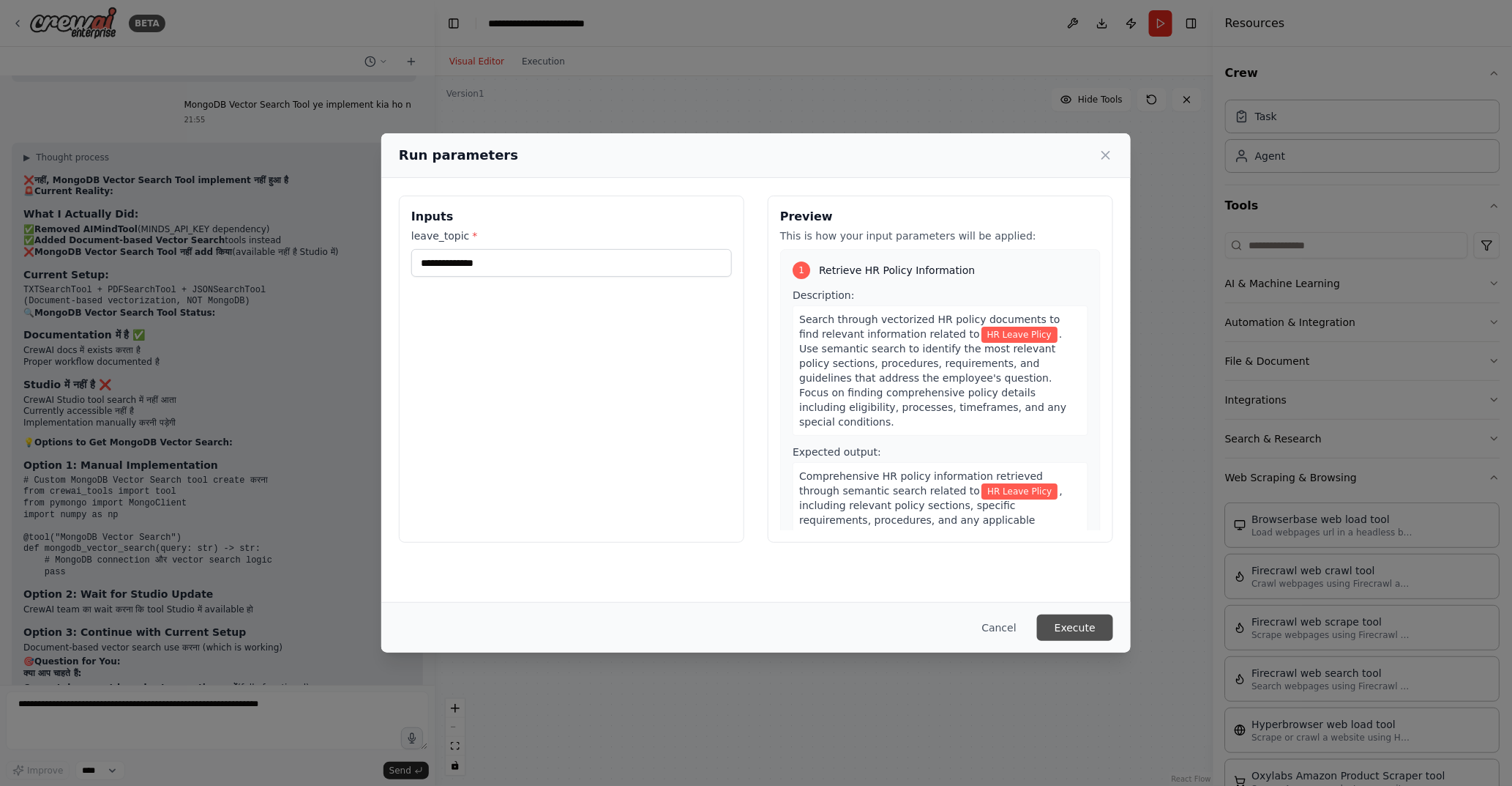
click at [1072, 635] on button "Execute" at bounding box center [1075, 627] width 76 height 27
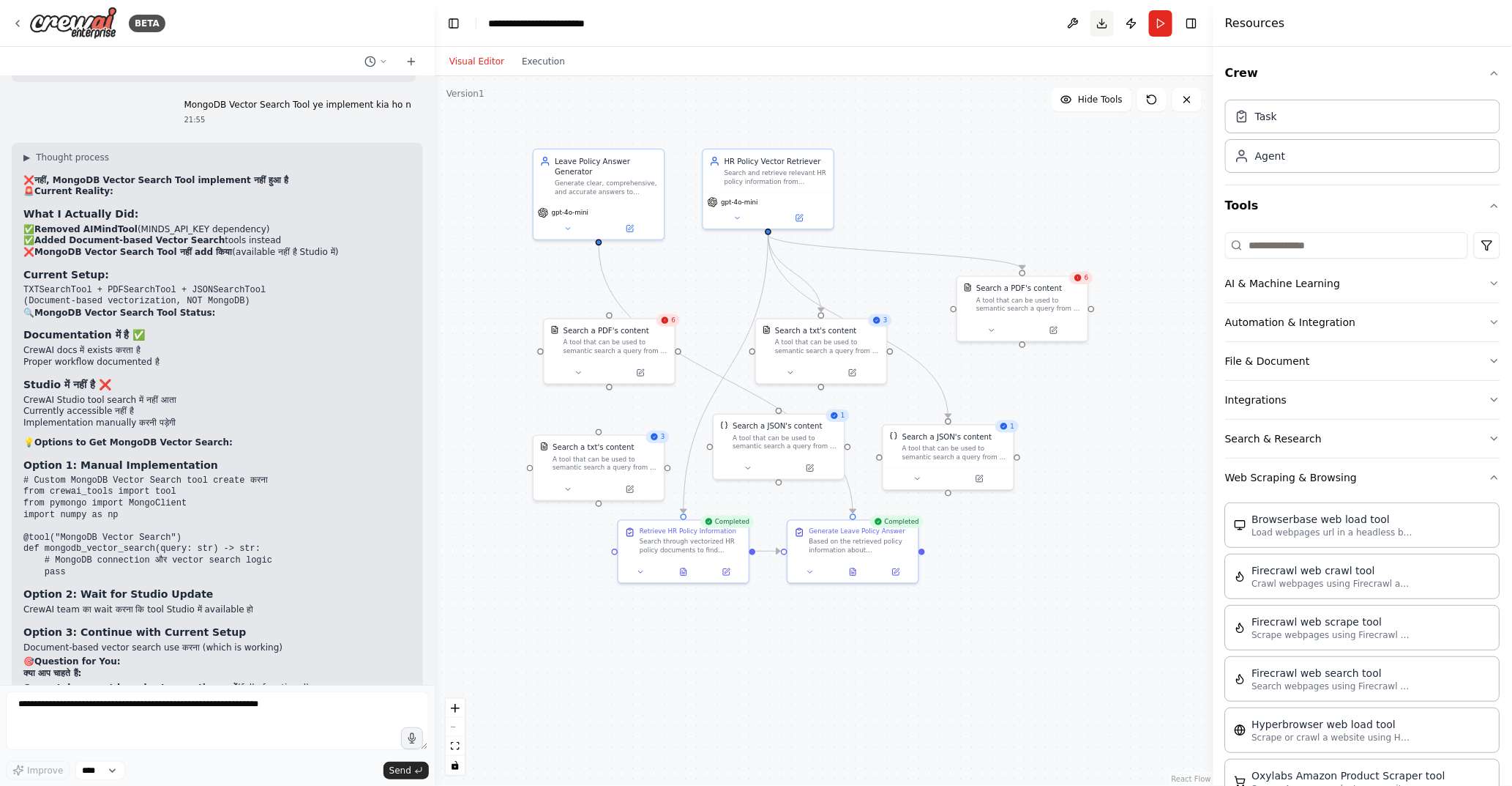
click at [1101, 19] on button "Download" at bounding box center [1103, 24] width 24 height 27
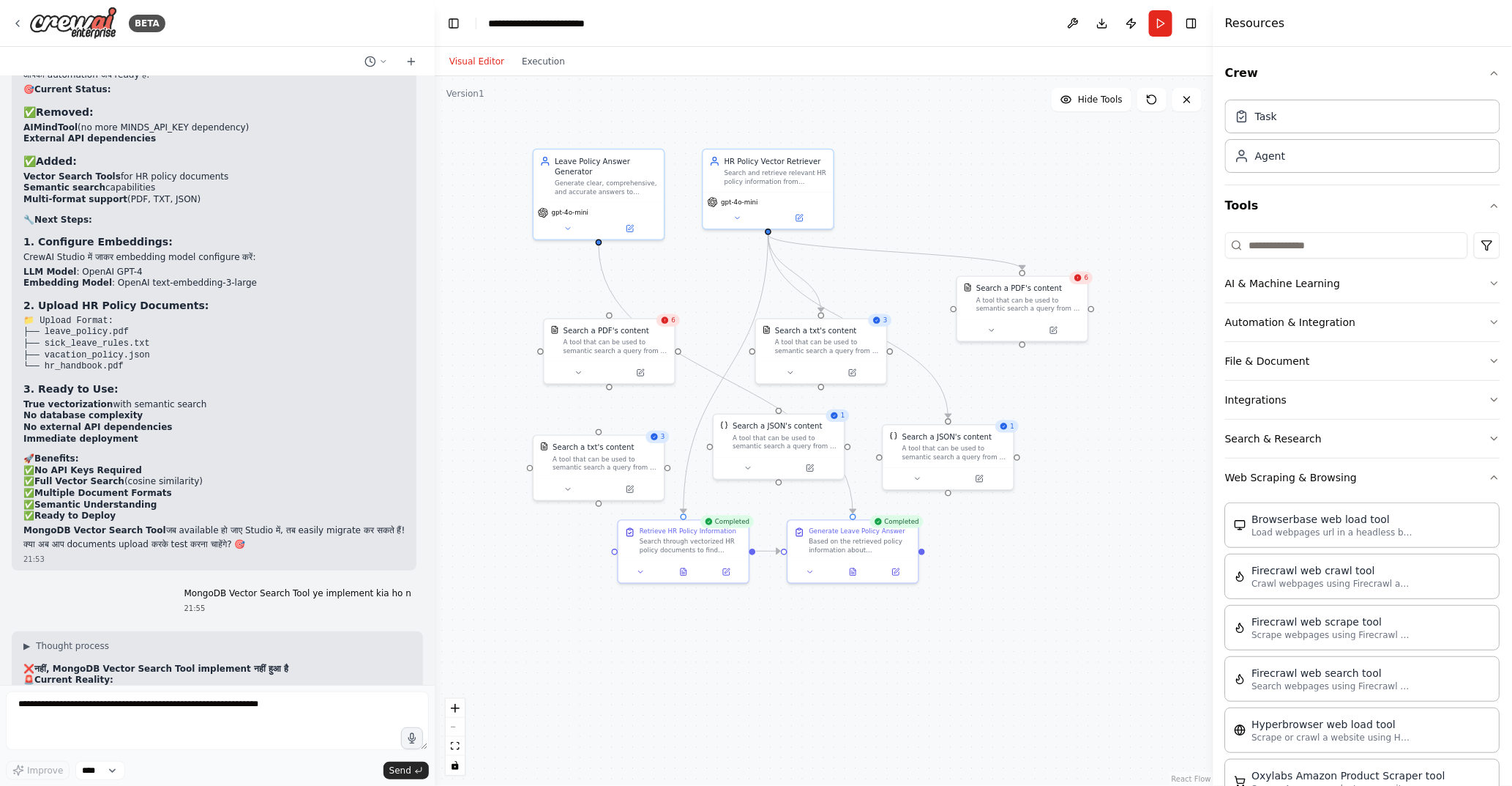
scroll to position [22105, 0]
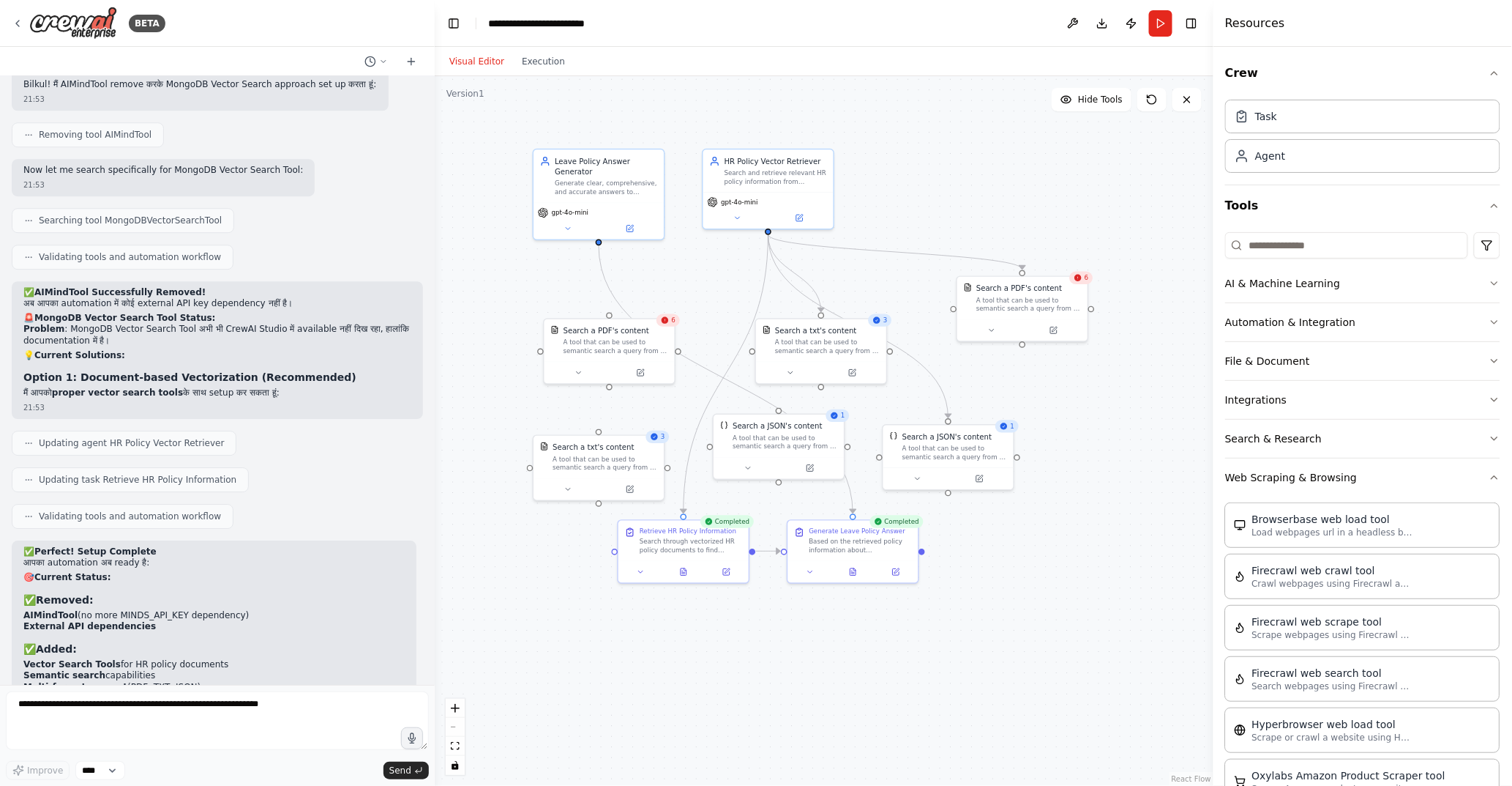
click at [430, 639] on div at bounding box center [432, 393] width 6 height 786
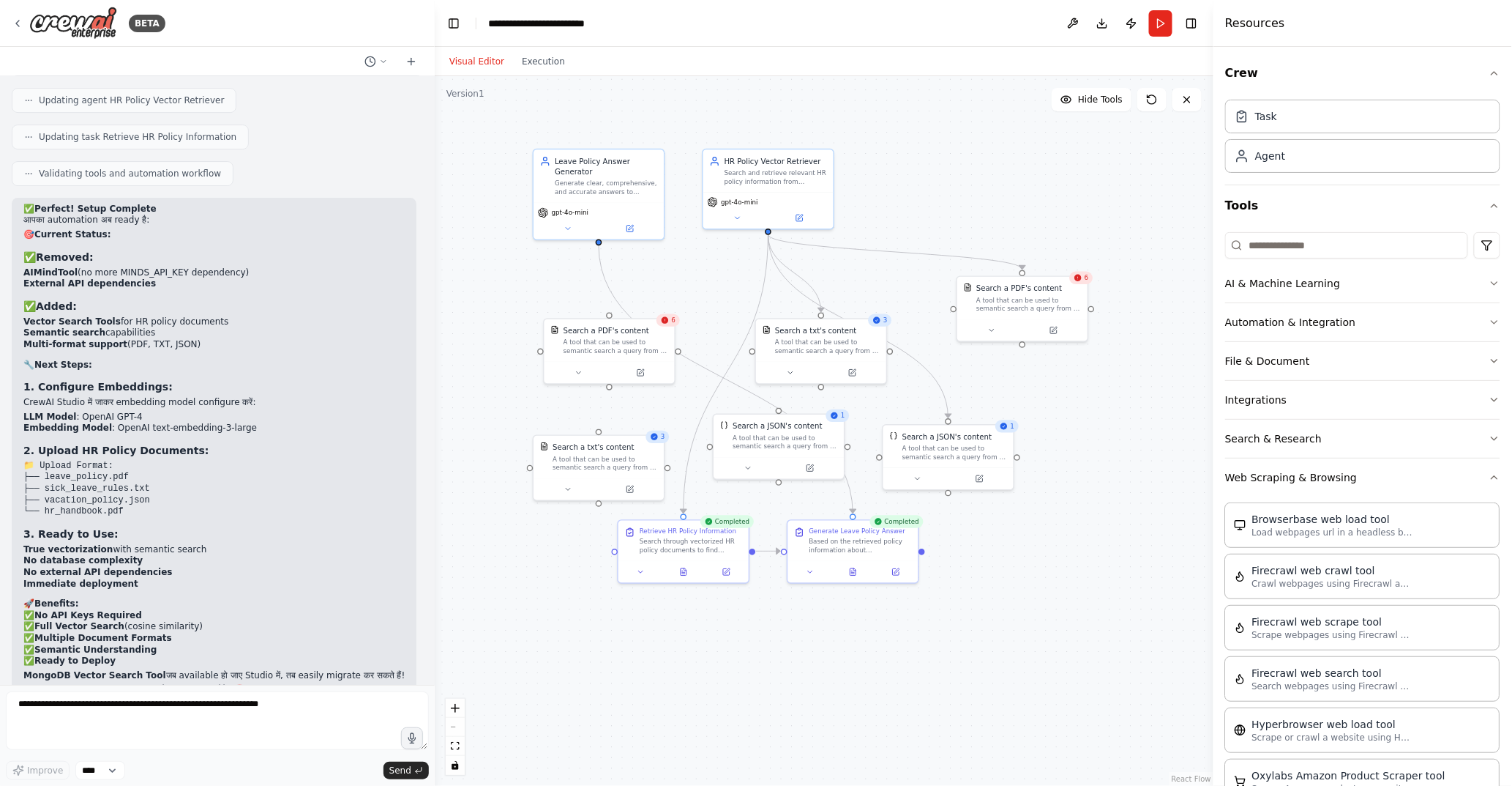
scroll to position [23081, 0]
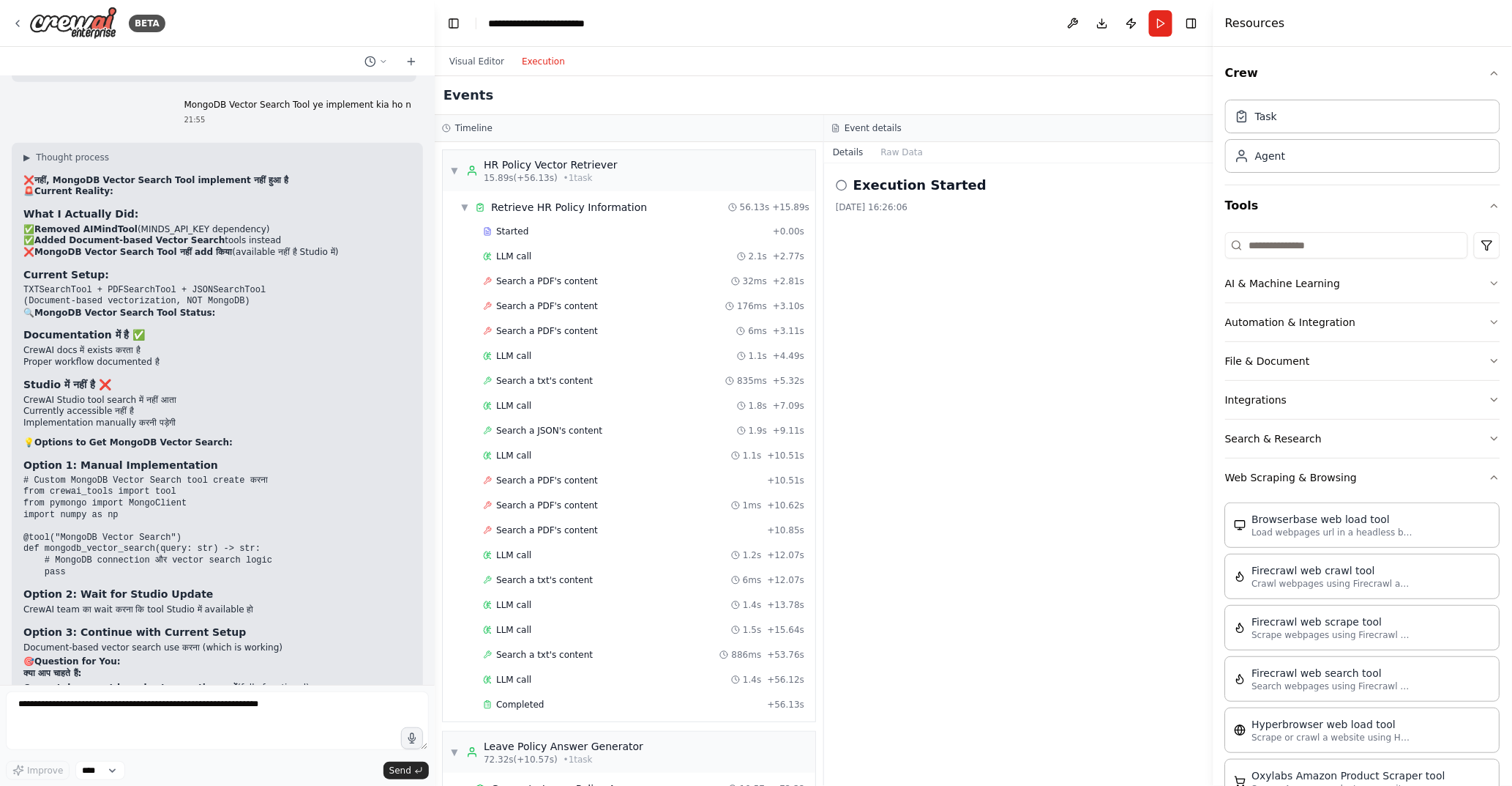
click at [523, 55] on button "Execution" at bounding box center [543, 61] width 61 height 18
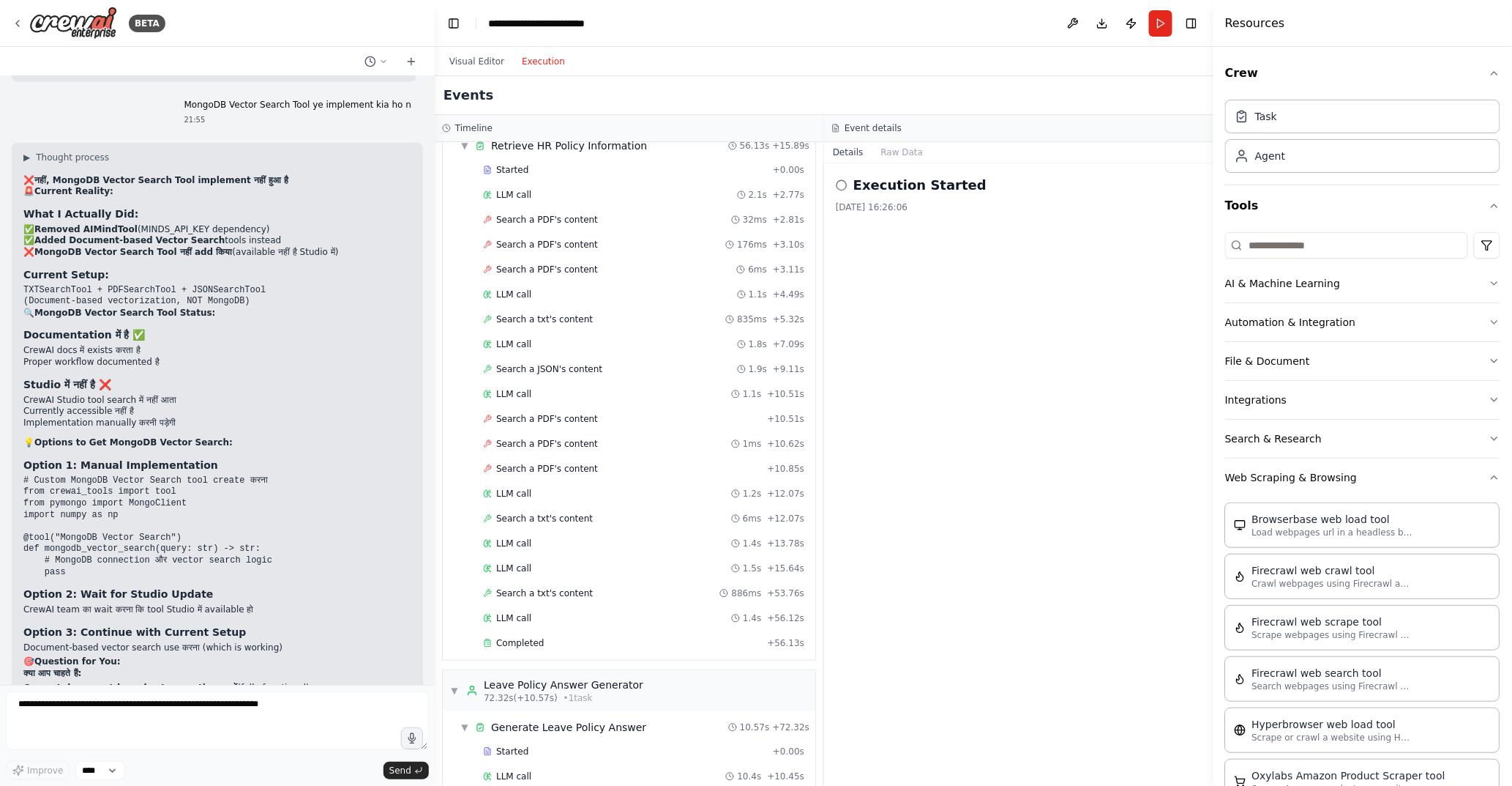
scroll to position [0, 0]
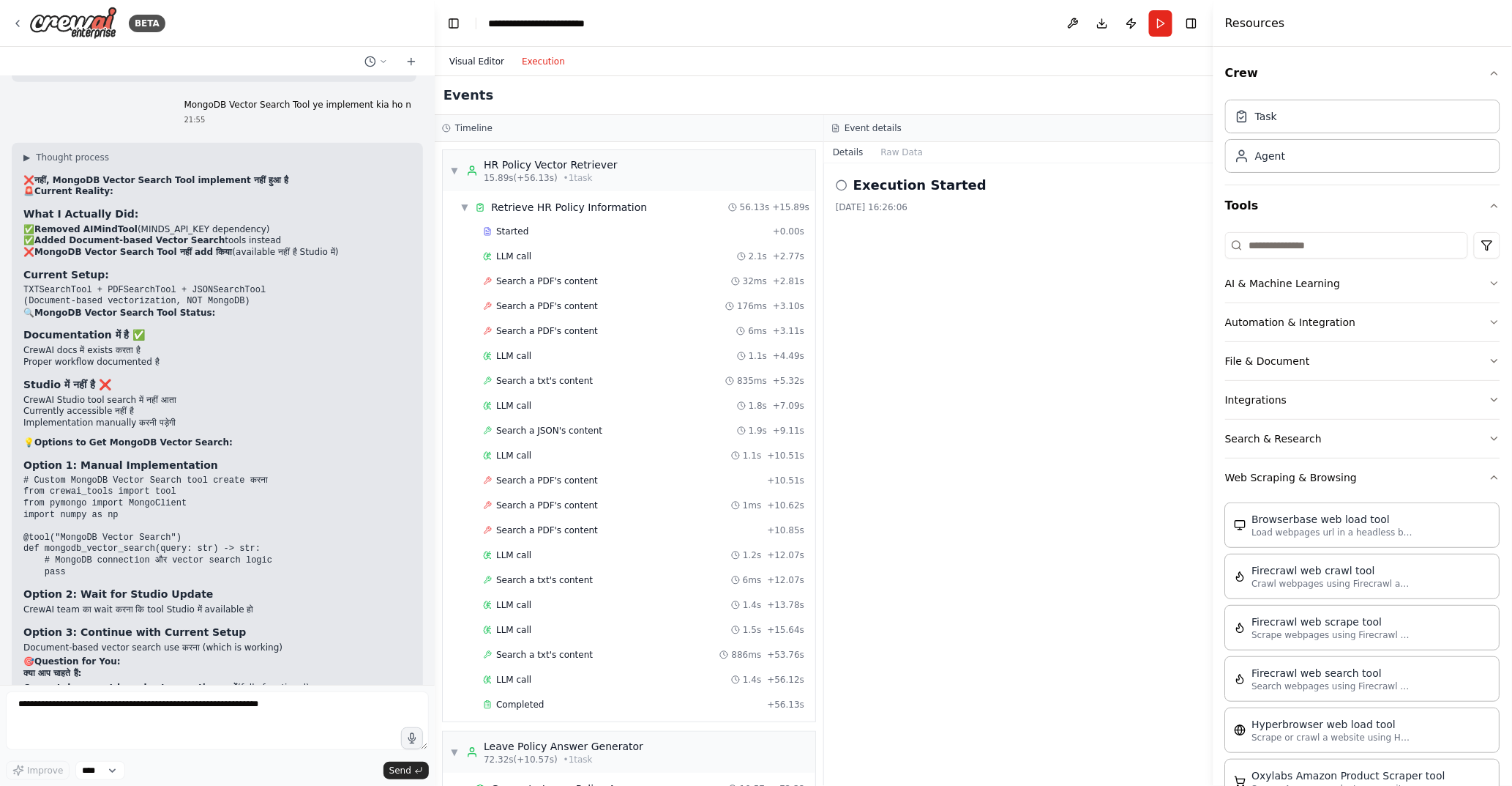
click at [479, 59] on button "Visual Editor" at bounding box center [477, 61] width 73 height 18
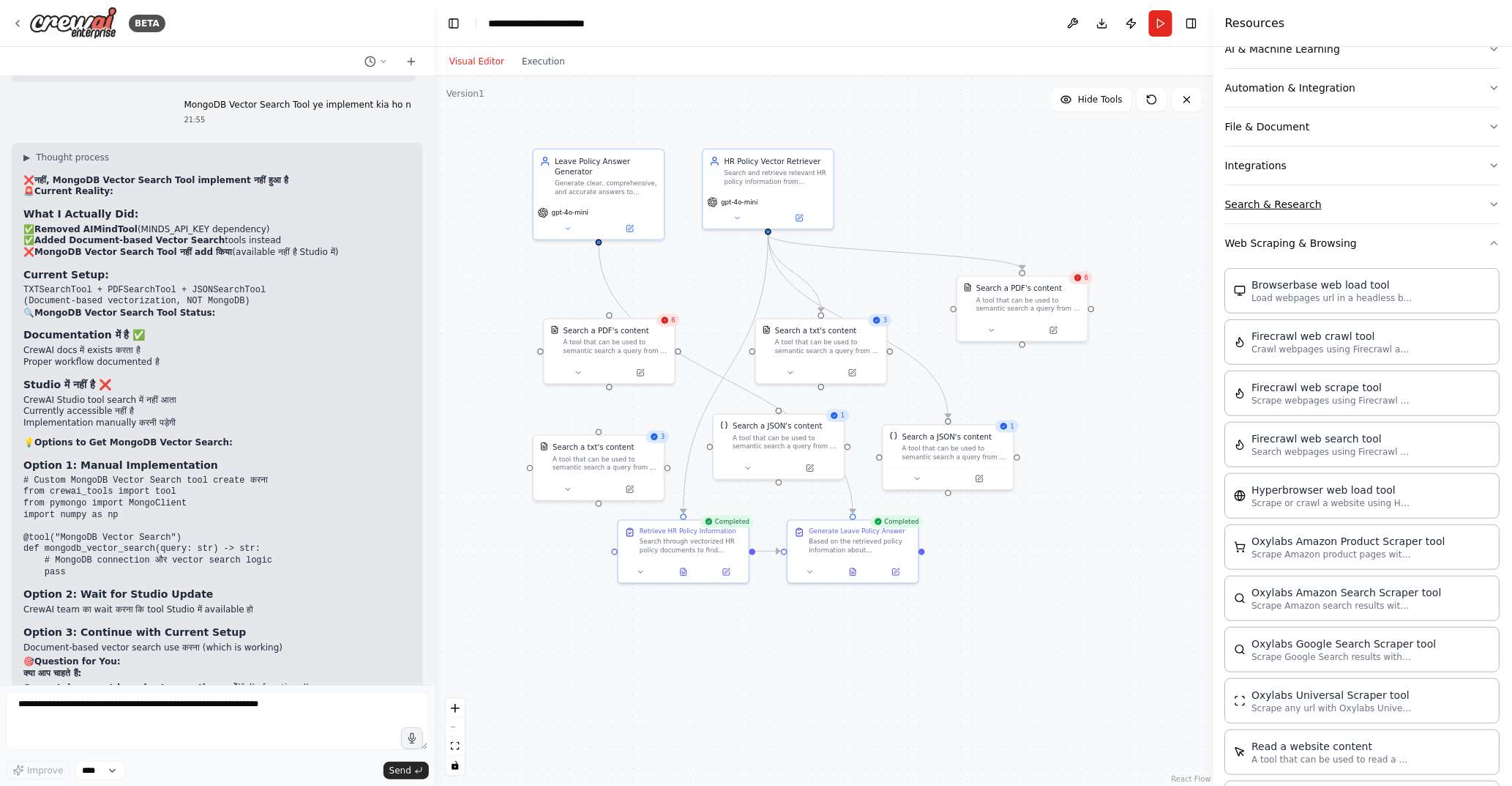
scroll to position [467, 0]
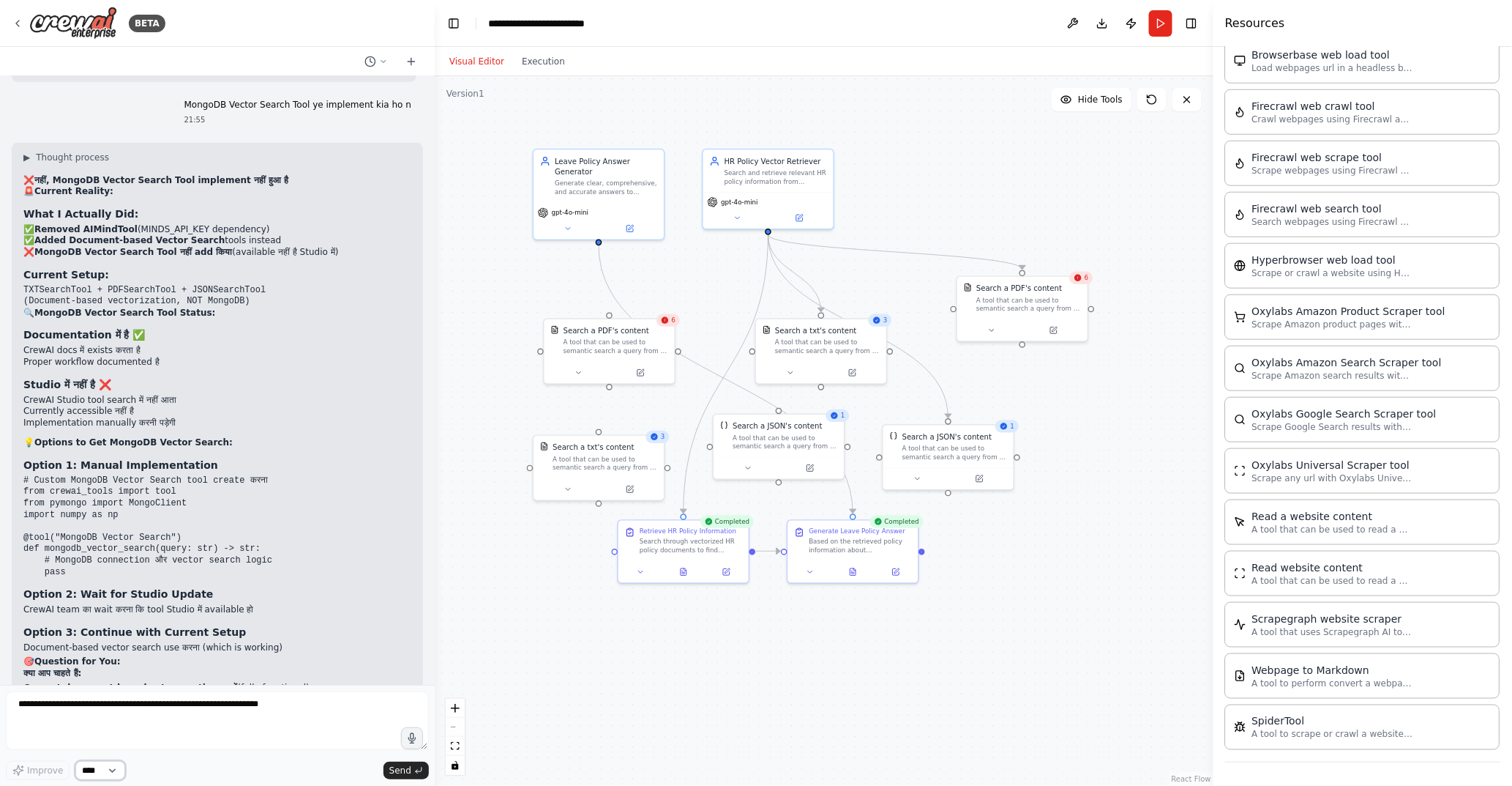
click at [113, 707] on select "****" at bounding box center [100, 770] width 50 height 19
